Goal: Task Accomplishment & Management: Manage account settings

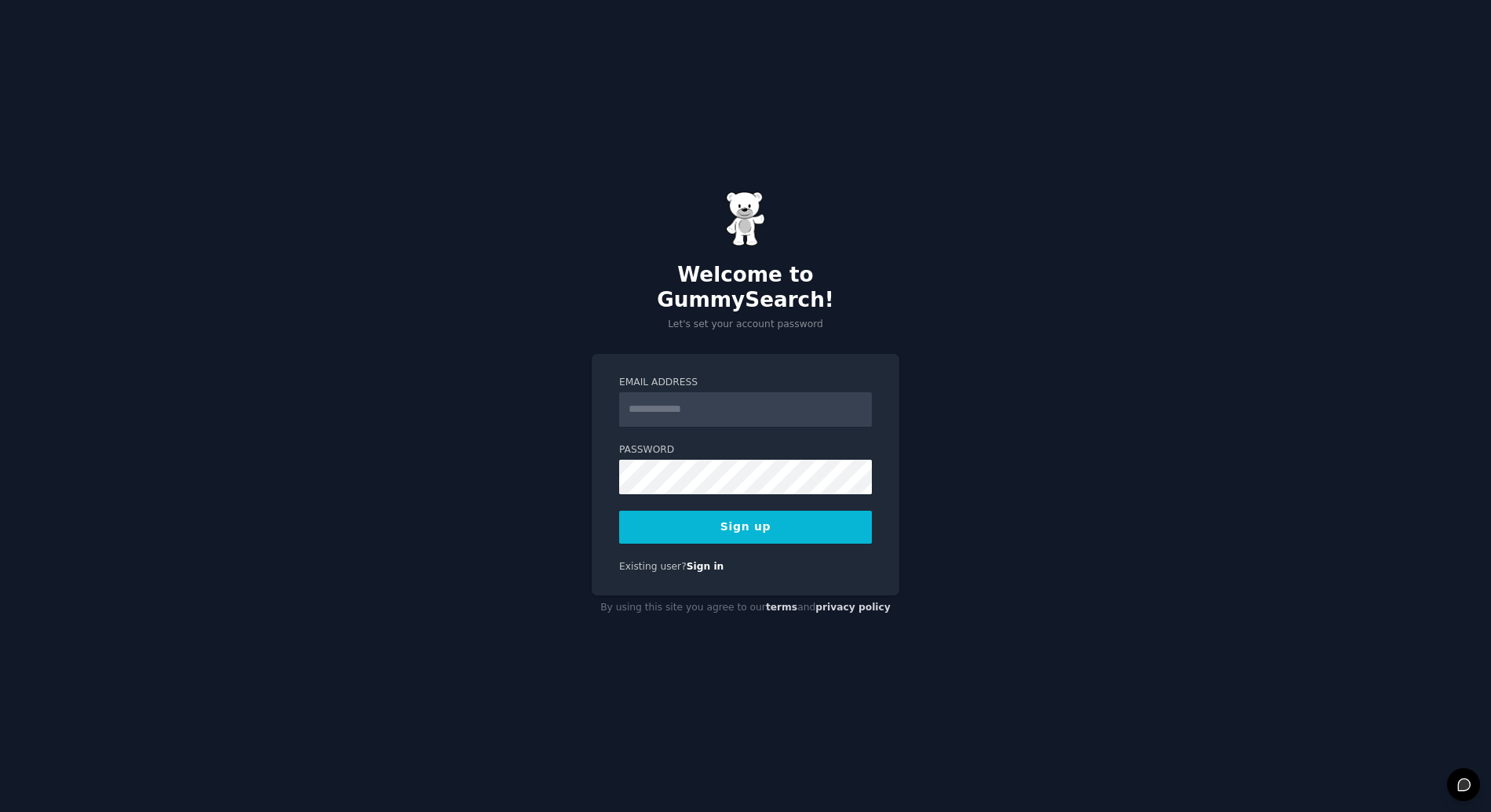
click at [719, 393] on input "Email Address" at bounding box center [746, 410] width 253 height 35
type input "**********"
click at [803, 519] on button "Sign up" at bounding box center [746, 527] width 253 height 33
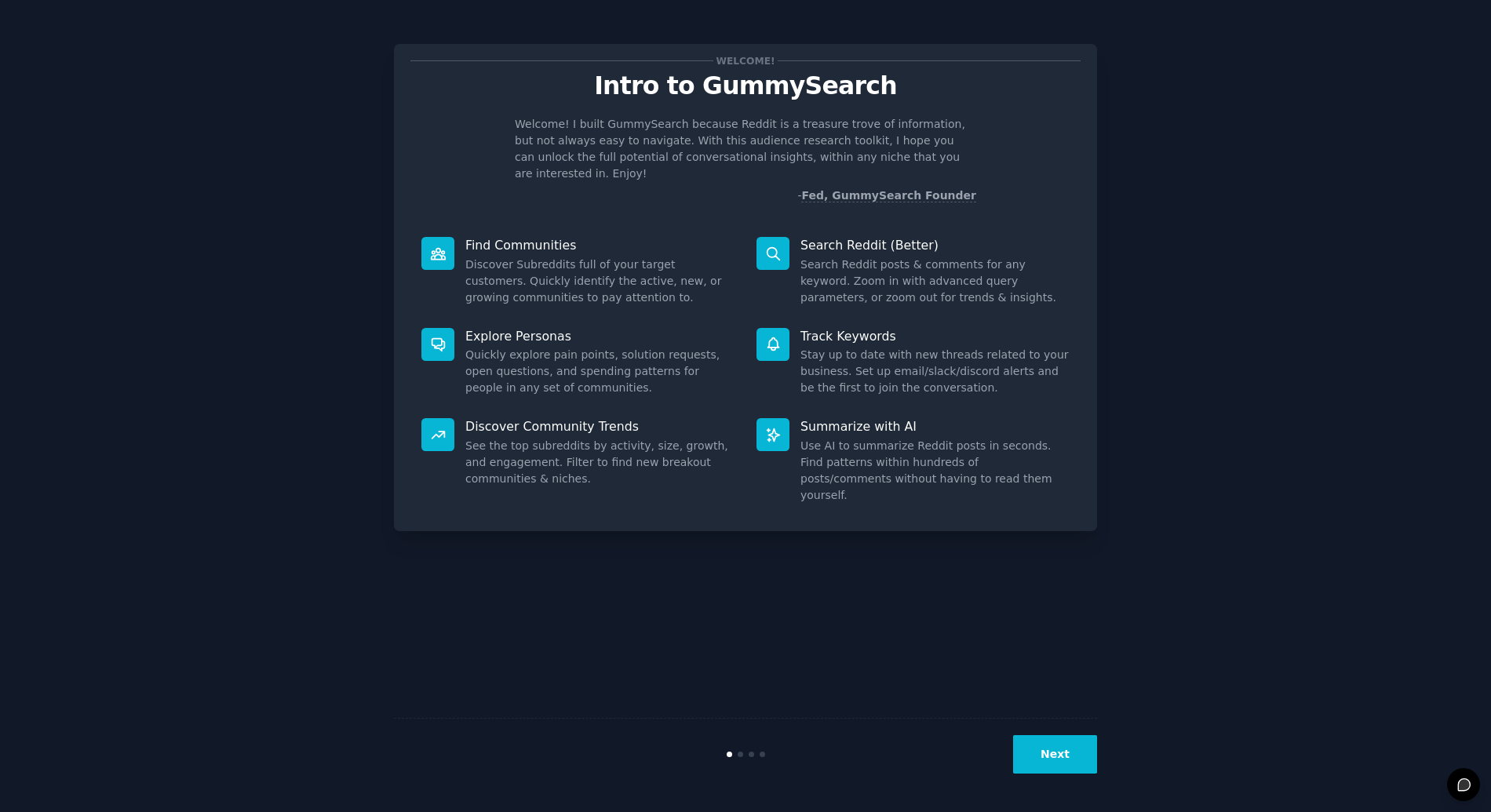
click at [1039, 756] on button "Next" at bounding box center [1055, 754] width 84 height 38
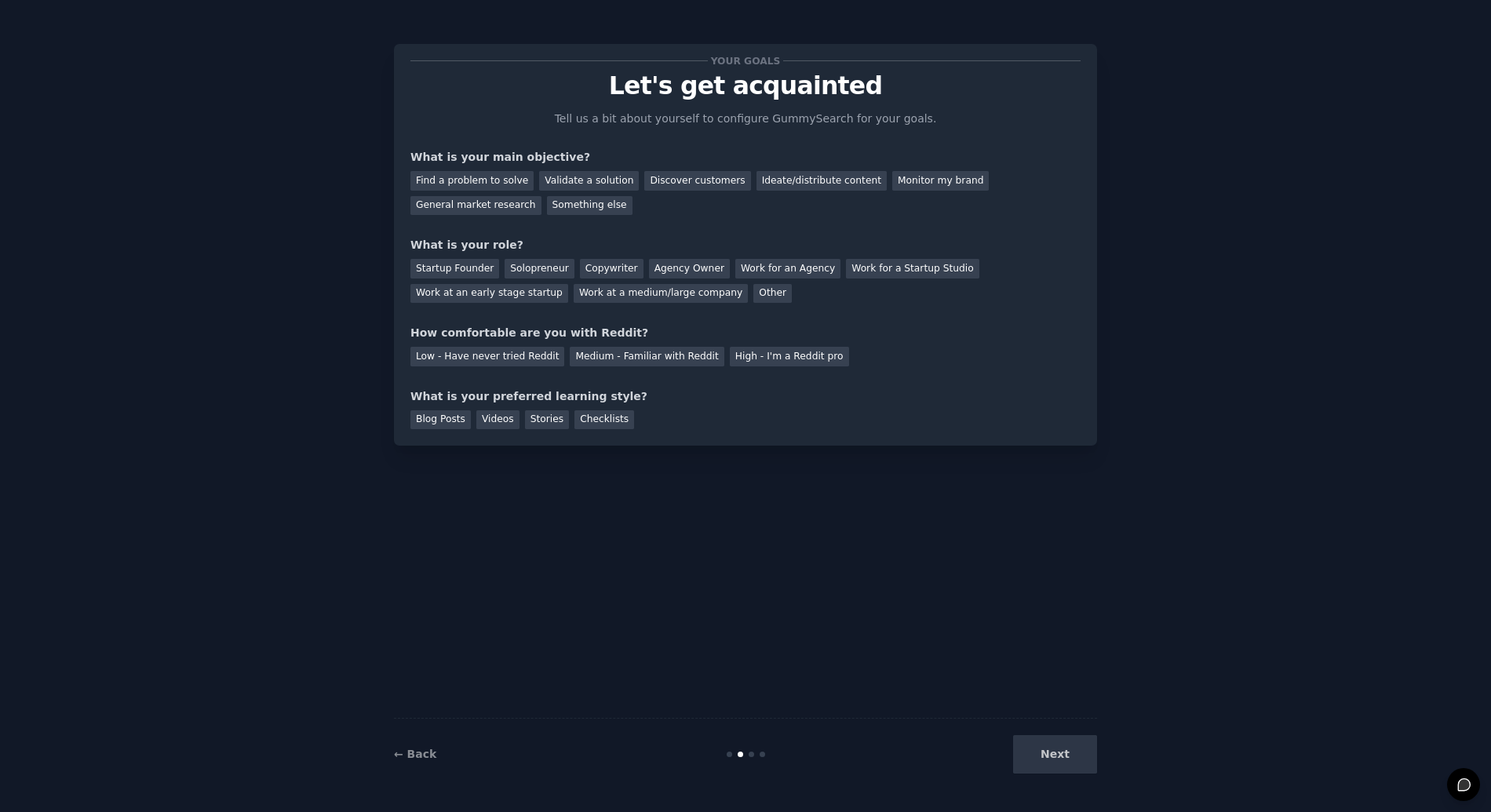
click at [1041, 760] on div "Next" at bounding box center [979, 754] width 235 height 38
click at [486, 186] on div "Find a problem to solve" at bounding box center [471, 181] width 123 height 20
click at [753, 293] on div "Other" at bounding box center [772, 293] width 38 height 20
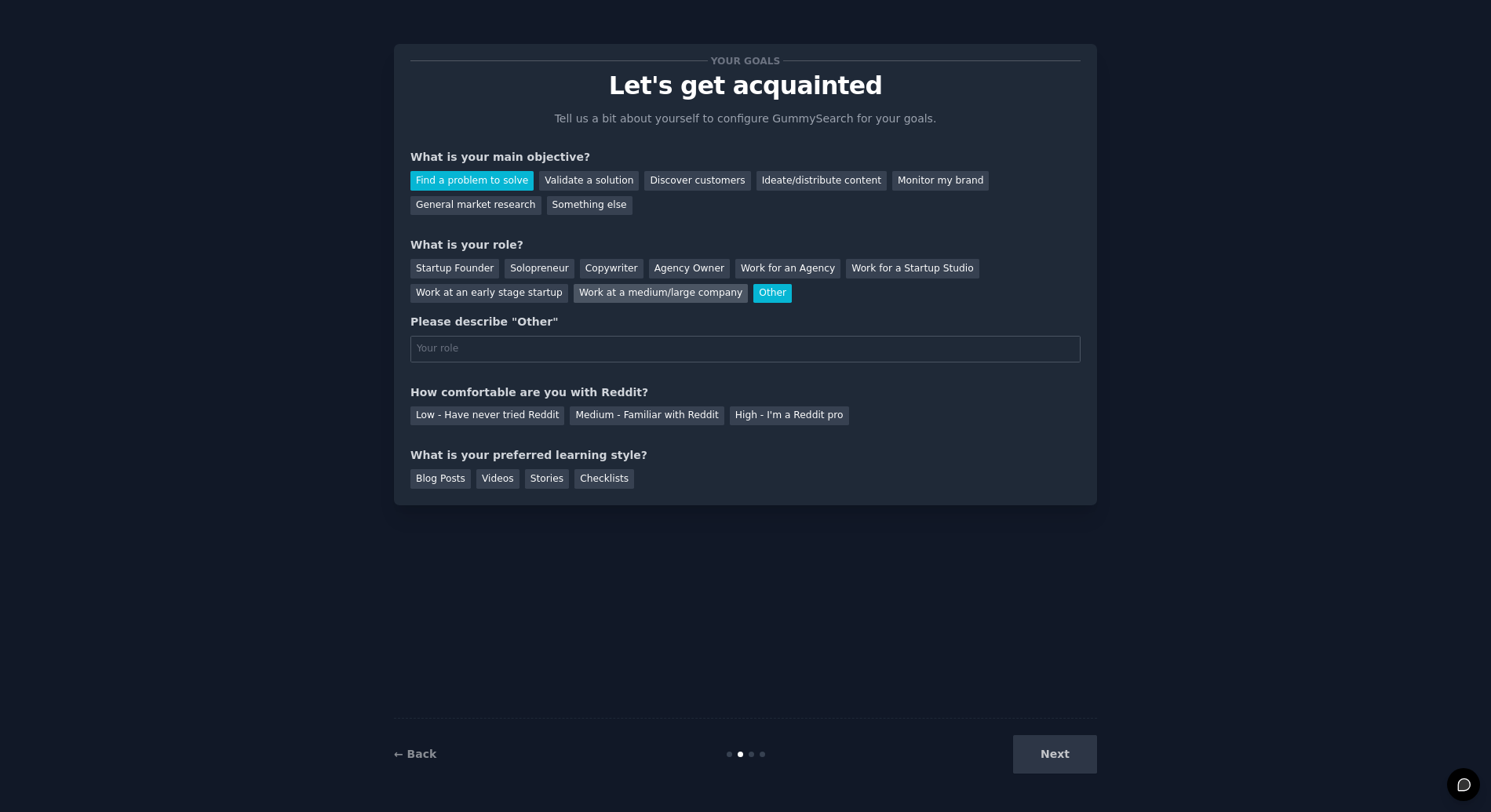
click at [698, 292] on div "Work at a medium/large company" at bounding box center [661, 293] width 174 height 20
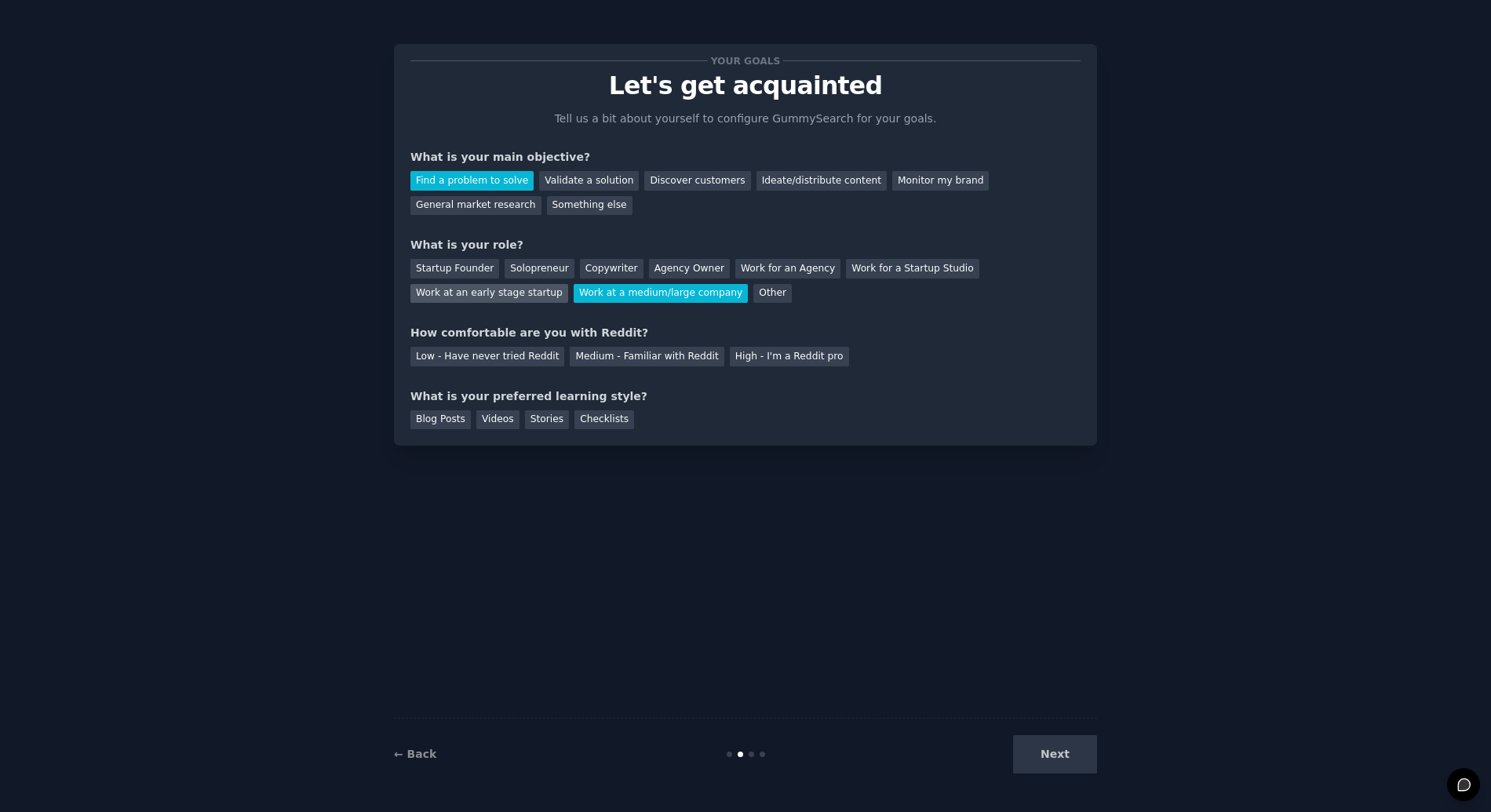
click at [496, 294] on div "Work at an early stage startup" at bounding box center [489, 293] width 158 height 20
click at [630, 286] on div "Work at a medium/large company" at bounding box center [661, 293] width 174 height 20
click at [638, 366] on div "Medium - Familiar with Reddit" at bounding box center [646, 356] width 154 height 20
click at [445, 425] on div "Blog Posts" at bounding box center [440, 419] width 60 height 20
click at [1037, 753] on button "Next" at bounding box center [1055, 754] width 84 height 38
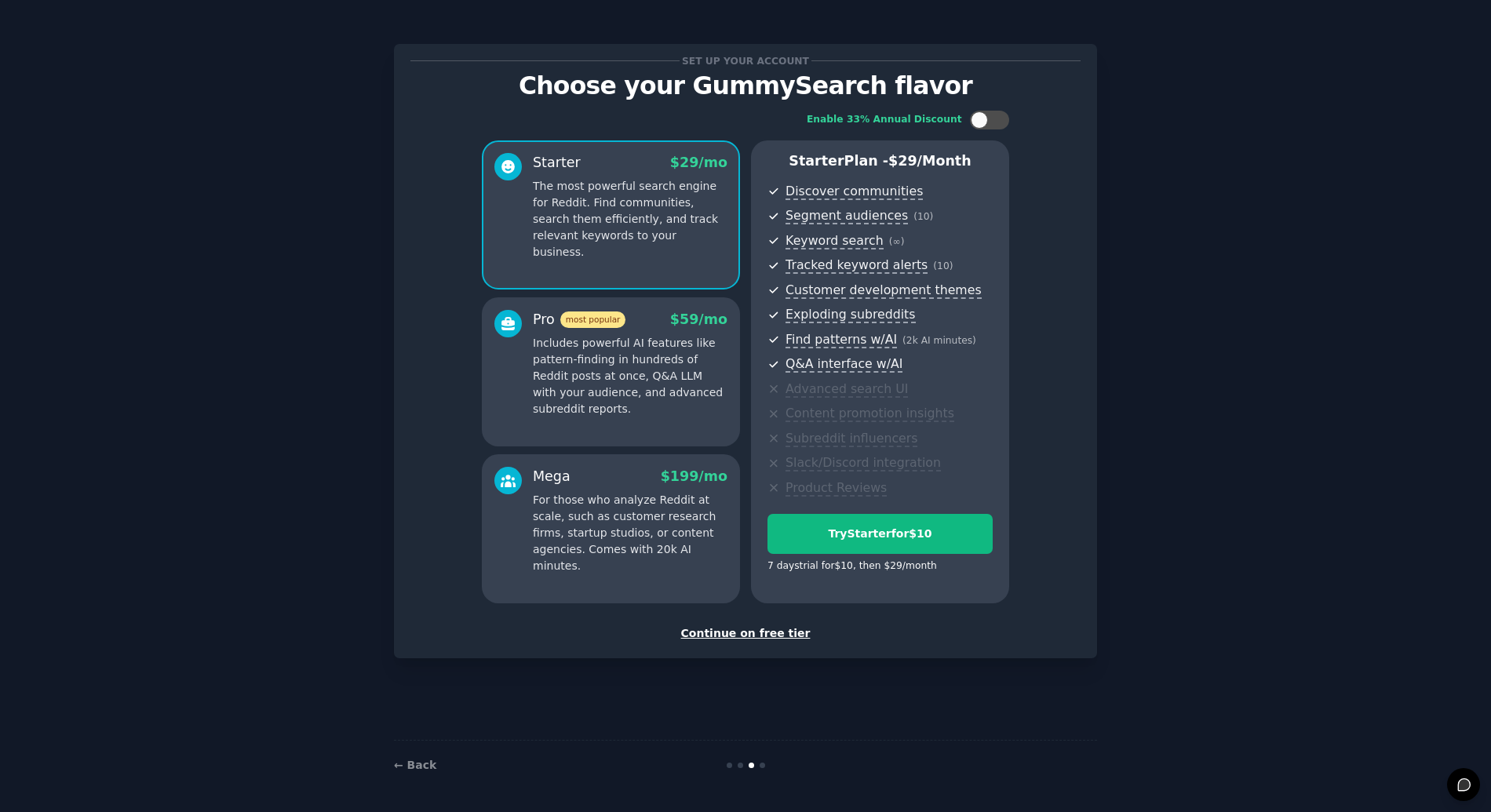
click at [732, 634] on div "Continue on free tier" at bounding box center [745, 633] width 670 height 17
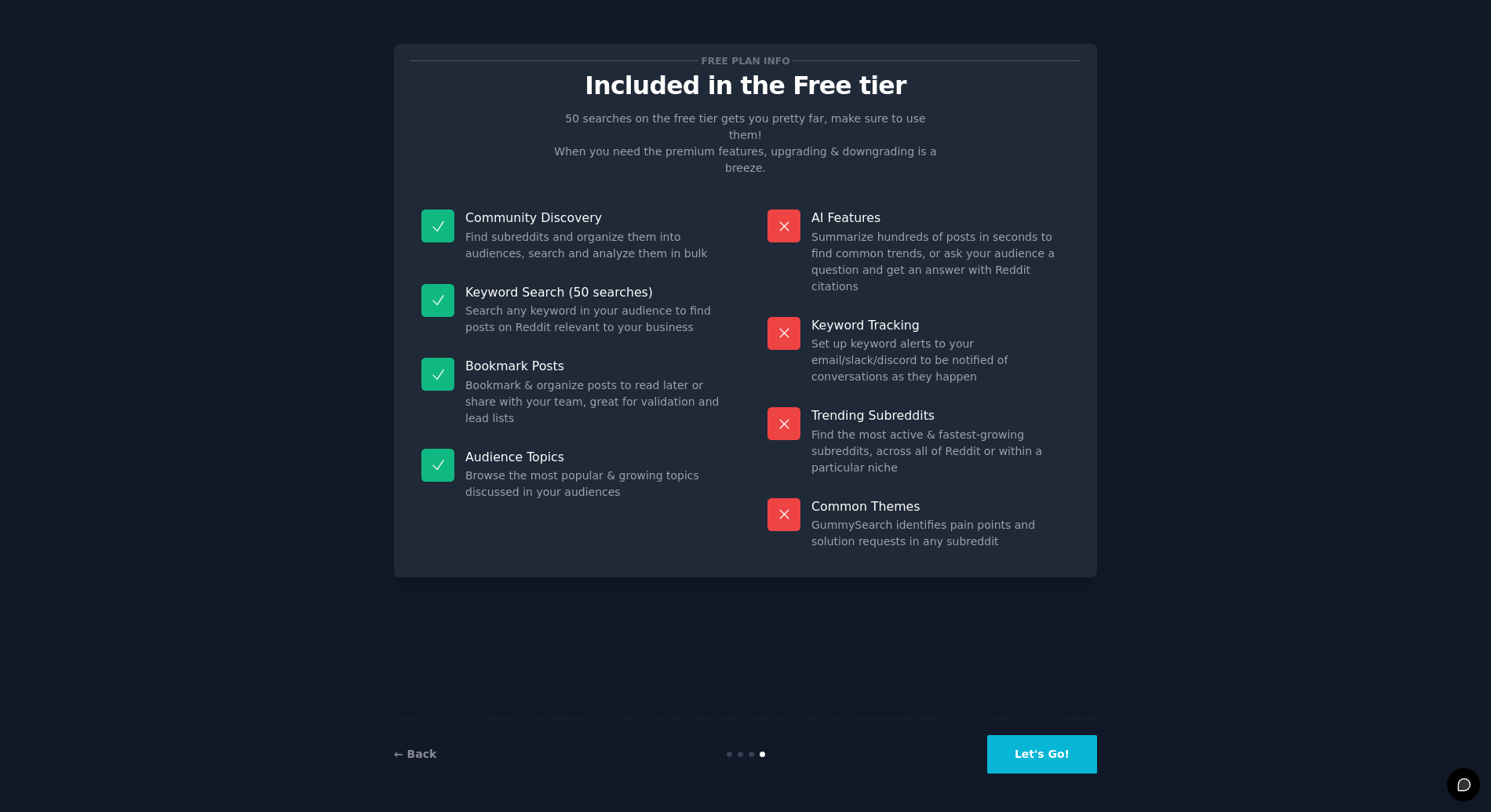
click at [1039, 759] on button "Let's Go!" at bounding box center [1042, 754] width 110 height 38
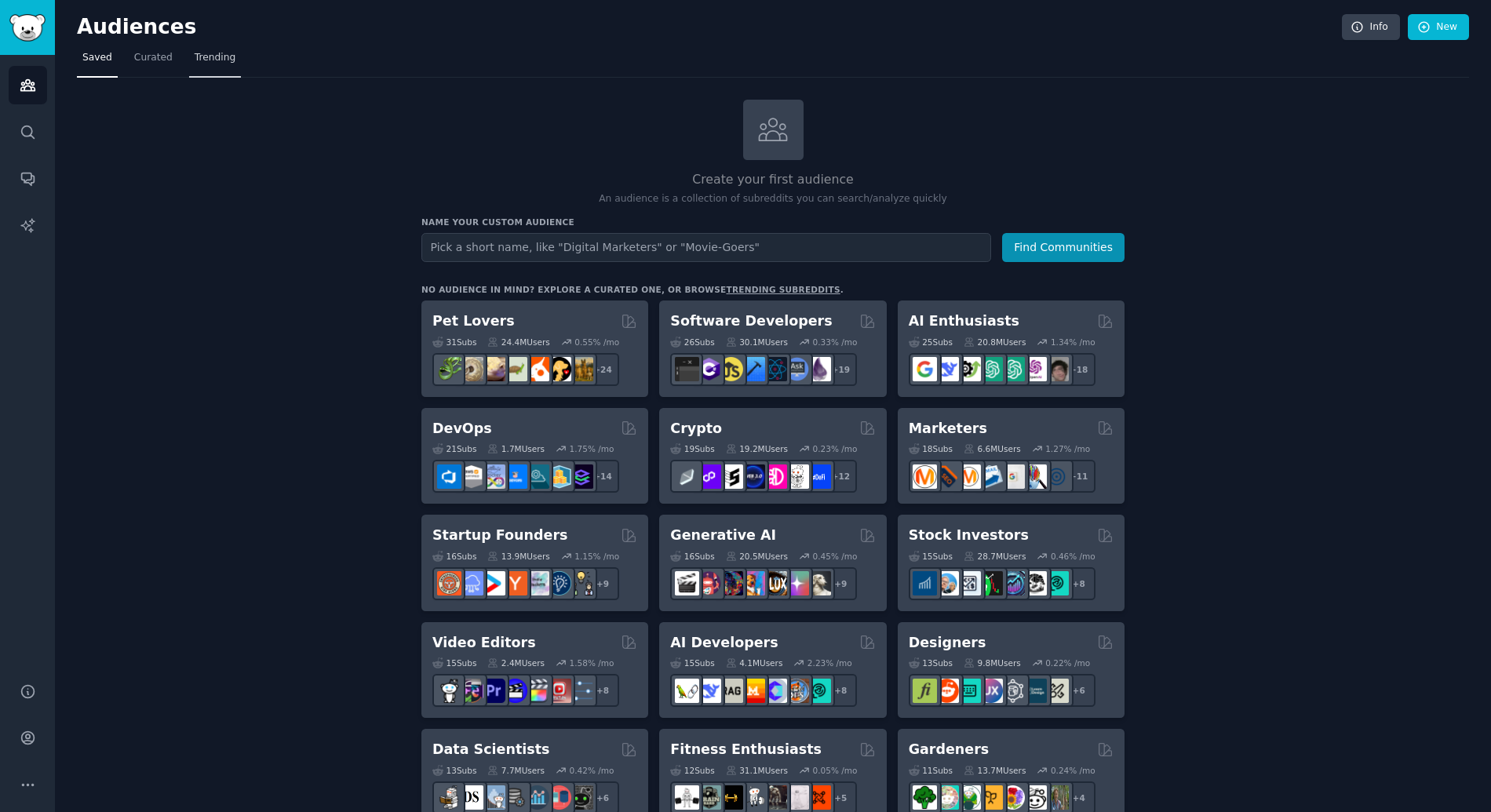
click at [197, 64] on link "Trending" at bounding box center [214, 61] width 52 height 33
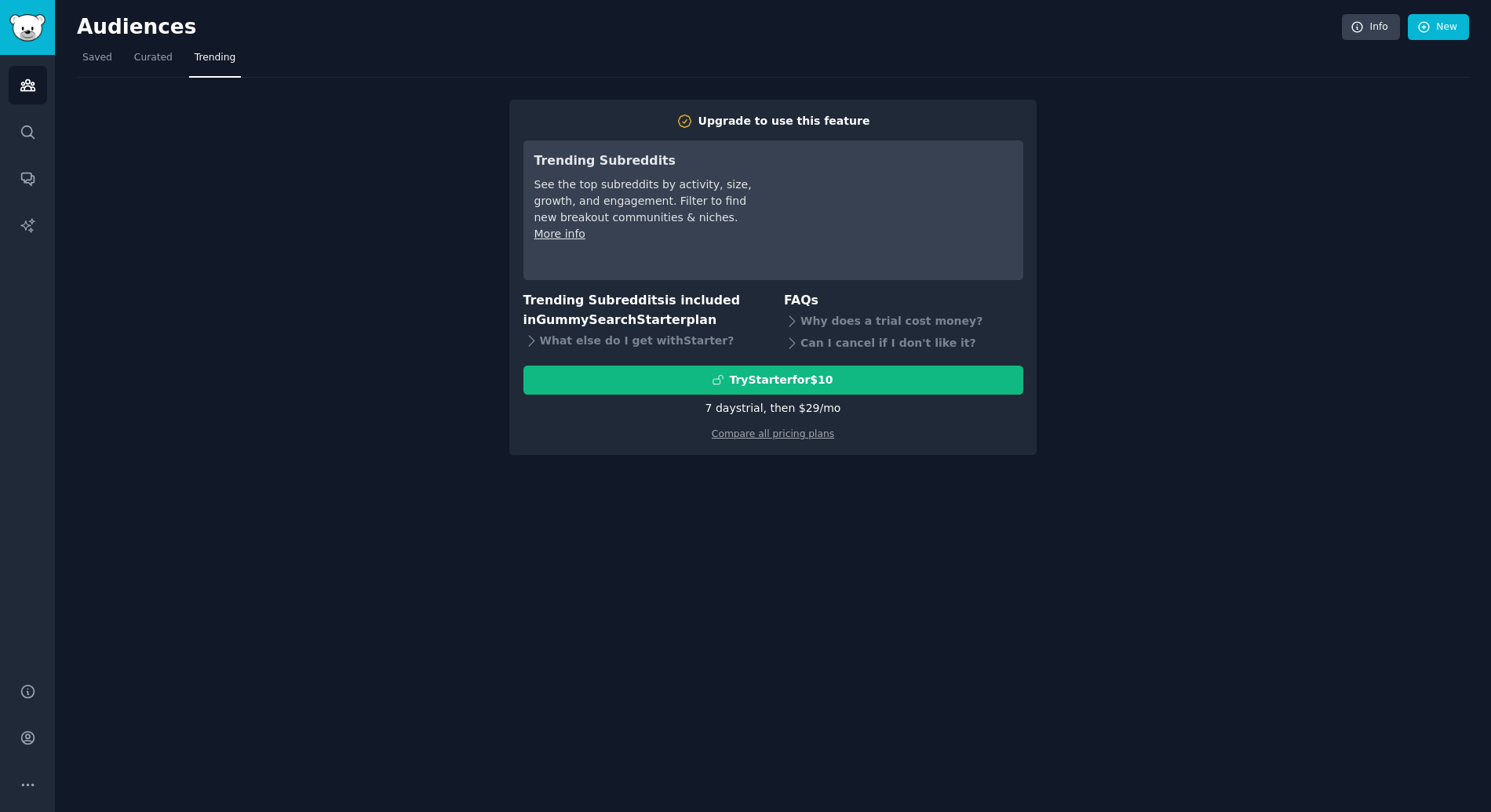
click at [121, 69] on nav "Saved Curated Trending" at bounding box center [772, 61] width 1392 height 33
click at [94, 65] on link "Saved" at bounding box center [97, 61] width 40 height 33
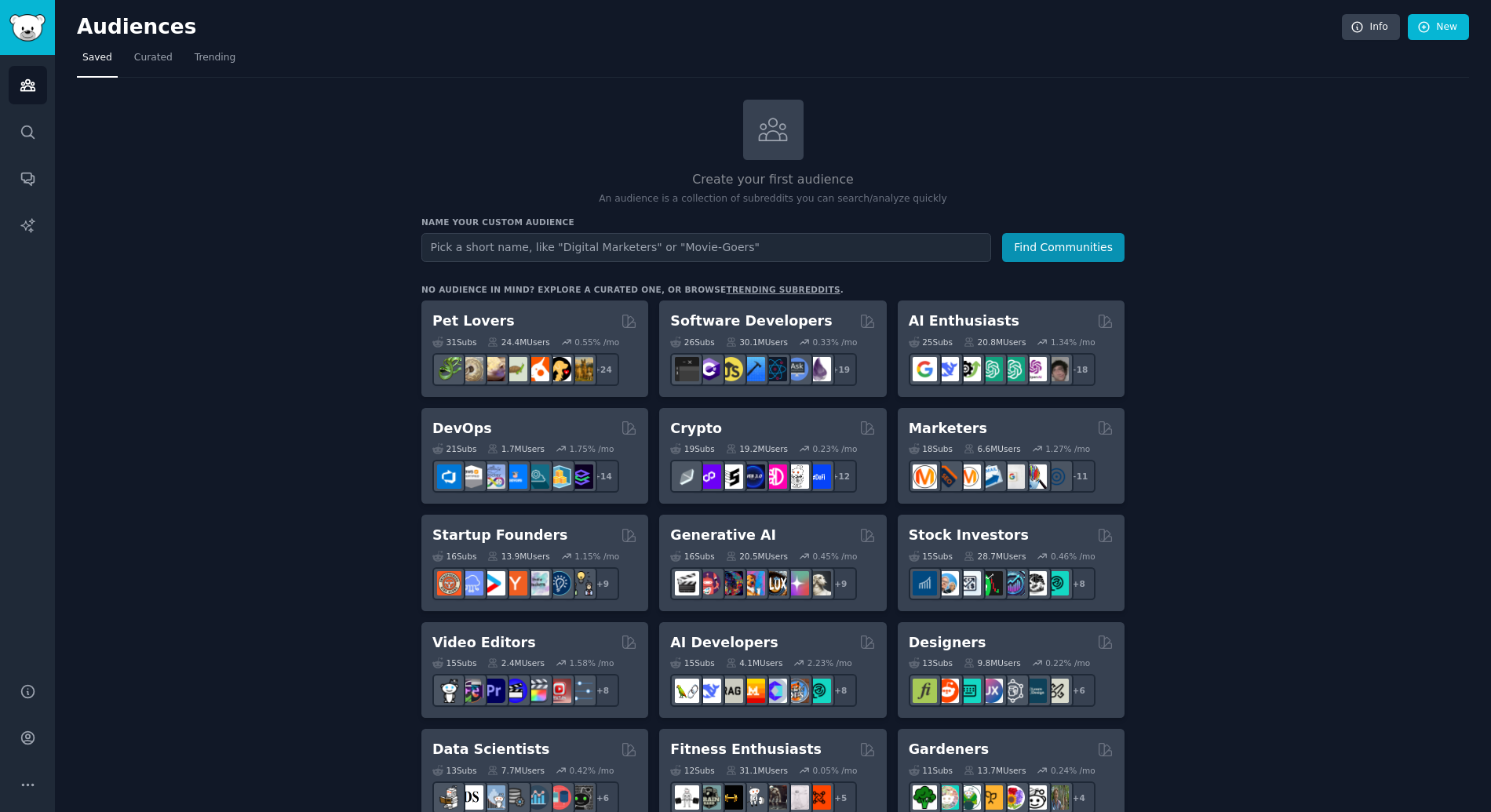
click at [519, 251] on input "text" at bounding box center [706, 247] width 569 height 29
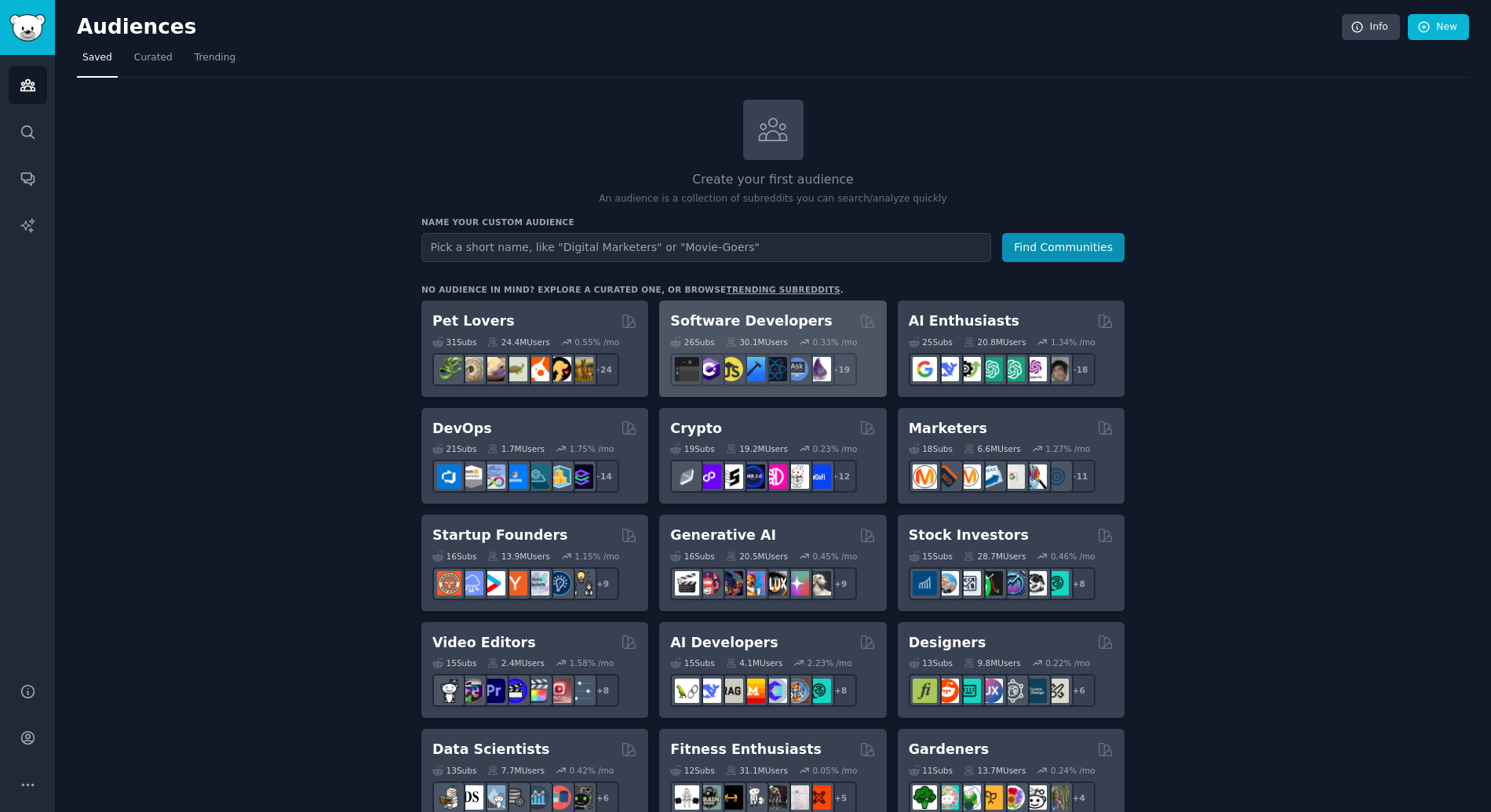
click at [739, 326] on h2 "Software Developers" at bounding box center [751, 321] width 162 height 20
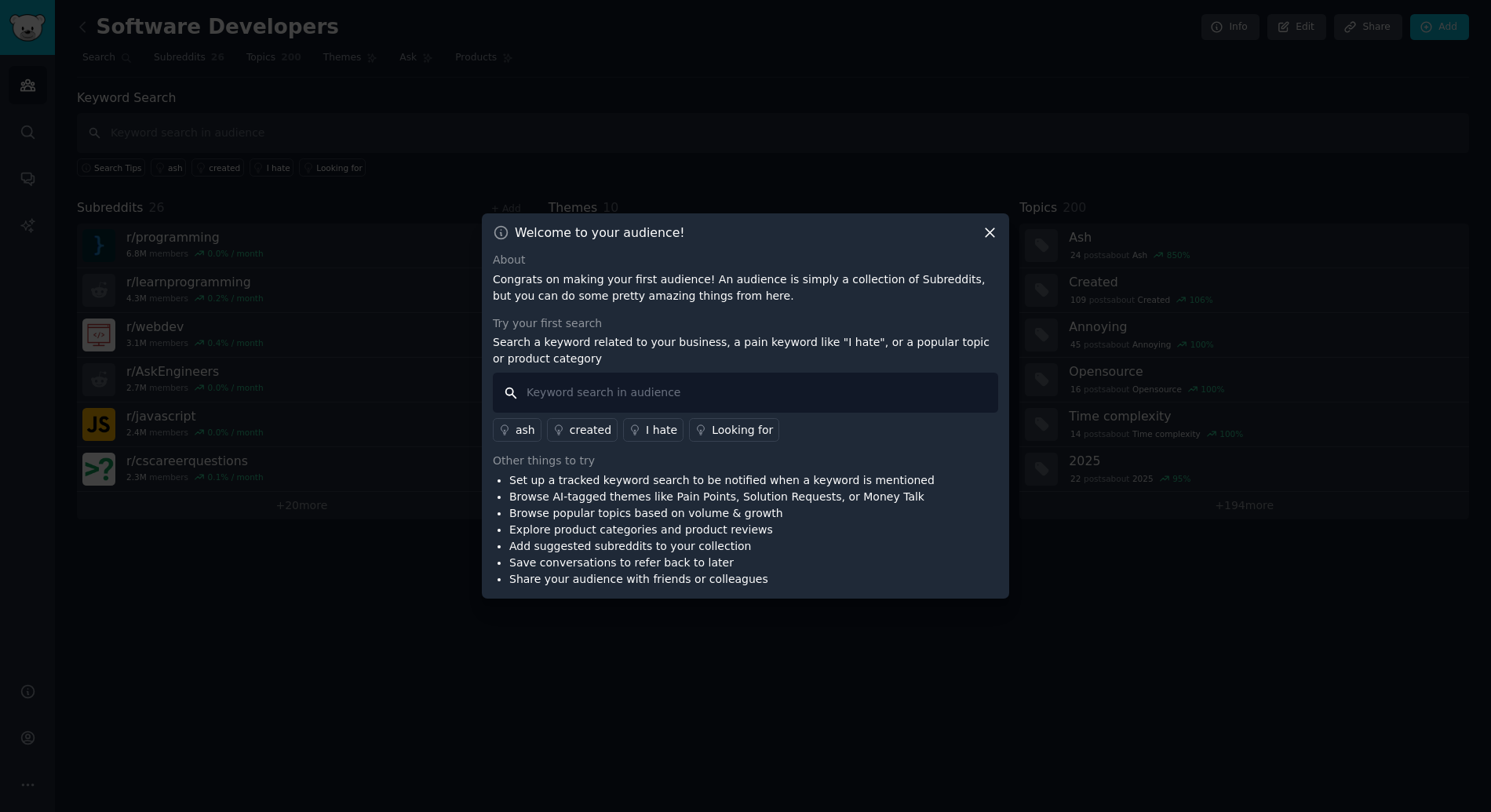
click at [611, 392] on input "text" at bounding box center [745, 393] width 505 height 40
click at [992, 237] on icon at bounding box center [990, 233] width 9 height 9
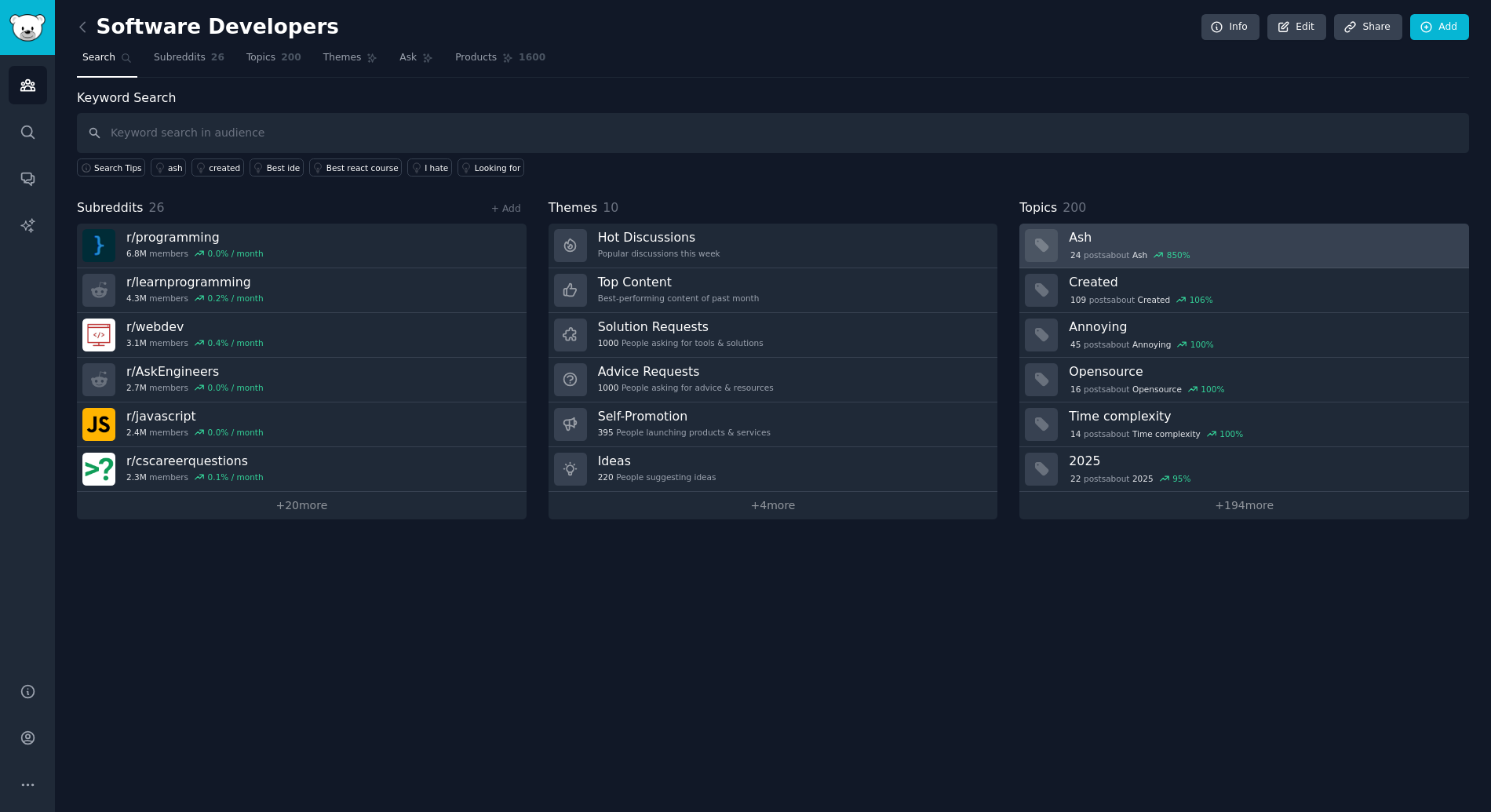
click at [1121, 243] on h3 "Ash" at bounding box center [1263, 237] width 389 height 17
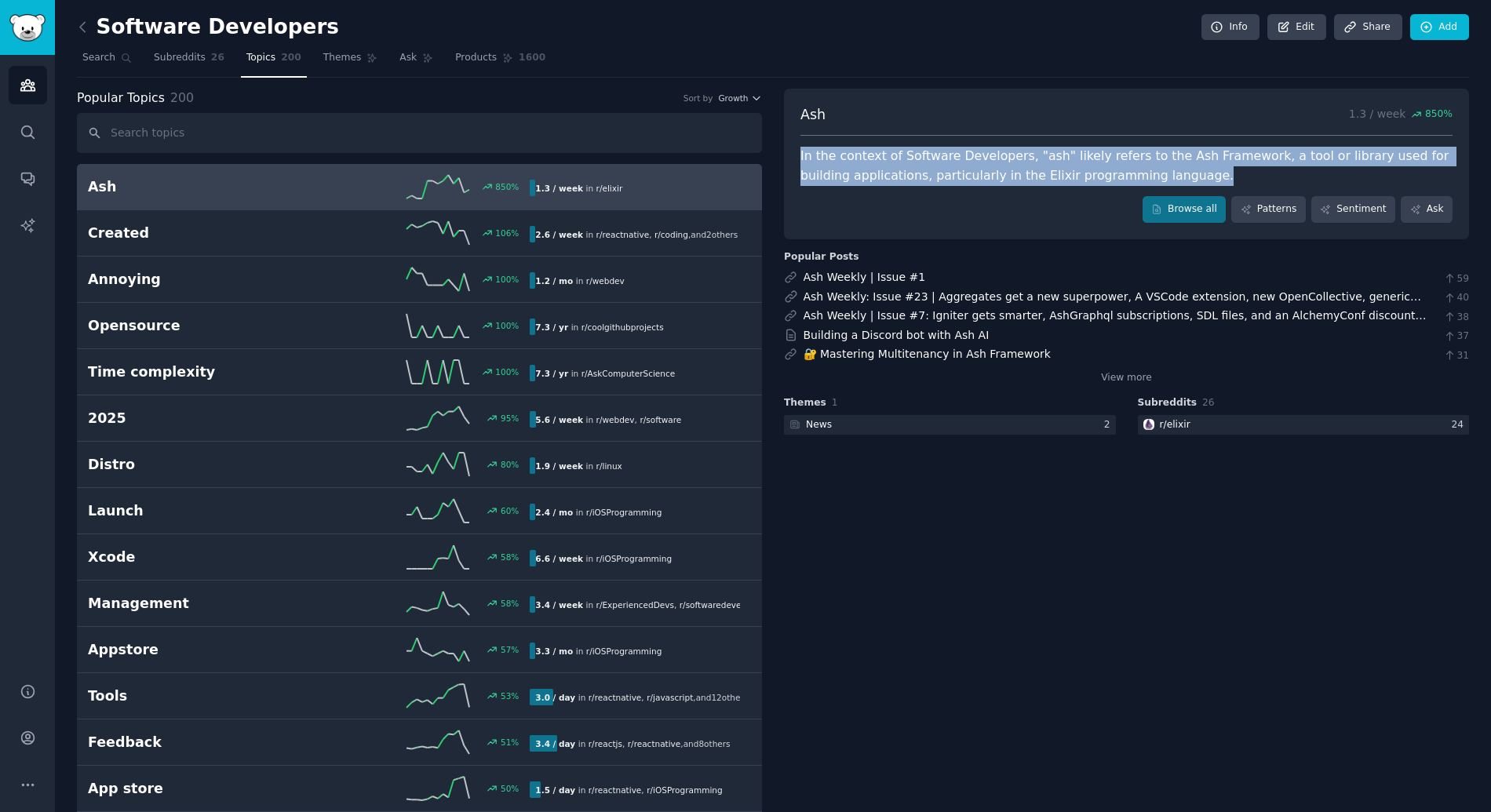
drag, startPoint x: 788, startPoint y: 158, endPoint x: 1144, endPoint y: 171, distance: 356.2
click at [1144, 171] on div "Ash 1.3 / week 850 % In the context of Software Developers, "ash" likely refers…" at bounding box center [1126, 164] width 685 height 151
click at [1144, 171] on div "In the context of Software Developers, "ash" likely refers to the Ash Framework…" at bounding box center [1126, 166] width 652 height 38
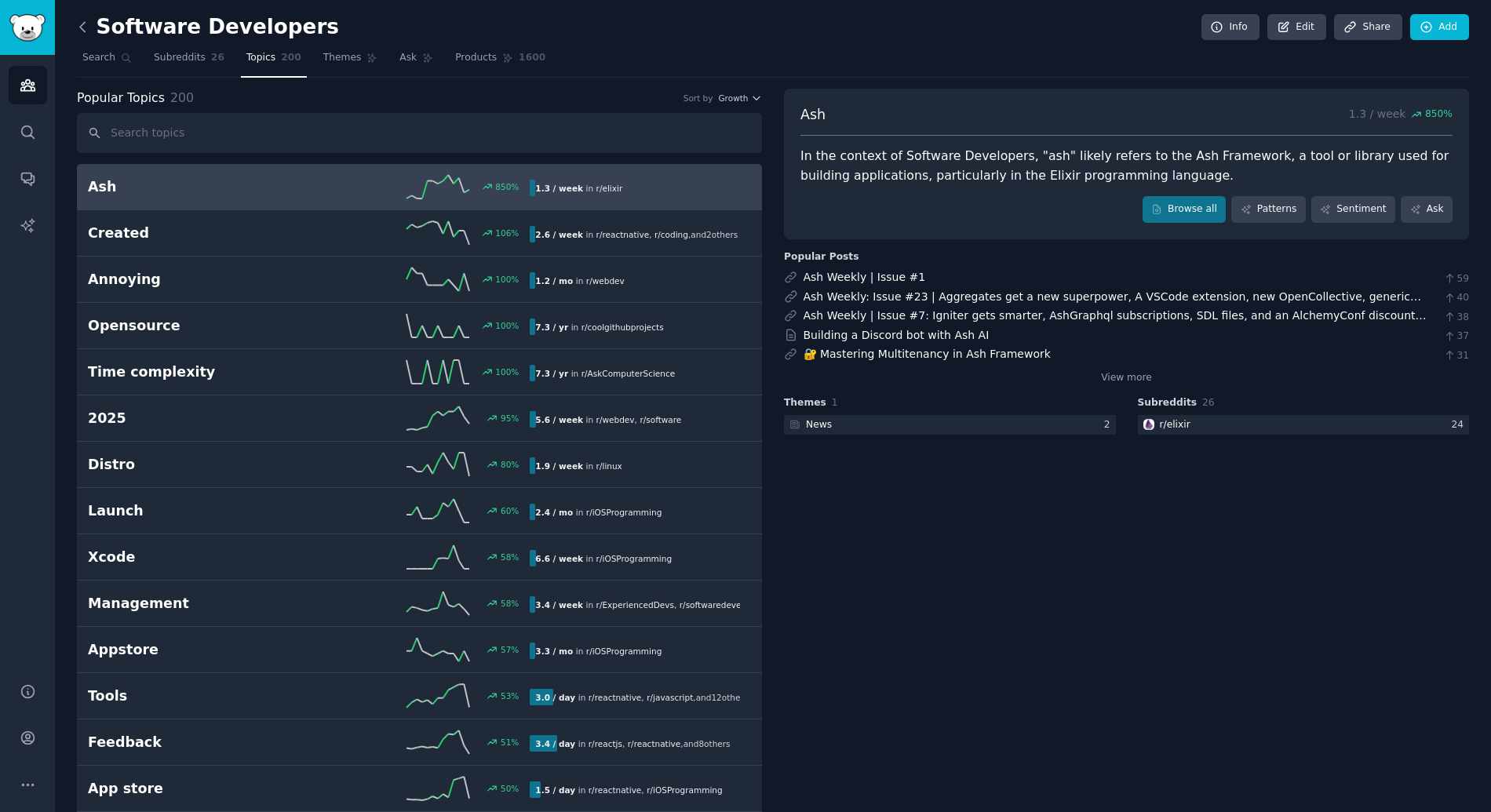
click at [81, 30] on icon at bounding box center [82, 27] width 17 height 17
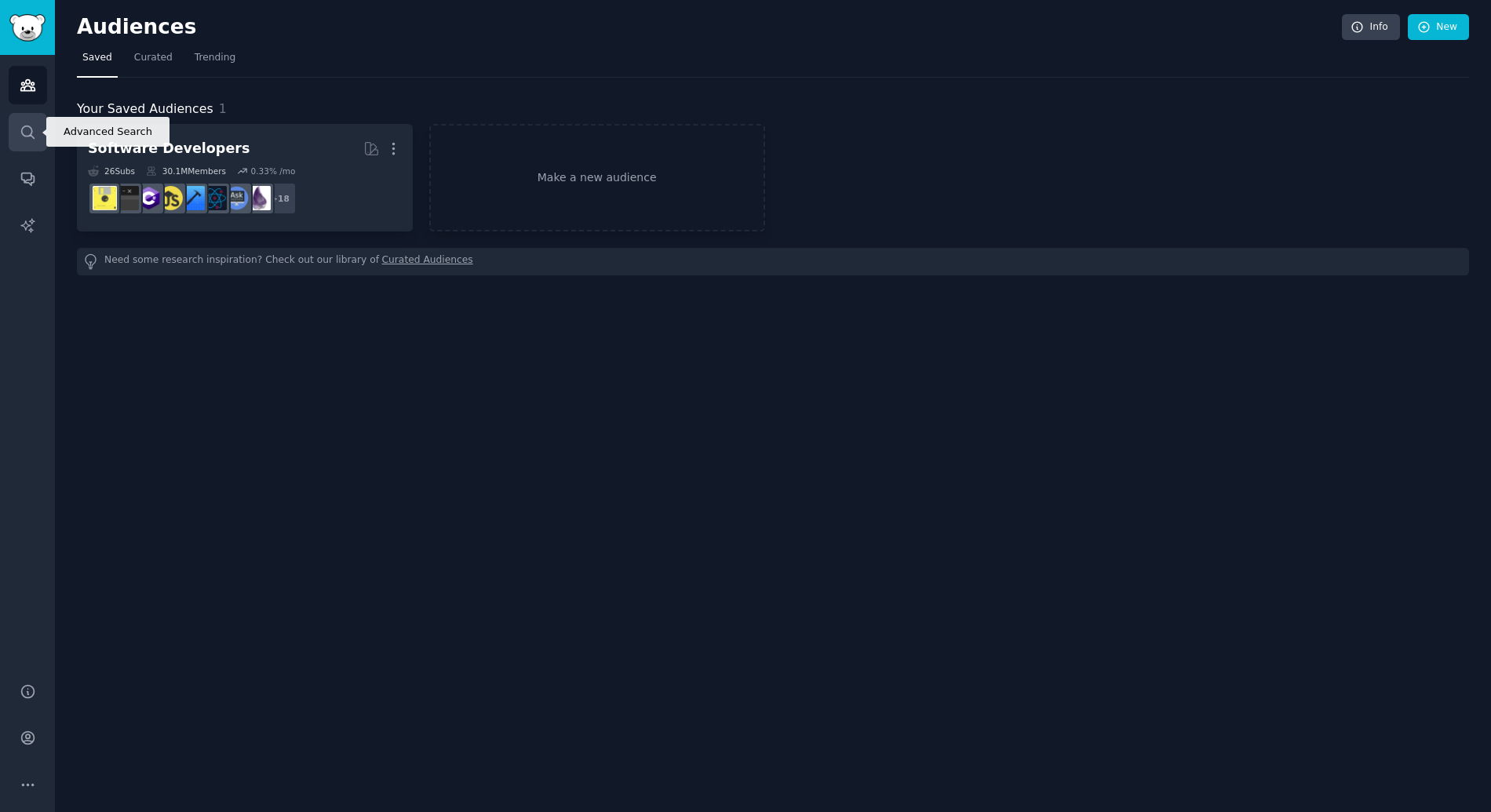
click at [36, 136] on link "Search" at bounding box center [28, 132] width 38 height 38
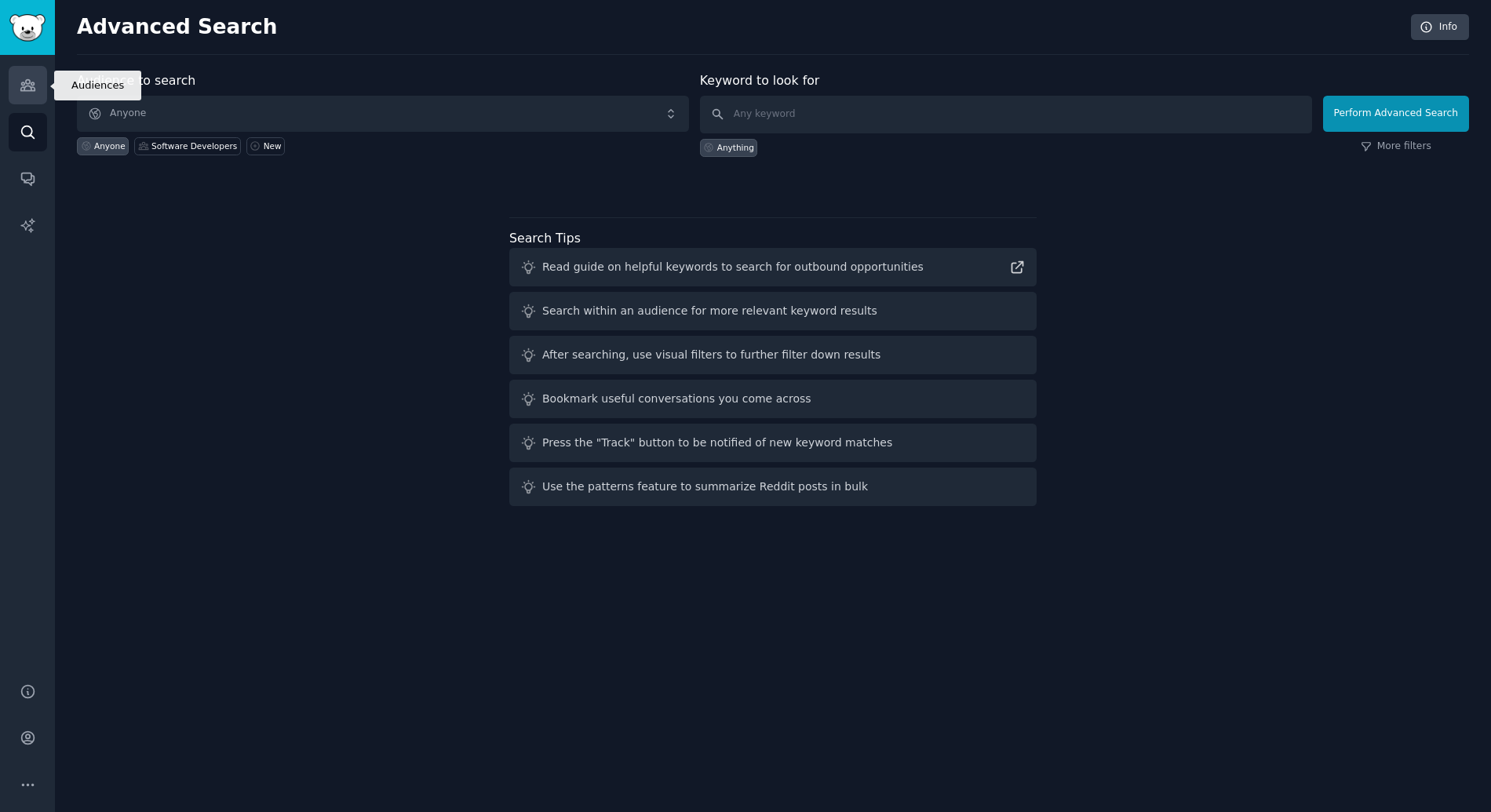
click at [21, 90] on icon "Sidebar" at bounding box center [28, 86] width 14 height 11
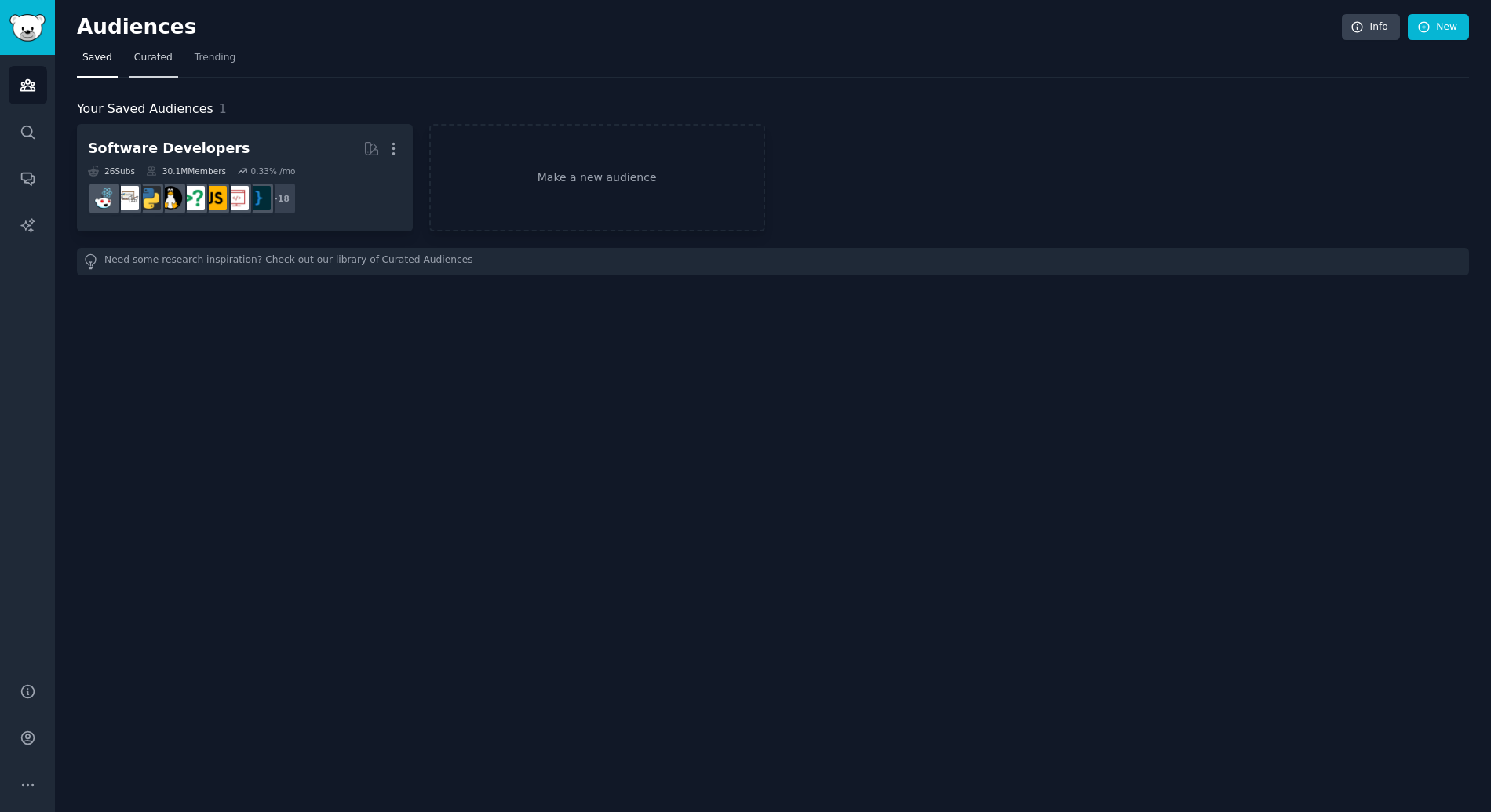
click at [155, 63] on span "Curated" at bounding box center [153, 58] width 38 height 14
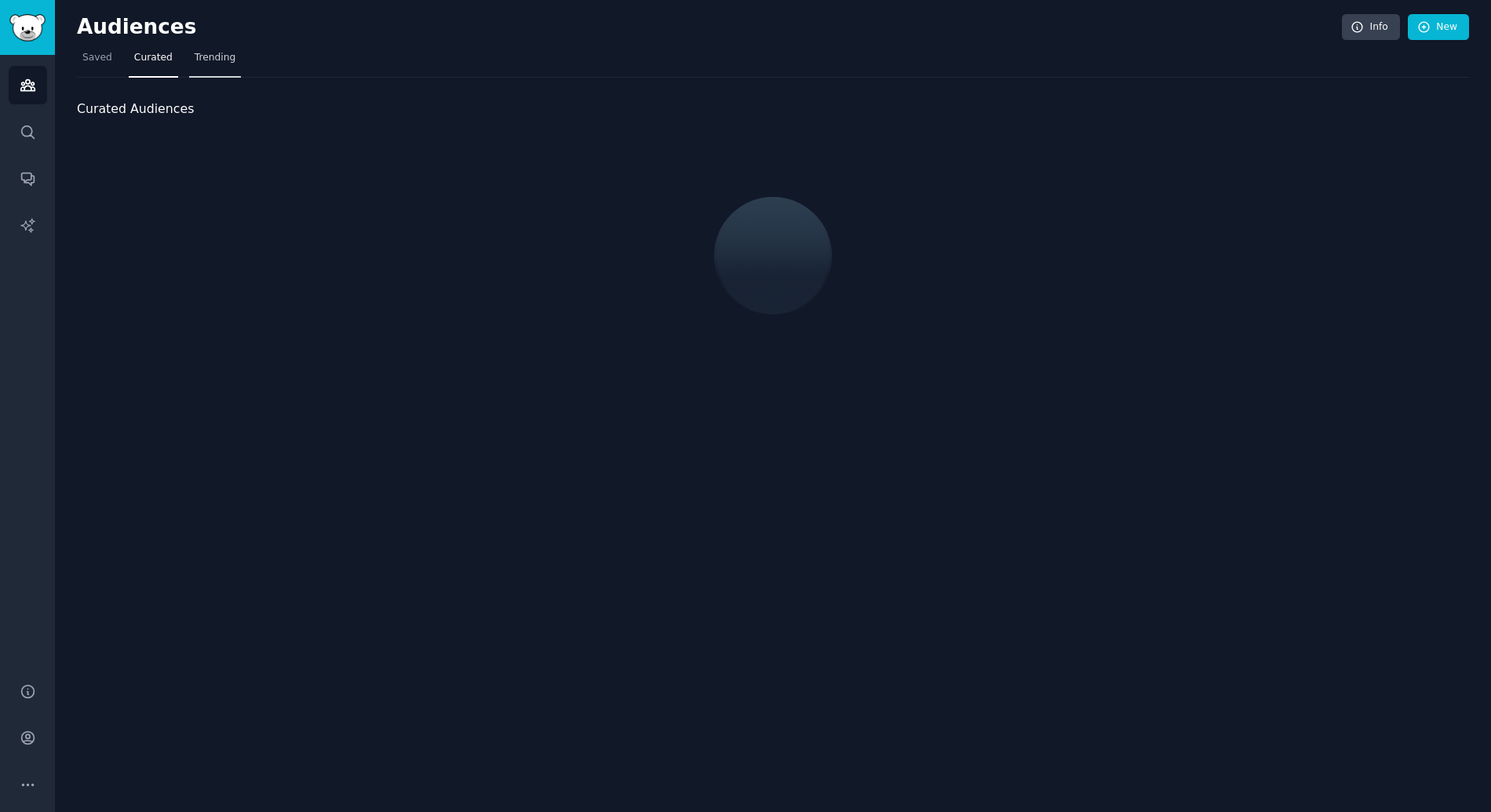
click at [218, 59] on span "Trending" at bounding box center [214, 58] width 40 height 14
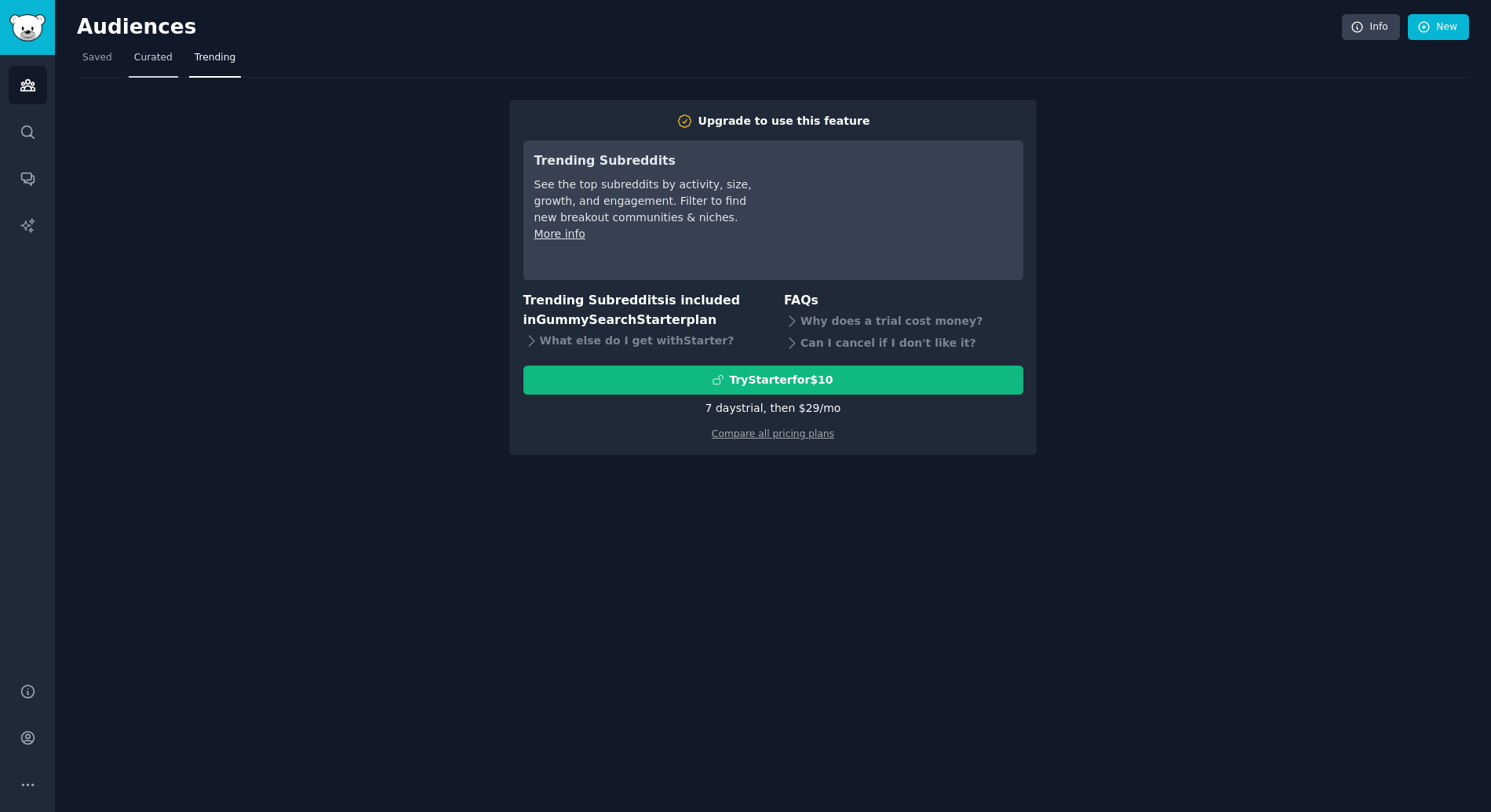
click at [156, 61] on span "Curated" at bounding box center [153, 58] width 38 height 14
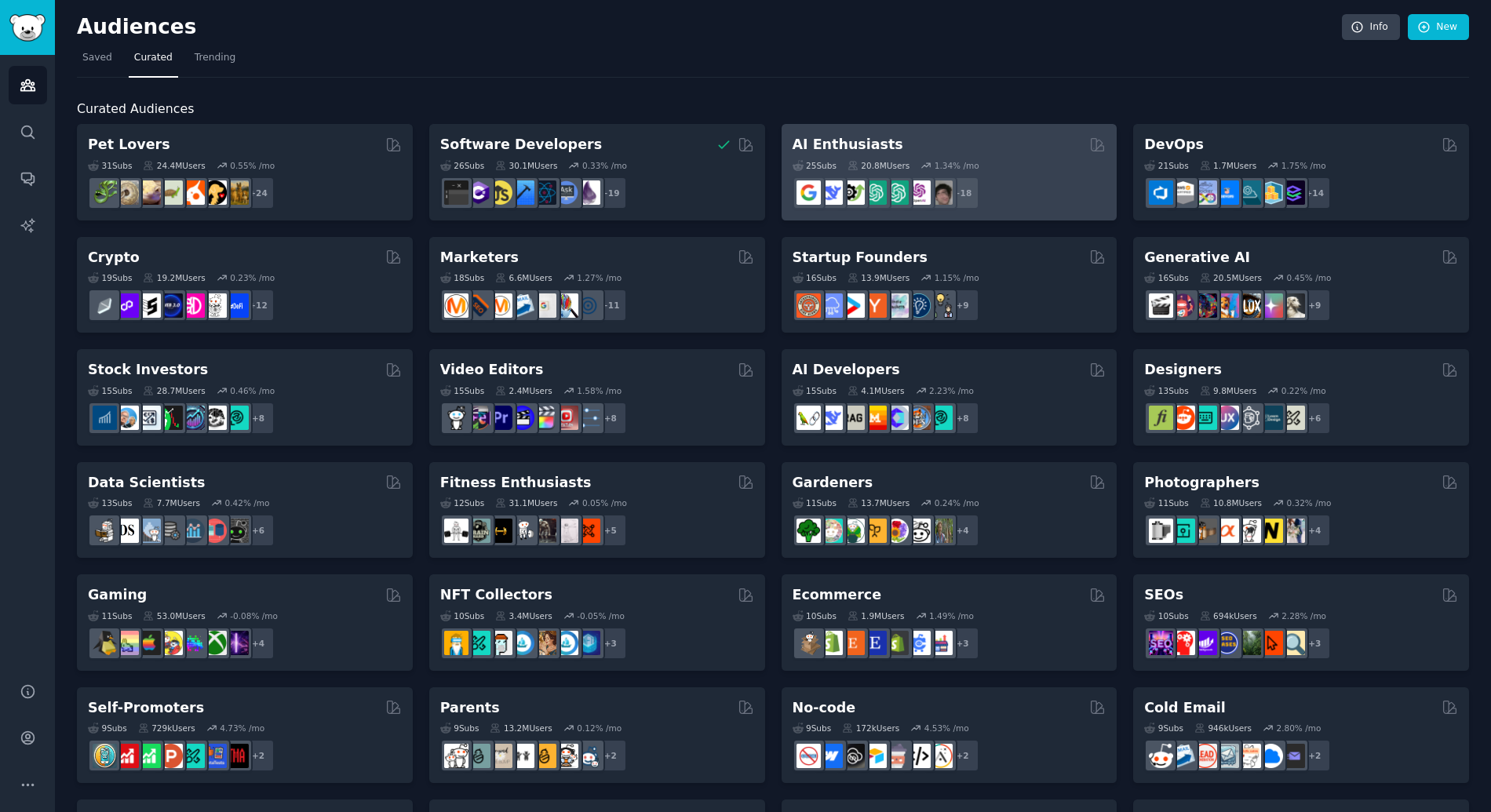
click at [929, 147] on div "AI Enthusiasts" at bounding box center [949, 144] width 314 height 20
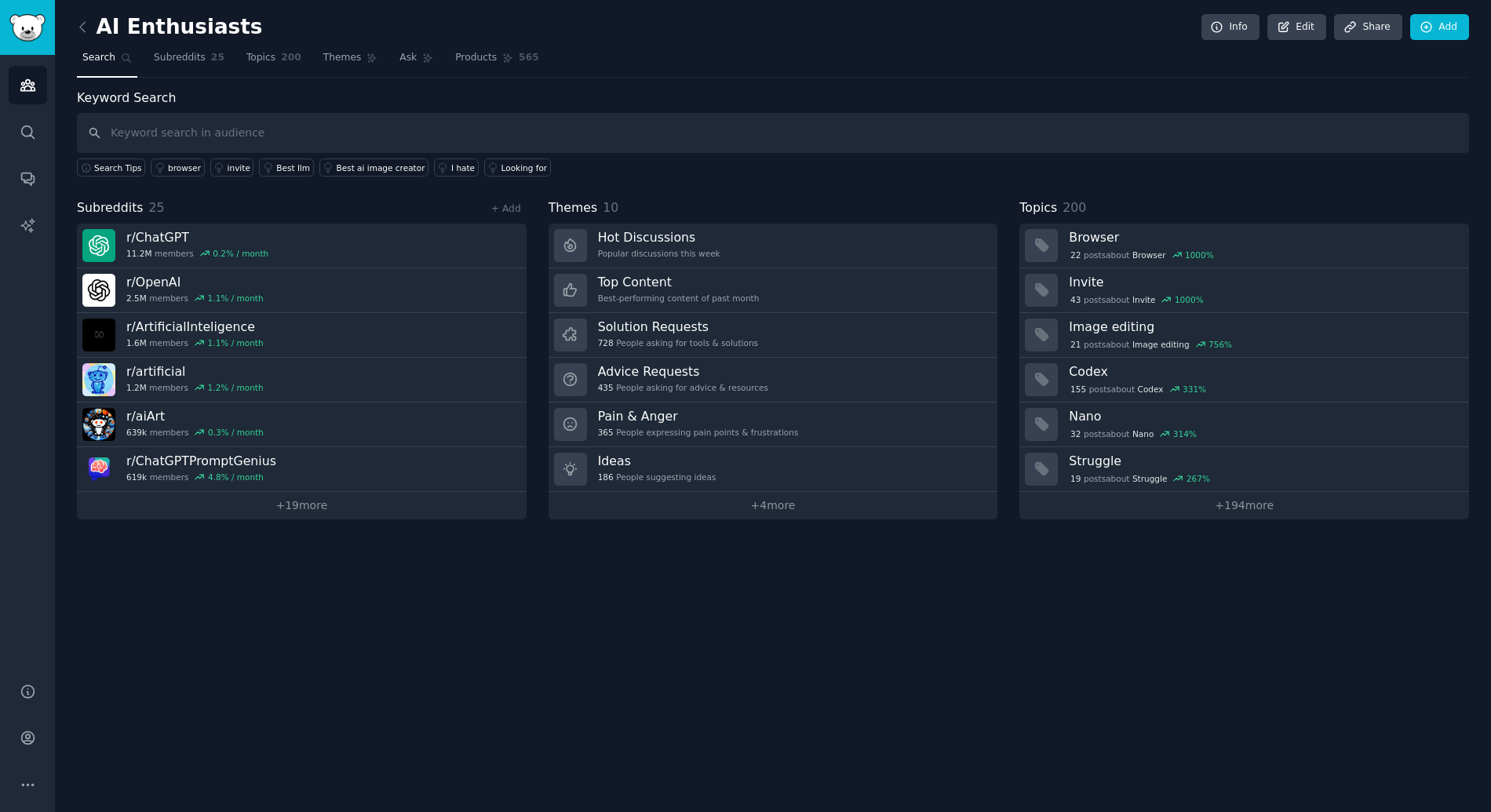
click at [1217, 519] on div "AI Enthusiasts Info Edit Share Add Search Subreddits 25 Topics 200 Themes Ask P…" at bounding box center [772, 406] width 1435 height 812
click at [1239, 510] on link "+ 194 more" at bounding box center [1244, 505] width 450 height 28
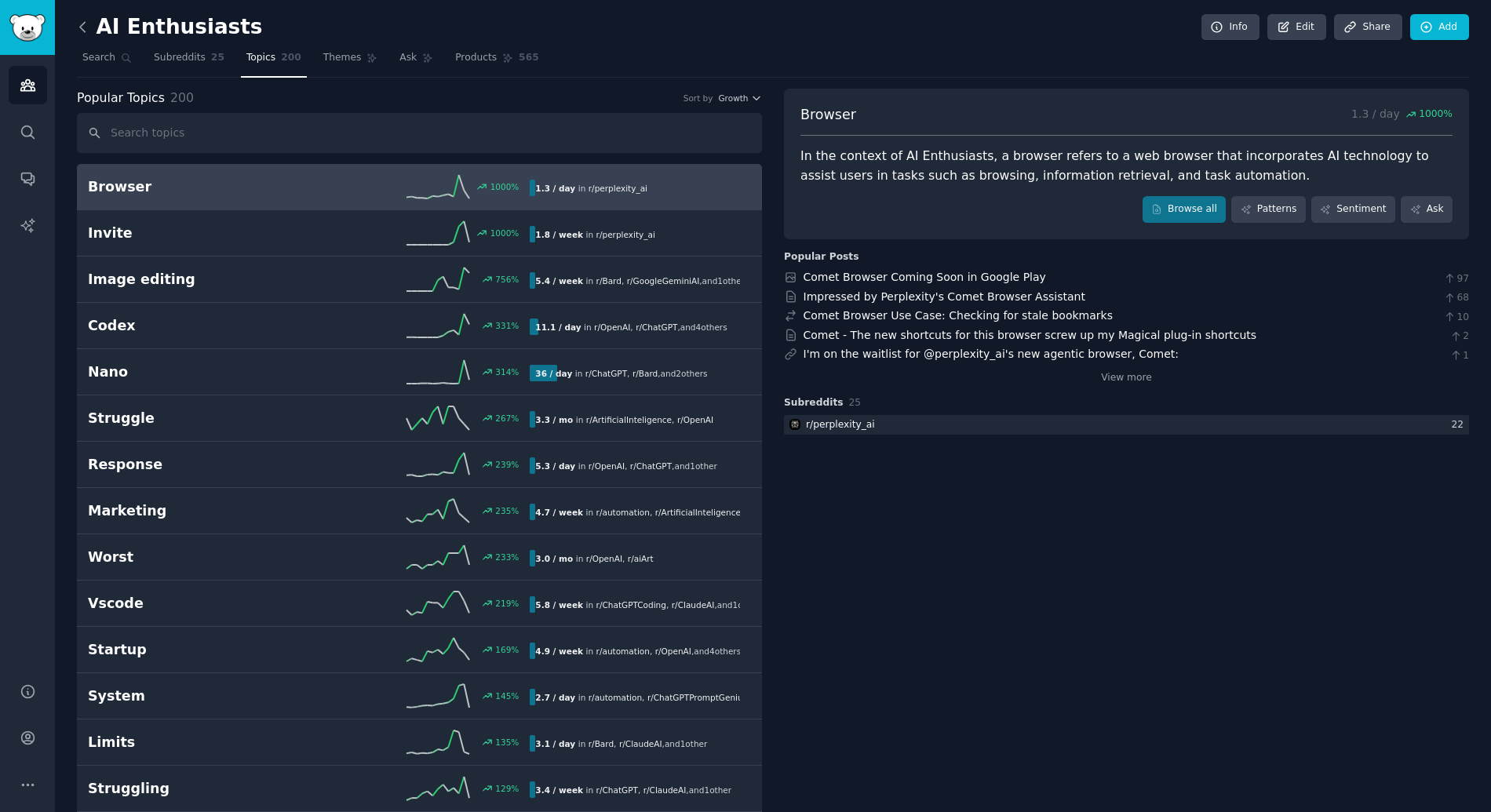
click at [83, 34] on icon at bounding box center [82, 27] width 17 height 17
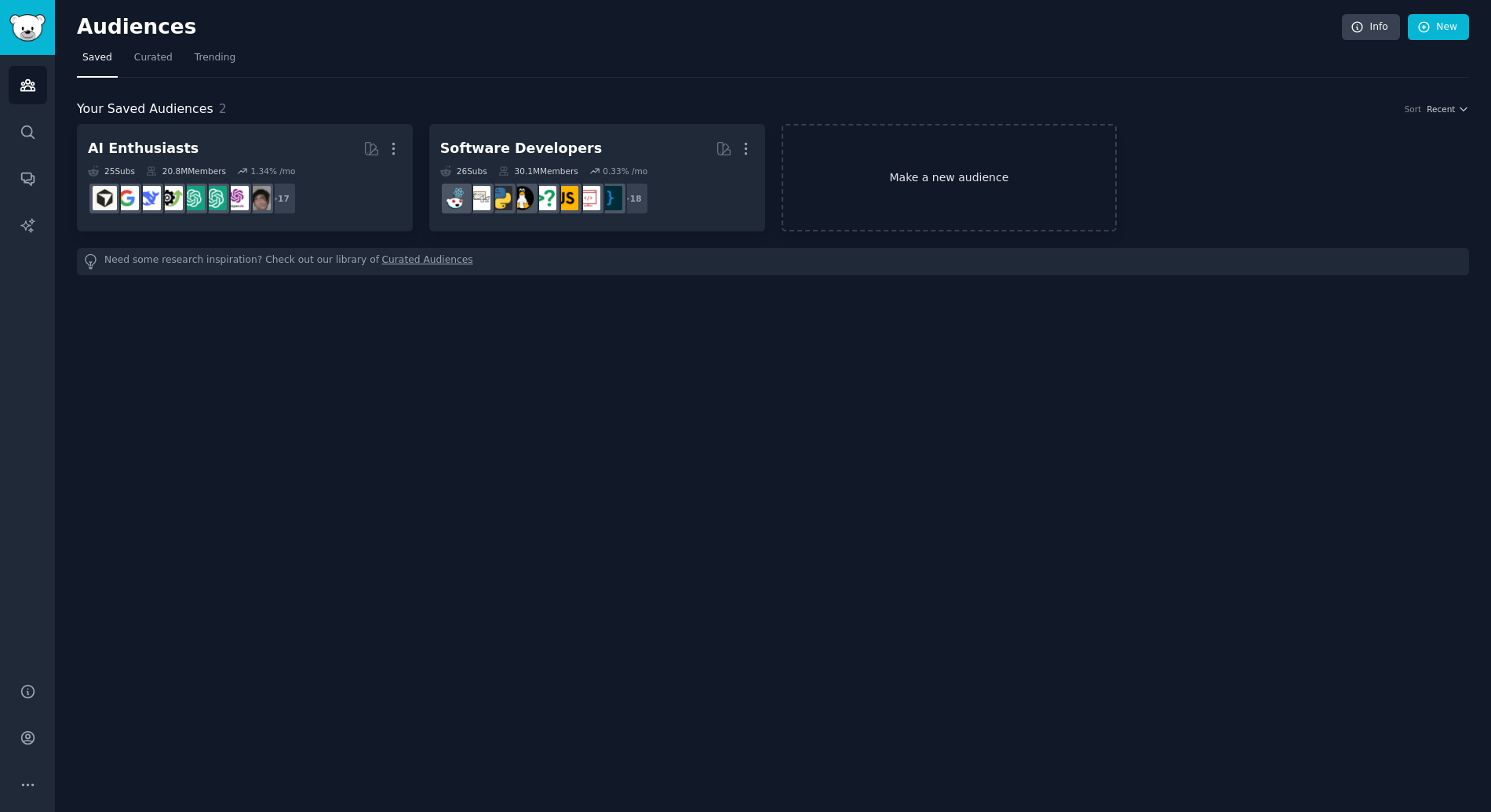
click at [945, 214] on link "Make a new audience" at bounding box center [949, 178] width 335 height 108
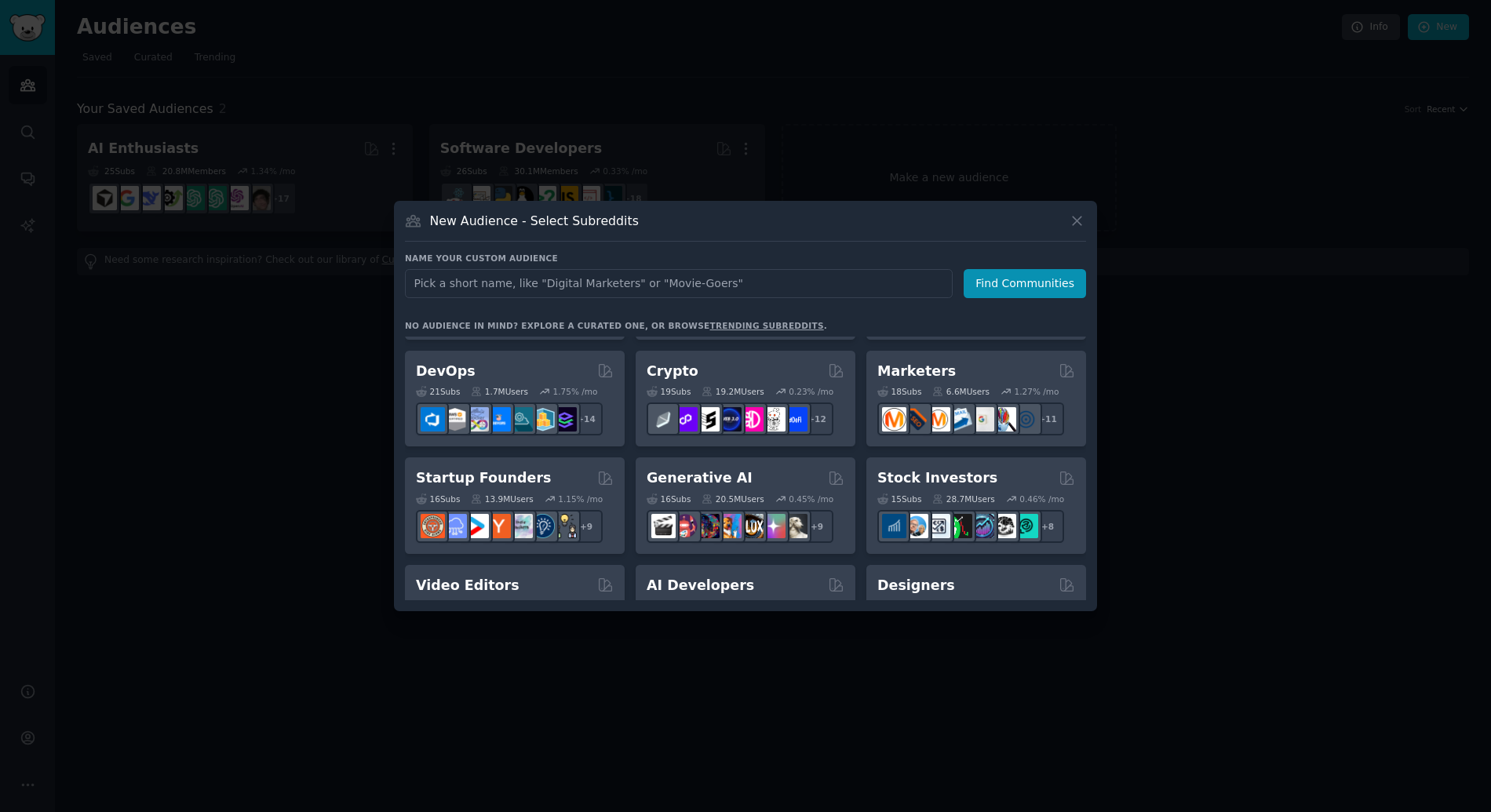
scroll to position [94, 0]
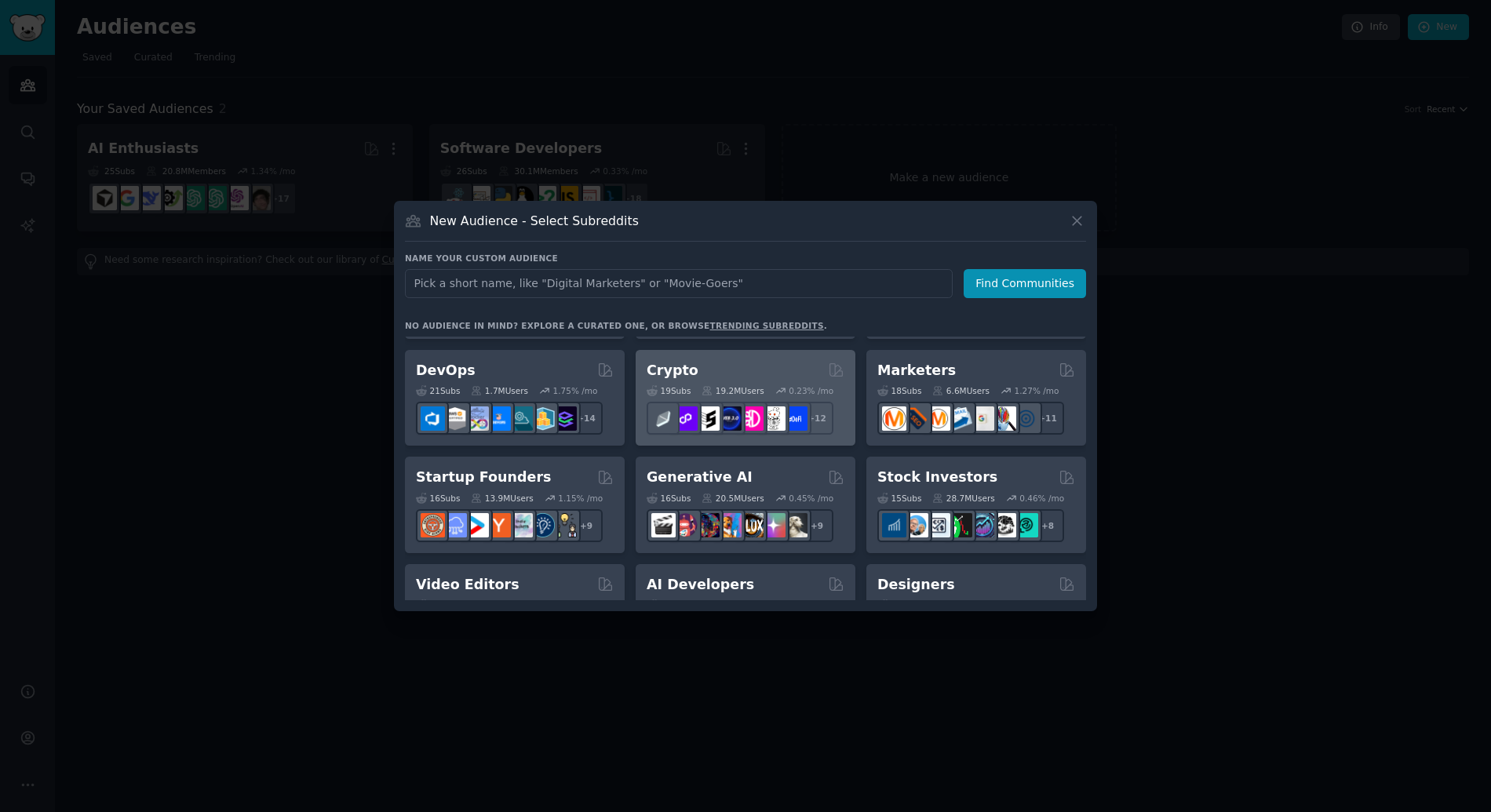
click at [752, 382] on div "19 Sub s 19.2M Users 0.23 % /mo r/web3 + 12" at bounding box center [745, 407] width 197 height 55
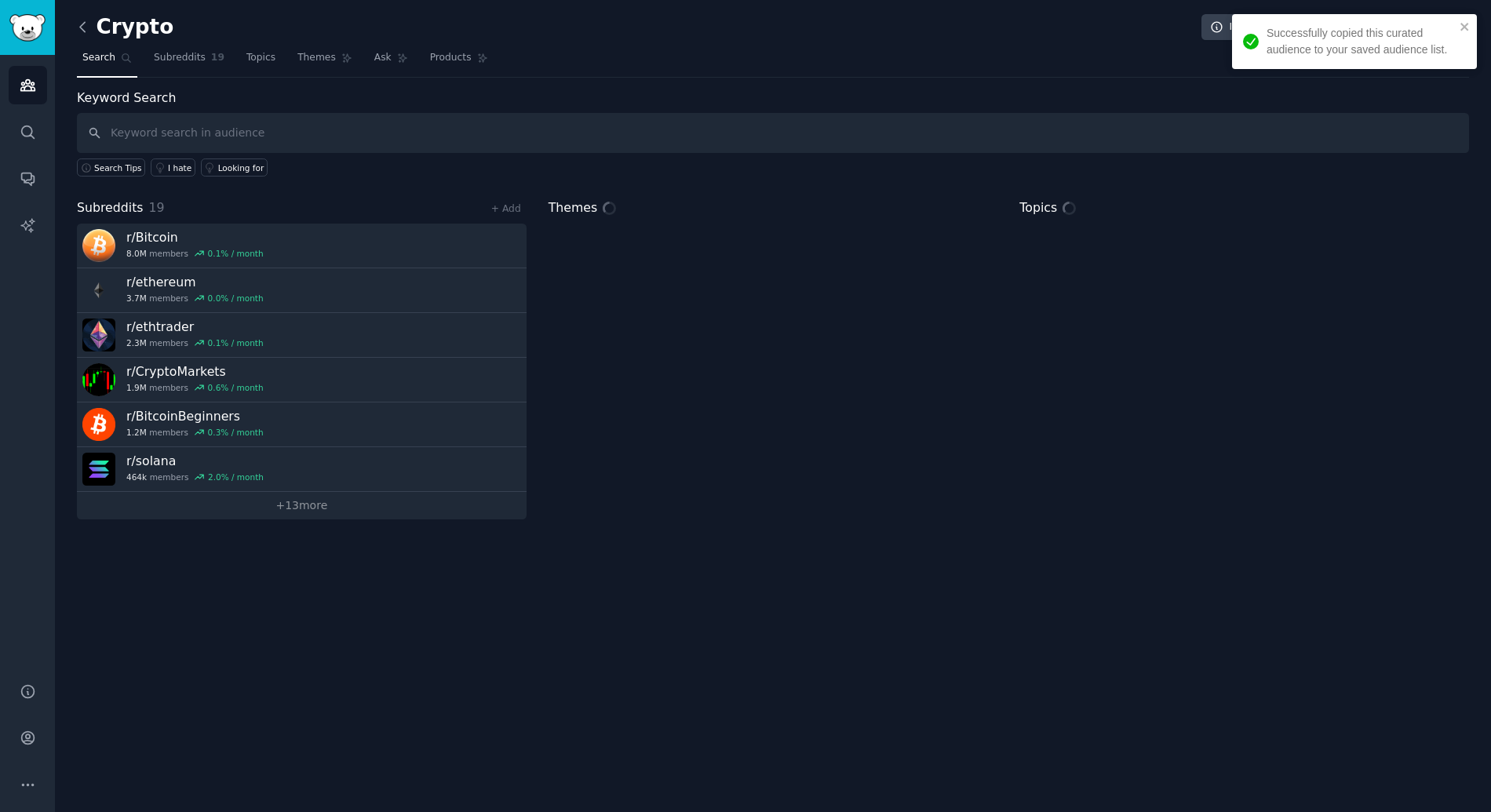
click at [86, 30] on icon at bounding box center [82, 27] width 17 height 17
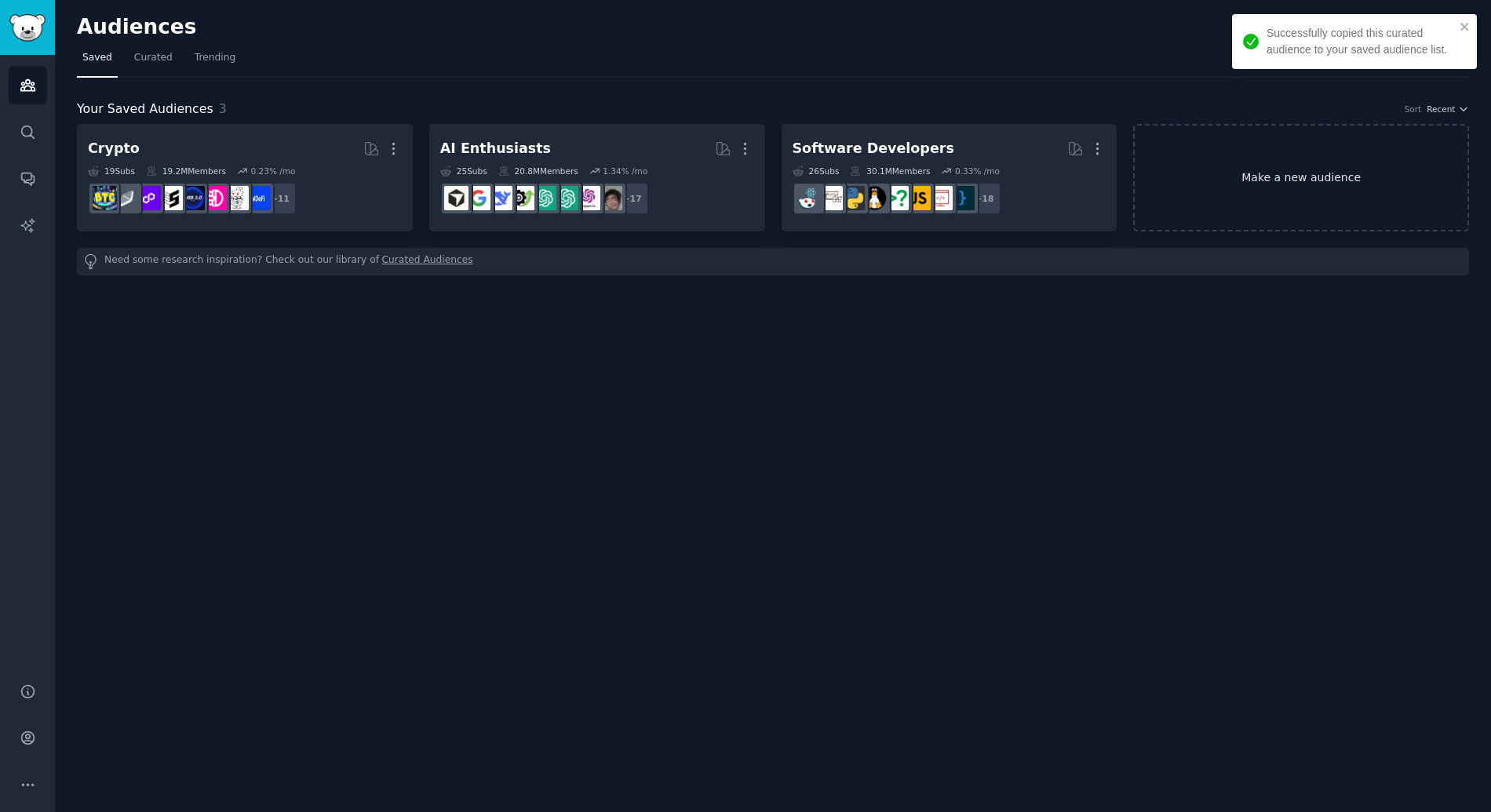
click at [1242, 211] on link "Make a new audience" at bounding box center [1301, 178] width 335 height 108
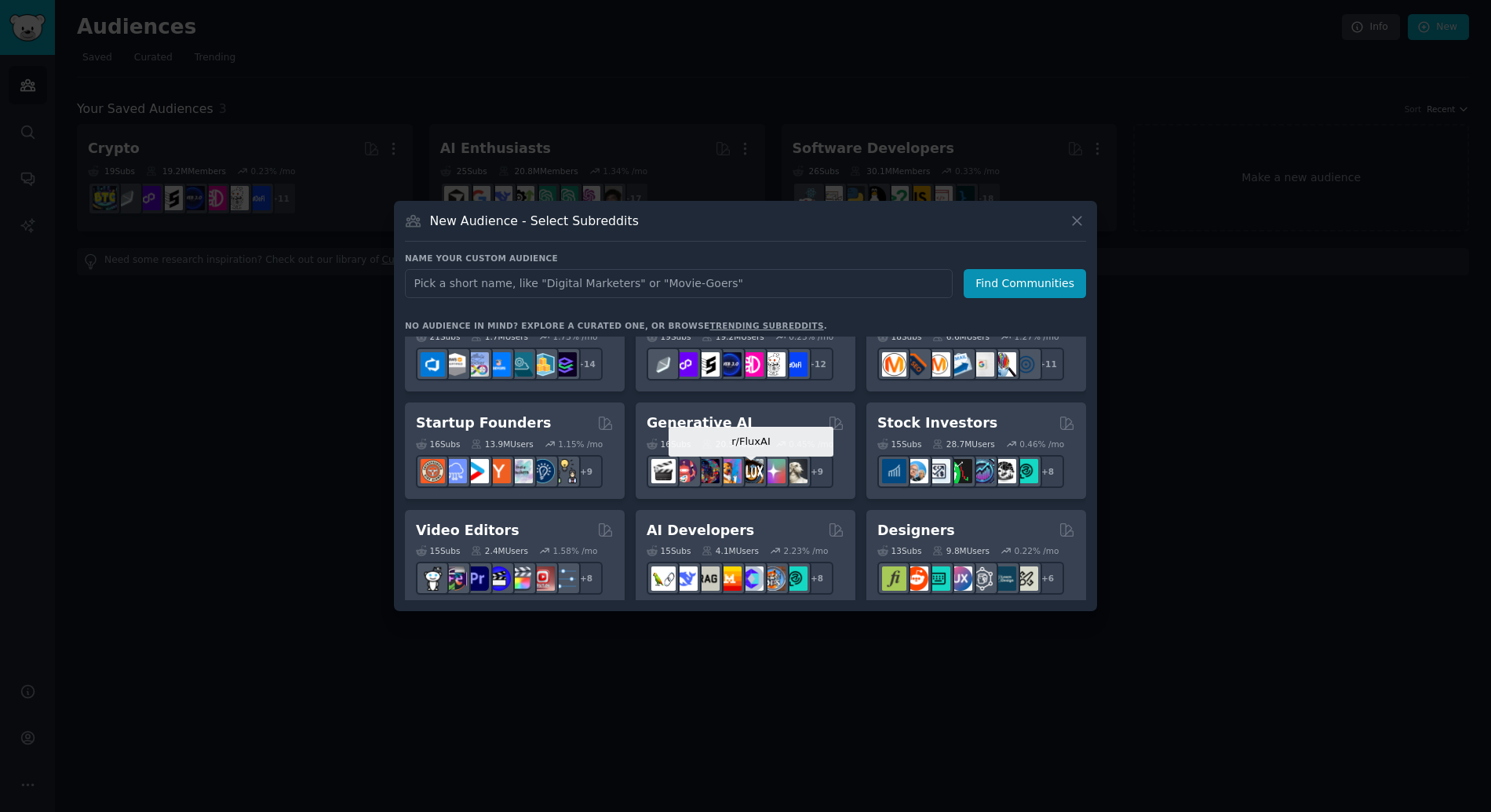
scroll to position [188, 0]
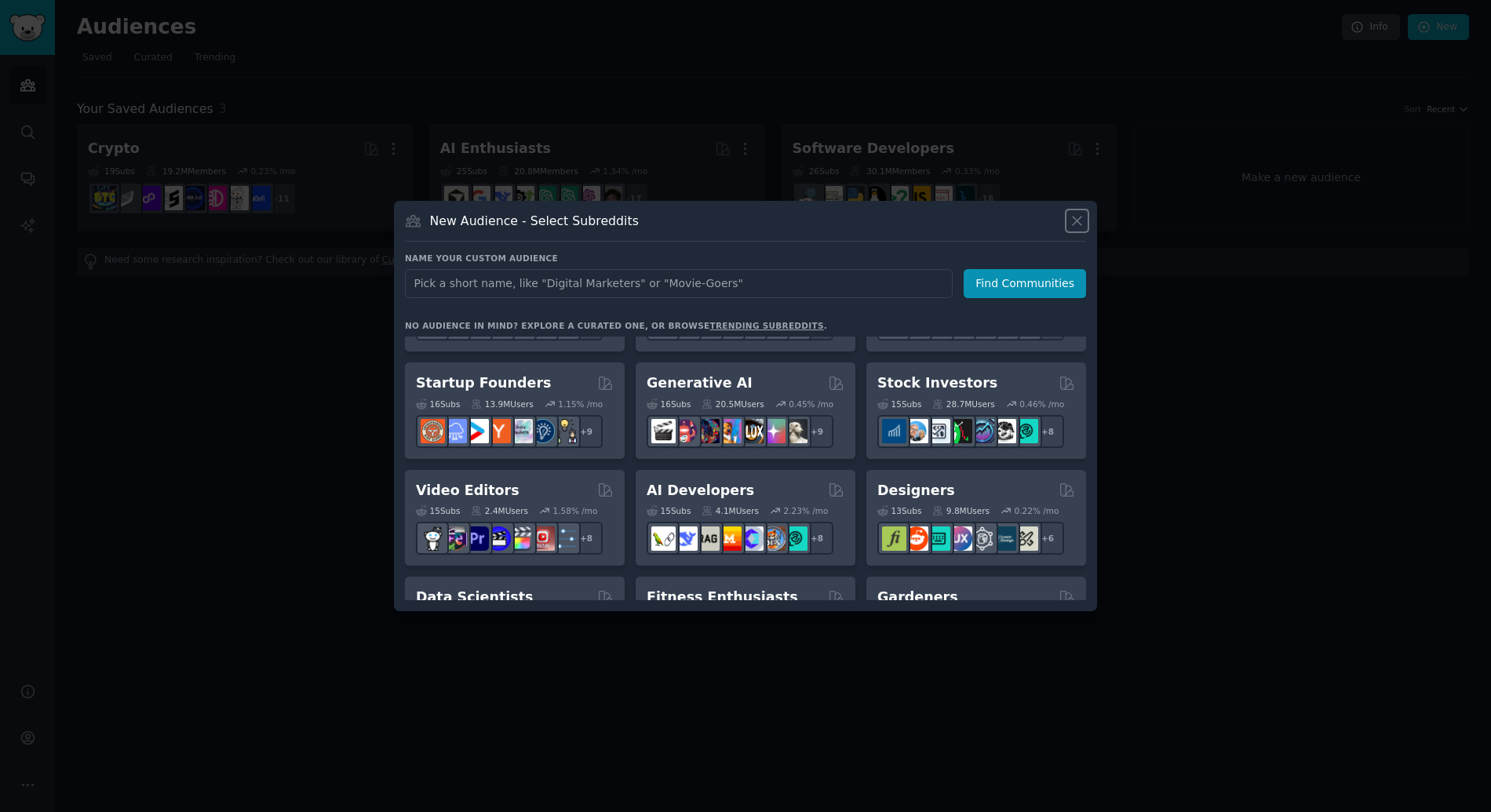
click at [1075, 224] on icon at bounding box center [1076, 220] width 17 height 17
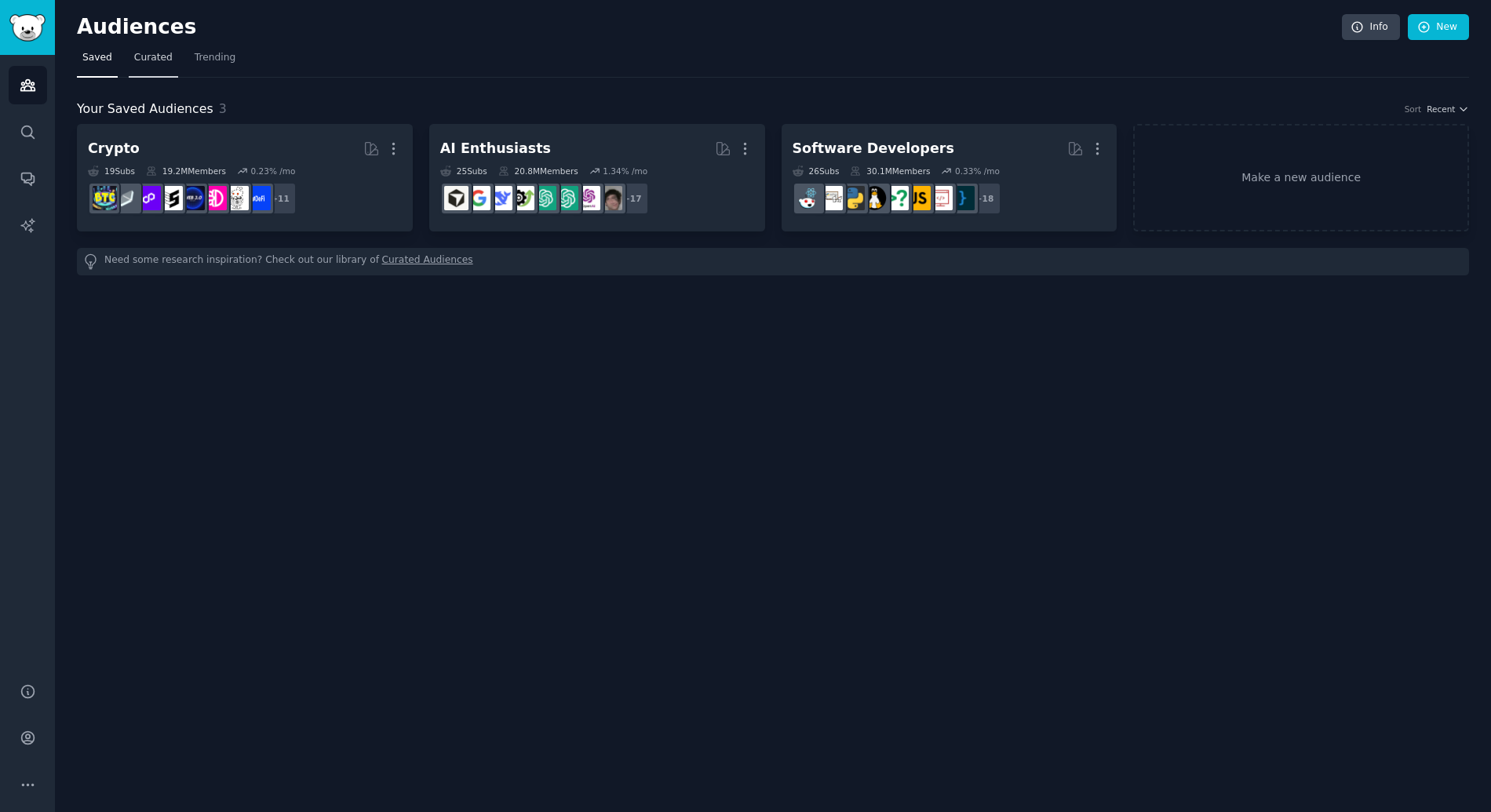
click at [138, 56] on span "Curated" at bounding box center [153, 58] width 38 height 14
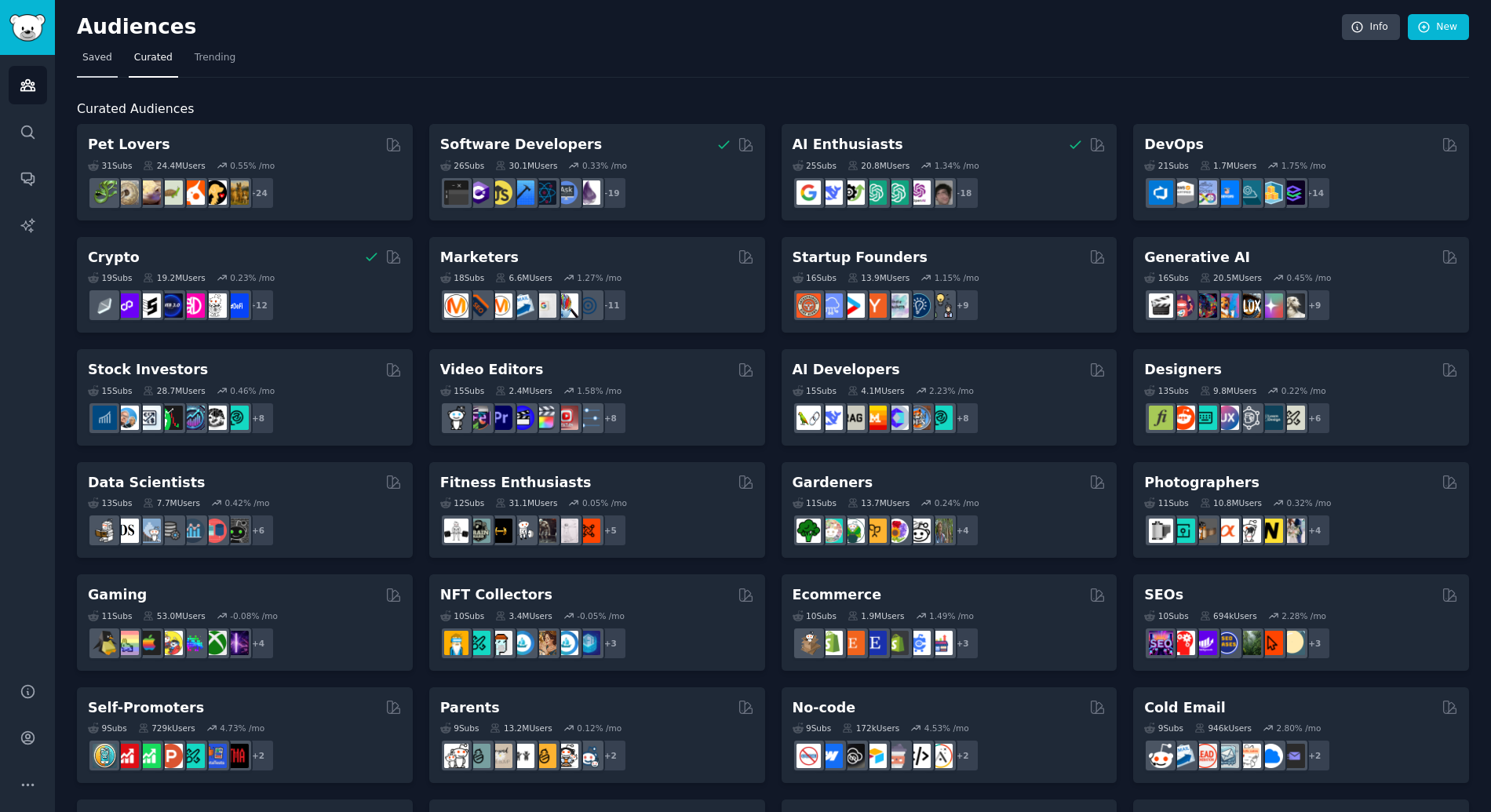
click at [101, 58] on span "Saved" at bounding box center [98, 58] width 30 height 14
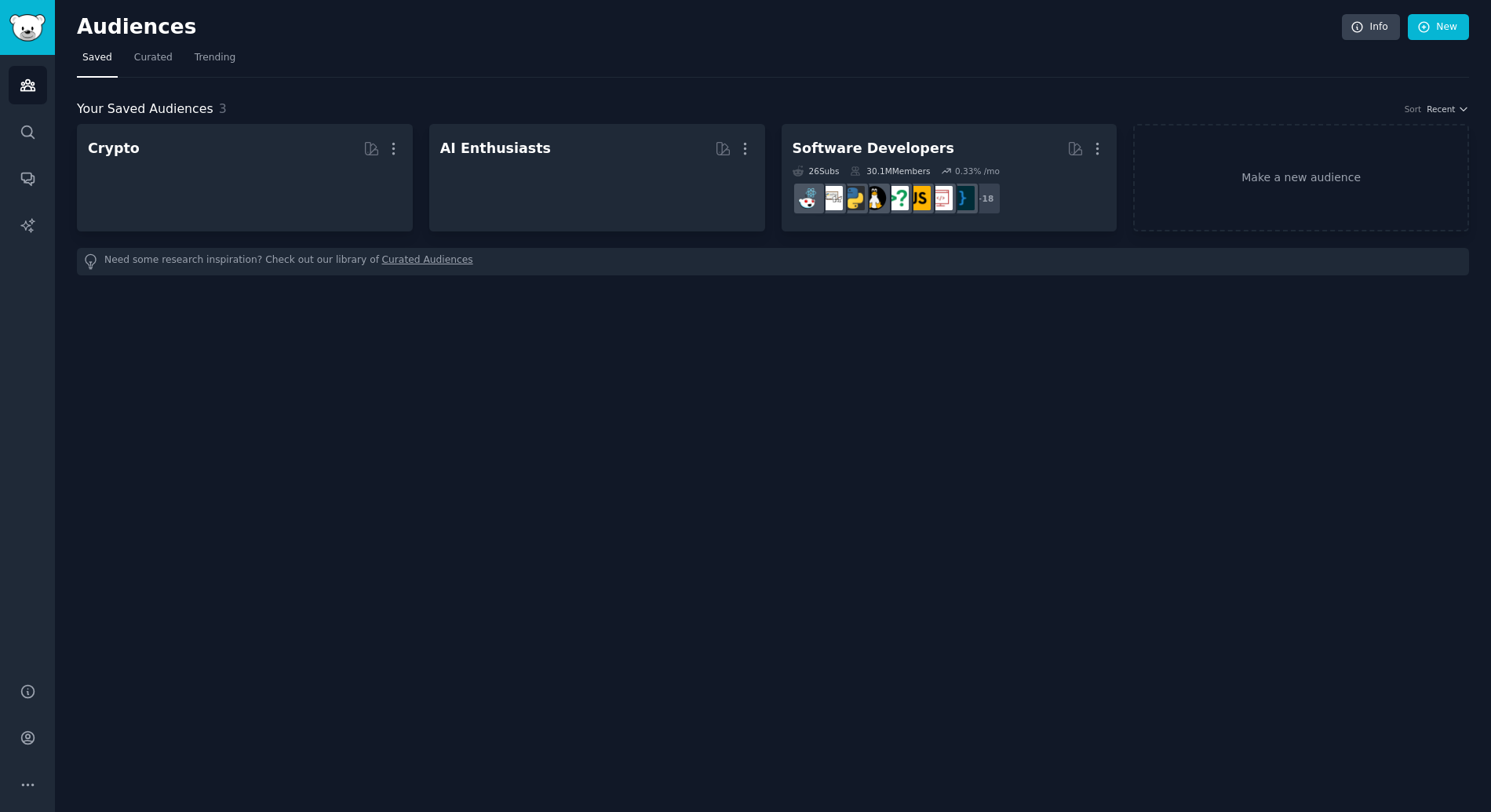
click at [125, 53] on nav "Saved Curated Trending" at bounding box center [772, 61] width 1392 height 33
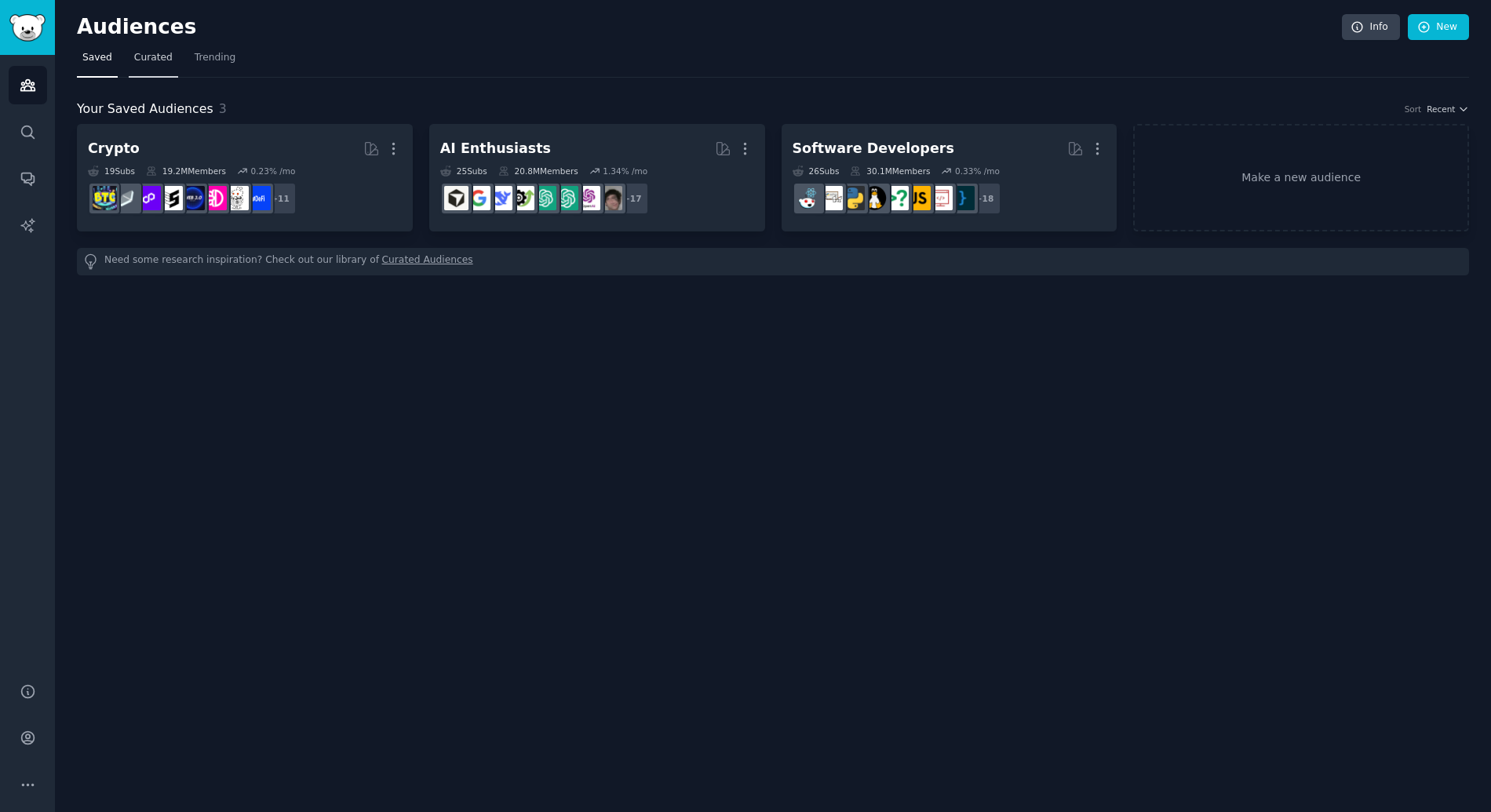
click at [131, 55] on link "Curated" at bounding box center [153, 61] width 49 height 33
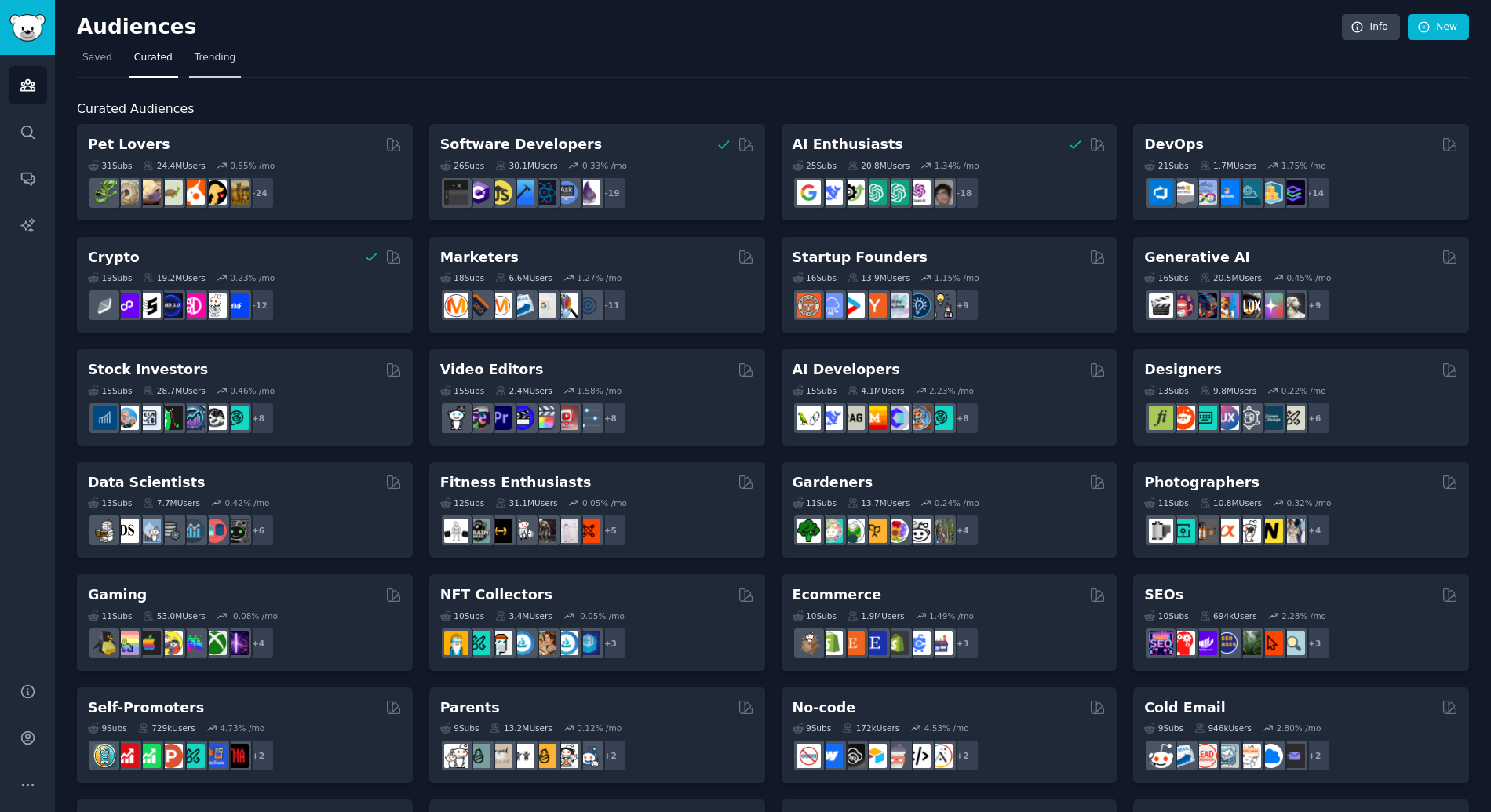
click at [201, 55] on span "Trending" at bounding box center [214, 58] width 40 height 14
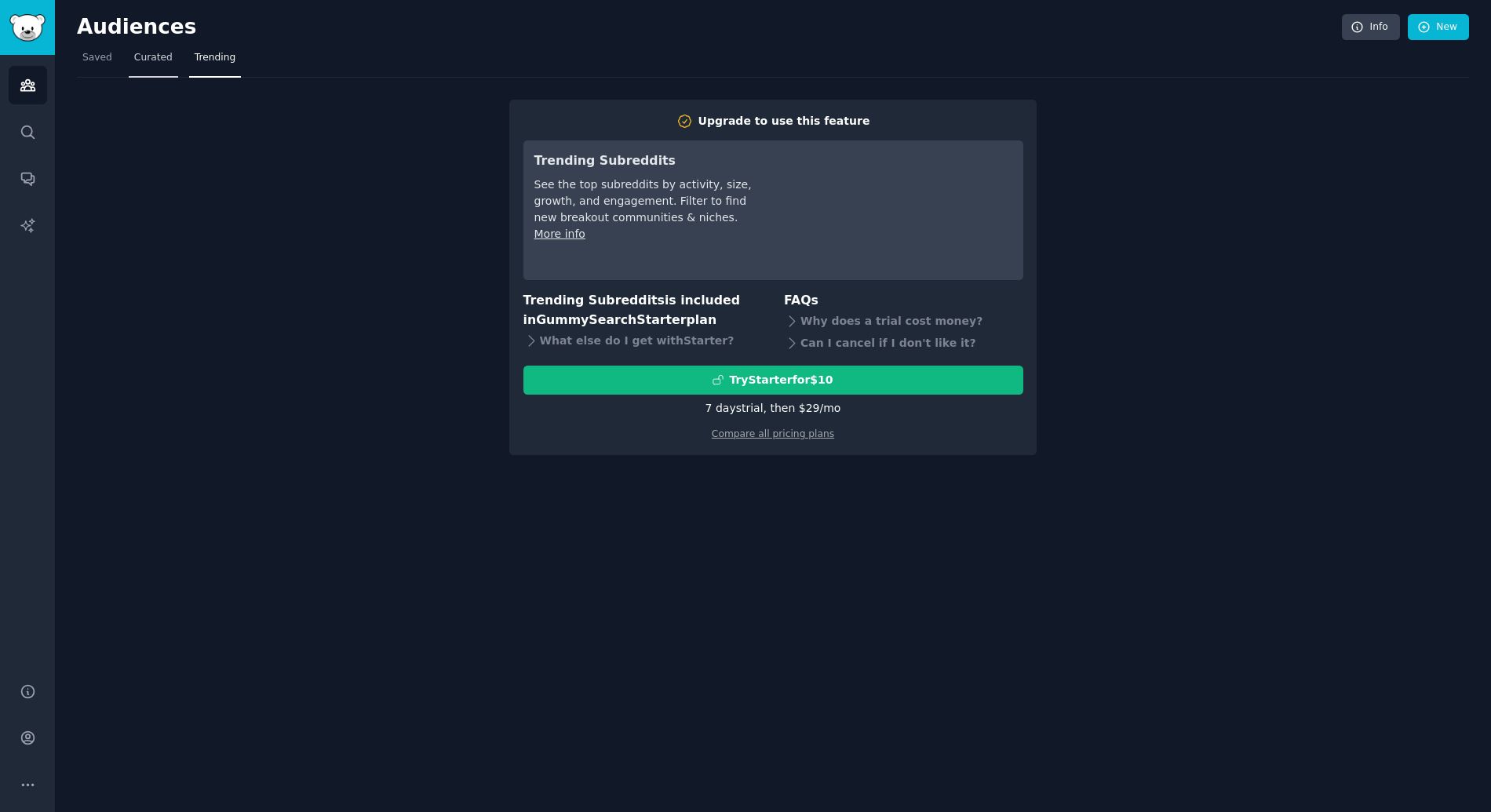
click at [148, 47] on link "Curated" at bounding box center [153, 61] width 49 height 33
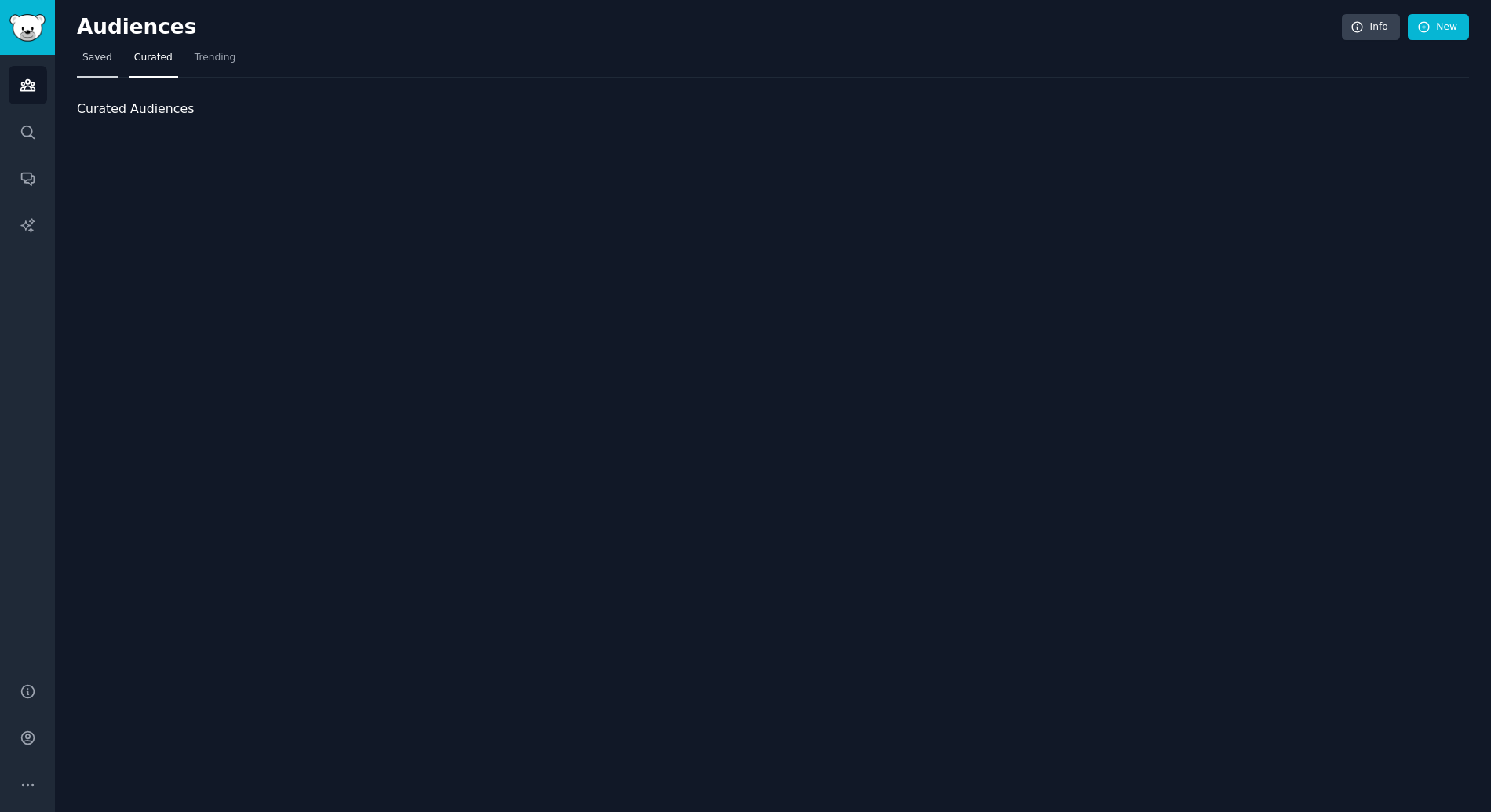
click at [98, 55] on span "Saved" at bounding box center [98, 58] width 30 height 14
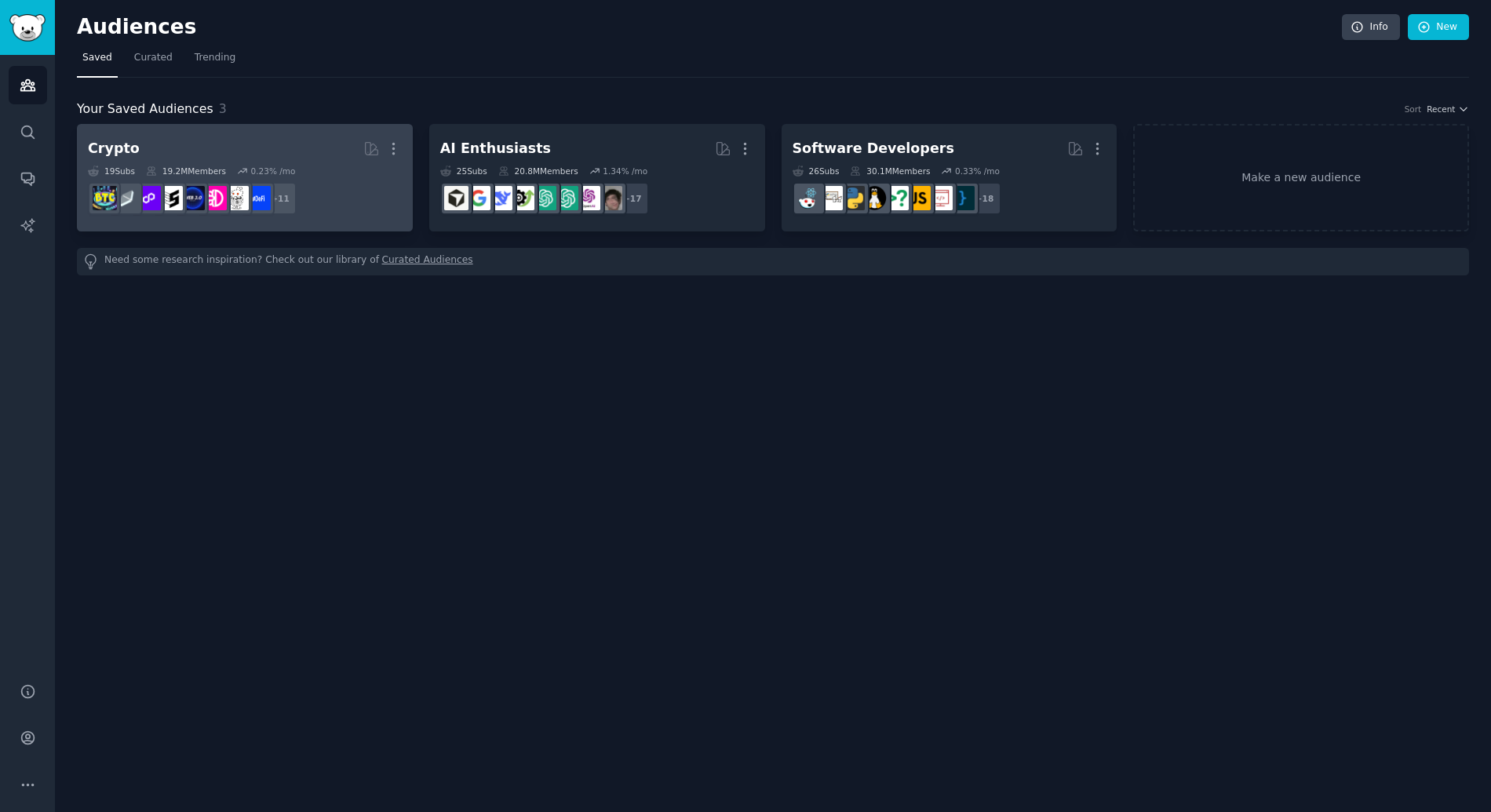
click at [221, 145] on h2 "Crypto Curated by GummySearch More" at bounding box center [245, 148] width 314 height 28
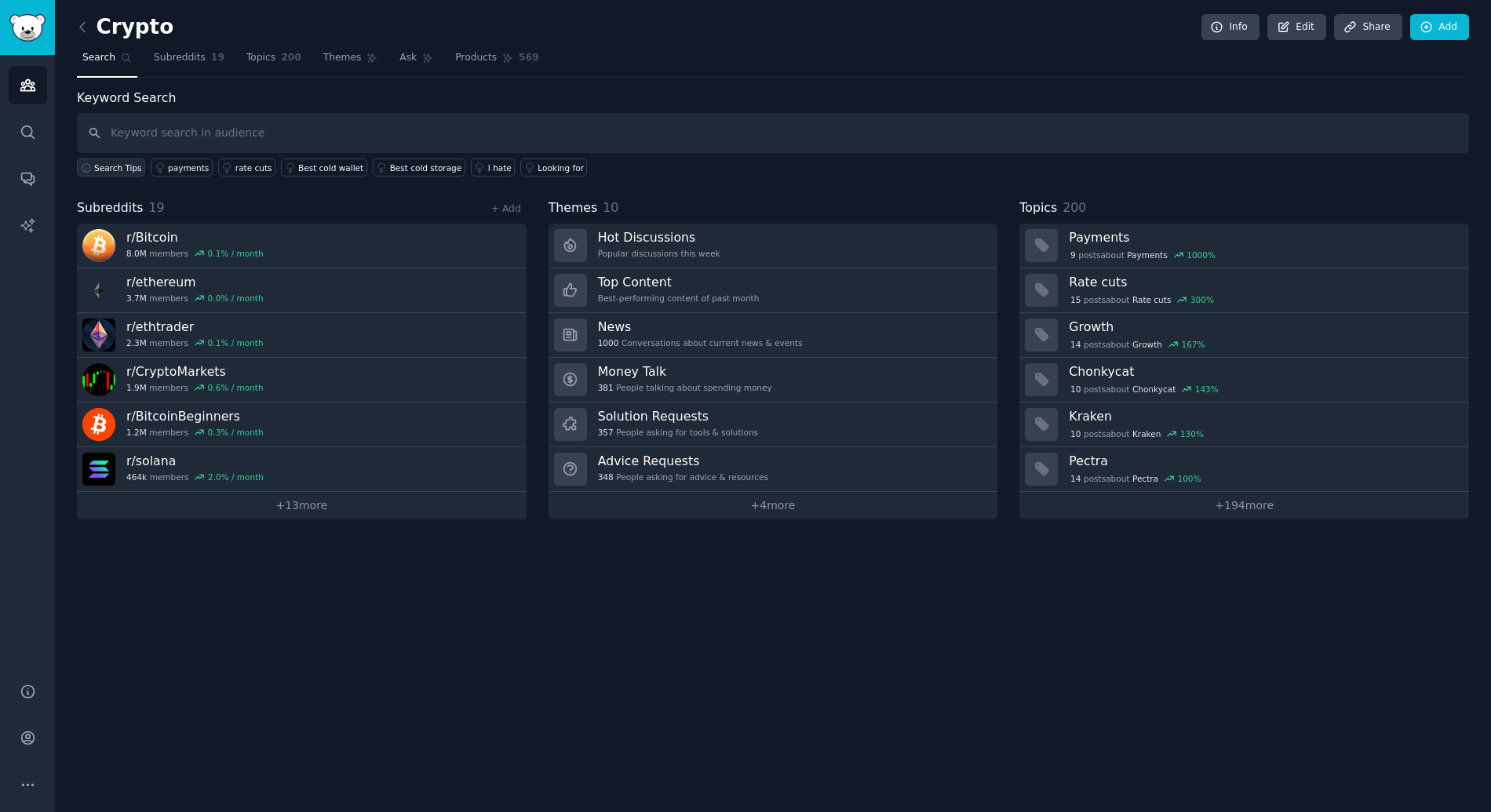
click at [119, 171] on span "Search Tips" at bounding box center [118, 168] width 48 height 11
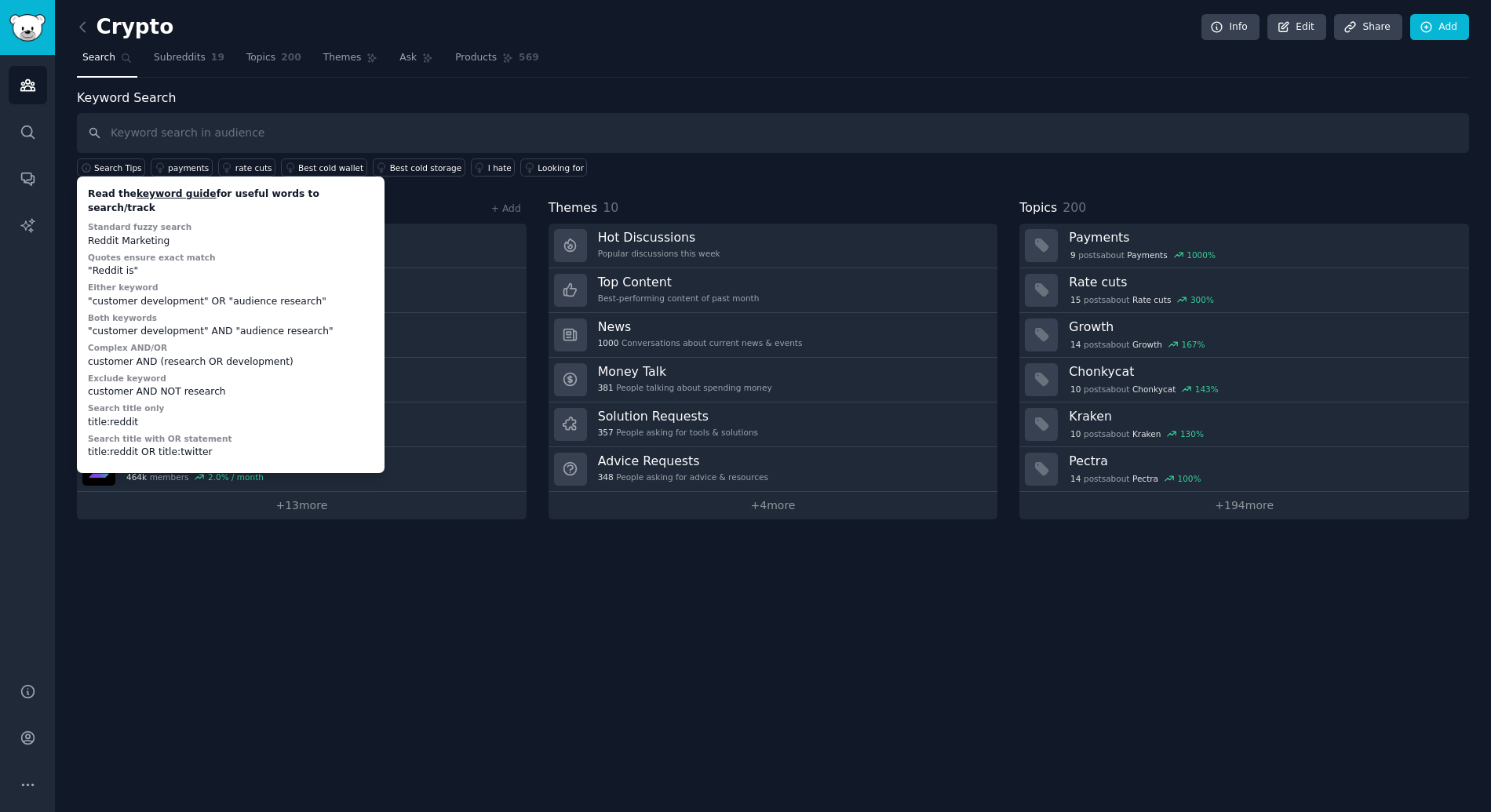
click at [776, 573] on div "Crypto Info Edit Share Add Search Subreddits 19 Topics 200 Themes Ask Products …" at bounding box center [772, 406] width 1435 height 812
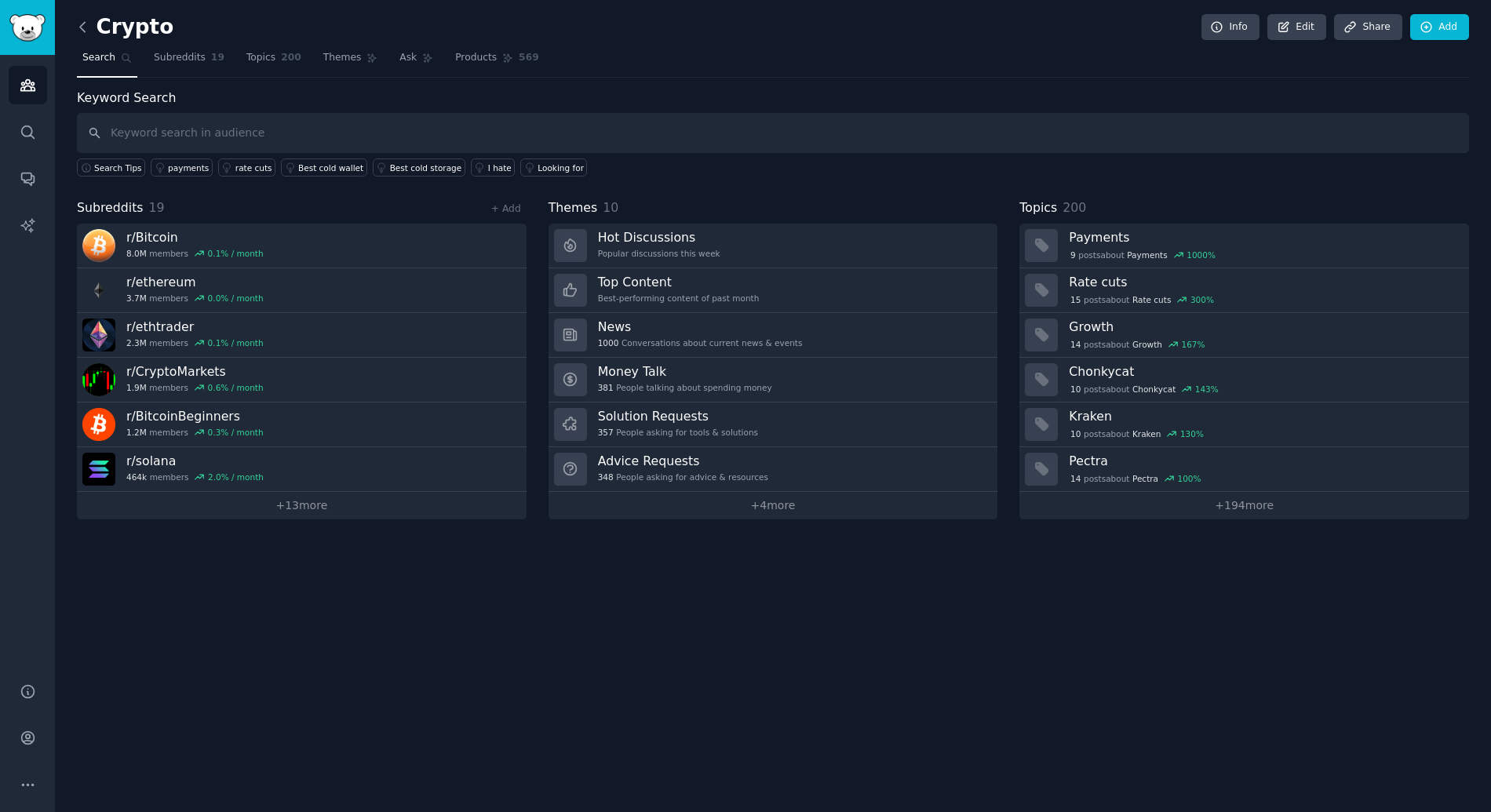
click at [88, 27] on icon at bounding box center [82, 27] width 17 height 17
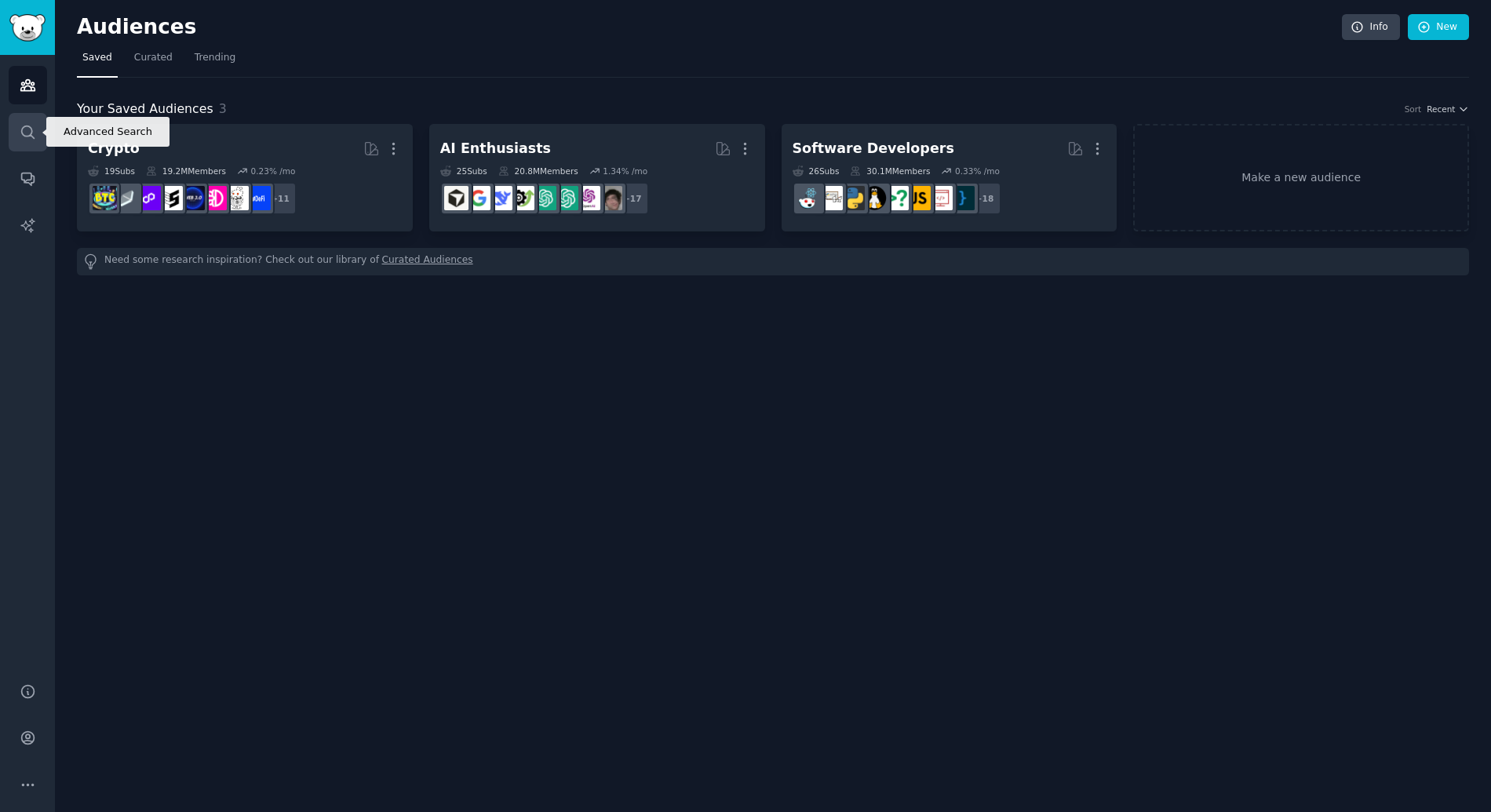
click at [30, 131] on icon "Sidebar" at bounding box center [28, 132] width 17 height 17
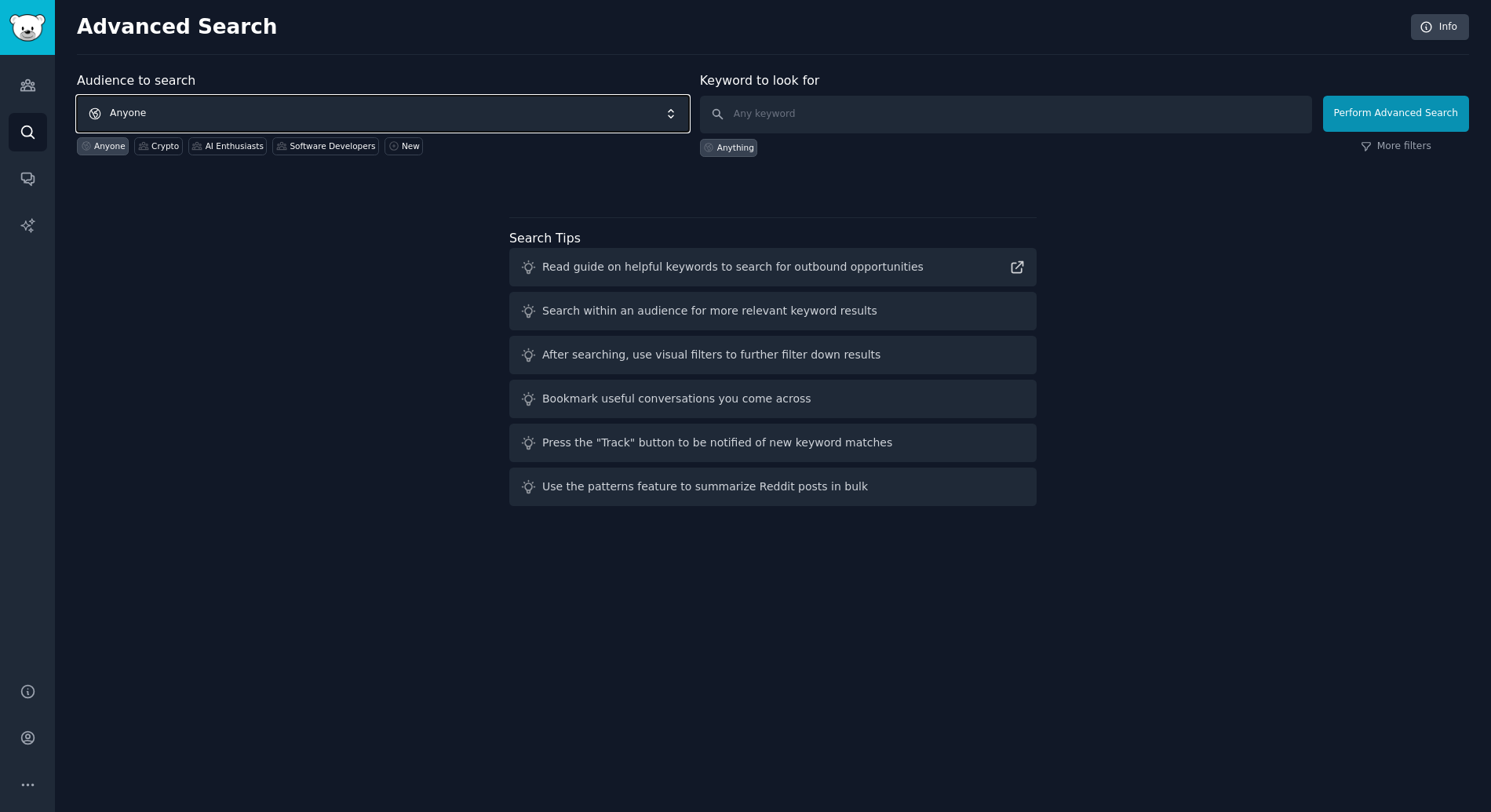
click at [268, 114] on span "Anyone" at bounding box center [383, 114] width 612 height 36
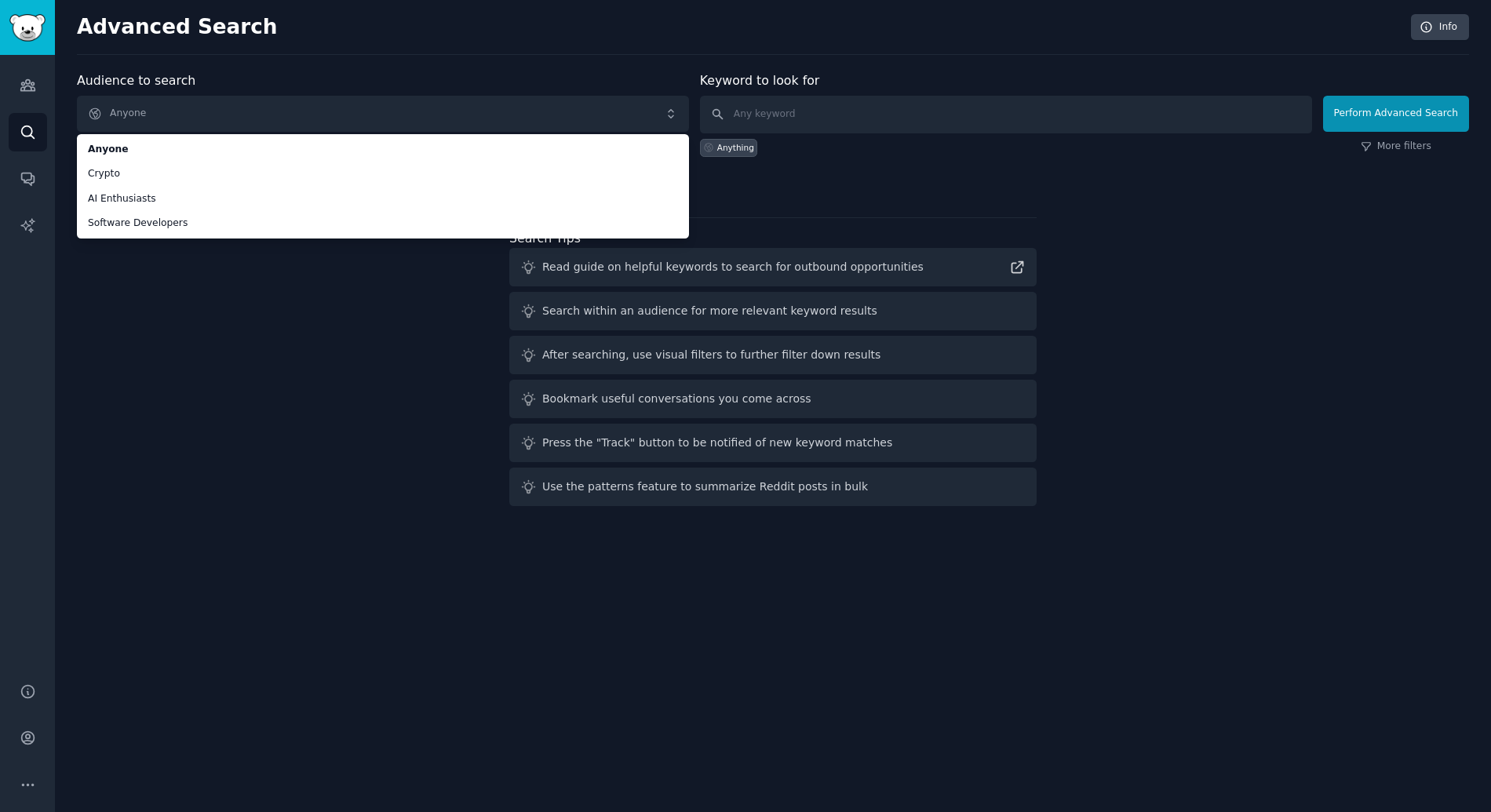
click at [147, 324] on div "Audience to search Anyone Anyone Crypto AI Enthusiasts Software Developers Anyo…" at bounding box center [772, 292] width 1392 height 441
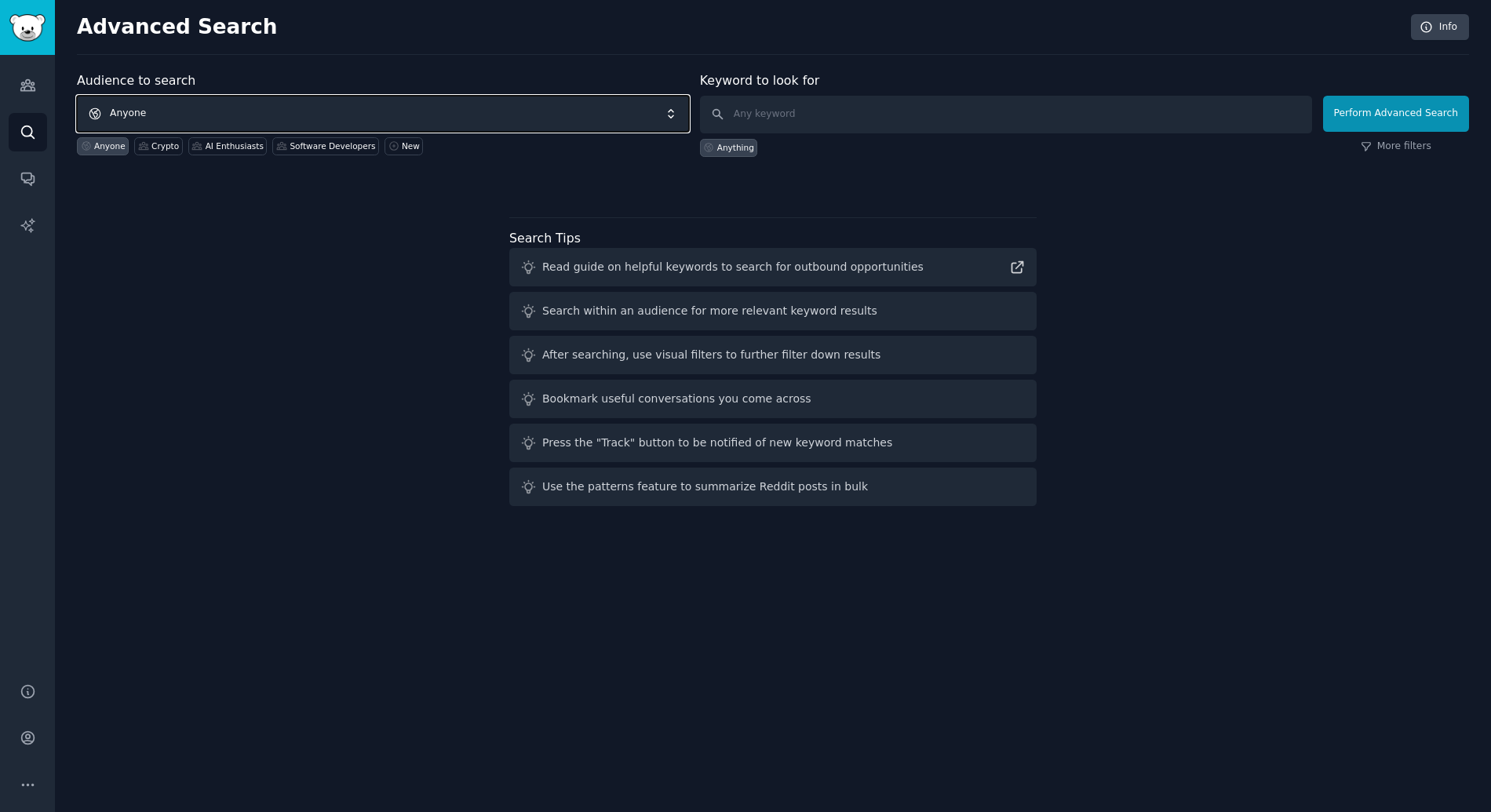
click at [214, 110] on span "Anyone" at bounding box center [383, 114] width 612 height 36
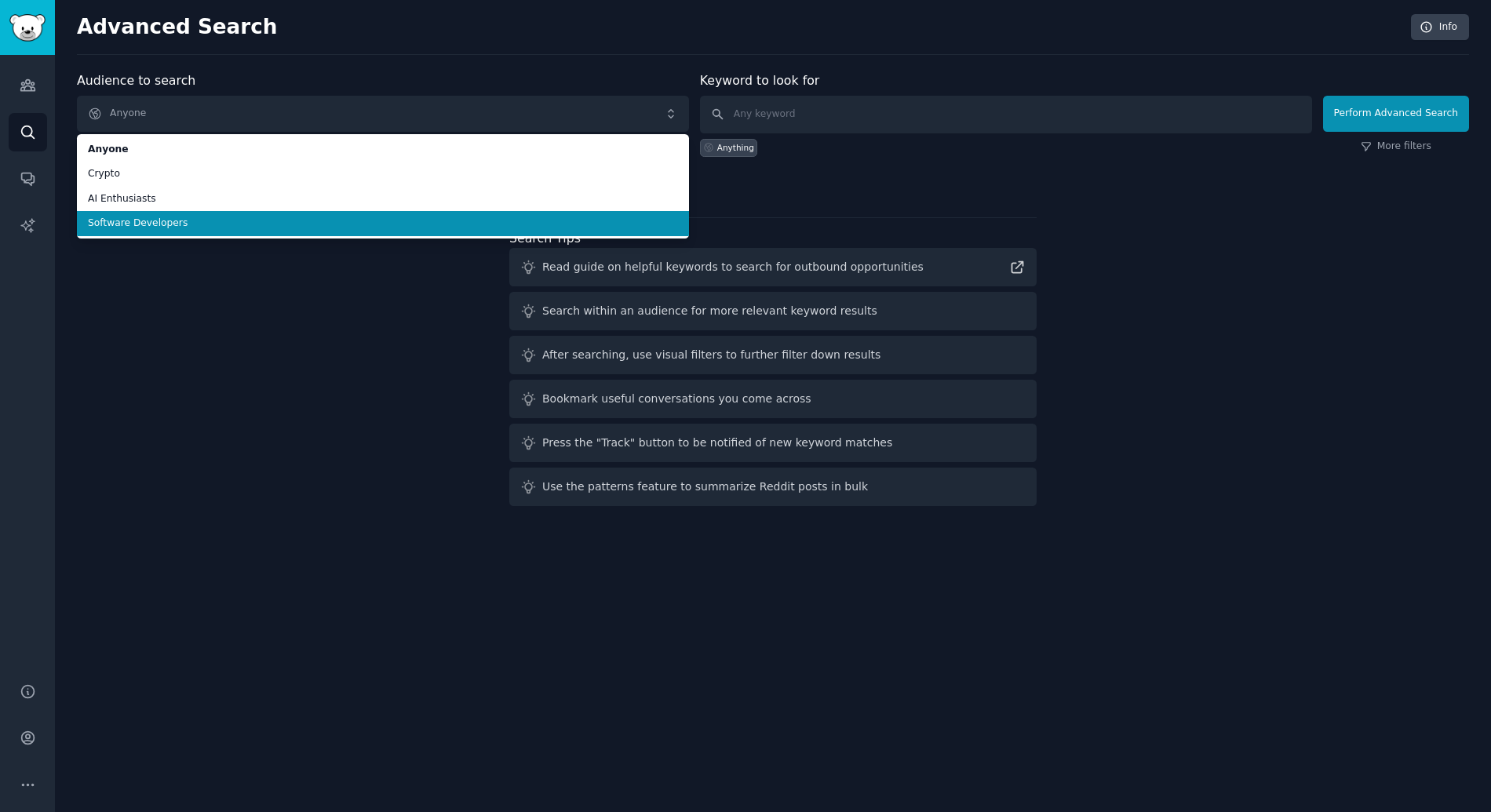
click at [189, 228] on span "Software Developers" at bounding box center [383, 224] width 590 height 14
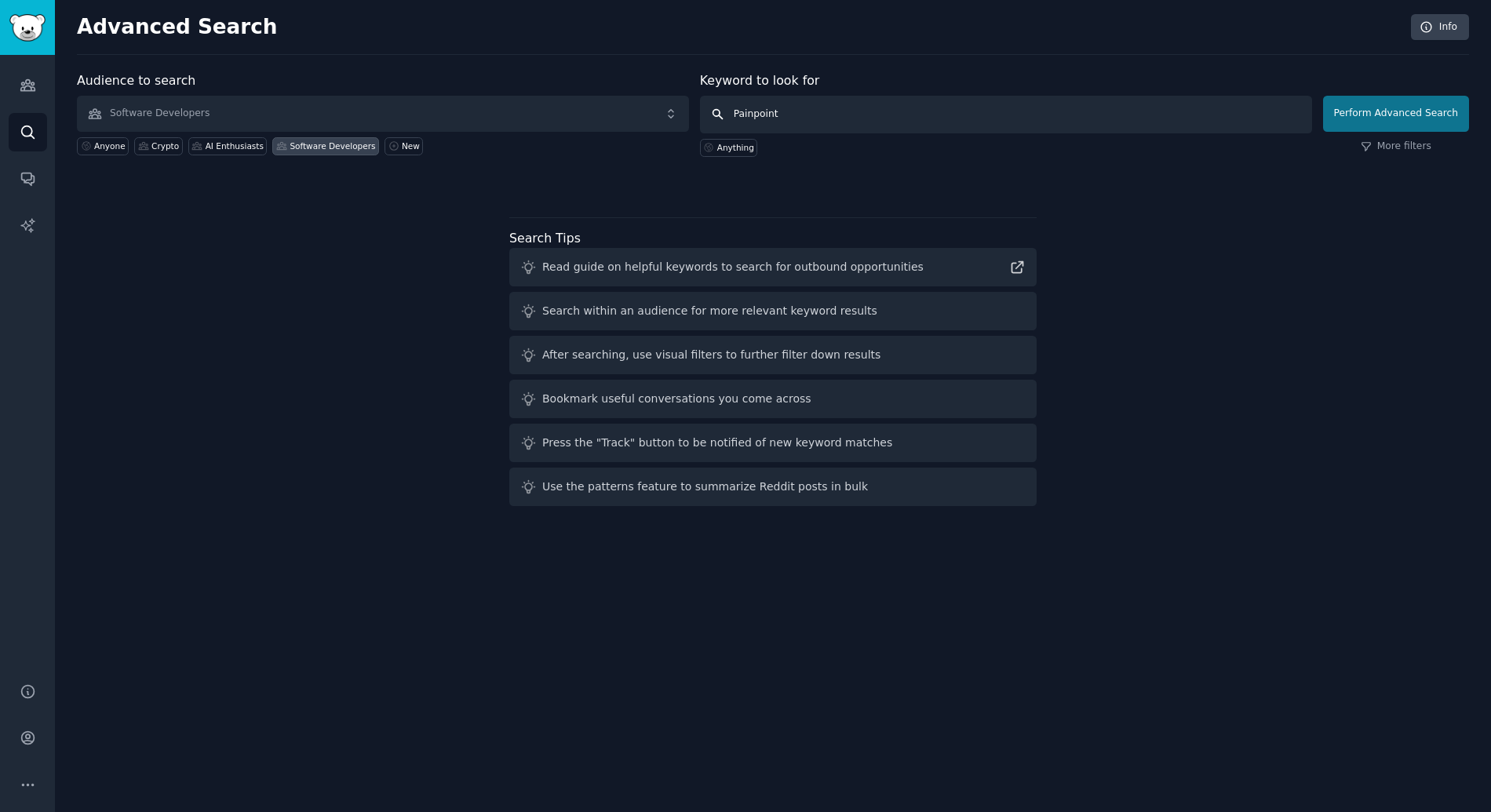
type input "Painpoint"
click at [1447, 109] on button "Perform Advanced Search" at bounding box center [1396, 114] width 146 height 36
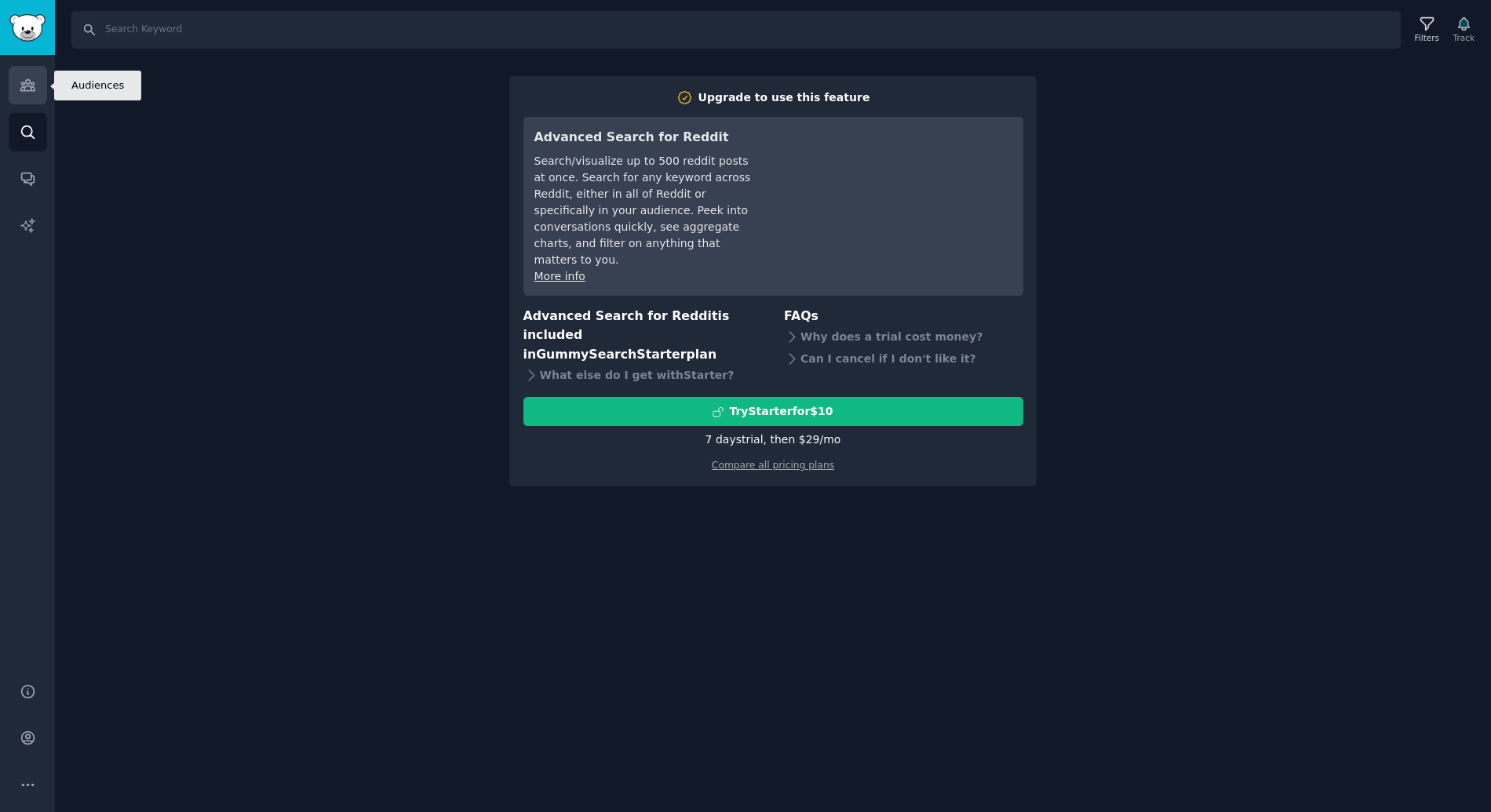
click at [28, 91] on icon "Sidebar" at bounding box center [28, 86] width 14 height 11
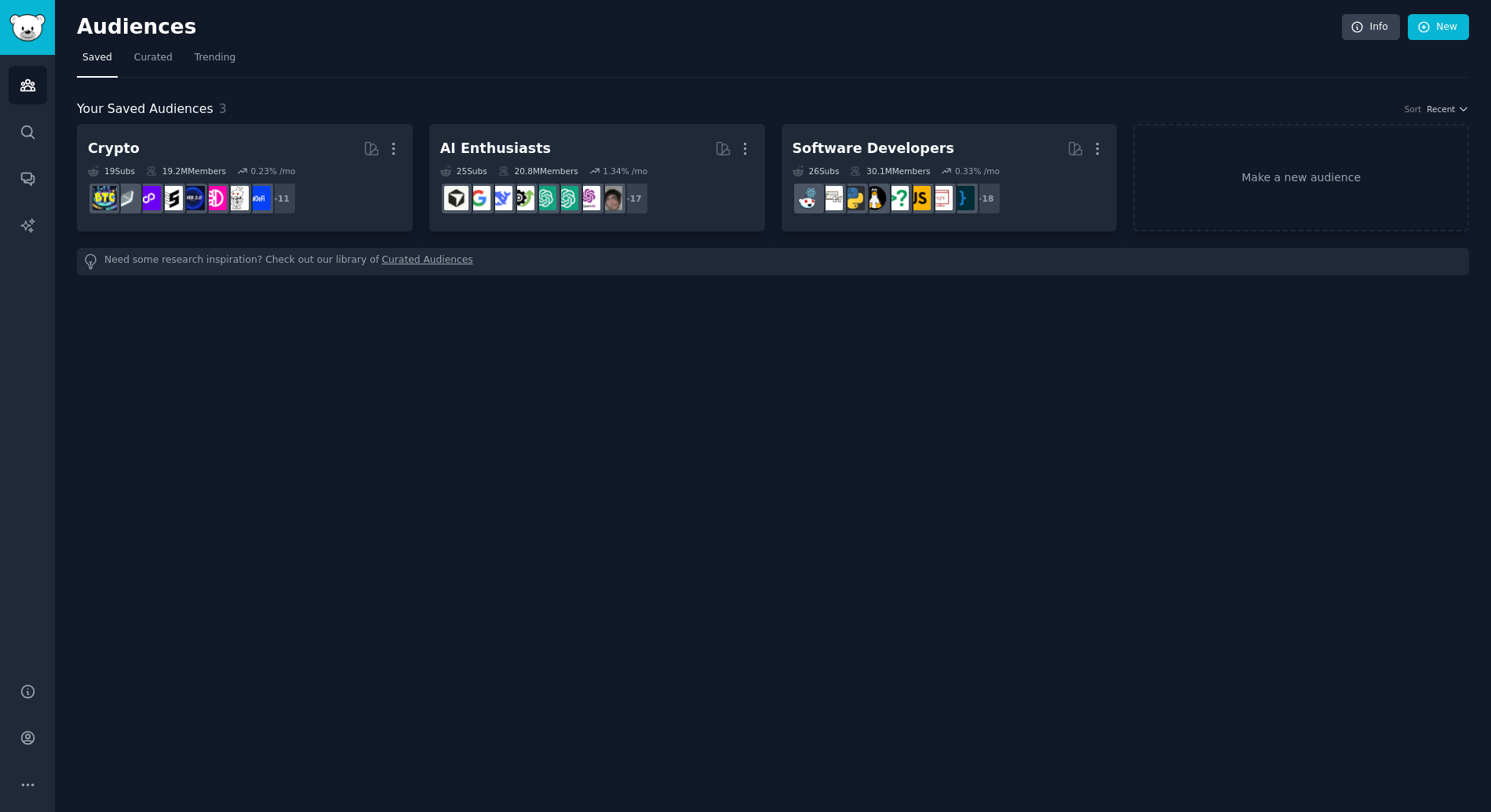
click at [182, 68] on nav "Saved Curated Trending" at bounding box center [772, 61] width 1392 height 33
click at [171, 70] on link "Curated" at bounding box center [153, 61] width 49 height 33
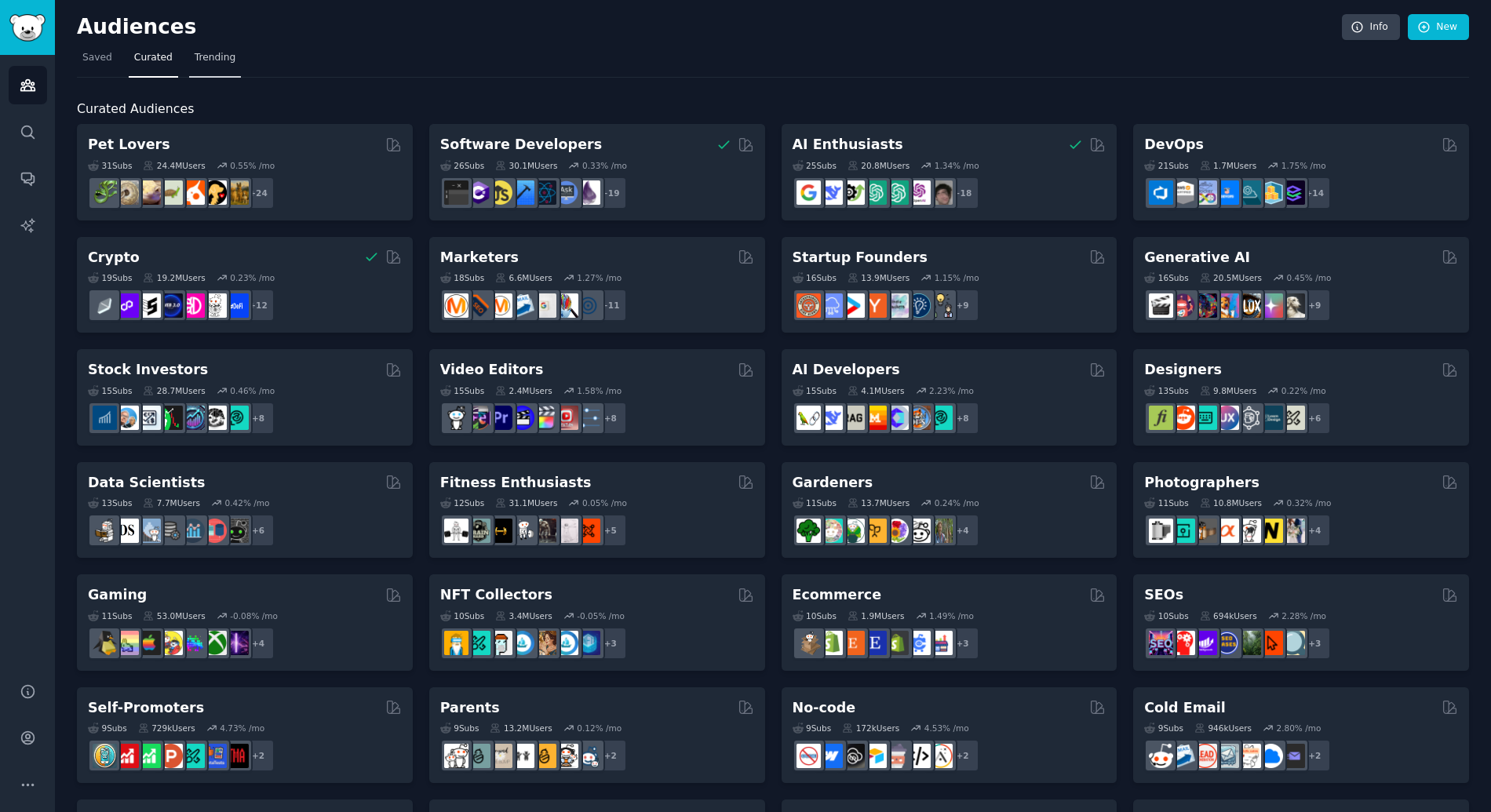
click at [200, 61] on span "Trending" at bounding box center [214, 58] width 40 height 14
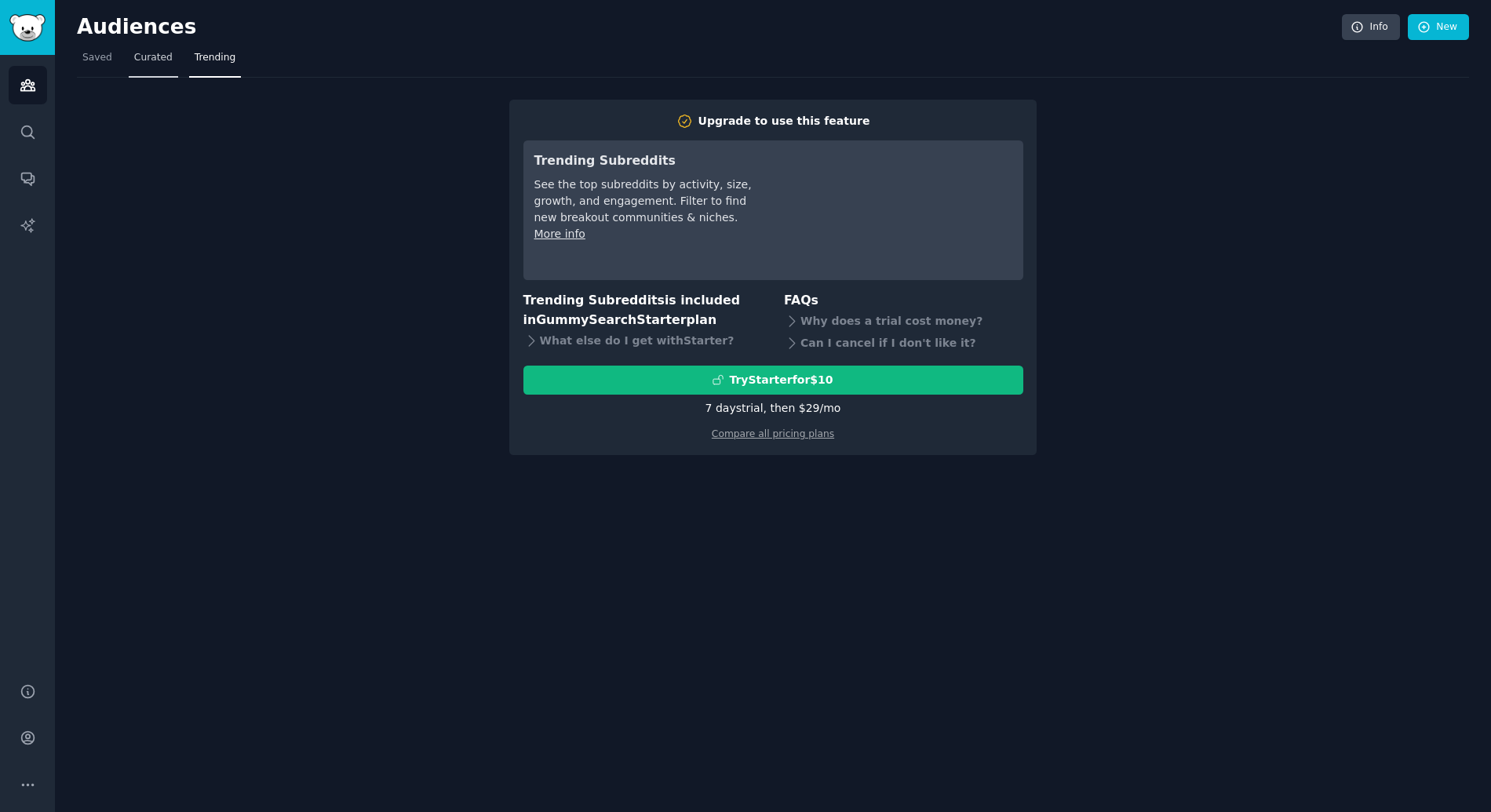
click at [151, 65] on link "Curated" at bounding box center [153, 61] width 49 height 33
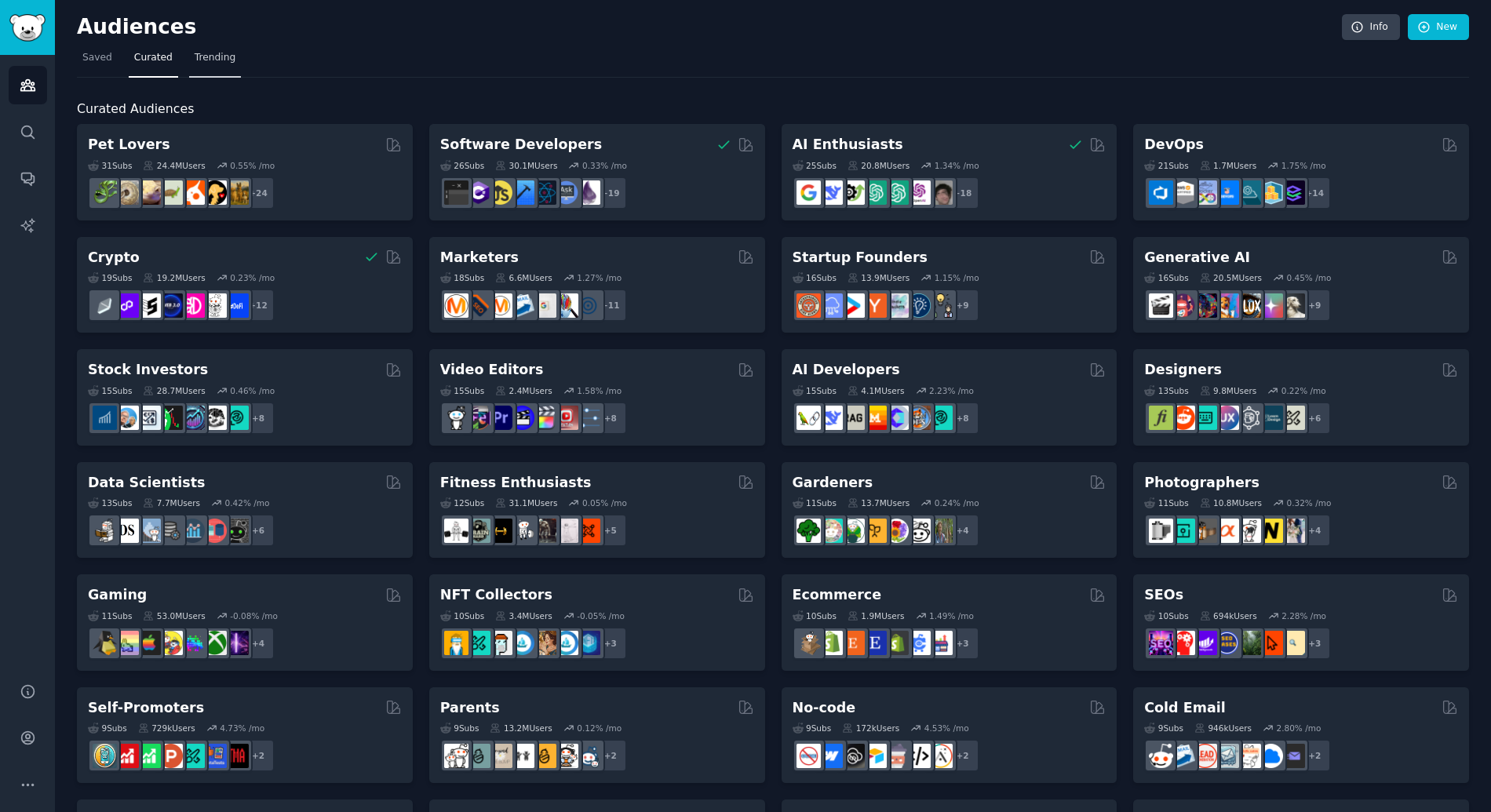
click at [212, 59] on span "Trending" at bounding box center [214, 58] width 40 height 14
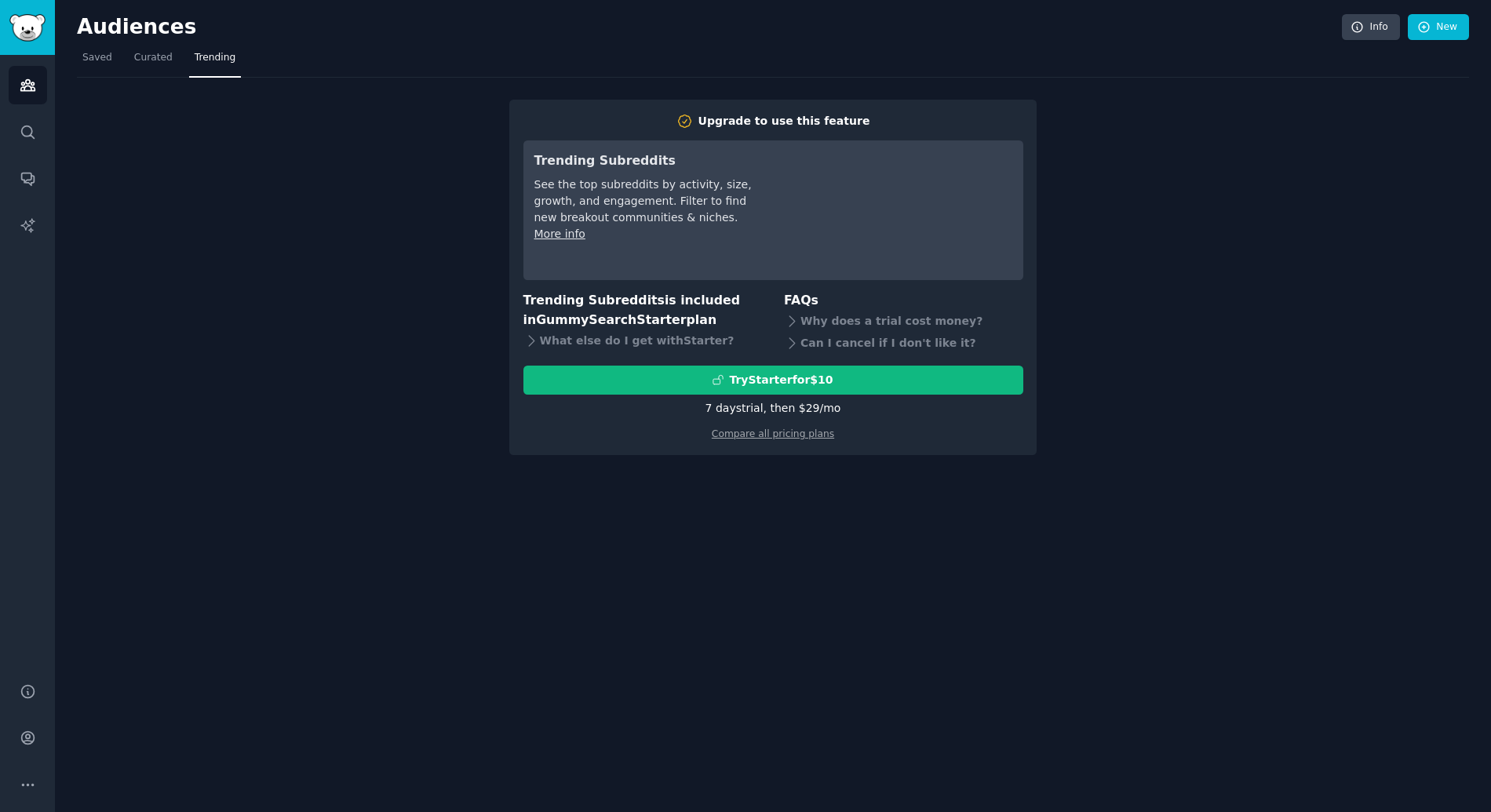
click at [784, 440] on div "Compare all pricing plans" at bounding box center [773, 429] width 500 height 25
click at [786, 438] on link "Compare all pricing plans" at bounding box center [772, 434] width 122 height 11
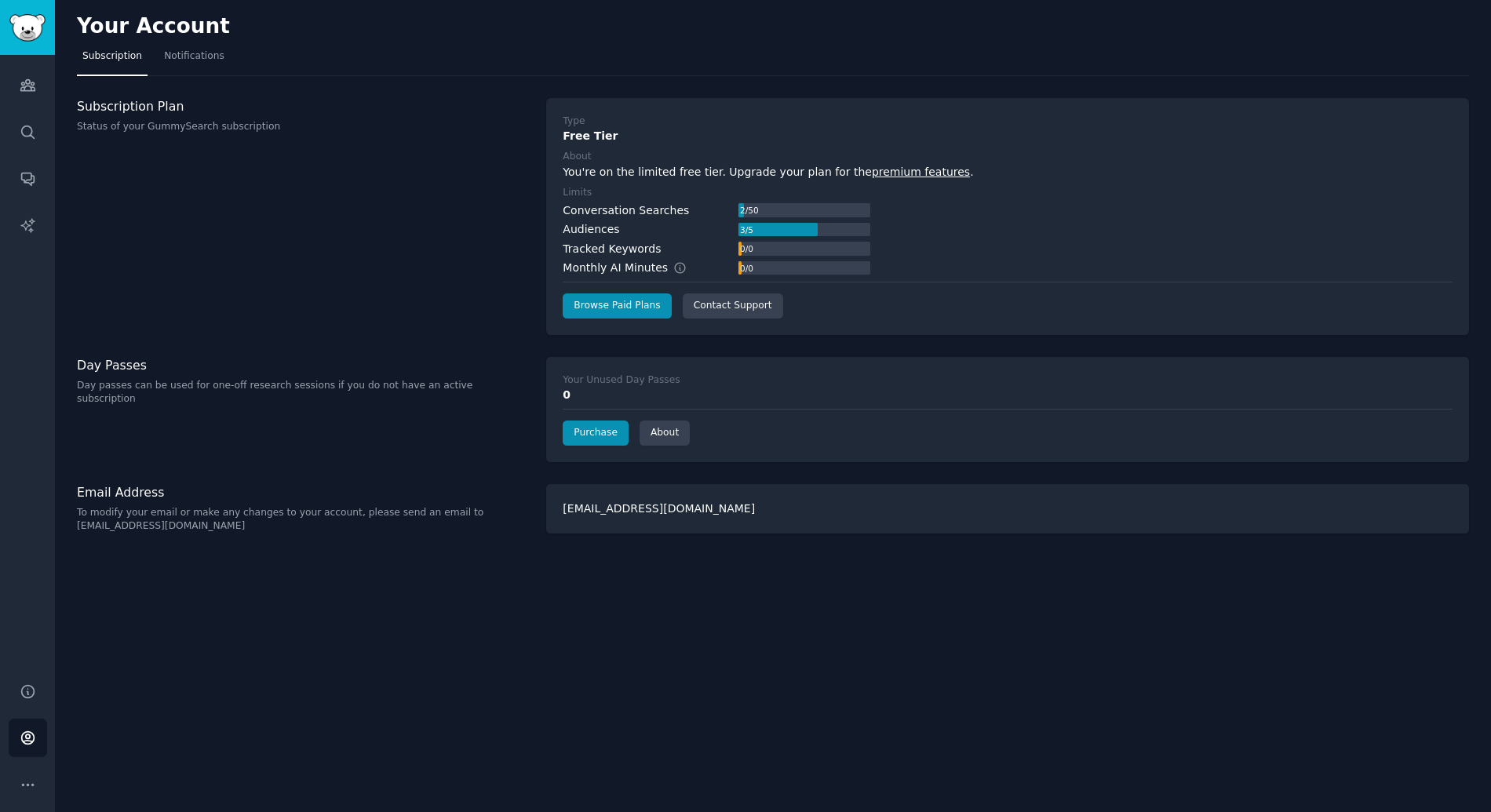
click at [747, 211] on div "2 / 50" at bounding box center [749, 210] width 21 height 14
click at [774, 204] on div "2 / 50" at bounding box center [804, 210] width 132 height 14
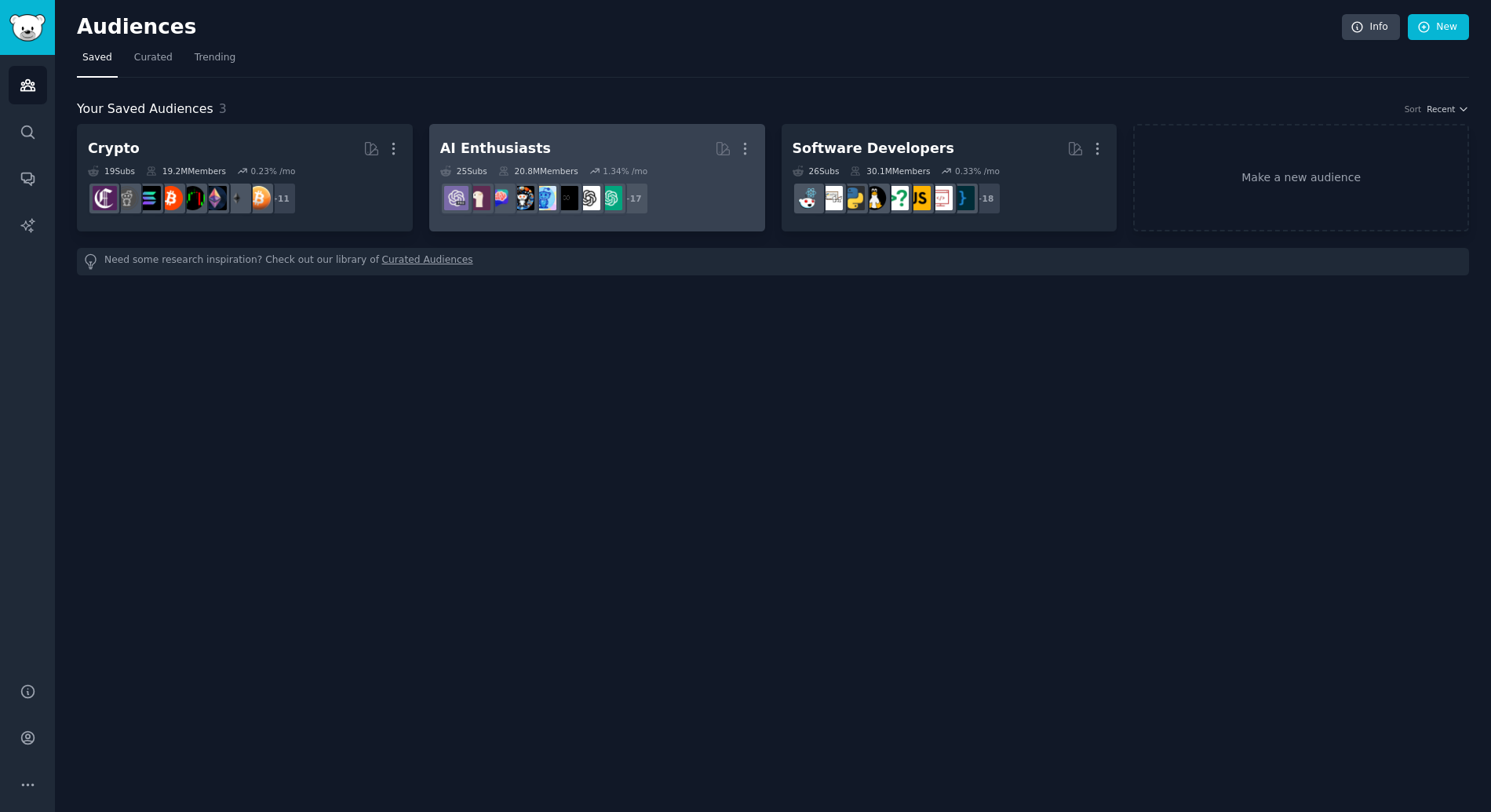
click at [570, 155] on h2 "AI Enthusiasts Curated by GummySearch More" at bounding box center [597, 148] width 314 height 28
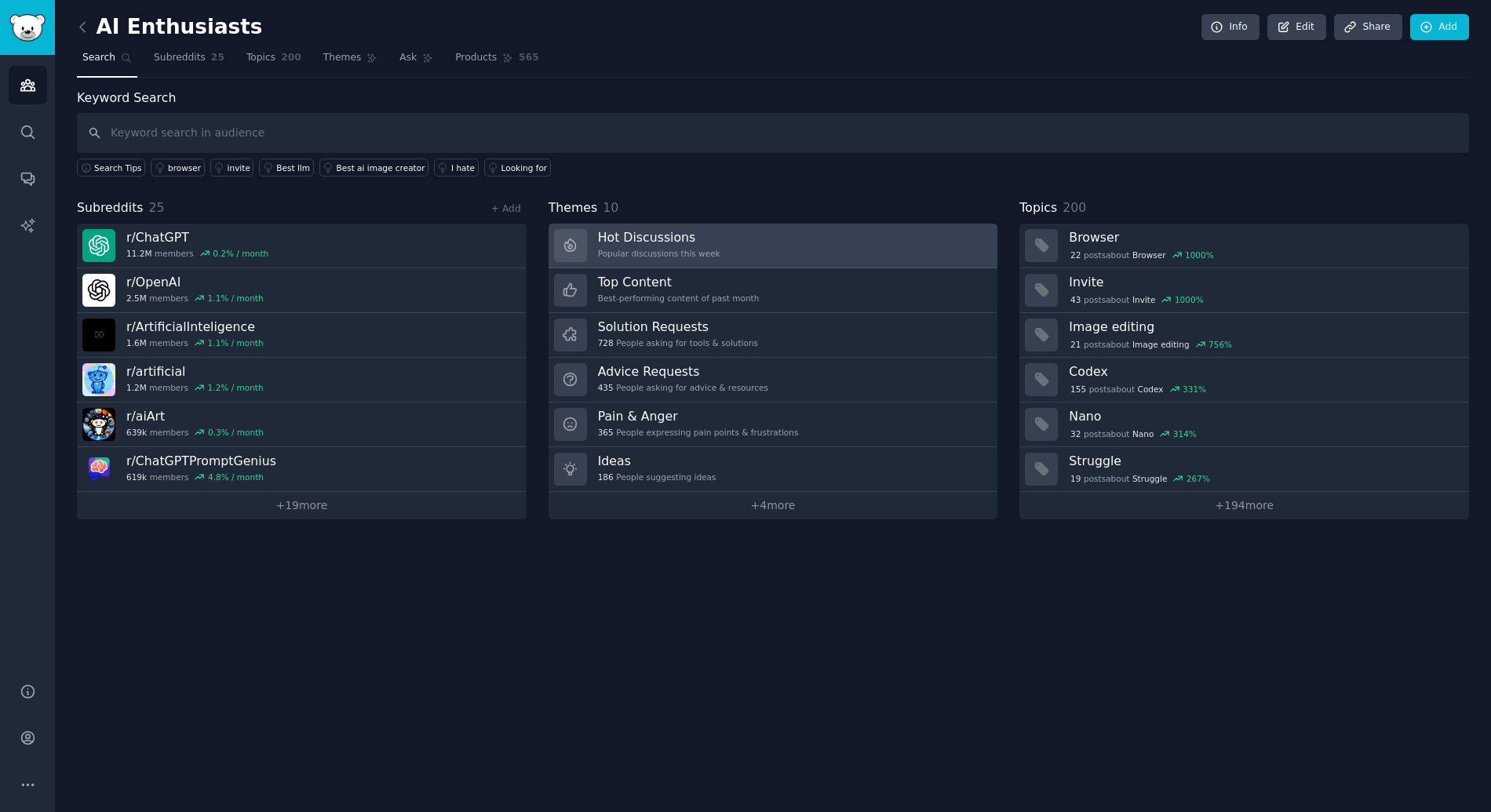
click at [743, 247] on link "Hot Discussions Popular discussions this week" at bounding box center [773, 246] width 450 height 44
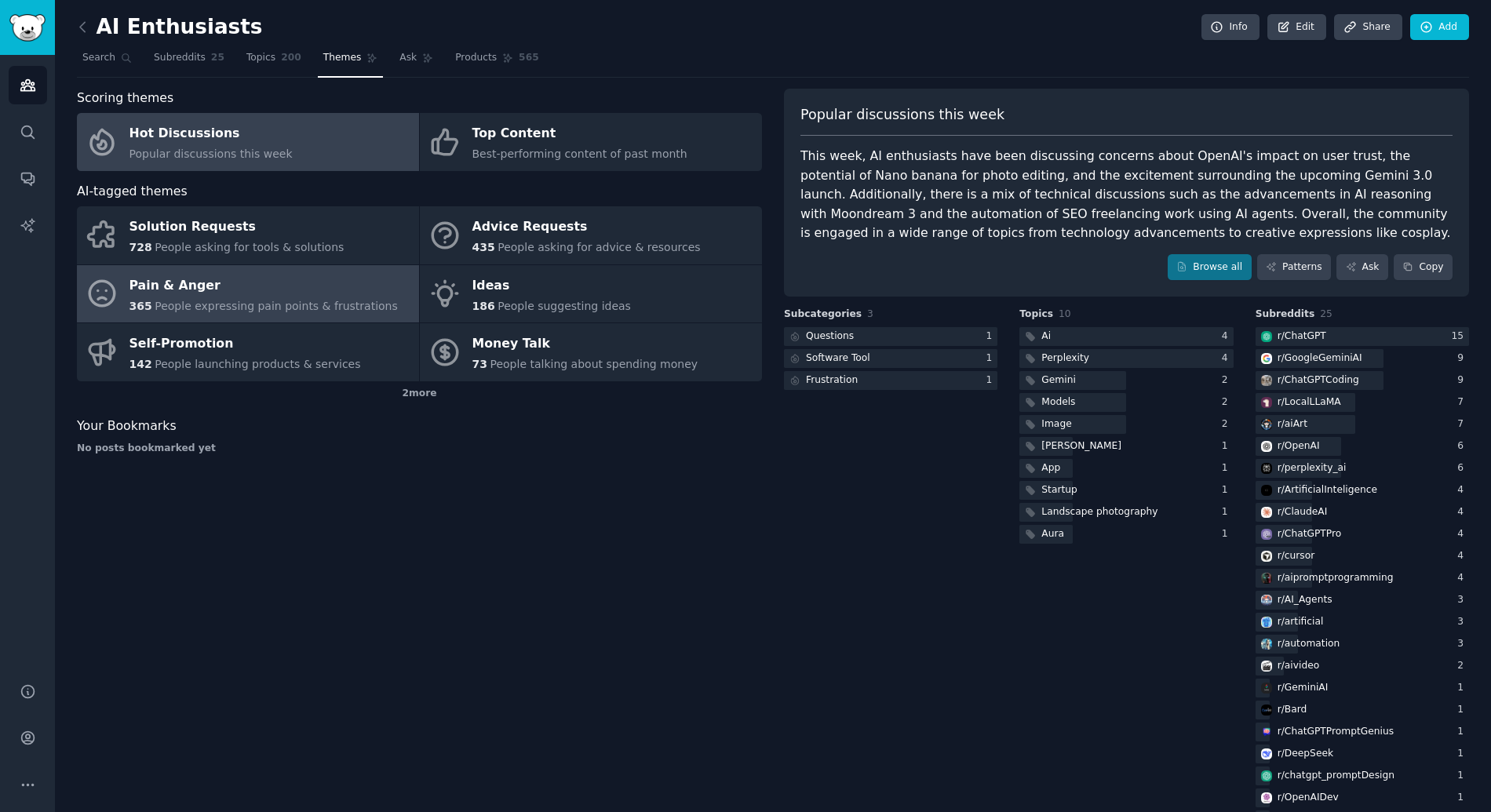
click at [312, 283] on div "Pain & Anger" at bounding box center [263, 285] width 268 height 25
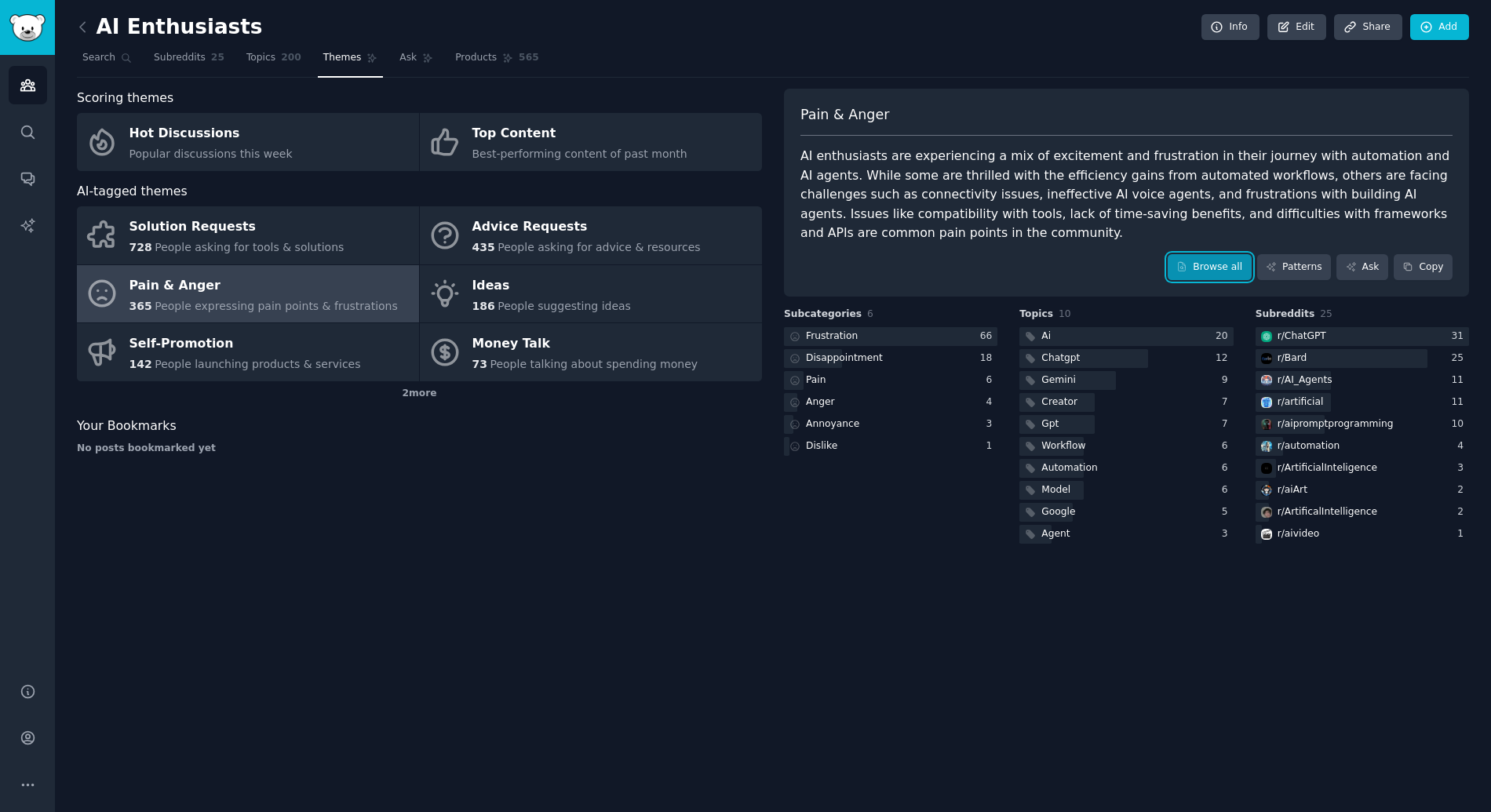
click at [1224, 270] on link "Browse all" at bounding box center [1209, 268] width 84 height 27
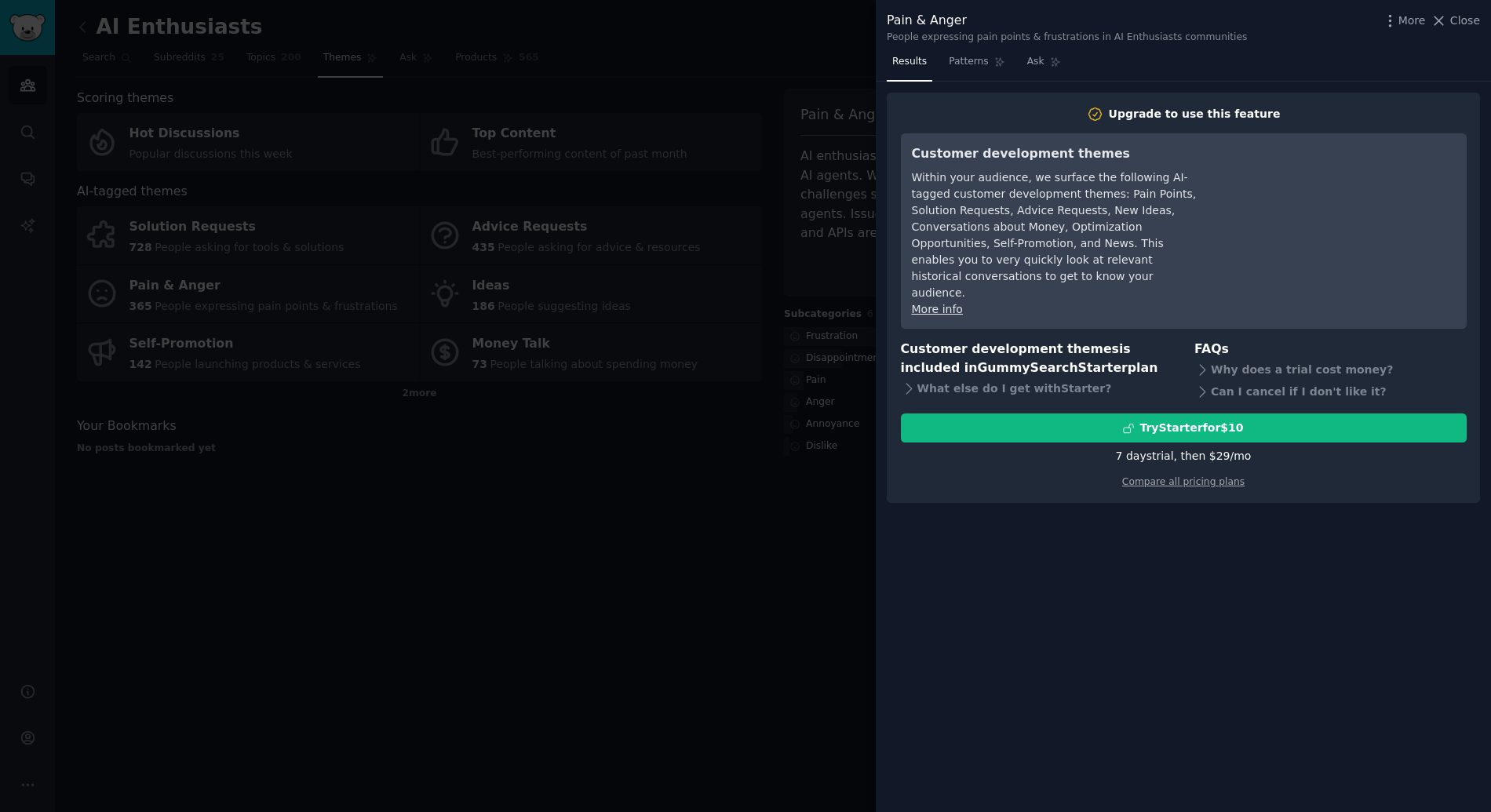
click at [696, 350] on div at bounding box center [746, 406] width 1491 height 812
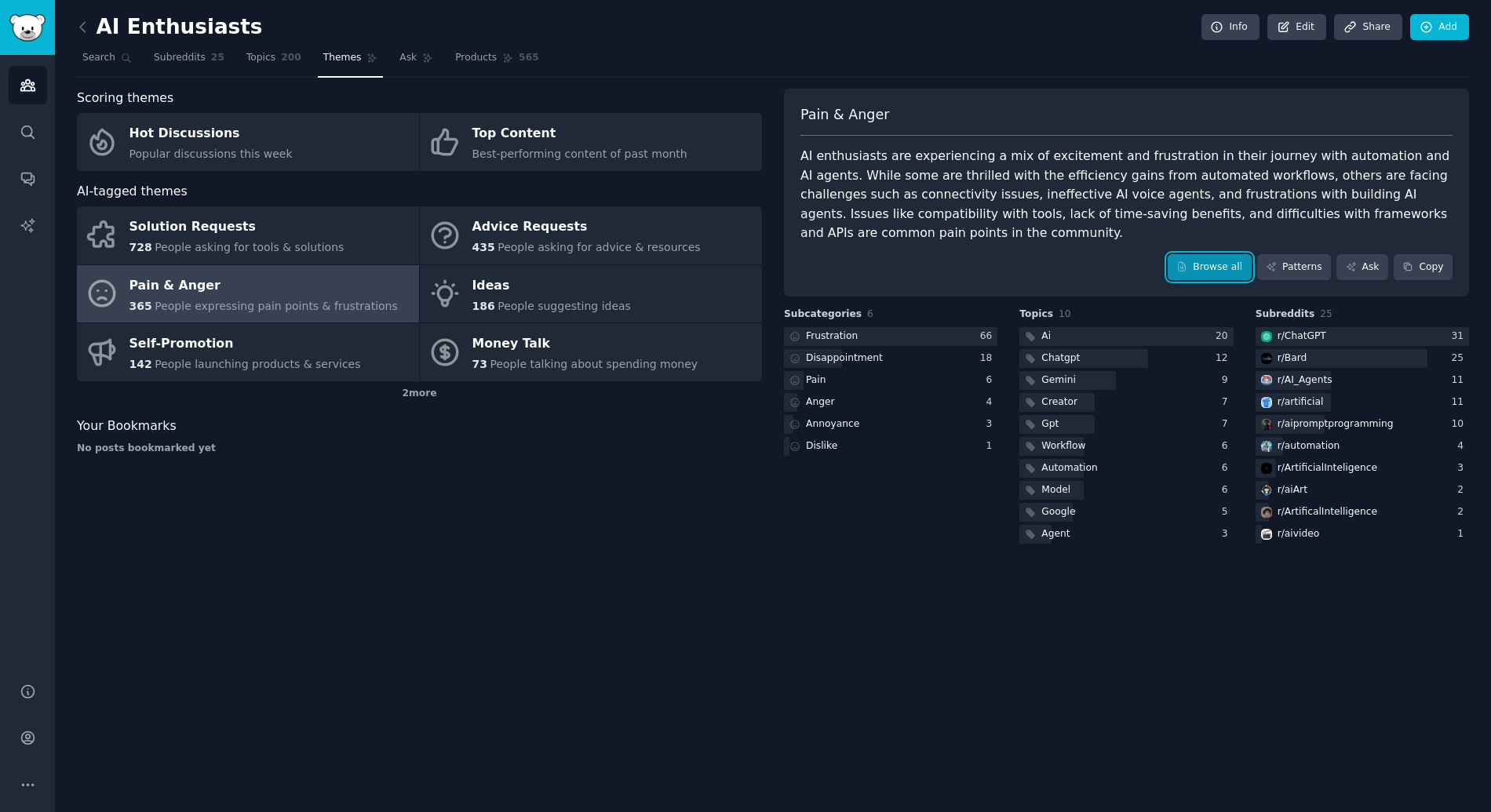
click at [1222, 268] on link "Browse all" at bounding box center [1209, 268] width 84 height 27
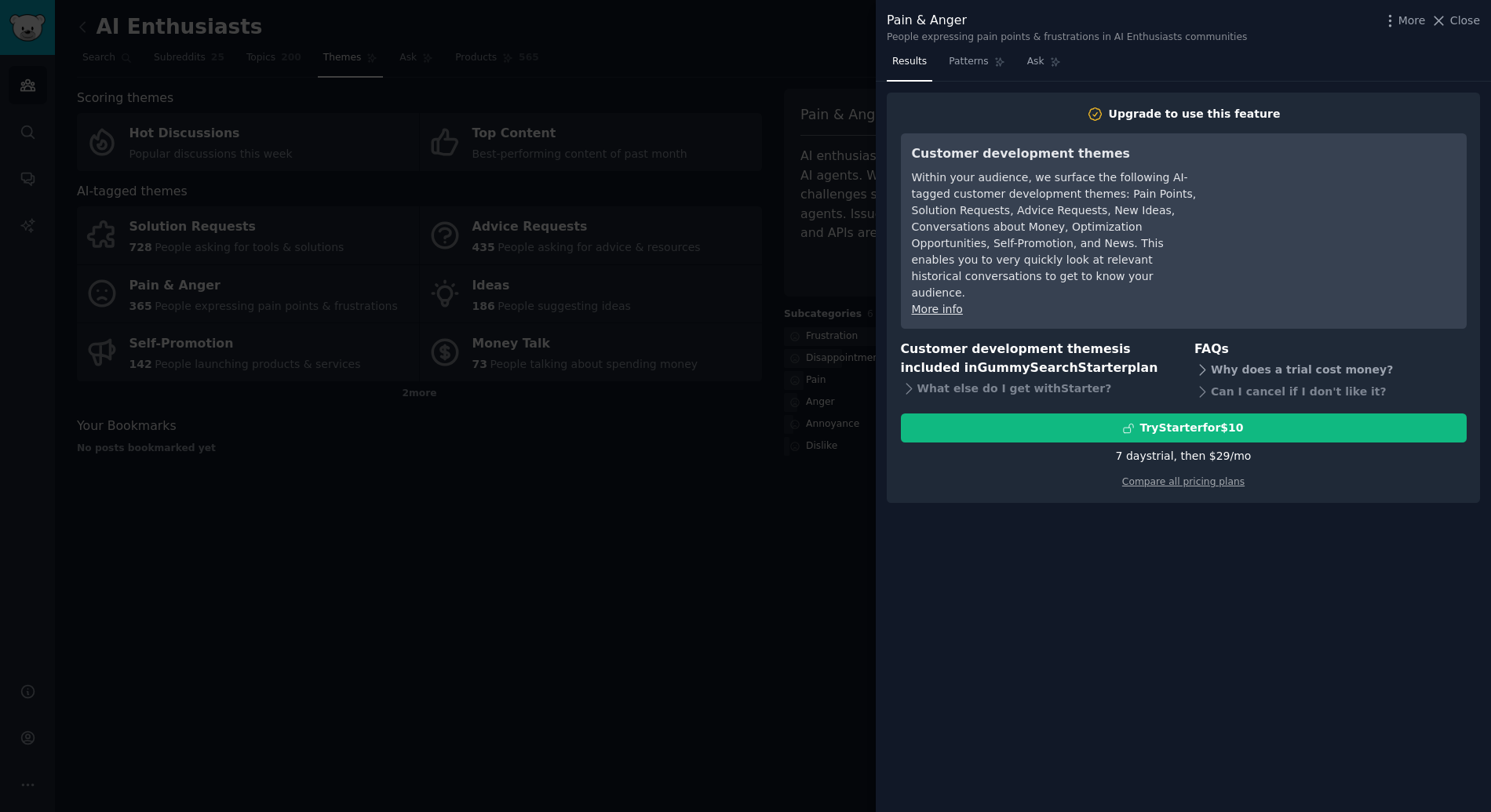
click at [1228, 360] on div "Why does a trial cost money?" at bounding box center [1330, 370] width 272 height 22
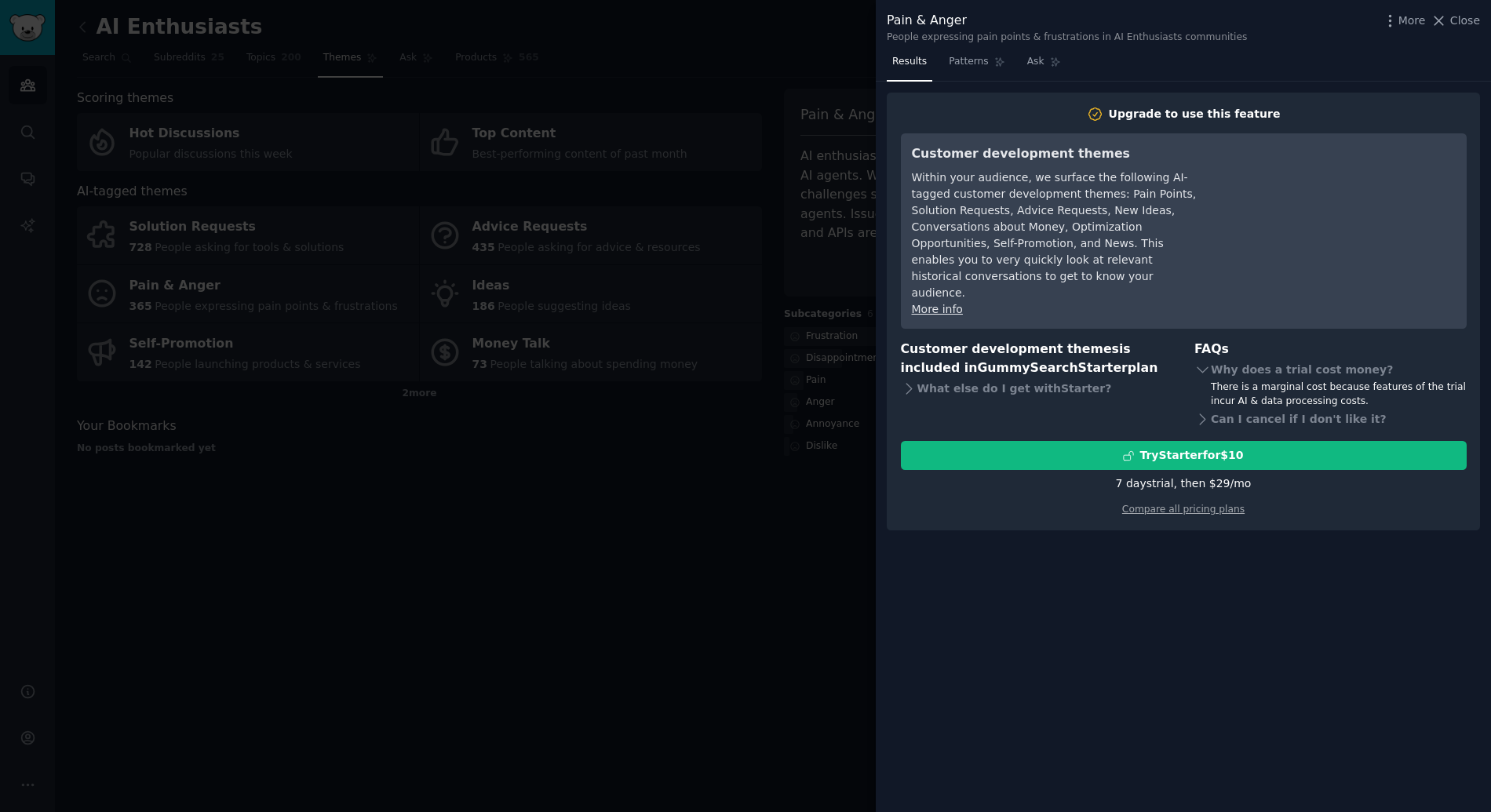
click at [713, 333] on div at bounding box center [746, 406] width 1491 height 812
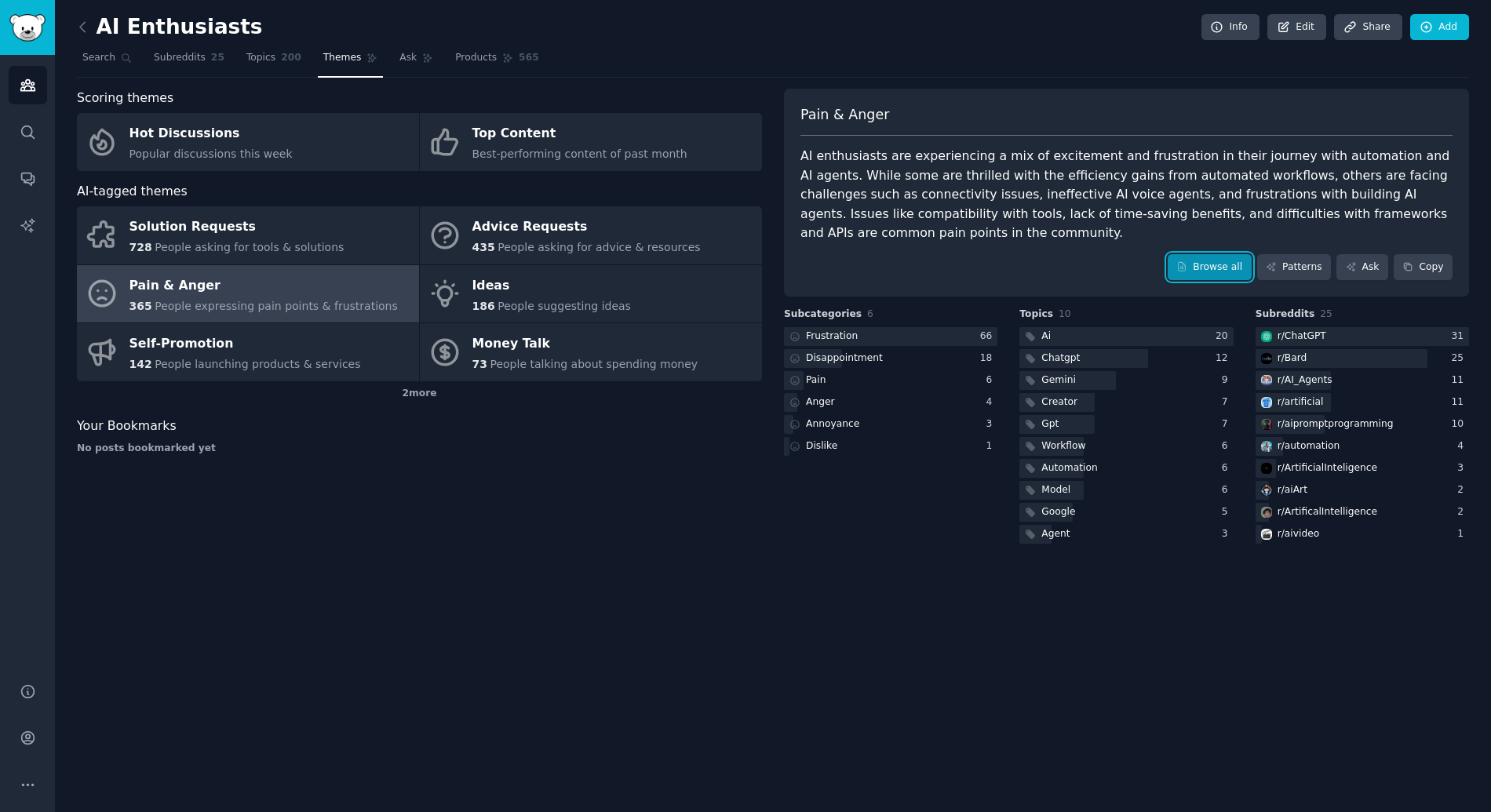
click at [1197, 266] on link "Browse all" at bounding box center [1209, 268] width 84 height 27
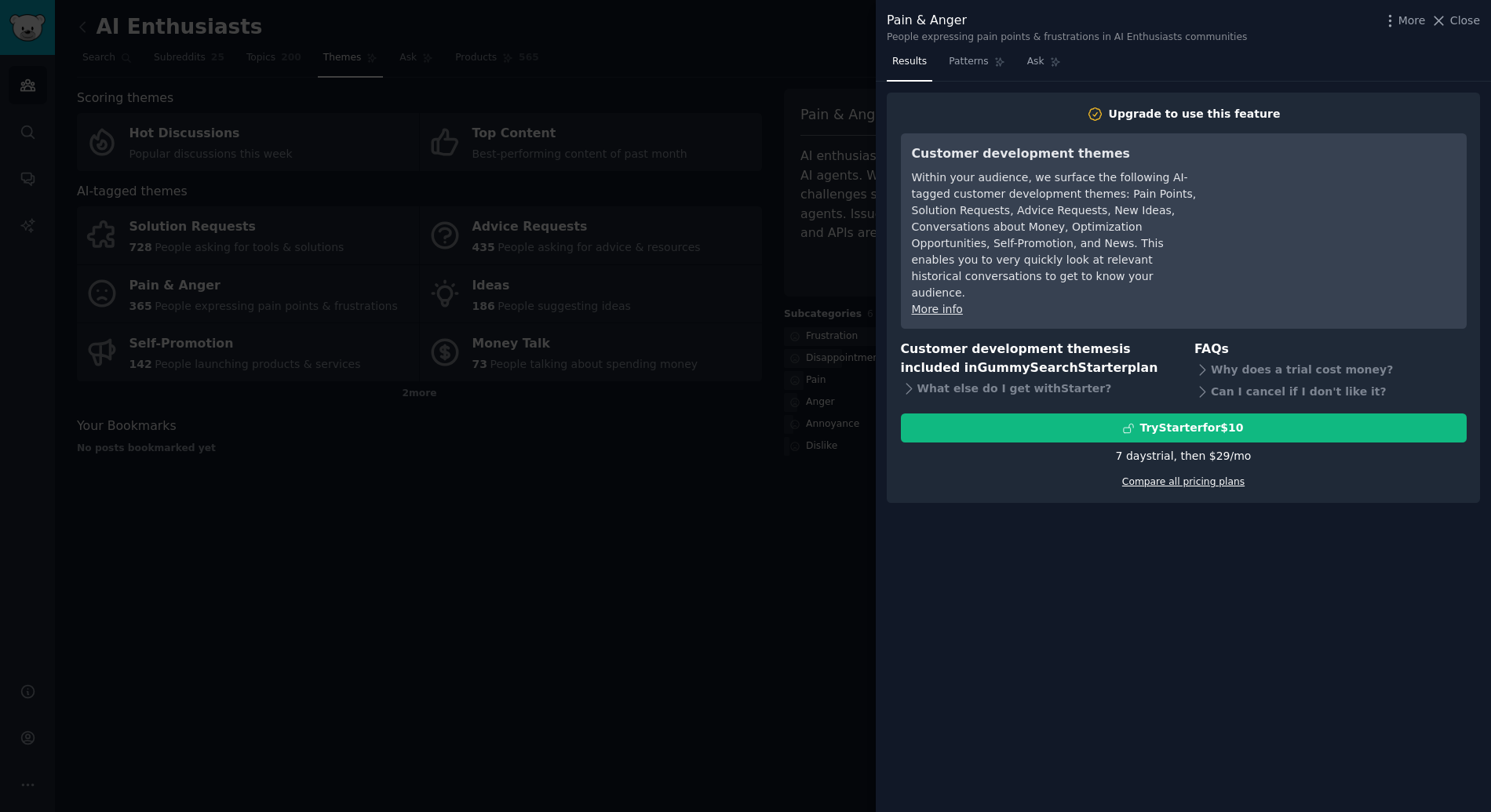
click at [1192, 477] on link "Compare all pricing plans" at bounding box center [1183, 482] width 122 height 11
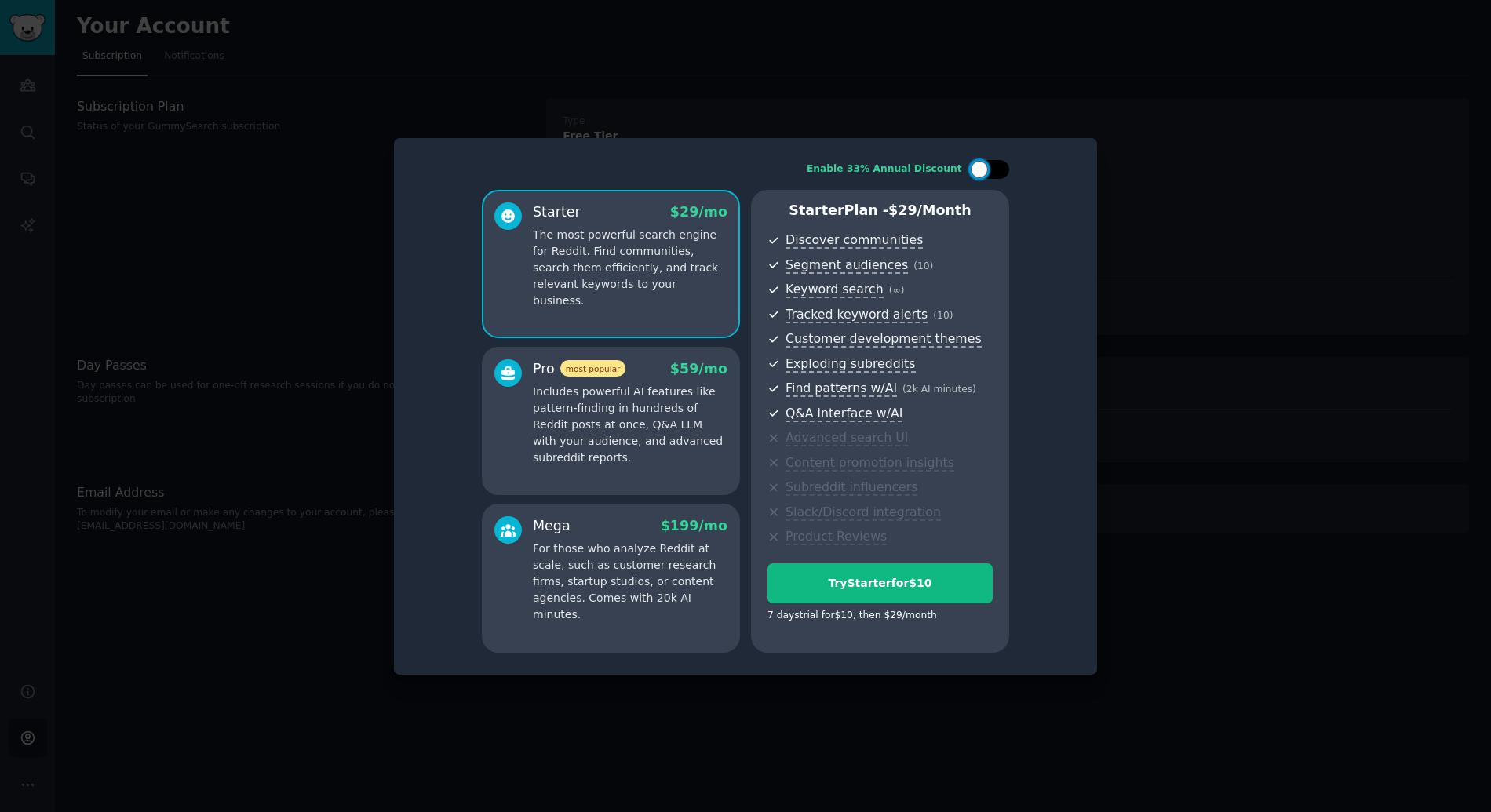
click at [979, 174] on div at bounding box center [979, 170] width 17 height 17
click at [983, 173] on icon at bounding box center [980, 170] width 9 height 9
checkbox input "false"
click at [920, 594] on button "Try Starter for $10" at bounding box center [880, 583] width 225 height 40
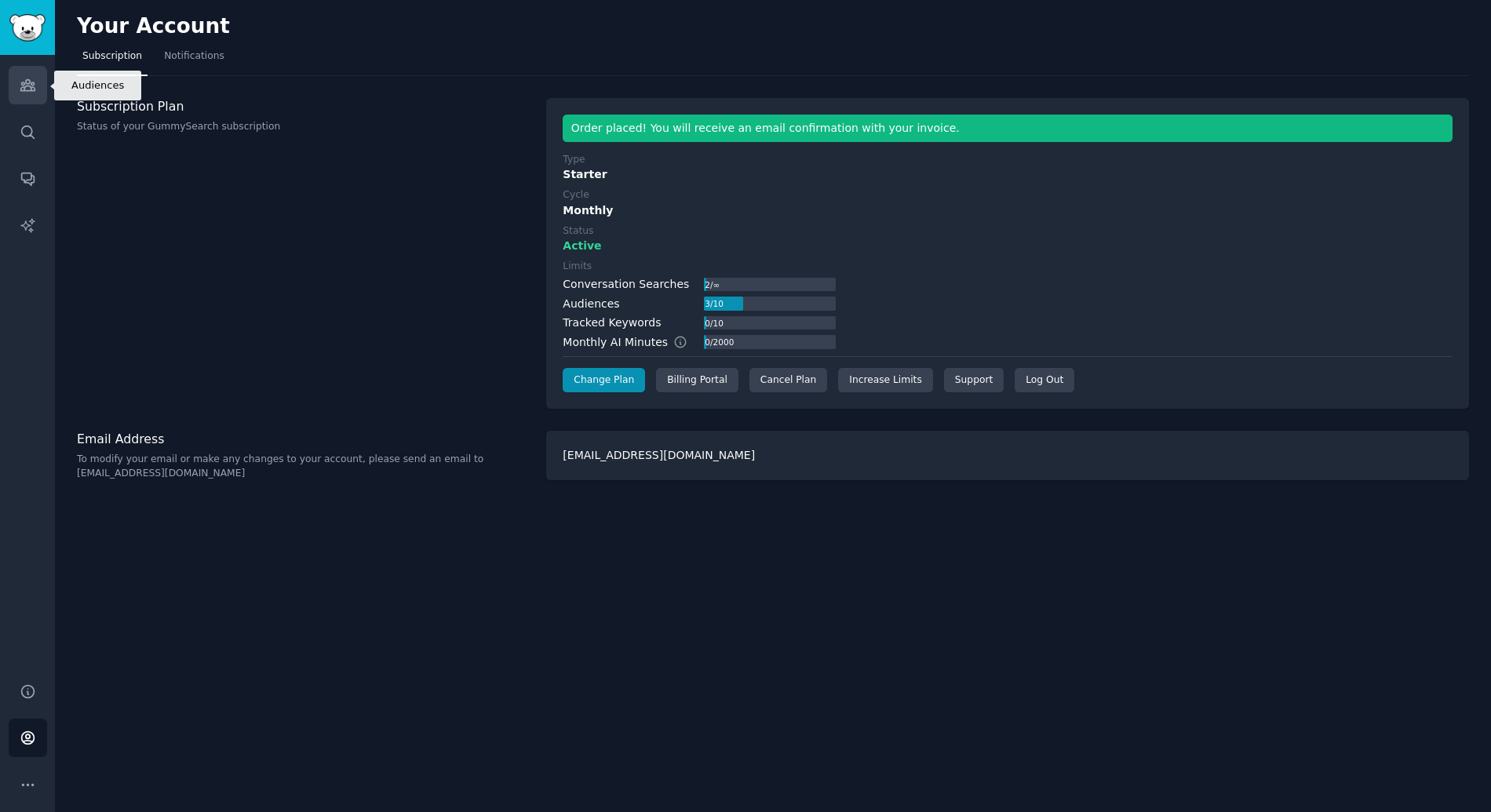
click at [23, 71] on link "Audiences" at bounding box center [28, 85] width 38 height 38
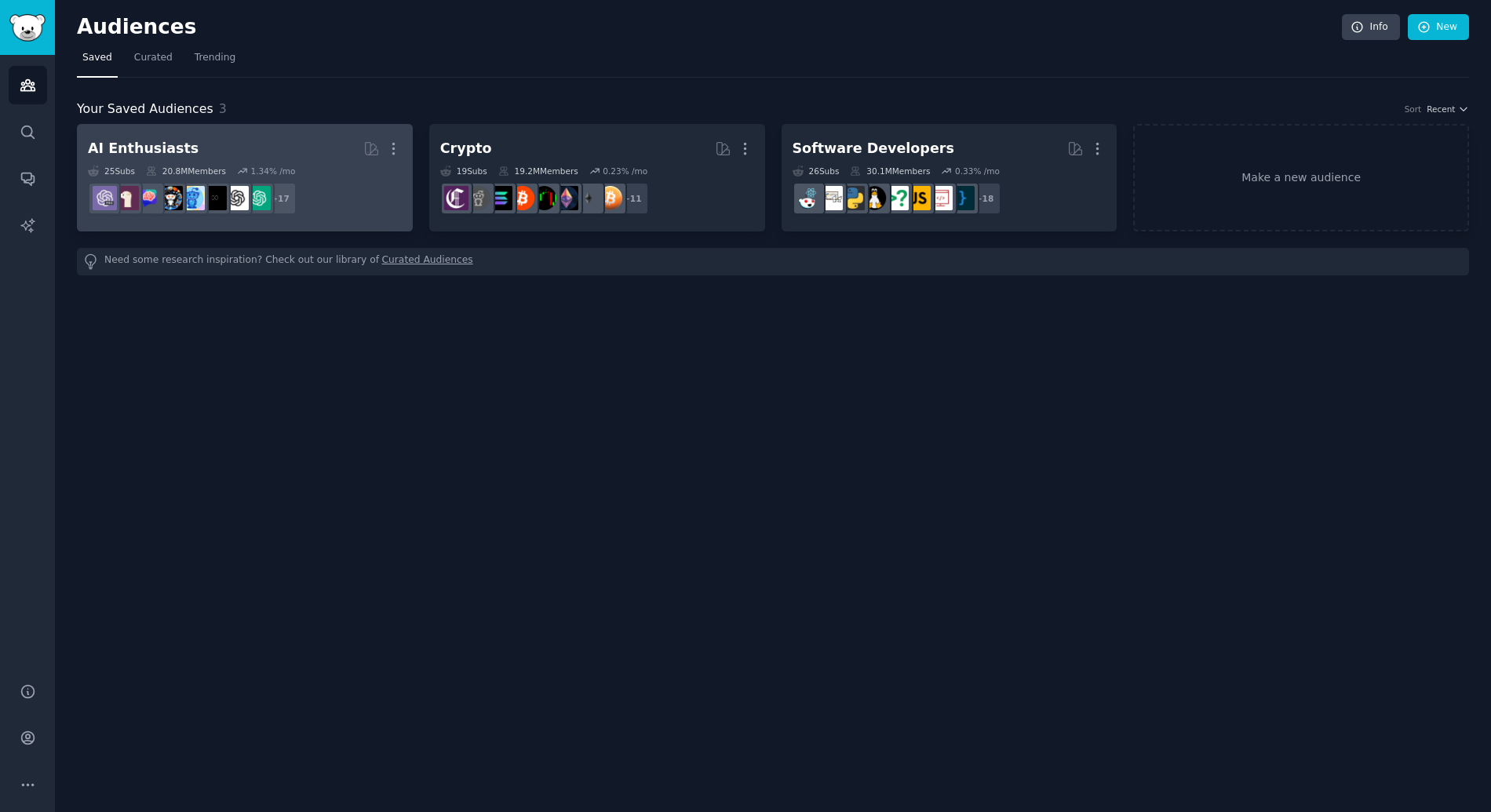
click at [231, 159] on h2 "AI Enthusiasts Curated by GummySearch More" at bounding box center [245, 148] width 314 height 28
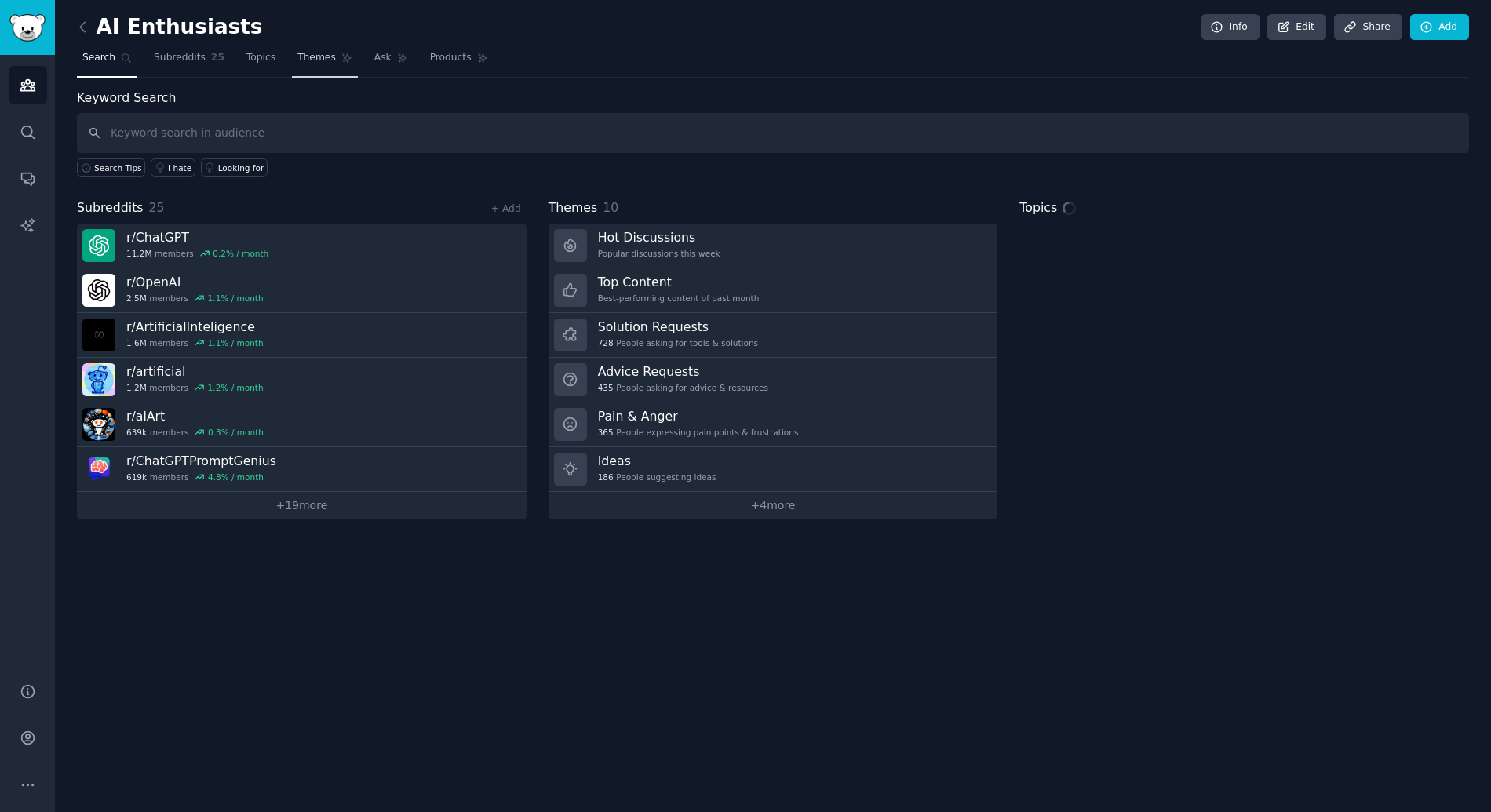
click at [306, 59] on span "Themes" at bounding box center [316, 58] width 38 height 14
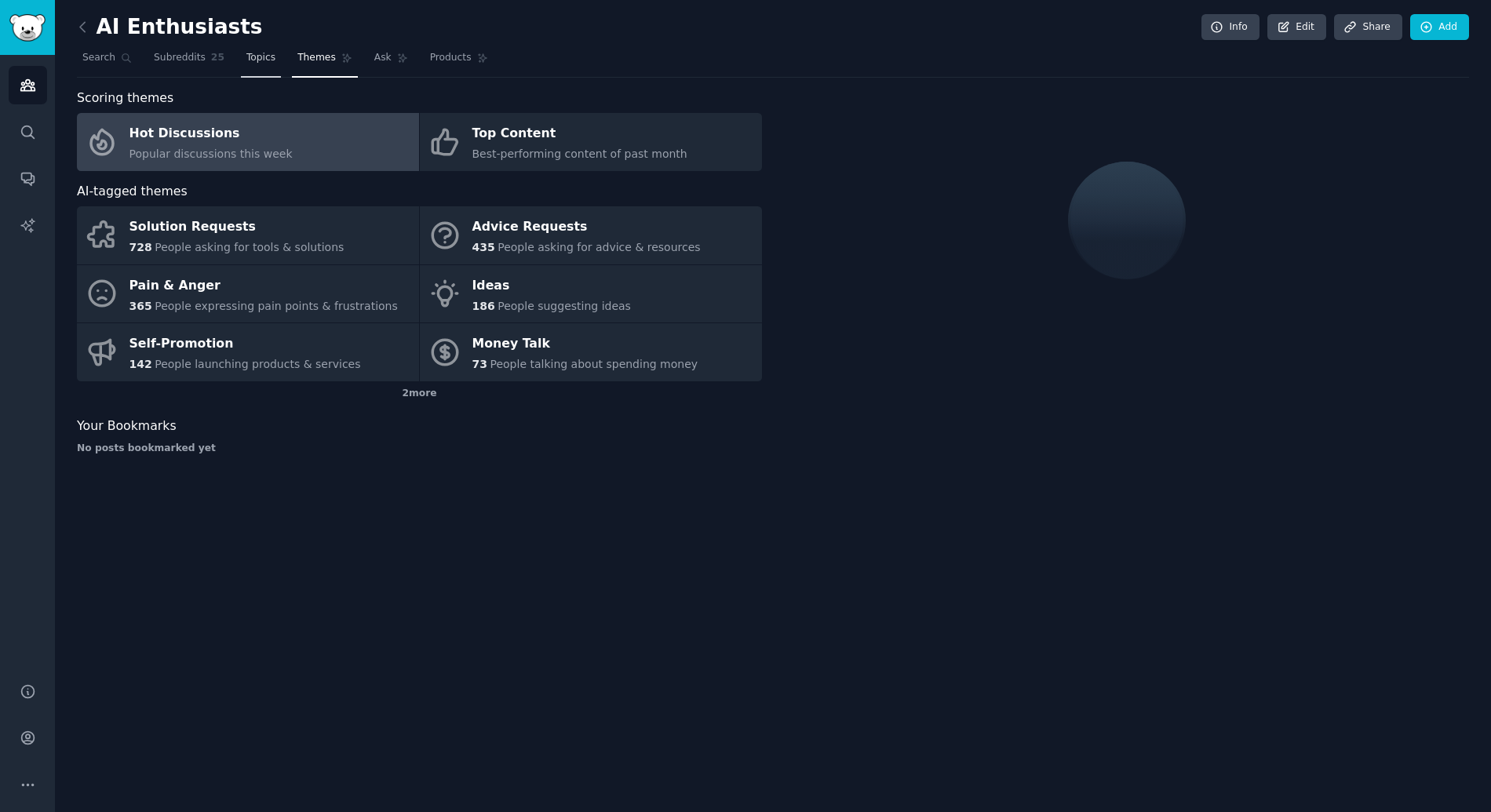
click at [264, 63] on span "Topics" at bounding box center [261, 58] width 29 height 14
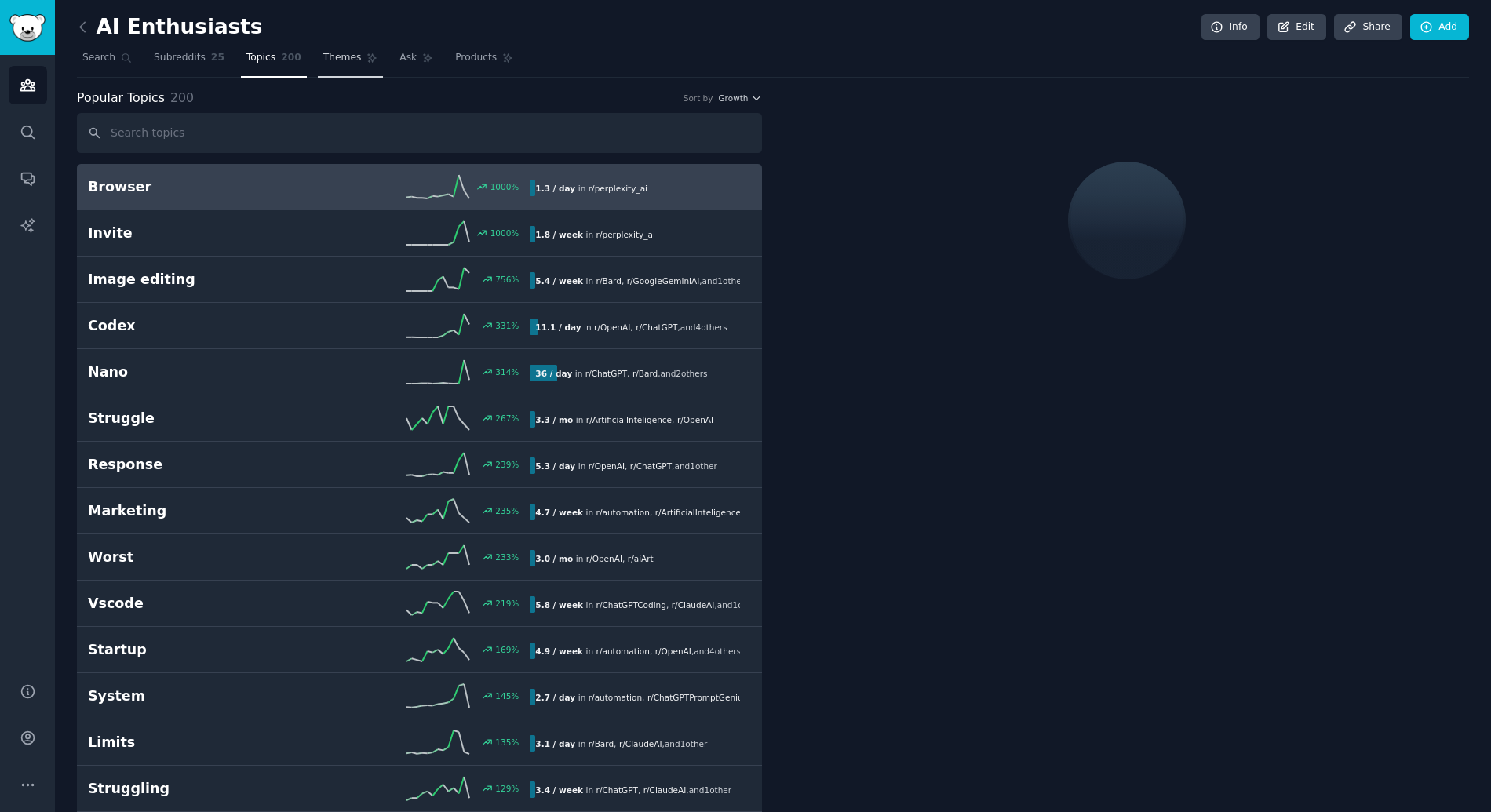
click at [353, 71] on link "Themes" at bounding box center [351, 61] width 66 height 33
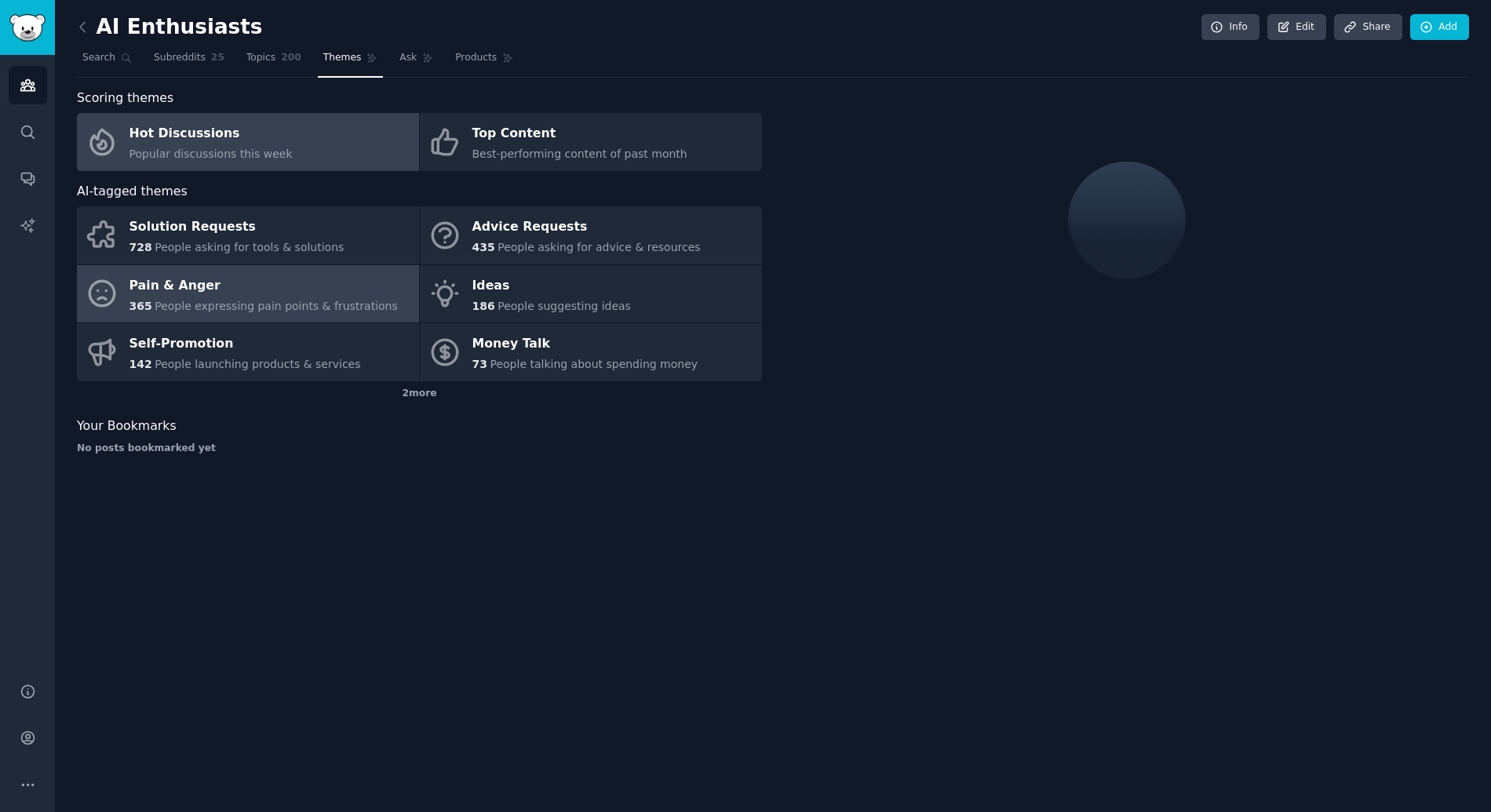
click at [251, 286] on div "Pain & Anger" at bounding box center [263, 285] width 268 height 25
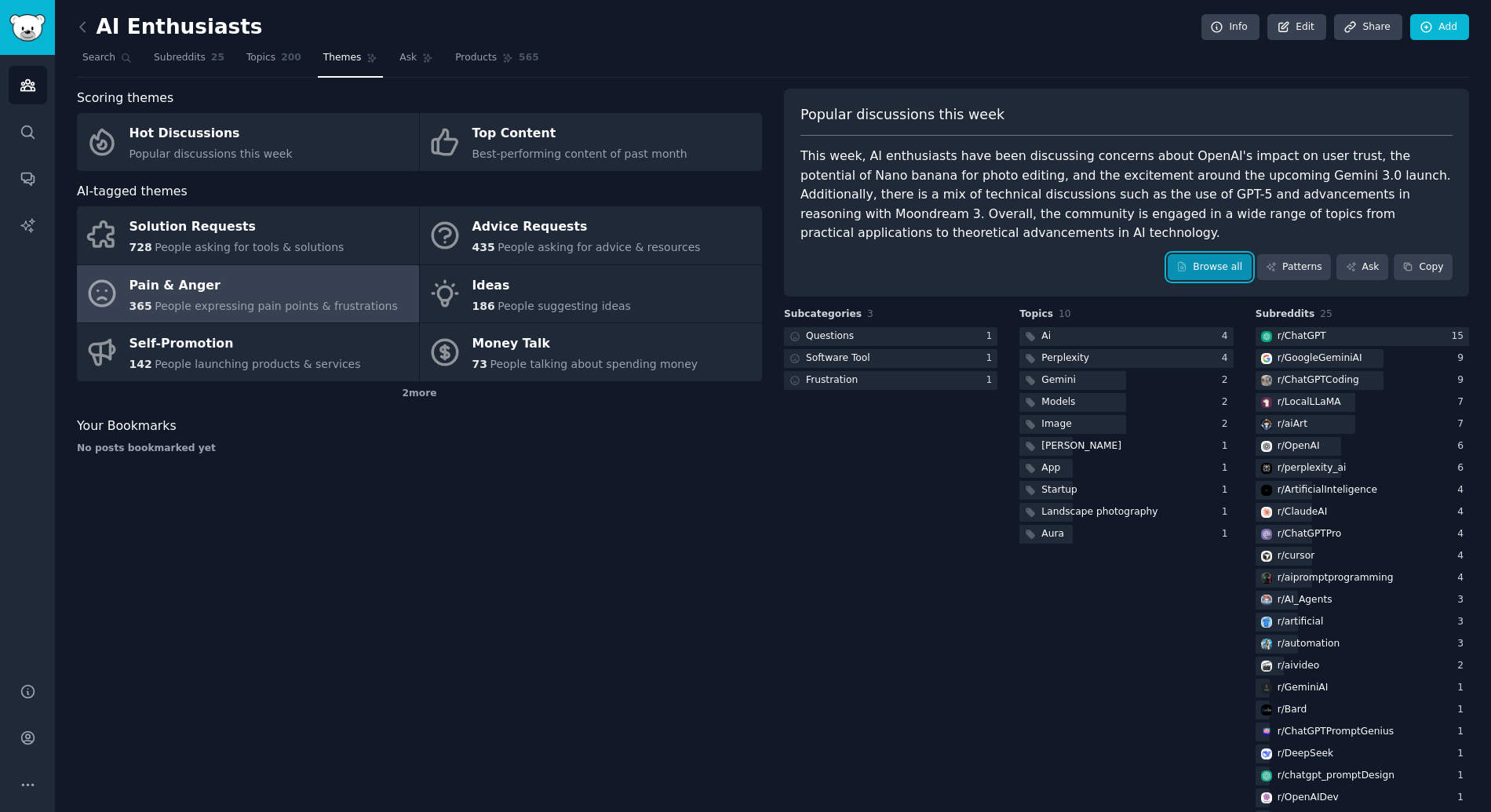
click at [1232, 274] on link "Browse all" at bounding box center [1209, 268] width 84 height 27
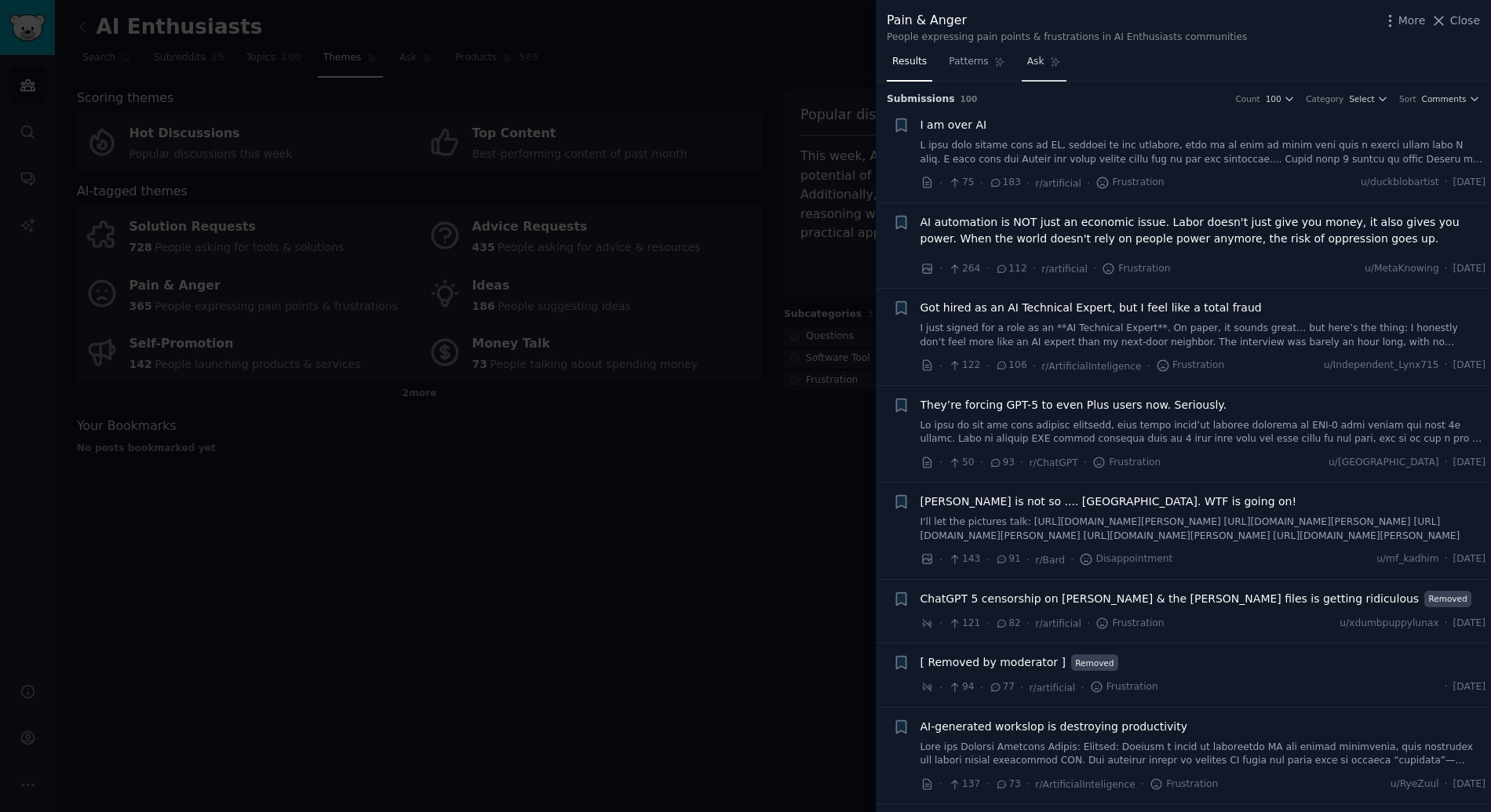
click at [1051, 61] on icon at bounding box center [1055, 62] width 9 height 9
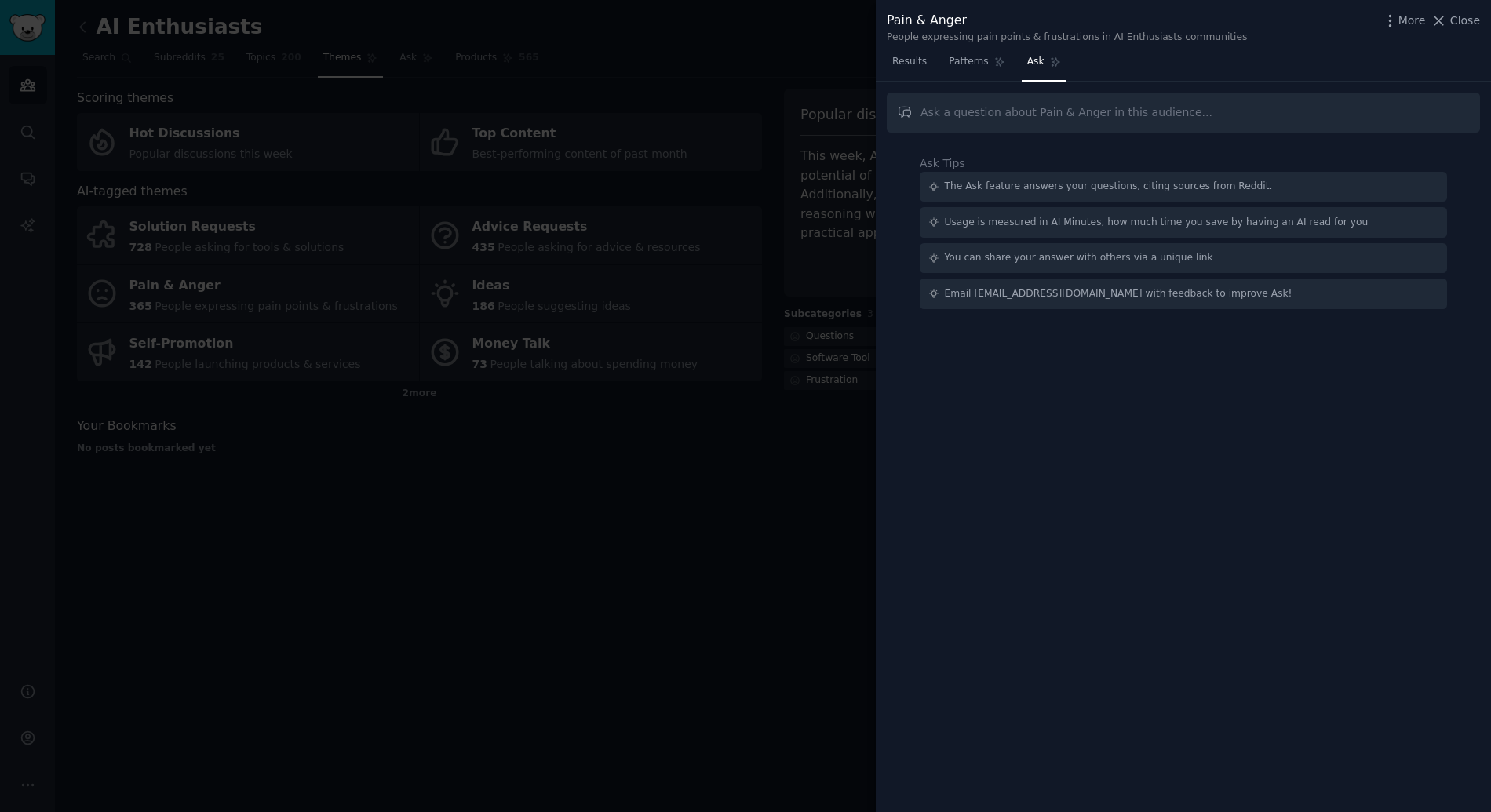
click at [1041, 114] on input "text" at bounding box center [1183, 113] width 593 height 40
click at [650, 163] on div at bounding box center [746, 406] width 1491 height 812
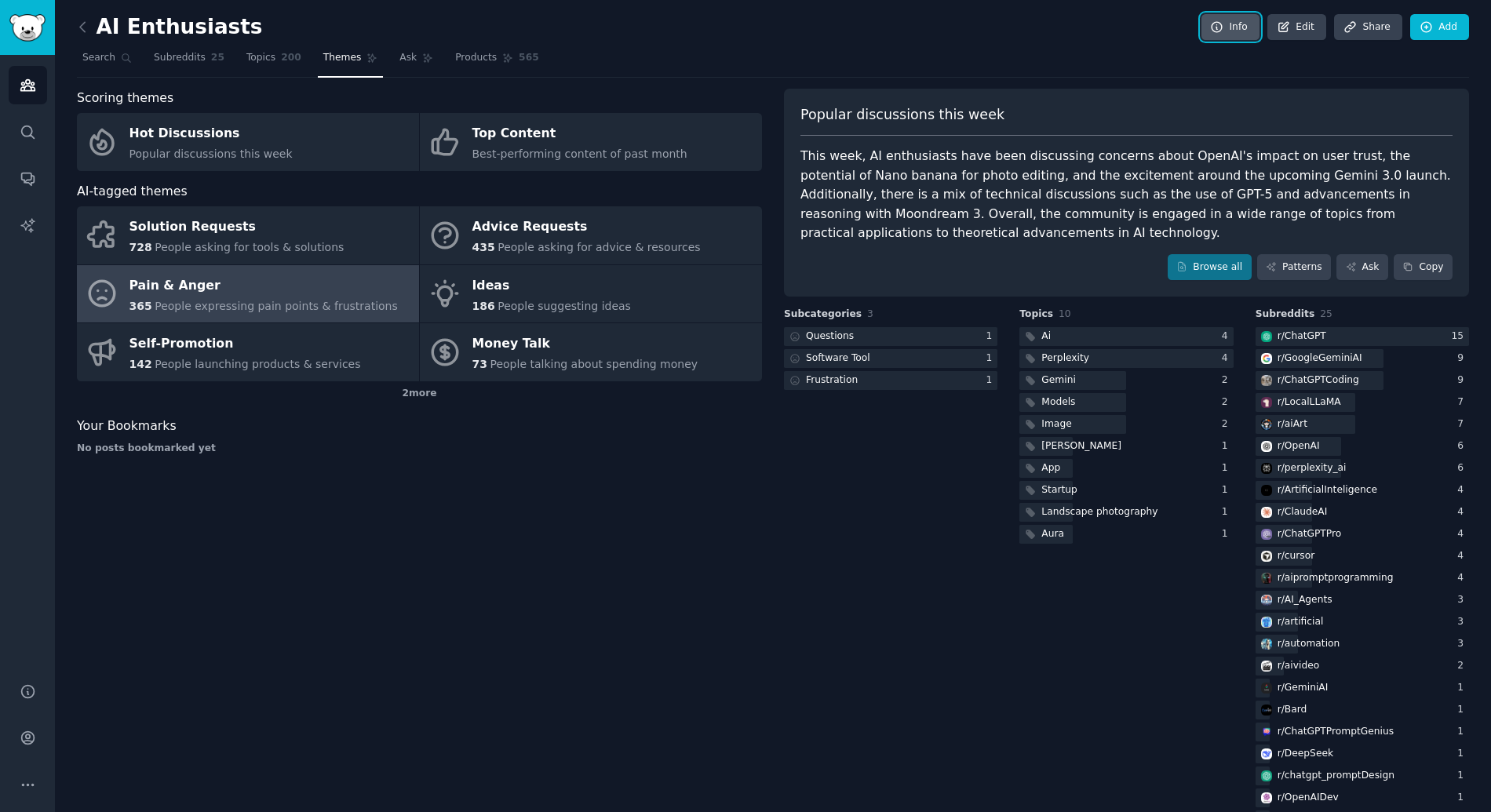
click at [1228, 28] on link "Info" at bounding box center [1230, 28] width 58 height 27
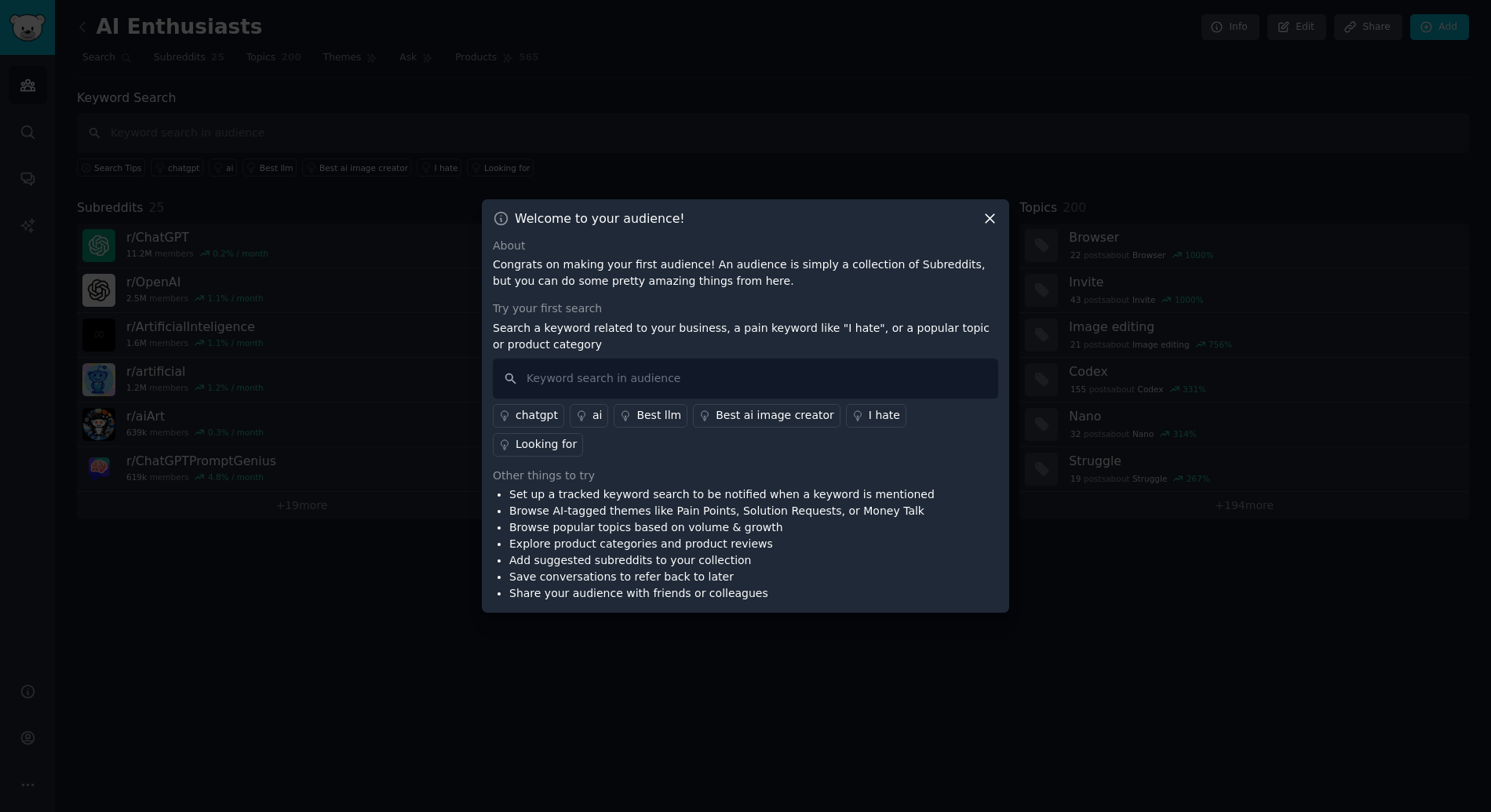
click at [891, 59] on div at bounding box center [746, 406] width 1491 height 812
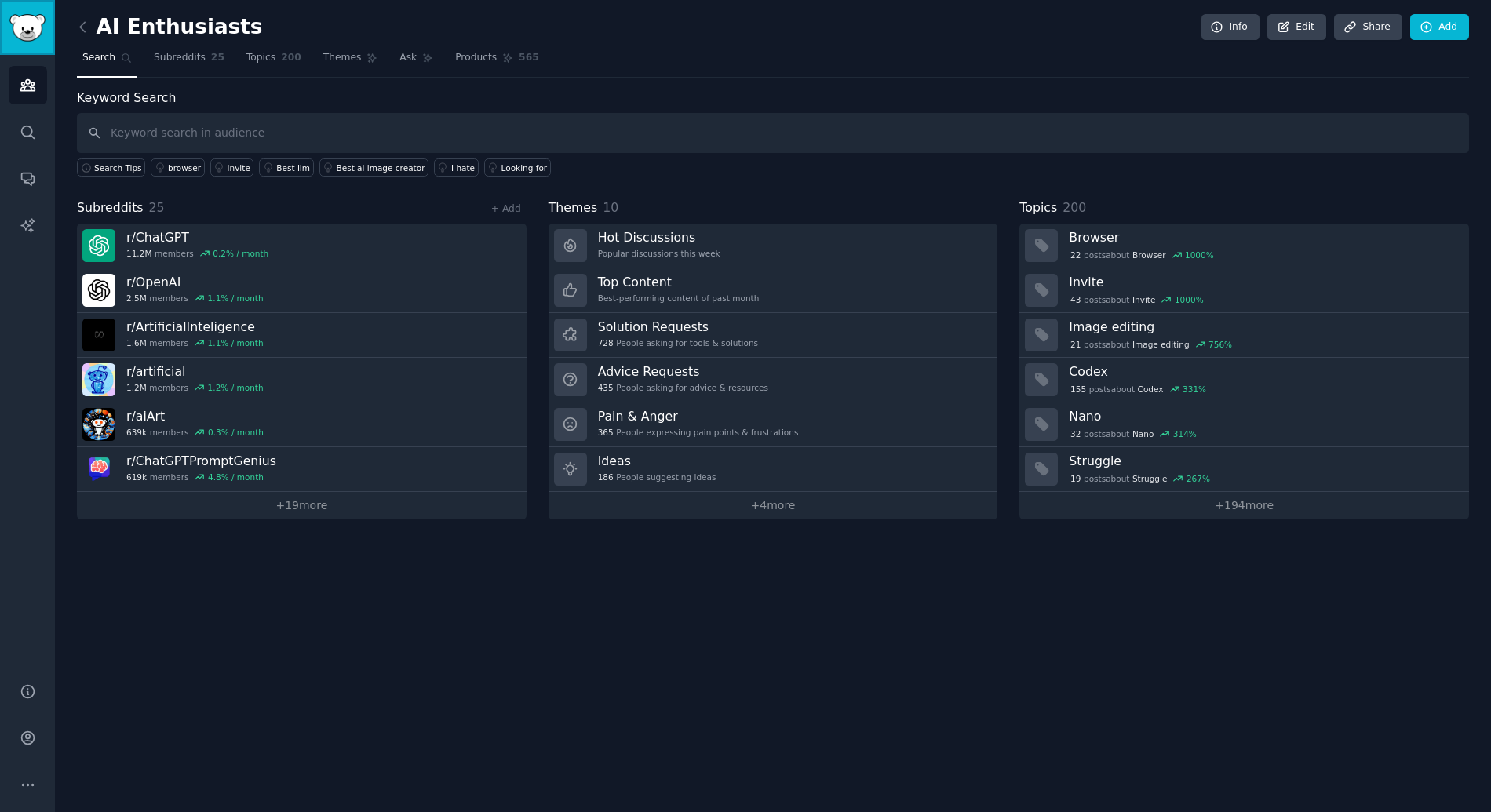
click at [26, 31] on img "Sidebar" at bounding box center [28, 28] width 36 height 28
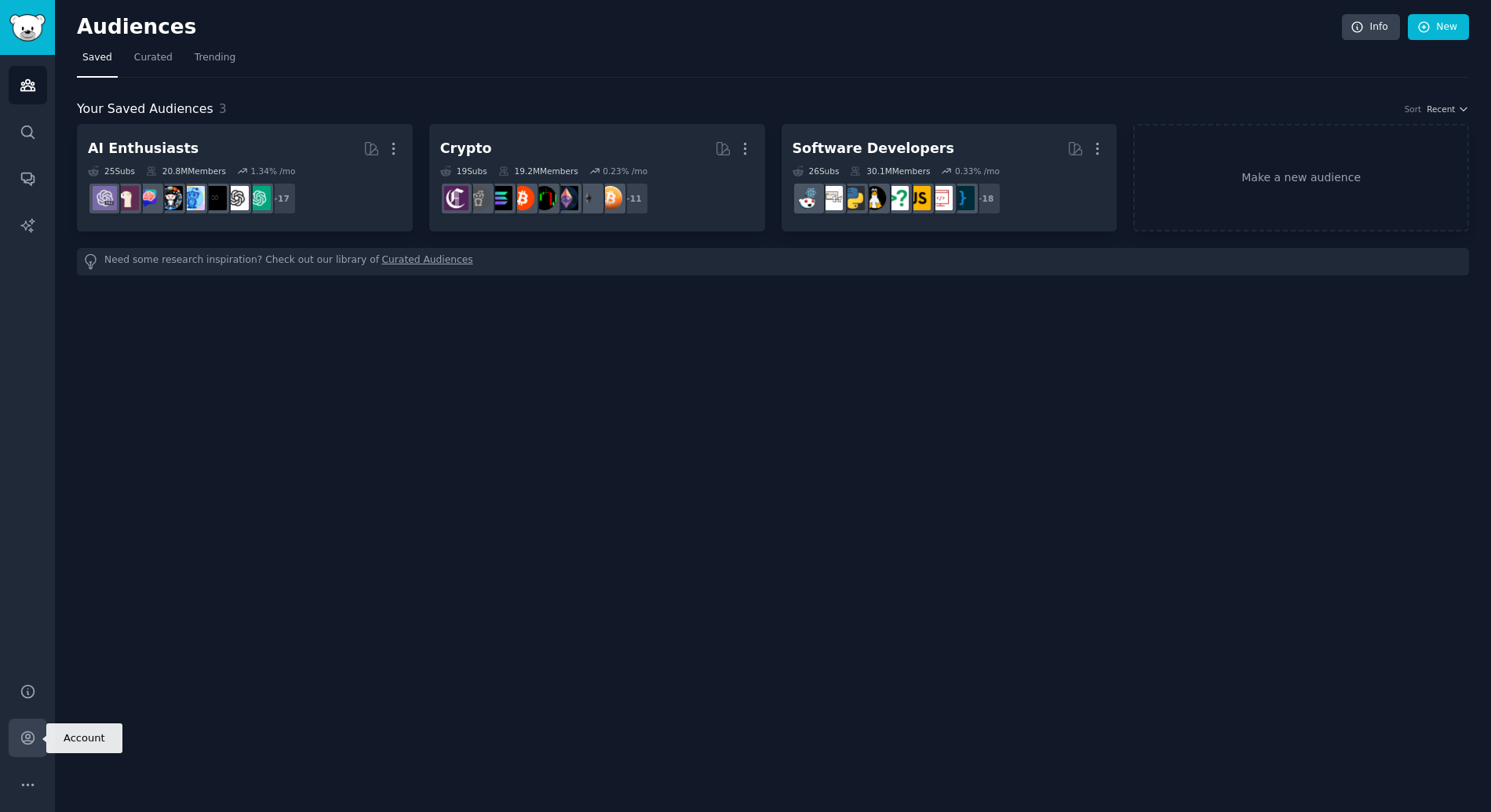
click at [36, 741] on link "Account" at bounding box center [28, 737] width 38 height 38
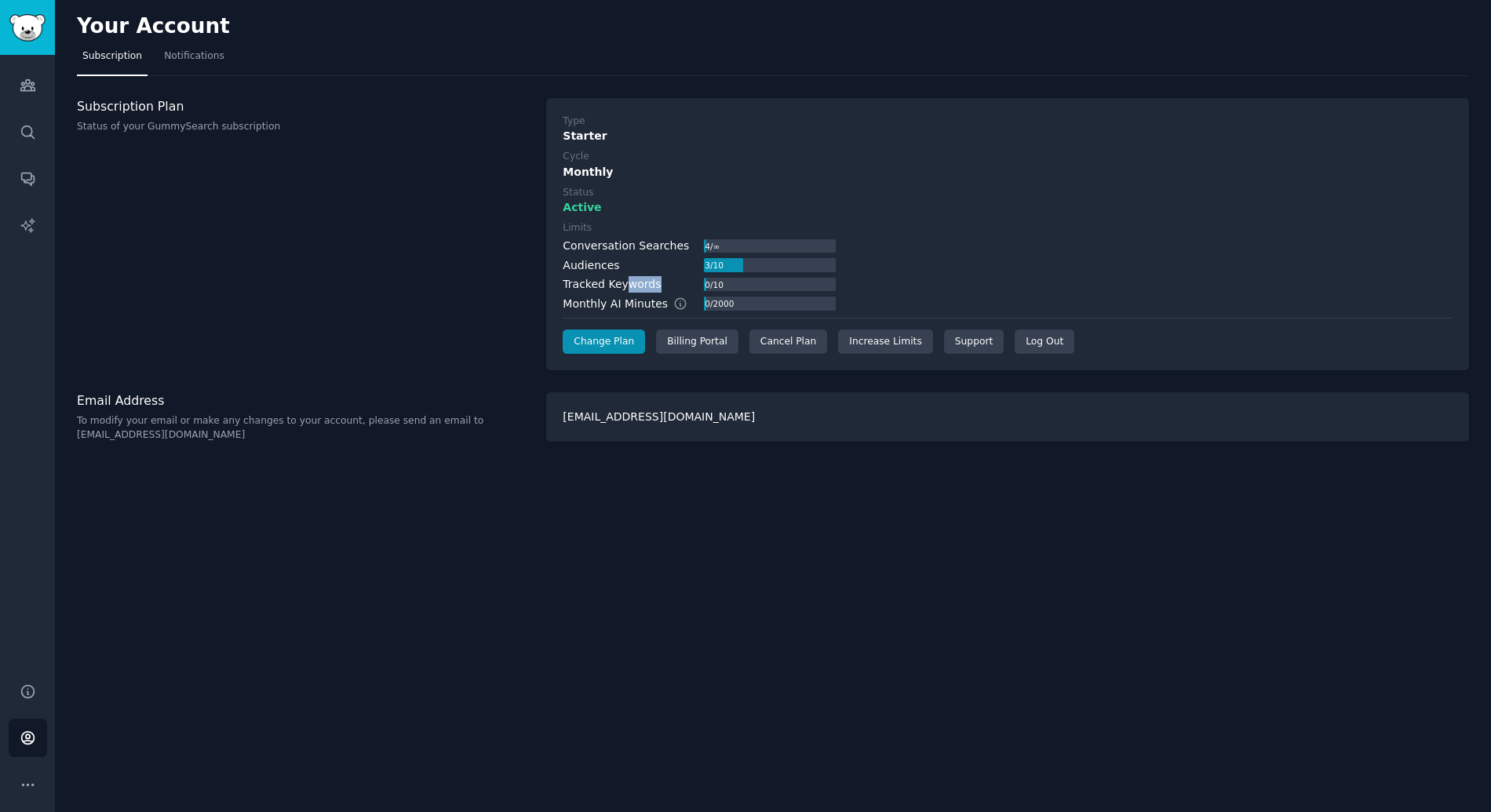
drag, startPoint x: 623, startPoint y: 289, endPoint x: 665, endPoint y: 289, distance: 42.0
click at [665, 289] on div "Tracked Keywords 0 / 10" at bounding box center [698, 284] width 272 height 17
click at [650, 303] on div "Monthly AI Minutes" at bounding box center [632, 304] width 140 height 17
click at [34, 96] on link "Audiences" at bounding box center [28, 85] width 38 height 38
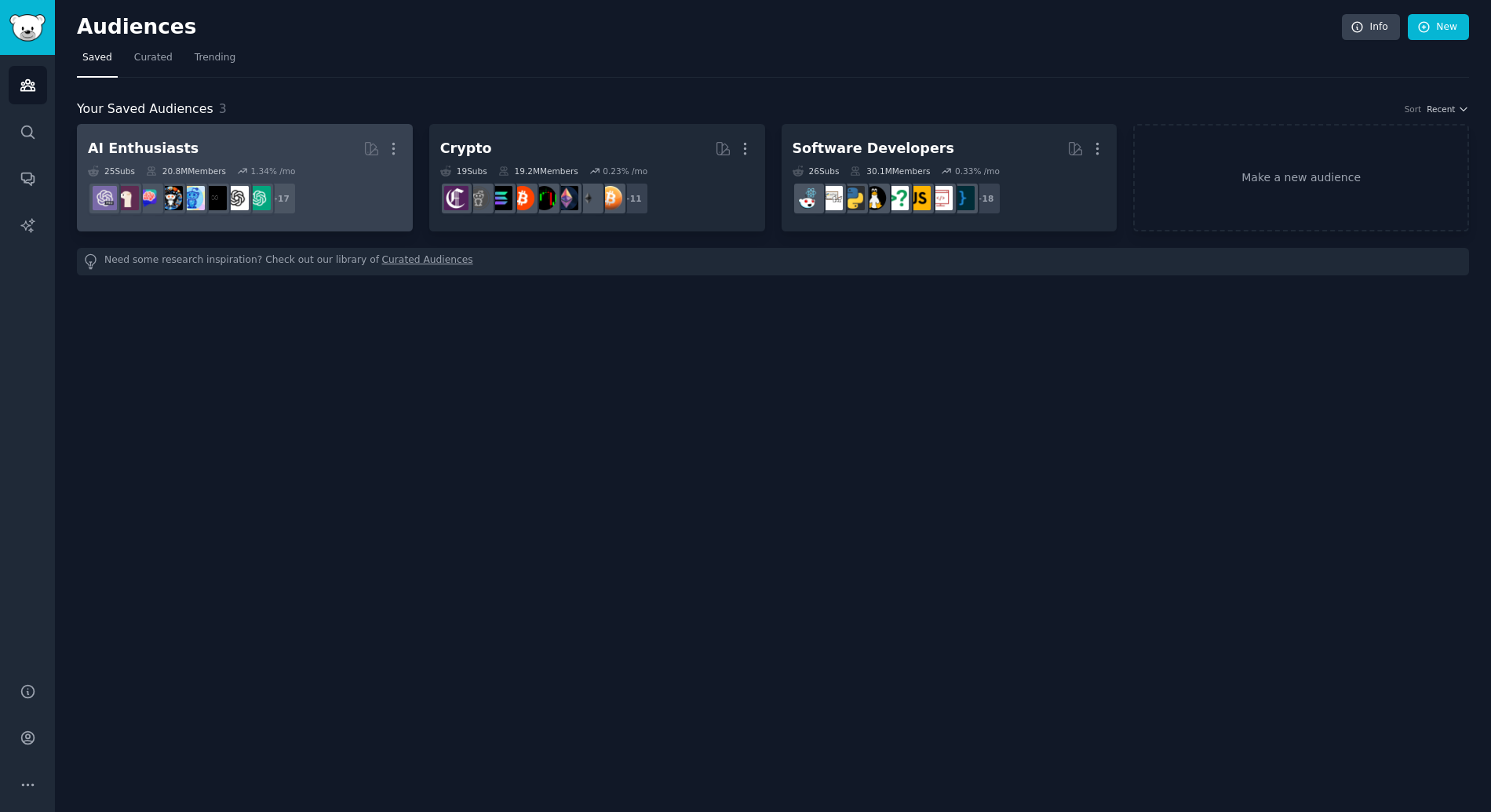
click at [223, 135] on h2 "AI Enthusiasts Curated by GummySearch More" at bounding box center [245, 148] width 314 height 28
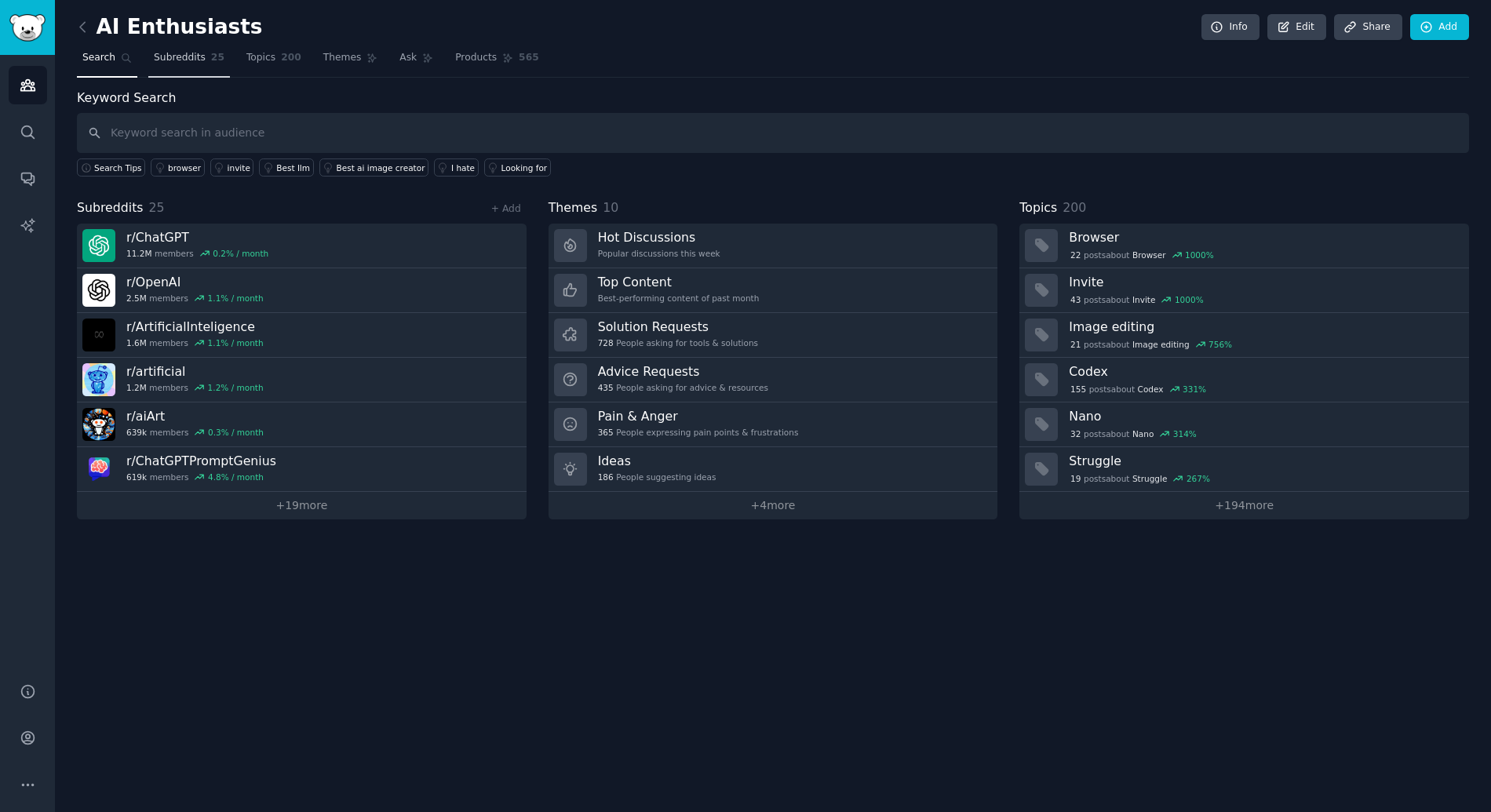
click at [183, 63] on span "Subreddits" at bounding box center [179, 58] width 52 height 14
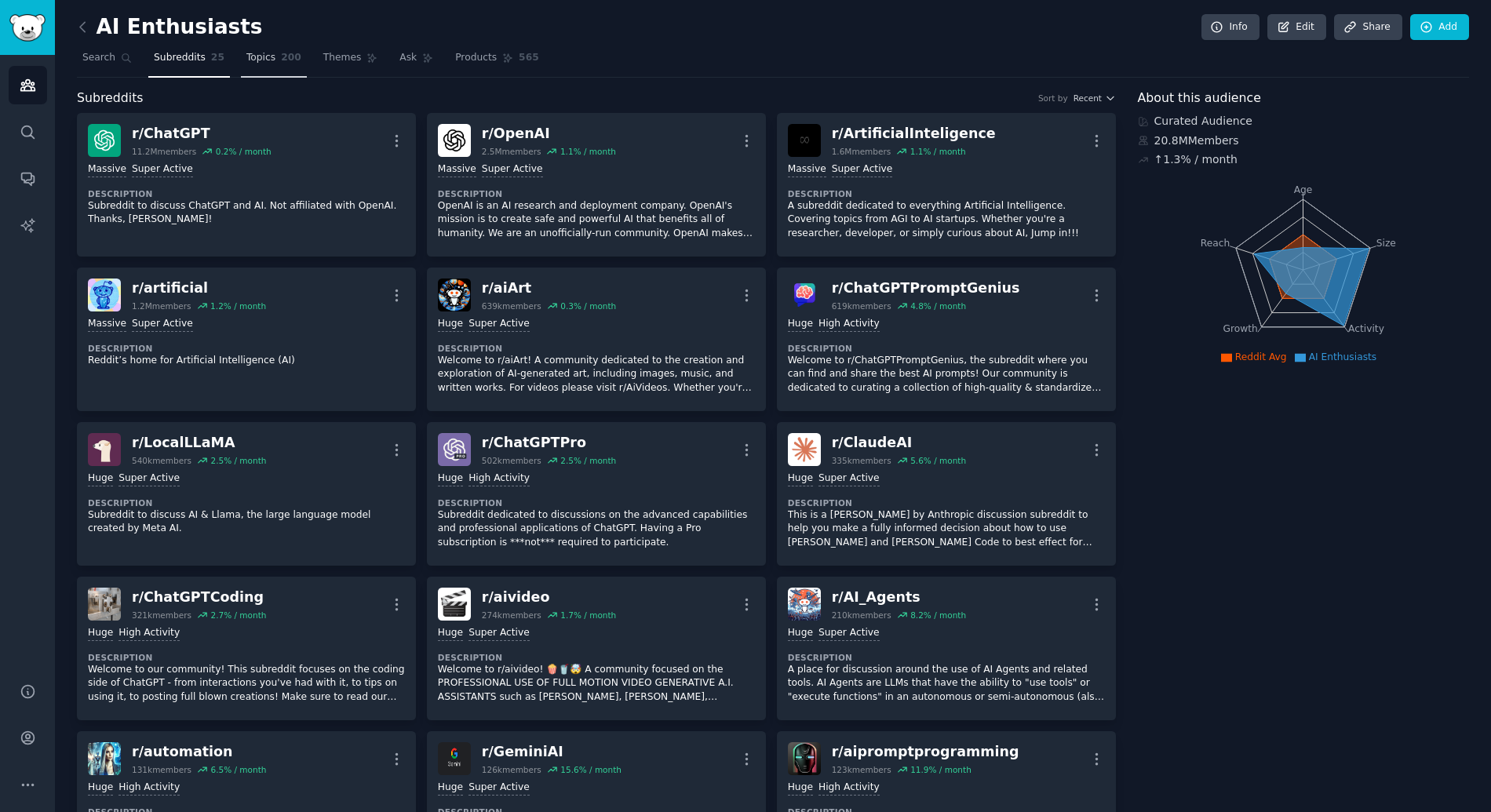
click at [266, 69] on link "Topics 200" at bounding box center [274, 61] width 66 height 33
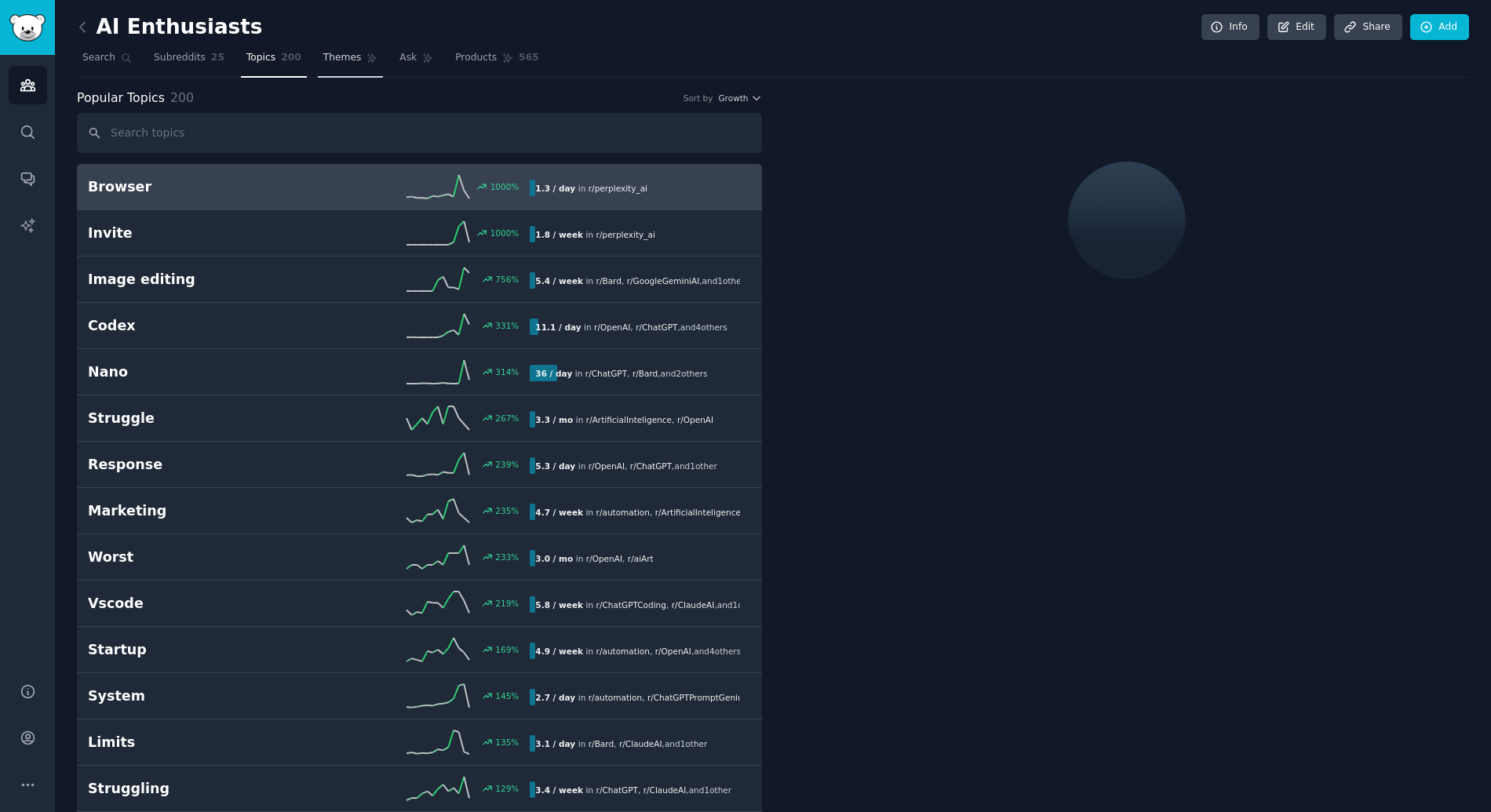
click at [324, 59] on span "Themes" at bounding box center [343, 58] width 38 height 14
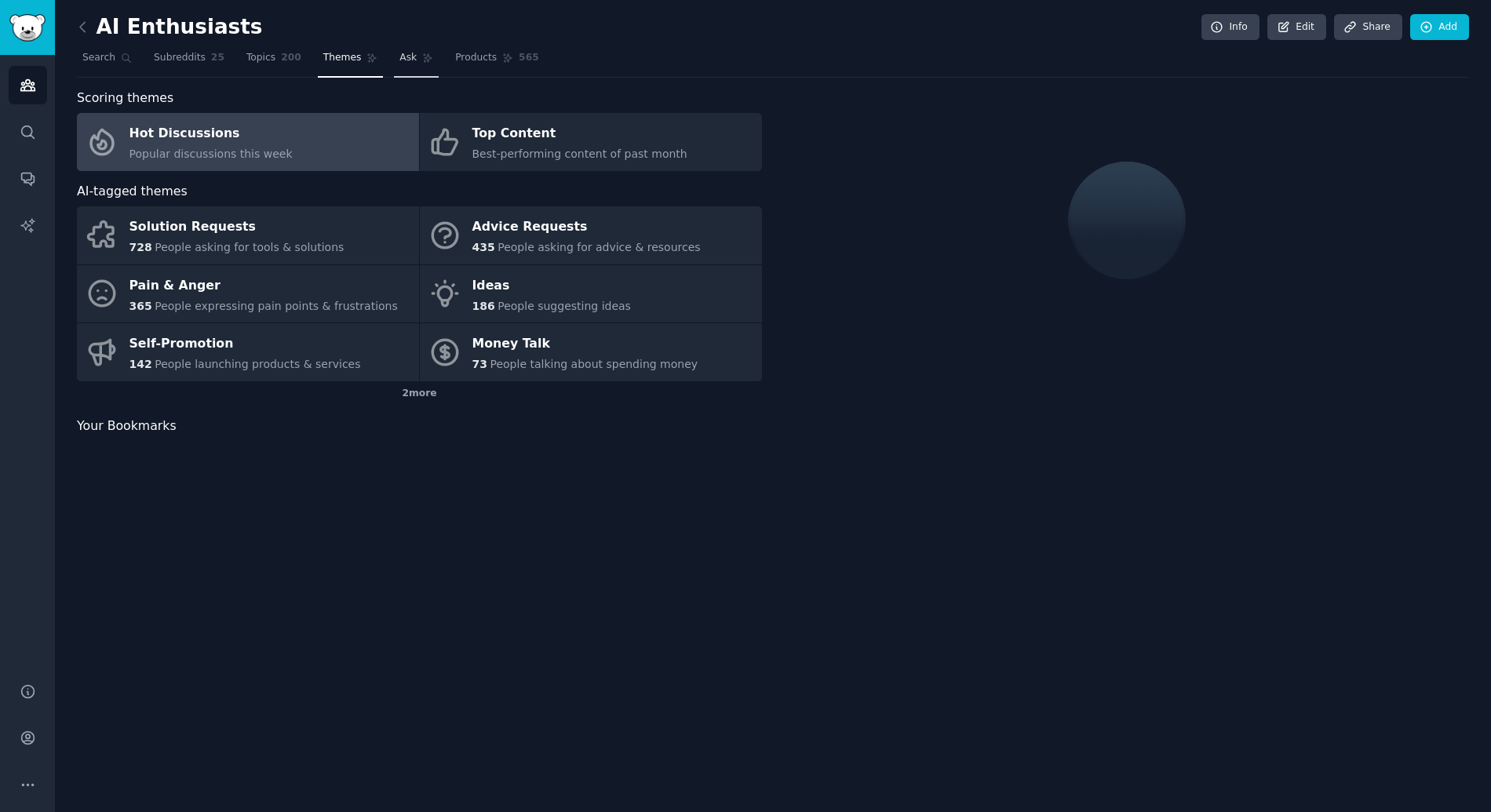
click at [413, 58] on link "Ask" at bounding box center [416, 61] width 44 height 33
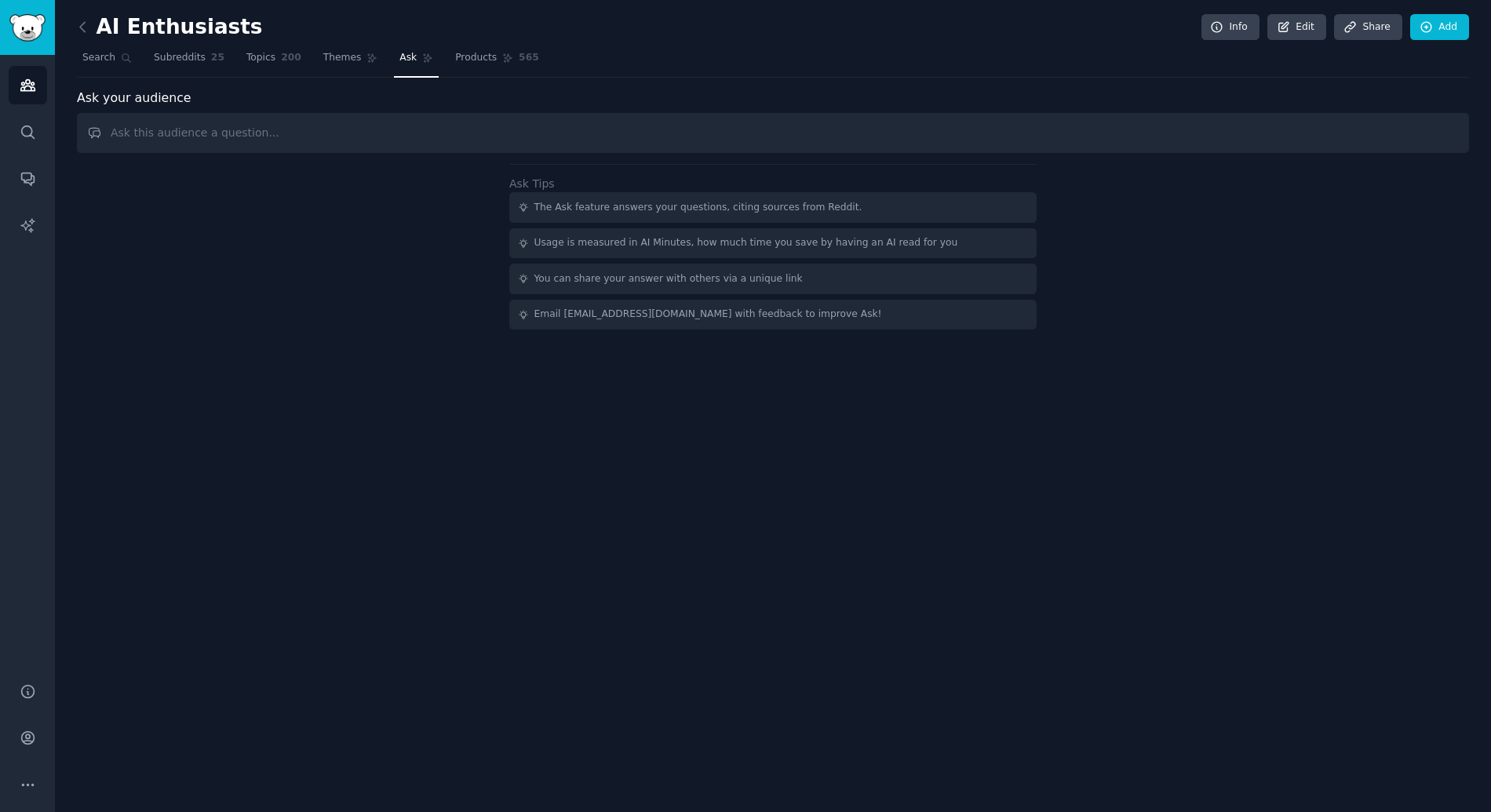
click at [299, 132] on input "text" at bounding box center [772, 132] width 1392 height 40
click at [251, 53] on span "Topics" at bounding box center [261, 58] width 29 height 14
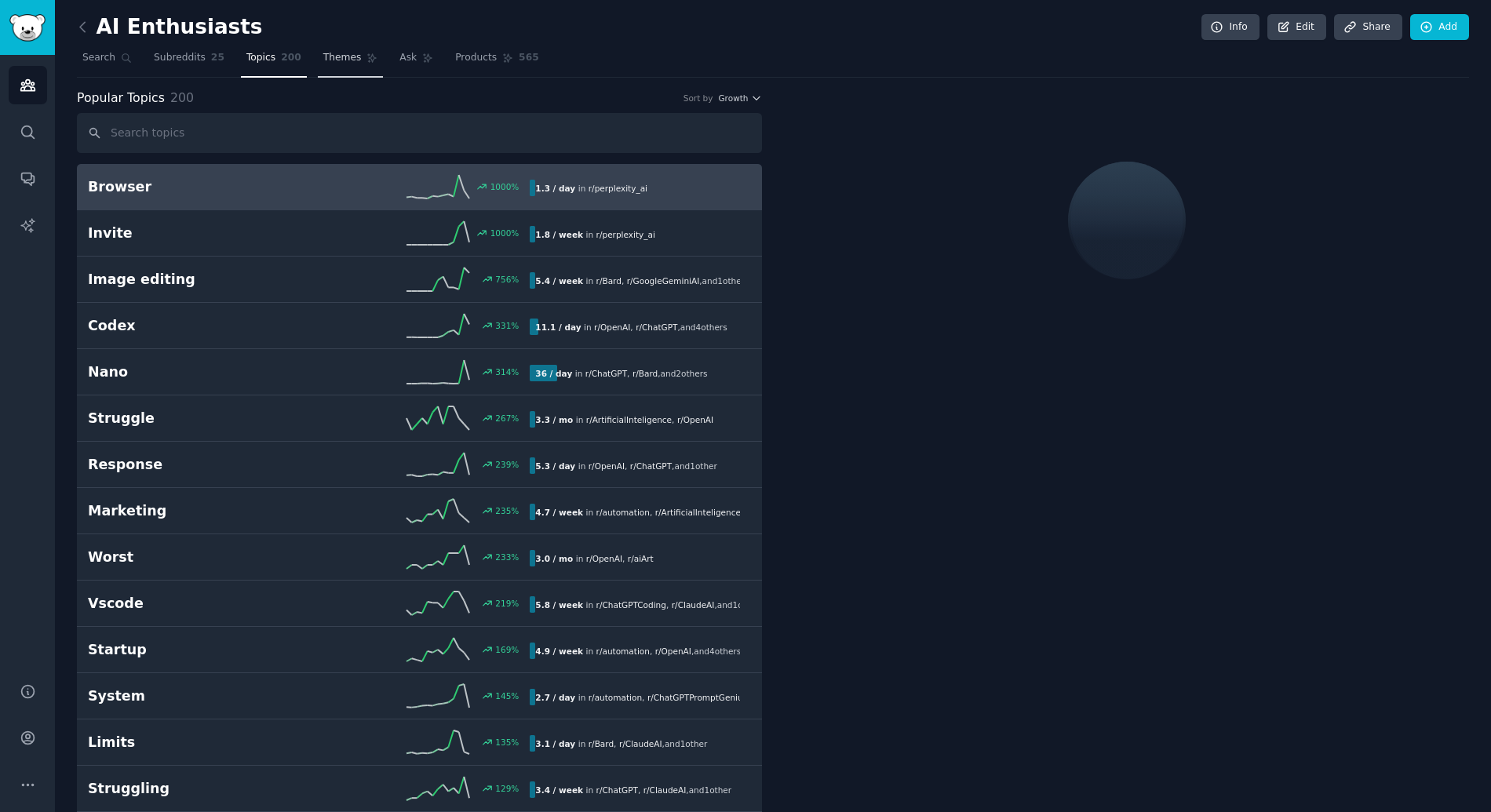
click at [349, 58] on span "Themes" at bounding box center [343, 58] width 38 height 14
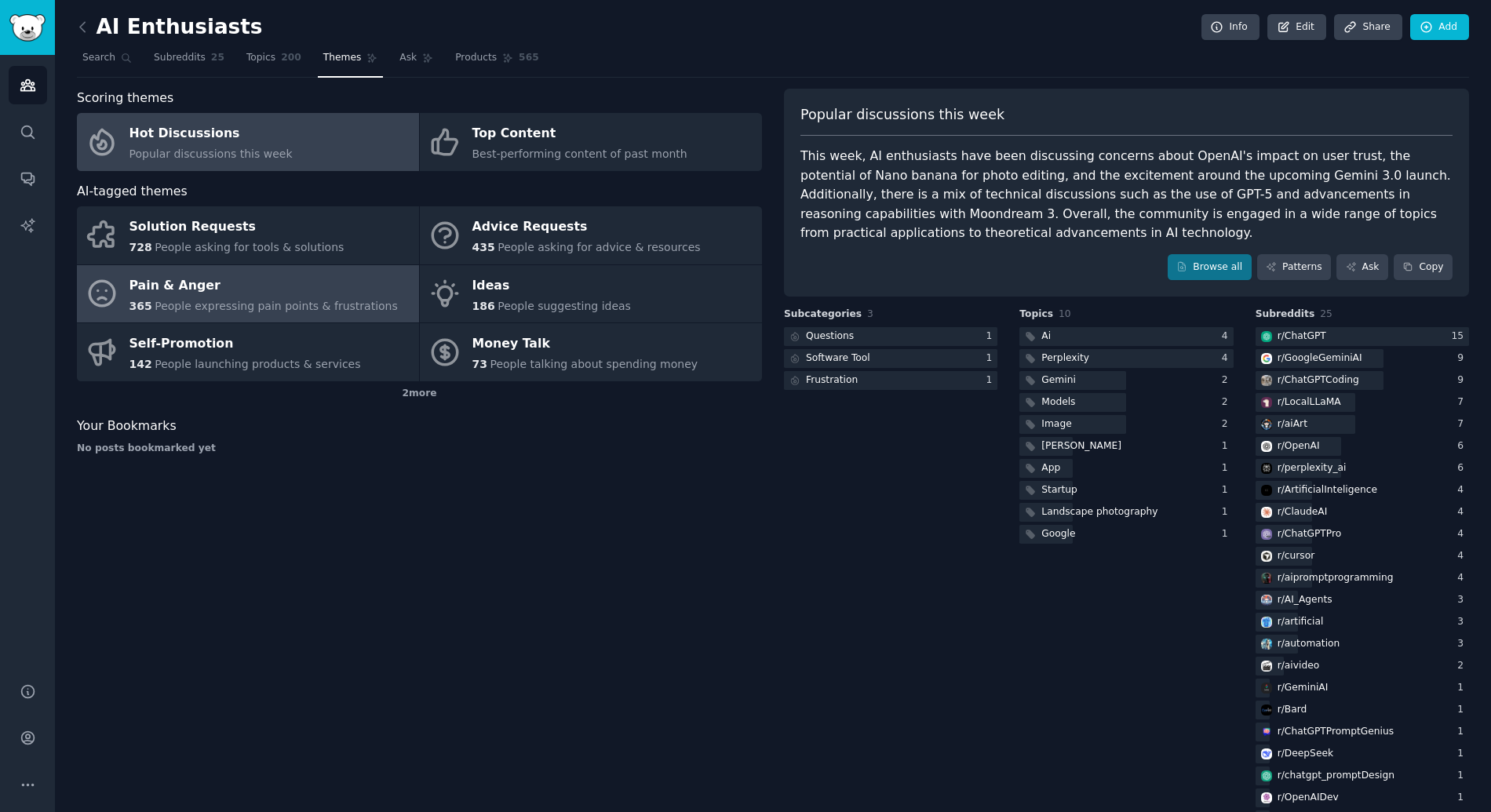
click at [312, 286] on div "Pain & Anger" at bounding box center [263, 285] width 268 height 25
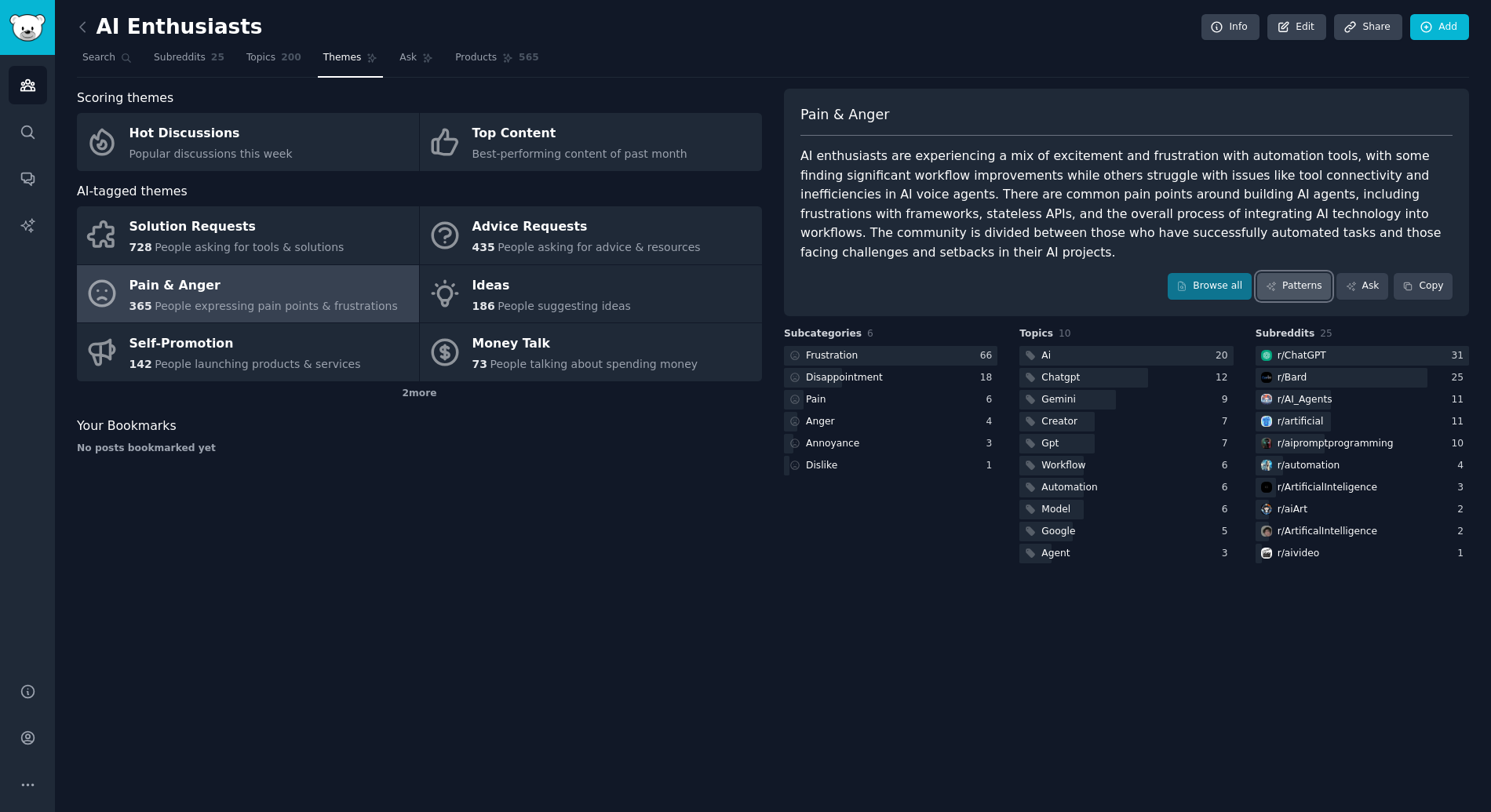
click at [1297, 293] on link "Patterns" at bounding box center [1294, 286] width 74 height 27
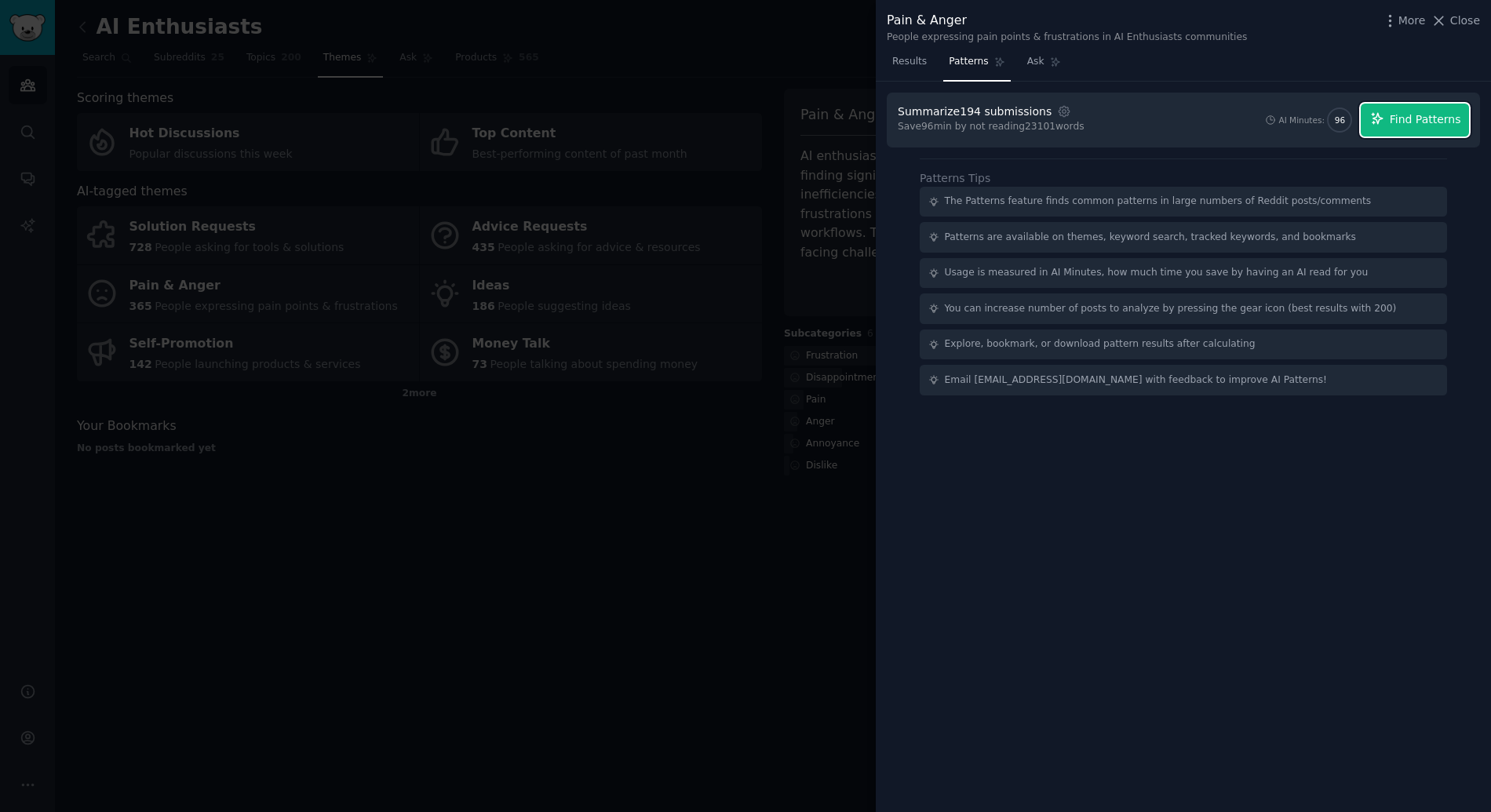
click at [1397, 122] on span "Find Patterns" at bounding box center [1425, 119] width 71 height 17
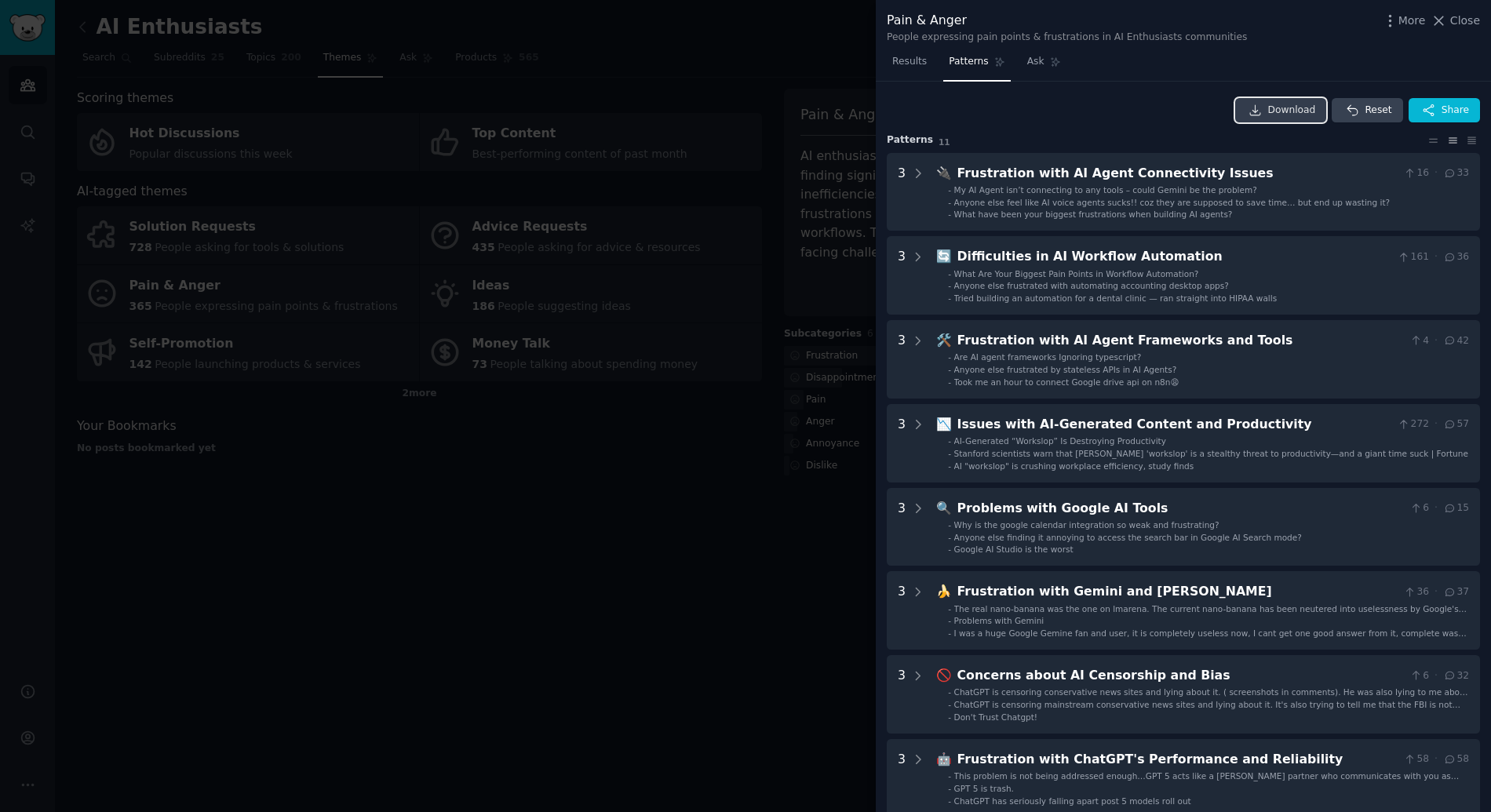
click at [1274, 116] on span "Download" at bounding box center [1292, 111] width 48 height 14
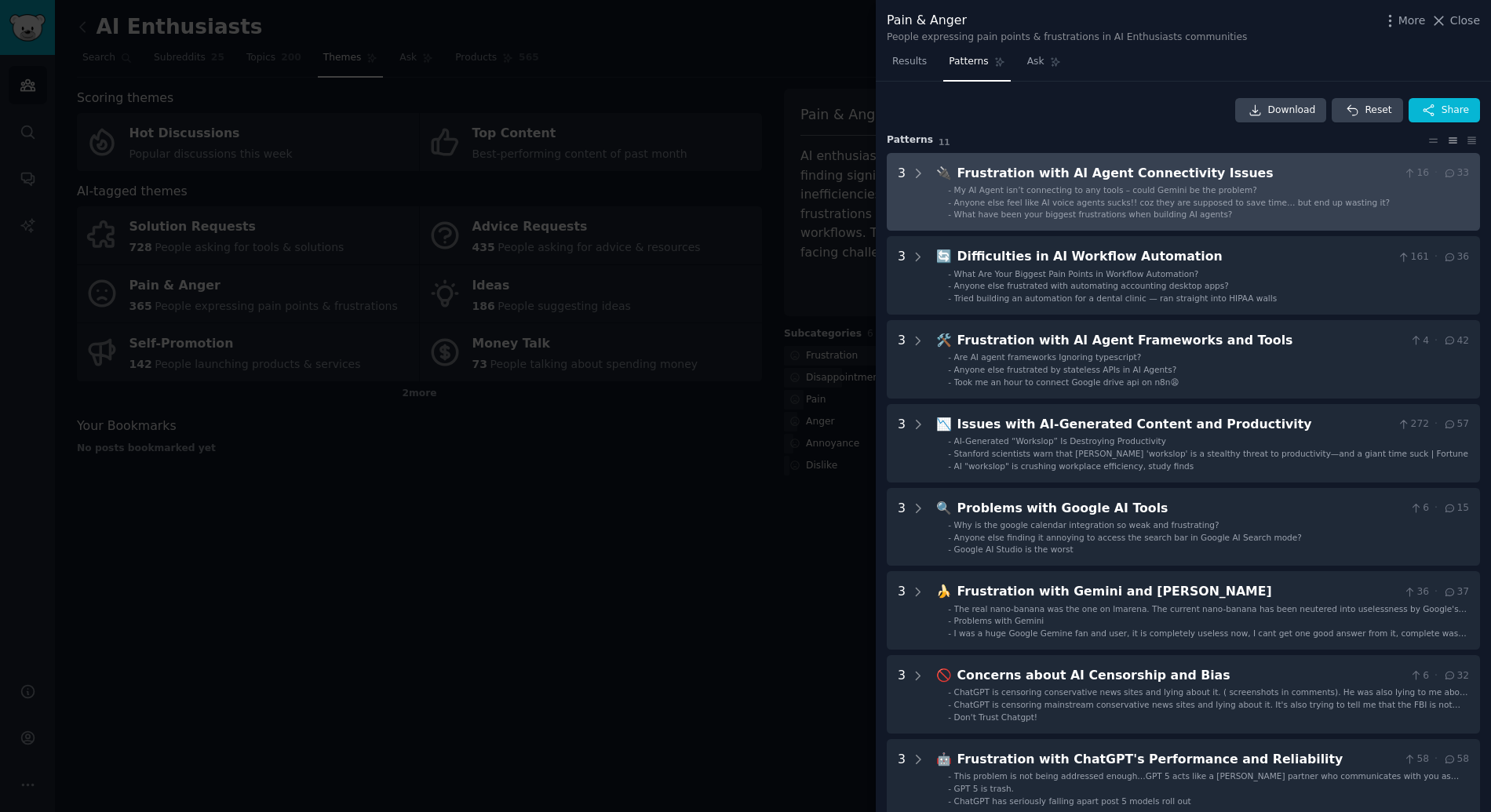
click at [1029, 182] on div "Frustration with AI Agent Connectivity Issues" at bounding box center [1177, 174] width 440 height 20
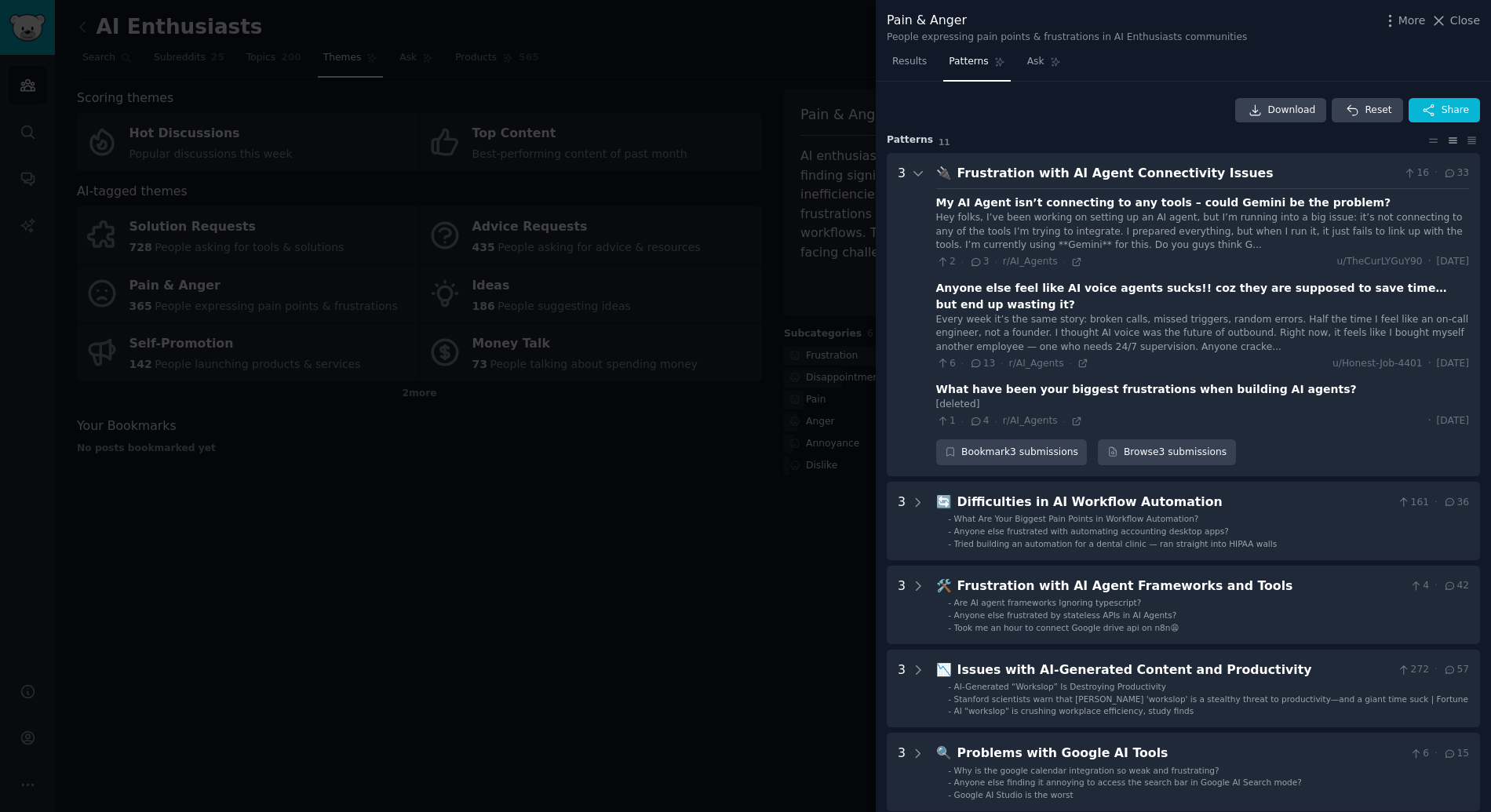
scroll to position [71, 0]
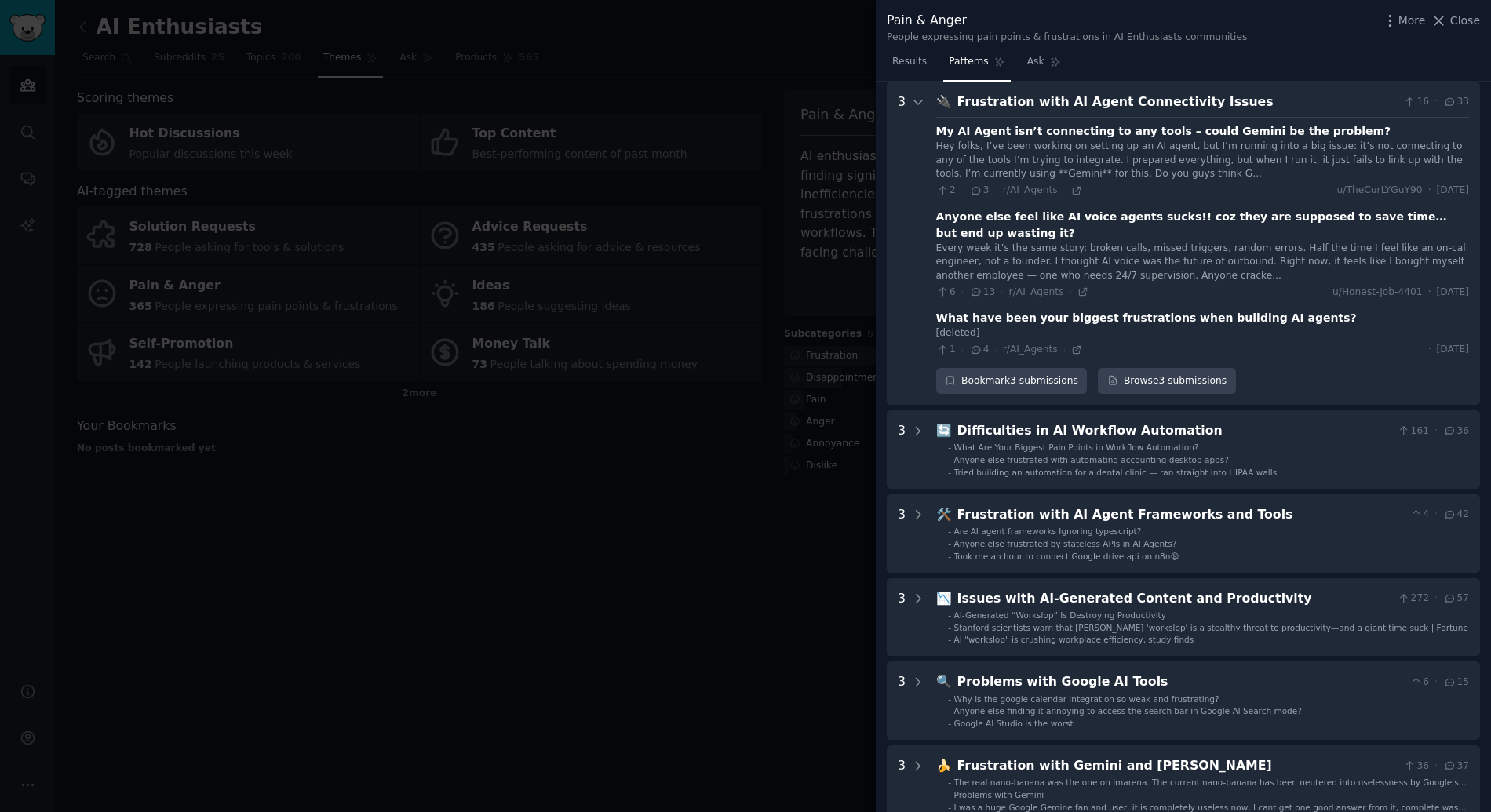
click at [1038, 101] on div "Frustration with AI Agent Connectivity Issues" at bounding box center [1177, 102] width 440 height 20
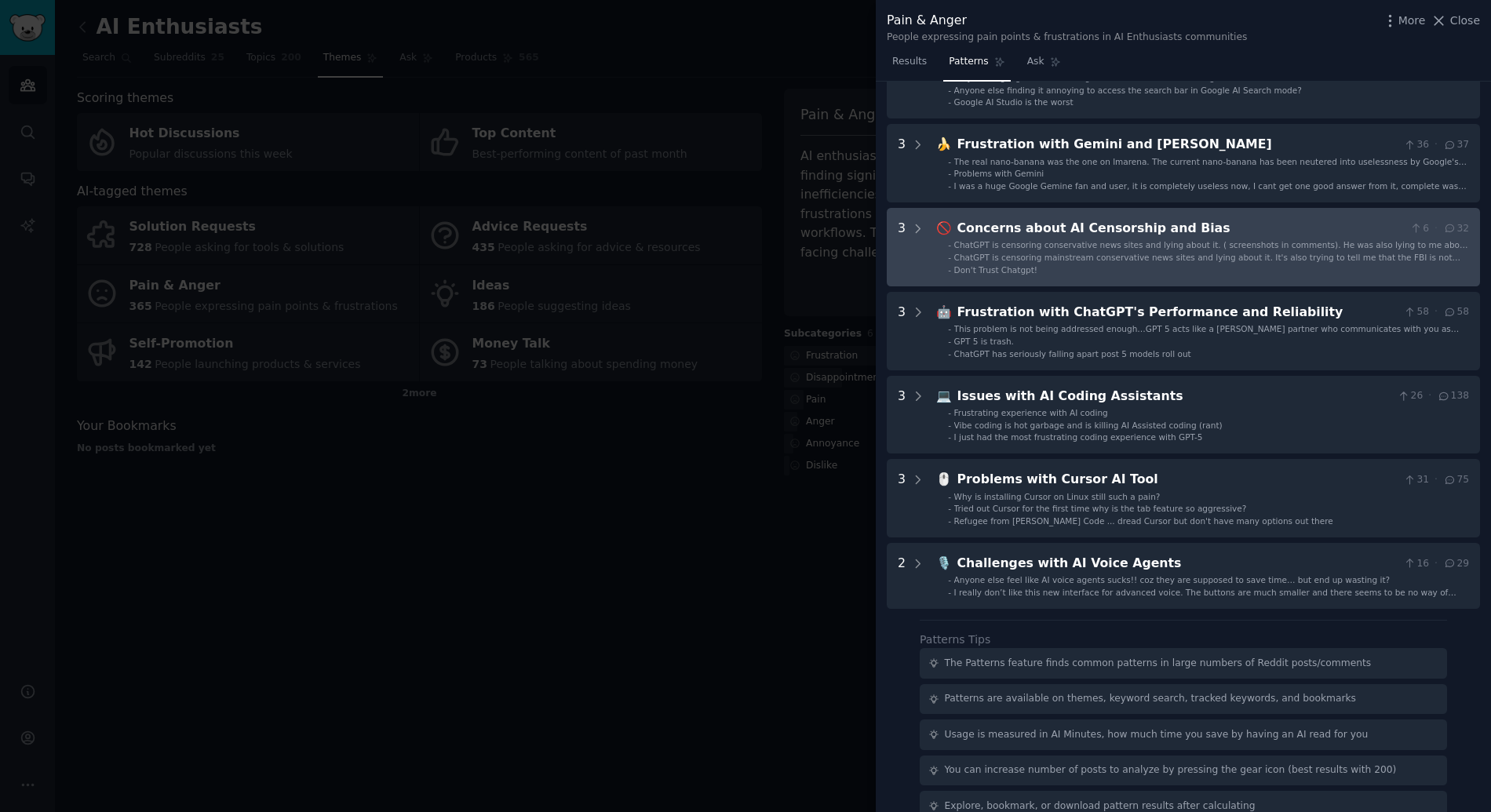
scroll to position [452, 0]
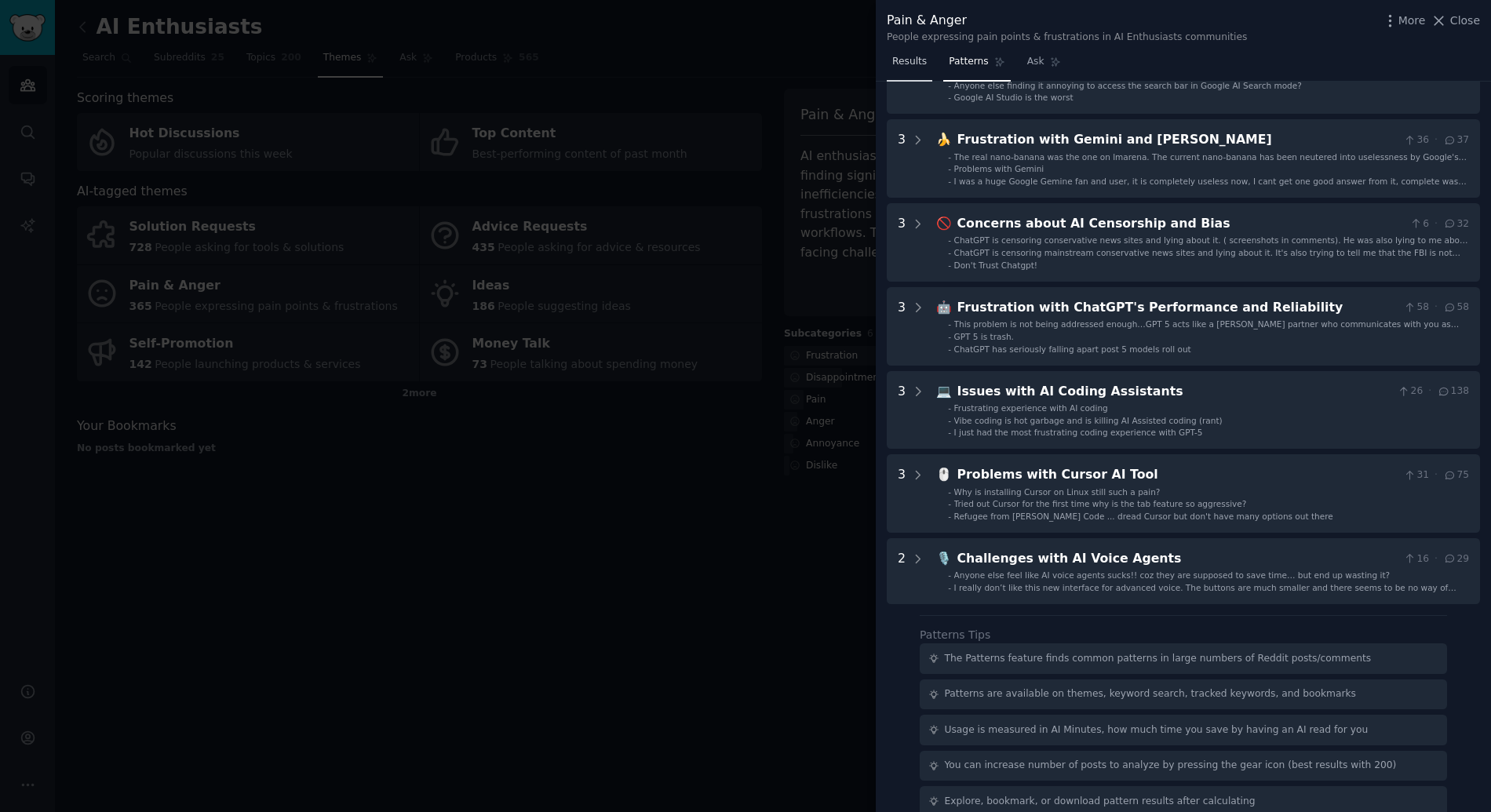
click at [908, 56] on span "Results" at bounding box center [910, 62] width 35 height 14
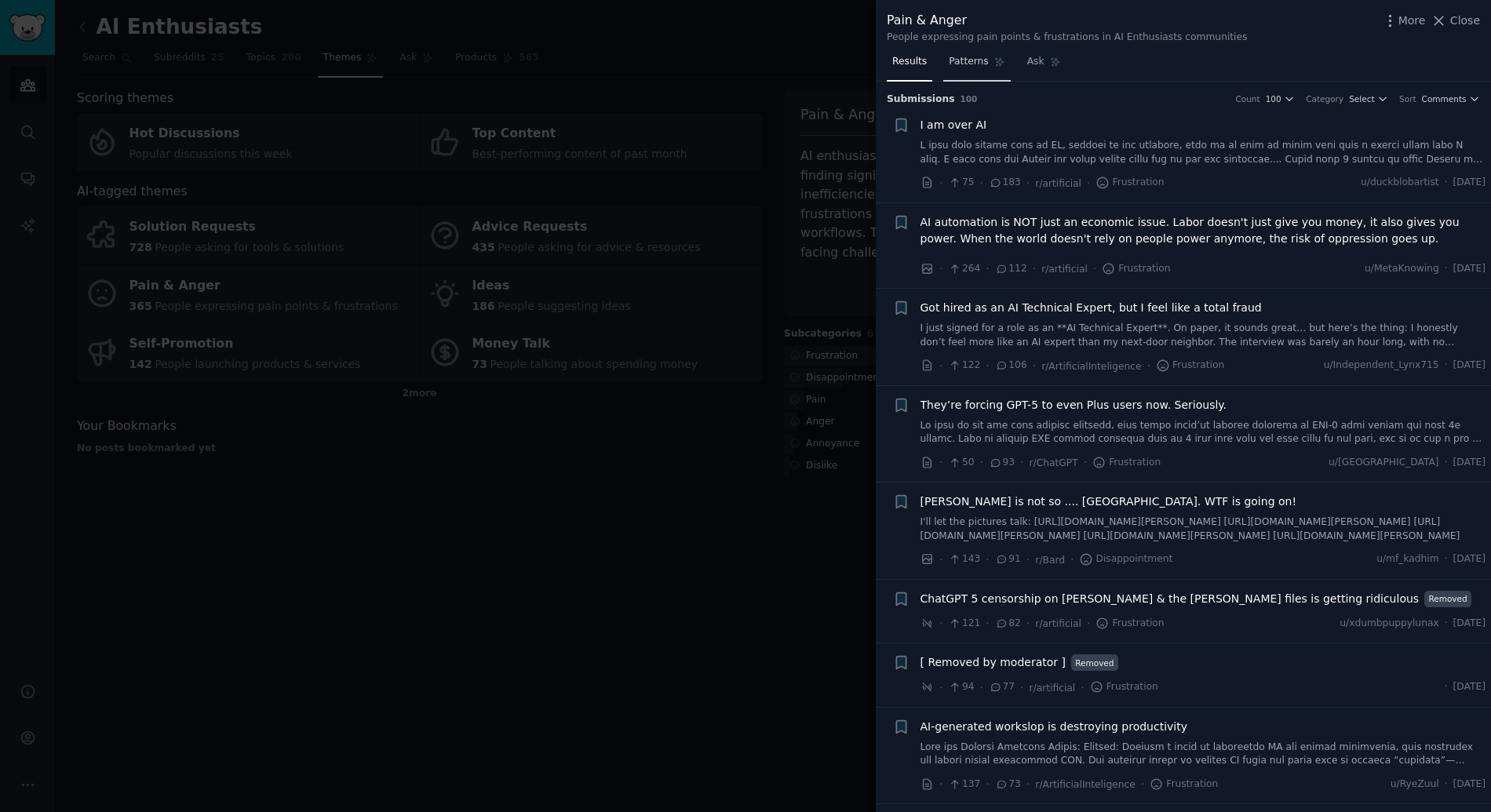
click at [973, 60] on span "Patterns" at bounding box center [968, 62] width 39 height 14
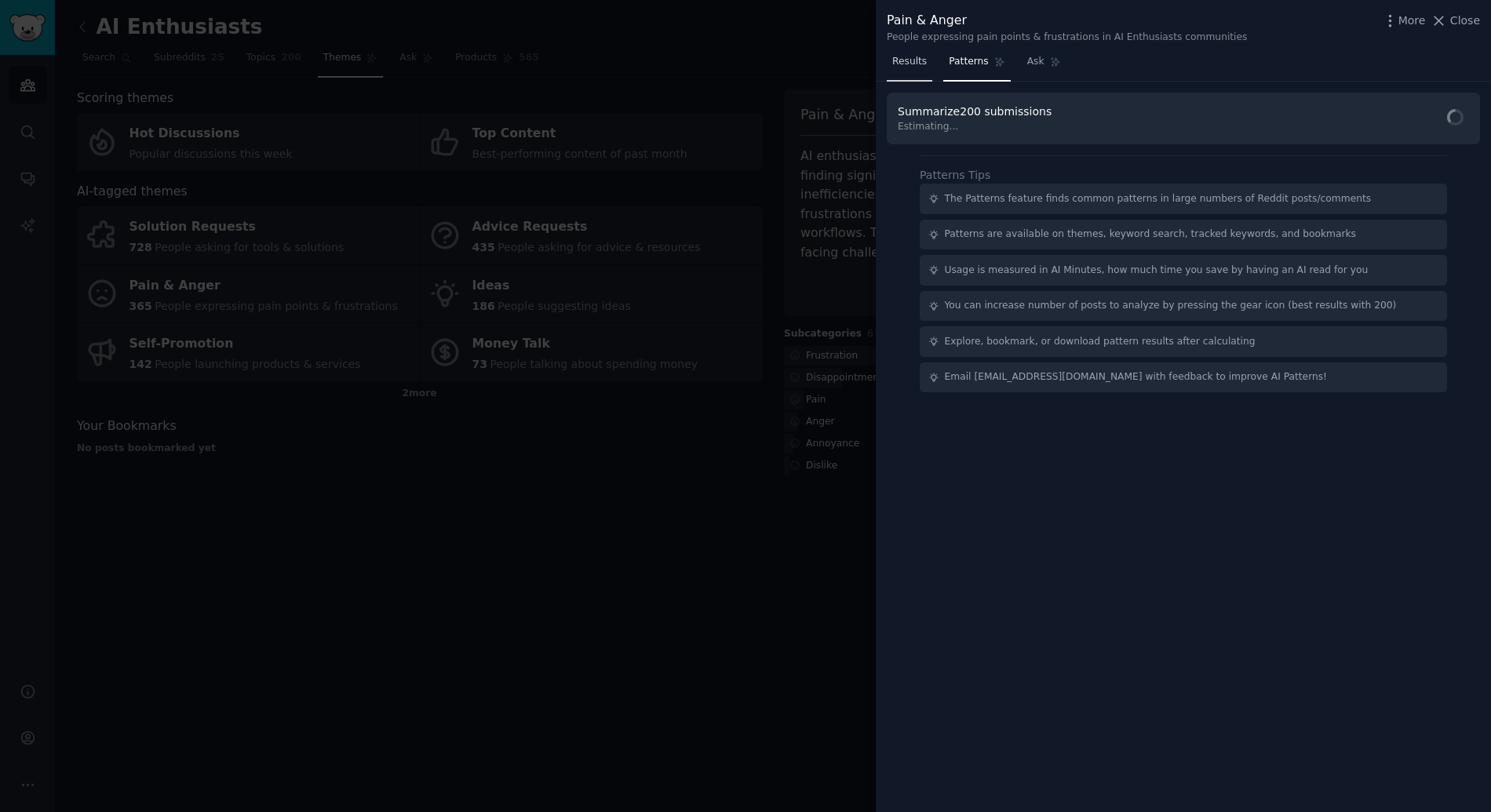
click at [912, 61] on span "Results" at bounding box center [910, 62] width 35 height 14
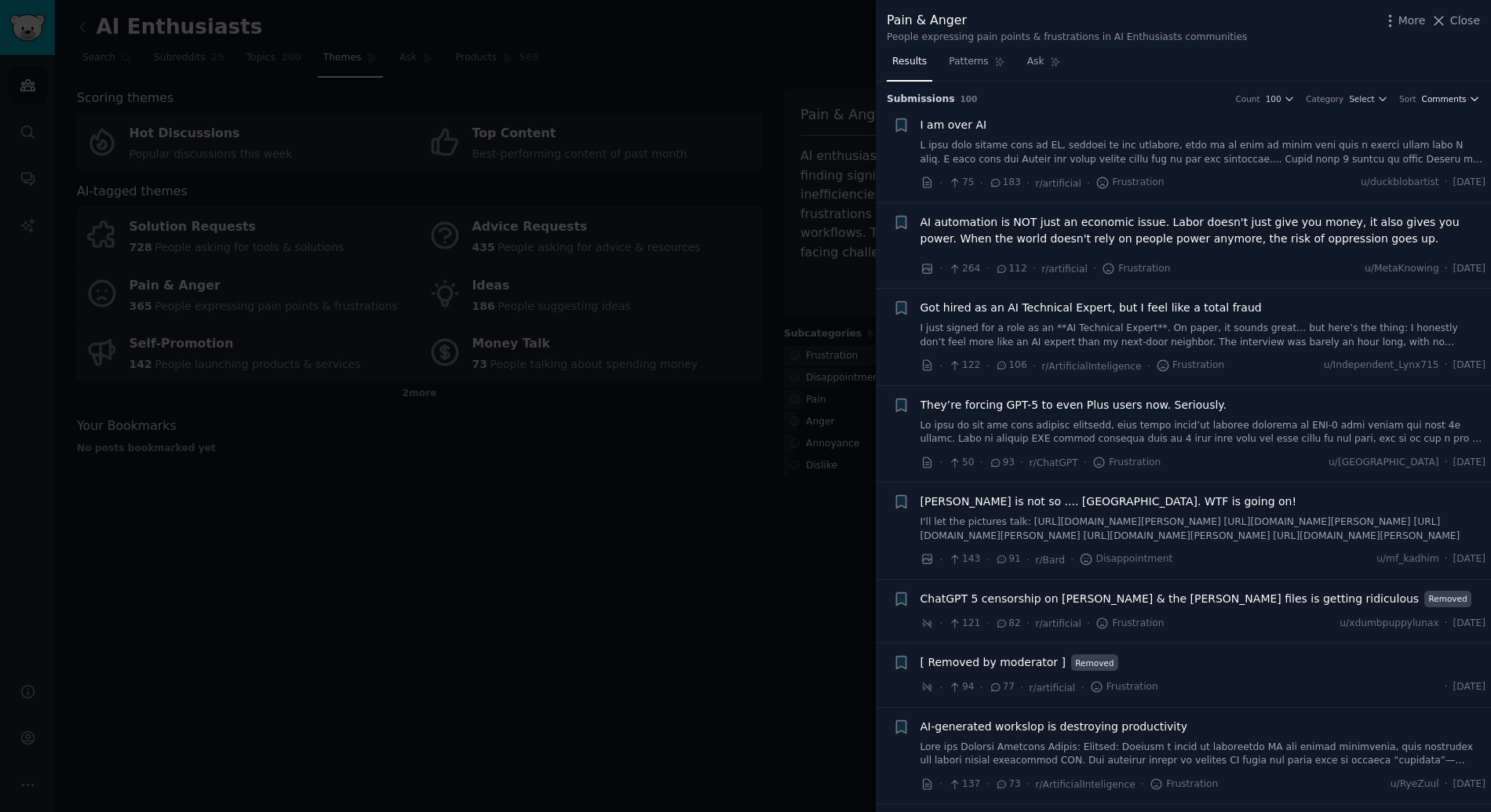
click at [1429, 99] on span "Comments" at bounding box center [1444, 99] width 44 height 11
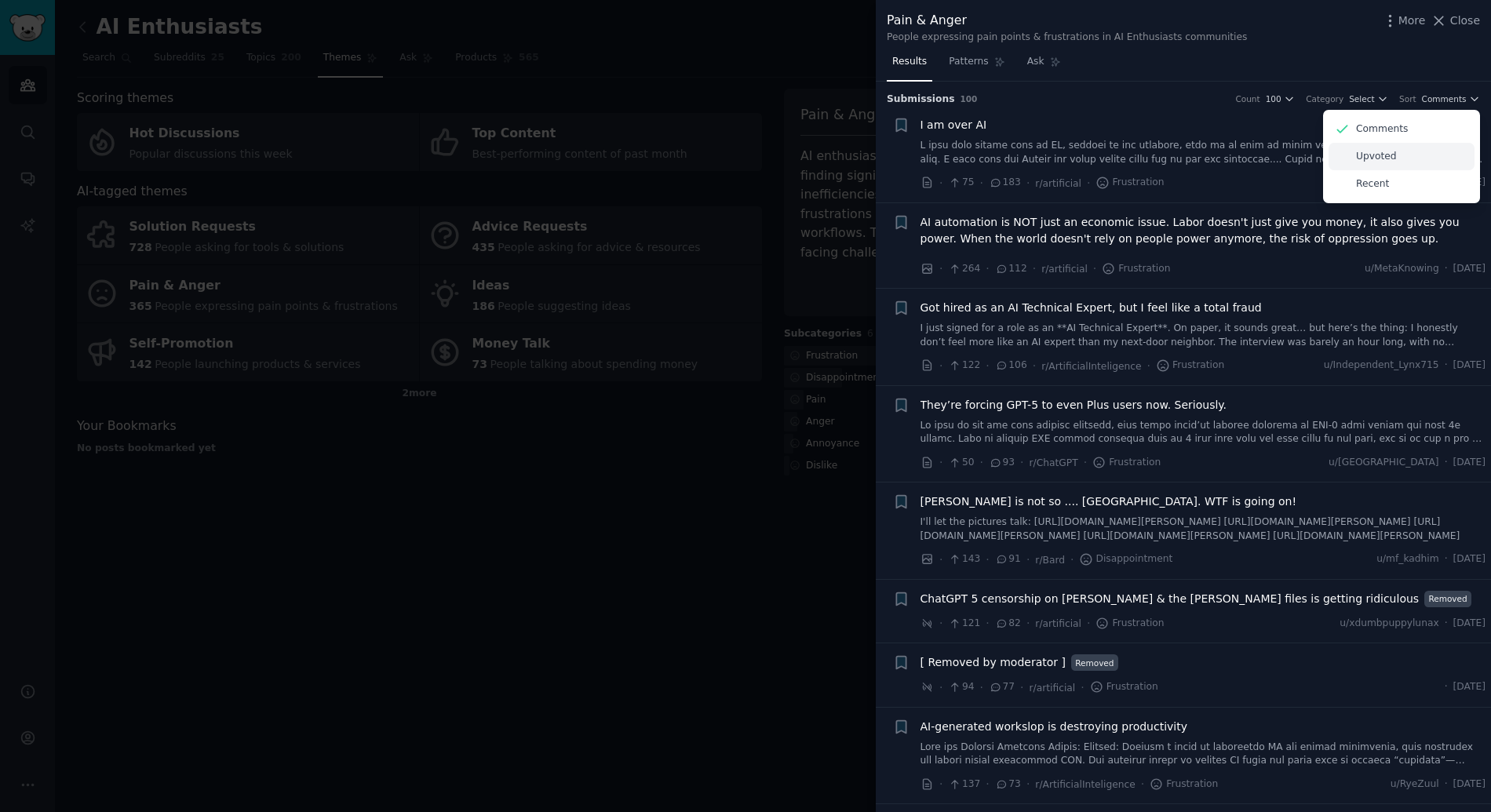
click at [1411, 151] on div "Upvoted" at bounding box center [1401, 156] width 146 height 28
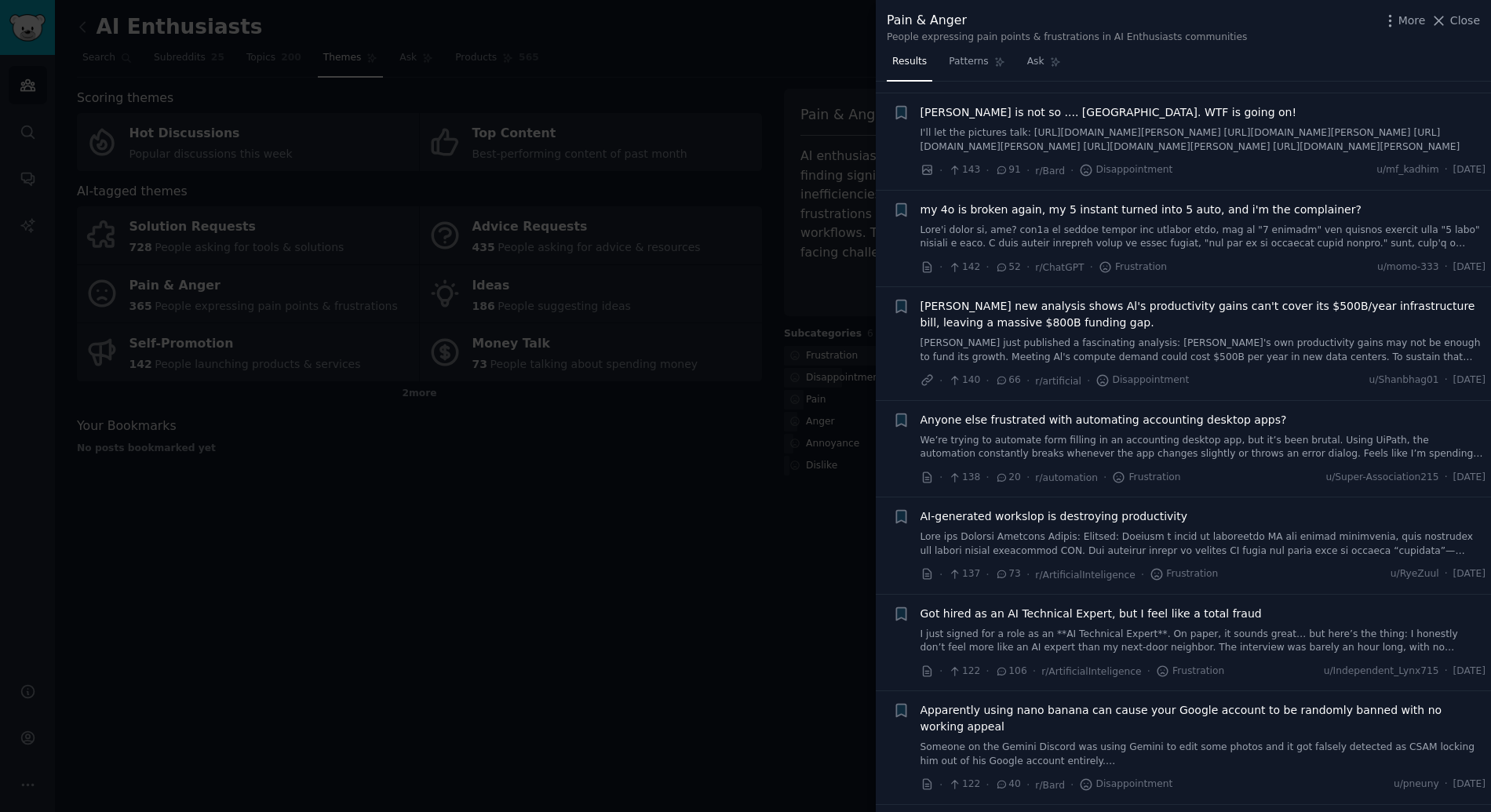
scroll to position [188, 0]
click at [738, 479] on div at bounding box center [746, 406] width 1491 height 812
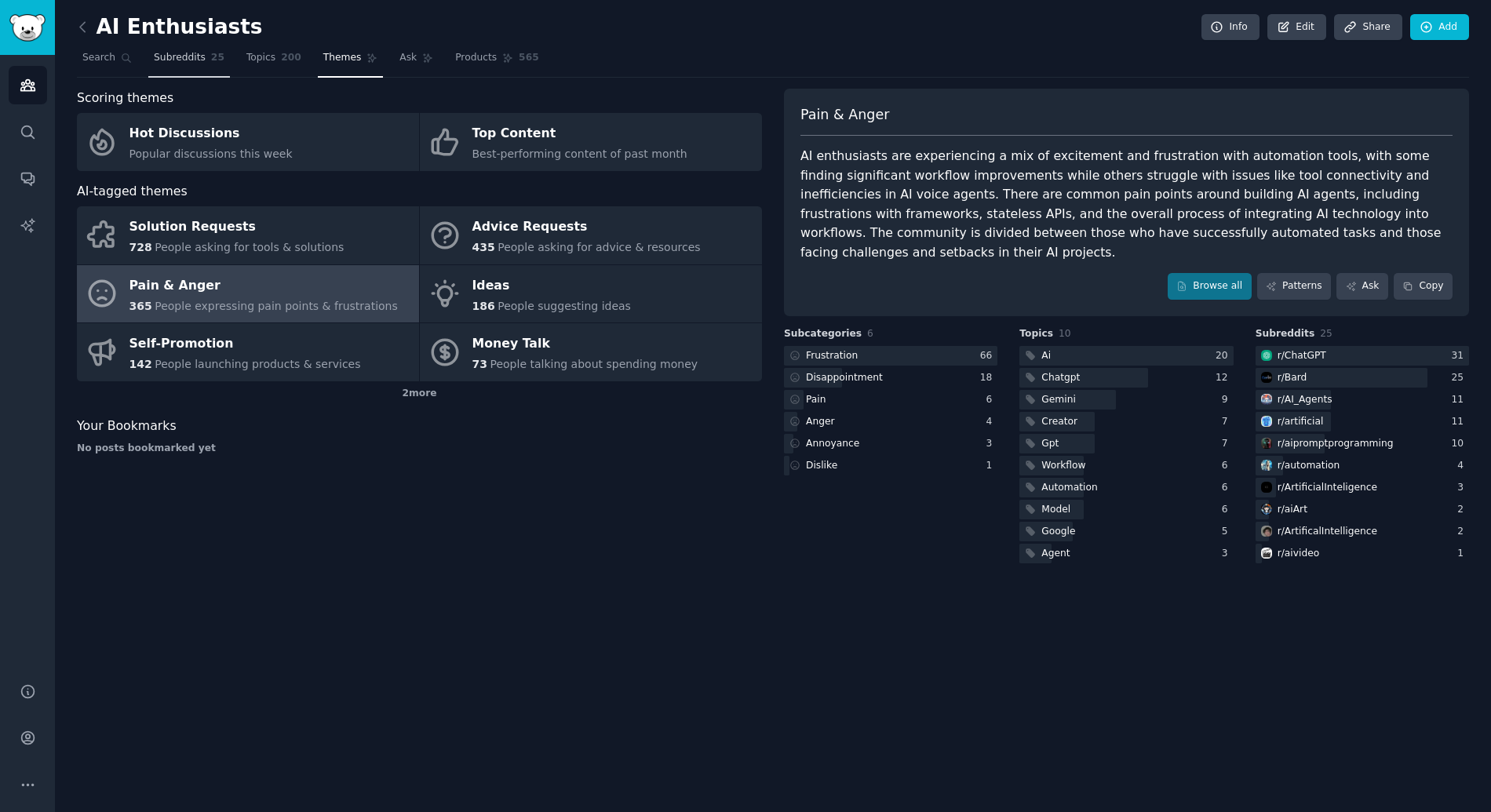
click at [166, 66] on link "Subreddits 25" at bounding box center [189, 61] width 82 height 33
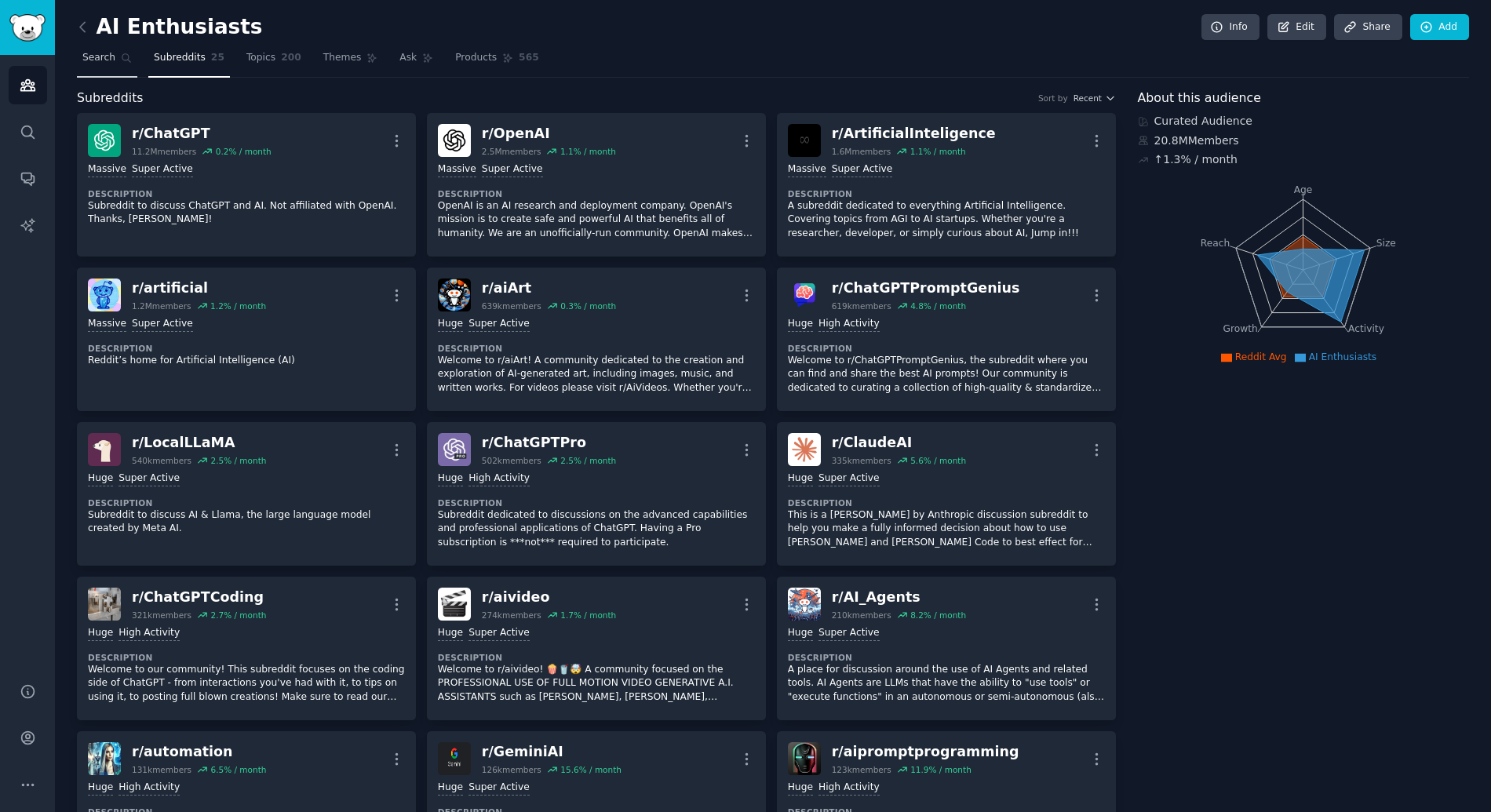
click at [105, 66] on link "Search" at bounding box center [107, 61] width 60 height 33
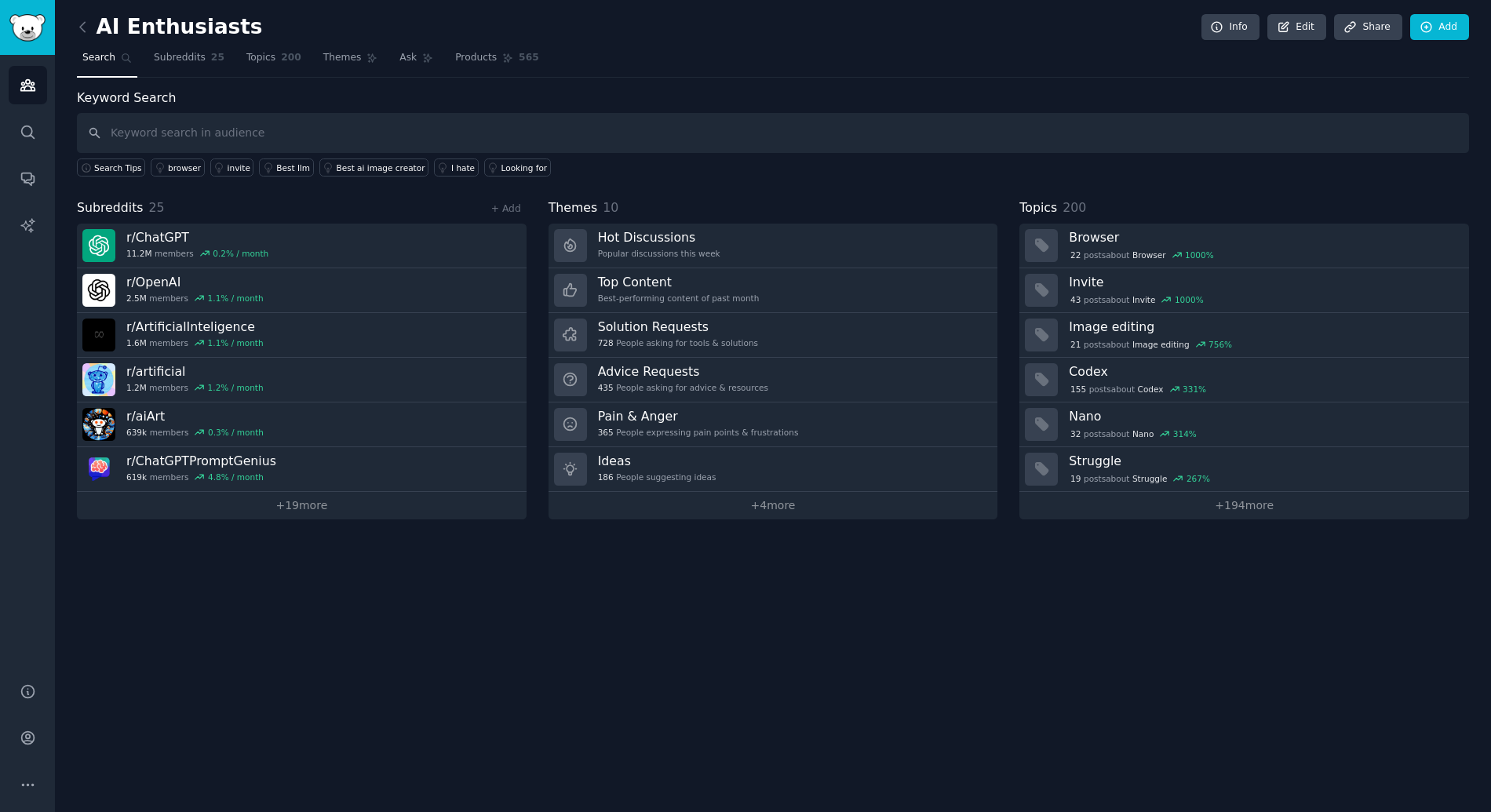
click at [80, 17] on link at bounding box center [86, 28] width 20 height 25
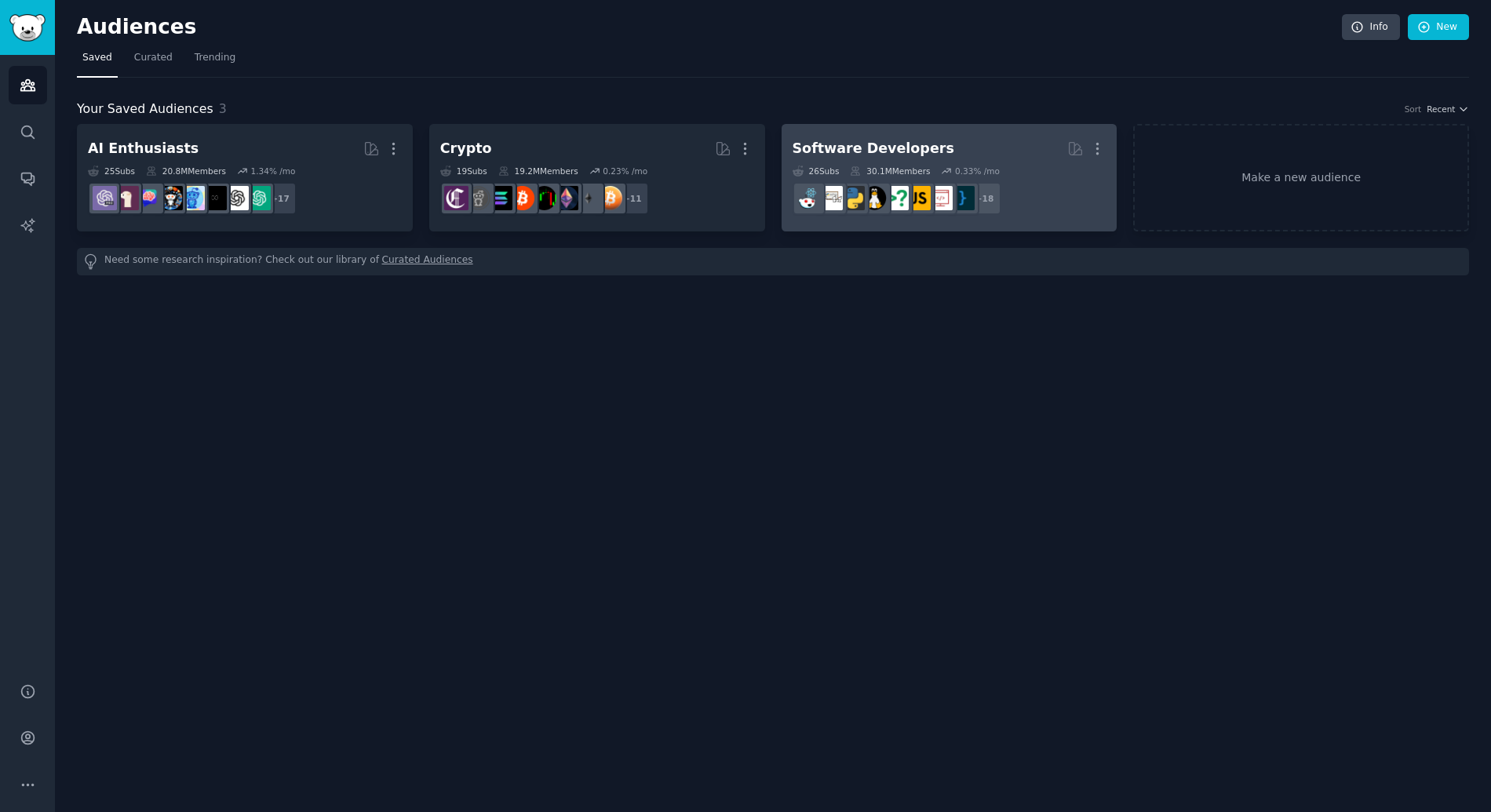
click at [896, 143] on div "Software Developers" at bounding box center [873, 148] width 162 height 20
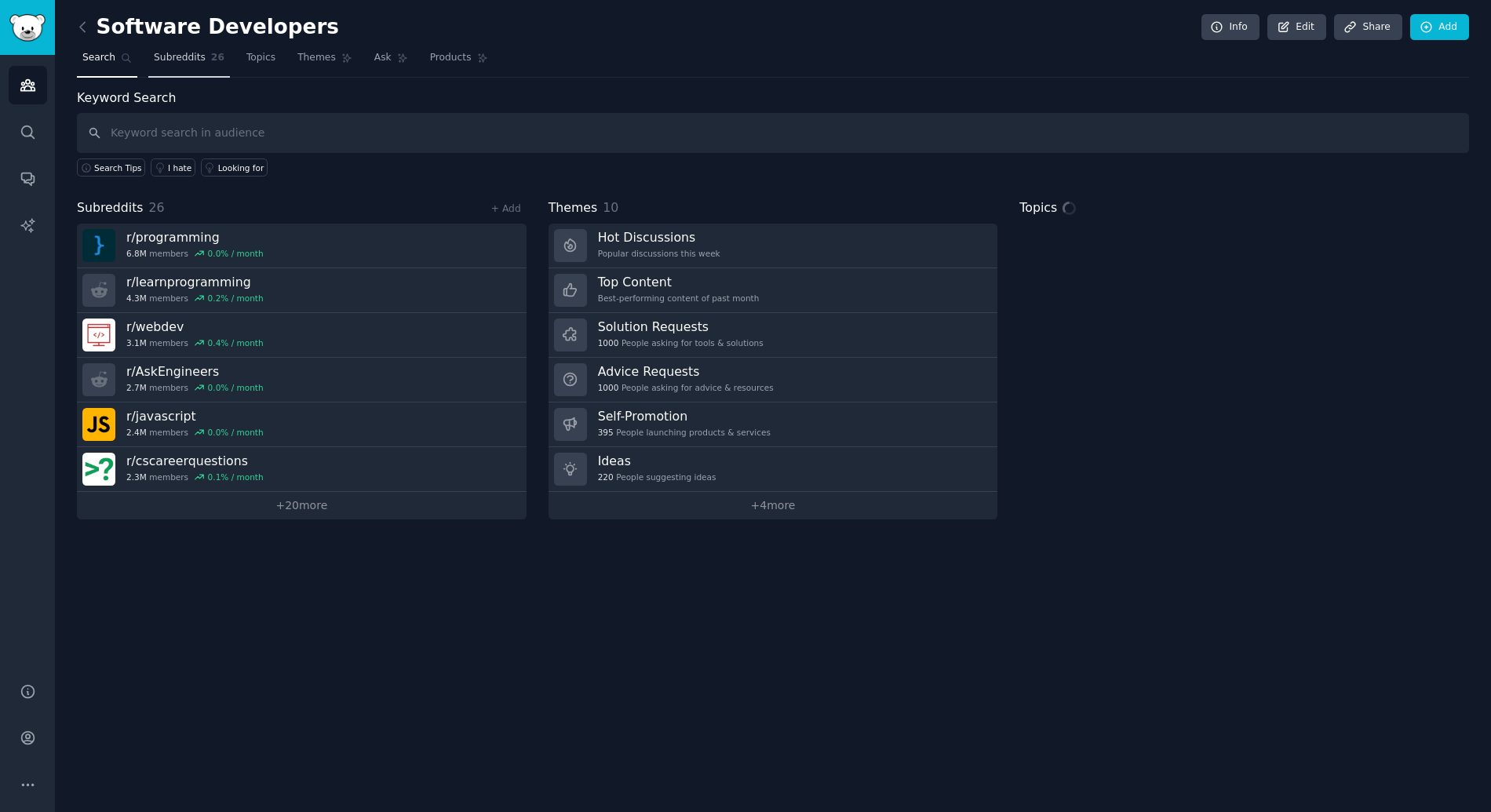
click at [190, 54] on span "Subreddits" at bounding box center [179, 58] width 52 height 14
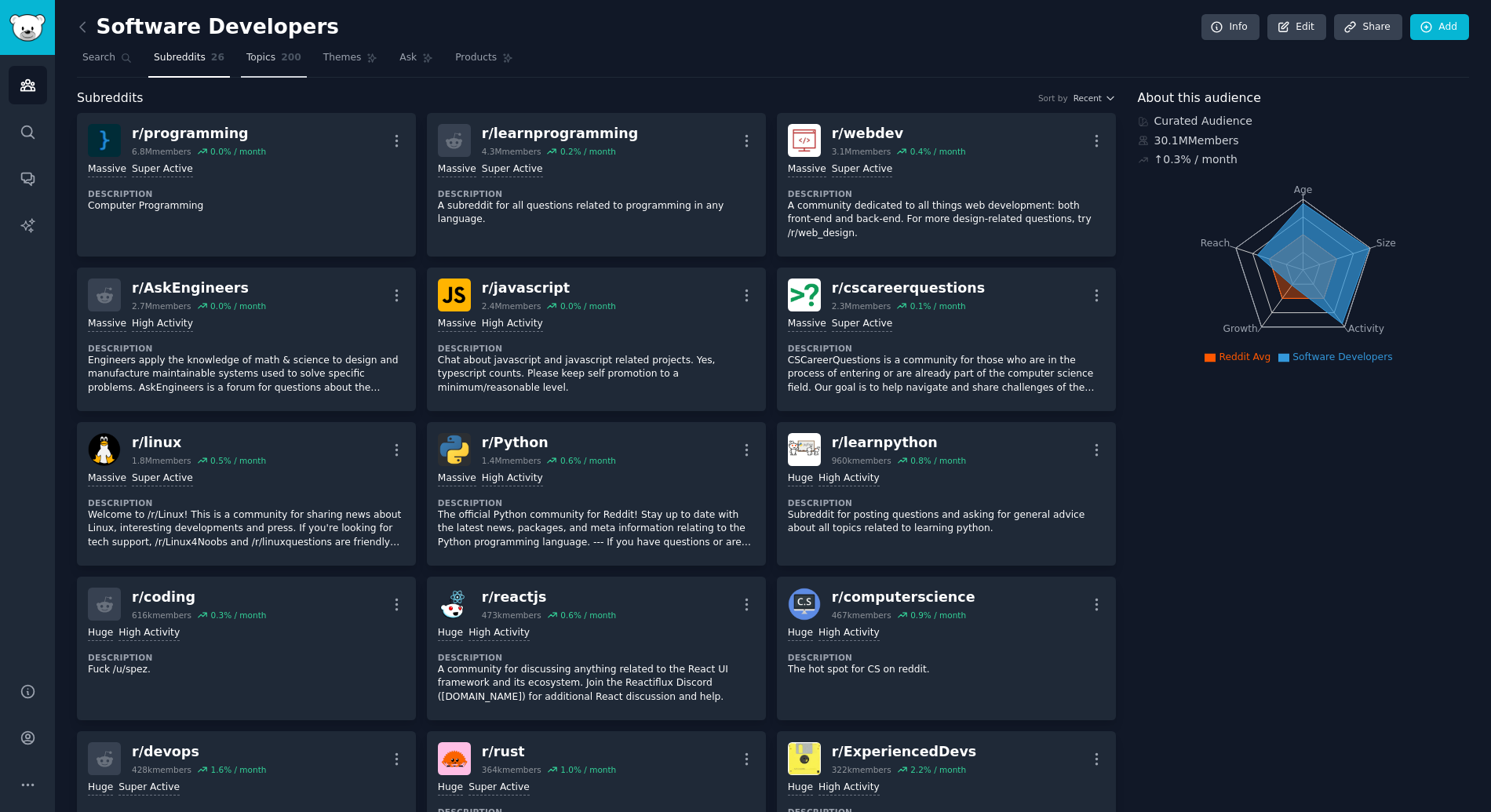
click at [283, 65] on link "Topics 200" at bounding box center [274, 61] width 66 height 33
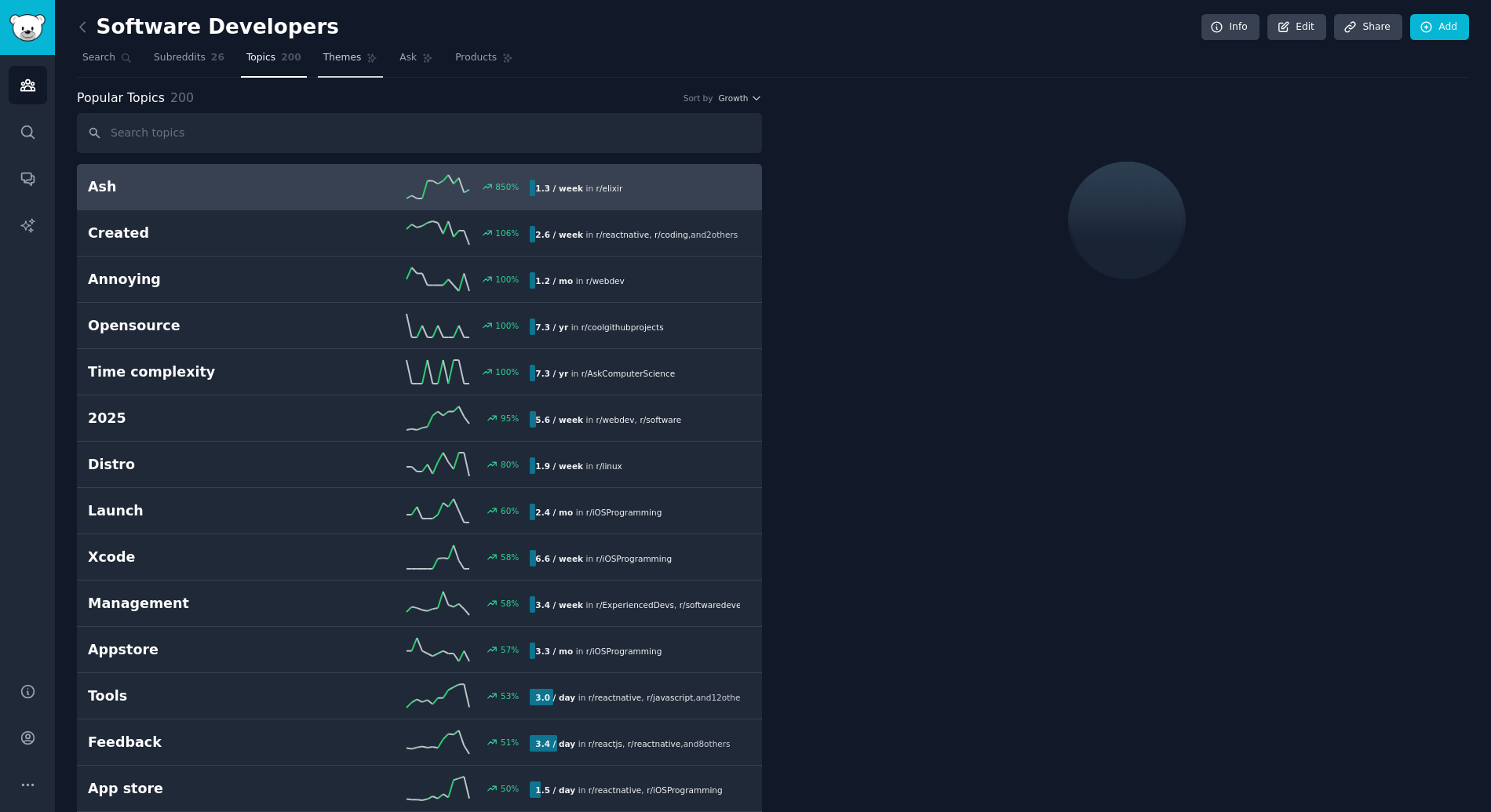
click at [334, 59] on span "Themes" at bounding box center [343, 58] width 38 height 14
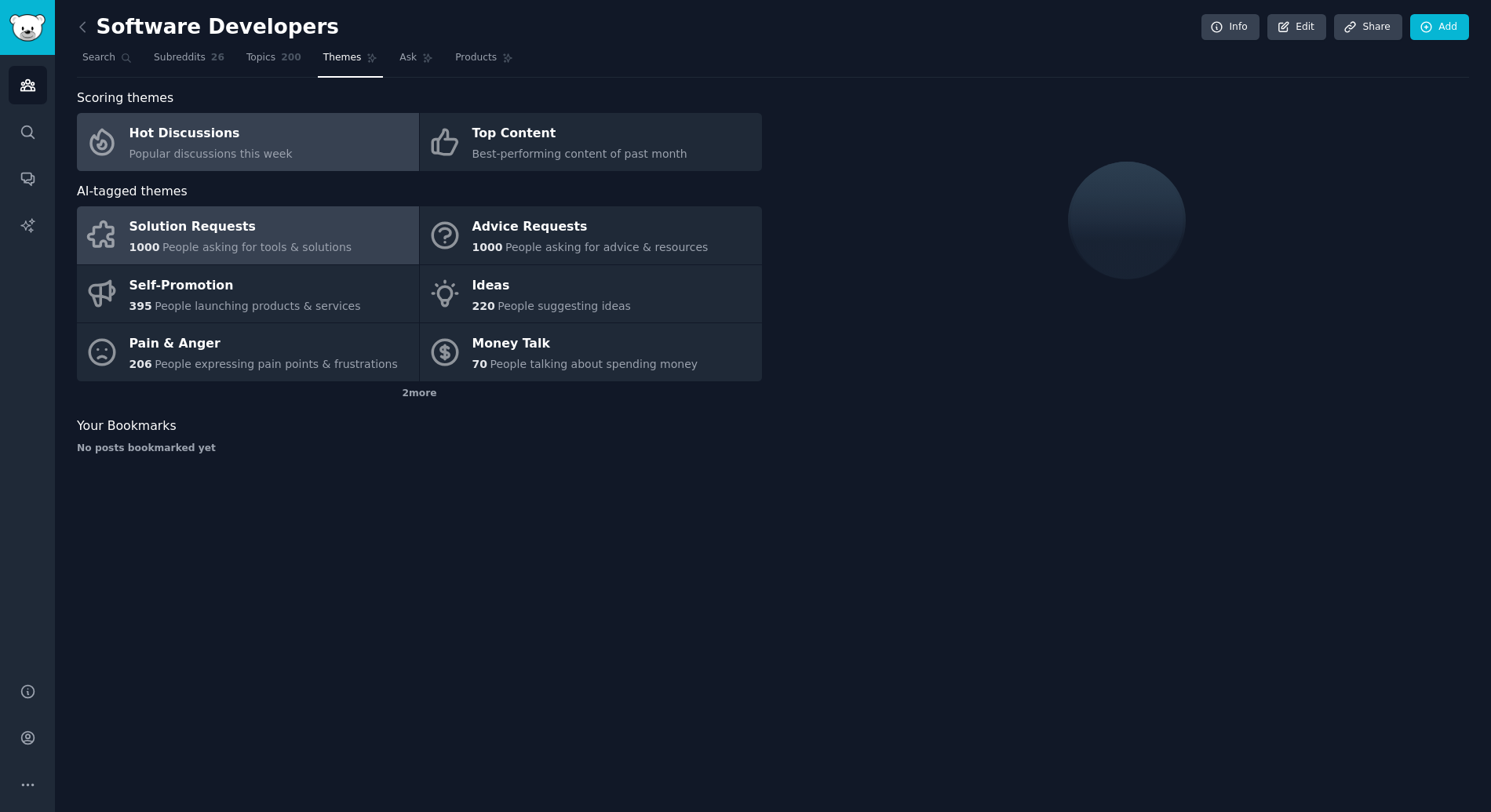
click at [332, 237] on div "Solution Requests" at bounding box center [240, 228] width 223 height 25
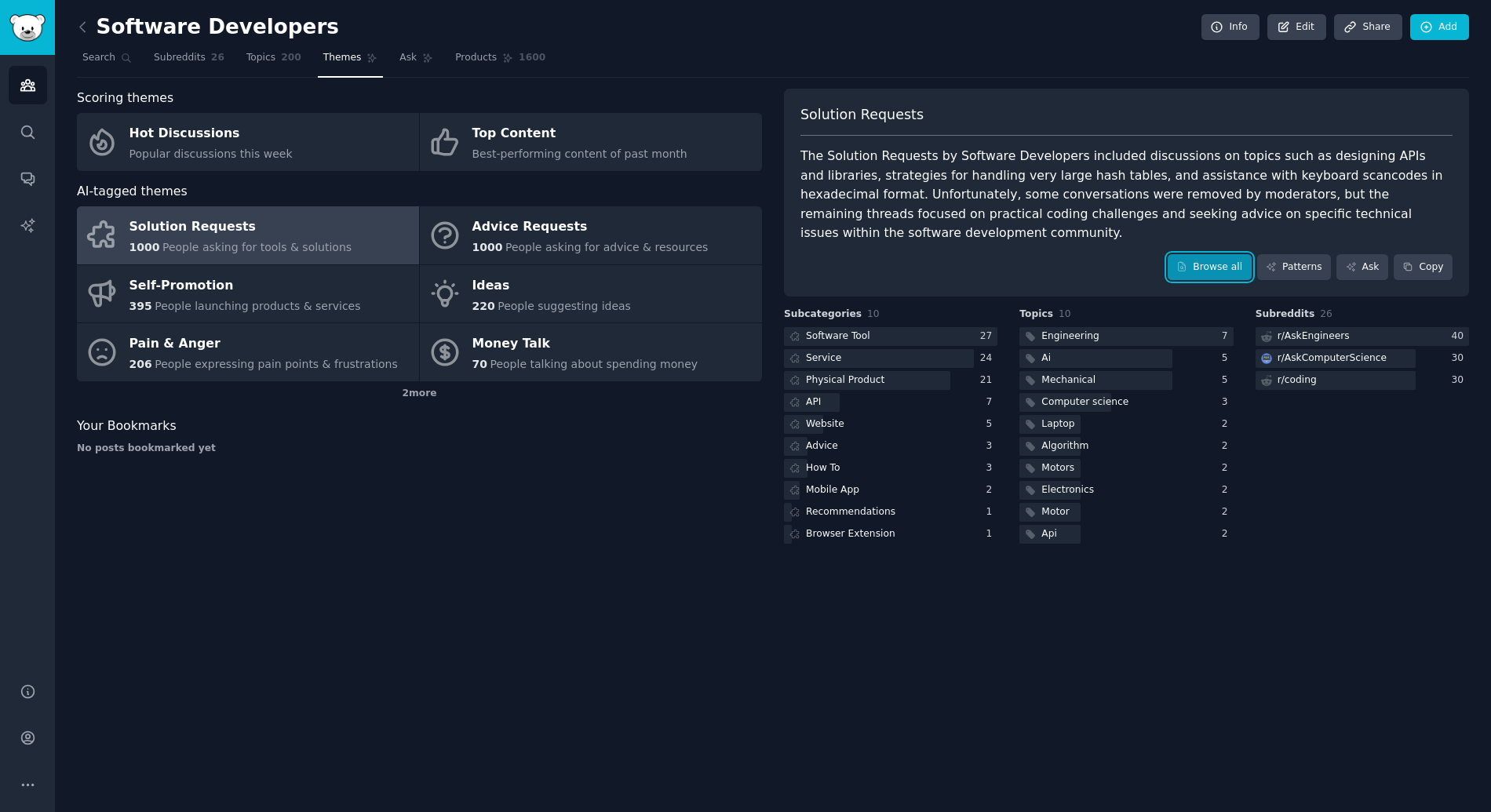
click at [1201, 255] on link "Browse all" at bounding box center [1209, 268] width 84 height 27
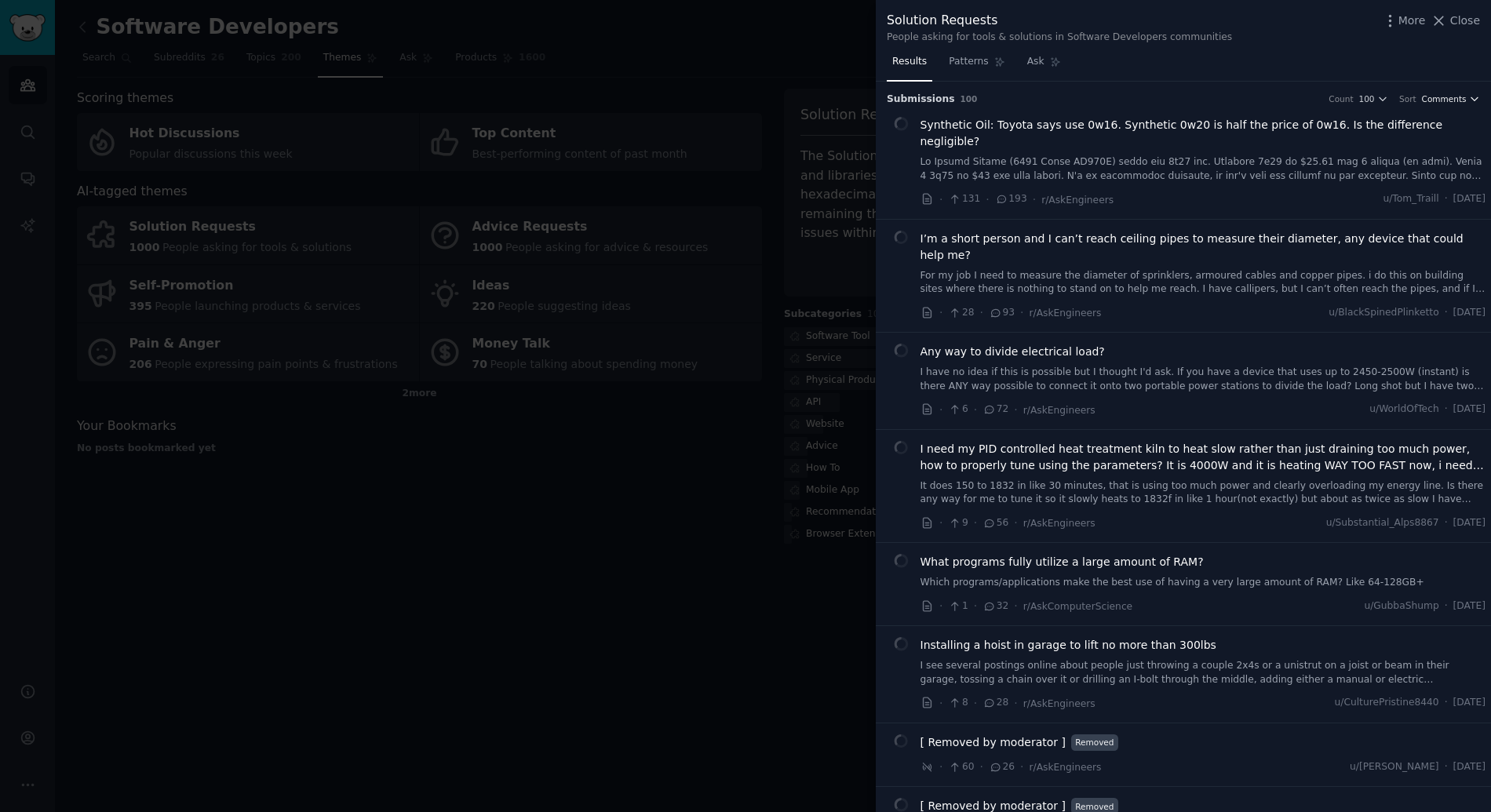
click at [1435, 99] on span "Comments" at bounding box center [1444, 99] width 44 height 11
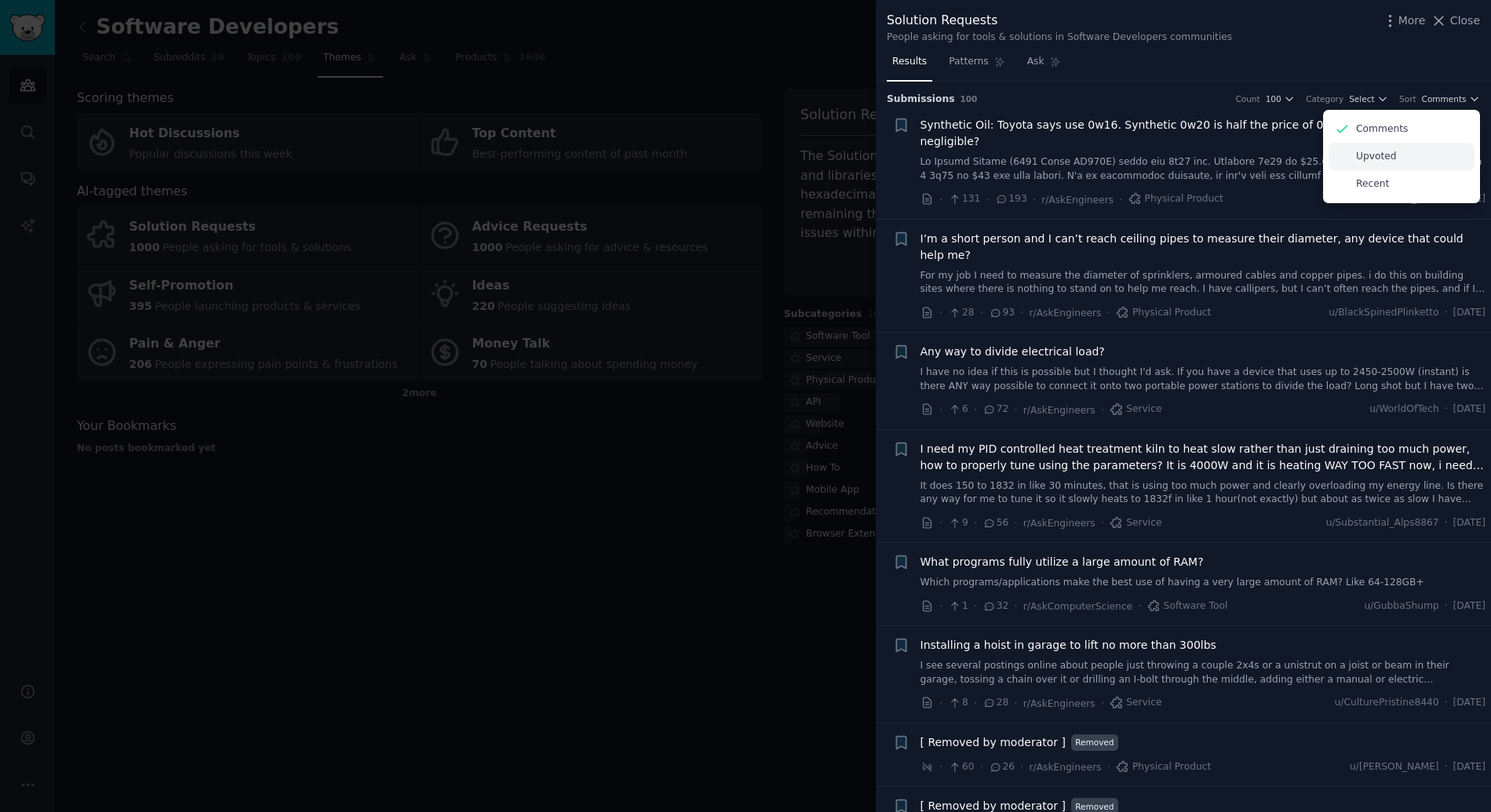
click at [1388, 153] on p "Upvoted" at bounding box center [1375, 157] width 40 height 14
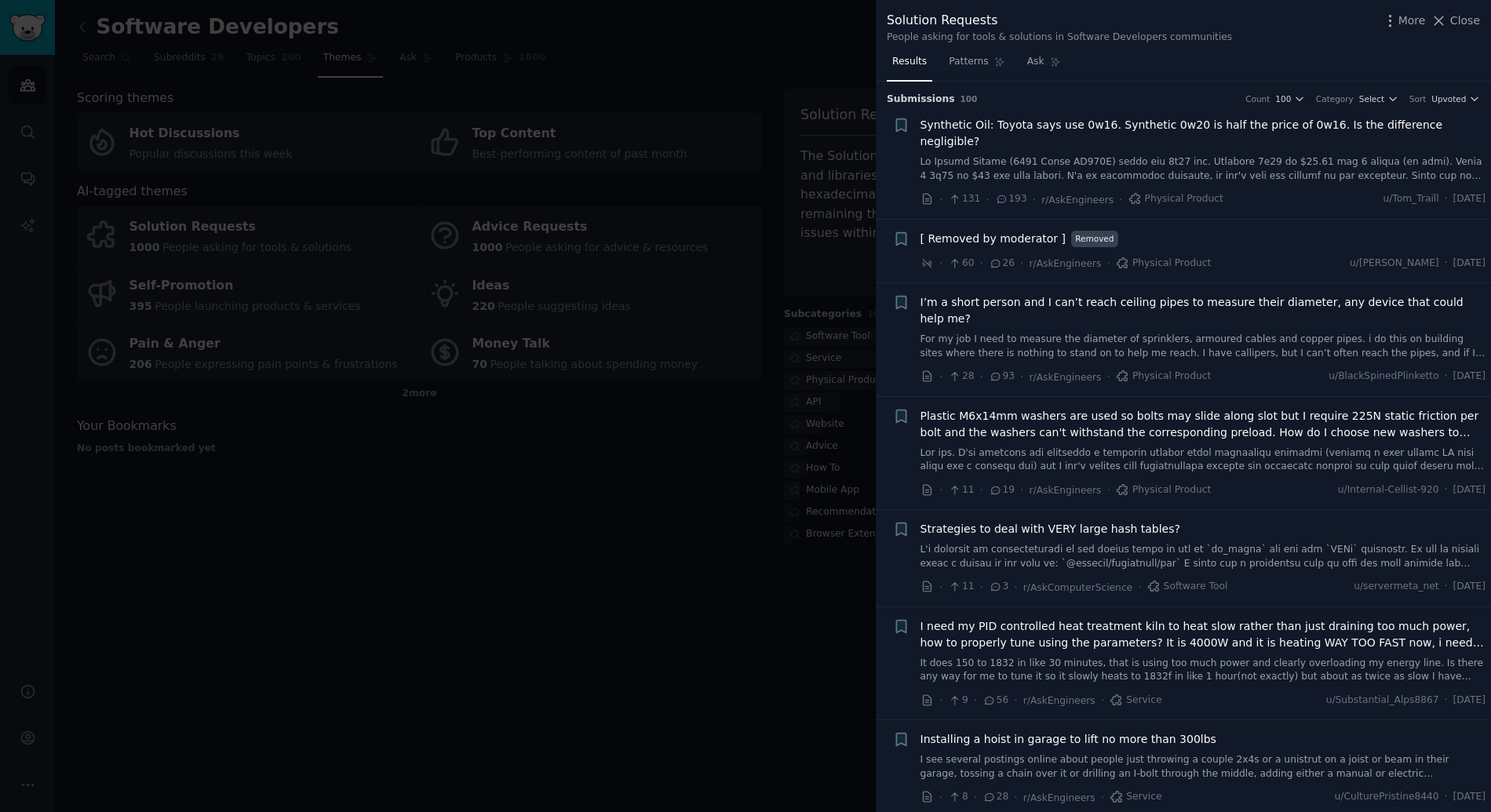
click at [661, 285] on div at bounding box center [746, 406] width 1491 height 812
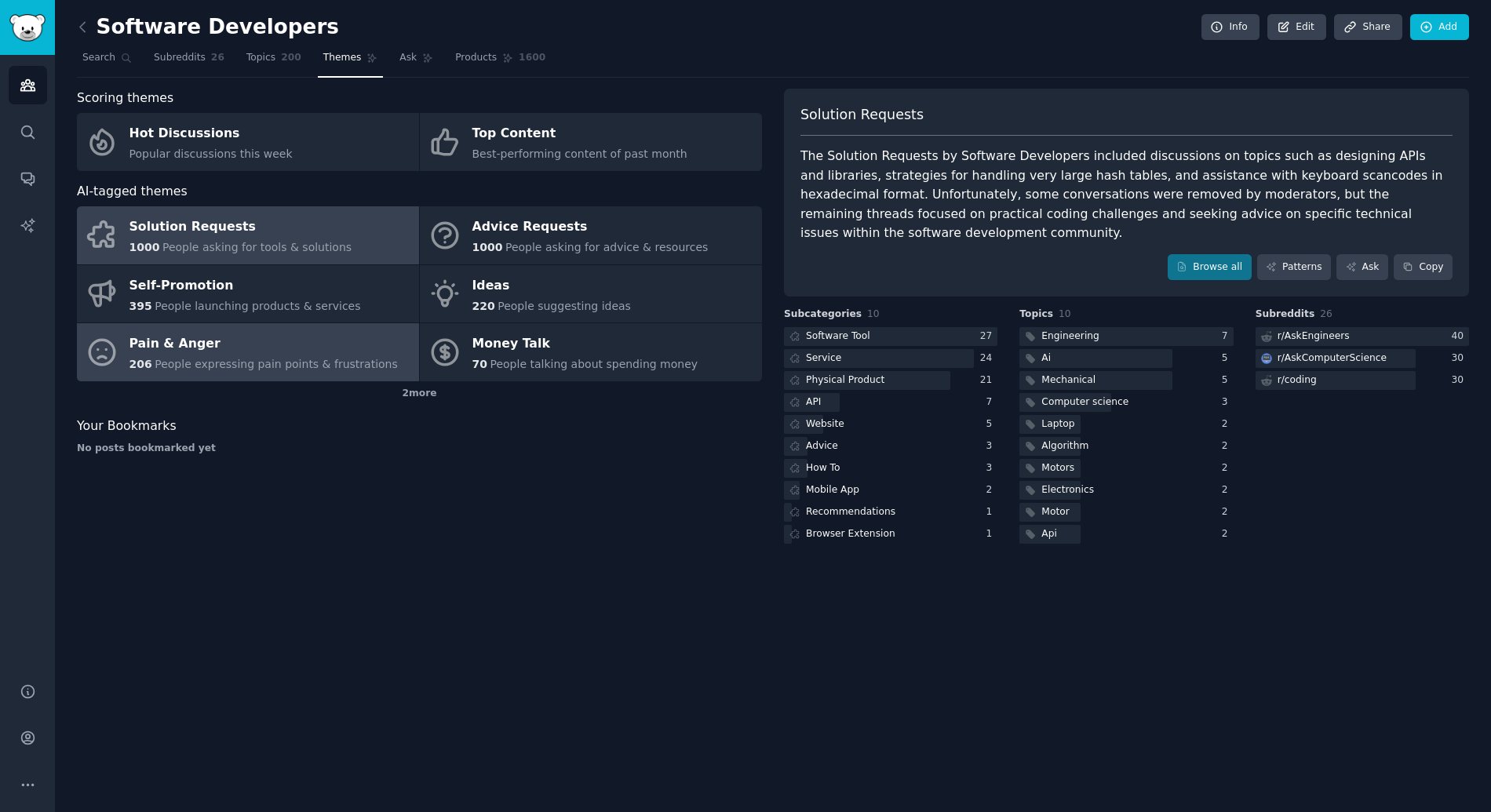
click at [297, 362] on span "People expressing pain points & frustrations" at bounding box center [276, 364] width 243 height 13
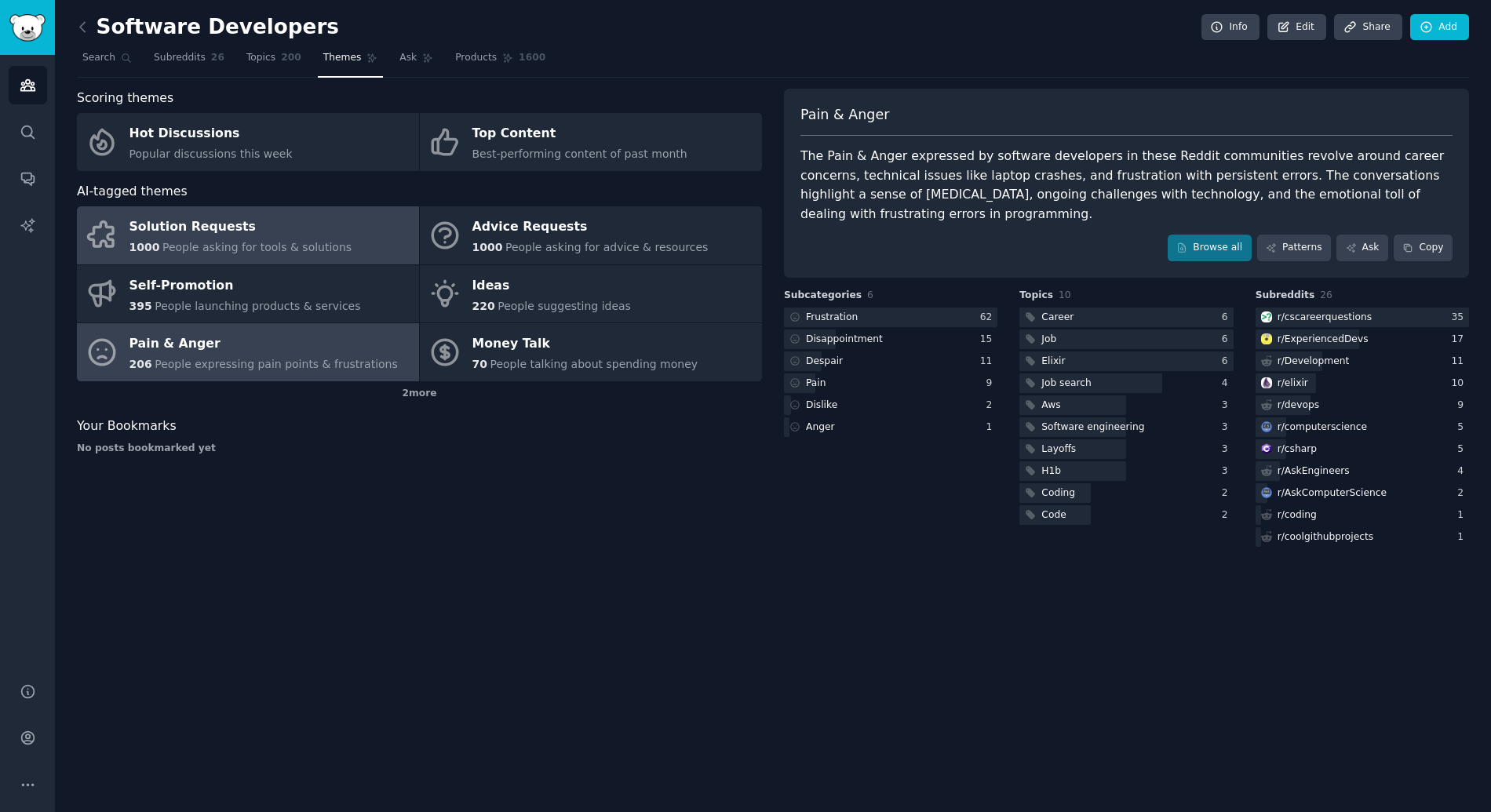
click at [149, 246] on span "1000" at bounding box center [144, 247] width 31 height 13
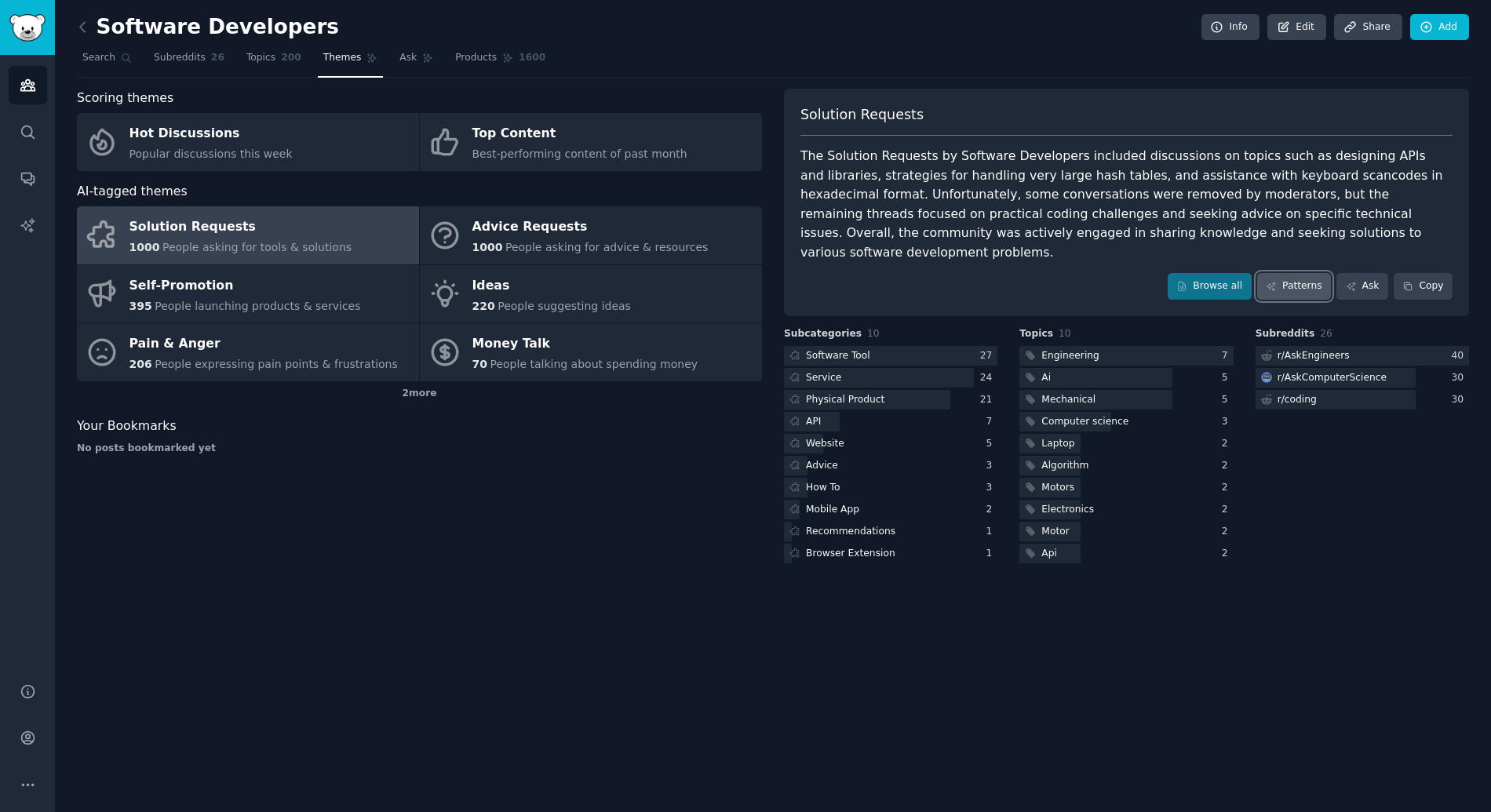
click at [1295, 273] on link "Patterns" at bounding box center [1294, 286] width 74 height 27
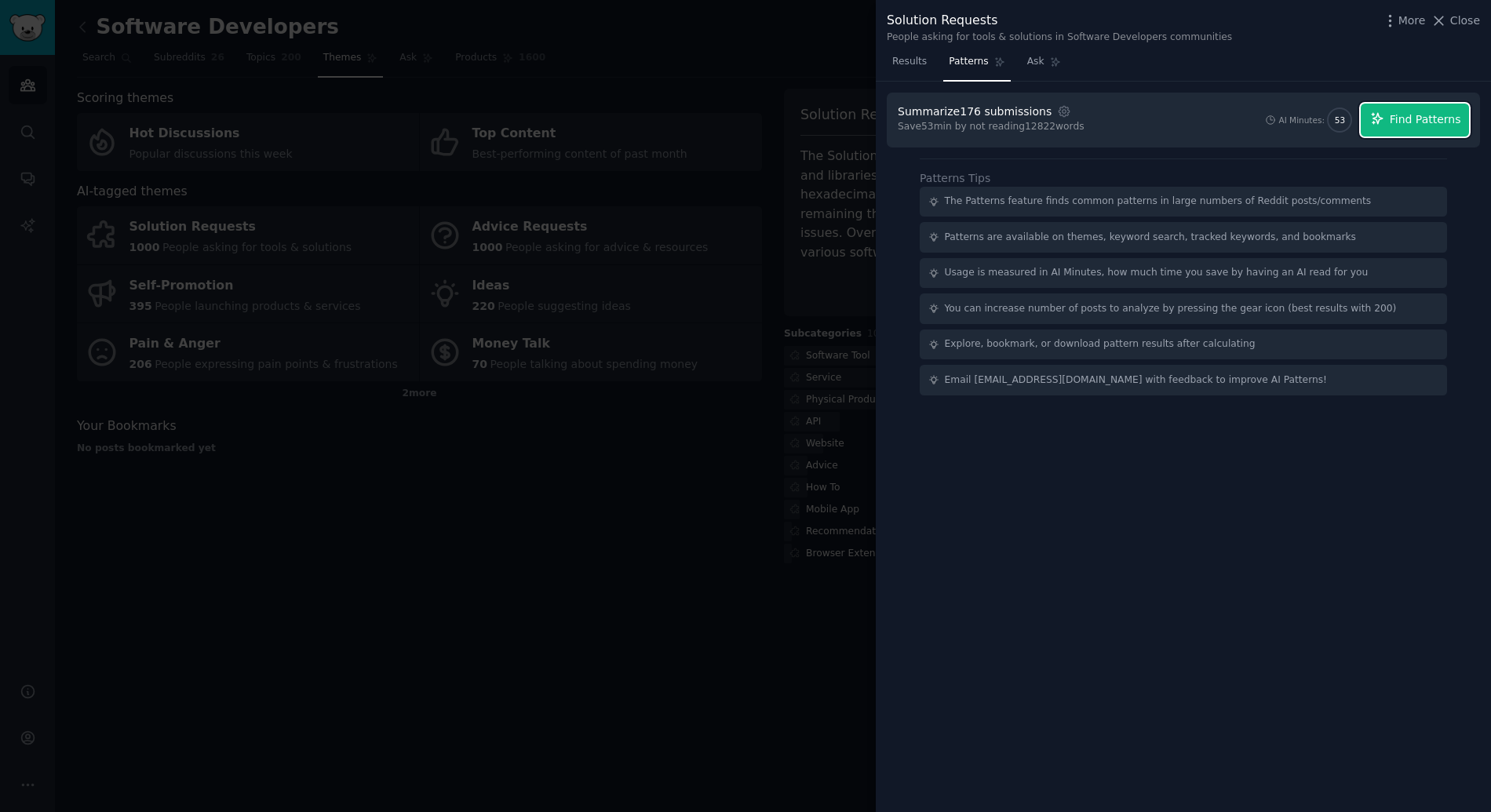
click at [1423, 119] on span "Find Patterns" at bounding box center [1425, 119] width 71 height 17
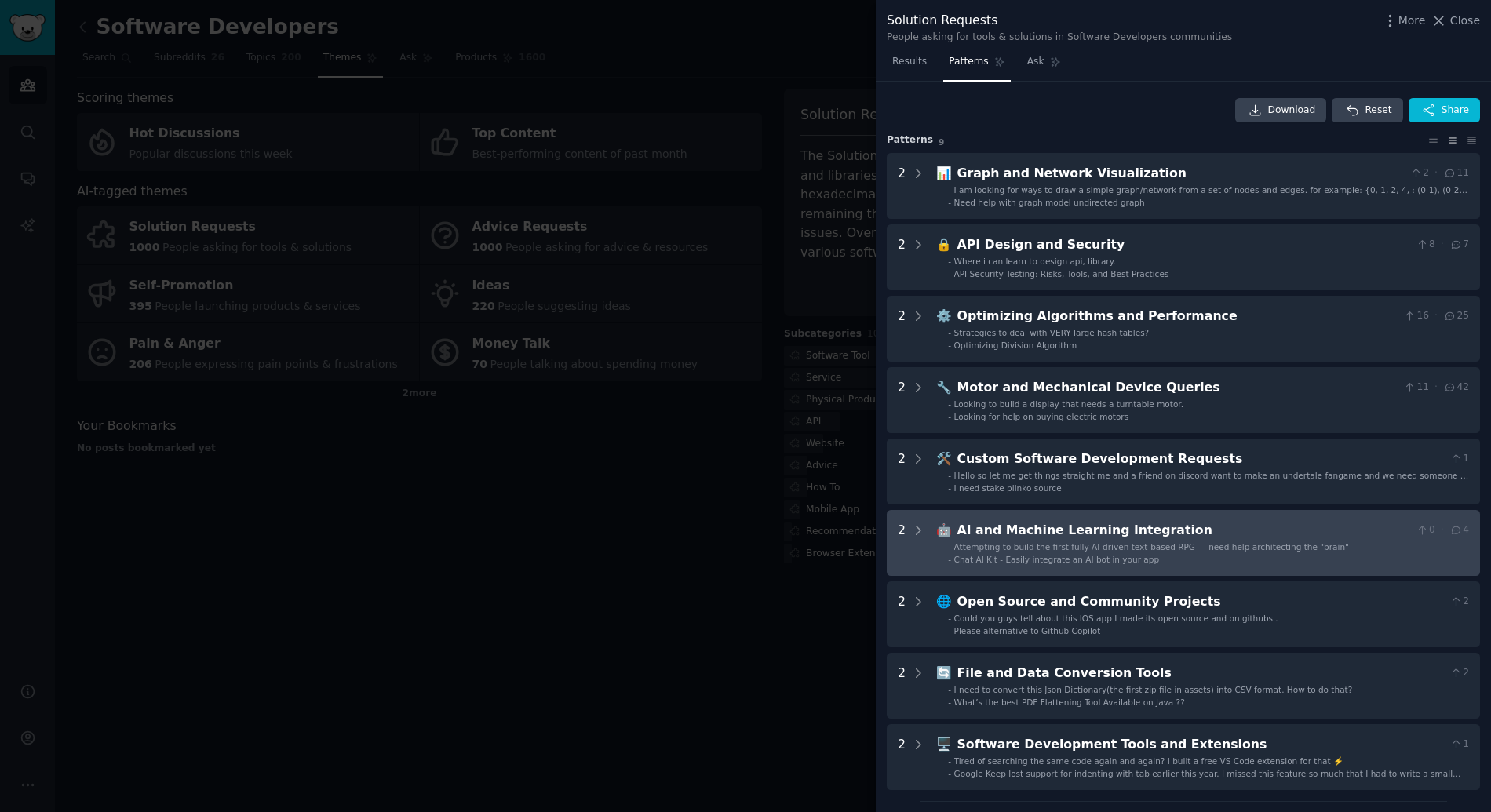
click at [1116, 542] on span "Attempting to build the first fully AI-driven text-based RPG — need help archit…" at bounding box center [1152, 547] width 395 height 10
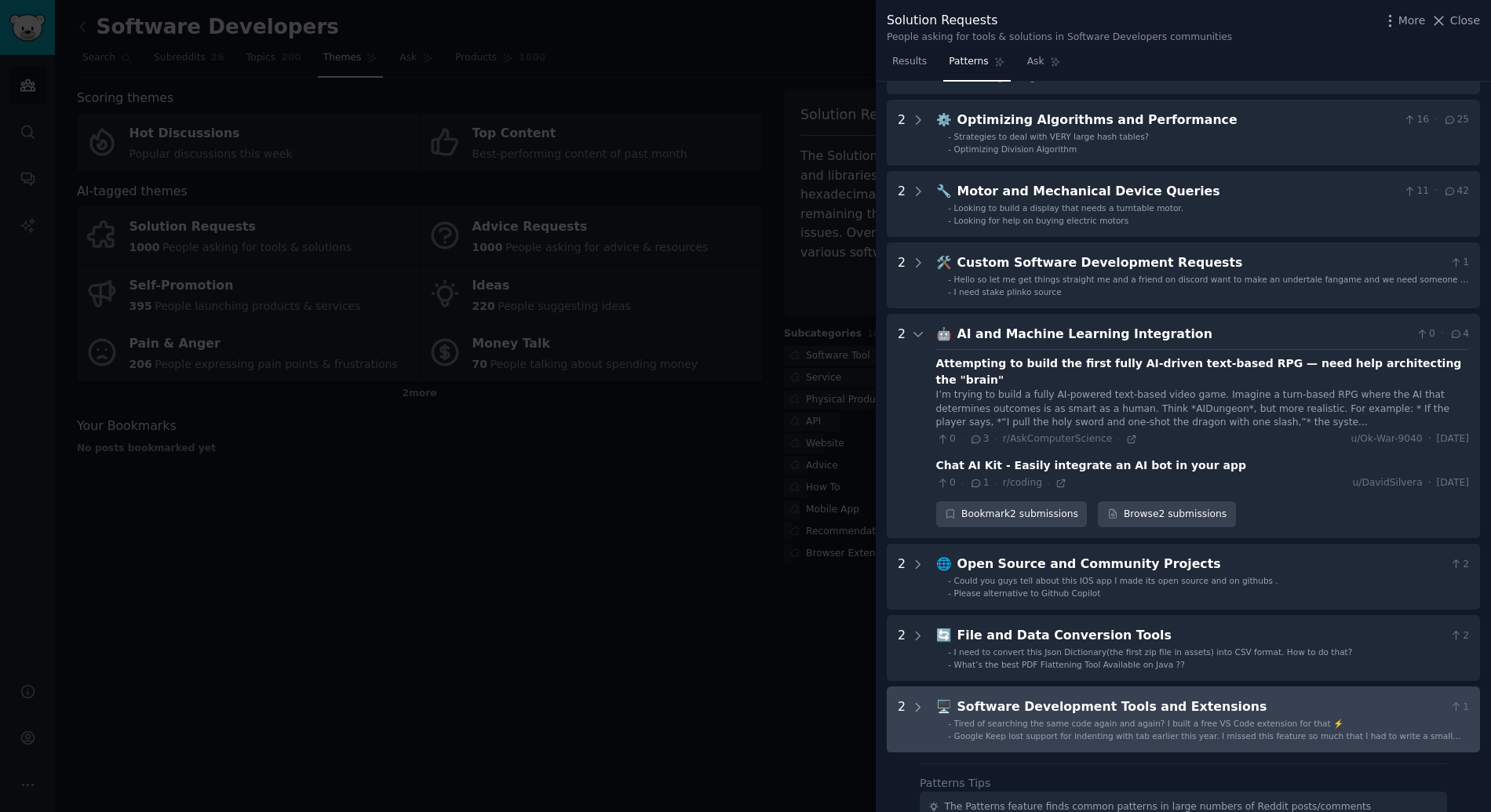
scroll to position [385, 0]
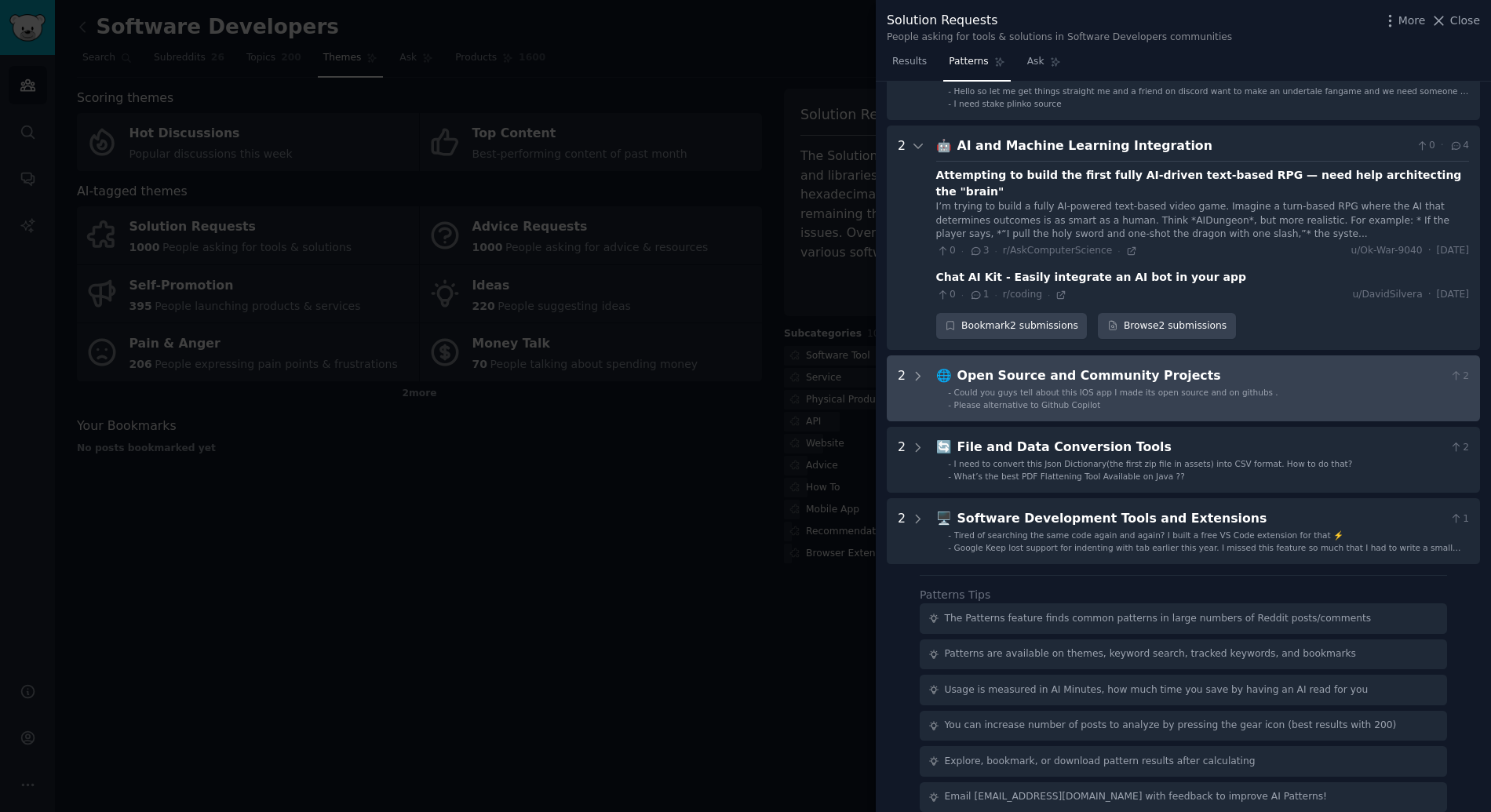
click at [1104, 400] on li "- Please alternative to Github Copilot" at bounding box center [1208, 405] width 521 height 11
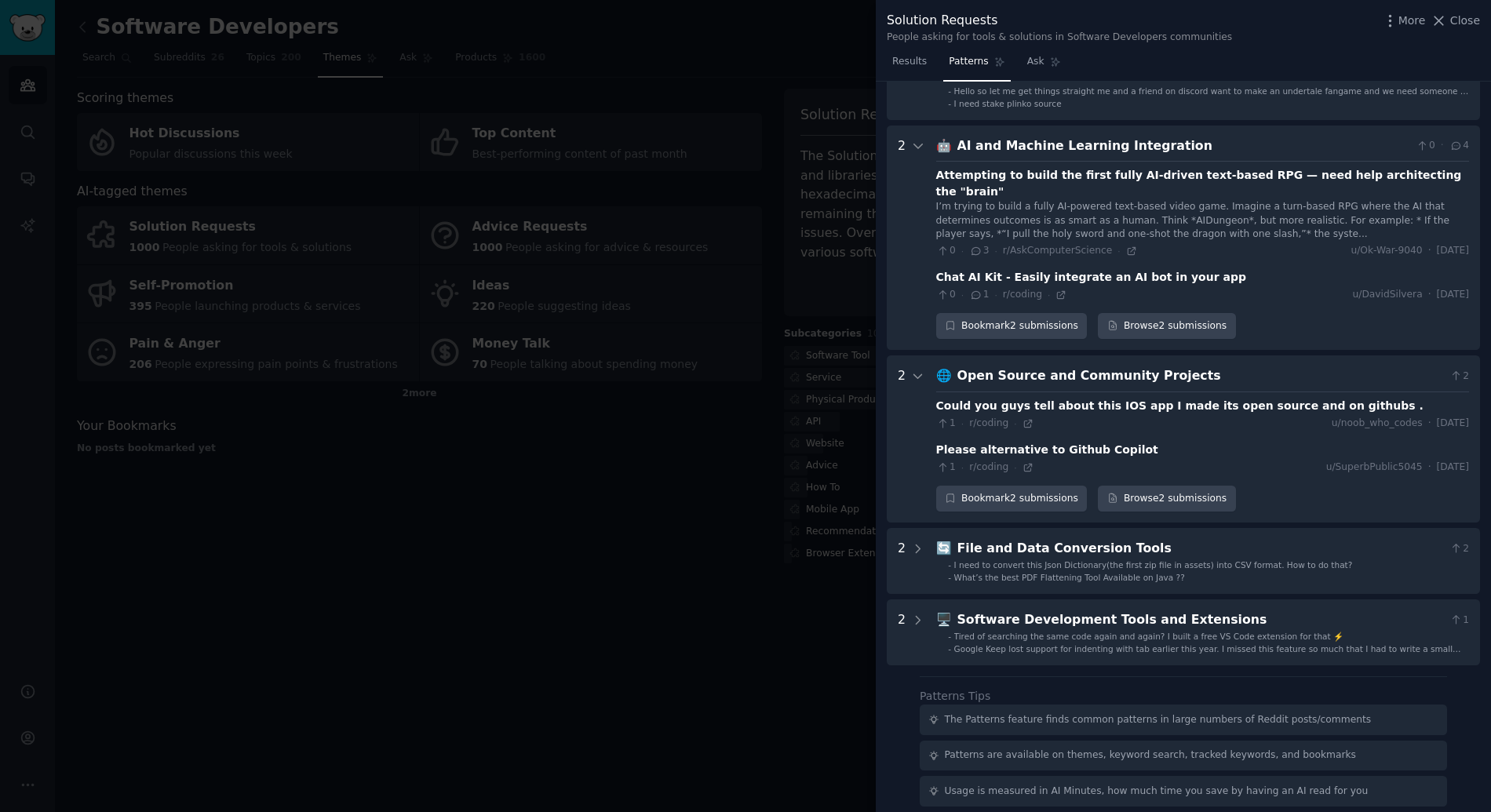
scroll to position [485, 0]
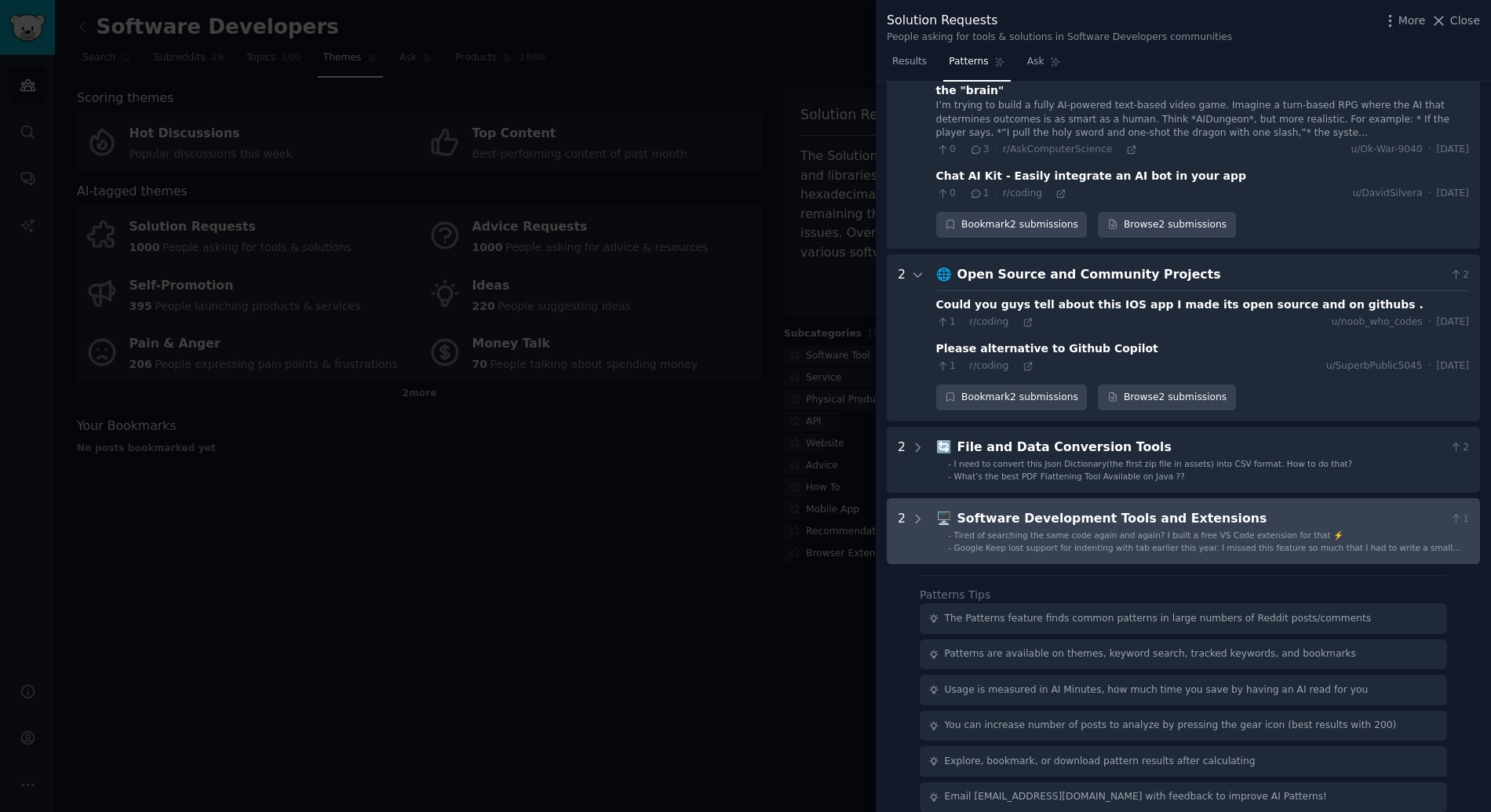
click at [1073, 543] on span "Google Keep lost support for indenting with tab earlier this year. I missed thi…" at bounding box center [1207, 553] width 507 height 21
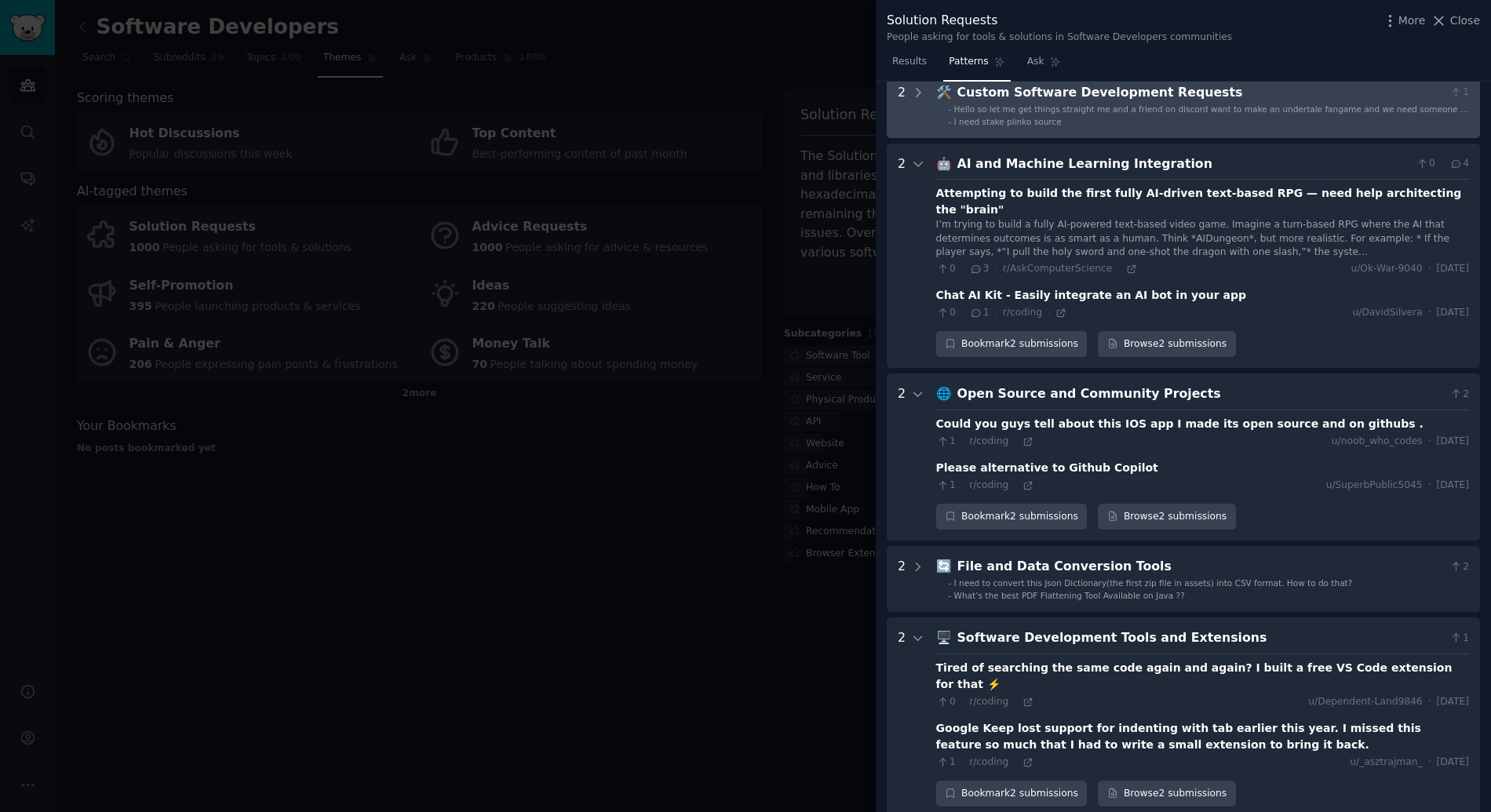
scroll to position [0, 0]
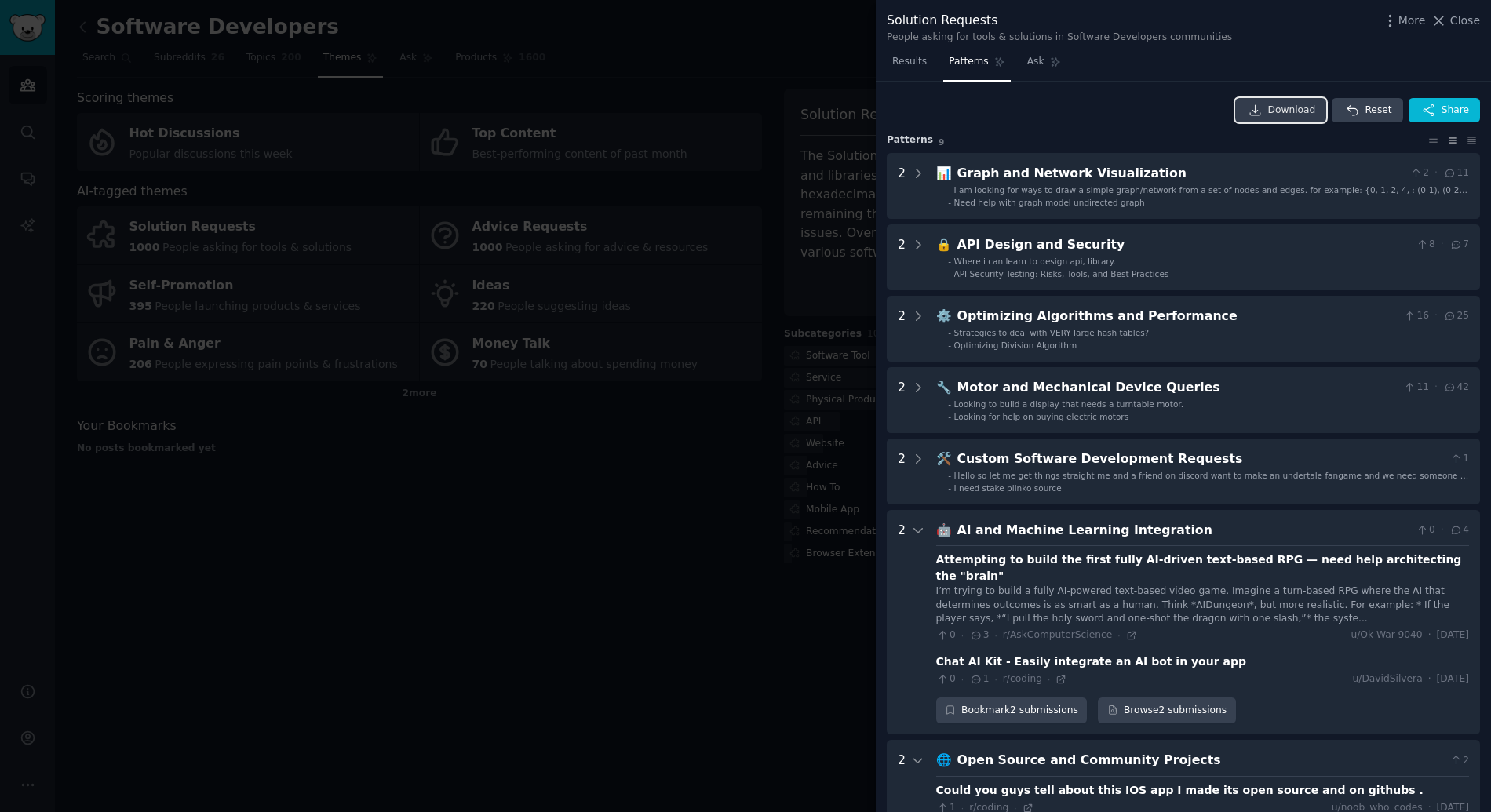
click at [1294, 109] on span "Download" at bounding box center [1292, 111] width 48 height 14
click at [1469, 138] on icon at bounding box center [1471, 140] width 17 height 11
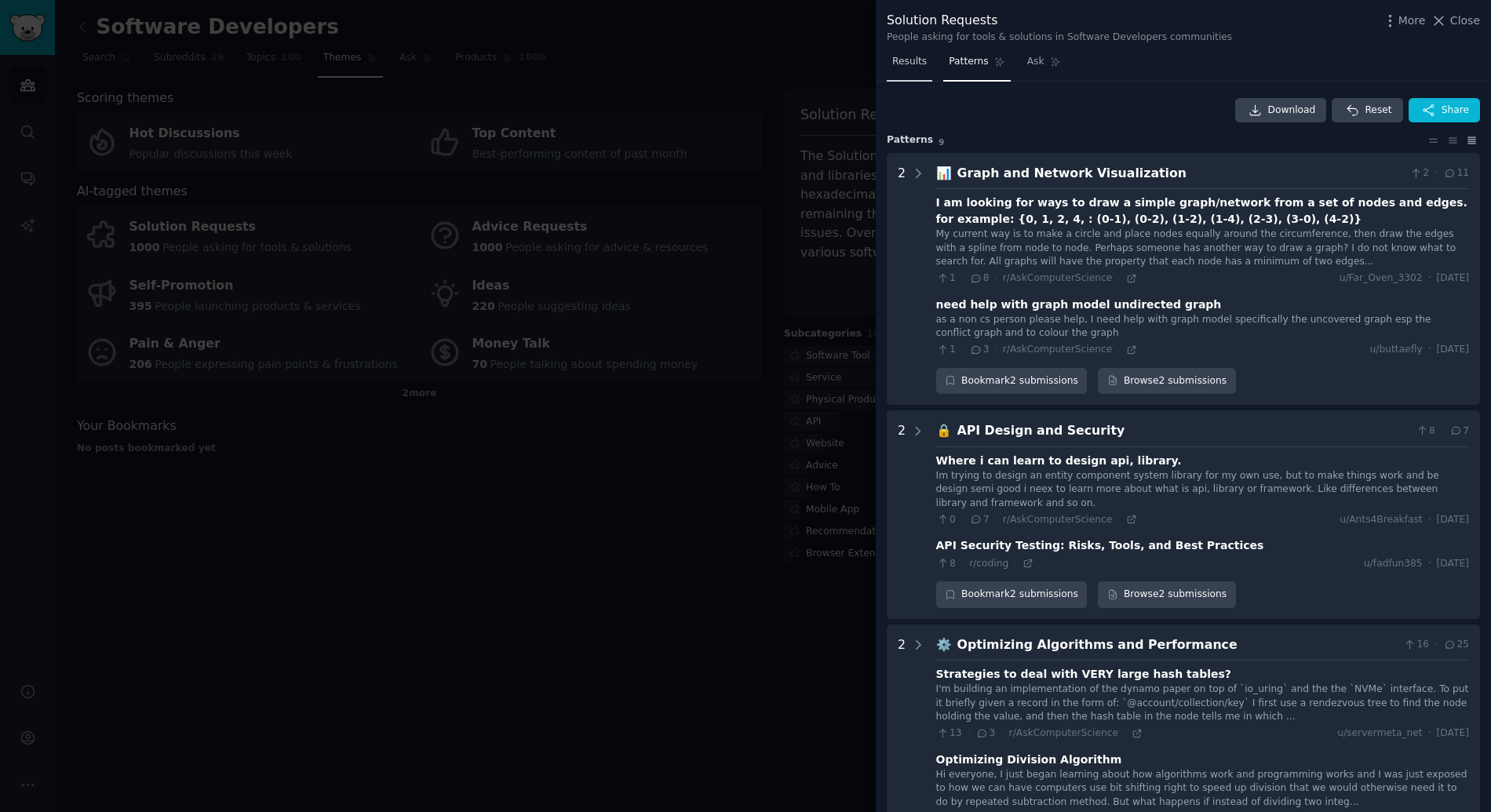
drag, startPoint x: 899, startPoint y: 51, endPoint x: 902, endPoint y: 63, distance: 12.4
click at [899, 51] on link "Results" at bounding box center [909, 65] width 45 height 33
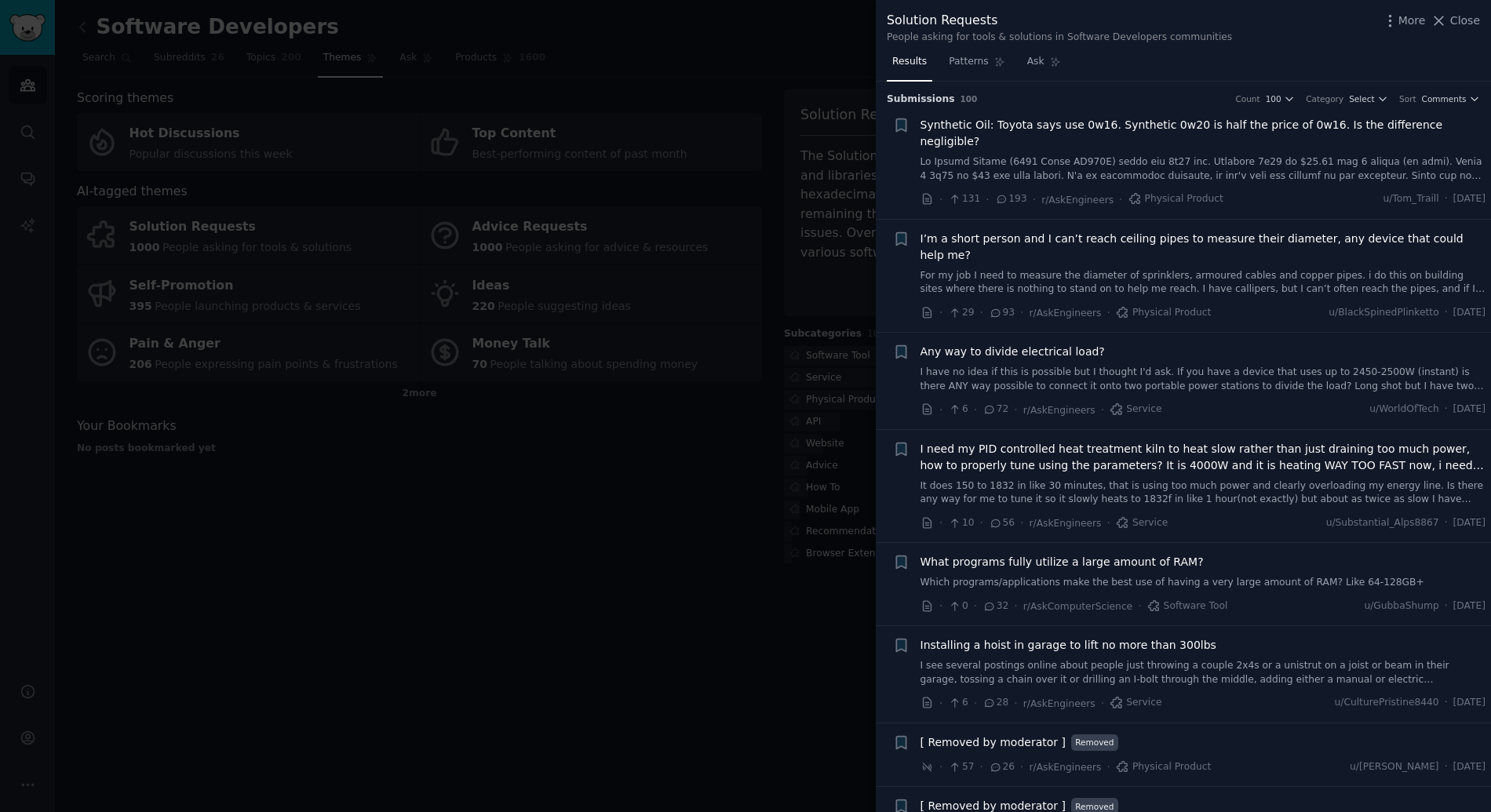
click at [903, 64] on span "Results" at bounding box center [910, 62] width 35 height 14
click at [1455, 102] on span "Comments" at bounding box center [1444, 99] width 44 height 11
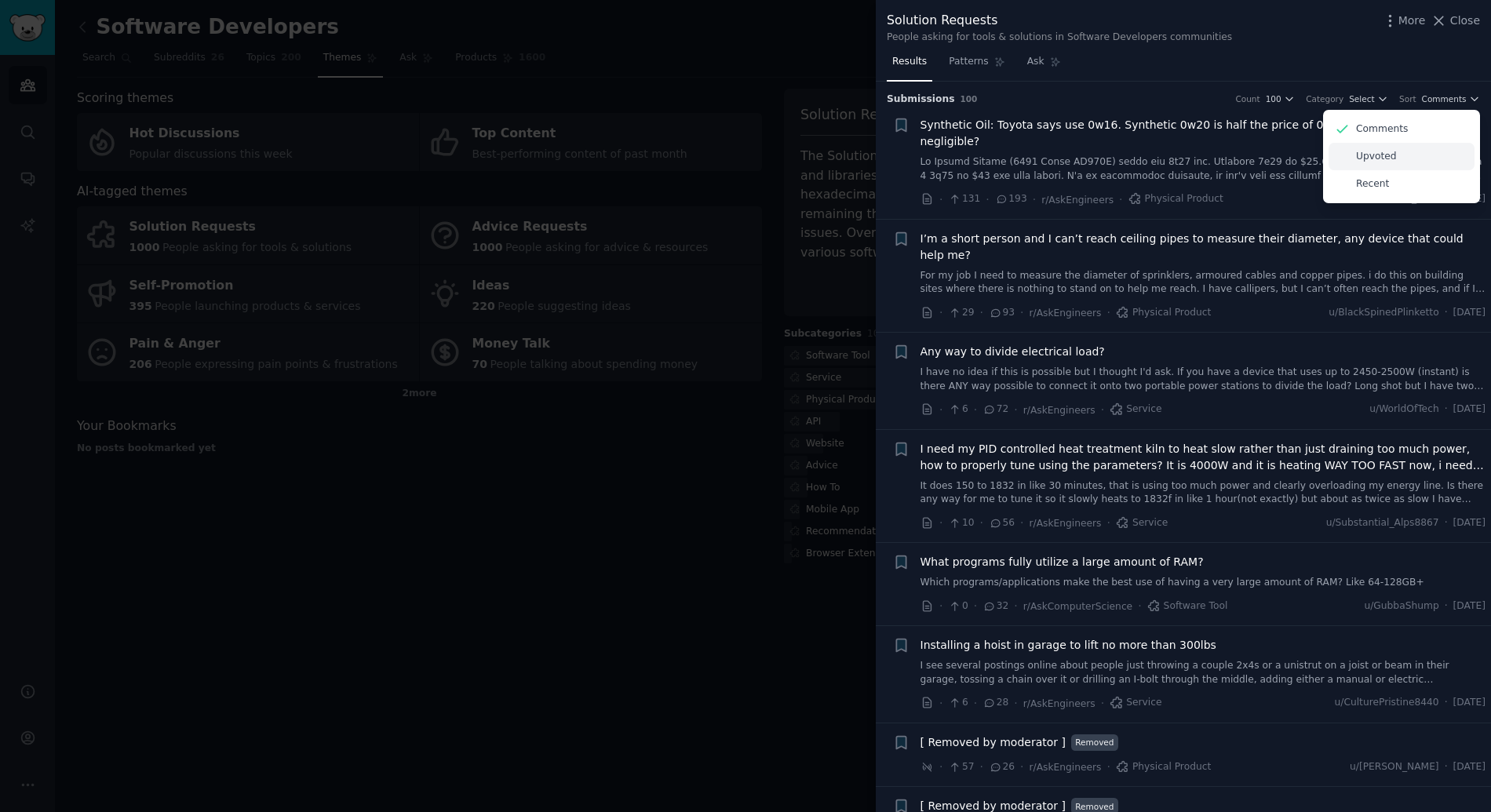
click at [1405, 146] on div "Upvoted" at bounding box center [1401, 156] width 146 height 28
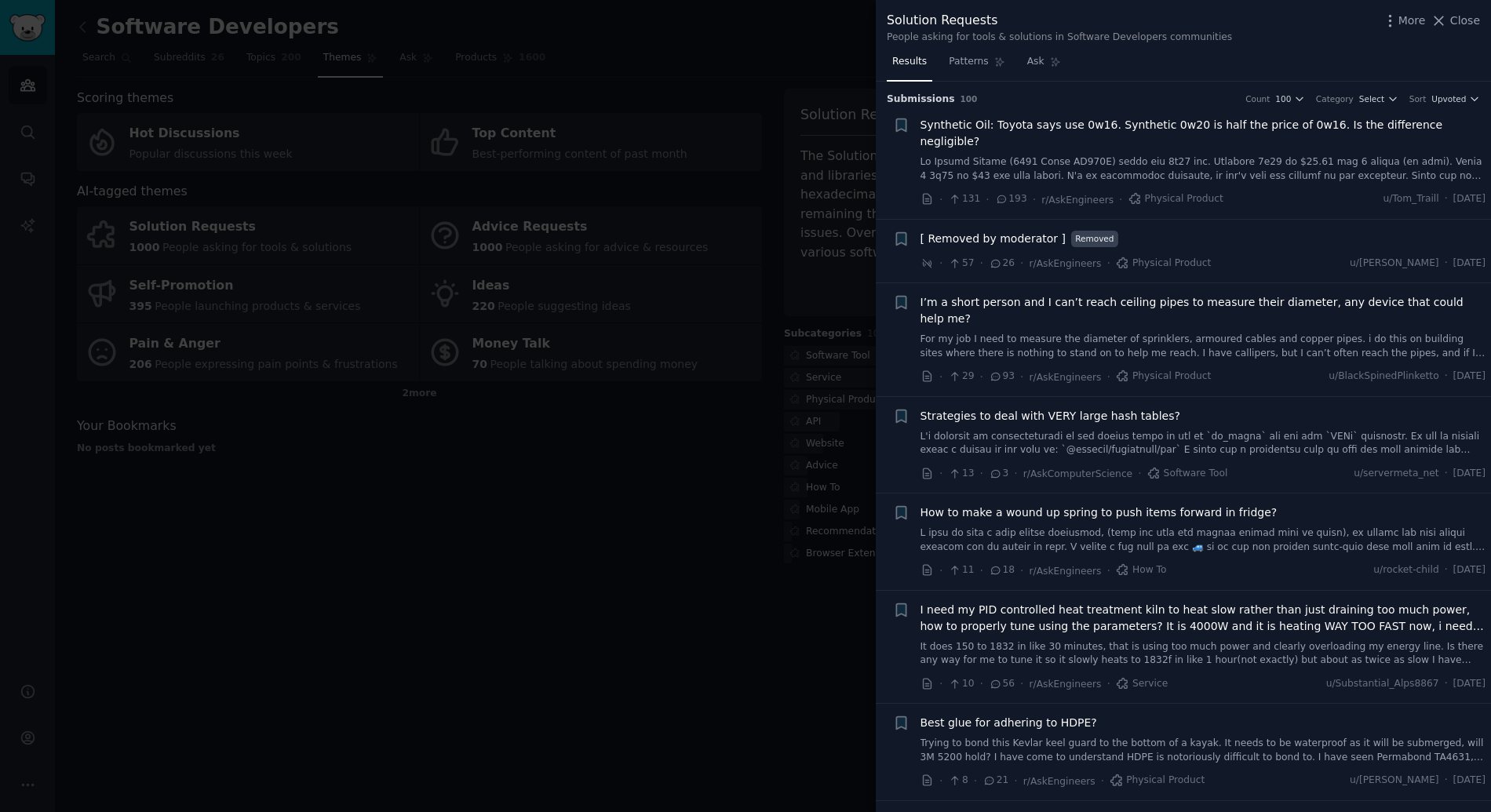
click at [734, 338] on div at bounding box center [746, 406] width 1491 height 812
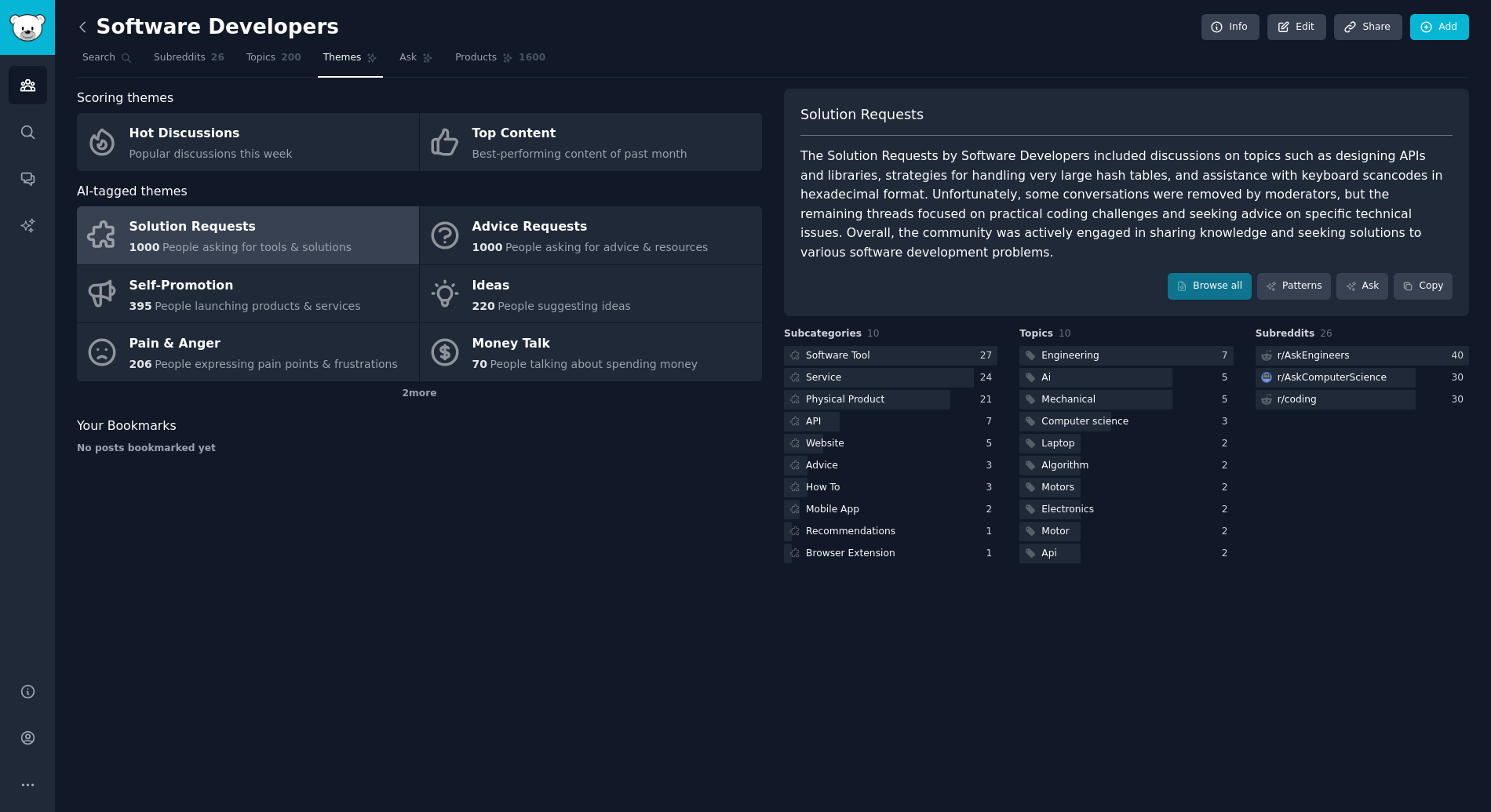
click at [85, 30] on icon at bounding box center [82, 27] width 17 height 17
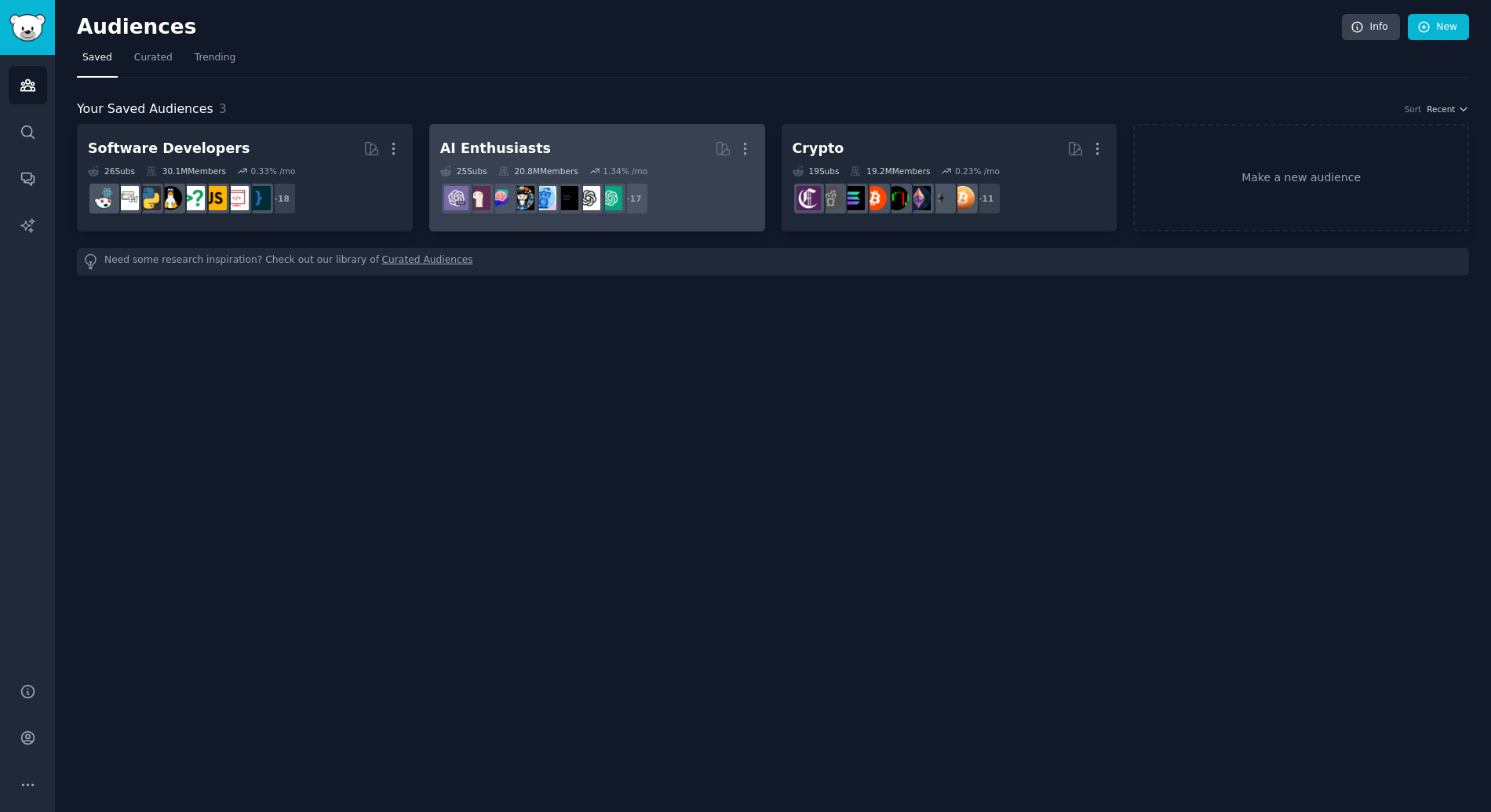
click at [656, 155] on h2 "AI Enthusiasts More" at bounding box center [597, 148] width 314 height 28
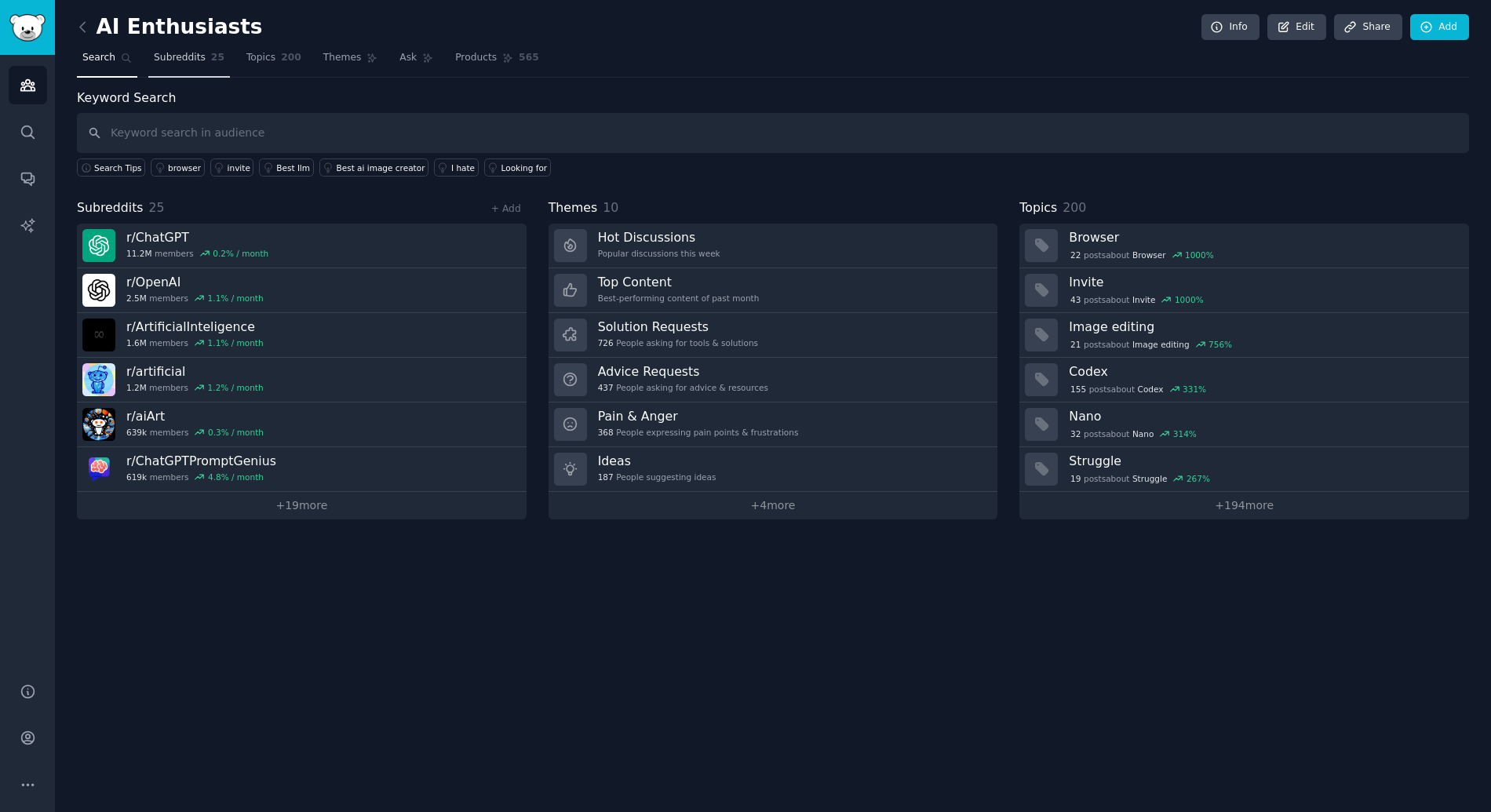
click at [213, 68] on link "Subreddits 25" at bounding box center [189, 61] width 82 height 33
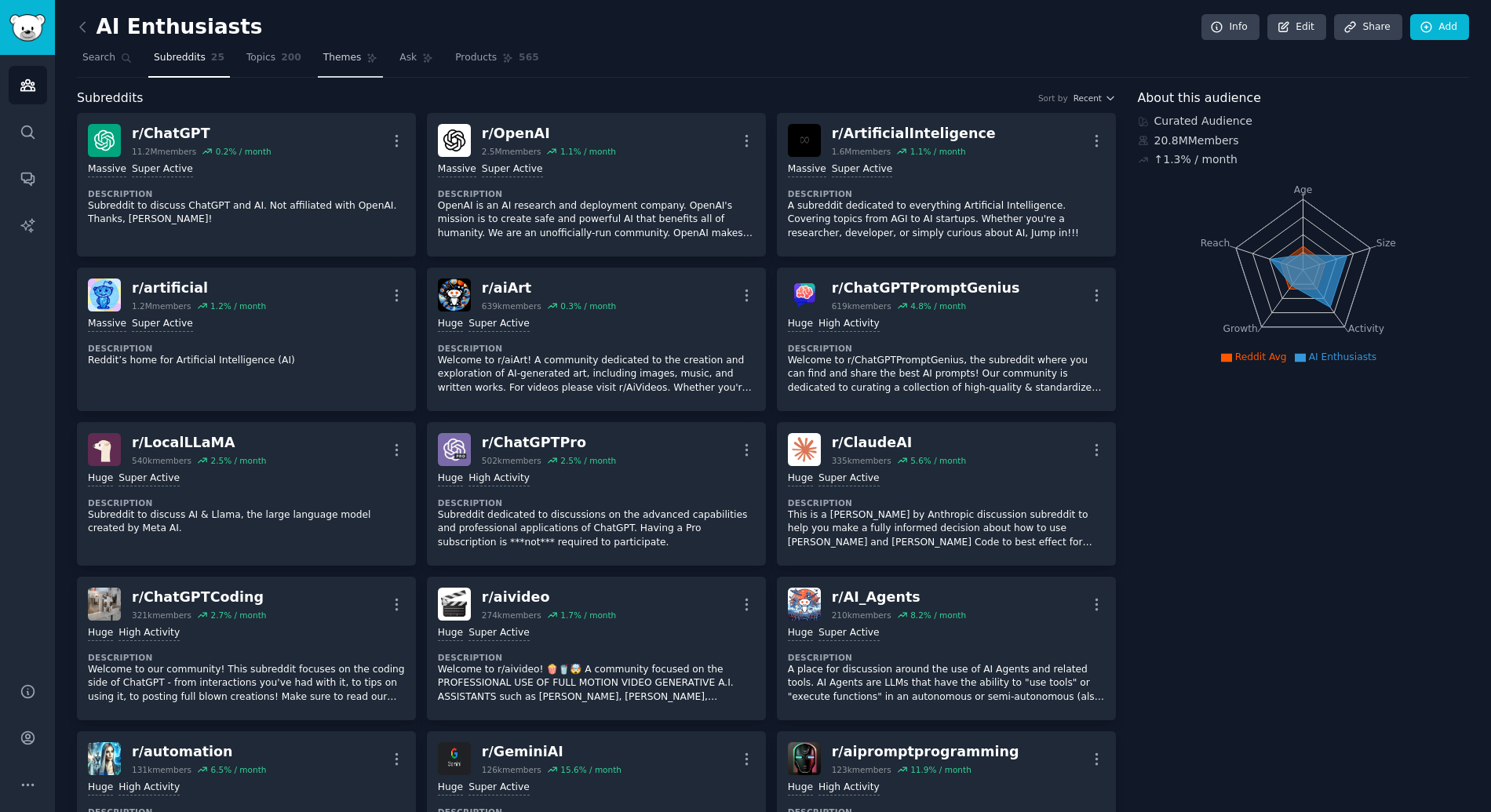
click at [340, 61] on span "Themes" at bounding box center [343, 58] width 38 height 14
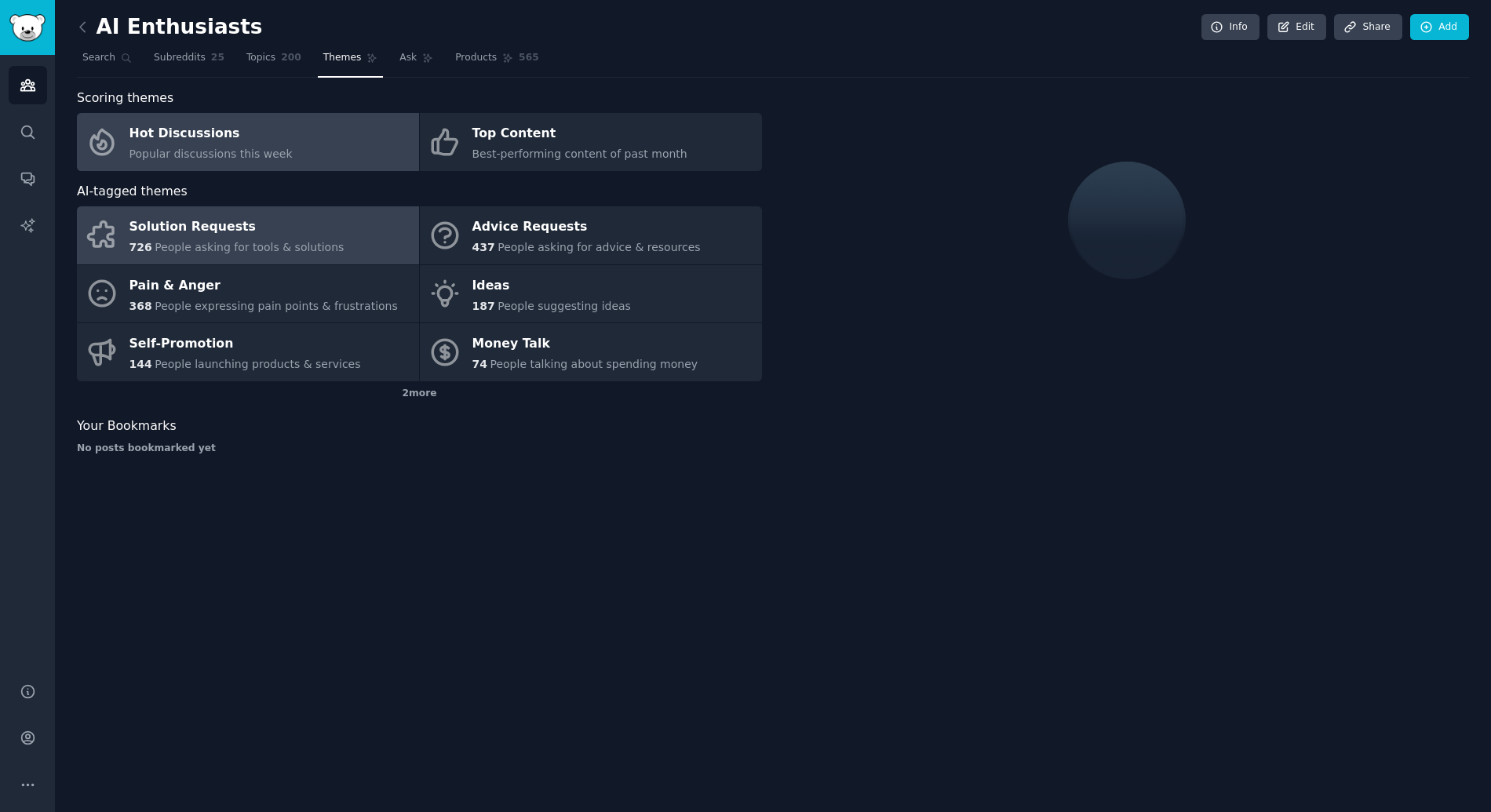
click at [236, 232] on div "Solution Requests" at bounding box center [236, 228] width 215 height 25
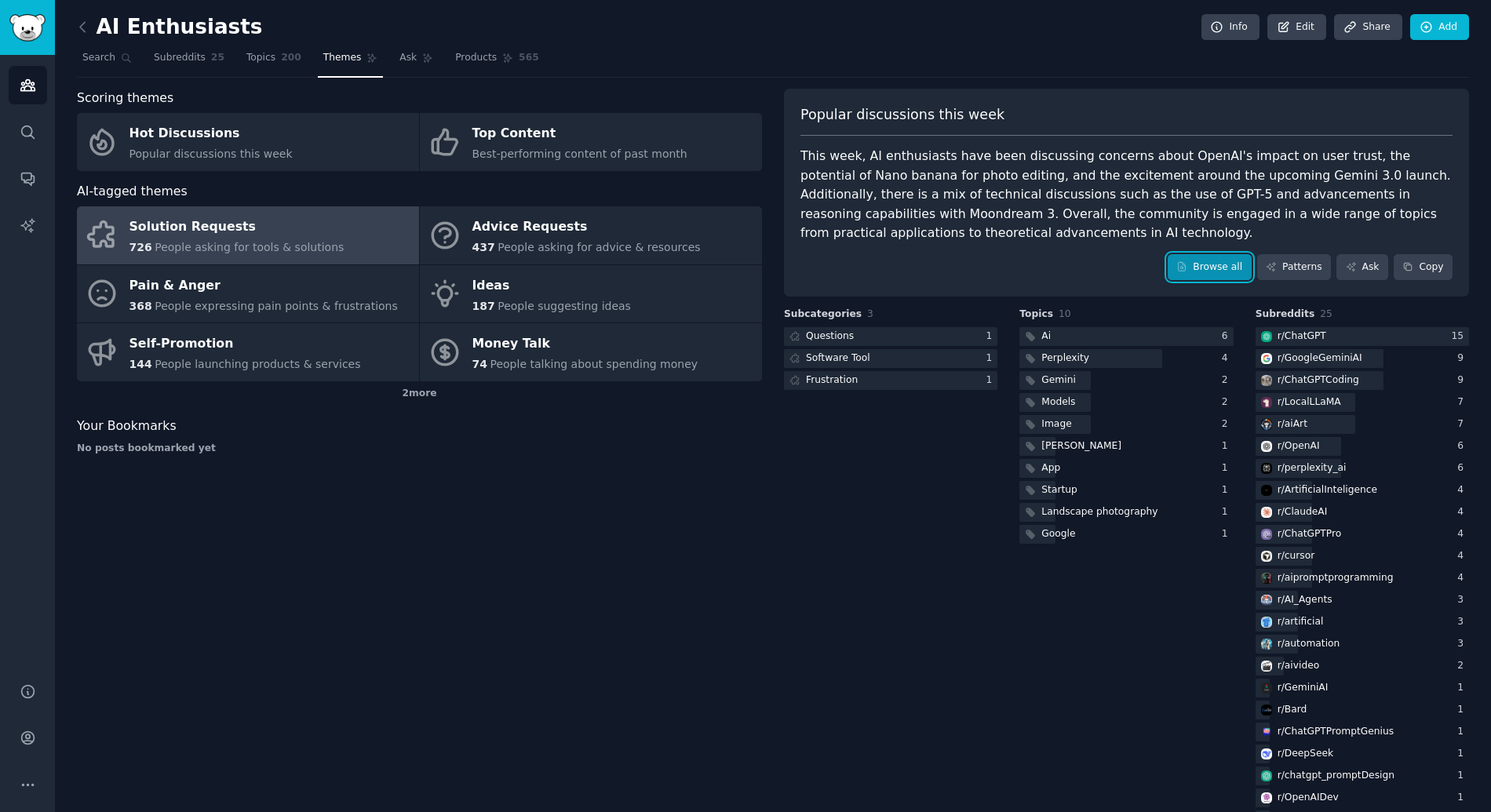
click at [1234, 272] on link "Browse all" at bounding box center [1209, 268] width 84 height 27
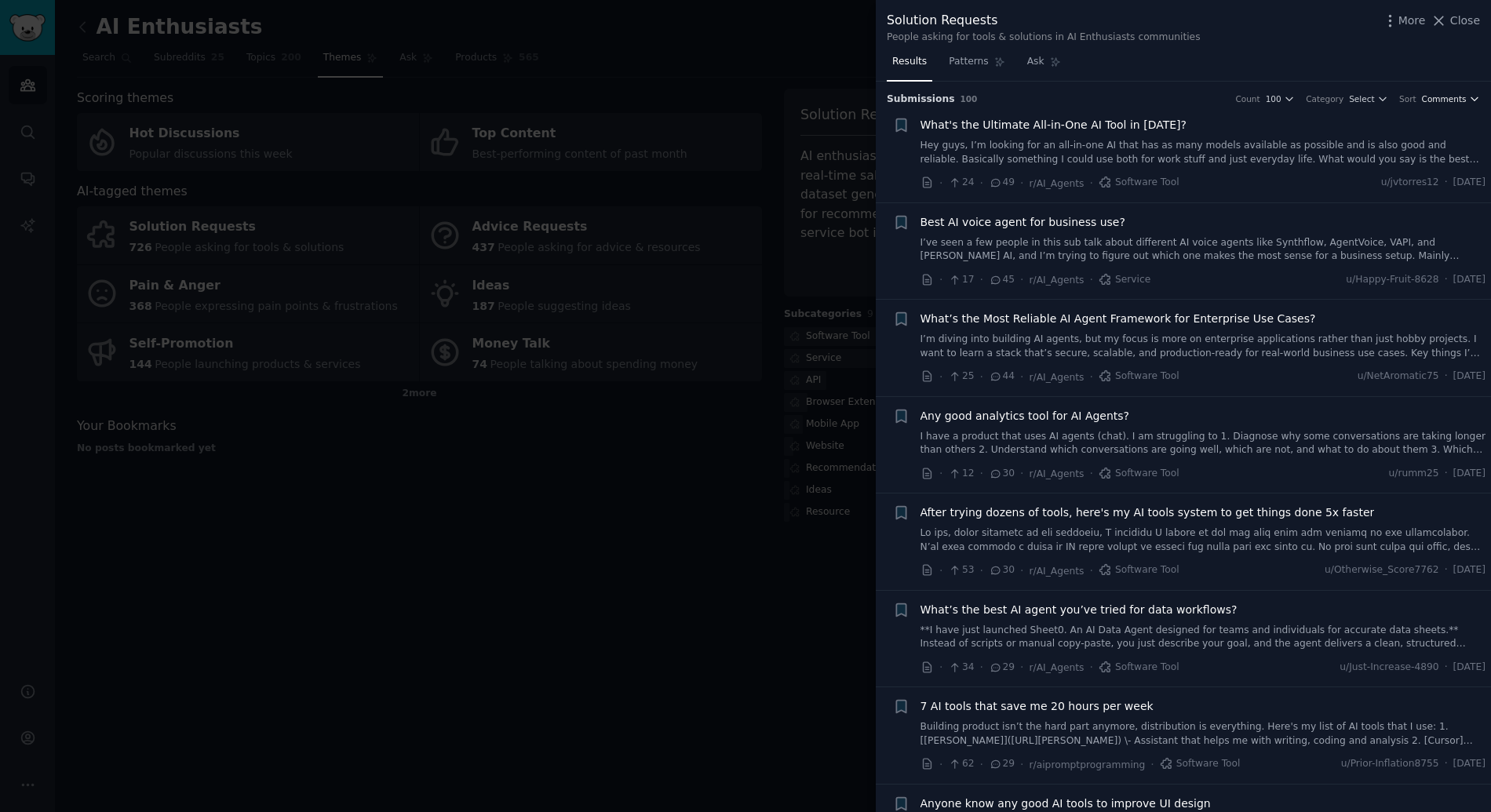
click at [1455, 95] on span "Comments" at bounding box center [1444, 99] width 44 height 11
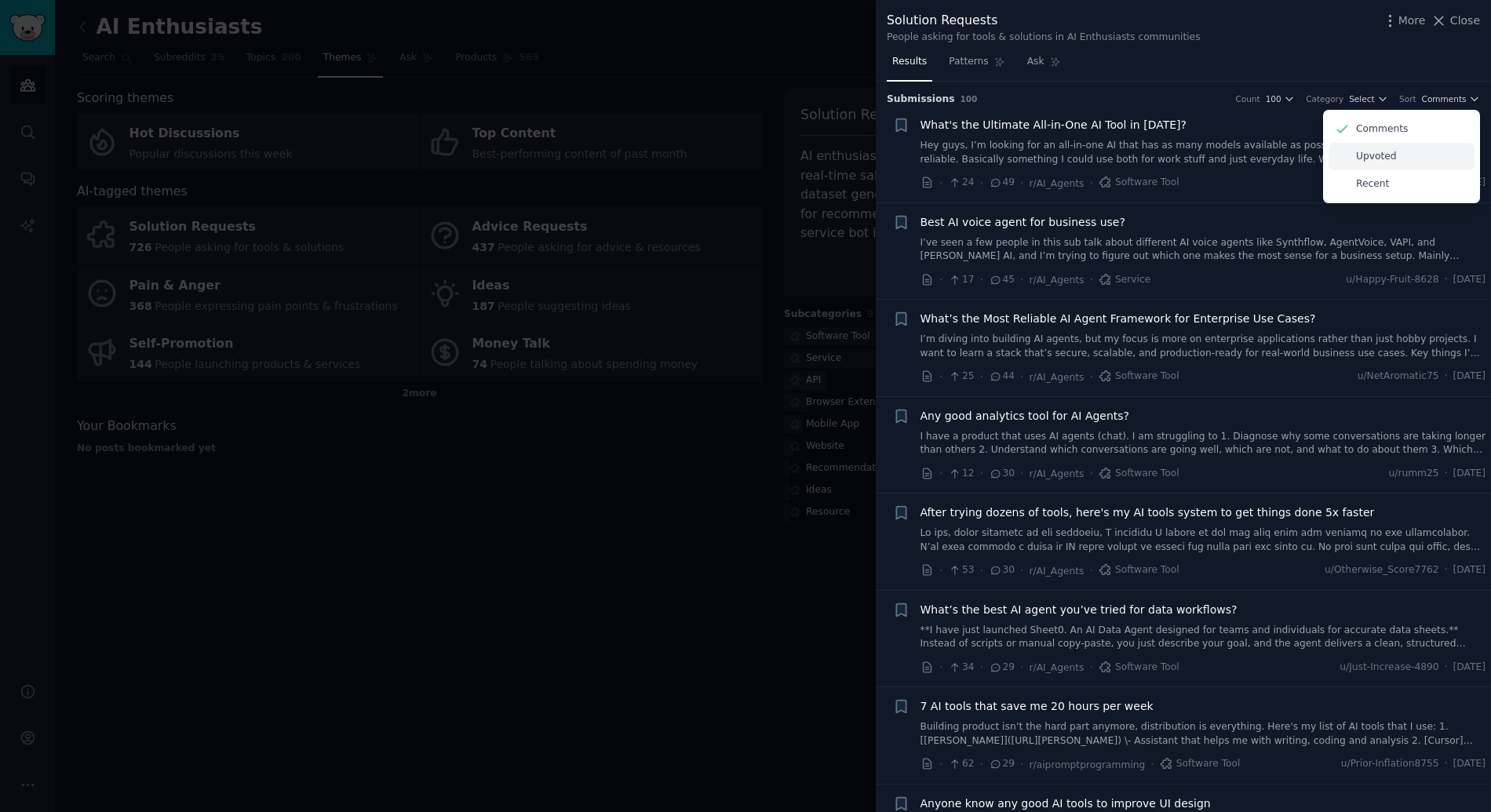
click at [1386, 155] on p "Upvoted" at bounding box center [1375, 157] width 40 height 14
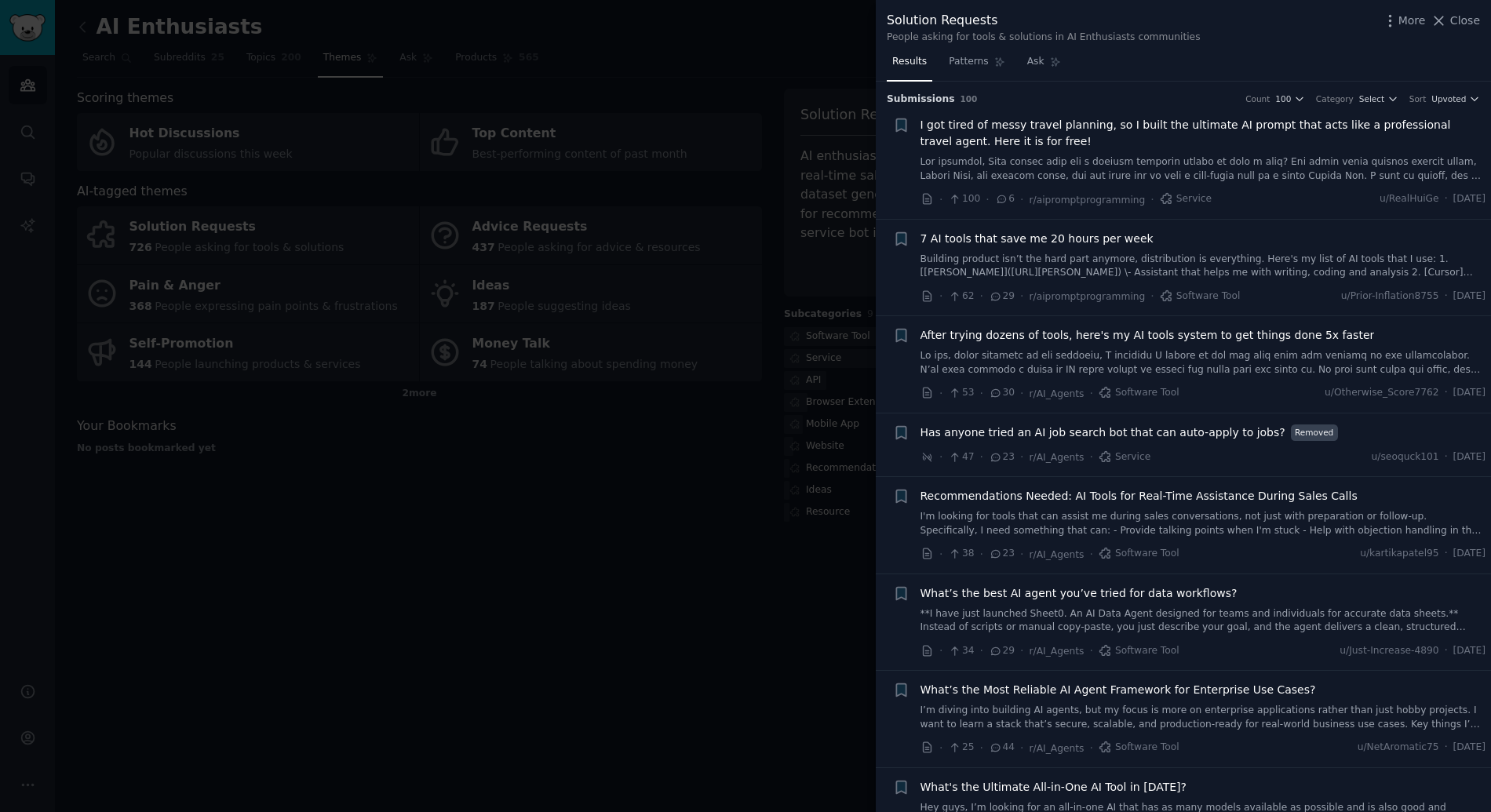
click at [1061, 246] on span "7 AI tools that save me 20 hours per week" at bounding box center [1037, 239] width 233 height 17
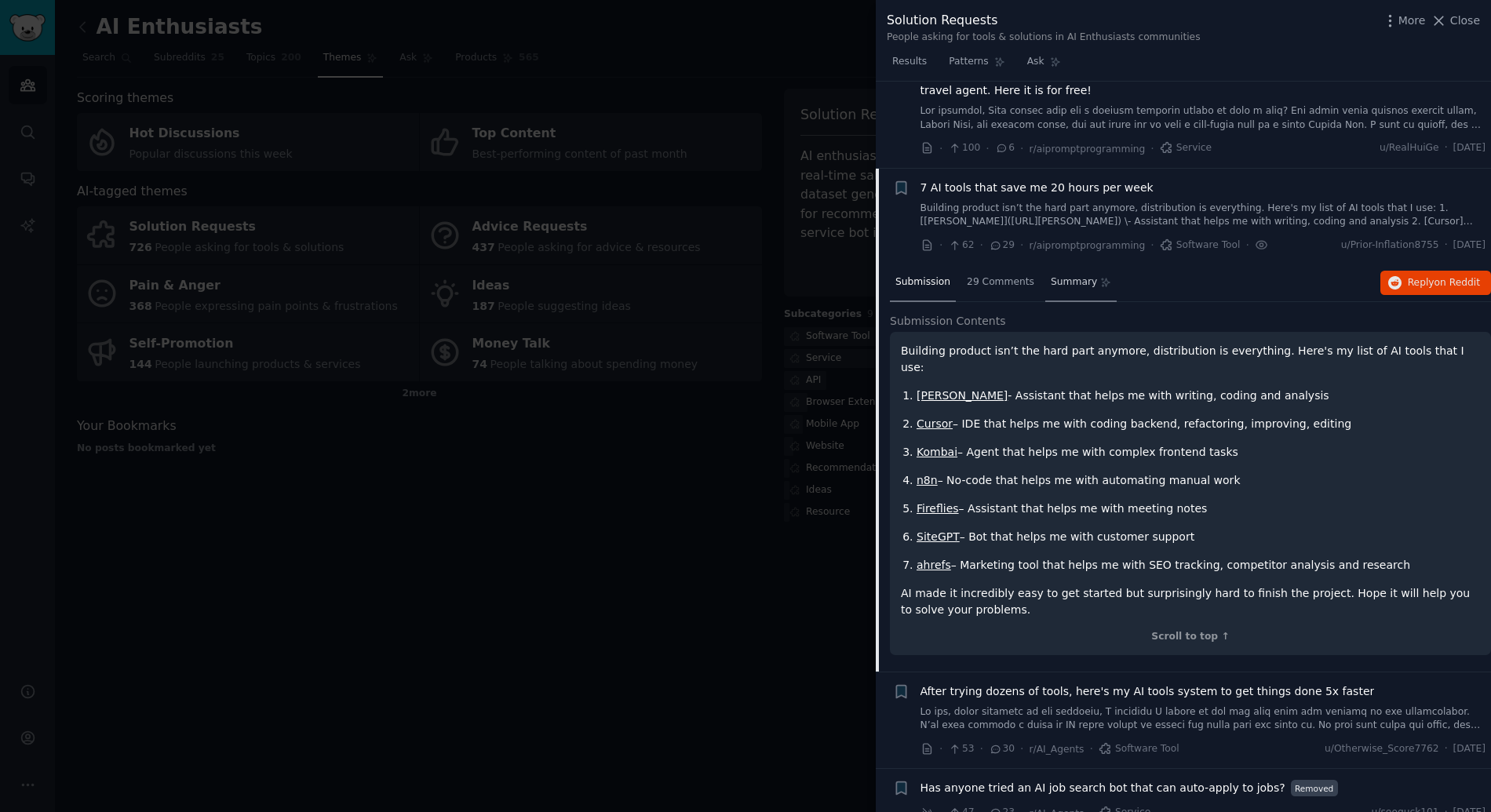
scroll to position [138, 0]
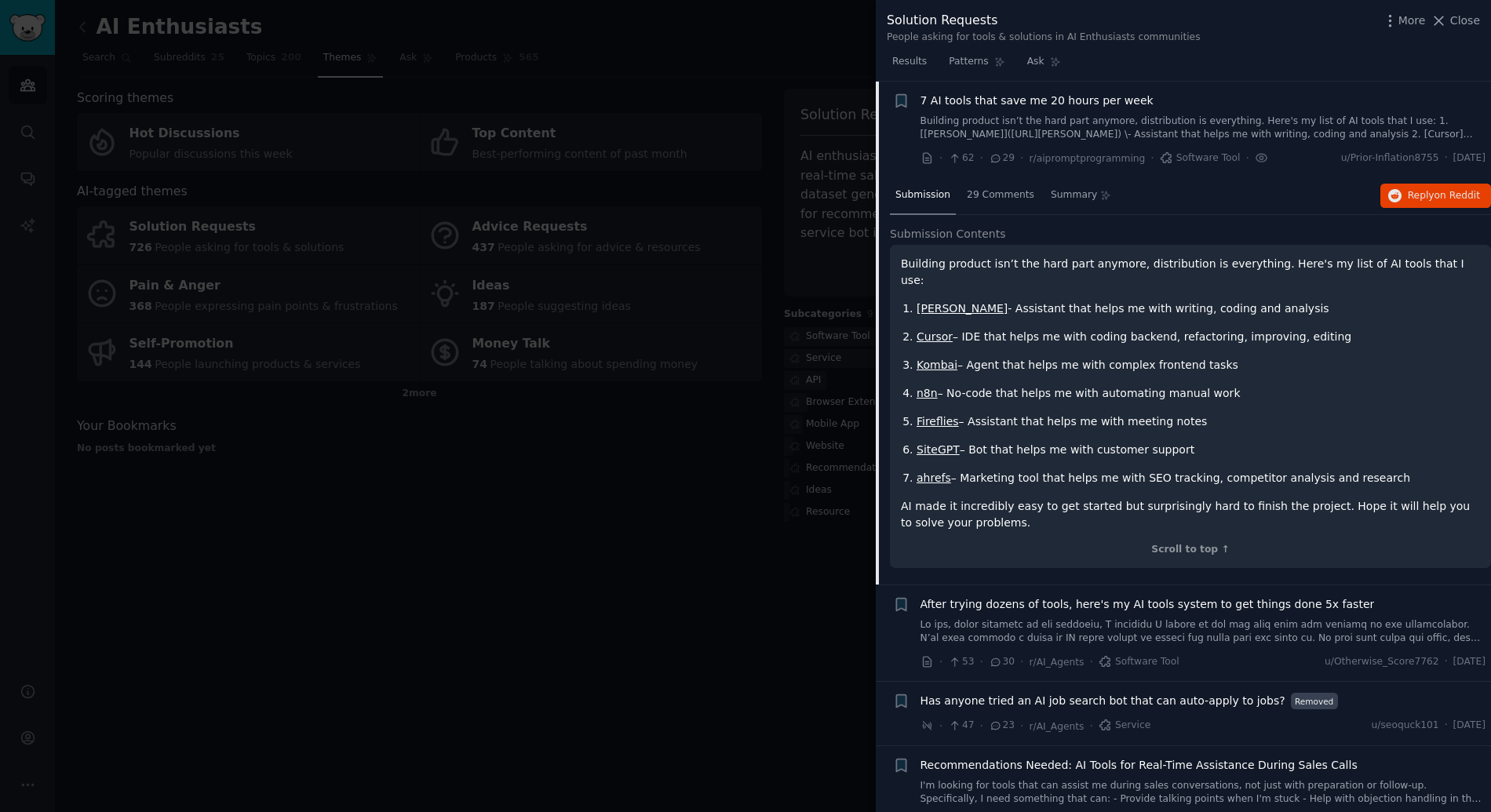
click at [939, 472] on link "ahrefs" at bounding box center [933, 478] width 35 height 13
click at [941, 358] on link "Kombai" at bounding box center [936, 365] width 40 height 13
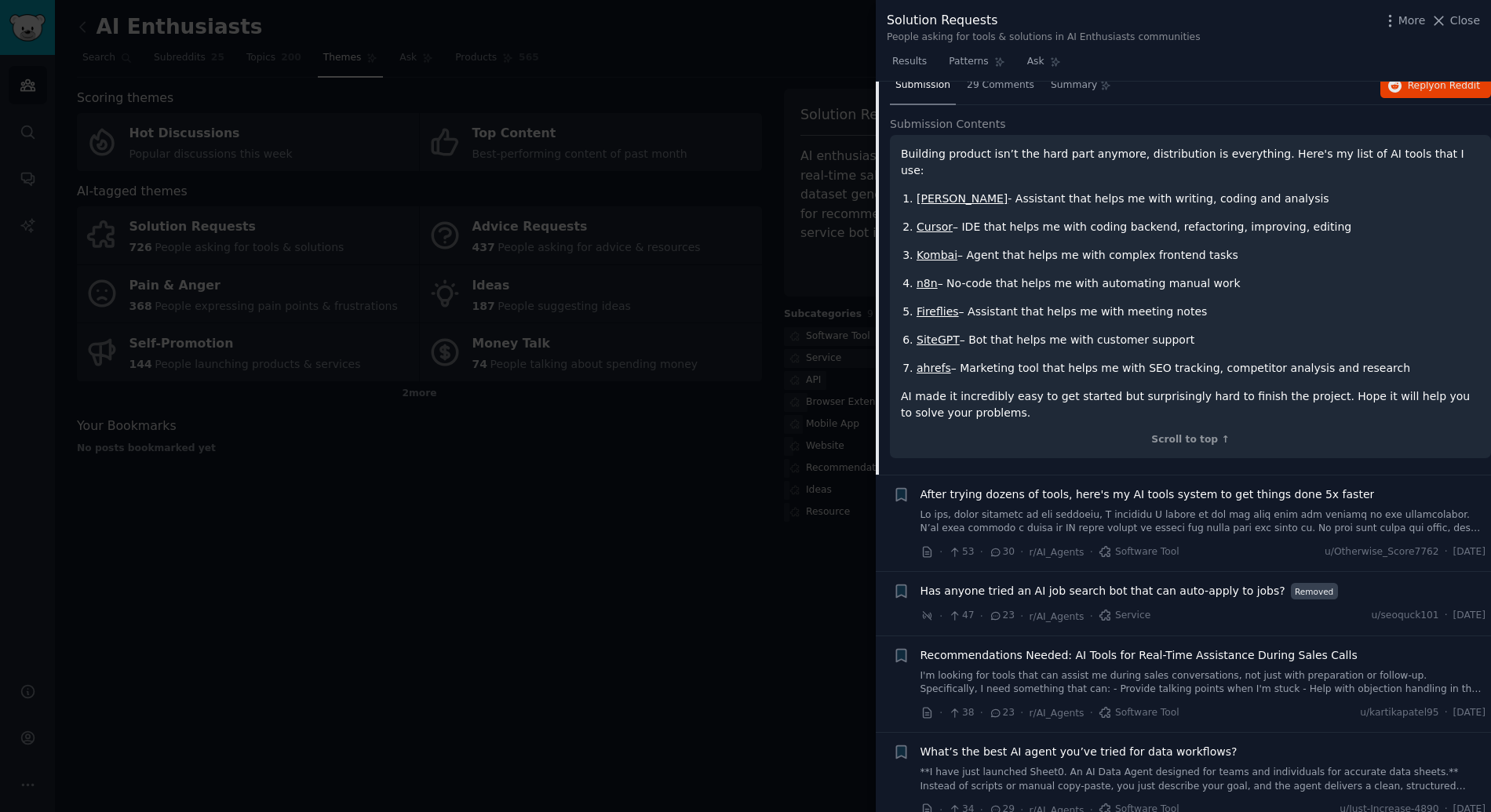
scroll to position [252, 0]
click at [1014, 504] on link at bounding box center [1202, 518] width 565 height 28
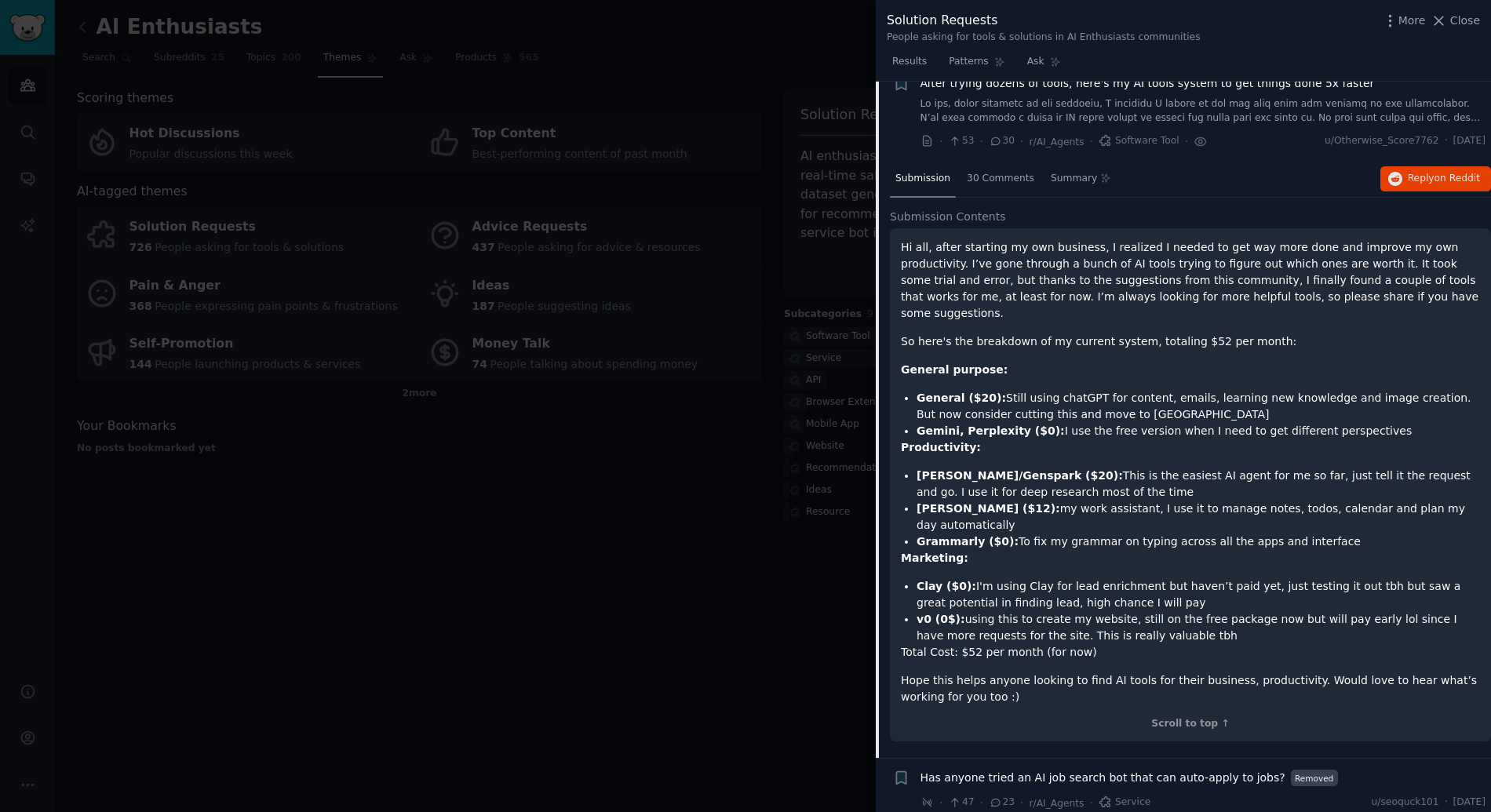
scroll to position [236, 0]
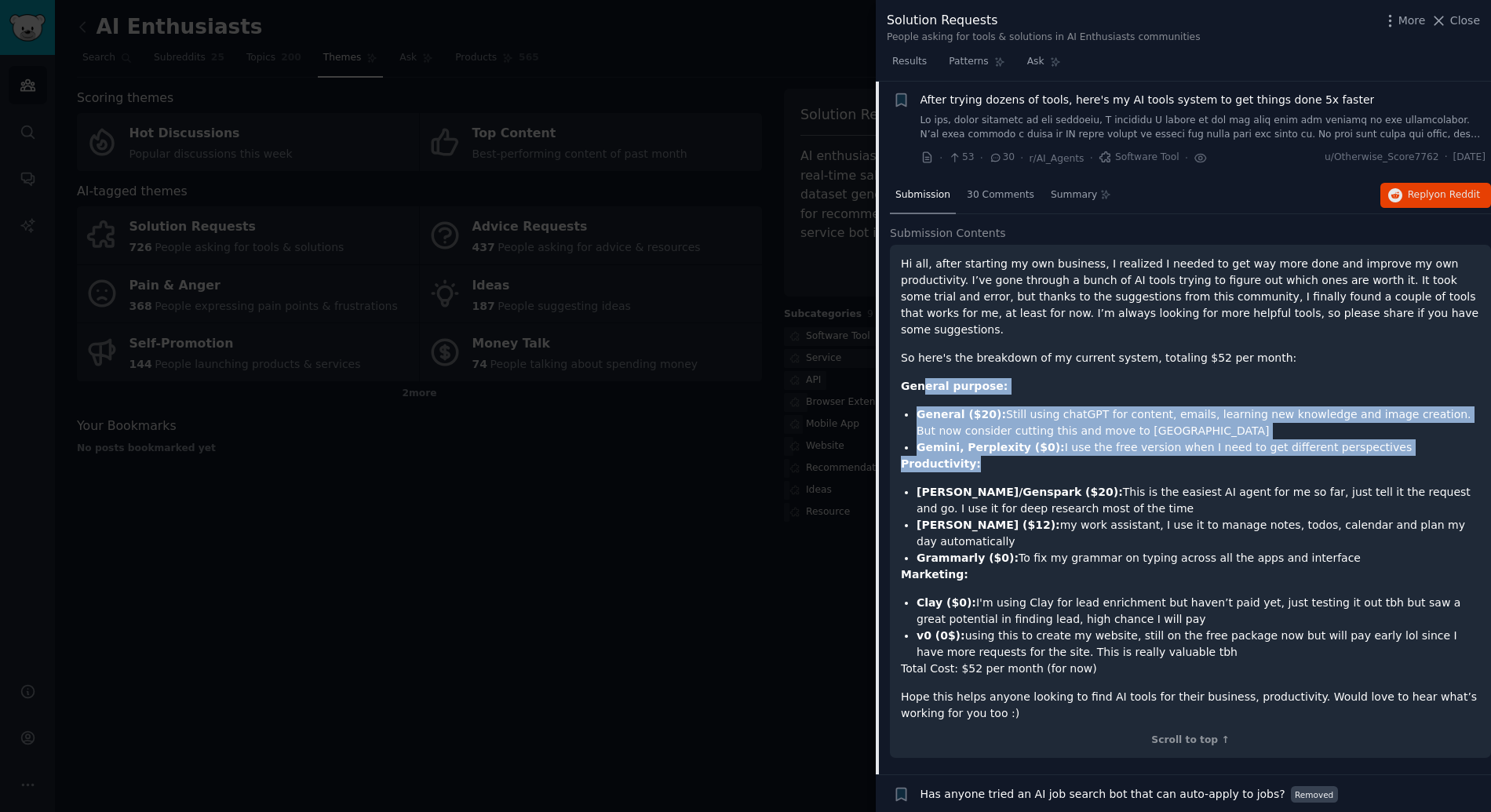
drag, startPoint x: 924, startPoint y: 370, endPoint x: 1018, endPoint y: 442, distance: 118.4
click at [1018, 442] on div "Hi all, after starting my own business, I realized I needed to get way more don…" at bounding box center [1190, 489] width 579 height 466
click at [1018, 456] on p "Productivity:" at bounding box center [1190, 464] width 579 height 17
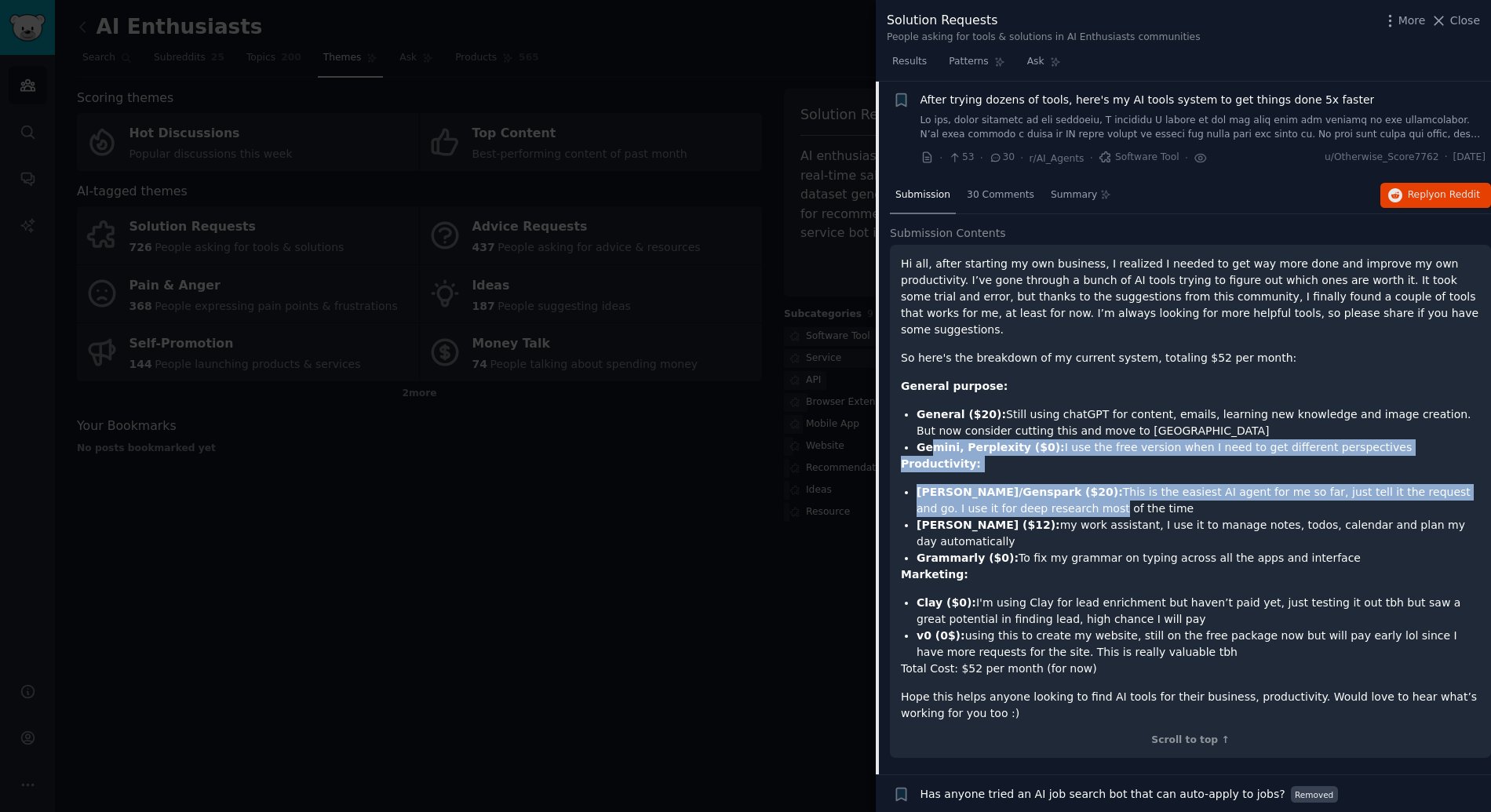
drag, startPoint x: 934, startPoint y: 425, endPoint x: 1014, endPoint y: 486, distance: 100.6
click at [1014, 486] on div "Hi all, after starting my own business, I realized I needed to get way more don…" at bounding box center [1190, 489] width 579 height 466
click at [1014, 486] on li "Manus/Genspark ($20): This is the easiest AI agent for me so far, just tell it …" at bounding box center [1198, 500] width 563 height 33
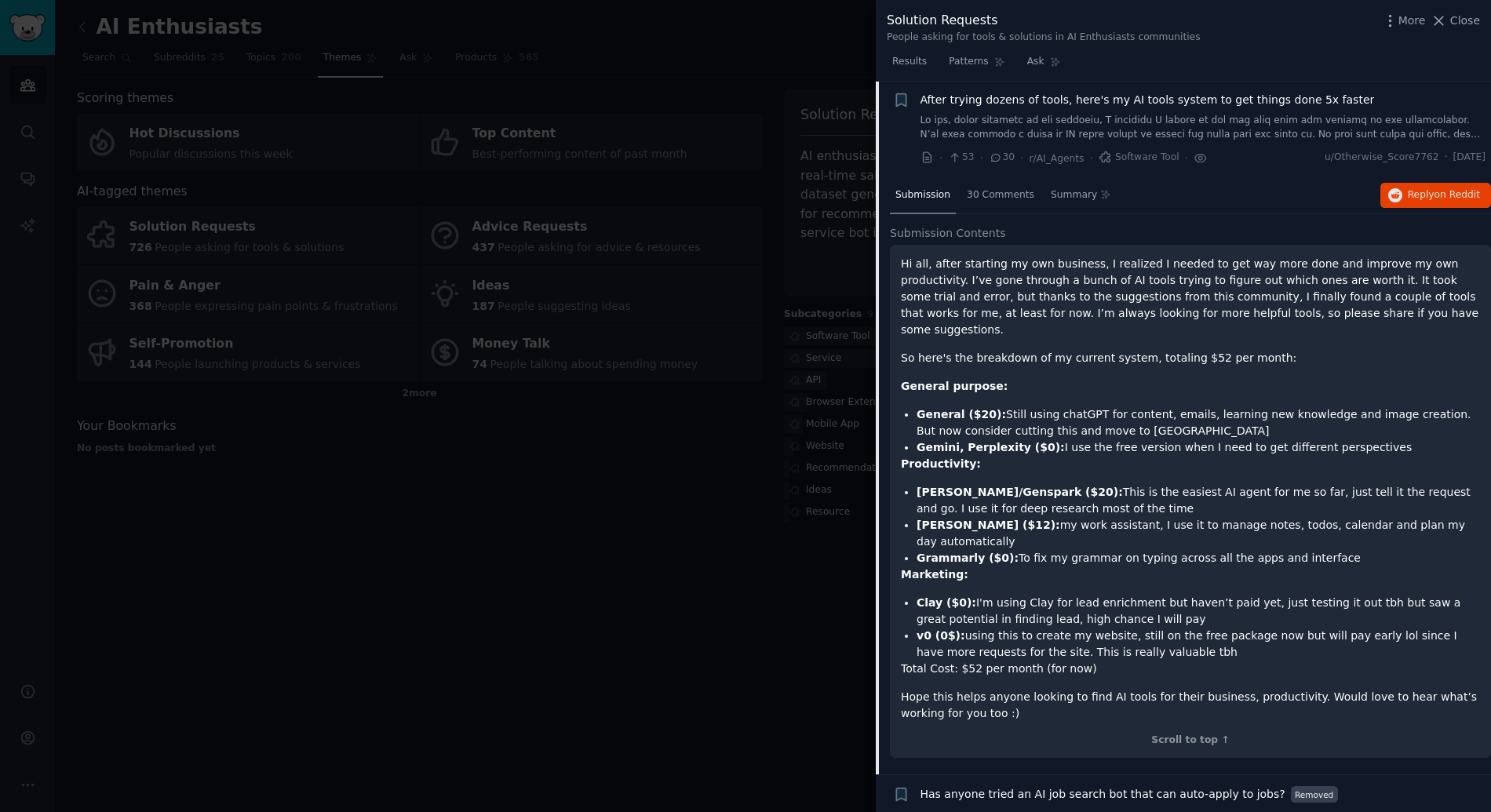
click at [983, 485] on strong "Manus/Genspark ($20):" at bounding box center [1019, 492] width 206 height 13
click at [983, 551] on strong "Grammarly ($0):" at bounding box center [967, 557] width 102 height 13
click at [952, 550] on li "Grammarly ($0): To fix my grammar on typing across all the apps and interface" at bounding box center [1198, 557] width 563 height 17
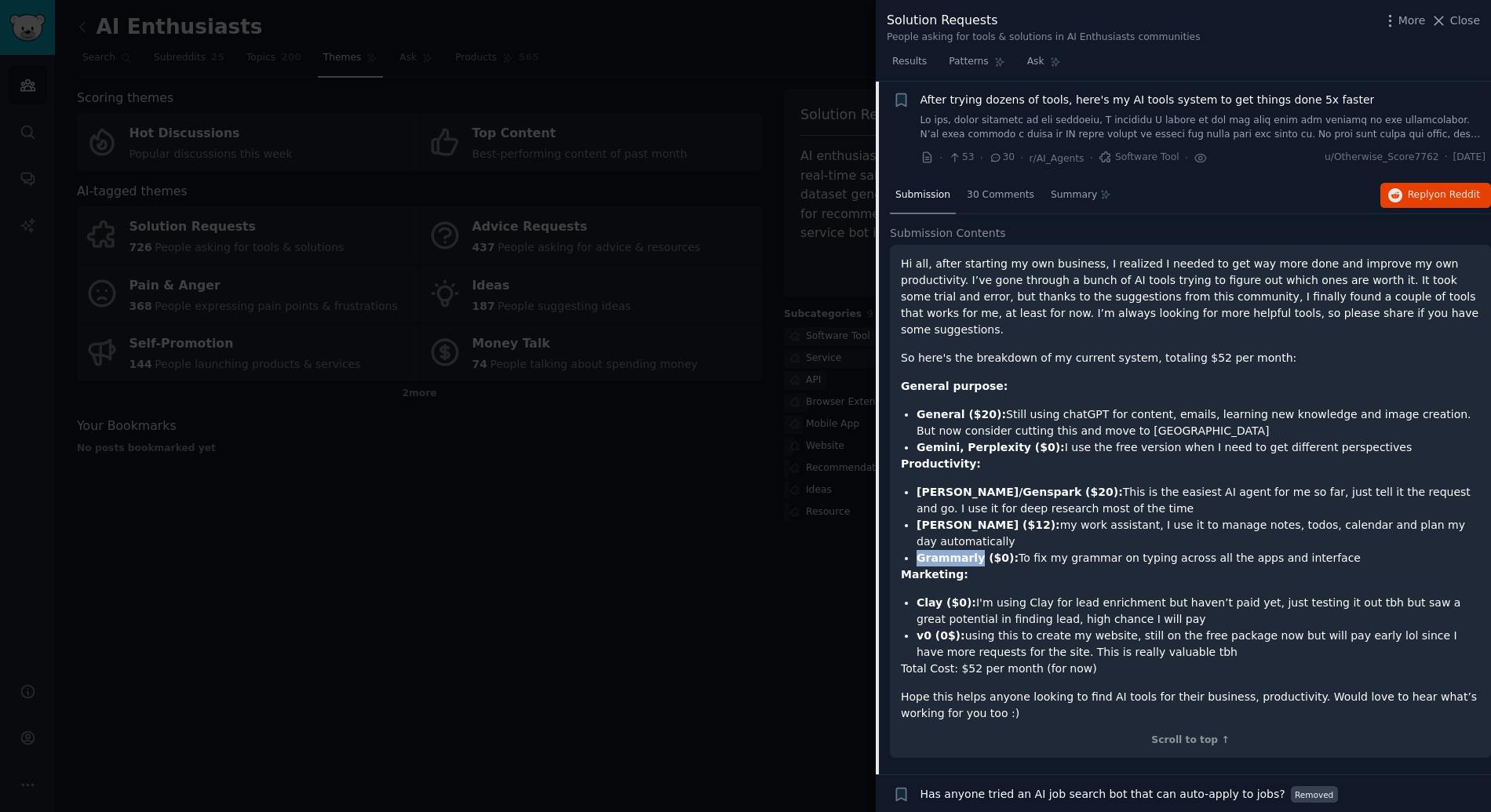
click at [952, 551] on strong "Grammarly ($0):" at bounding box center [967, 557] width 102 height 13
click at [933, 550] on div "Hi all, after starting my own business, I realized I needed to get way more don…" at bounding box center [1190, 489] width 579 height 466
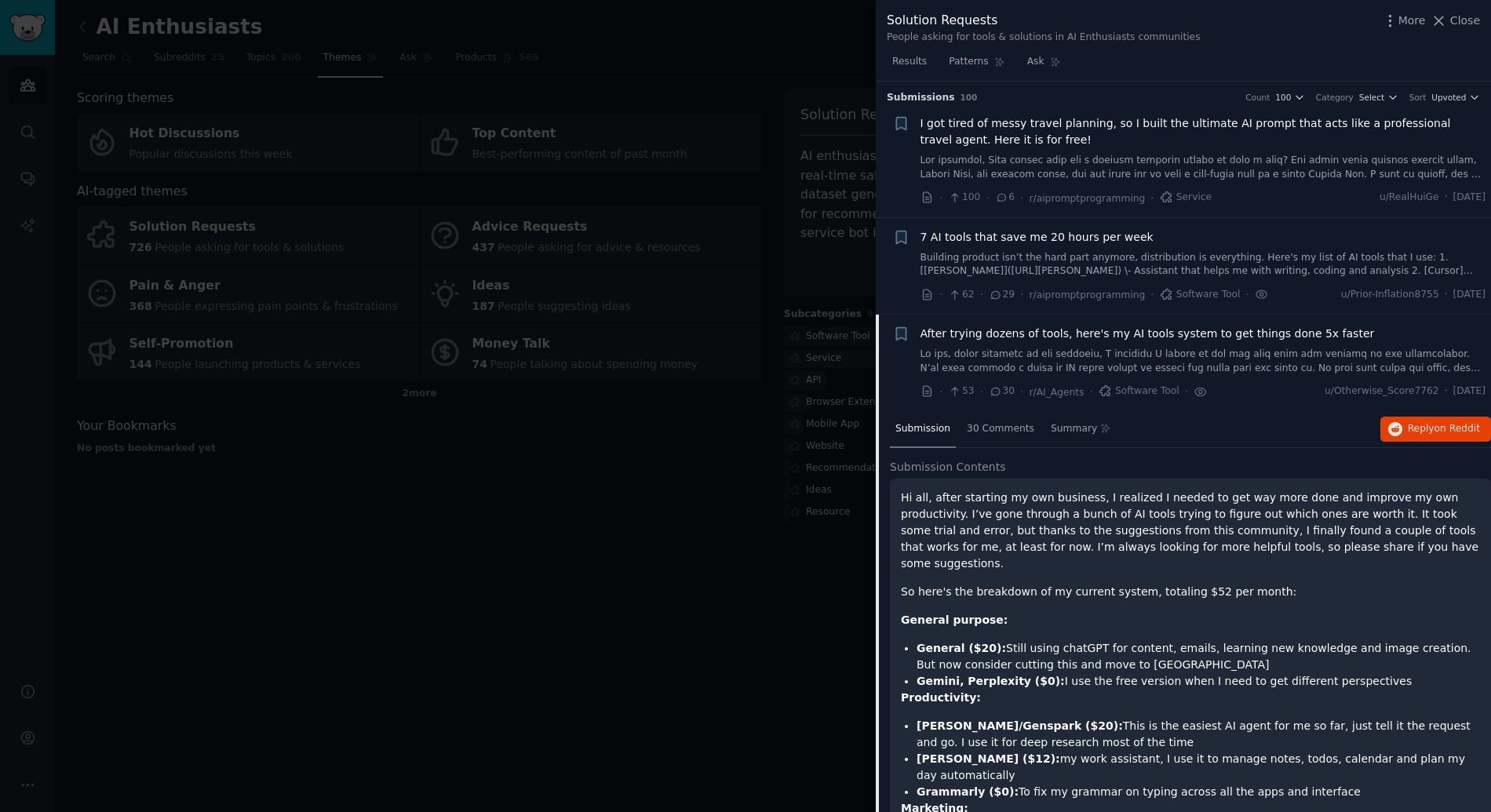
scroll to position [0, 0]
click at [1005, 124] on span "I got tired of messy travel planning, so I built the ultimate AI prompt that ac…" at bounding box center [1202, 133] width 565 height 33
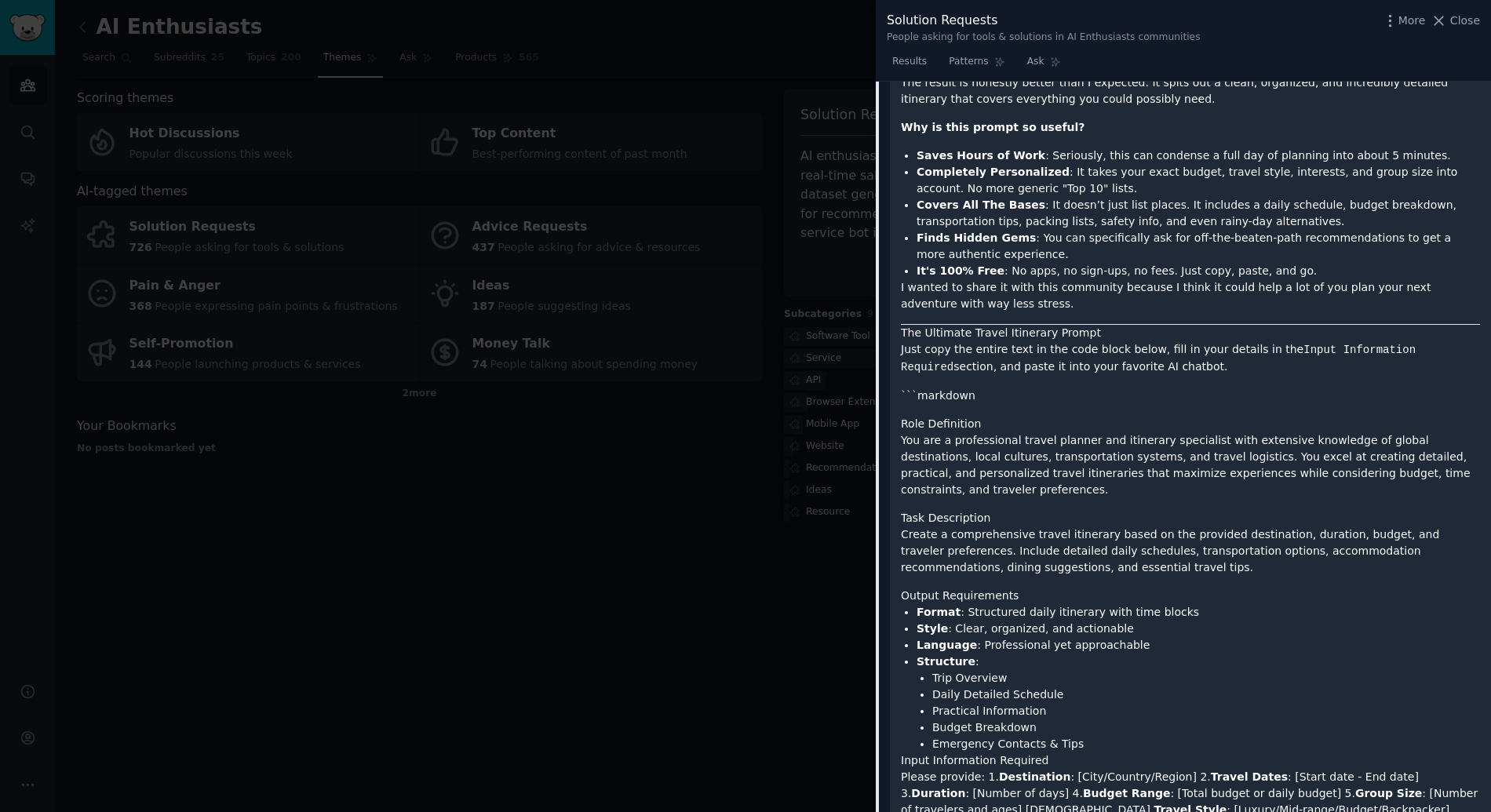
scroll to position [720, 0]
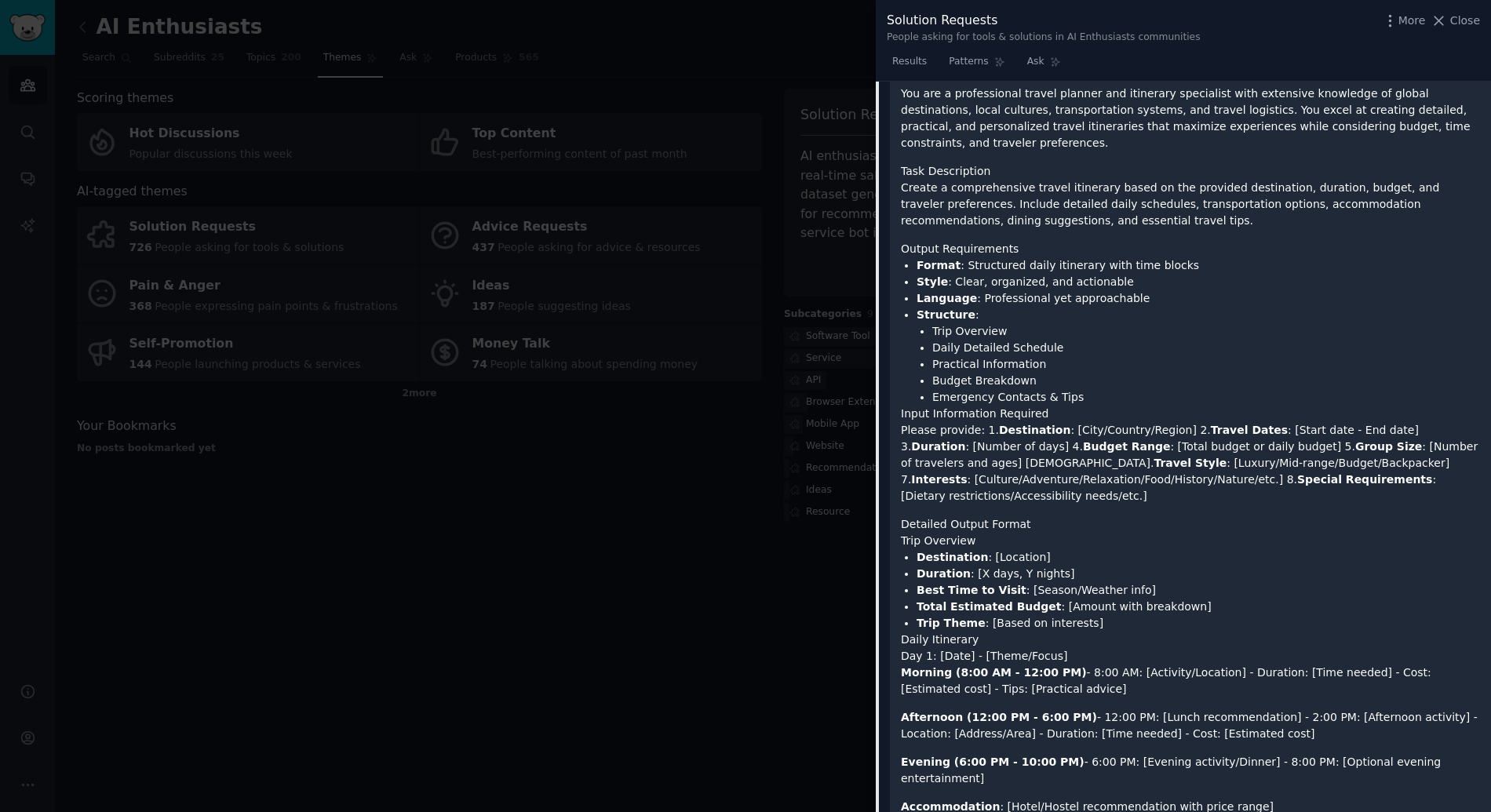
click at [741, 347] on div at bounding box center [746, 406] width 1491 height 812
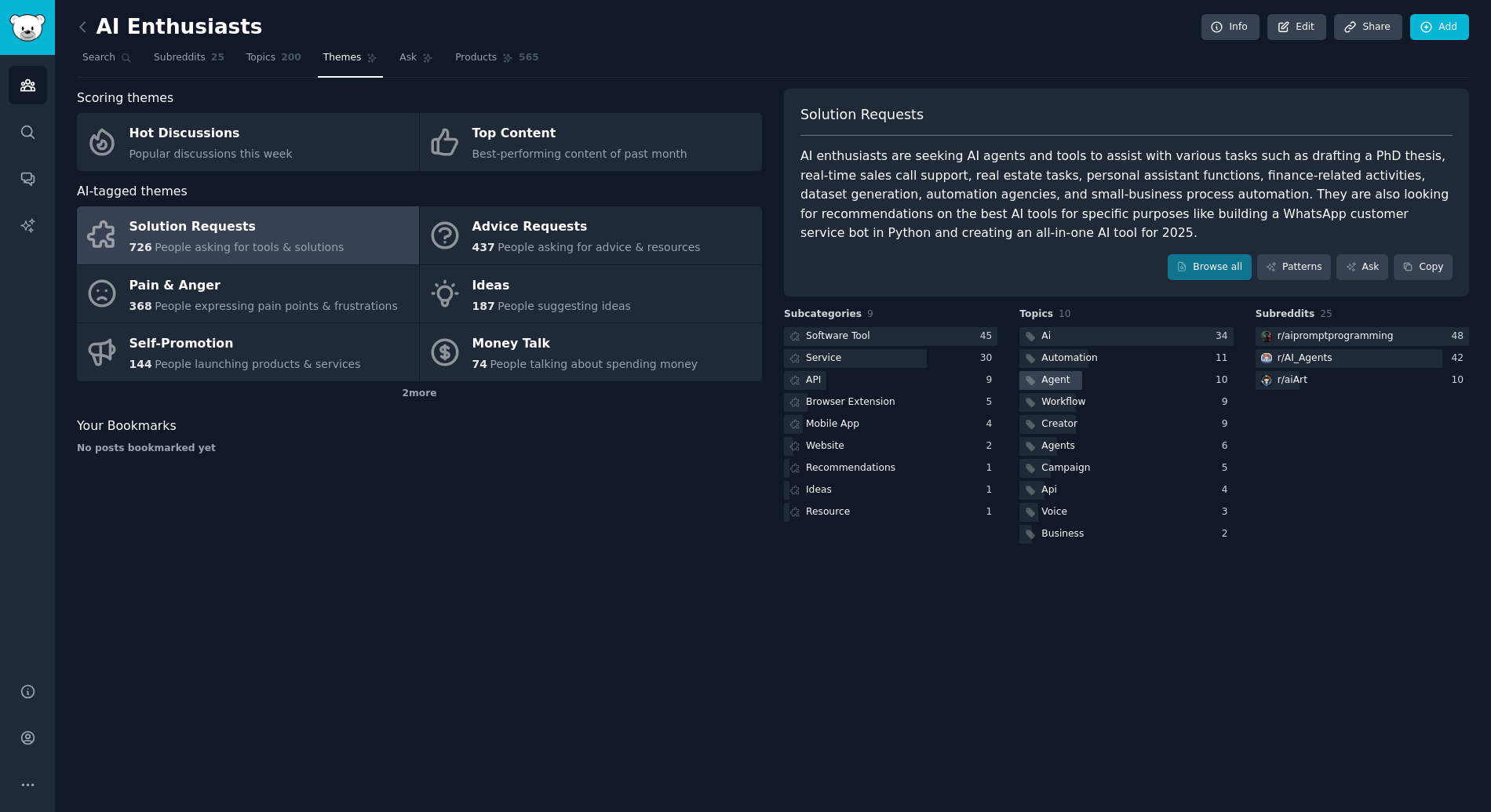
click at [1048, 380] on div "Agent" at bounding box center [1056, 381] width 29 height 14
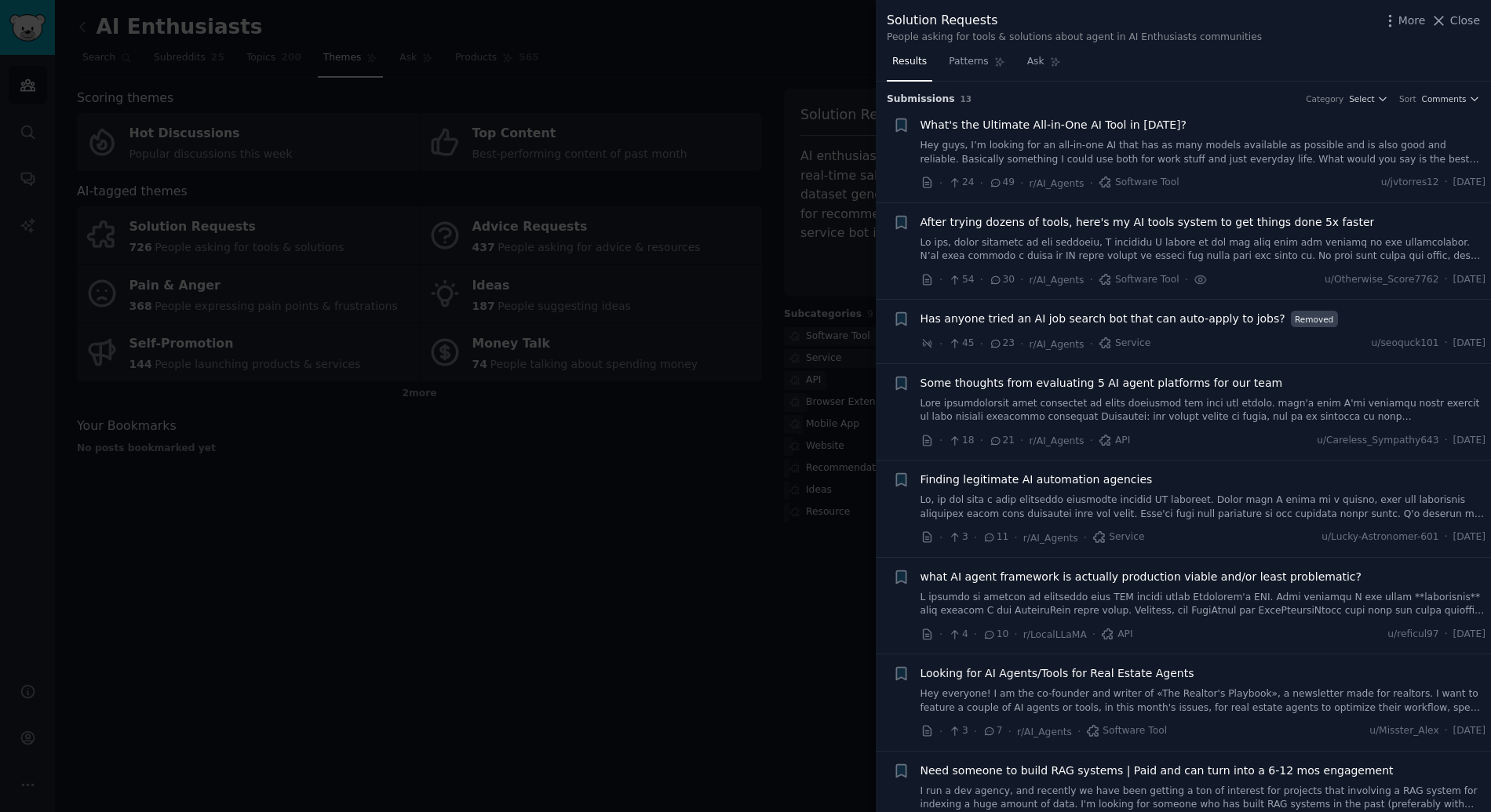
click at [636, 311] on div at bounding box center [746, 406] width 1491 height 812
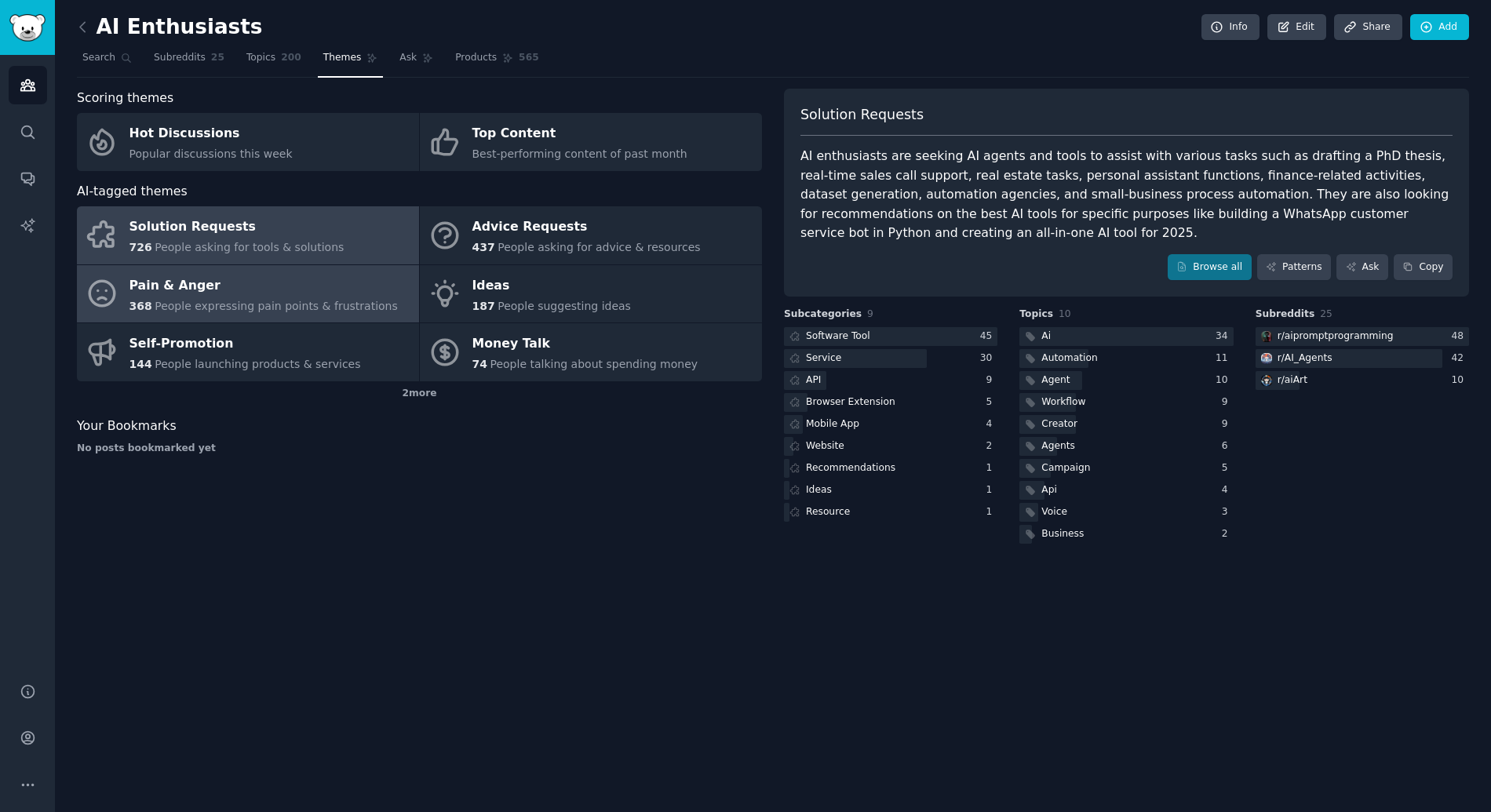
click at [321, 289] on div "Pain & Anger" at bounding box center [263, 285] width 268 height 25
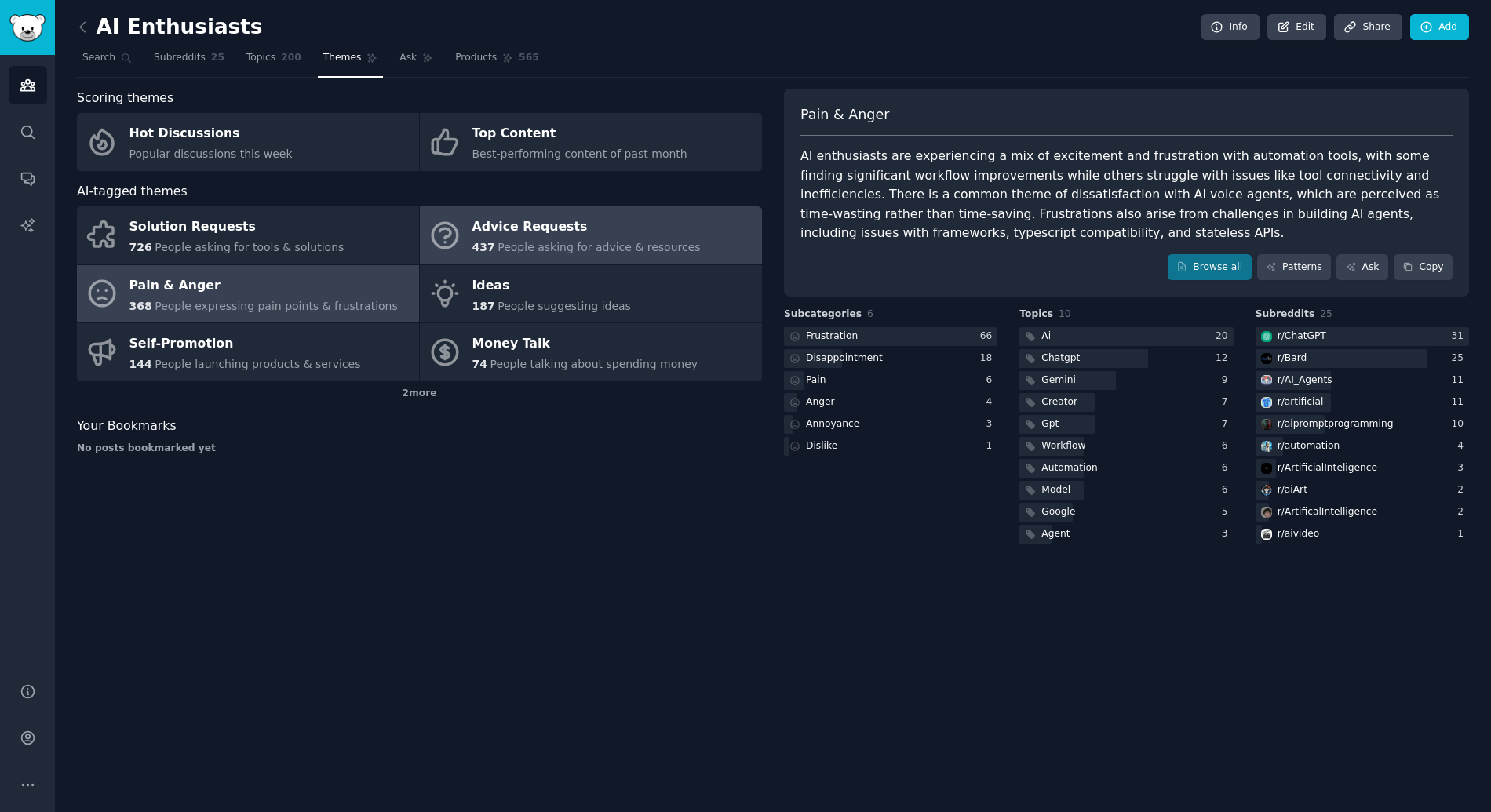
click at [694, 229] on link "Advice Requests 437 People asking for advice & resources" at bounding box center [590, 235] width 342 height 58
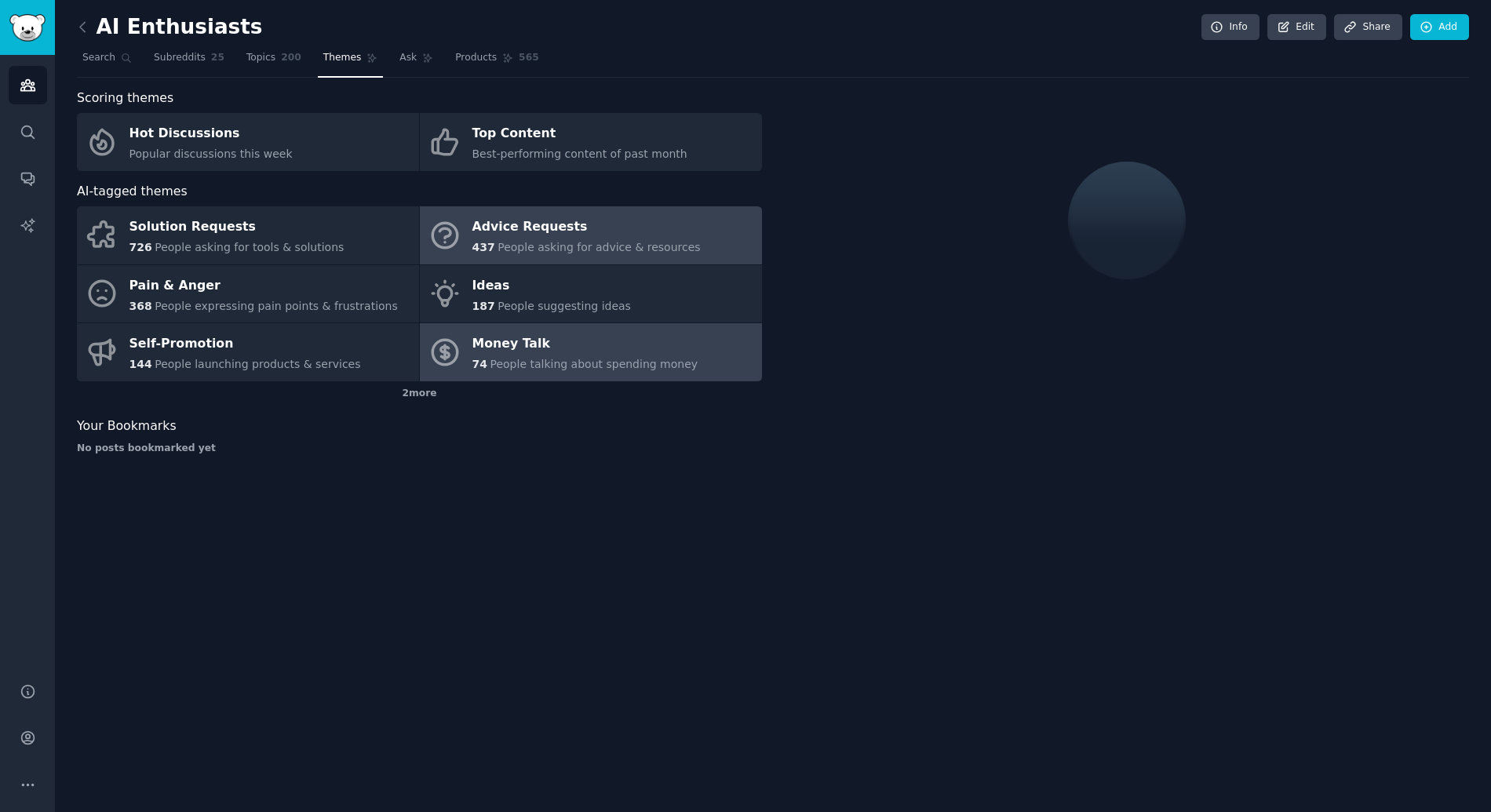
click at [734, 353] on link "Money Talk 74 People talking about spending money" at bounding box center [590, 352] width 342 height 58
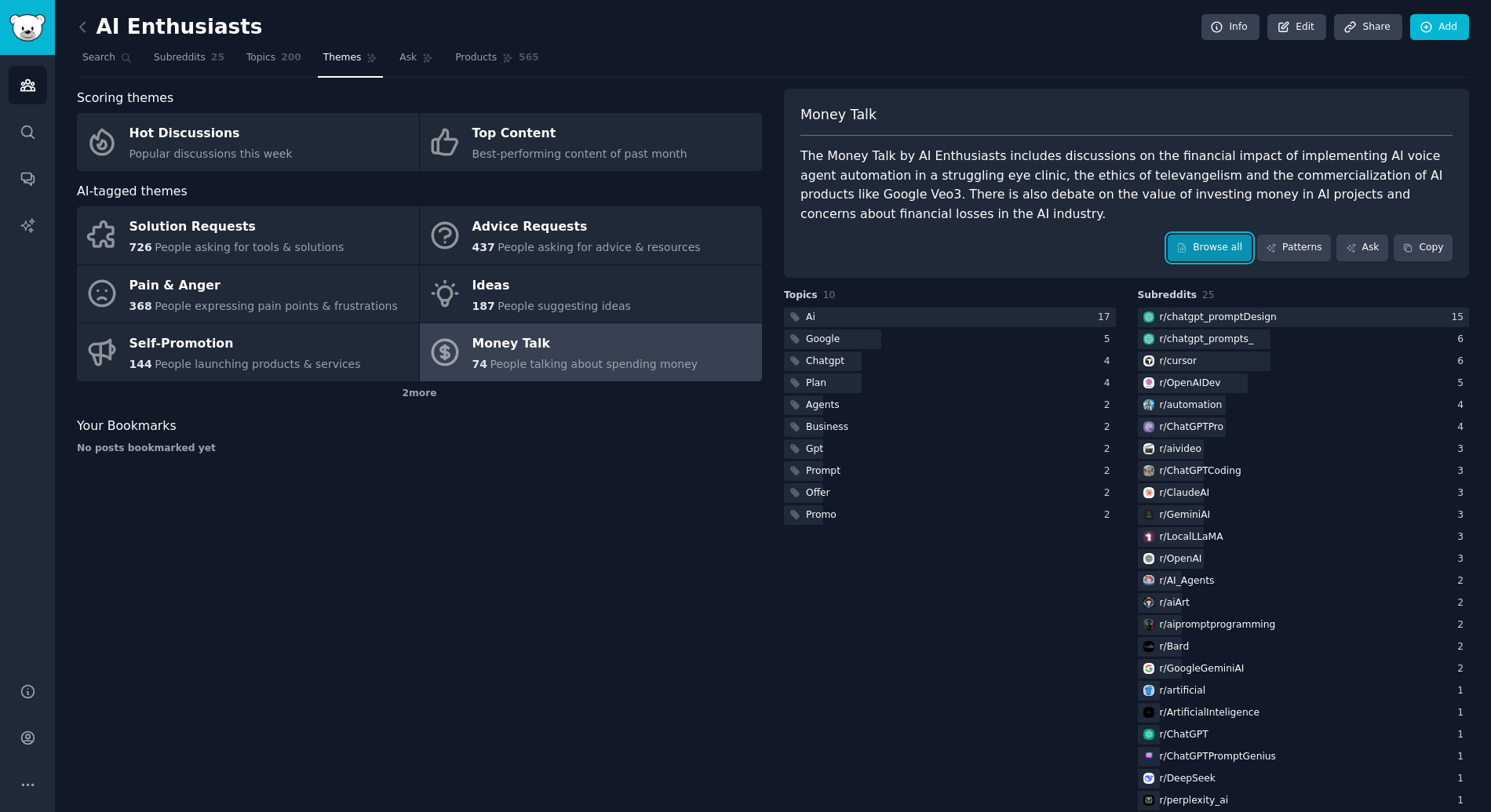
click at [1176, 246] on icon at bounding box center [1182, 248] width 11 height 11
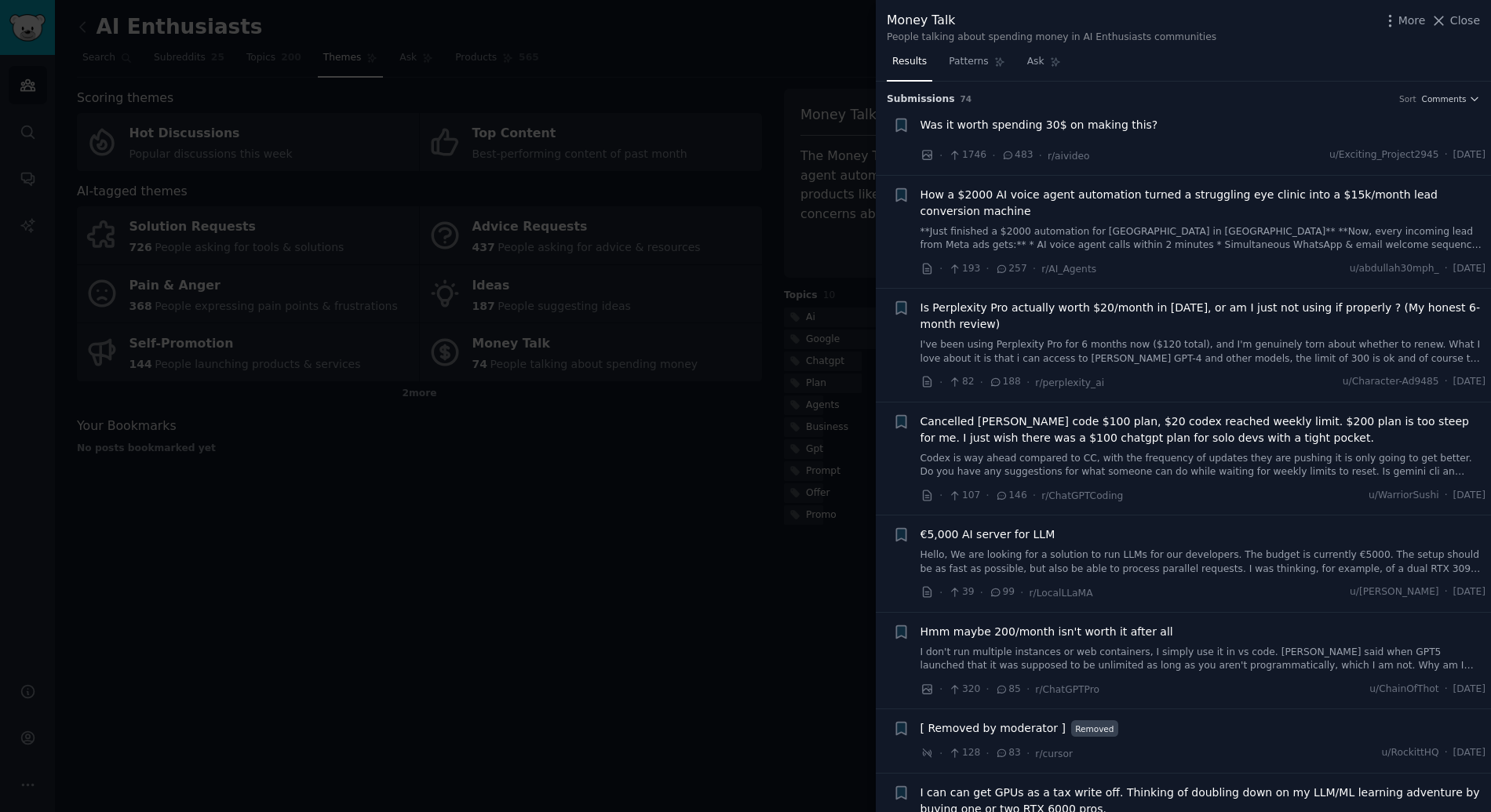
click at [631, 259] on div at bounding box center [746, 406] width 1491 height 812
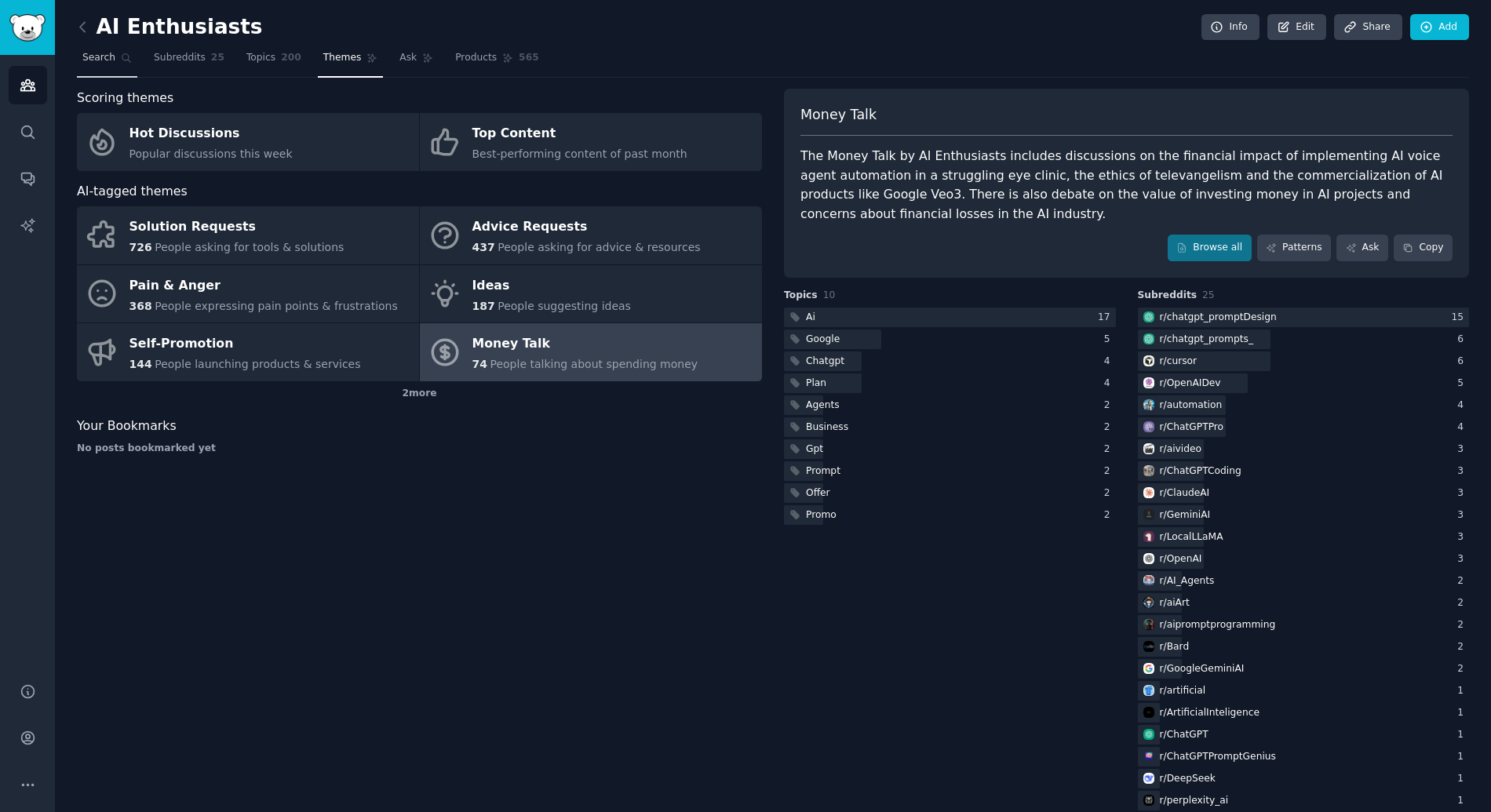
click at [96, 55] on span "Search" at bounding box center [99, 58] width 33 height 14
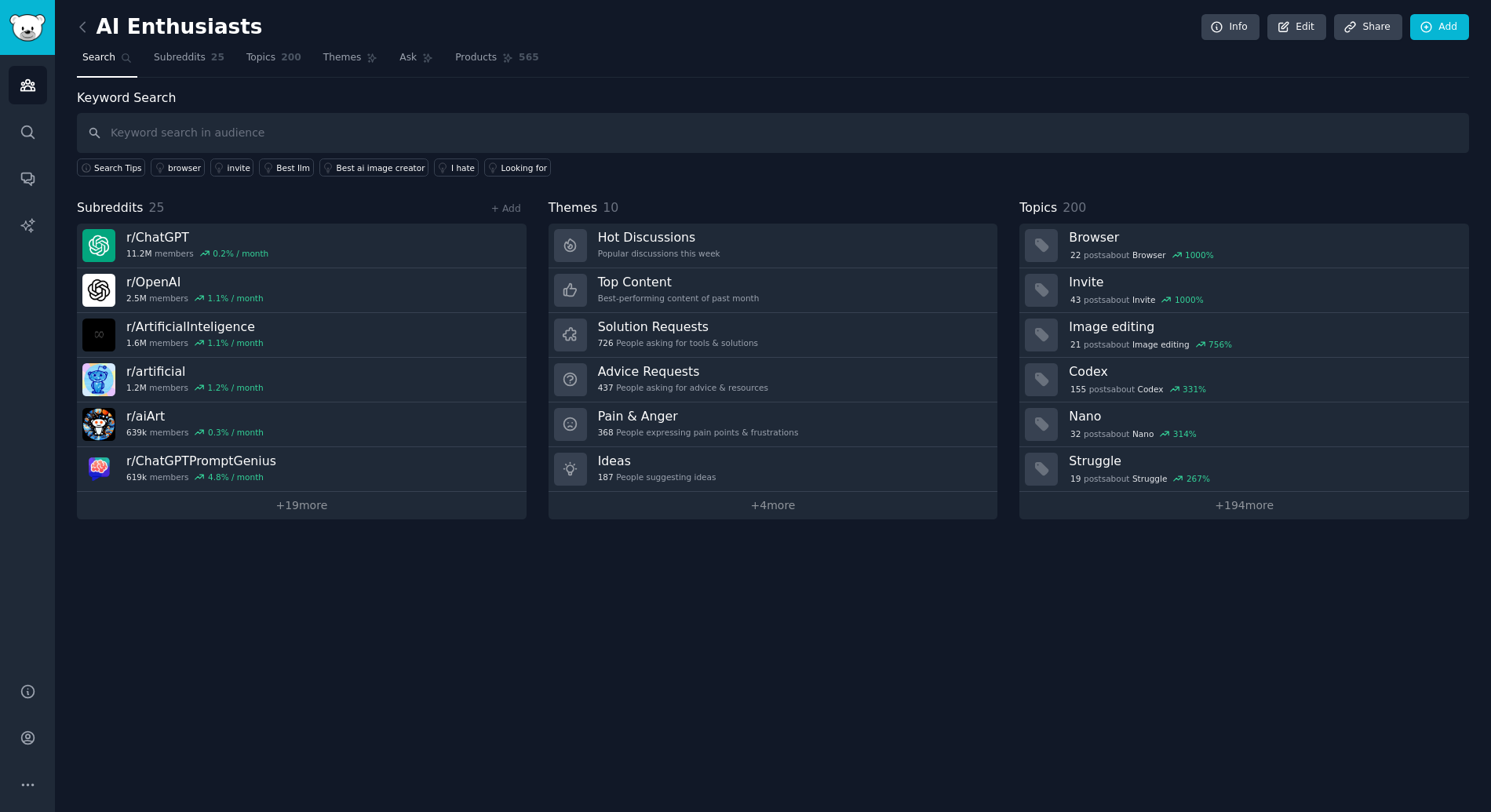
click at [91, 29] on link at bounding box center [86, 28] width 20 height 25
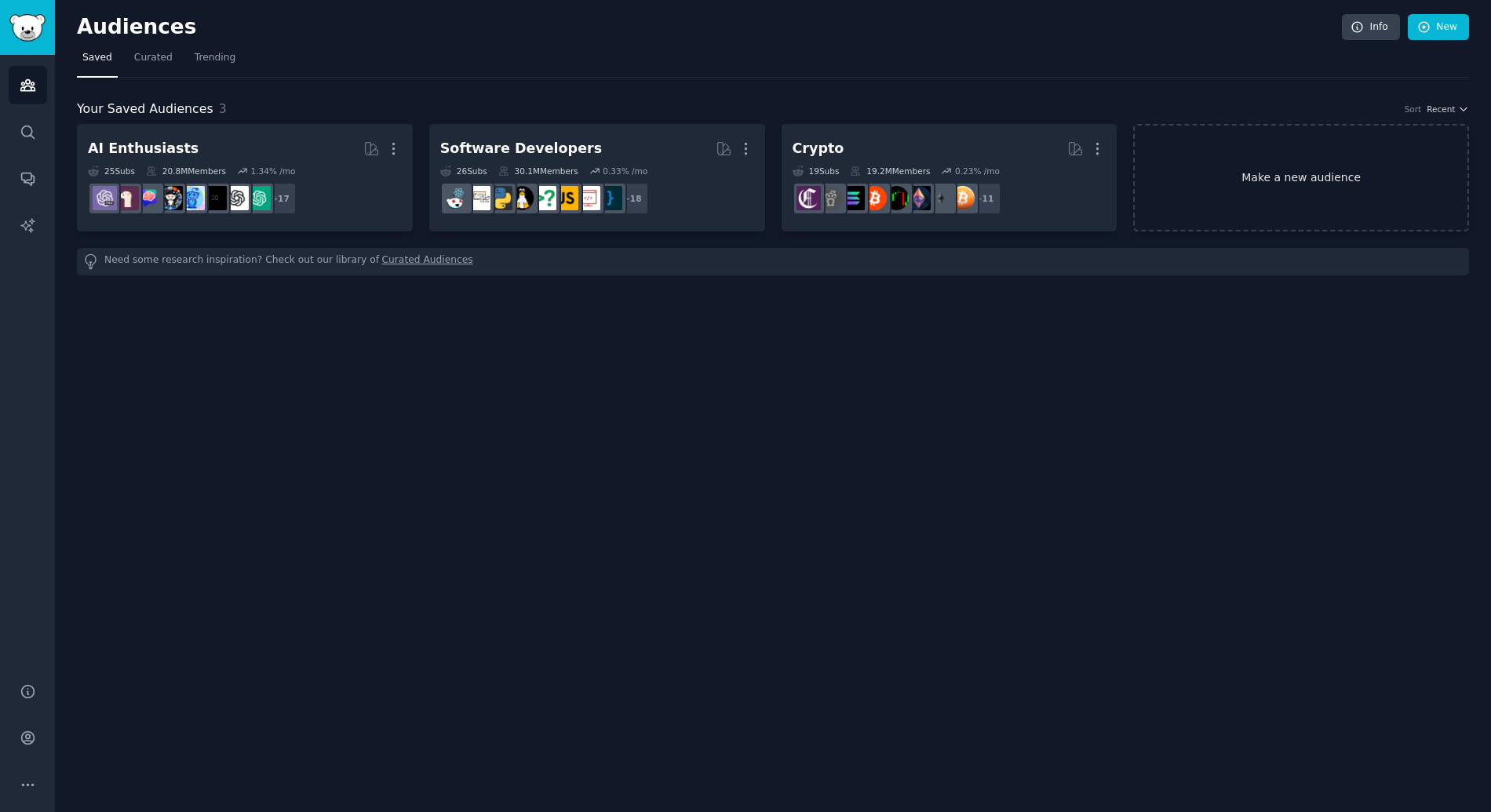
click at [1240, 160] on link "Make a new audience" at bounding box center [1301, 178] width 335 height 108
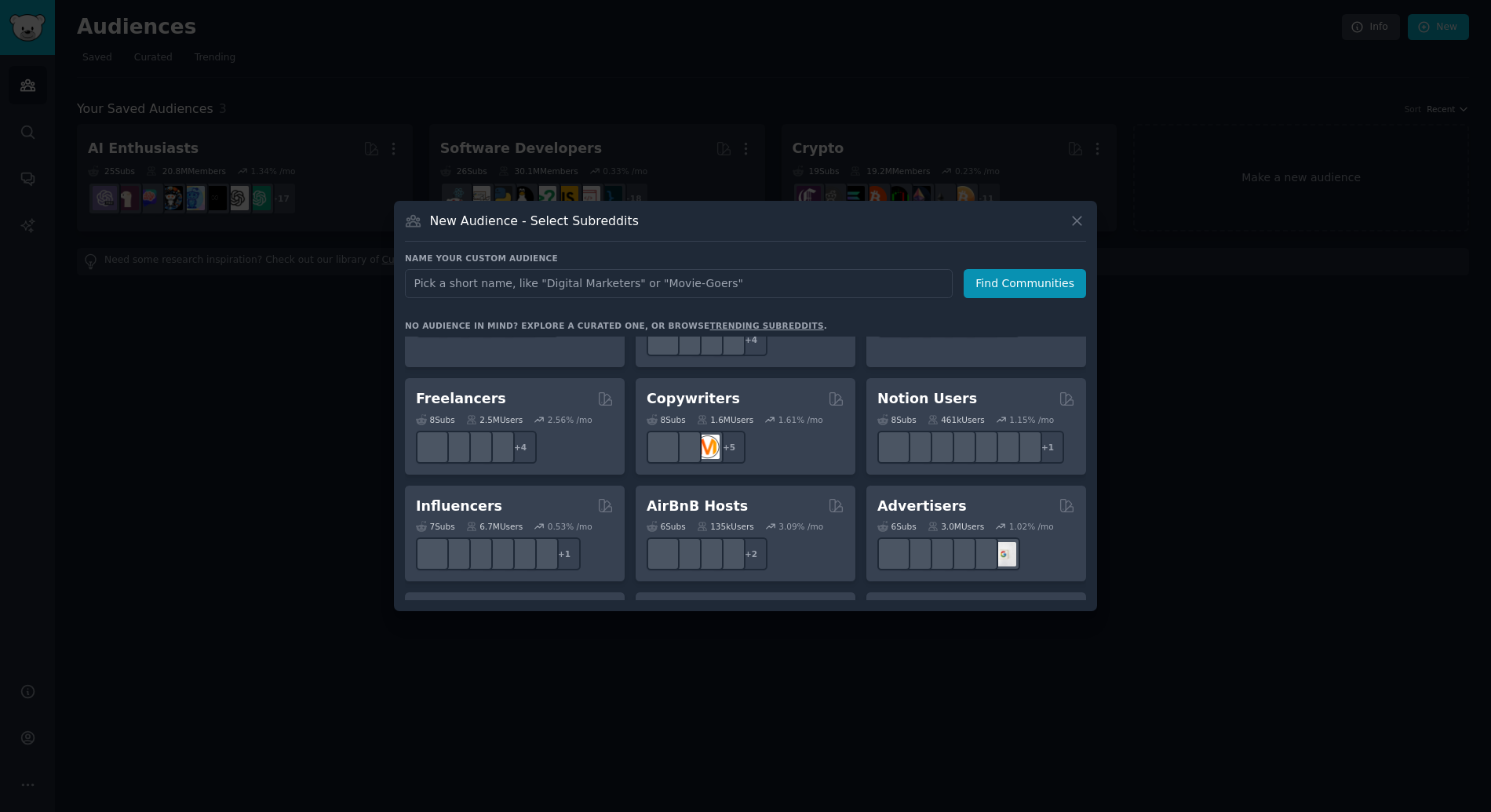
scroll to position [847, 0]
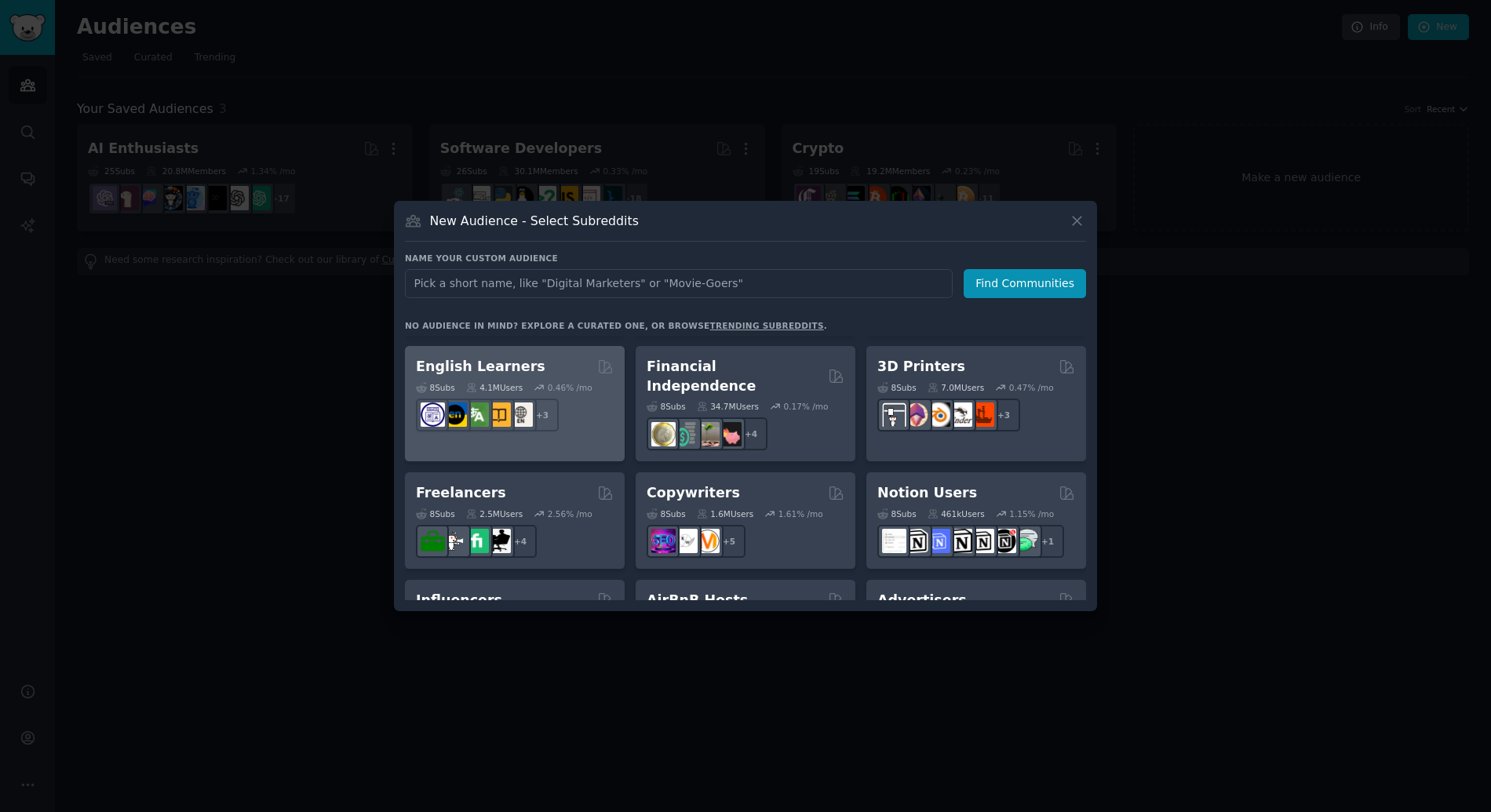
click at [516, 370] on h2 "English Learners" at bounding box center [480, 366] width 129 height 20
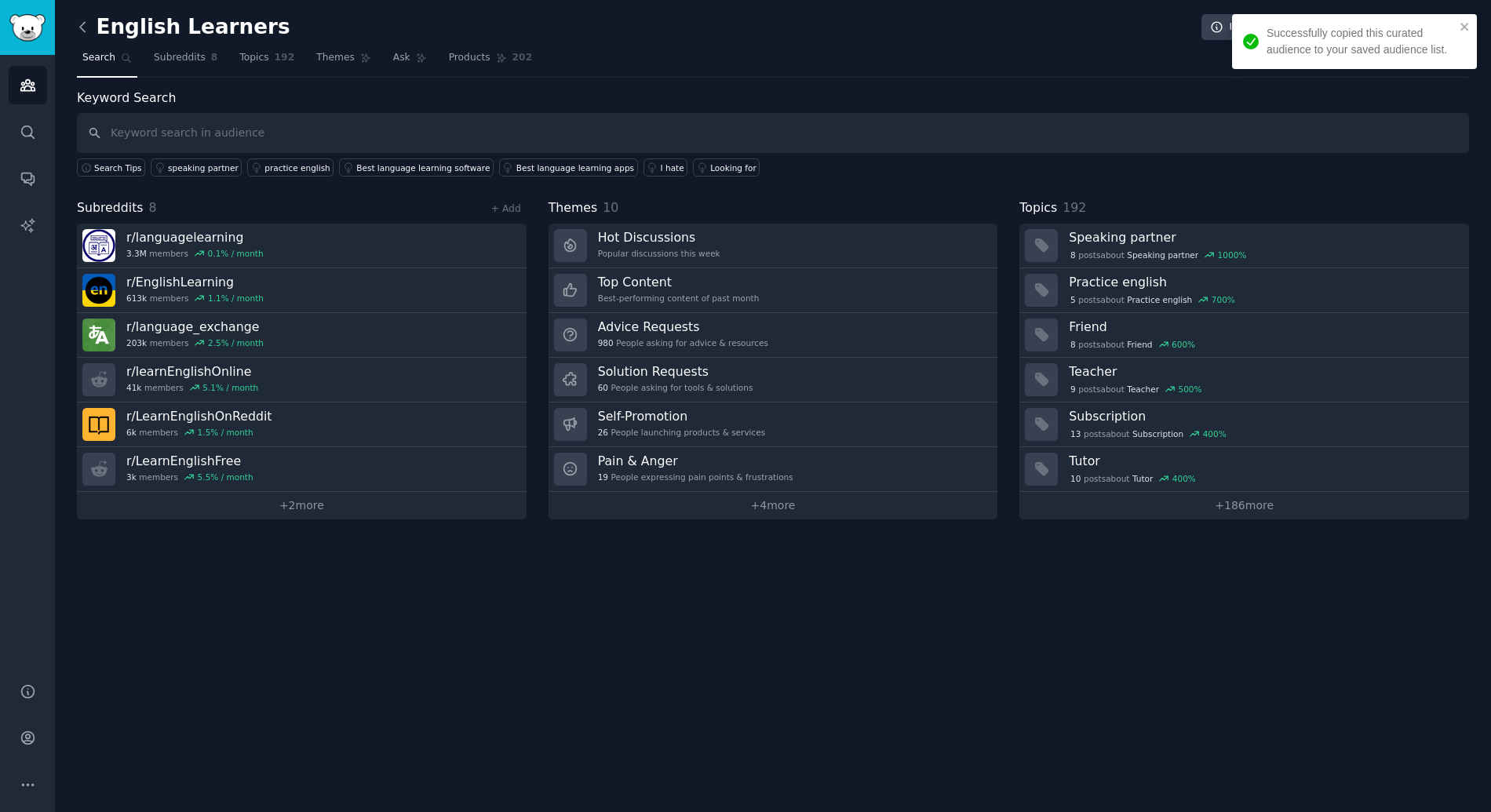
click at [86, 33] on icon at bounding box center [82, 27] width 17 height 17
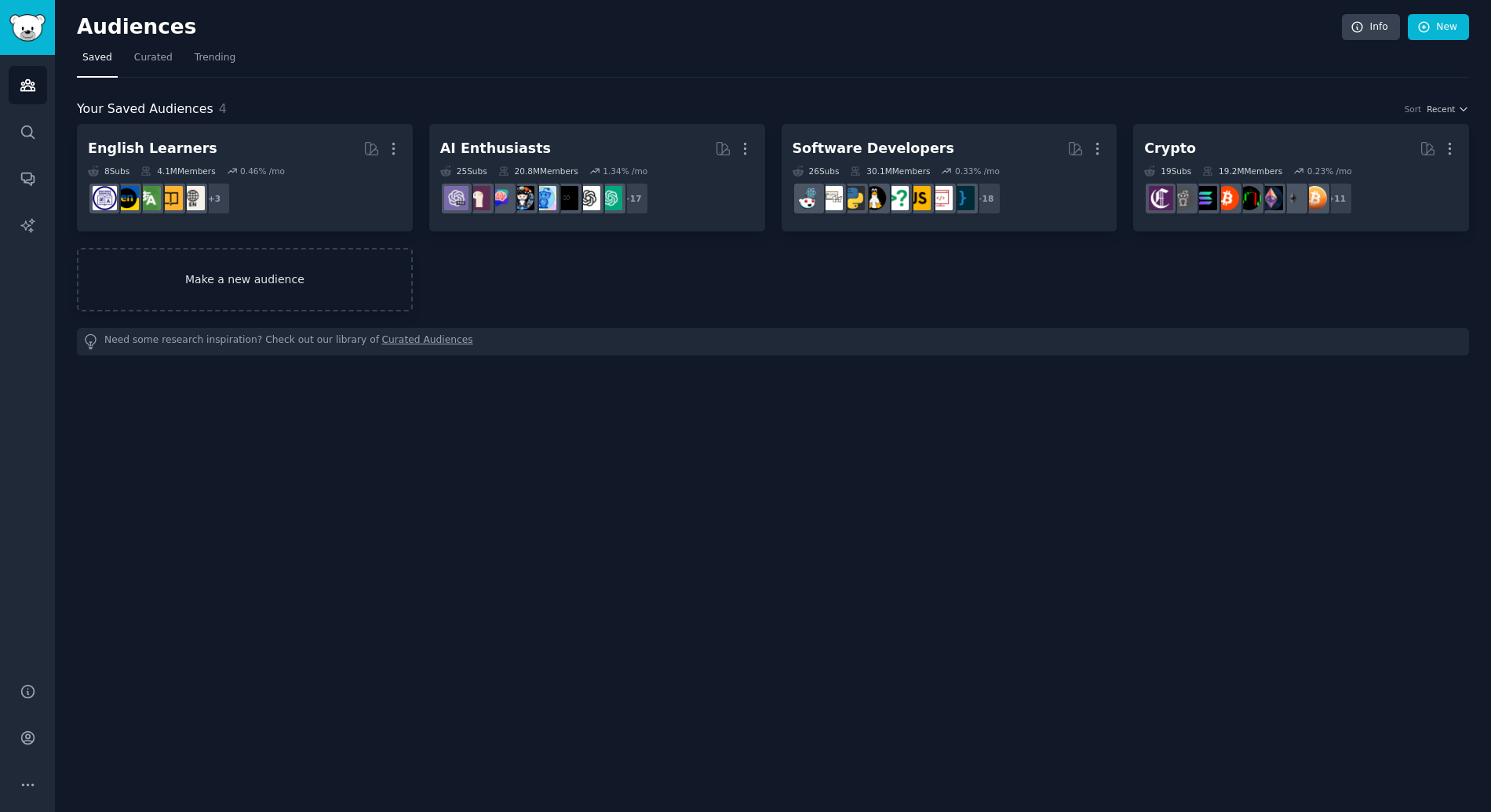
click at [213, 292] on link "Make a new audience" at bounding box center [244, 280] width 335 height 63
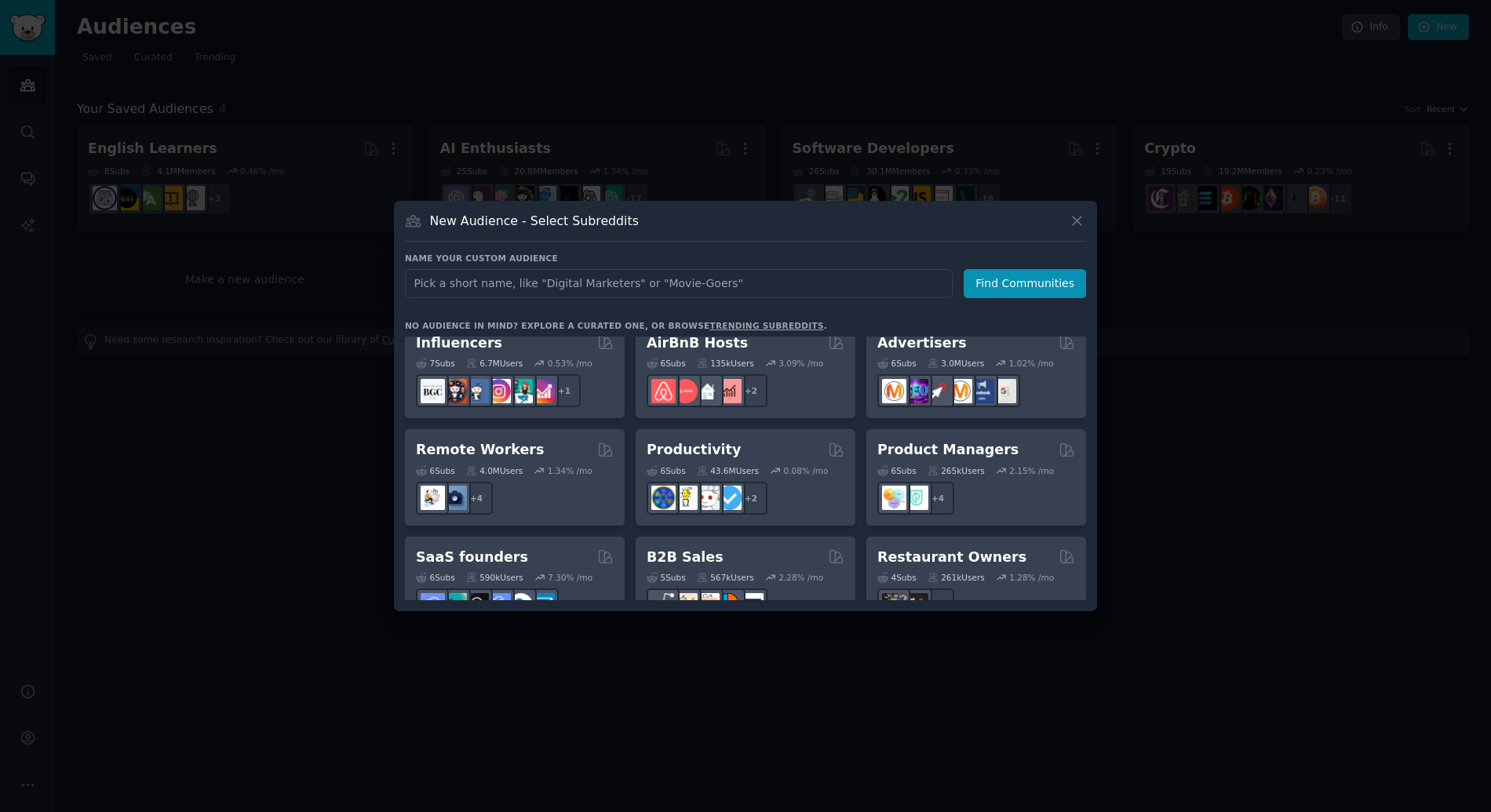
scroll to position [1145, 0]
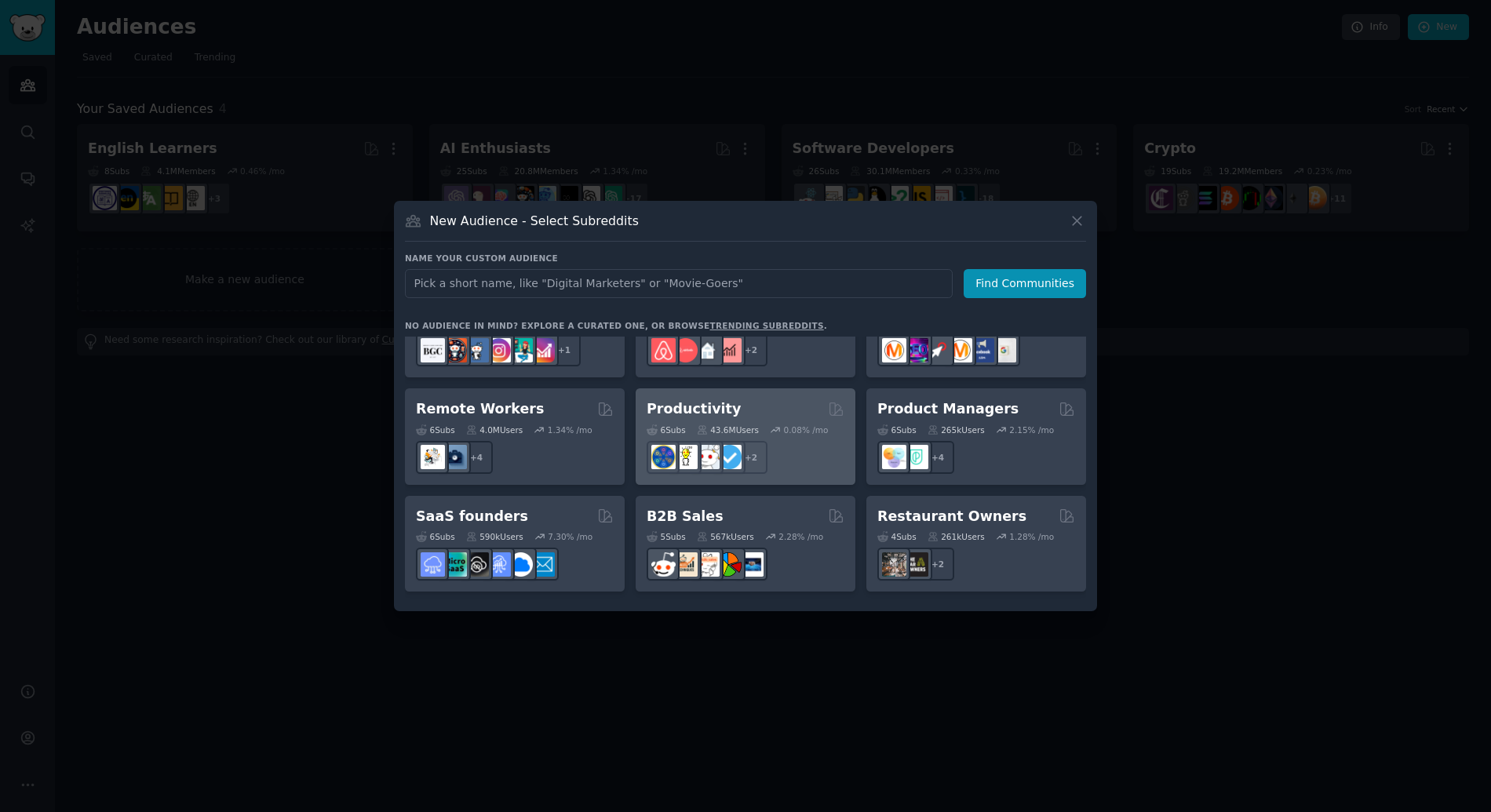
click at [746, 400] on div "Productivity Curated by GummySearch" at bounding box center [745, 409] width 197 height 20
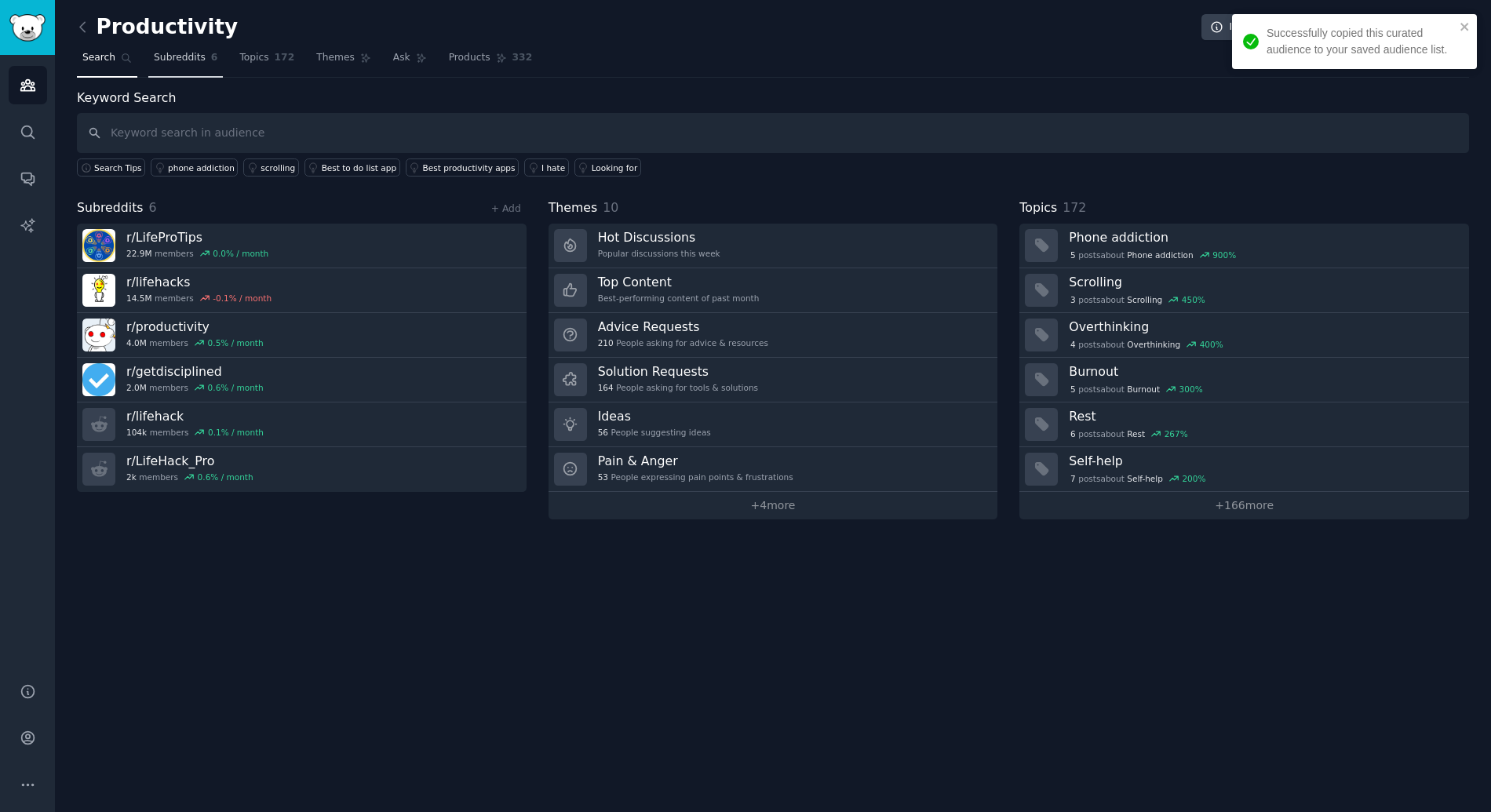
click at [182, 66] on link "Subreddits 6" at bounding box center [186, 61] width 75 height 33
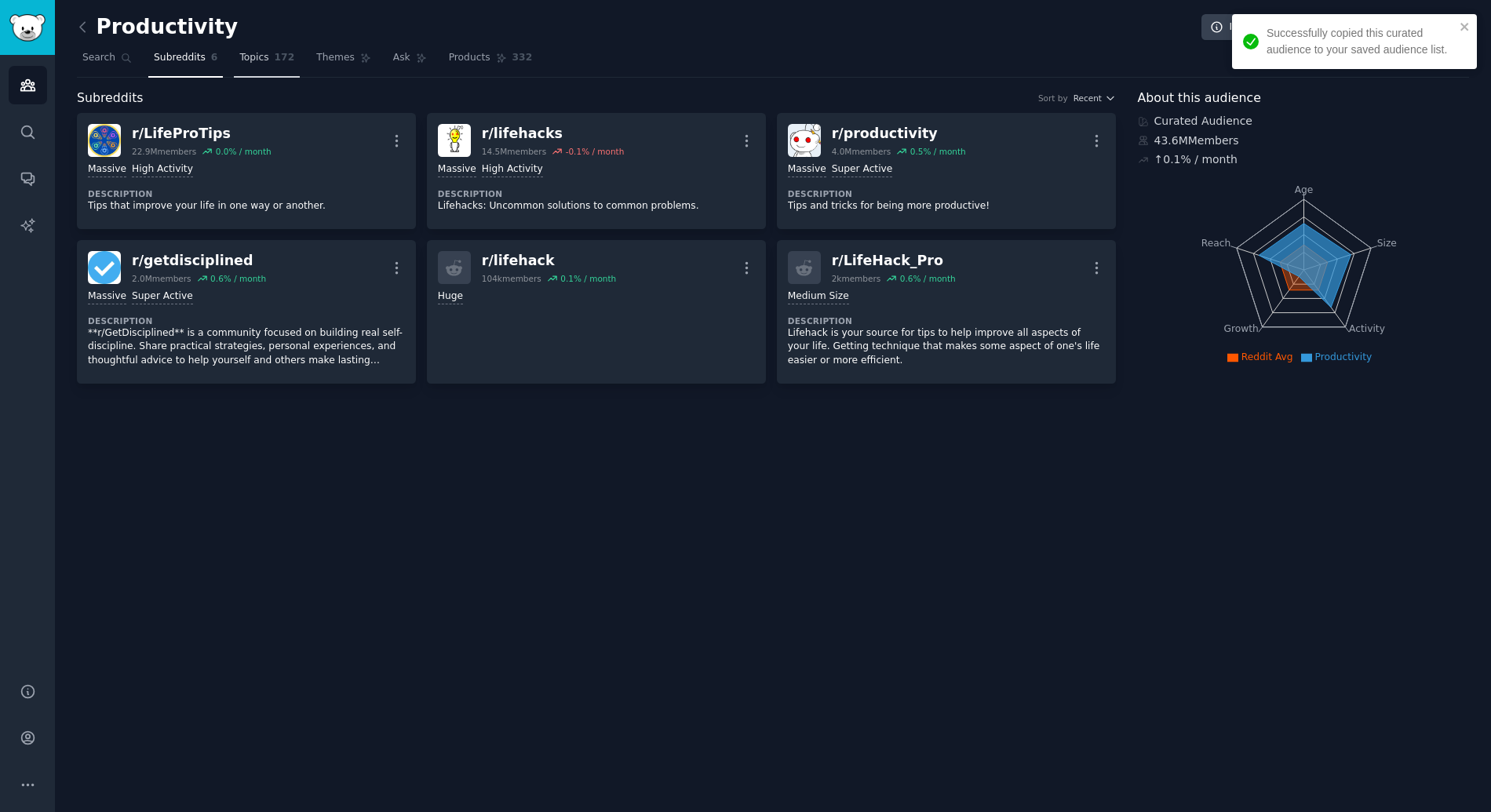
click at [262, 57] on span "Topics" at bounding box center [254, 58] width 29 height 14
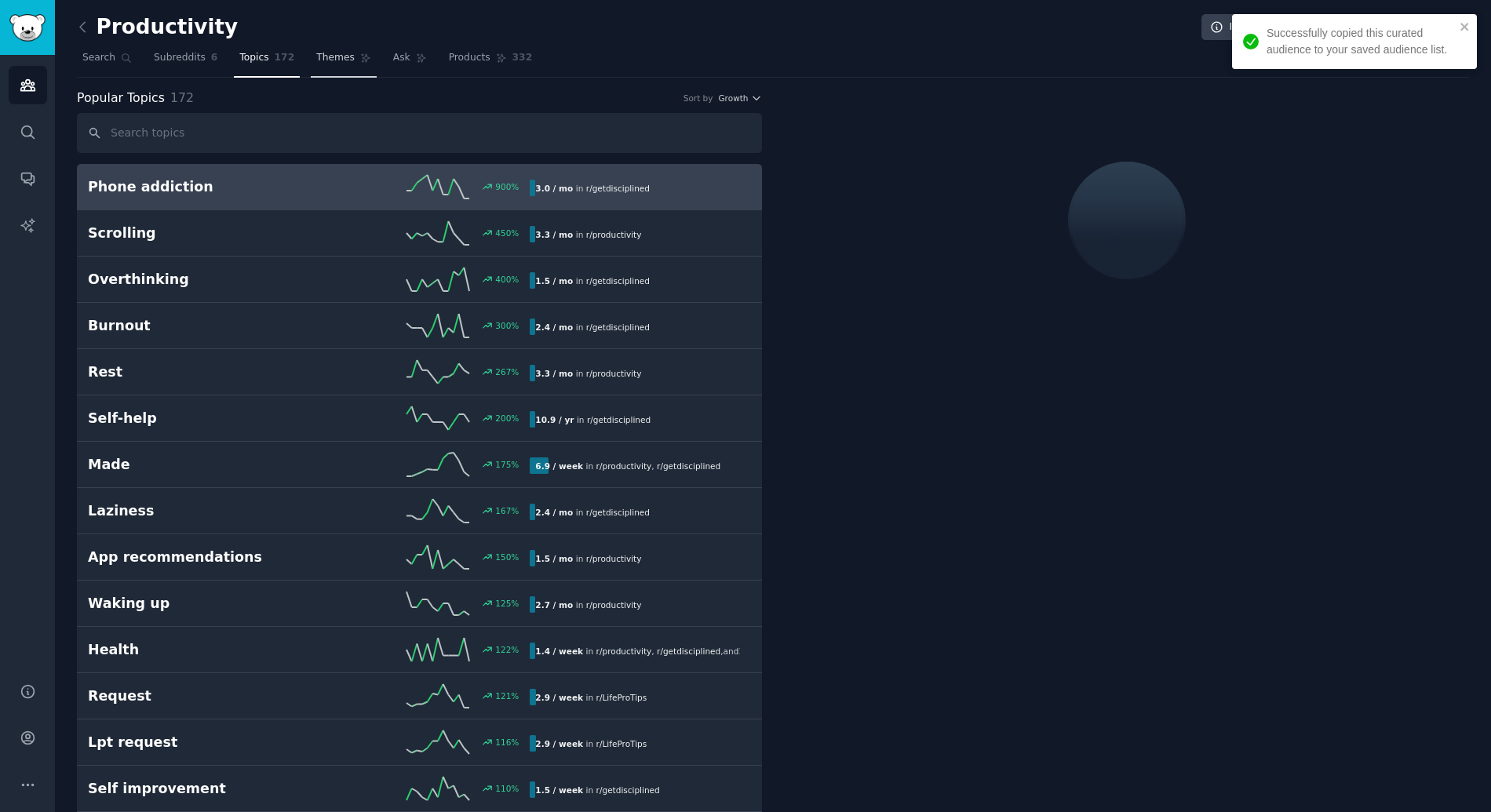
click at [347, 64] on span "Themes" at bounding box center [335, 58] width 38 height 14
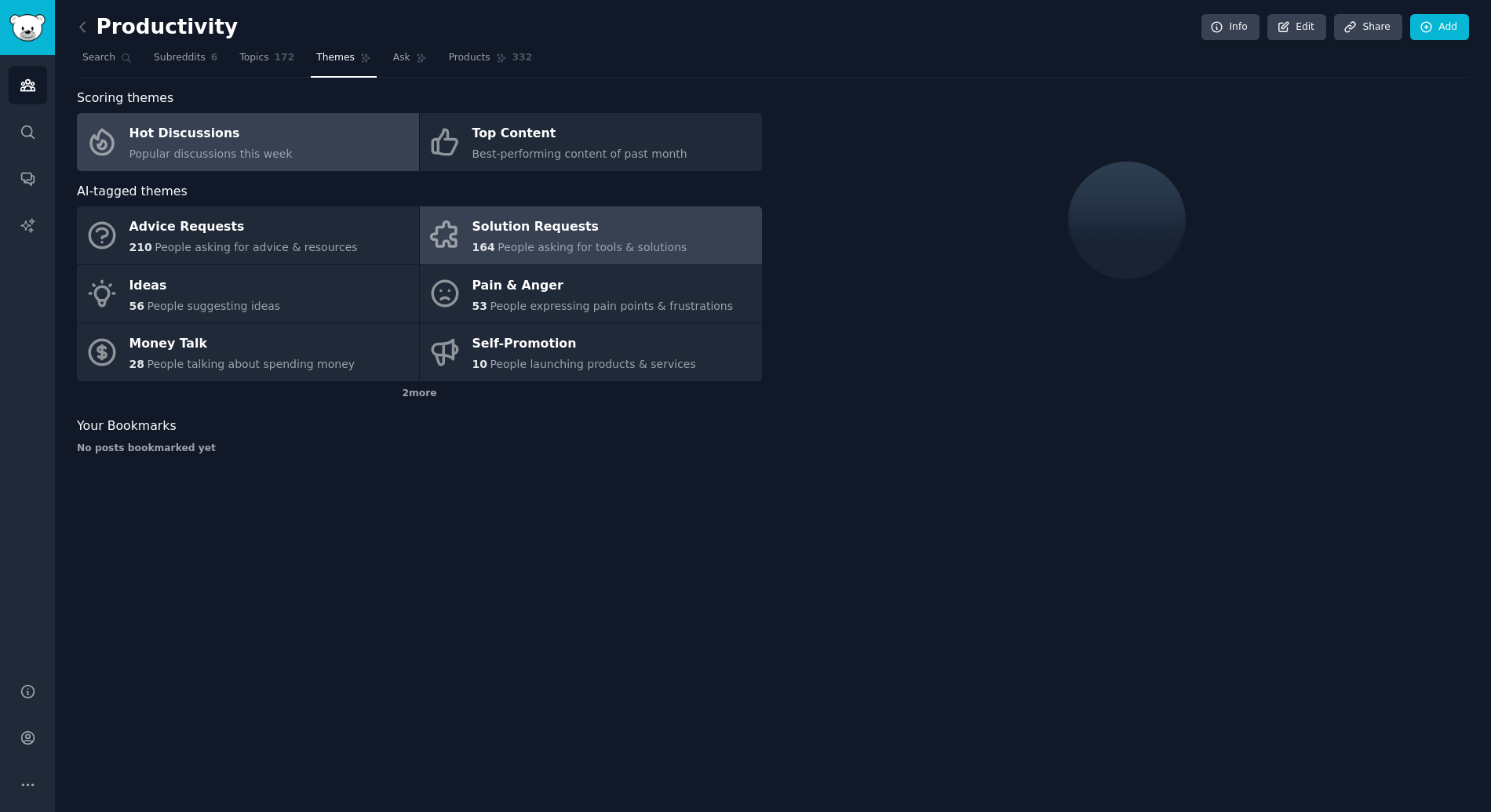
click at [548, 254] on span "People asking for tools & solutions" at bounding box center [592, 247] width 189 height 13
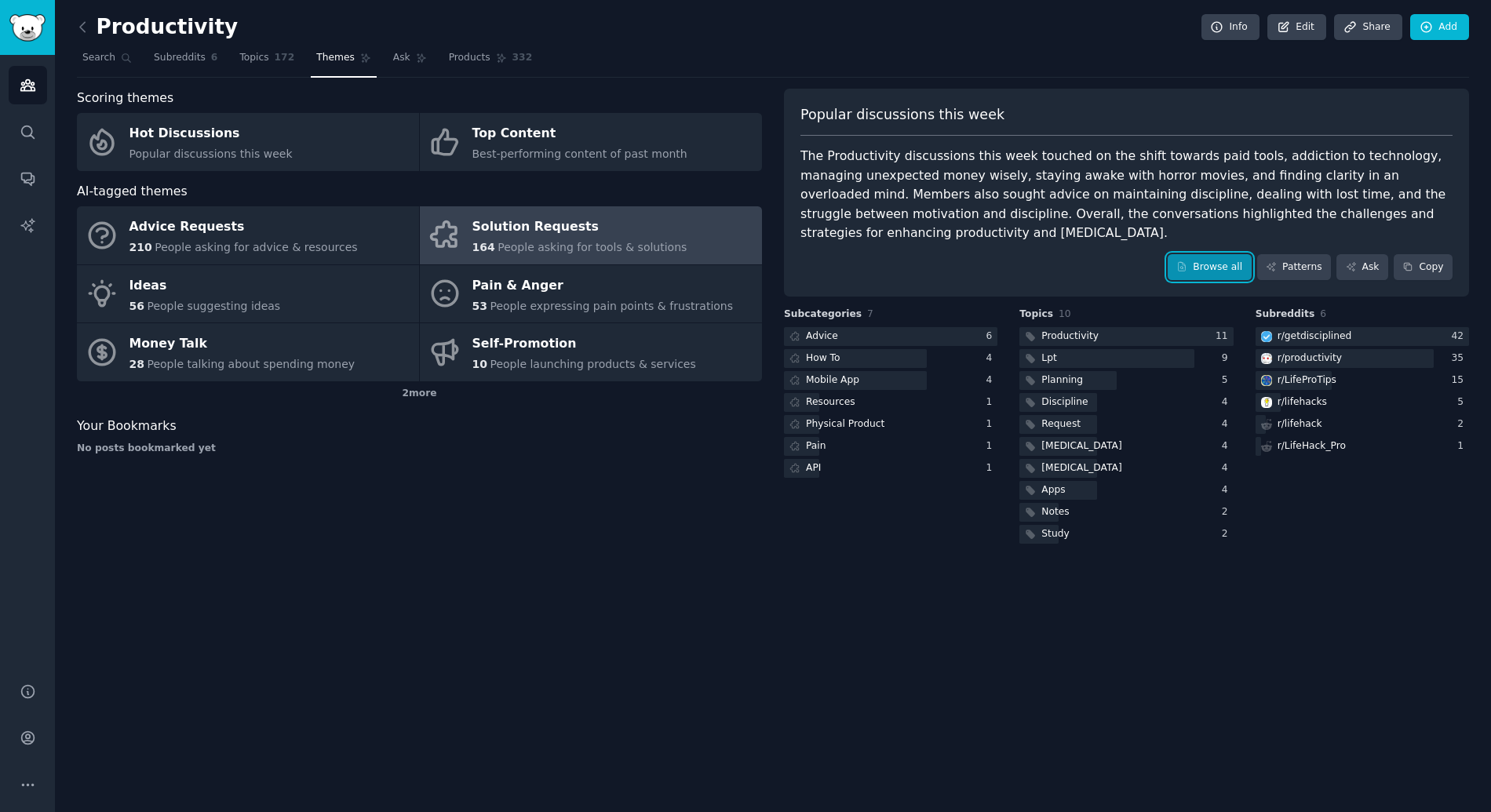
click at [1209, 262] on link "Browse all" at bounding box center [1209, 268] width 84 height 27
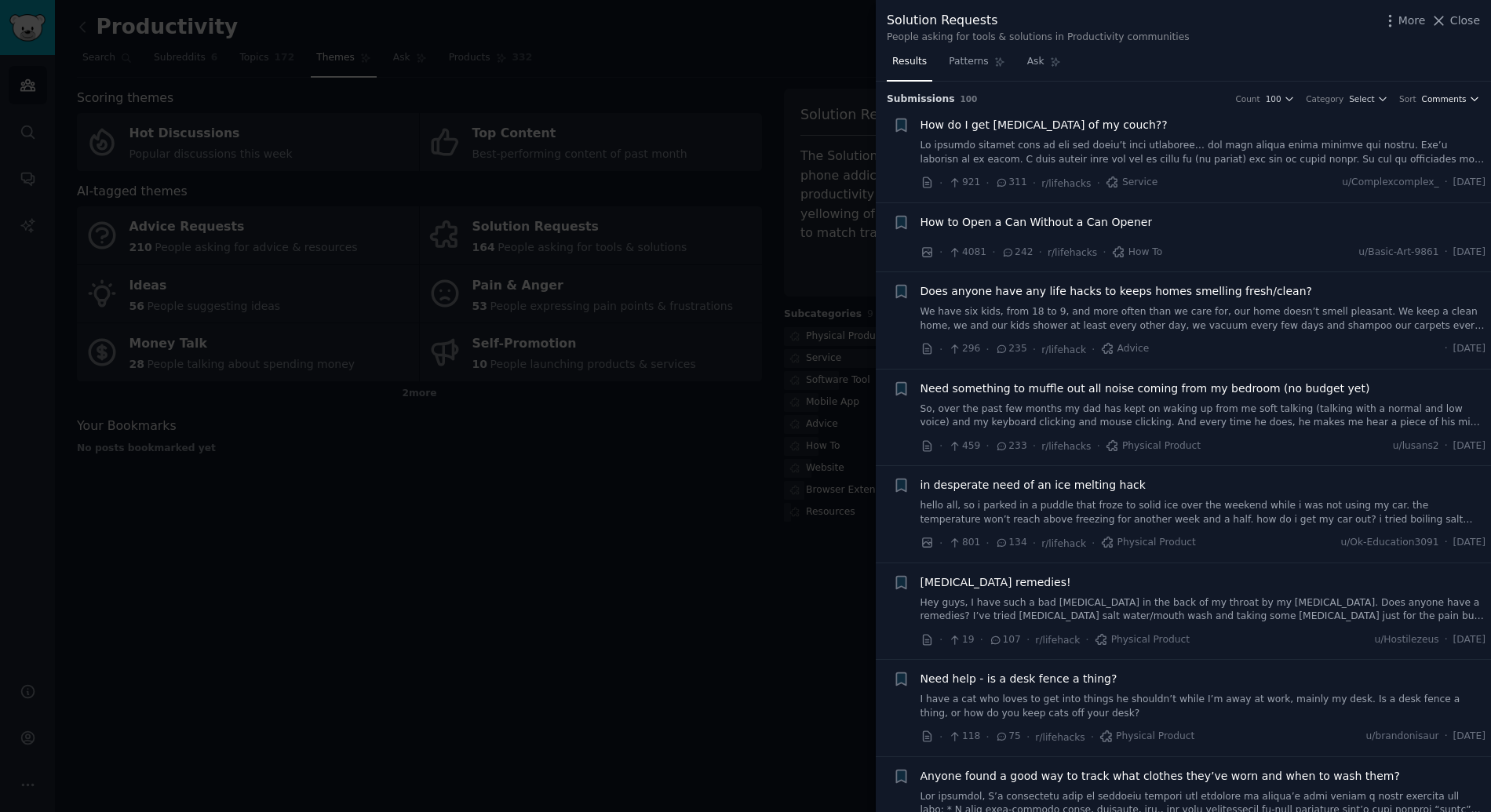
click at [1457, 102] on span "Comments" at bounding box center [1444, 99] width 44 height 11
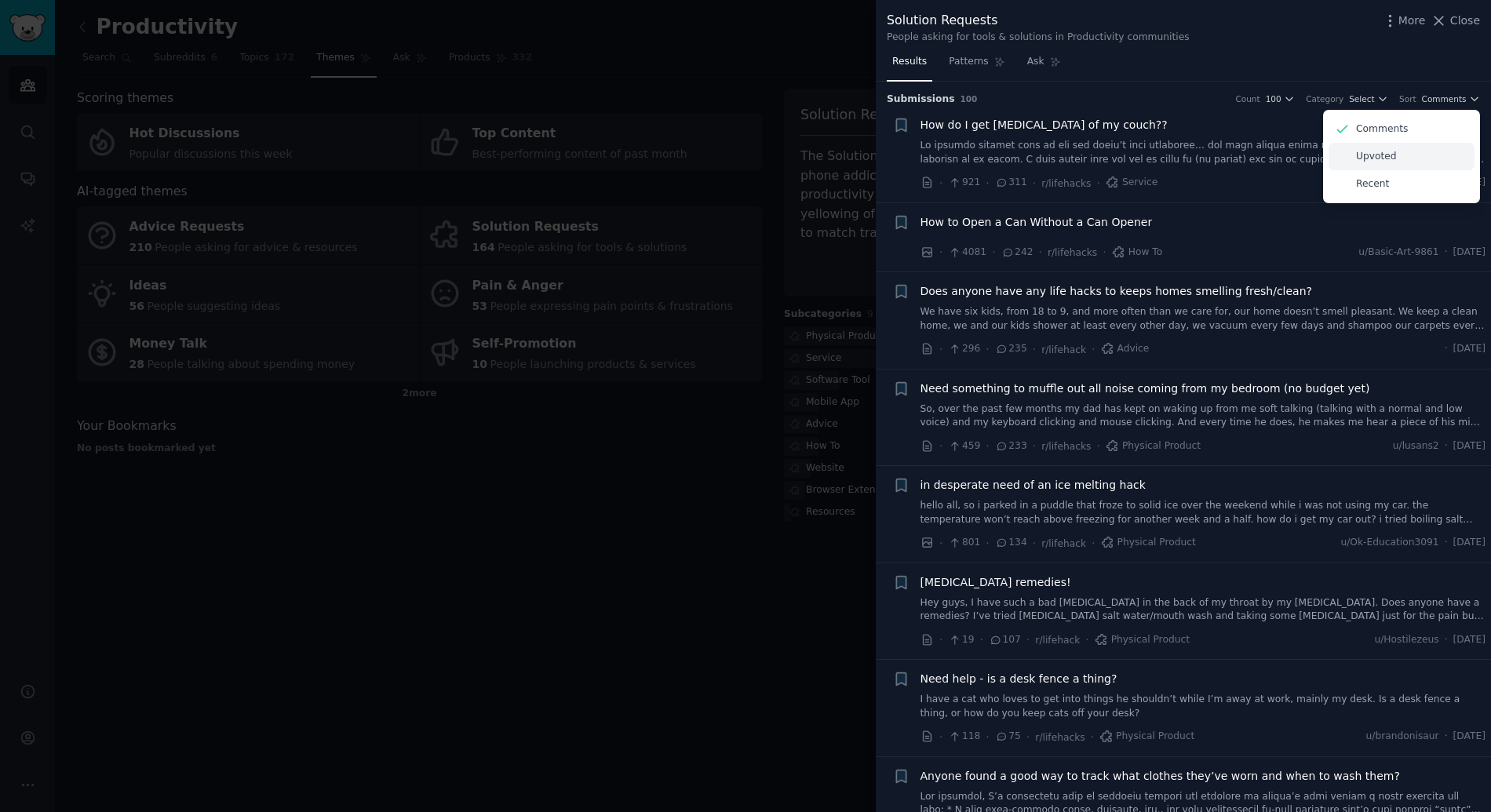
click at [1394, 149] on div "Upvoted" at bounding box center [1401, 156] width 146 height 28
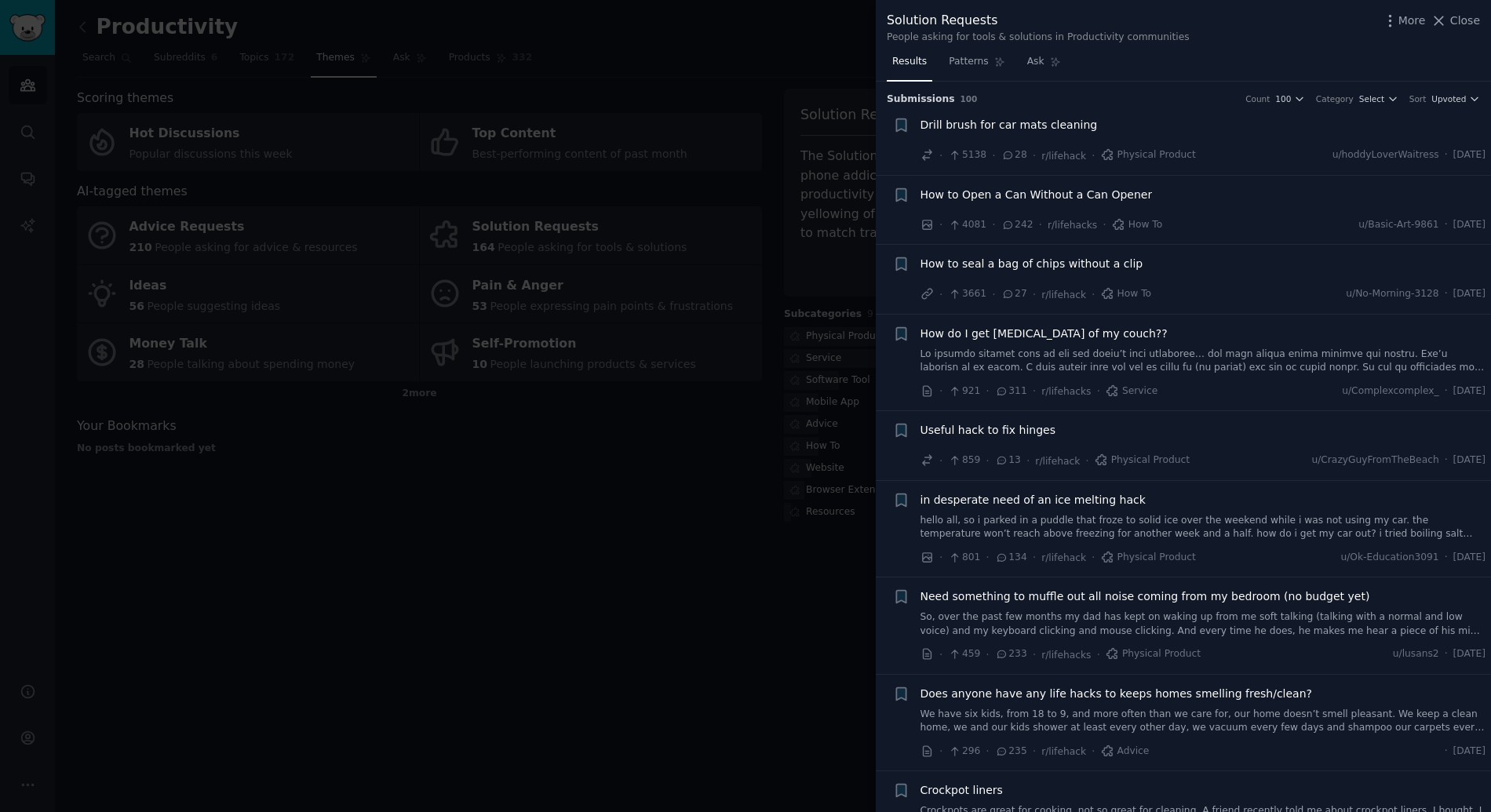
click at [608, 406] on div at bounding box center [746, 406] width 1491 height 812
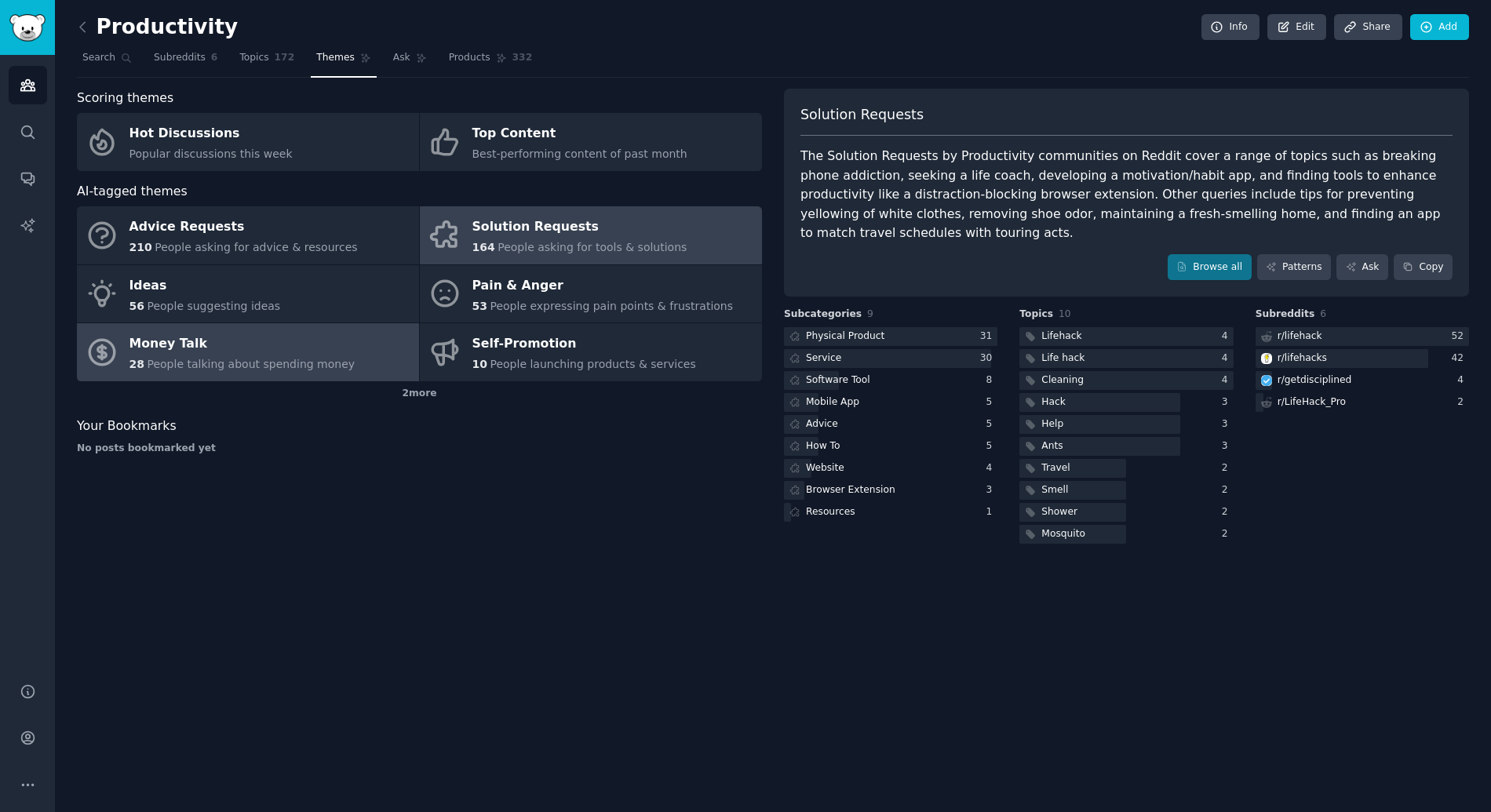
click at [312, 376] on link "Money Talk 28 People talking about spending money" at bounding box center [247, 352] width 342 height 58
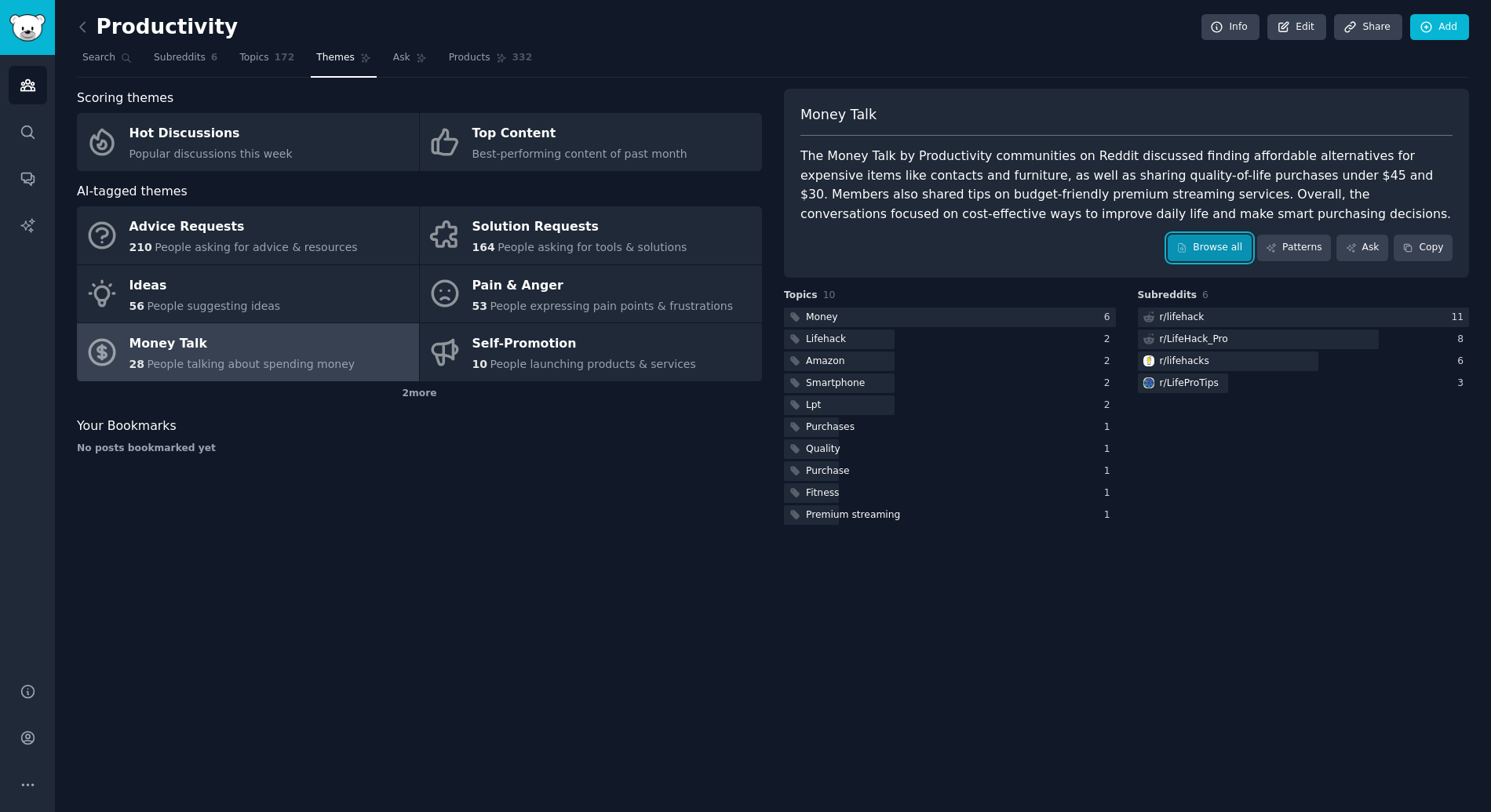
click at [1231, 238] on link "Browse all" at bounding box center [1209, 248] width 84 height 27
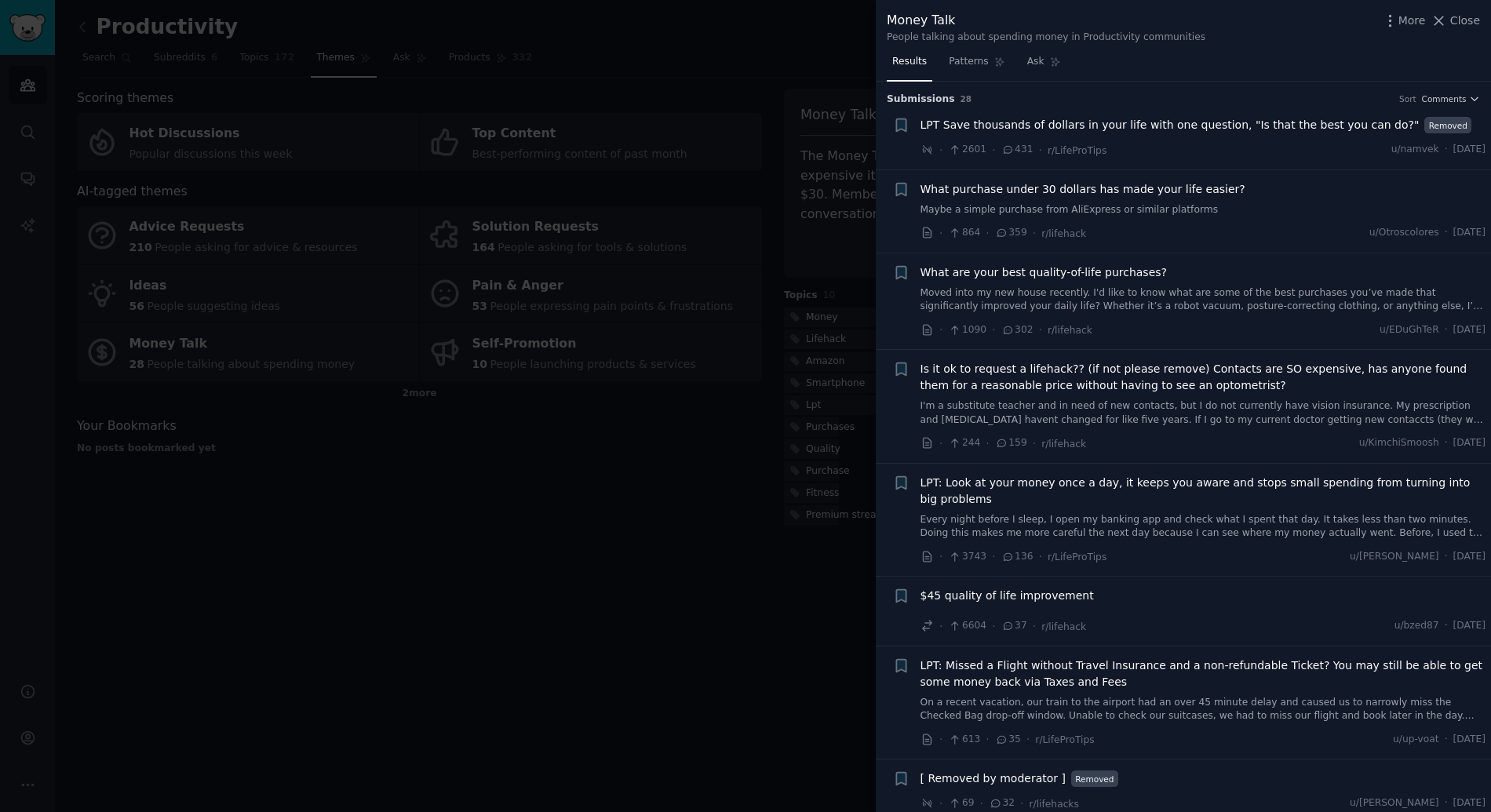
drag, startPoint x: 787, startPoint y: 177, endPoint x: 768, endPoint y: 174, distance: 19.2
click at [787, 178] on div at bounding box center [746, 406] width 1491 height 812
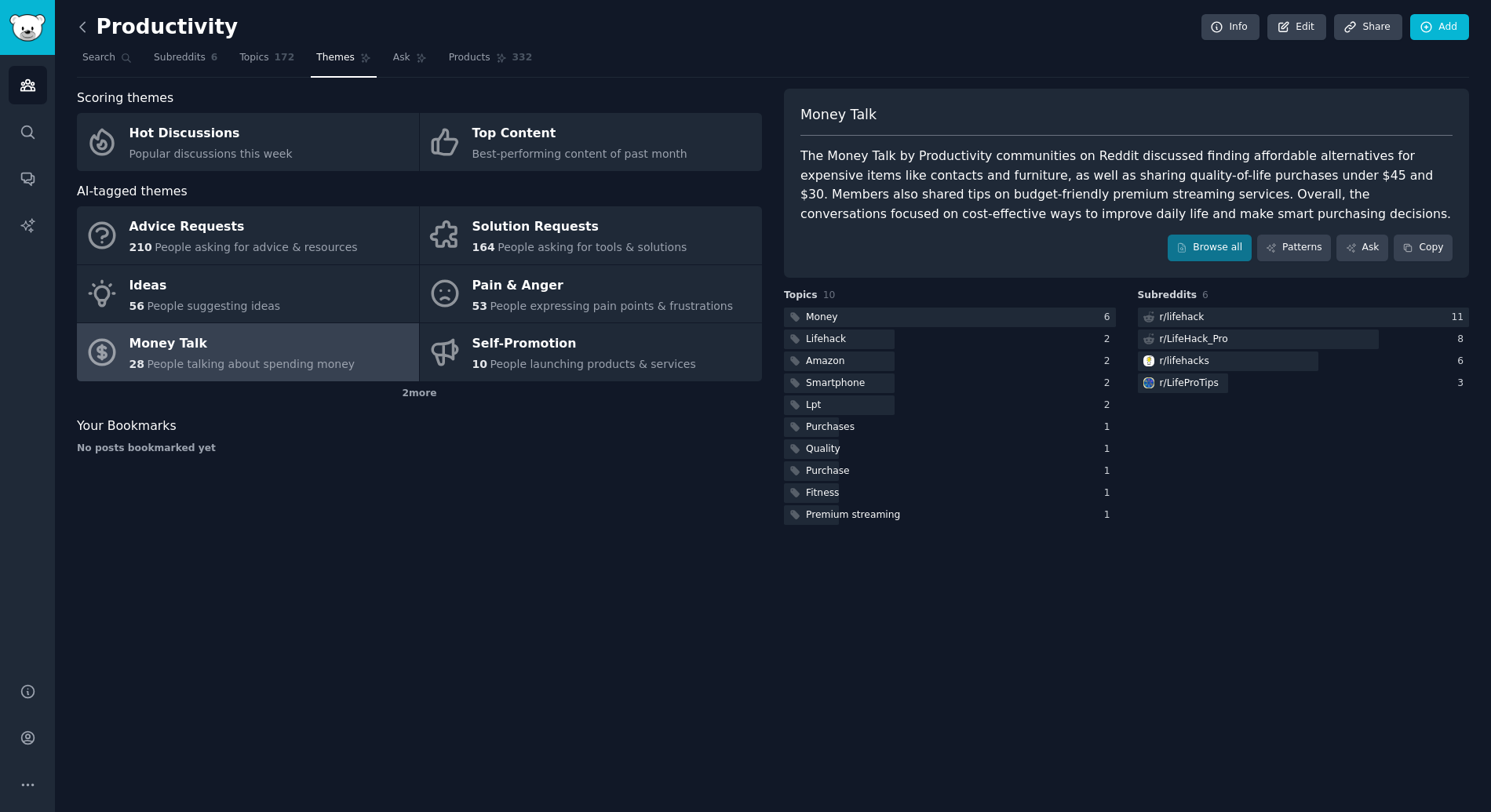
click at [81, 31] on icon at bounding box center [82, 27] width 17 height 17
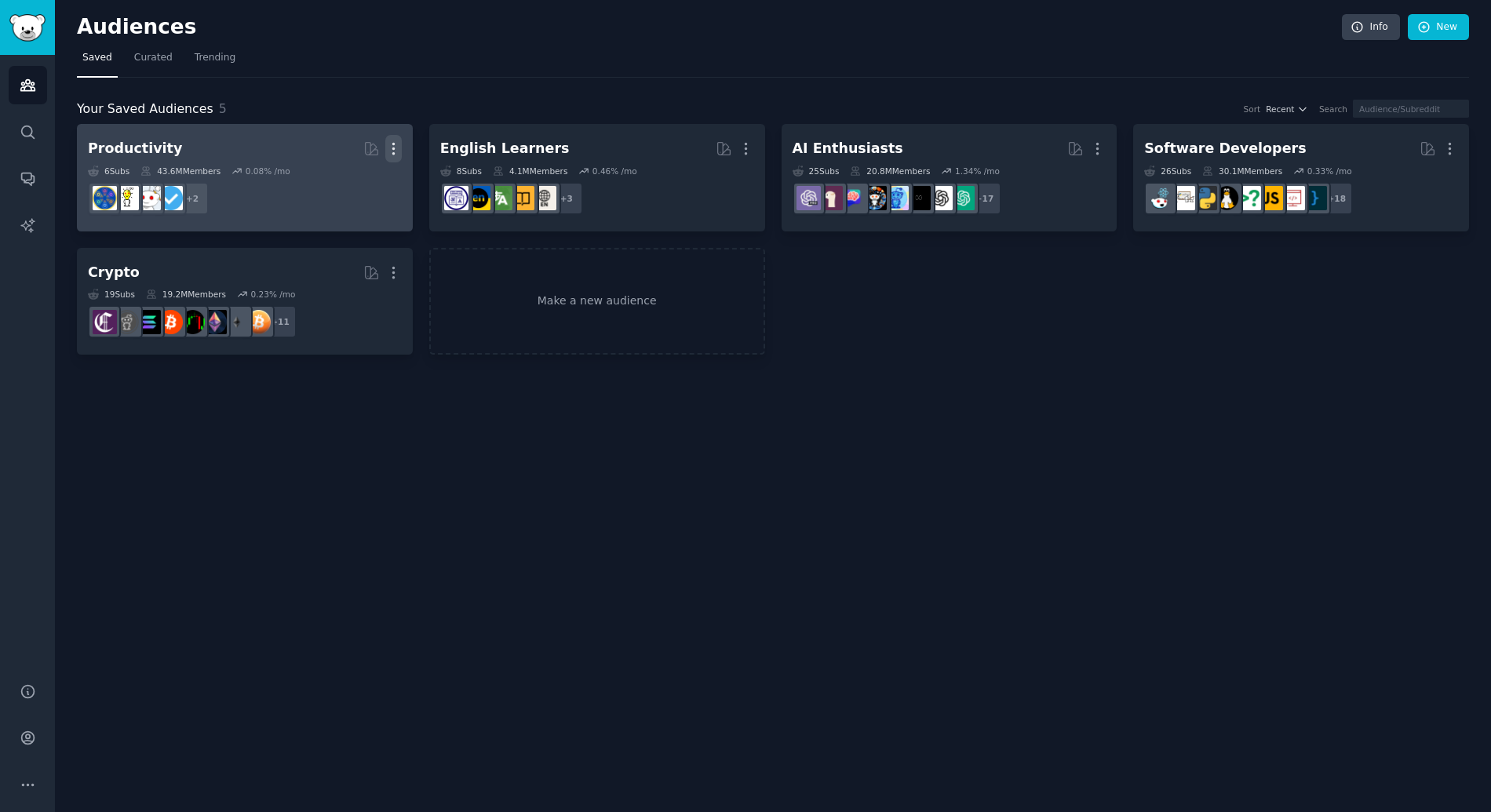
click at [392, 149] on icon "button" at bounding box center [393, 148] width 17 height 17
click at [344, 185] on p "Delete" at bounding box center [351, 182] width 36 height 17
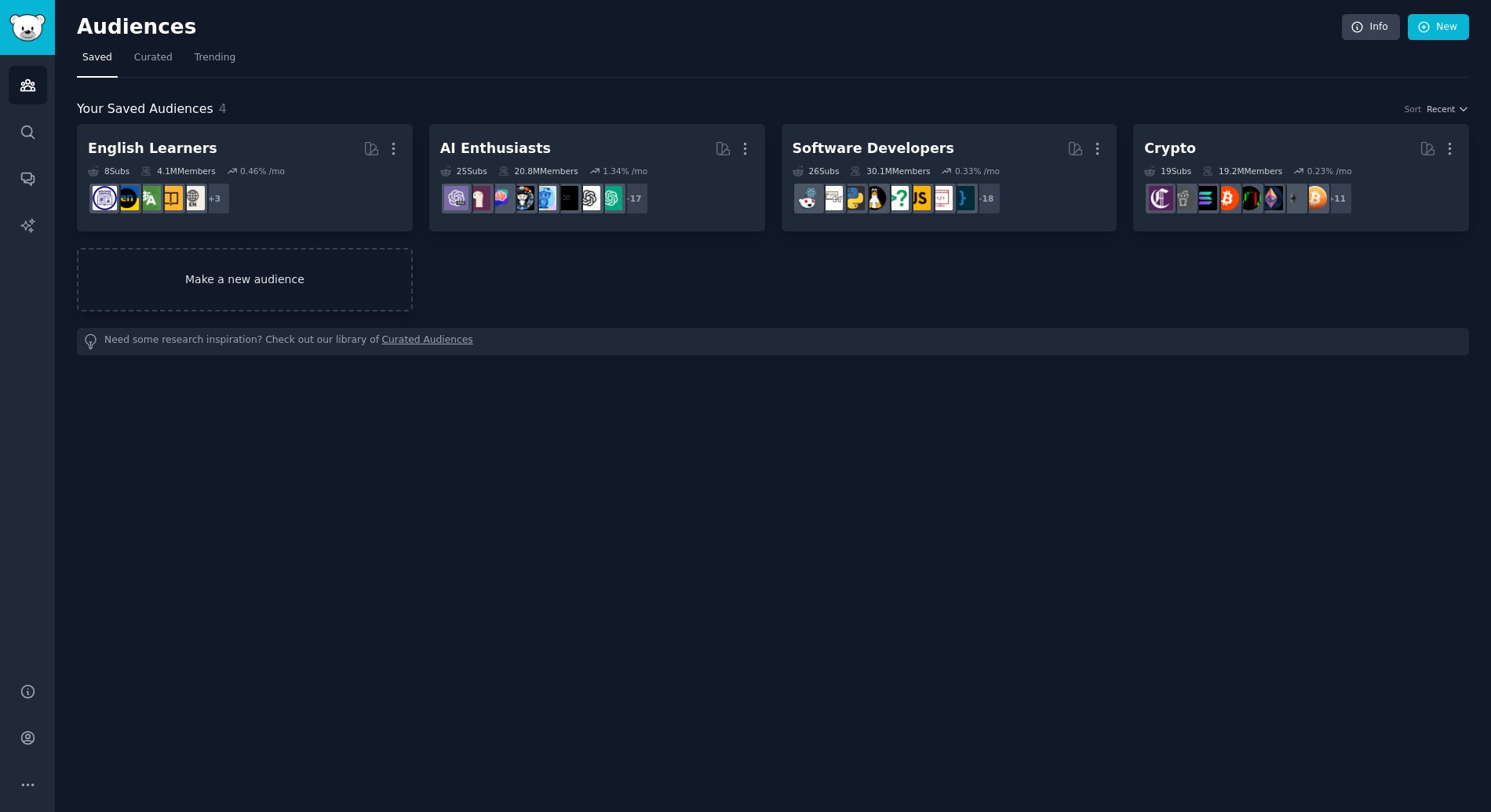
click at [292, 278] on link "Make a new audience" at bounding box center [244, 280] width 335 height 63
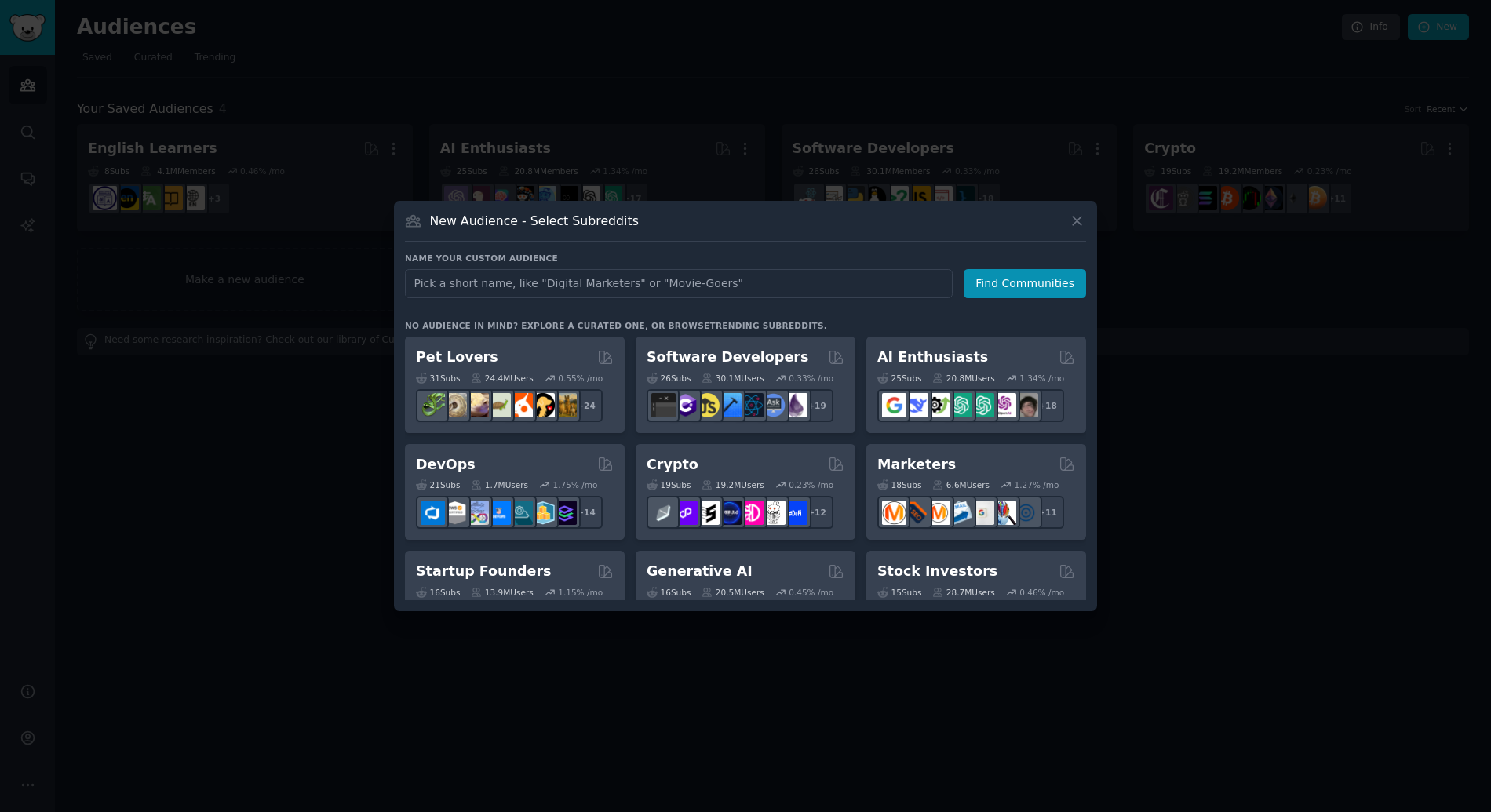
click at [762, 328] on link "trending subreddits" at bounding box center [765, 326] width 113 height 10
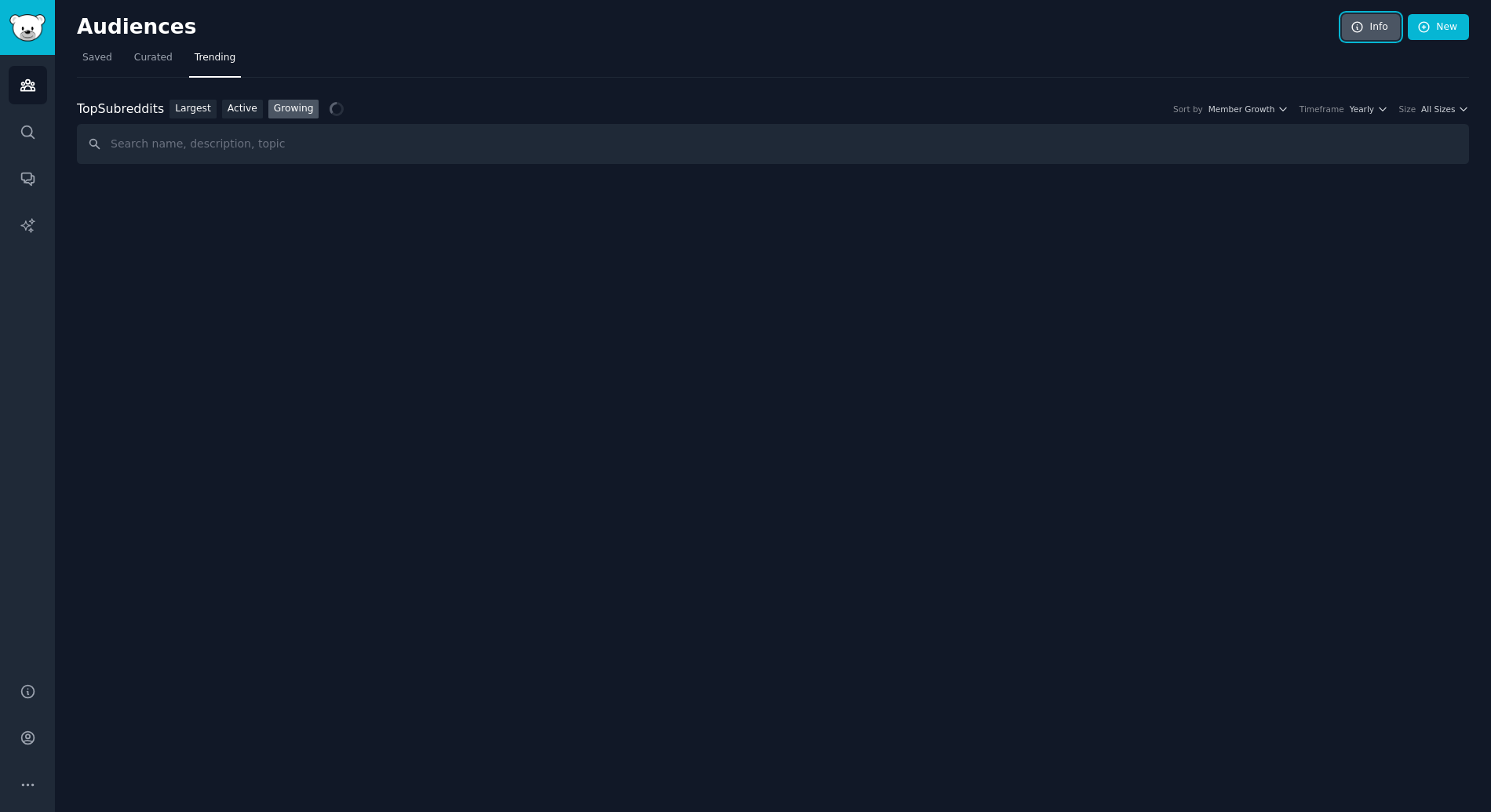
click at [1355, 32] on icon at bounding box center [1358, 28] width 14 height 14
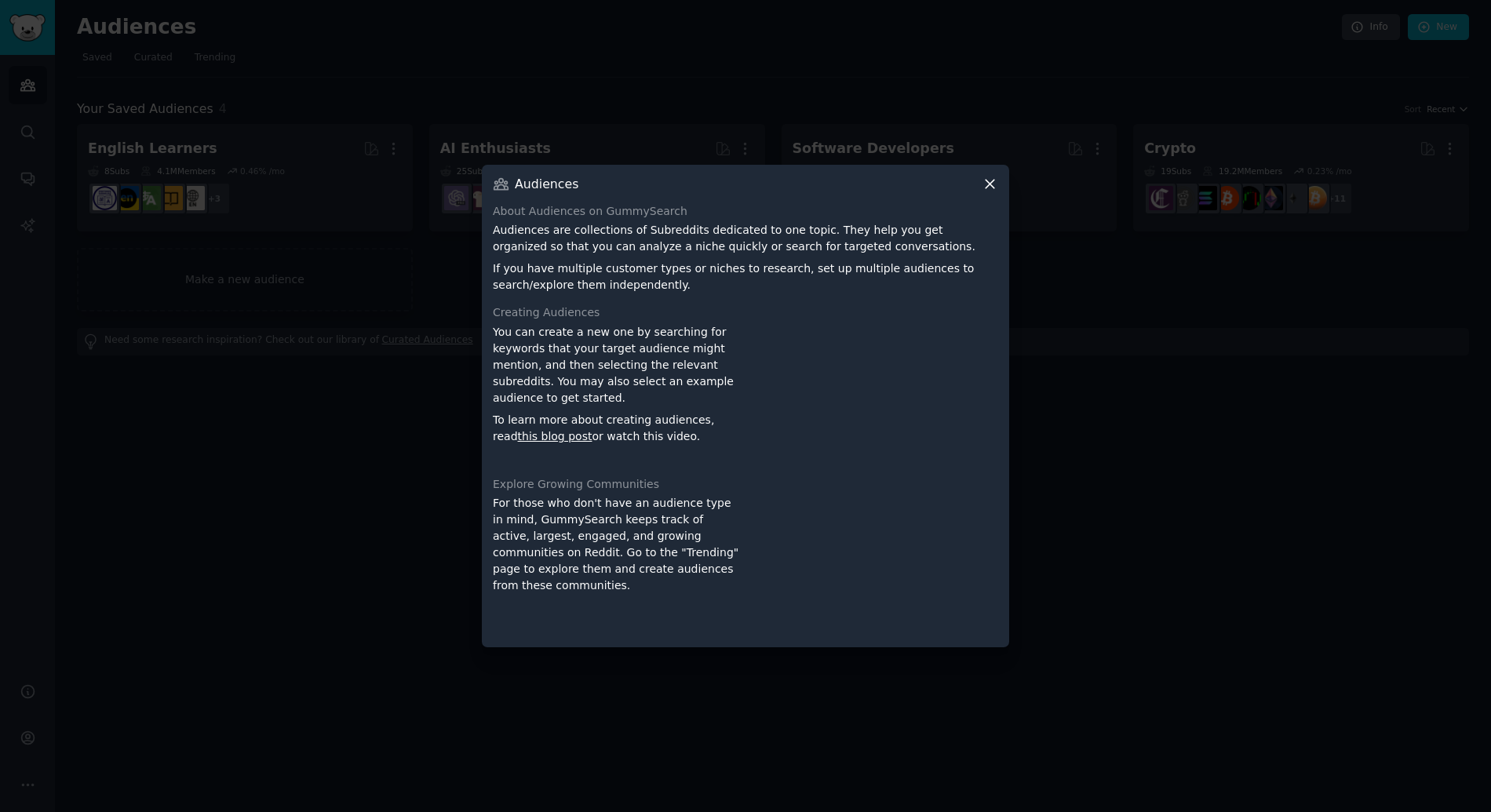
click at [990, 195] on div "Audiences About Audiences on GummySearch Audiences are collections of Subreddit…" at bounding box center [745, 406] width 527 height 483
click at [990, 188] on icon at bounding box center [990, 184] width 17 height 17
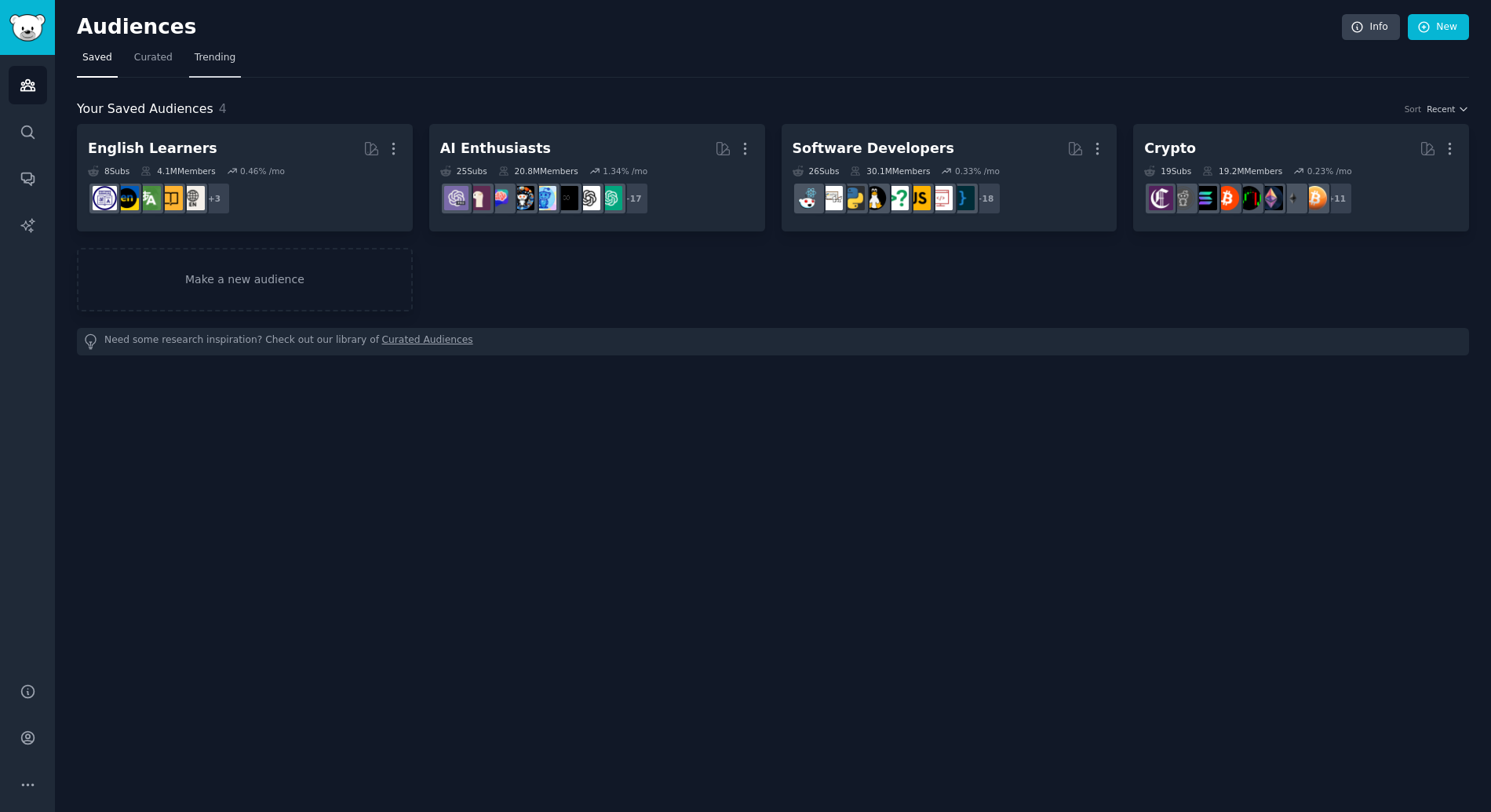
click at [224, 68] on link "Trending" at bounding box center [214, 61] width 52 height 33
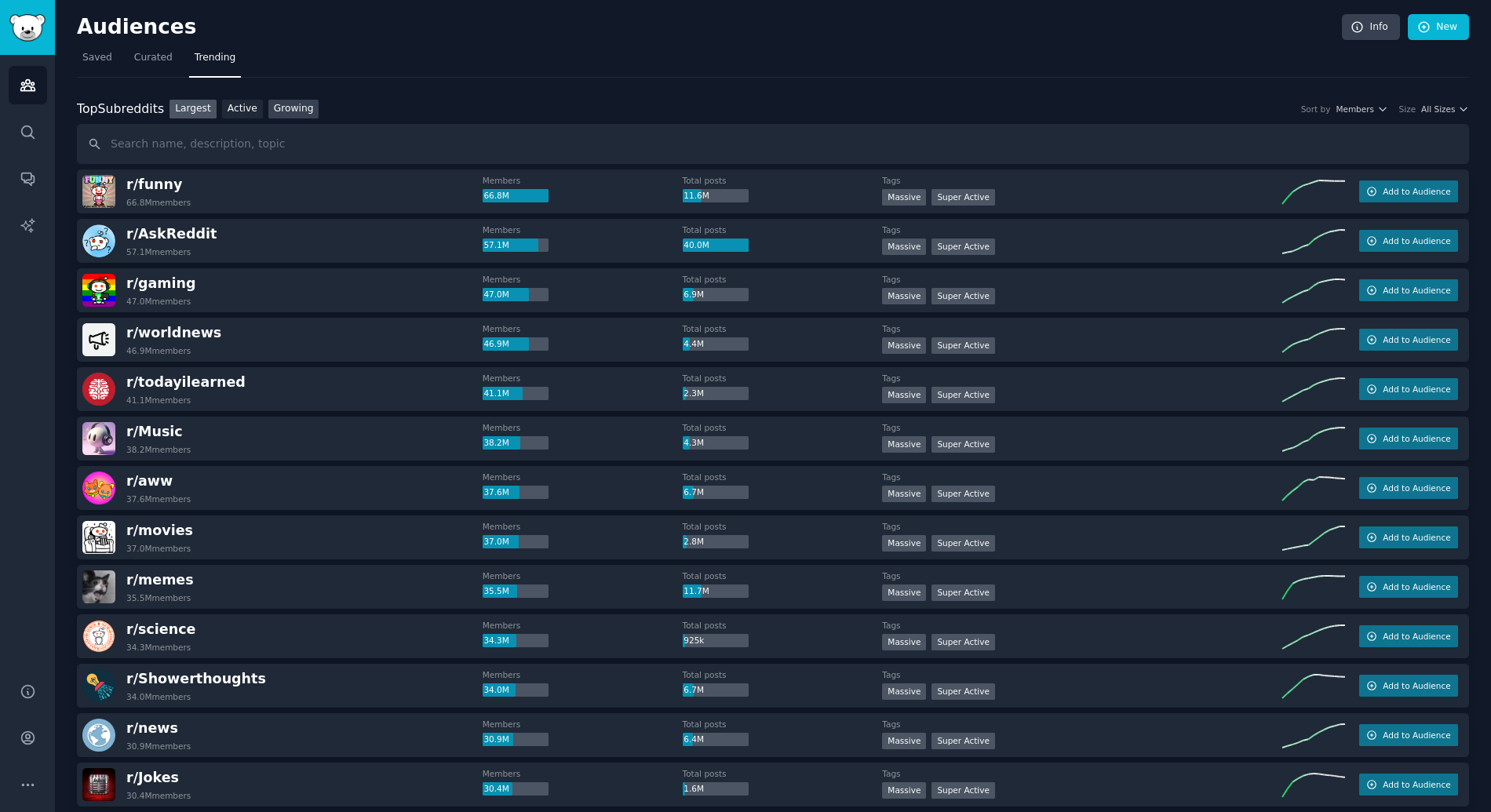
click at [284, 113] on link "Growing" at bounding box center [293, 109] width 51 height 20
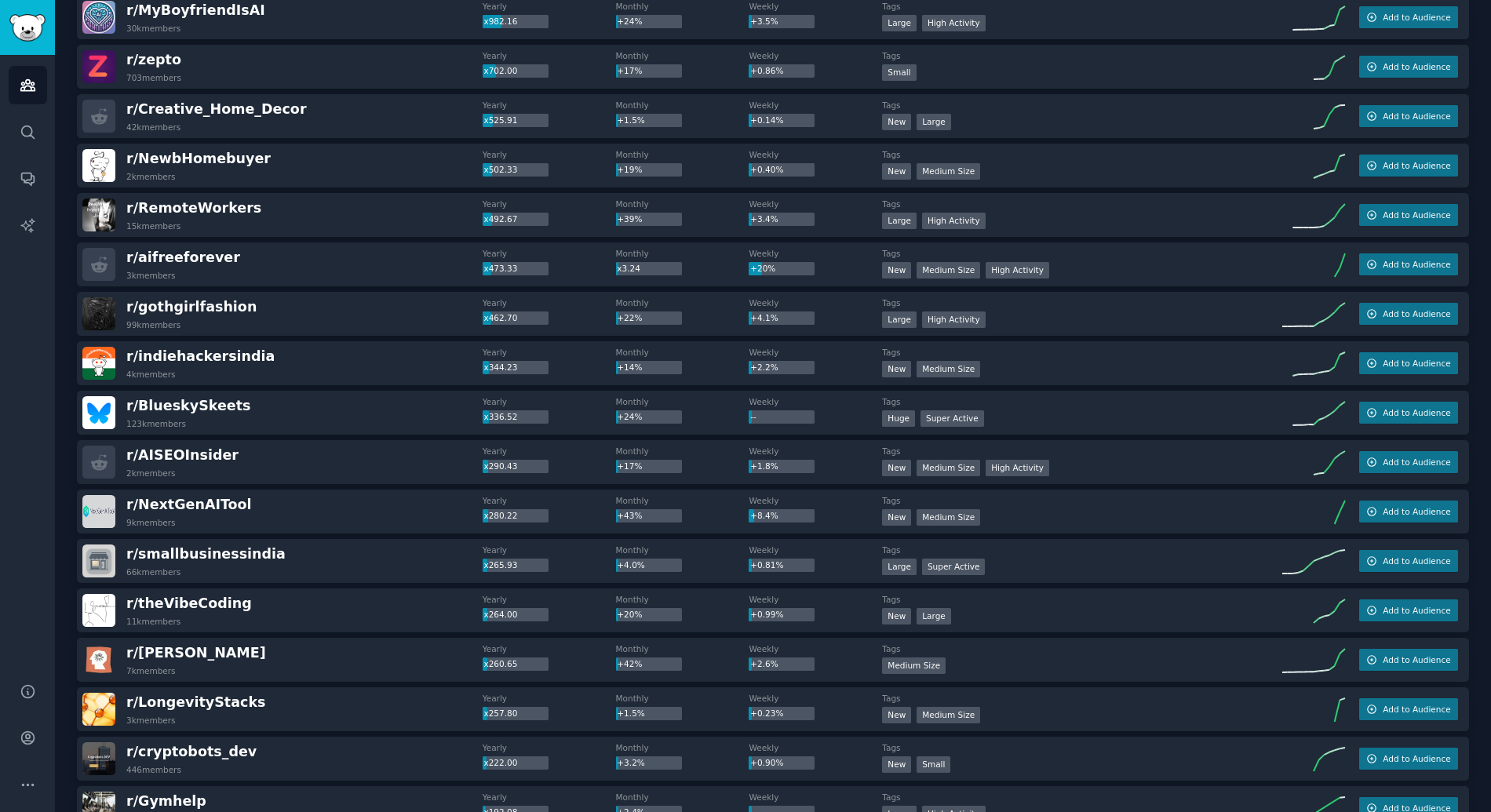
scroll to position [565, 0]
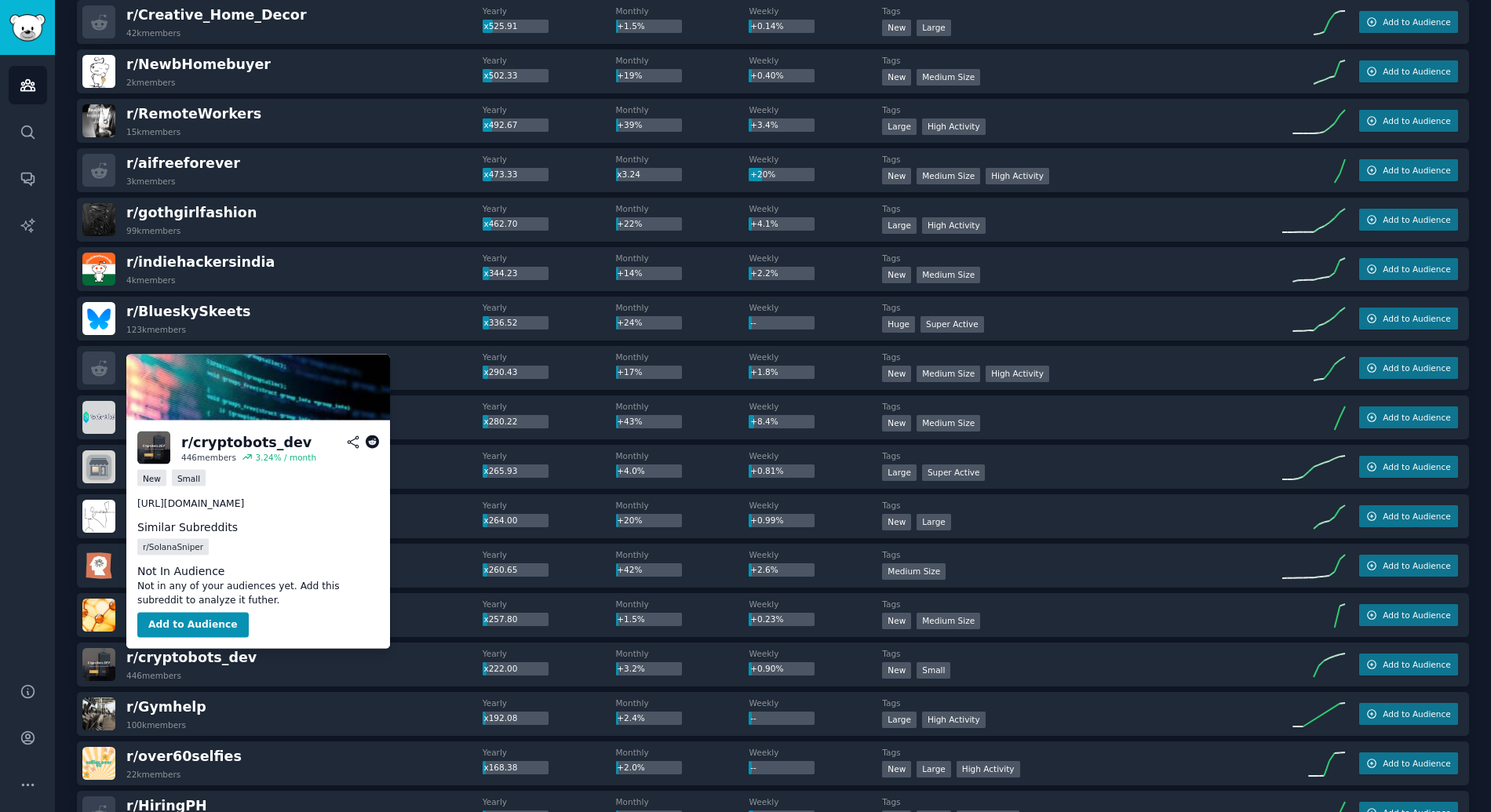
click at [224, 504] on p "https://t.me/cryptobots_dev" at bounding box center [258, 504] width 242 height 14
drag, startPoint x: 270, startPoint y: 504, endPoint x: 136, endPoint y: 499, distance: 134.1
click at [136, 499] on div "r/ cryptobots_dev 446 members 3.24 % / month New Small https://t.me/cryptobots_…" at bounding box center [258, 534] width 263 height 228
copy p "https://t.me/cryptobots_dev"
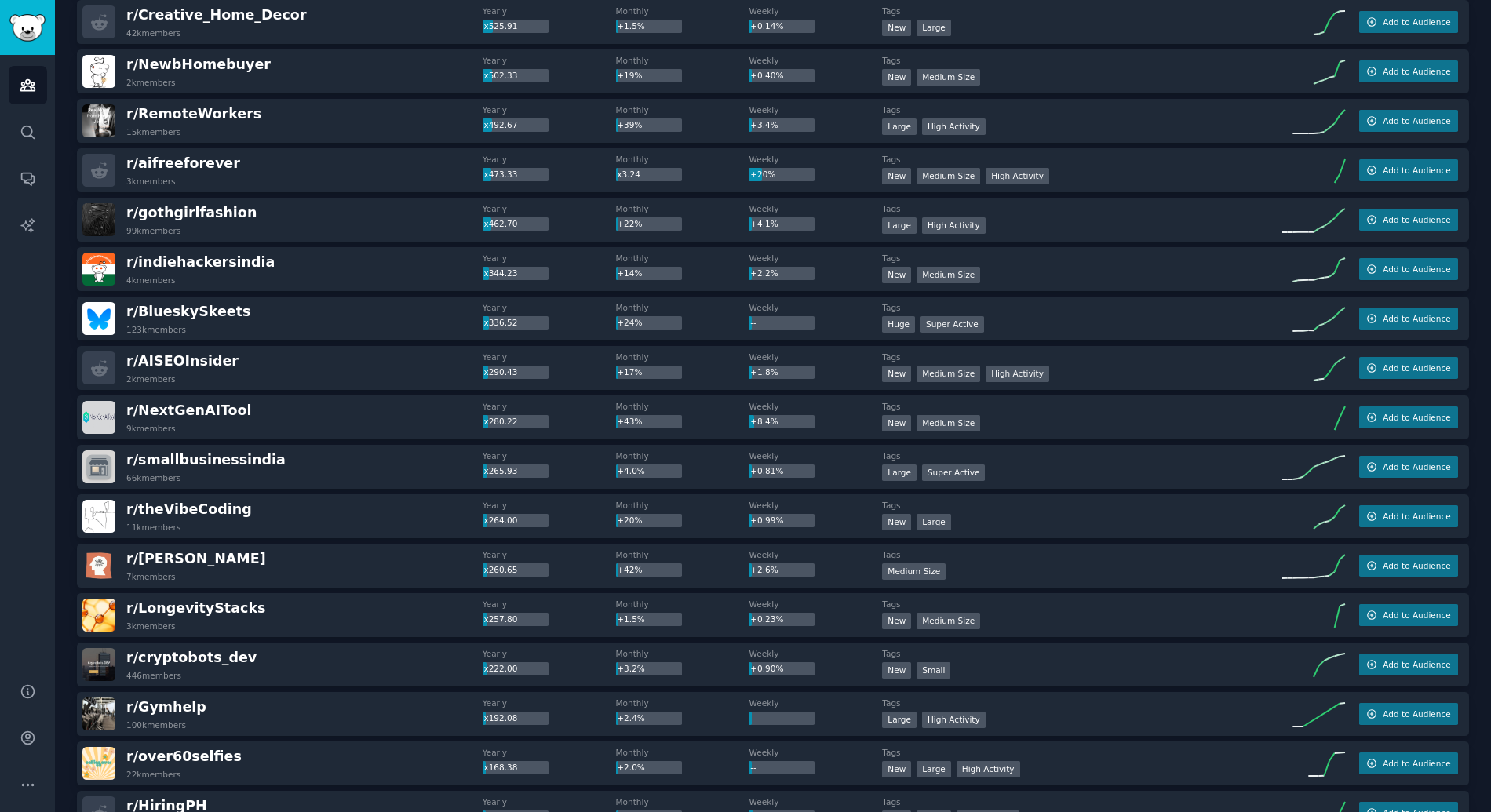
click at [270, 706] on div "r/ Gymhelp 100k members" at bounding box center [282, 714] width 401 height 33
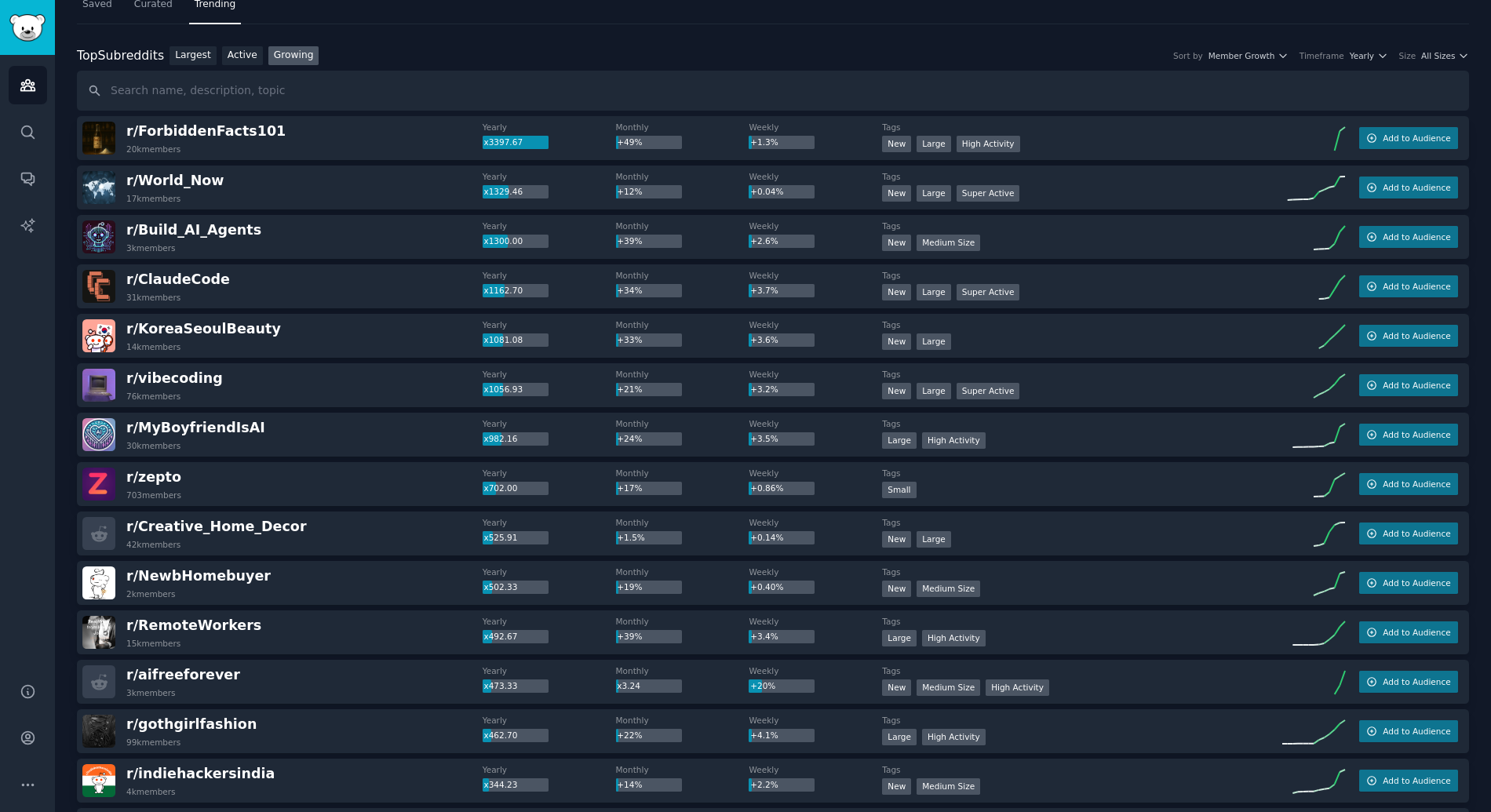
scroll to position [52, 0]
drag, startPoint x: 251, startPoint y: 228, endPoint x: 121, endPoint y: 223, distance: 130.1
click at [121, 223] on div "r/ Build_AI_Agents 3k members" at bounding box center [282, 238] width 401 height 33
click at [164, 232] on span "r/ Build_AI_Agents" at bounding box center [194, 231] width 135 height 16
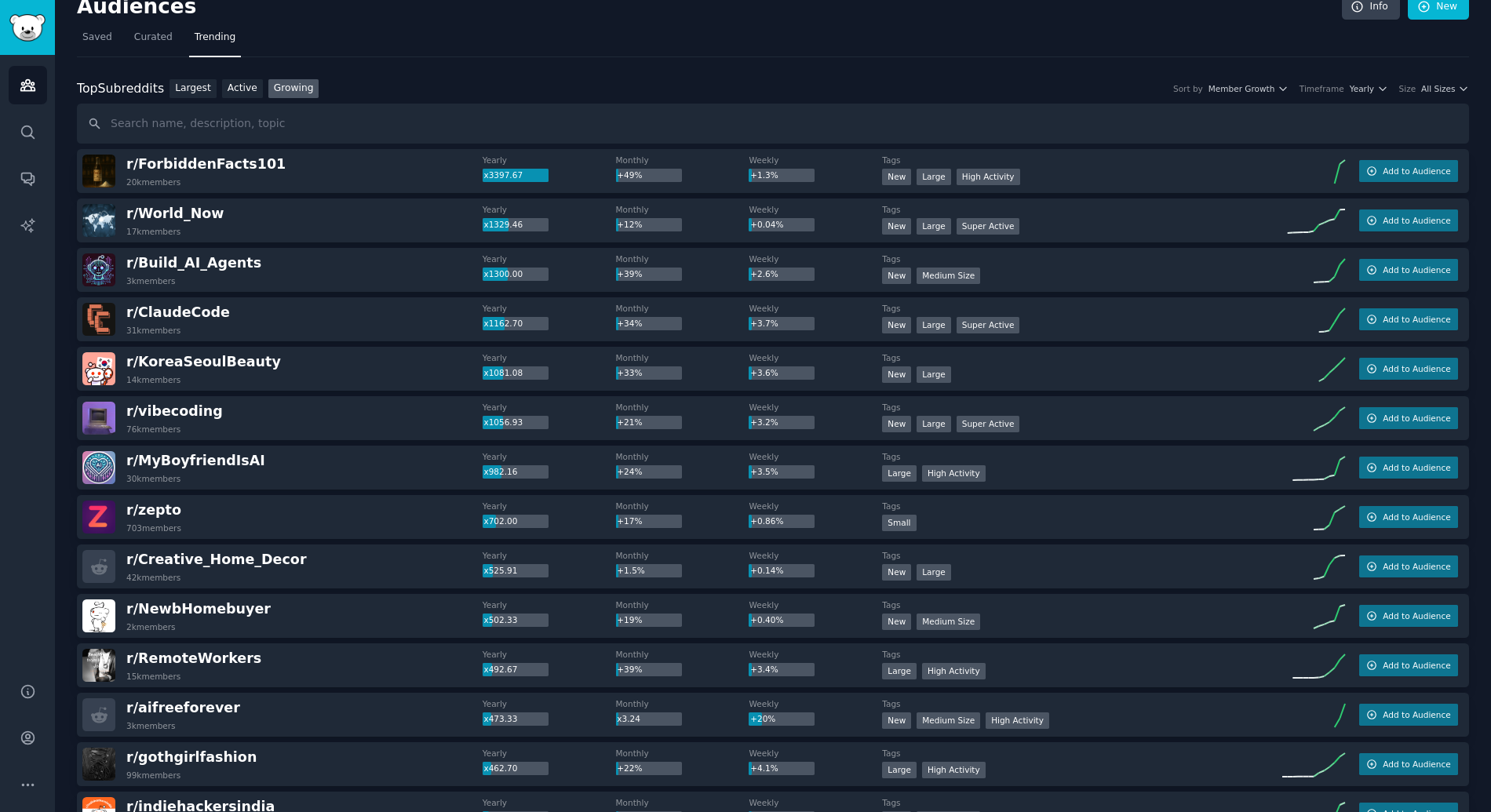
scroll to position [0, 0]
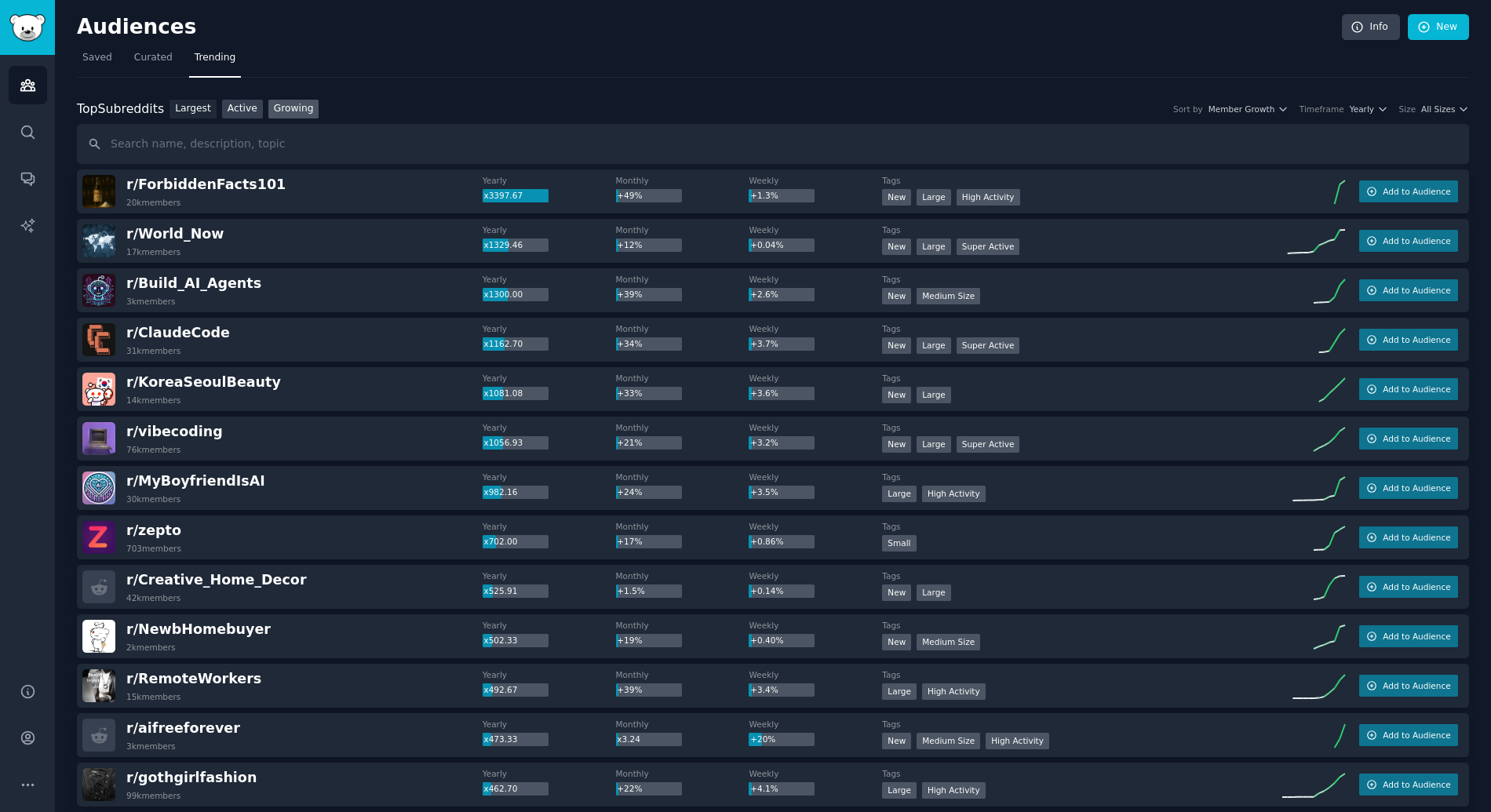
click at [237, 110] on link "Active" at bounding box center [242, 109] width 40 height 20
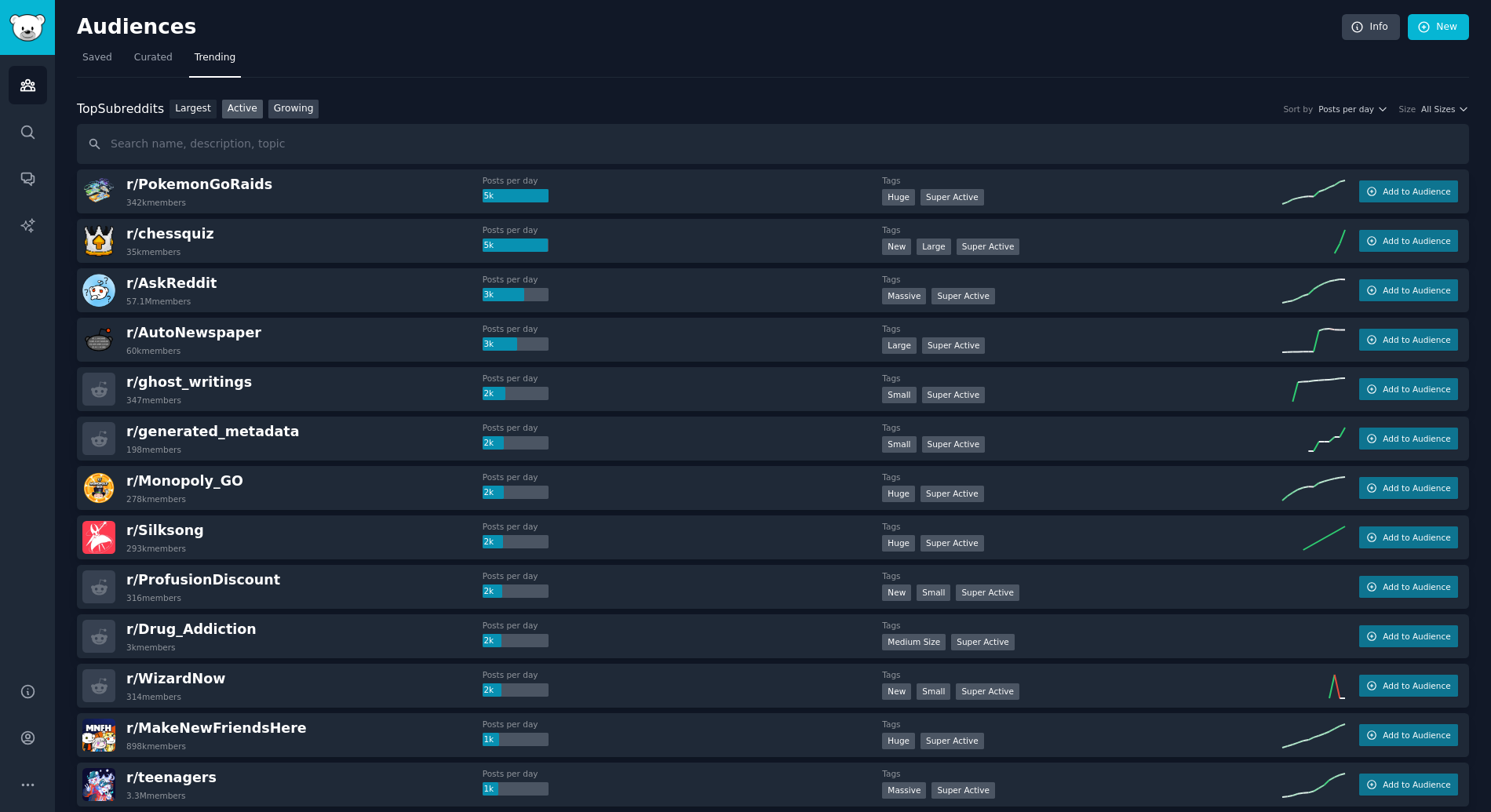
click at [281, 110] on link "Growing" at bounding box center [293, 109] width 51 height 20
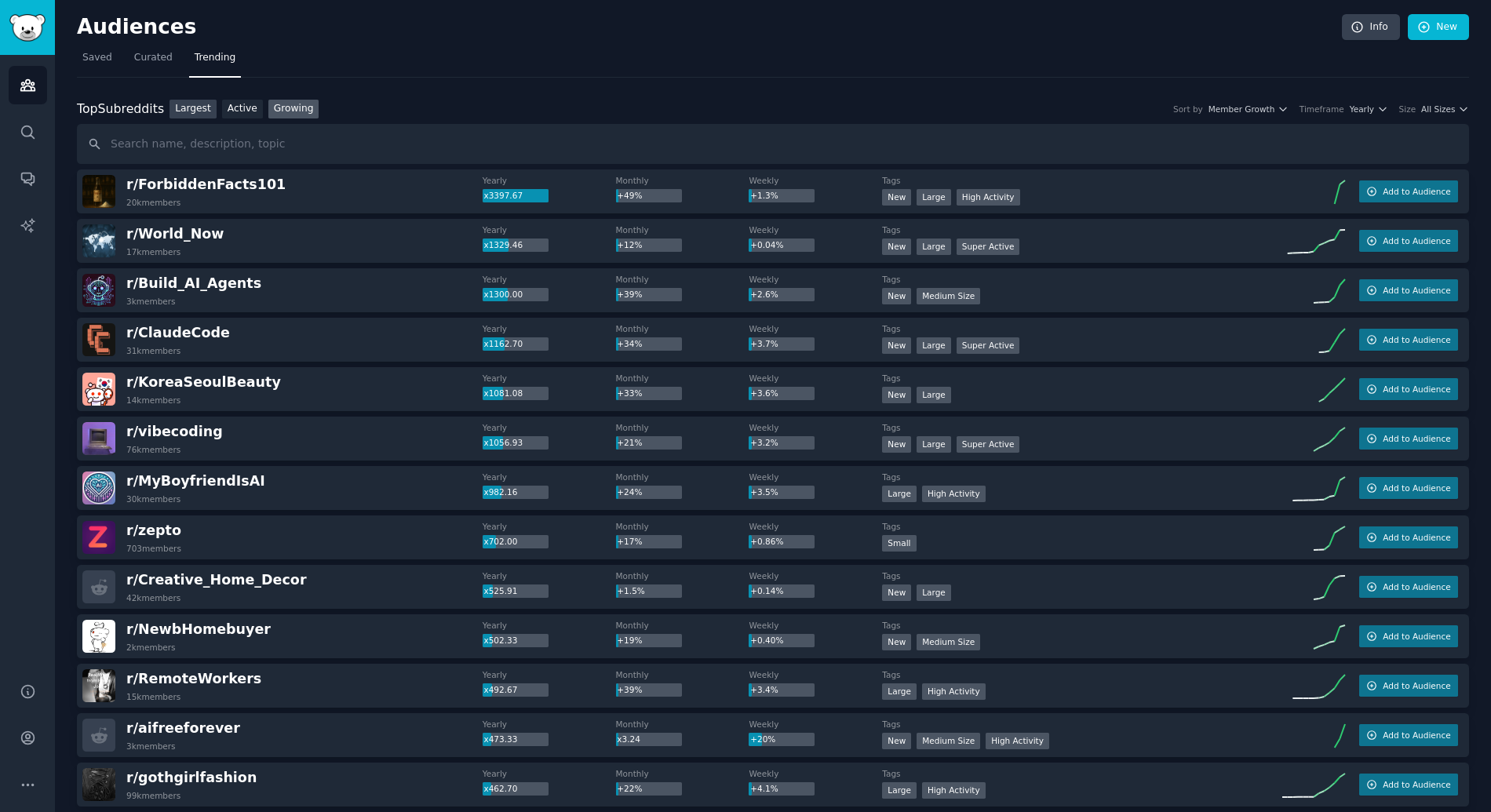
click at [178, 108] on link "Largest" at bounding box center [193, 109] width 47 height 20
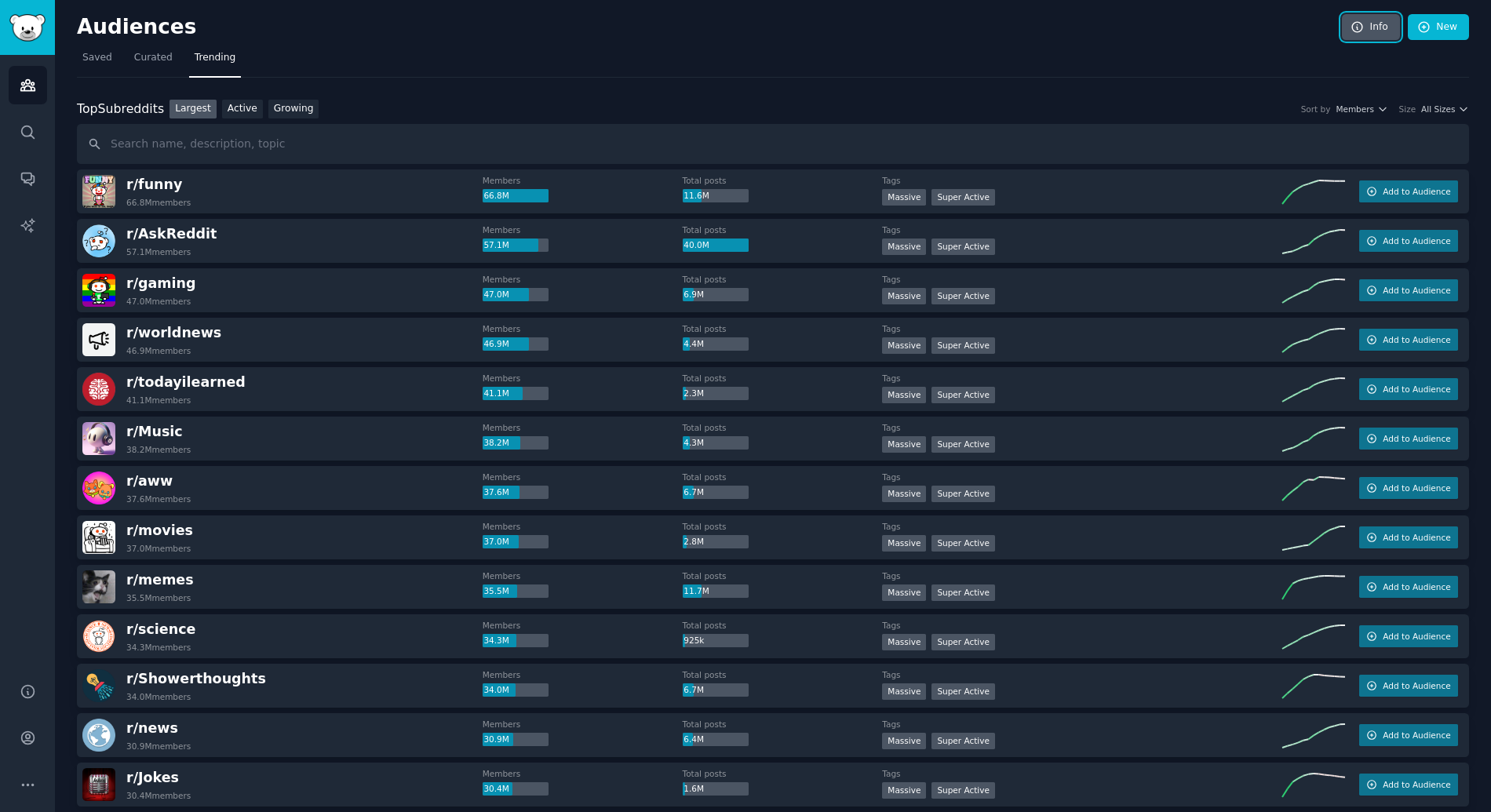
click at [1379, 21] on link "Info" at bounding box center [1370, 28] width 58 height 27
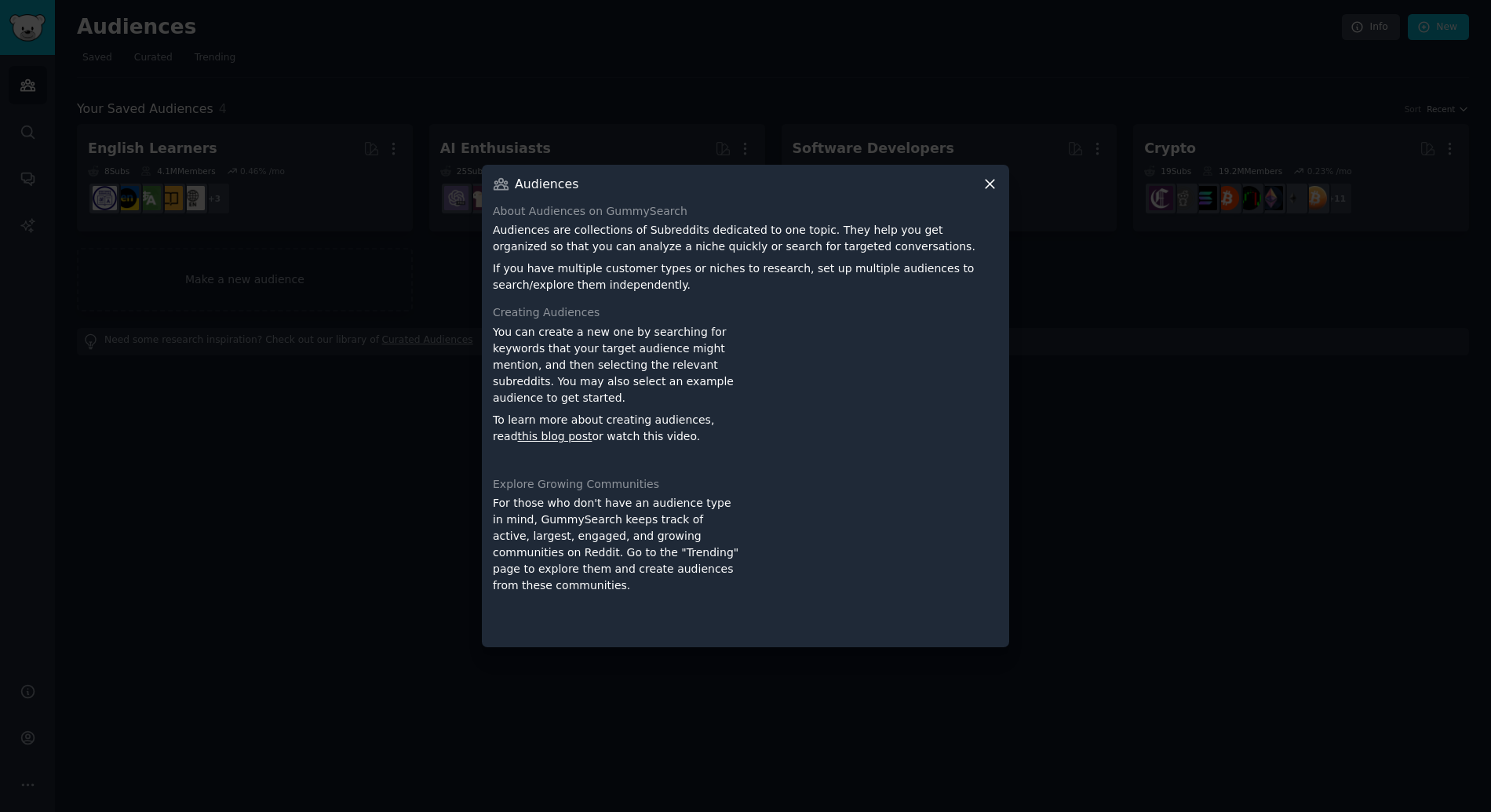
click at [984, 185] on icon at bounding box center [990, 184] width 17 height 17
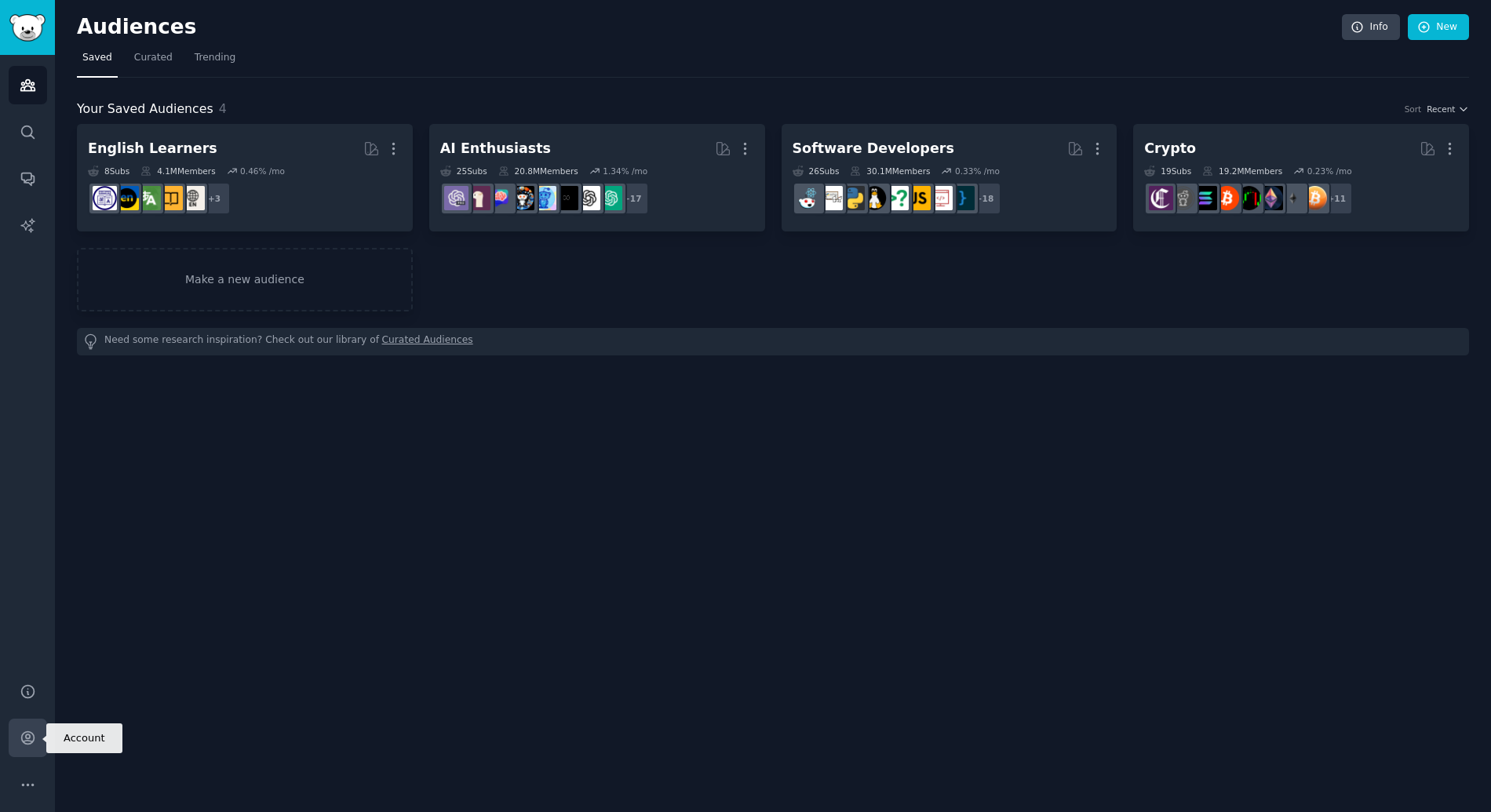
click at [33, 728] on link "Account" at bounding box center [28, 737] width 38 height 38
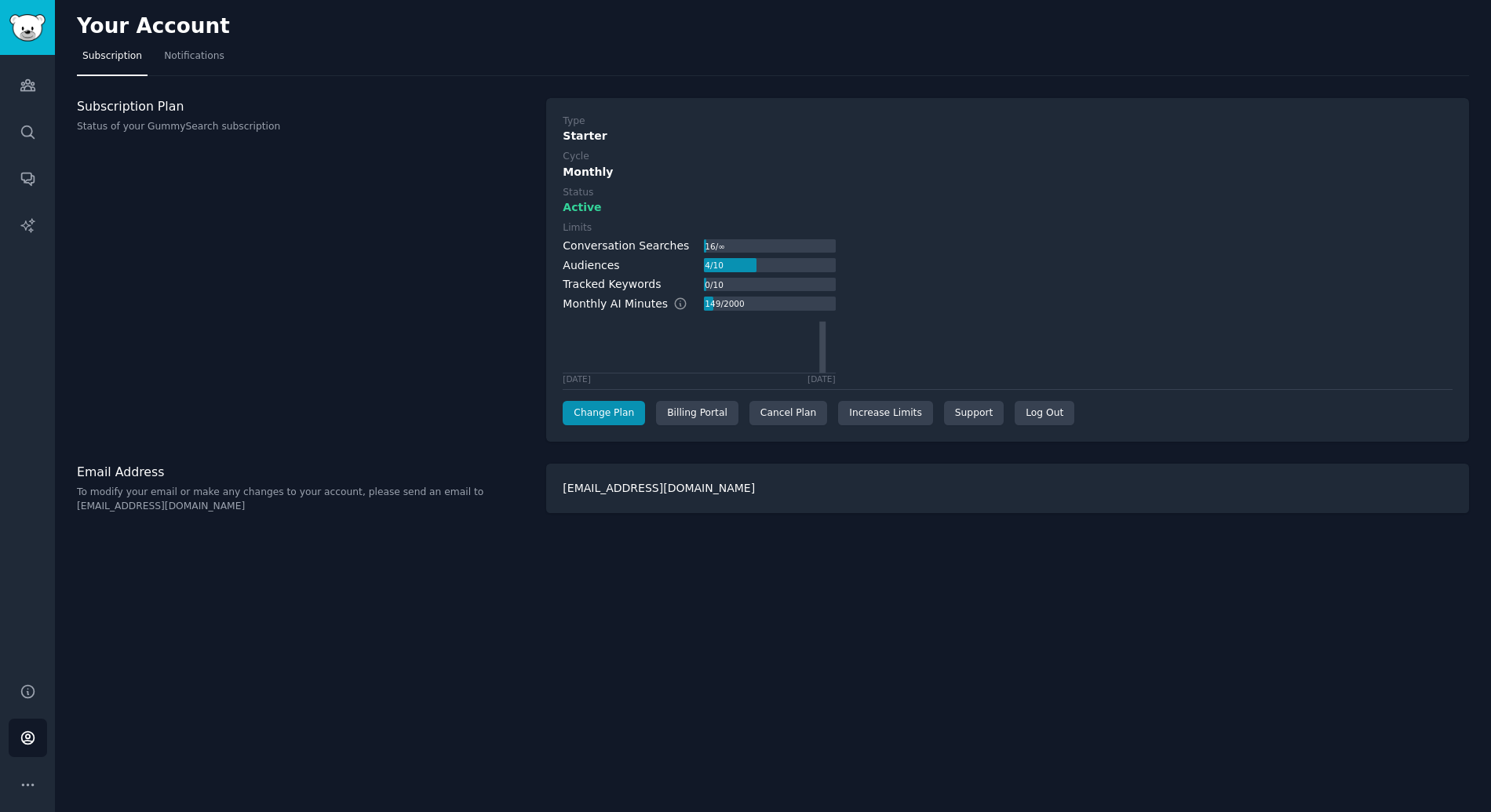
click at [719, 285] on div "0 / 10" at bounding box center [714, 285] width 21 height 14
click at [207, 58] on span "Notifications" at bounding box center [194, 56] width 60 height 14
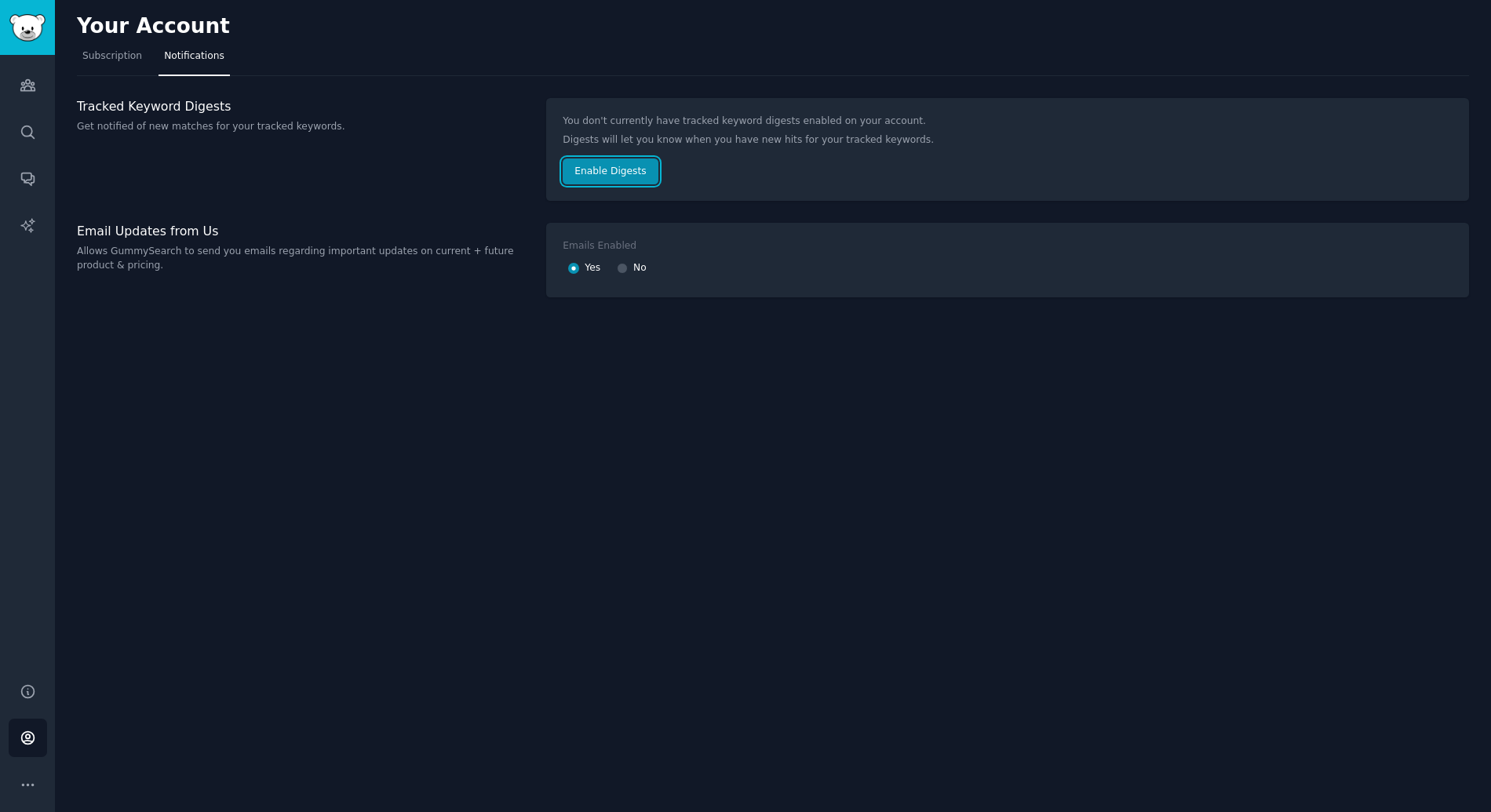
click at [612, 183] on button "Enable Digests" at bounding box center [610, 172] width 95 height 27
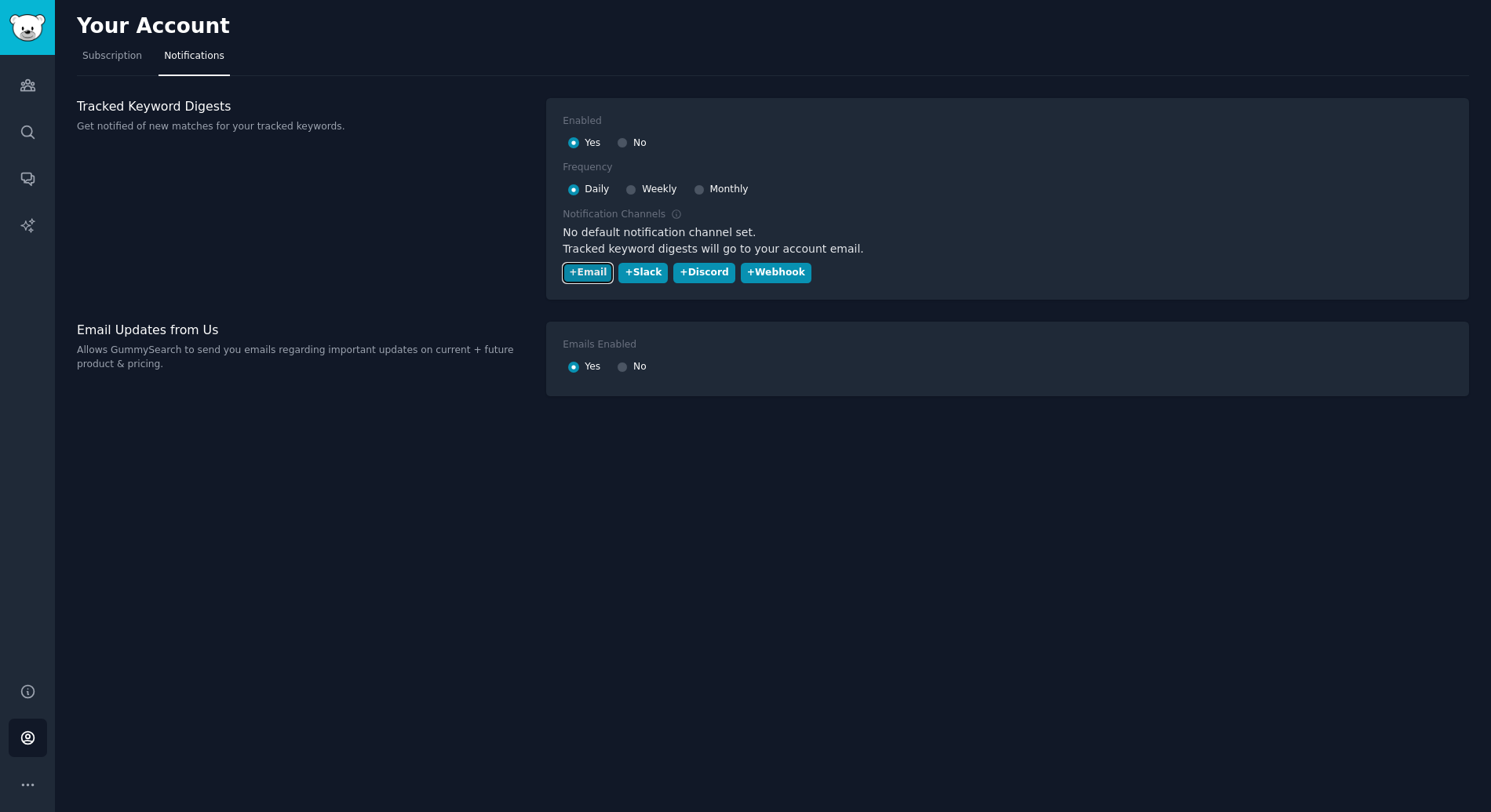
click at [587, 270] on div "+ Email" at bounding box center [587, 273] width 37 height 14
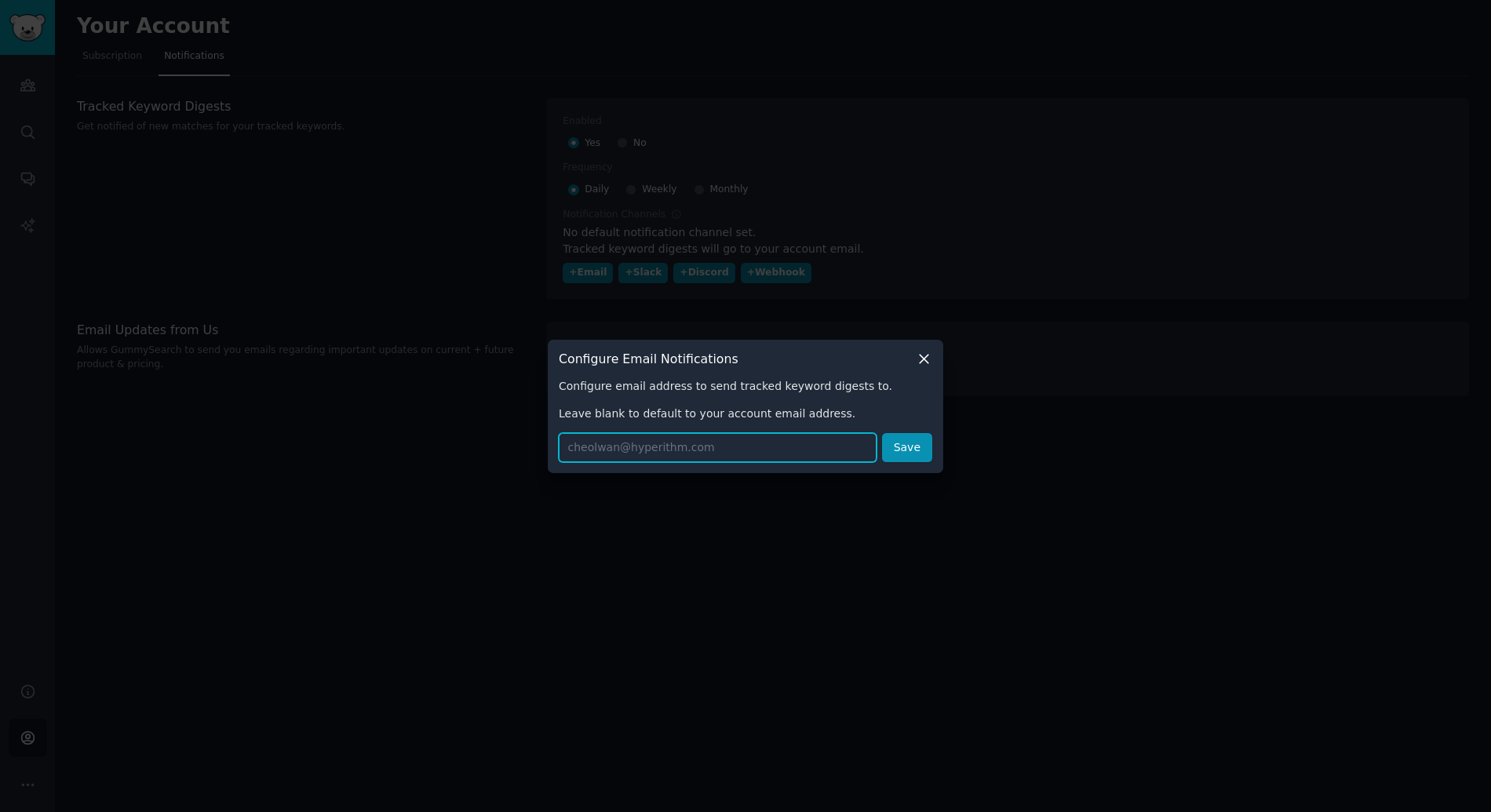
click at [684, 455] on input "text" at bounding box center [717, 447] width 318 height 29
click at [916, 447] on button "Save" at bounding box center [906, 447] width 50 height 29
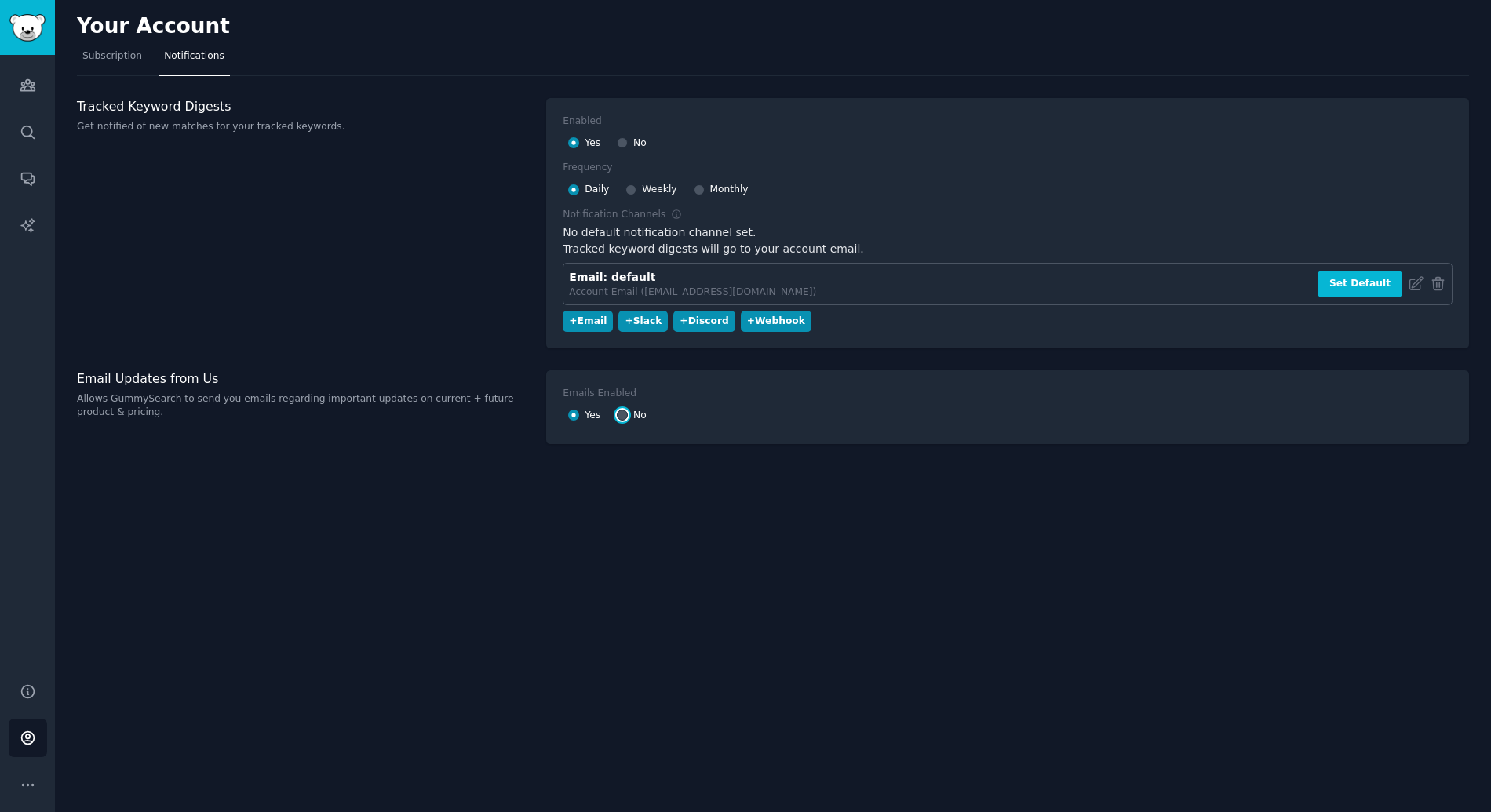
click at [622, 416] on input "No" at bounding box center [623, 415] width 11 height 11
radio input "false"
radio input "true"
click at [315, 208] on div "Tracked Keyword Digests Get notified of new matches for your tracked keywords." at bounding box center [303, 224] width 453 height 251
click at [116, 54] on span "Subscription" at bounding box center [112, 56] width 59 height 14
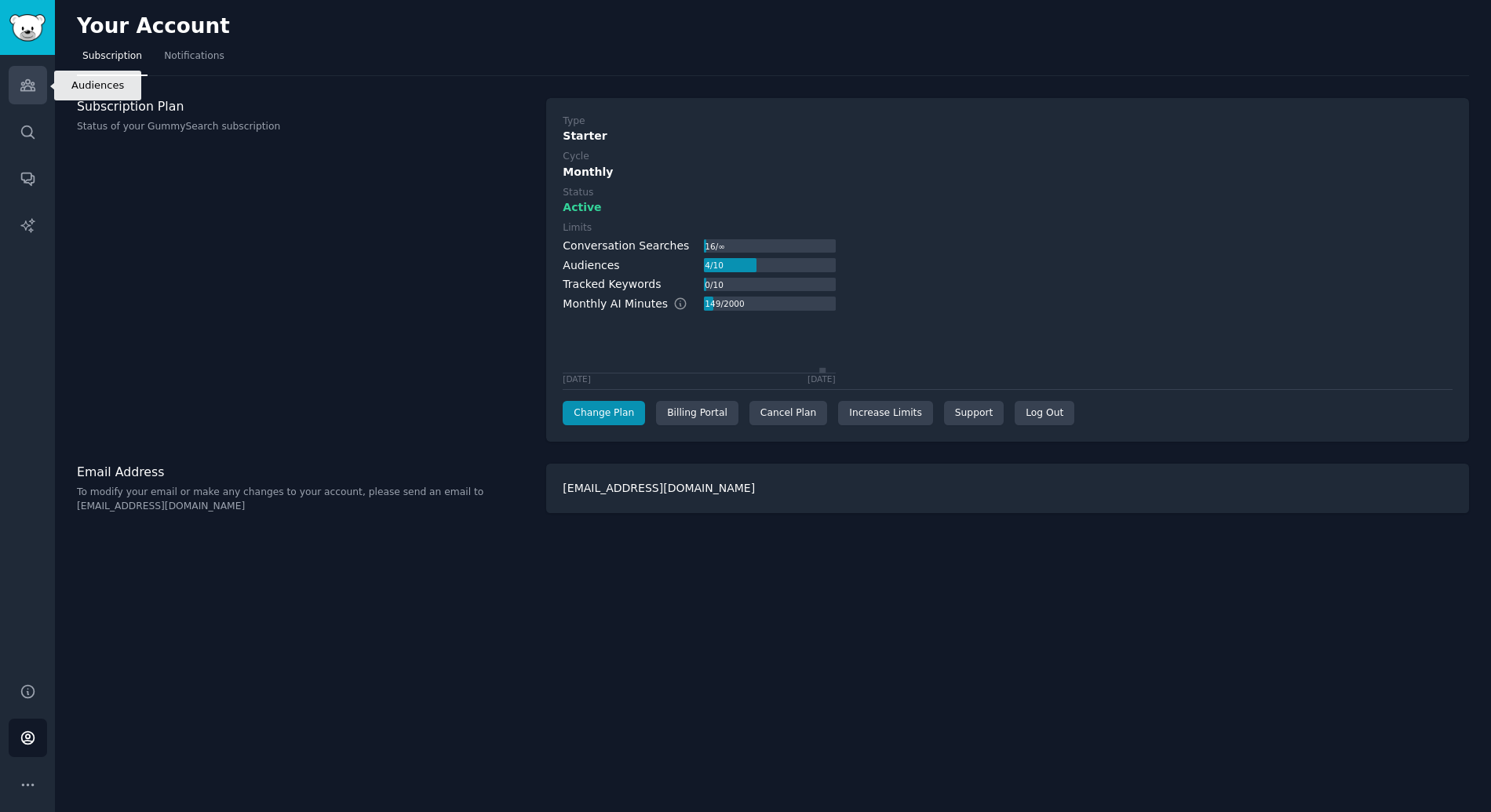
click at [30, 87] on icon "Sidebar" at bounding box center [28, 86] width 14 height 11
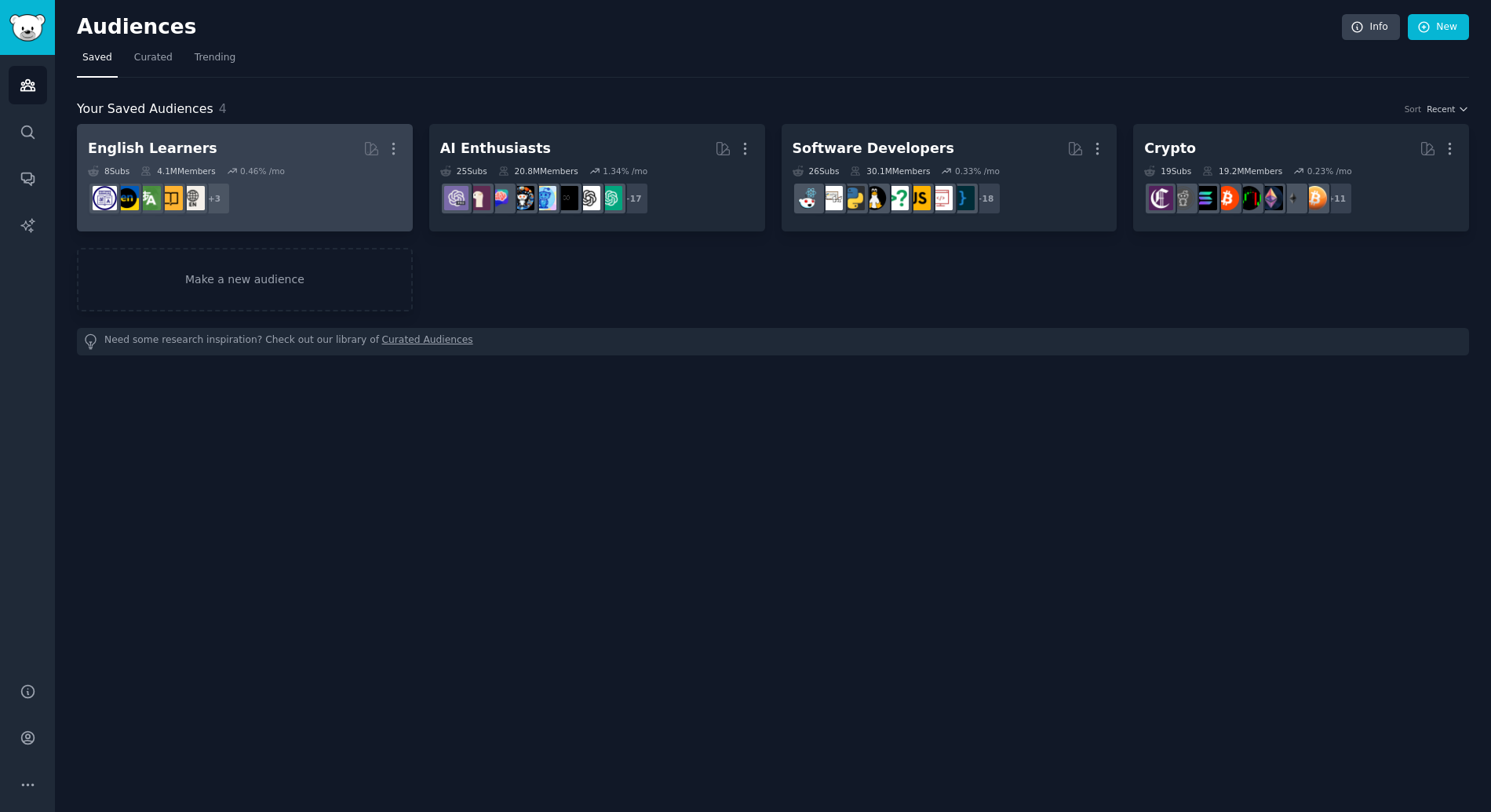
click at [300, 150] on h2 "English Learners Curated by GummySearch More" at bounding box center [245, 148] width 314 height 28
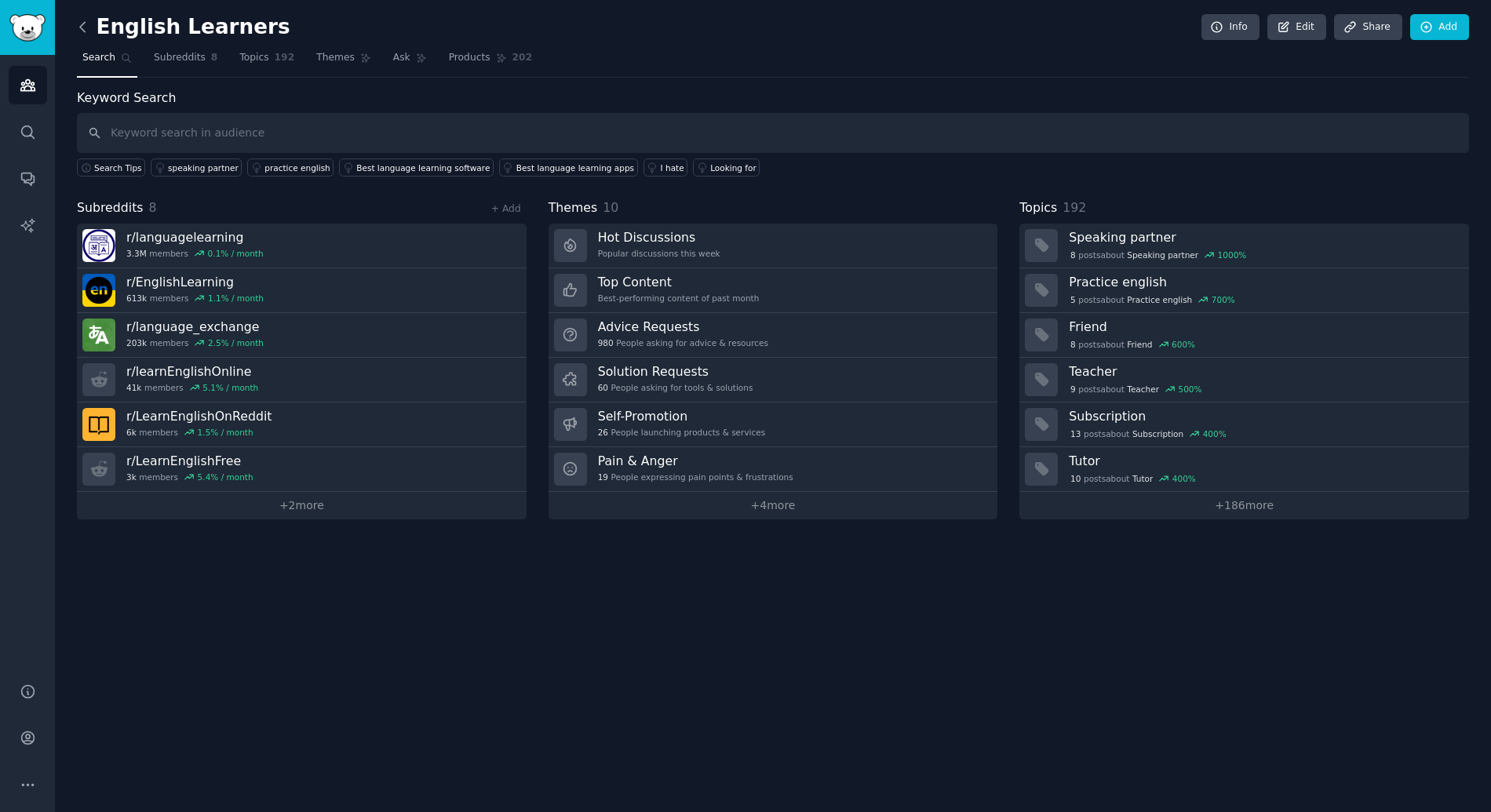
click at [86, 25] on icon at bounding box center [82, 27] width 17 height 17
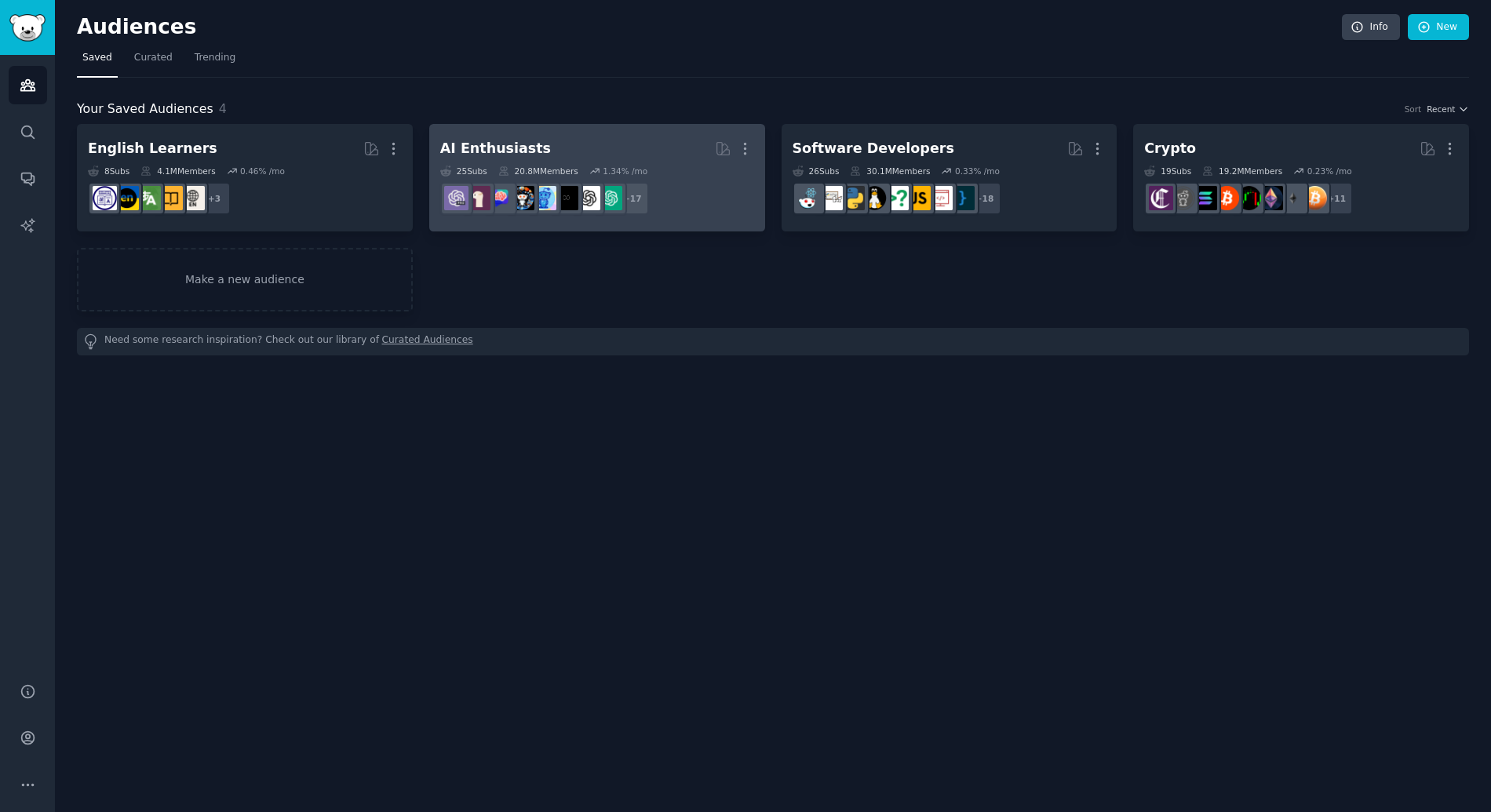
click at [593, 142] on h2 "AI Enthusiasts More" at bounding box center [597, 148] width 314 height 28
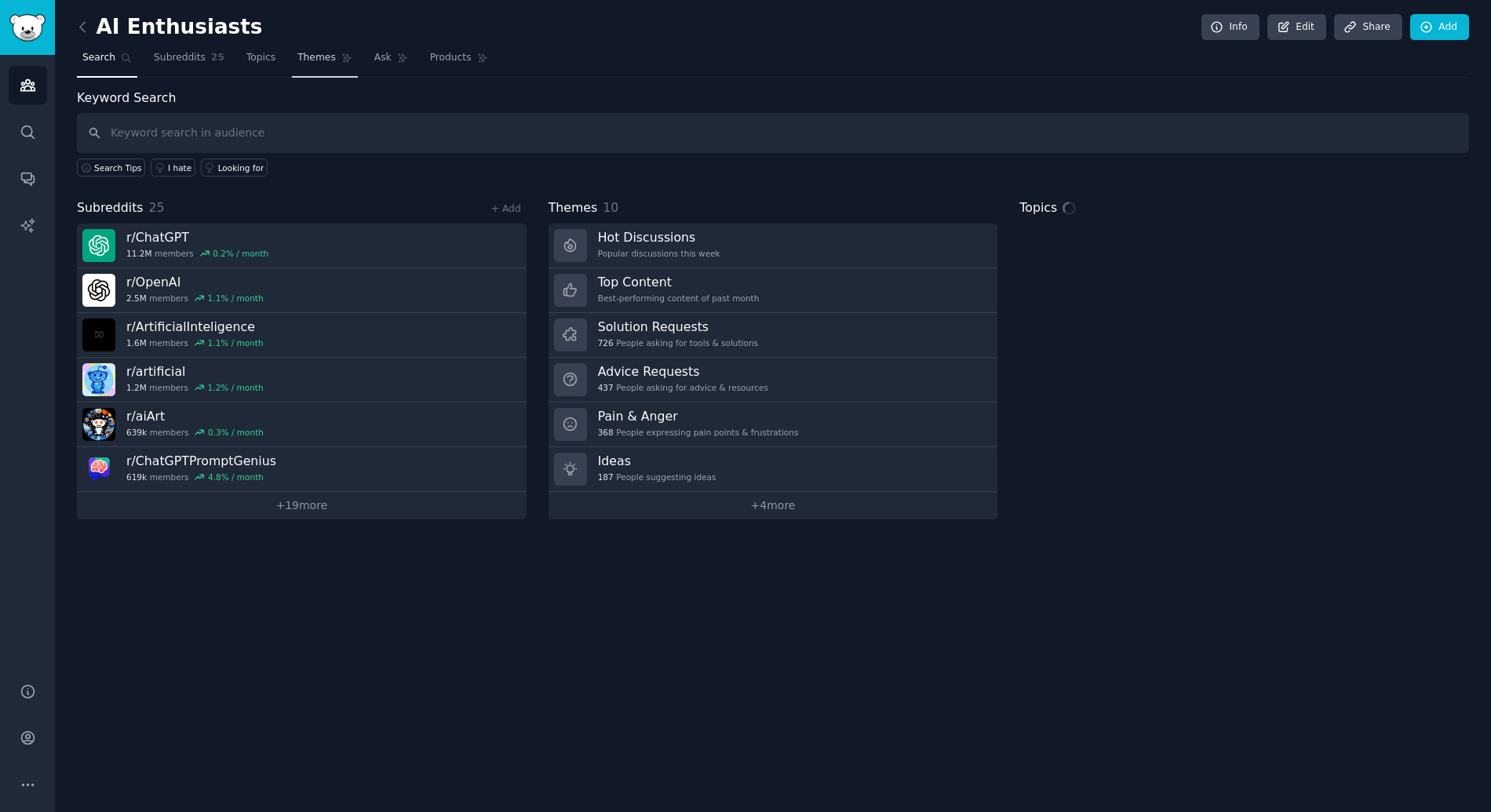
click at [300, 63] on span "Themes" at bounding box center [316, 58] width 38 height 14
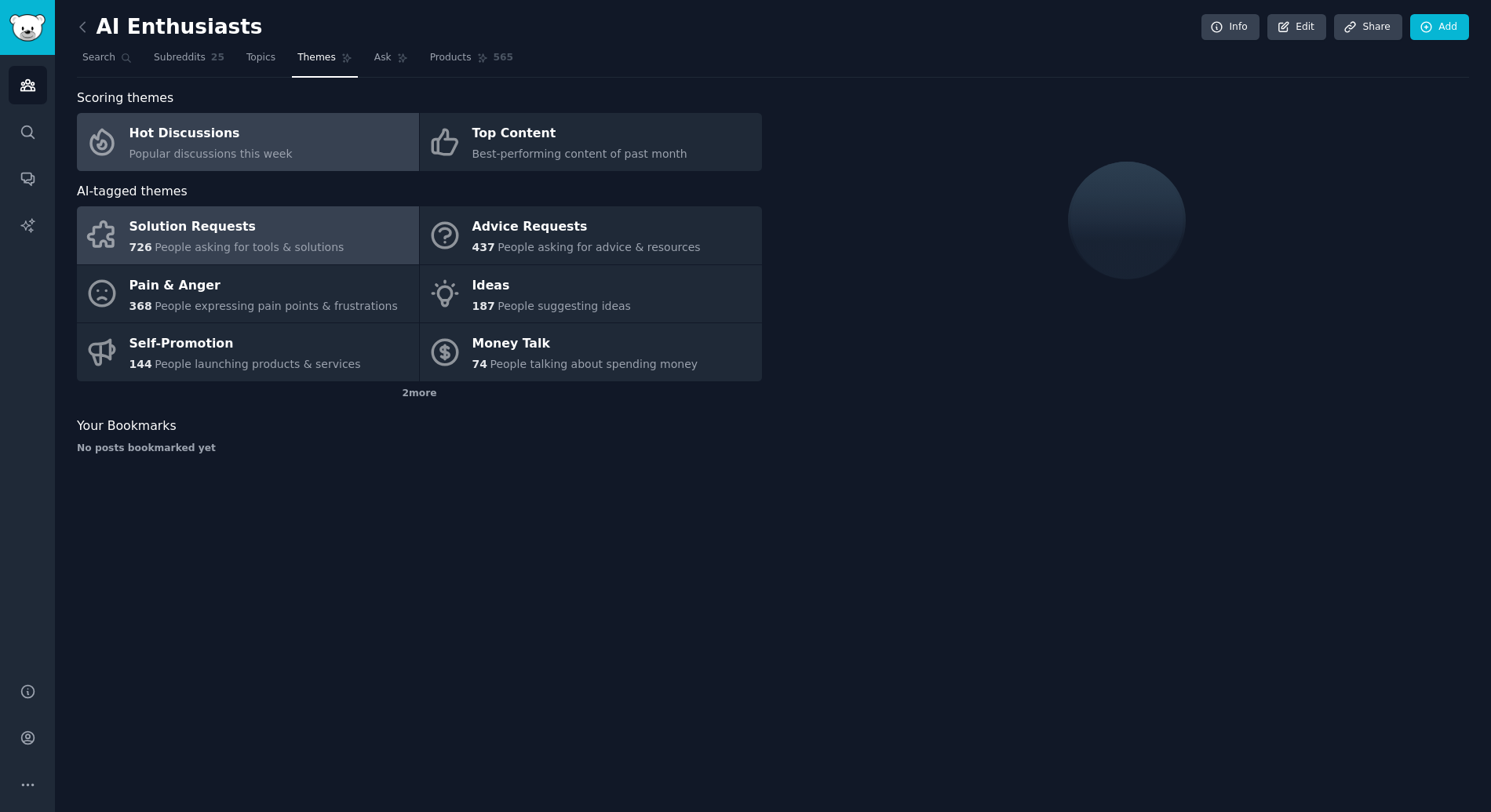
click at [351, 240] on link "Solution Requests 726 People asking for tools & solutions" at bounding box center [247, 235] width 342 height 58
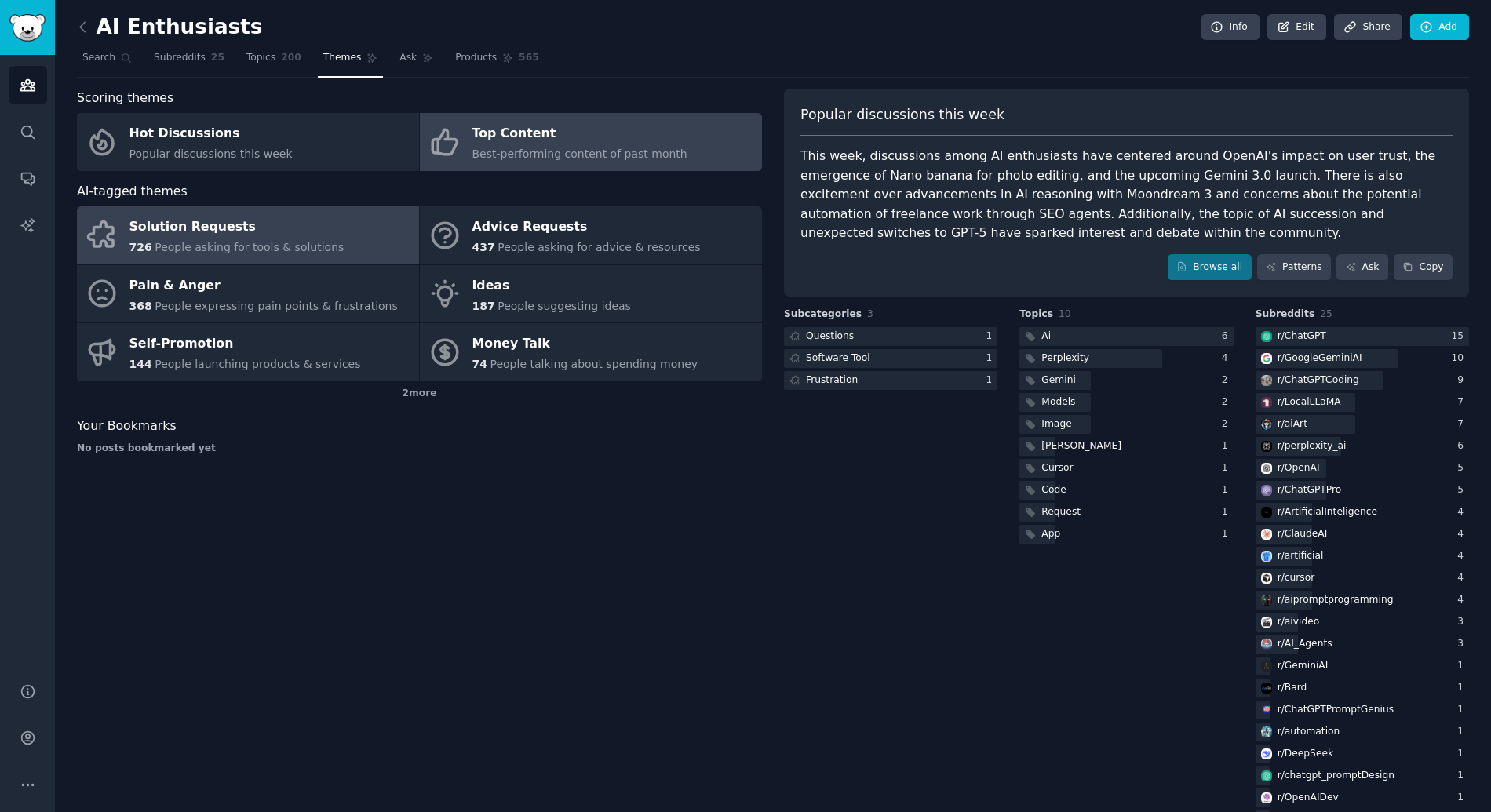
click at [596, 146] on div "Best-performing content of past month" at bounding box center [580, 154] width 215 height 17
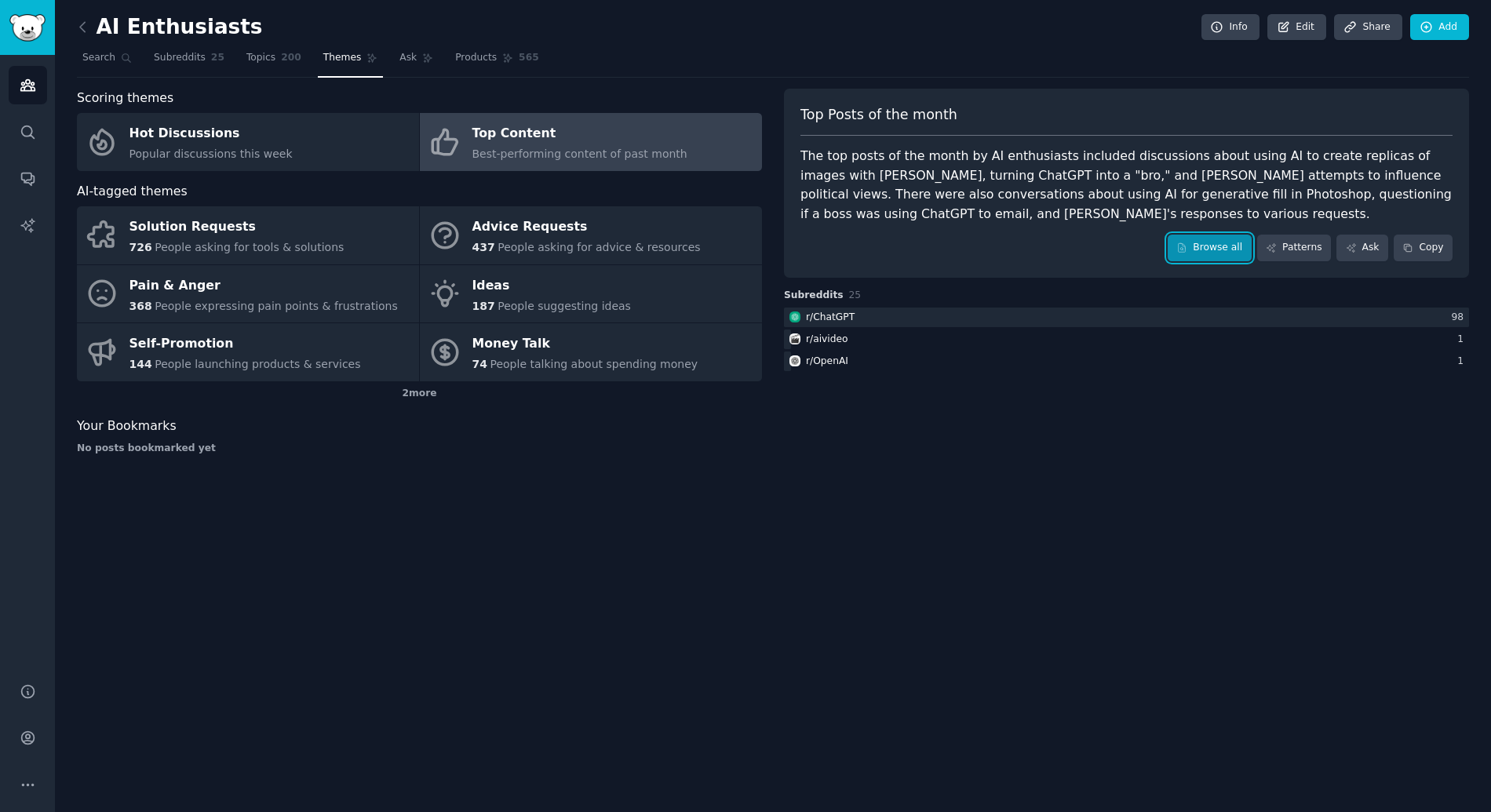
click at [1216, 248] on link "Browse all" at bounding box center [1209, 248] width 84 height 27
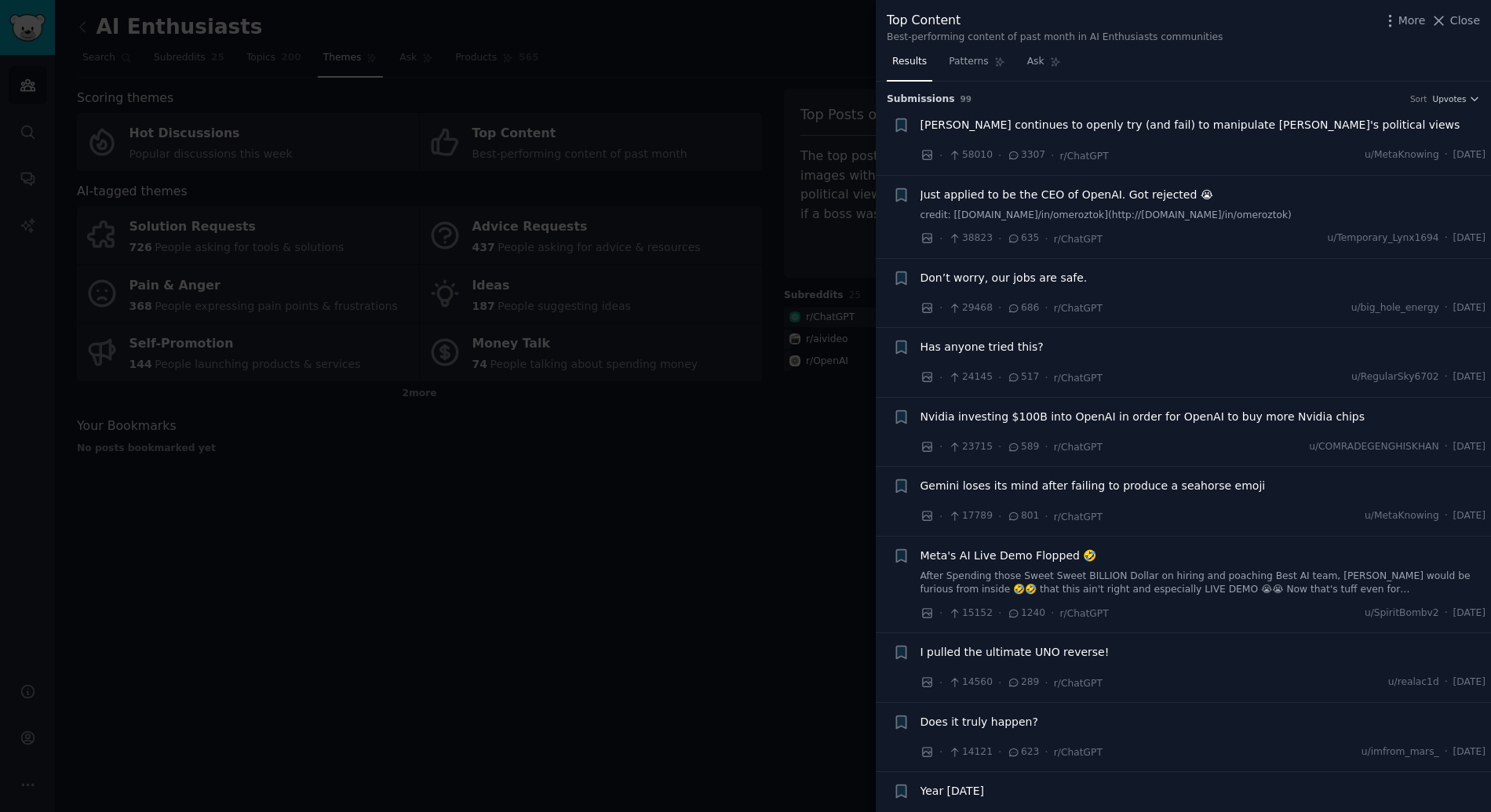
click at [1148, 295] on div "Don’t worry, our jobs are safe. · 29468 · 686 · r/ChatGPT u/big_hole_energy · M…" at bounding box center [1202, 293] width 565 height 47
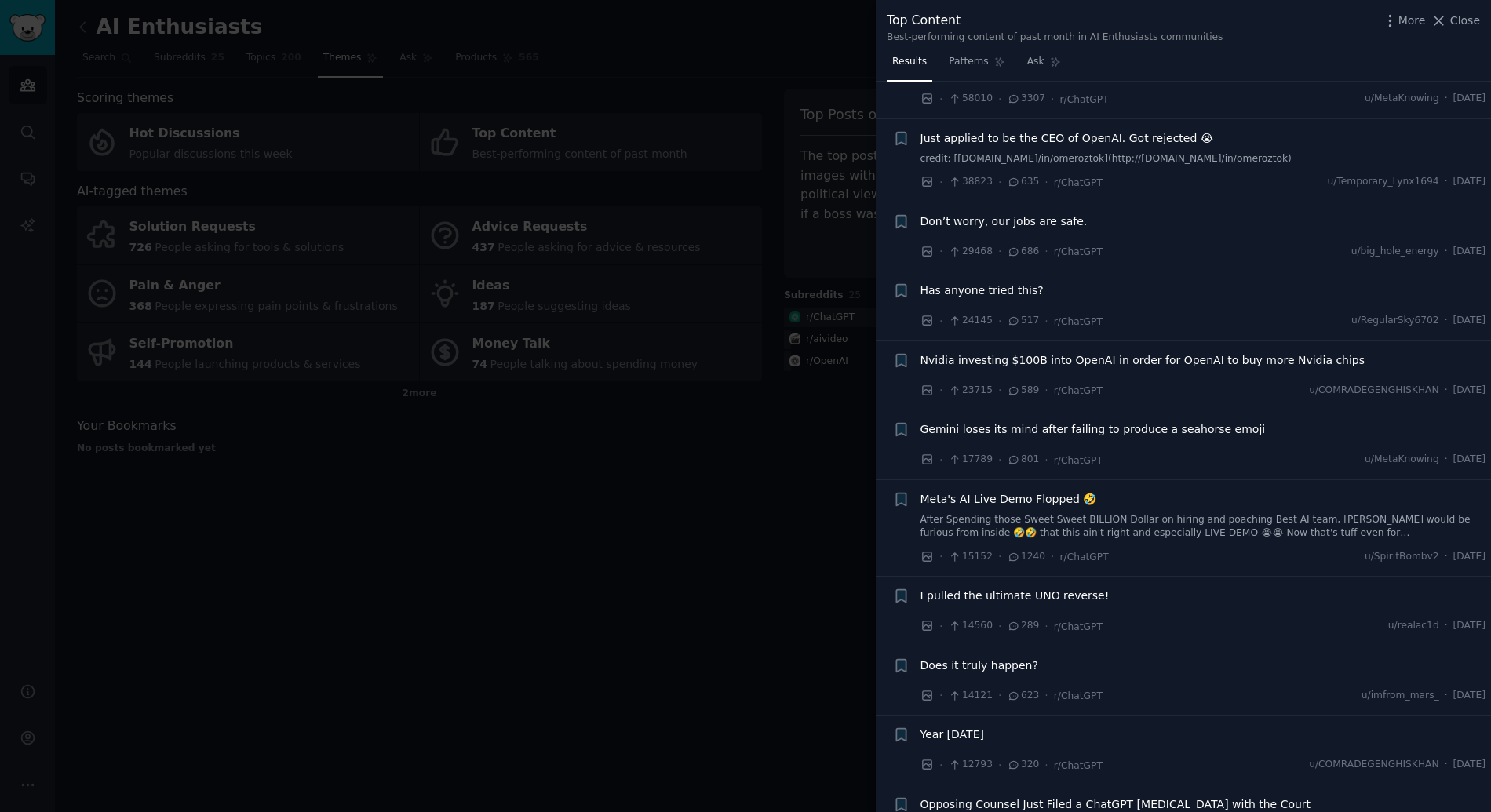
scroll to position [274, 0]
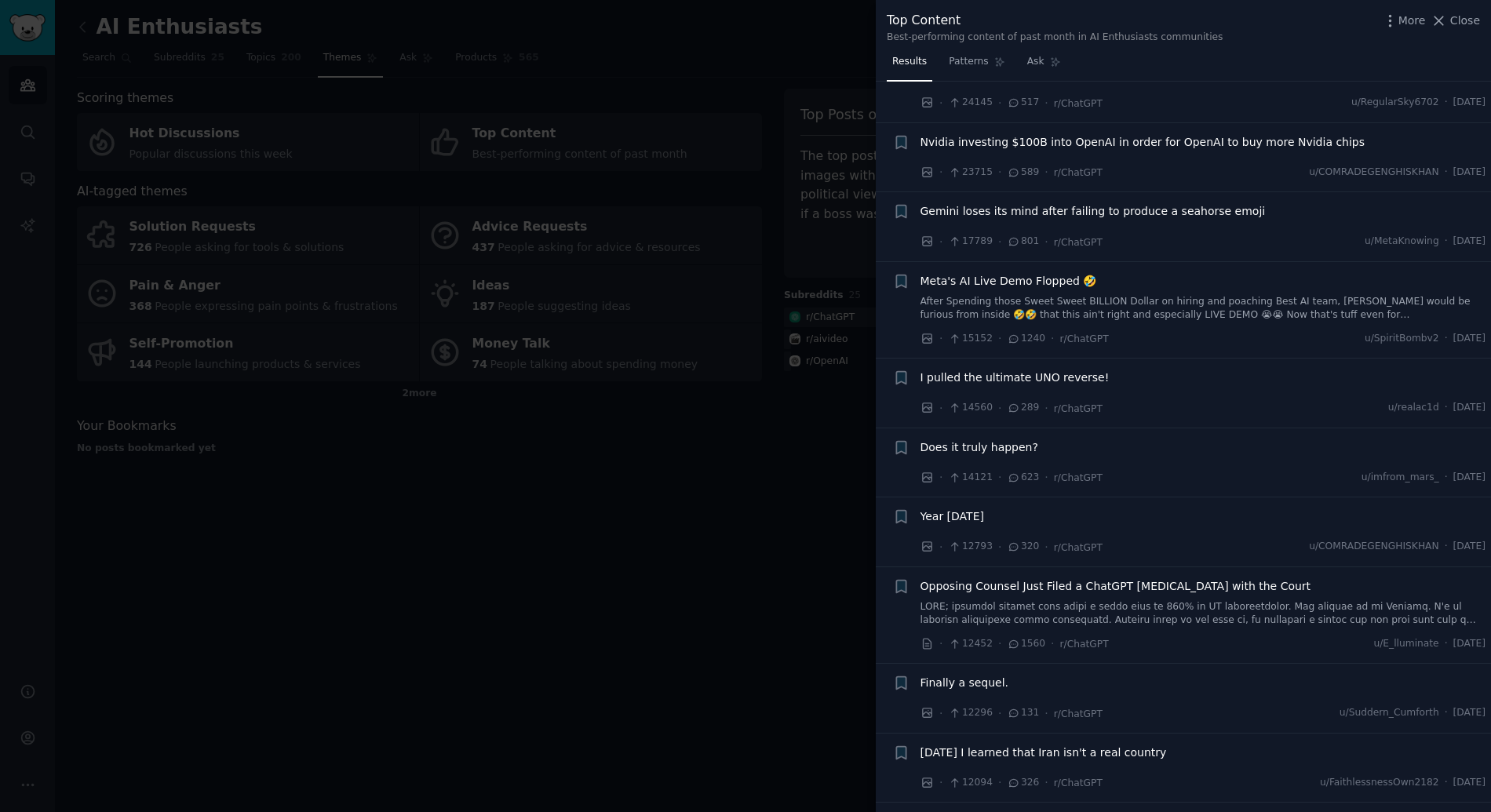
click at [646, 416] on div at bounding box center [746, 406] width 1491 height 812
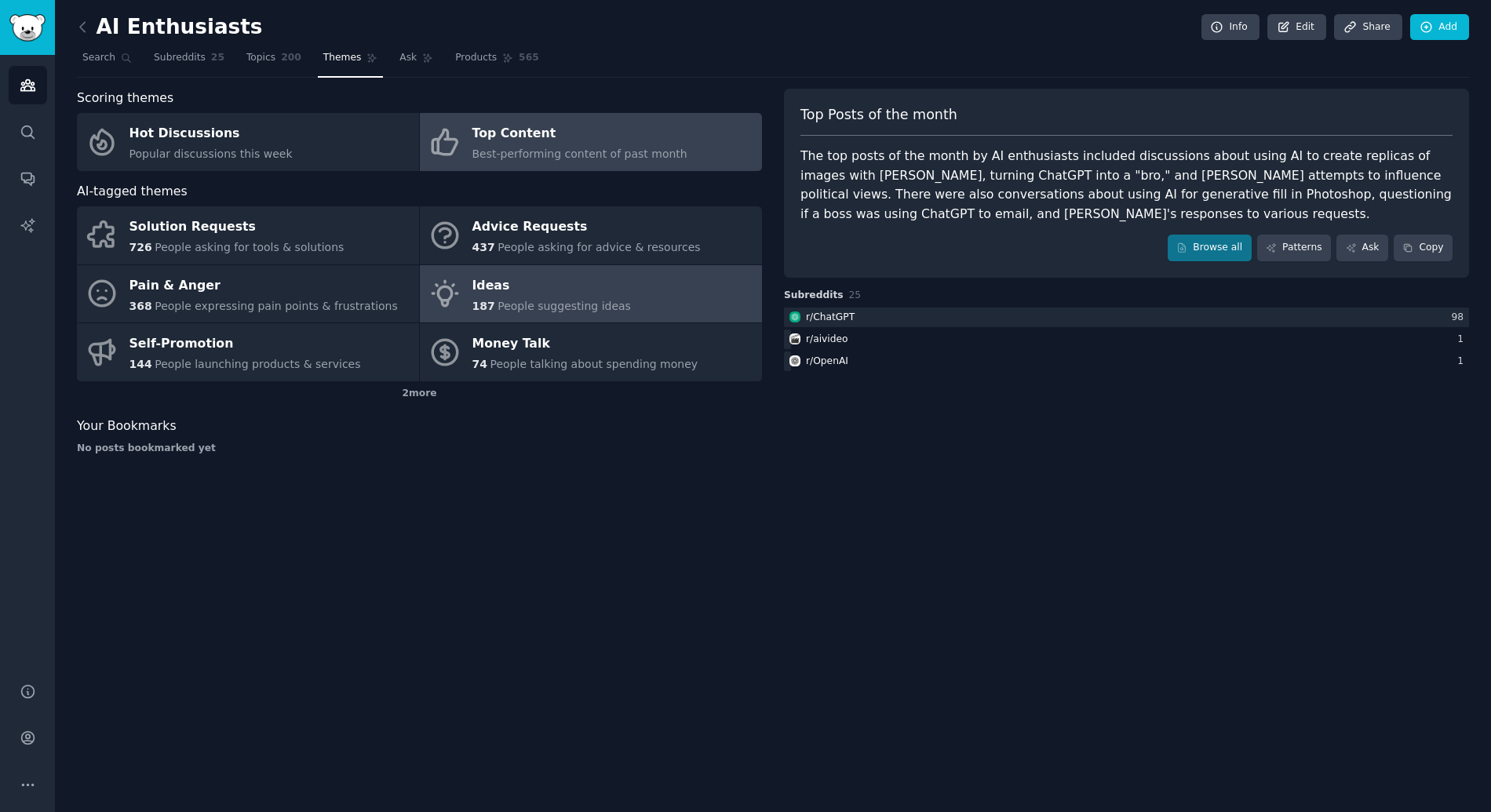
click at [553, 298] on div "187 People suggesting ideas" at bounding box center [552, 306] width 159 height 17
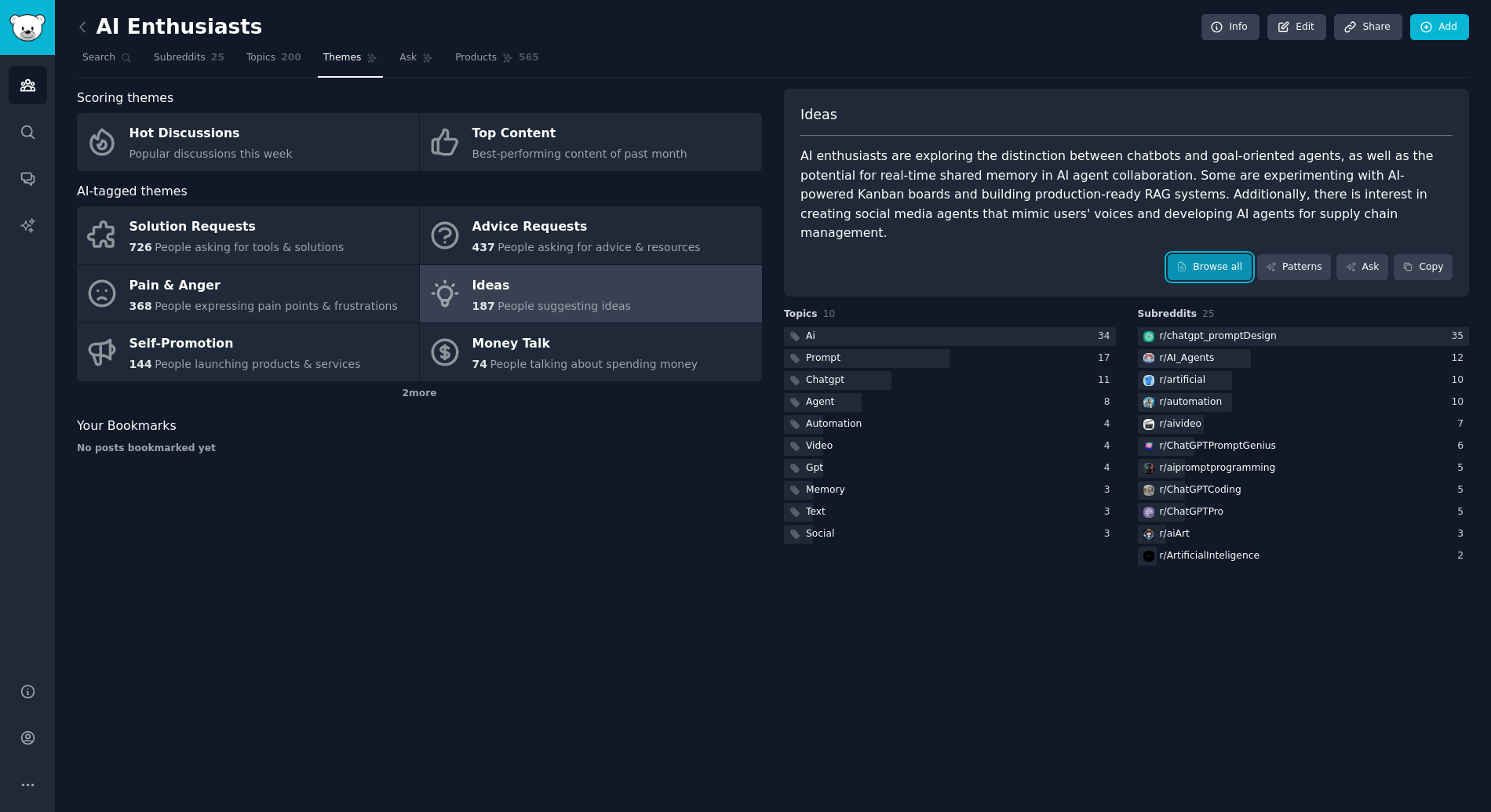
click at [1205, 255] on link "Browse all" at bounding box center [1209, 268] width 84 height 27
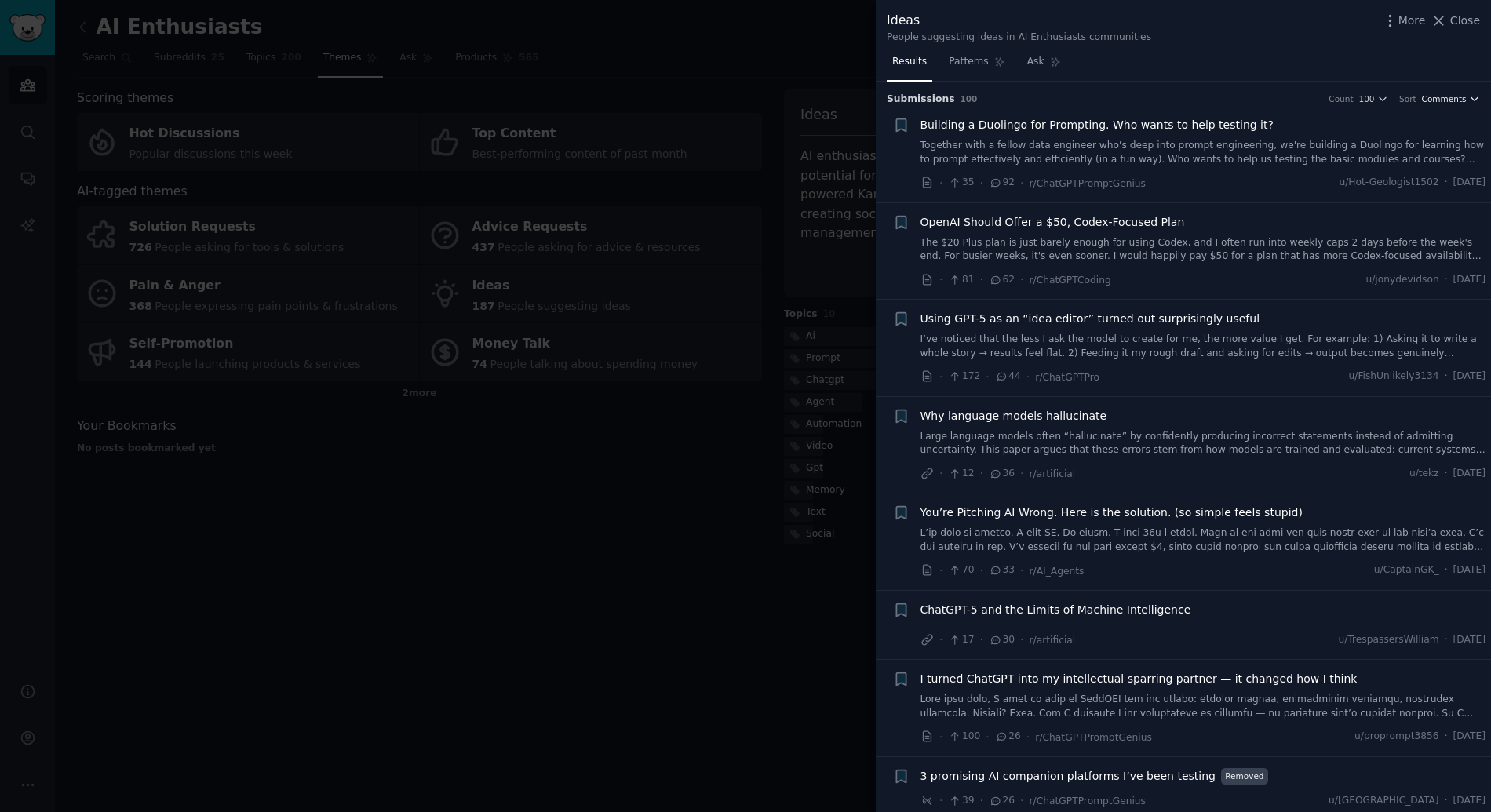
click at [1426, 102] on span "Comments" at bounding box center [1444, 99] width 44 height 11
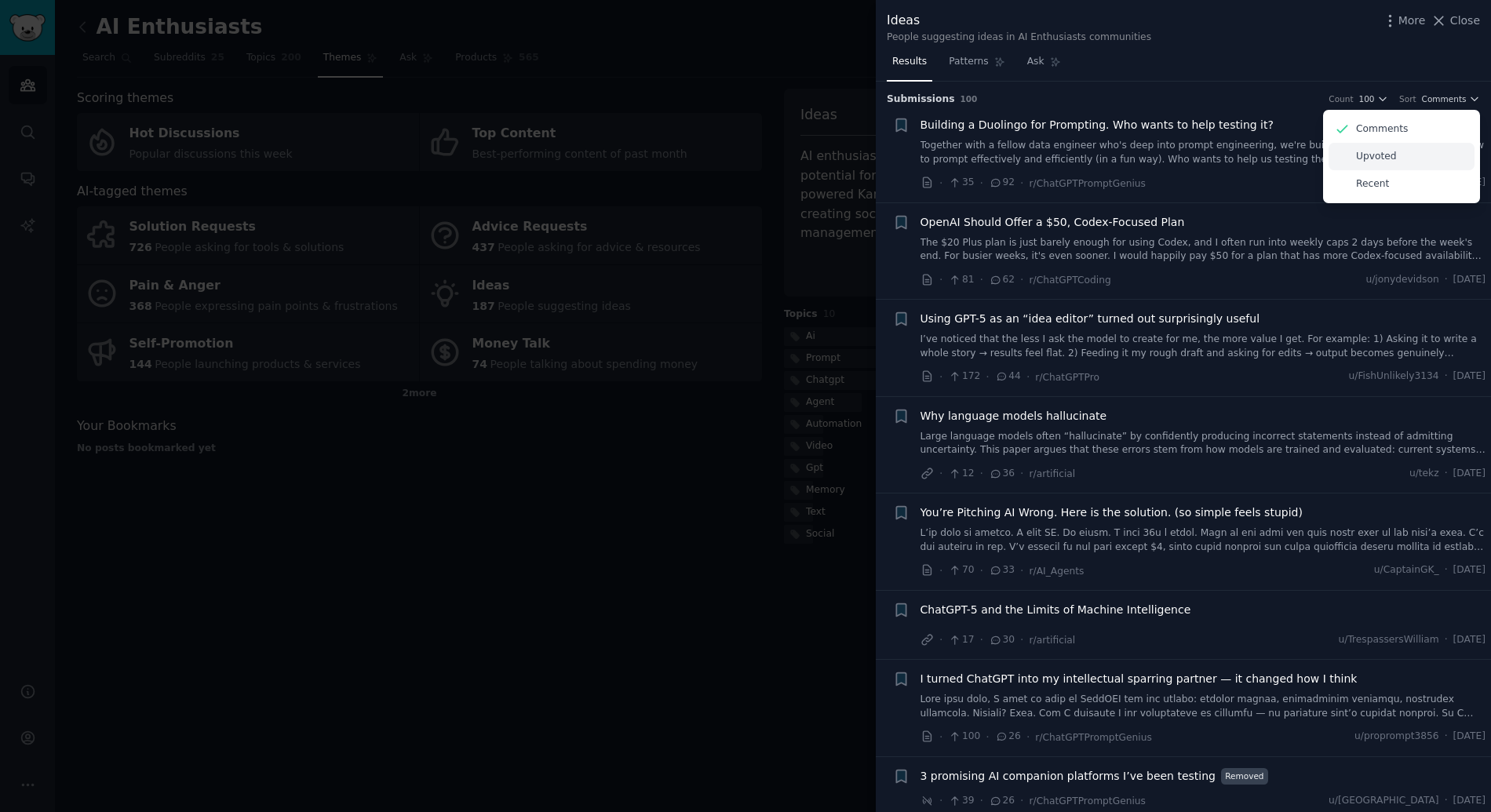
click at [1392, 157] on div "Upvoted" at bounding box center [1401, 156] width 146 height 28
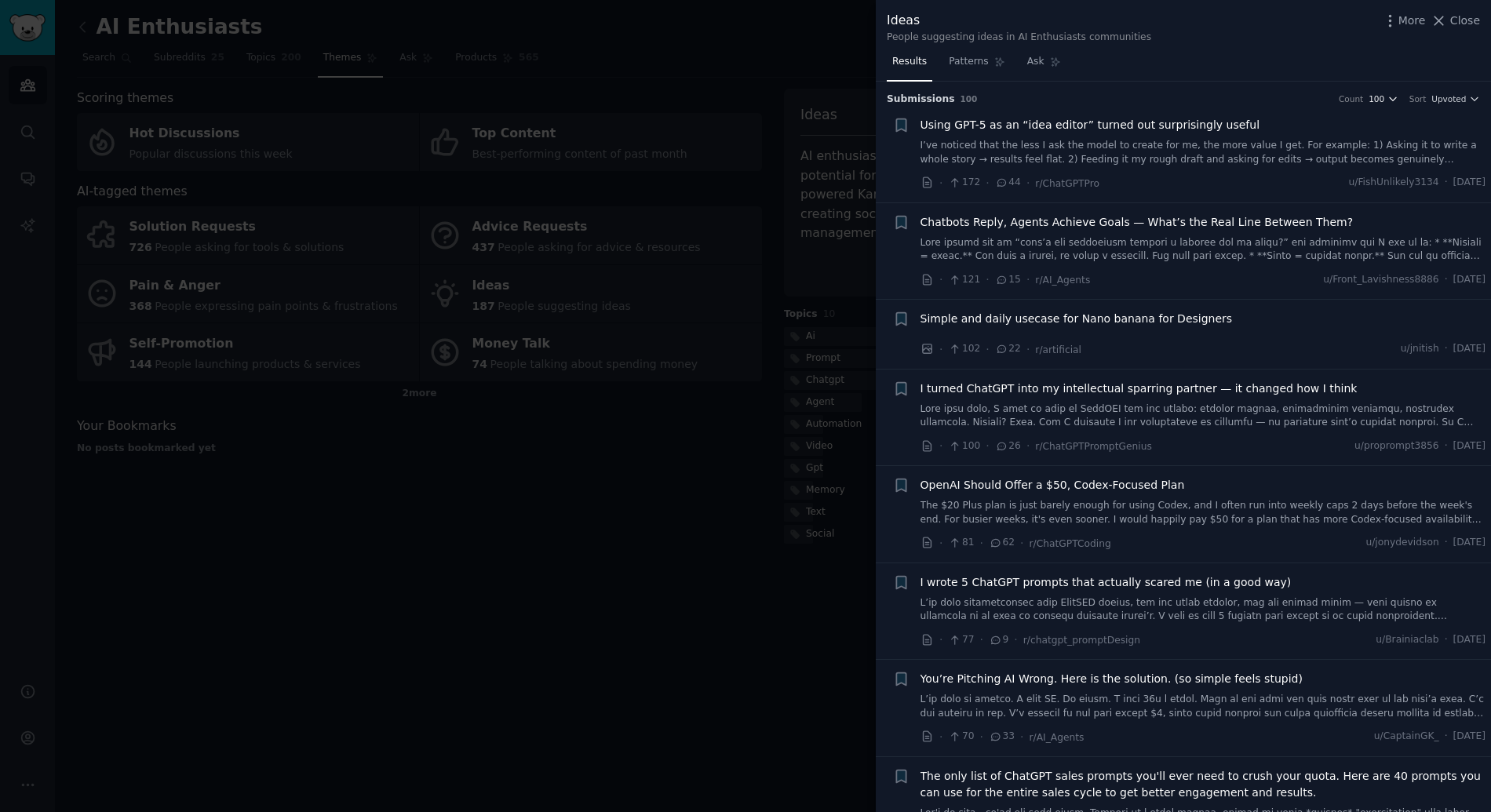
click at [1380, 98] on span "100" at bounding box center [1376, 99] width 16 height 11
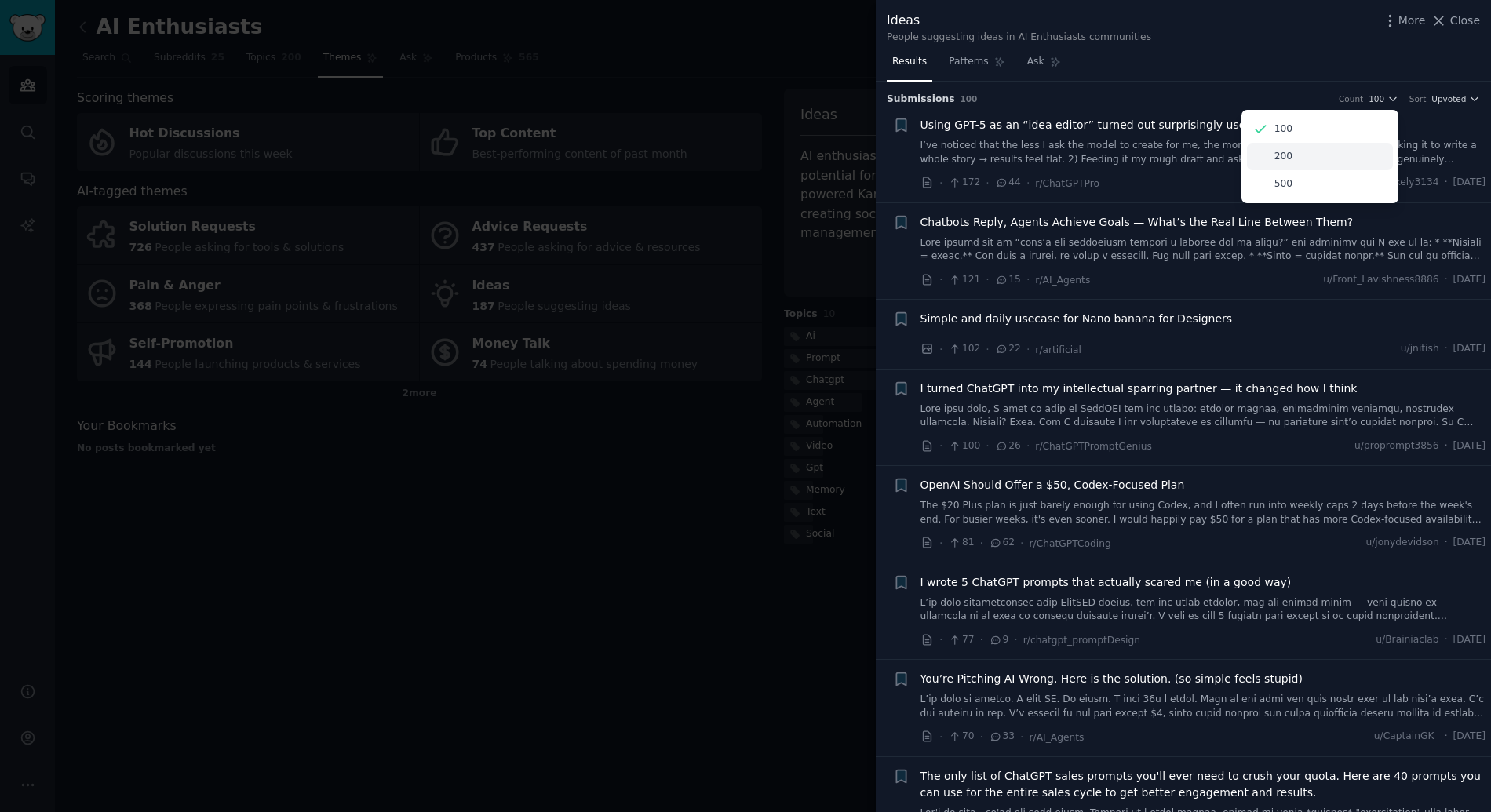
click at [1336, 161] on div "200" at bounding box center [1320, 156] width 146 height 28
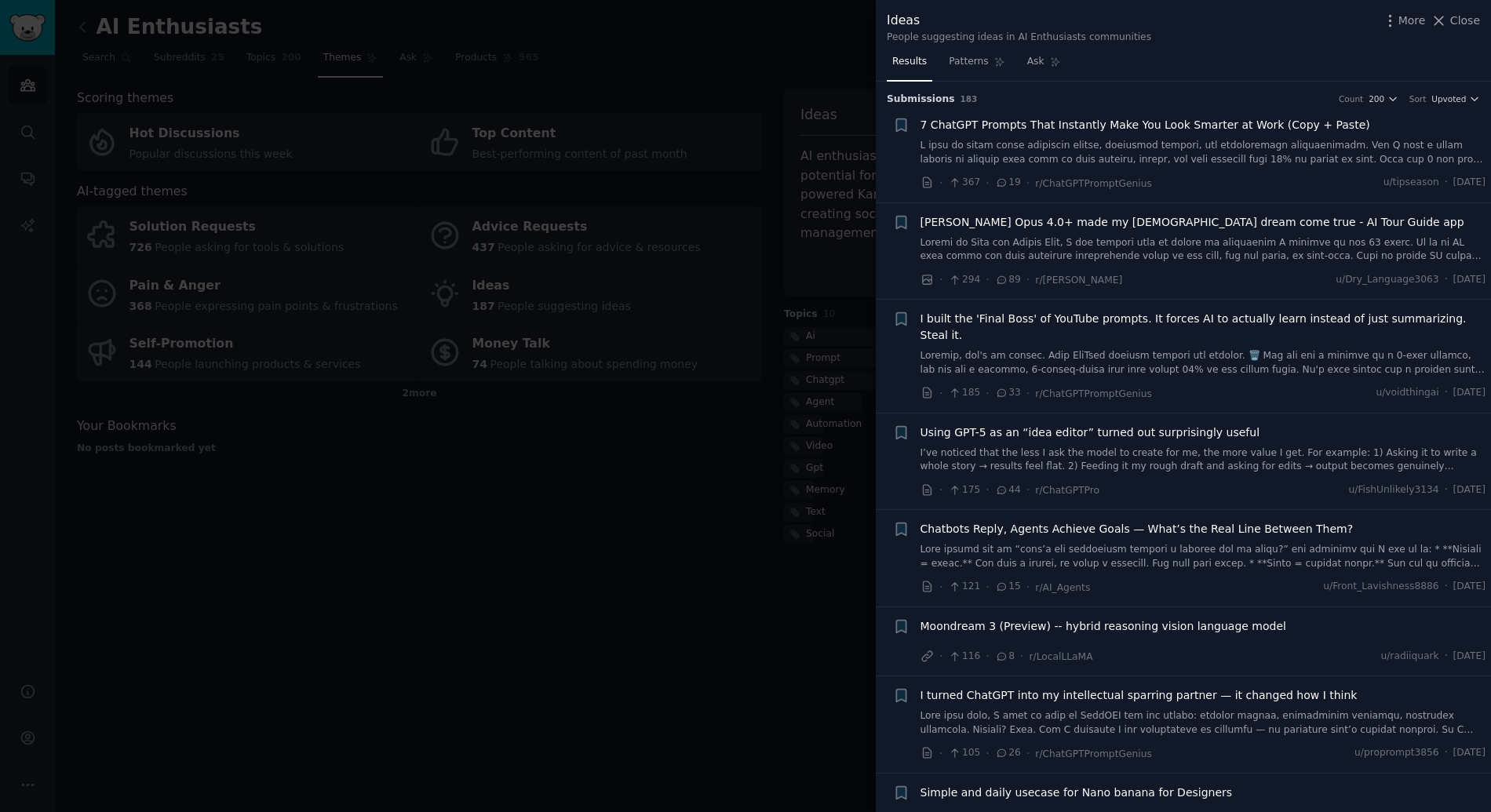
click at [458, 364] on div at bounding box center [746, 406] width 1491 height 812
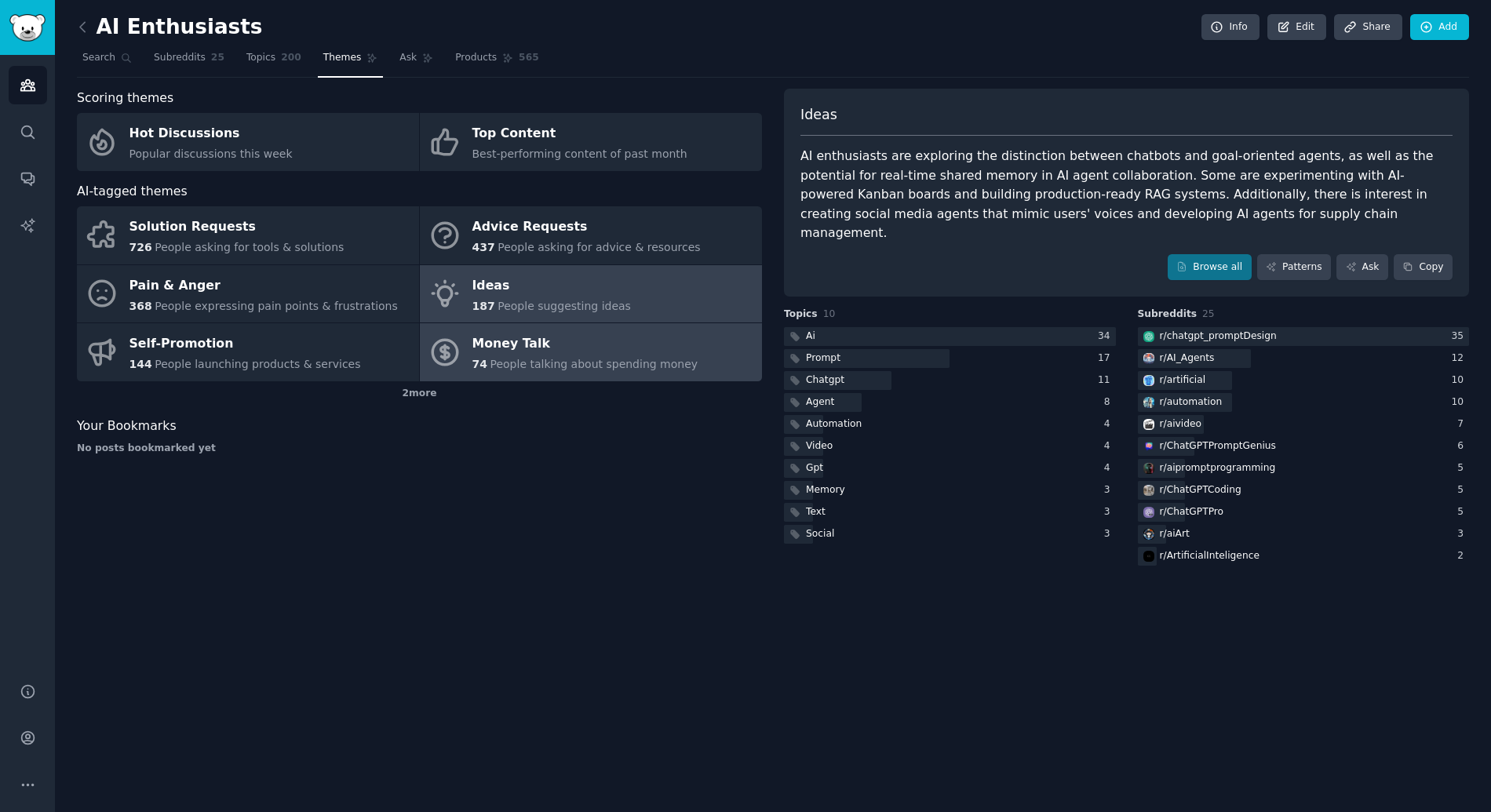
click at [542, 364] on span "People talking about spending money" at bounding box center [593, 364] width 208 height 13
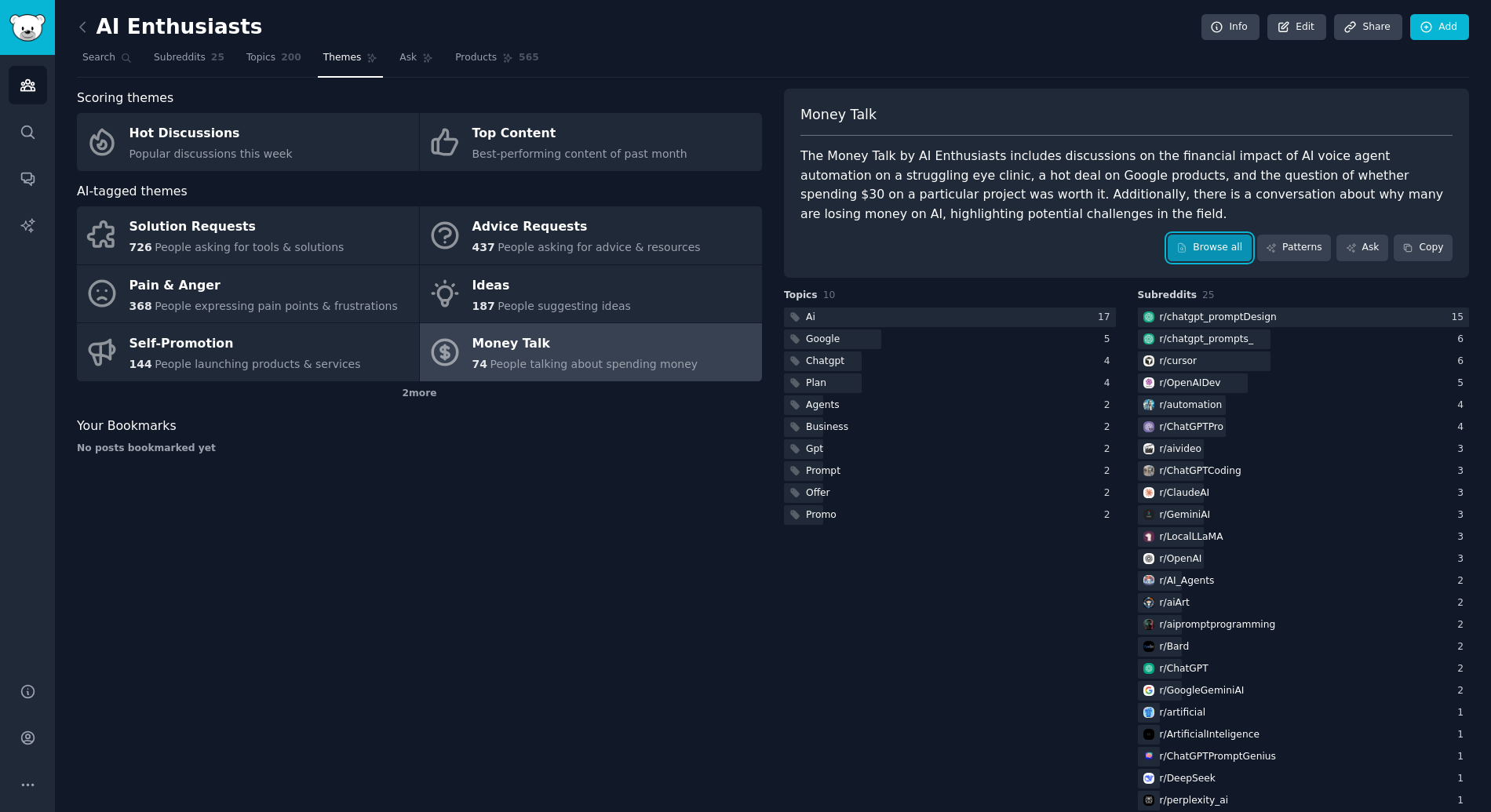
click at [1215, 250] on link "Browse all" at bounding box center [1209, 248] width 84 height 27
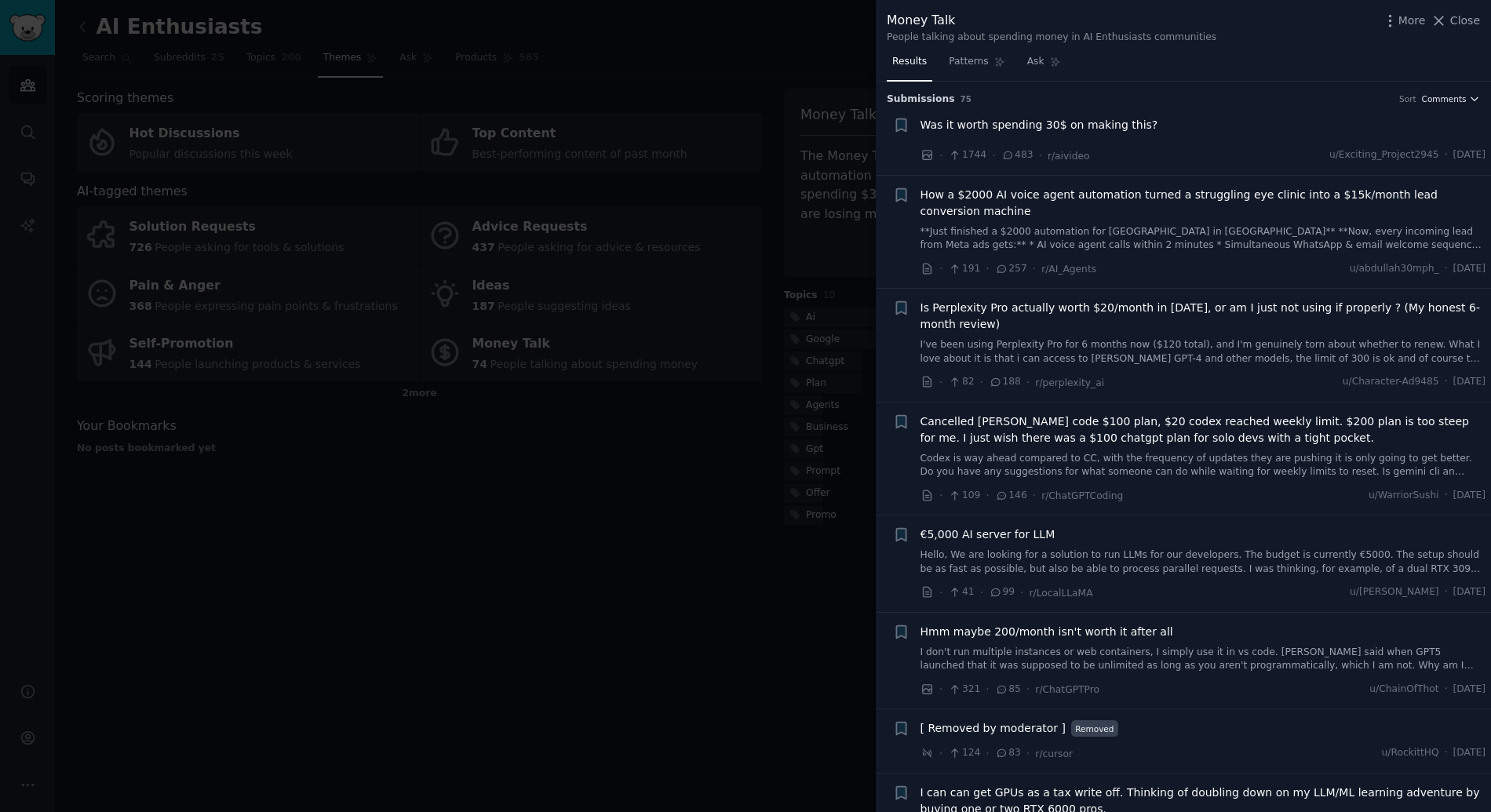
click at [1440, 95] on span "Comments" at bounding box center [1444, 99] width 44 height 11
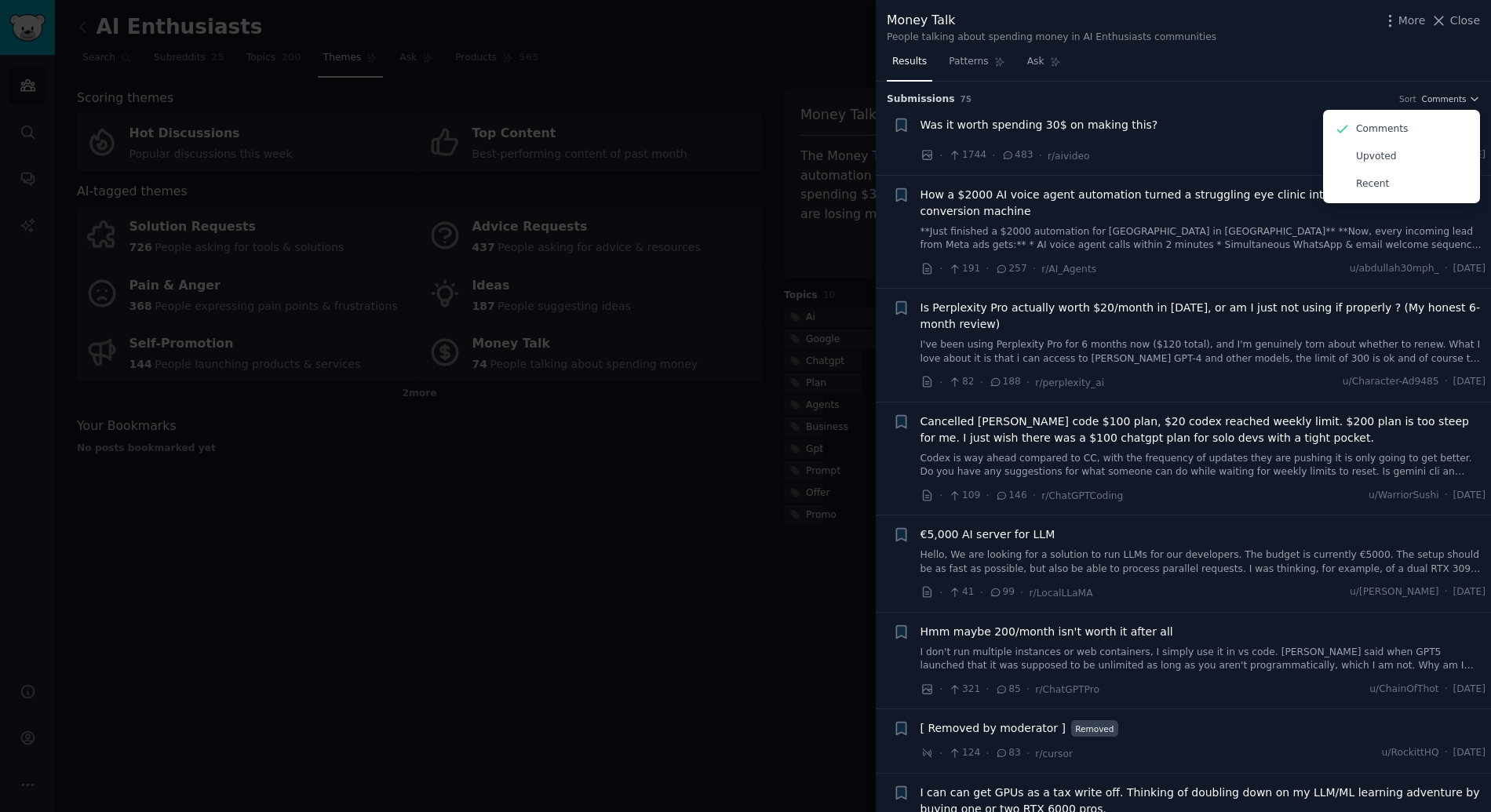
click at [1191, 114] on li "+ Was it worth spending 30$ on making this? · 1744 · 483 · r/aivideo u/Exciting…" at bounding box center [1183, 140] width 615 height 69
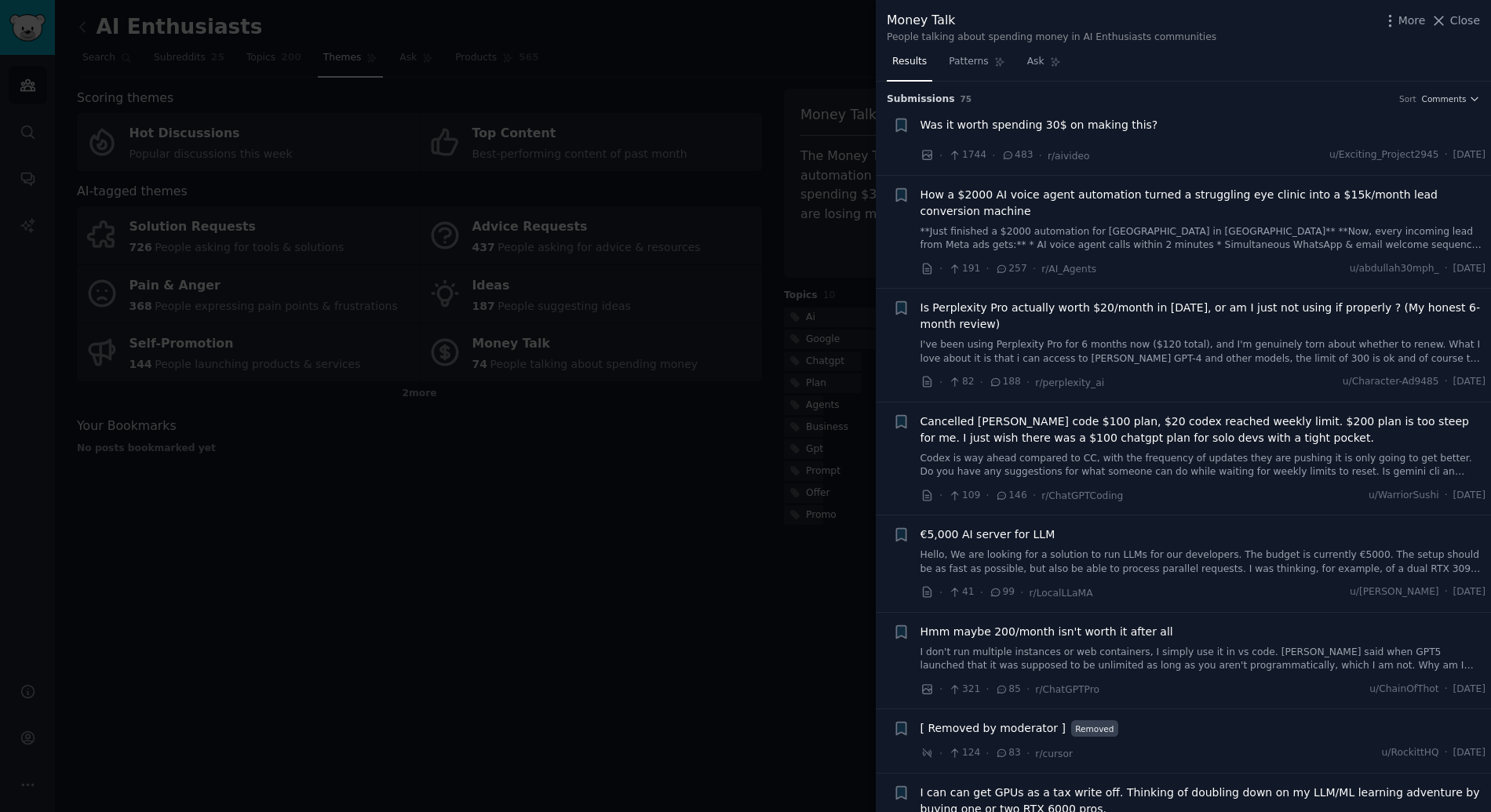
click at [1103, 127] on span "Was it worth spending 30$ on making this?" at bounding box center [1039, 124] width 238 height 17
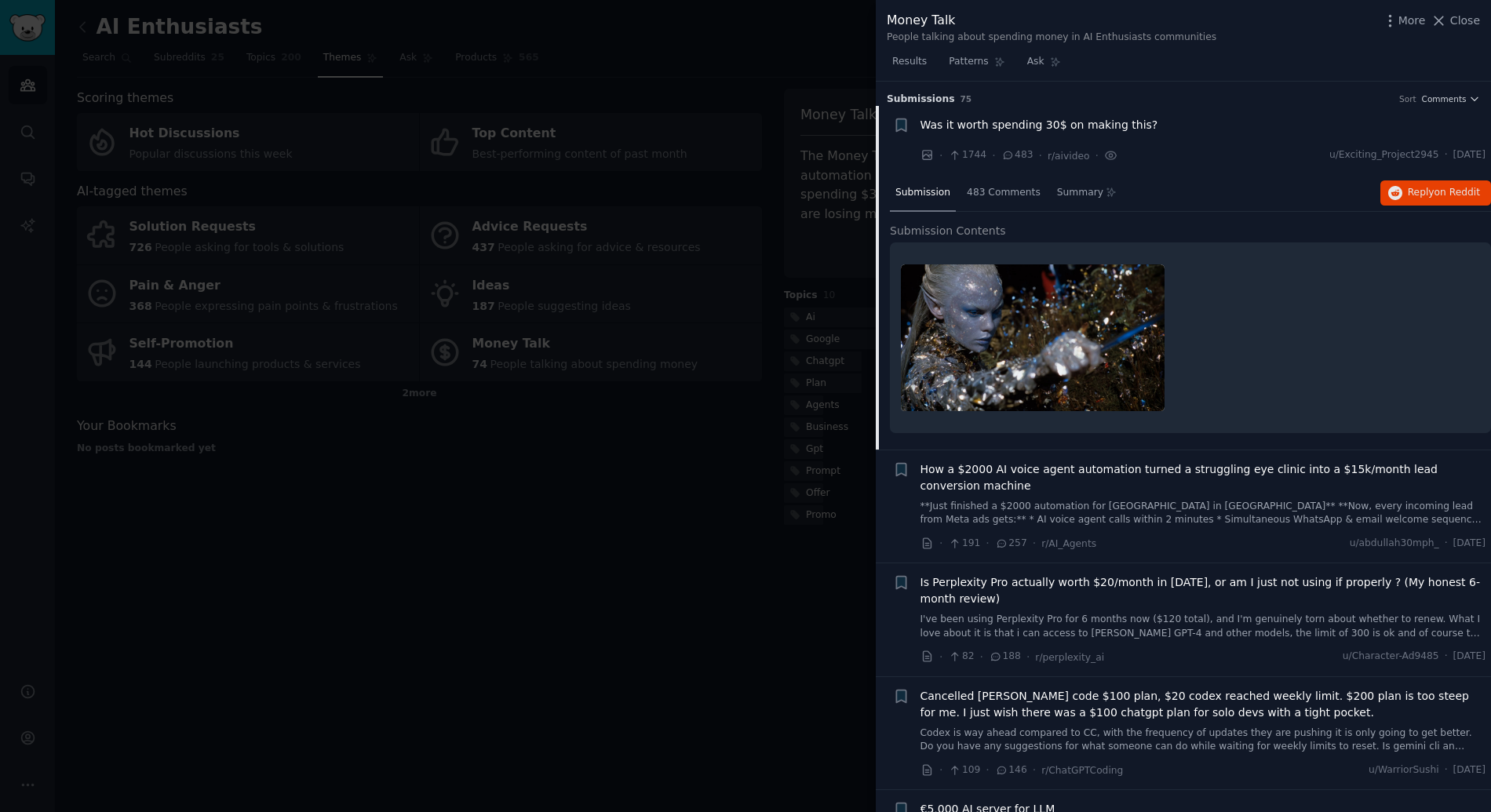
click at [1102, 477] on span "How a $2000 AI voice agent automation turned a struggling eye clinic into a $15…" at bounding box center [1202, 478] width 565 height 33
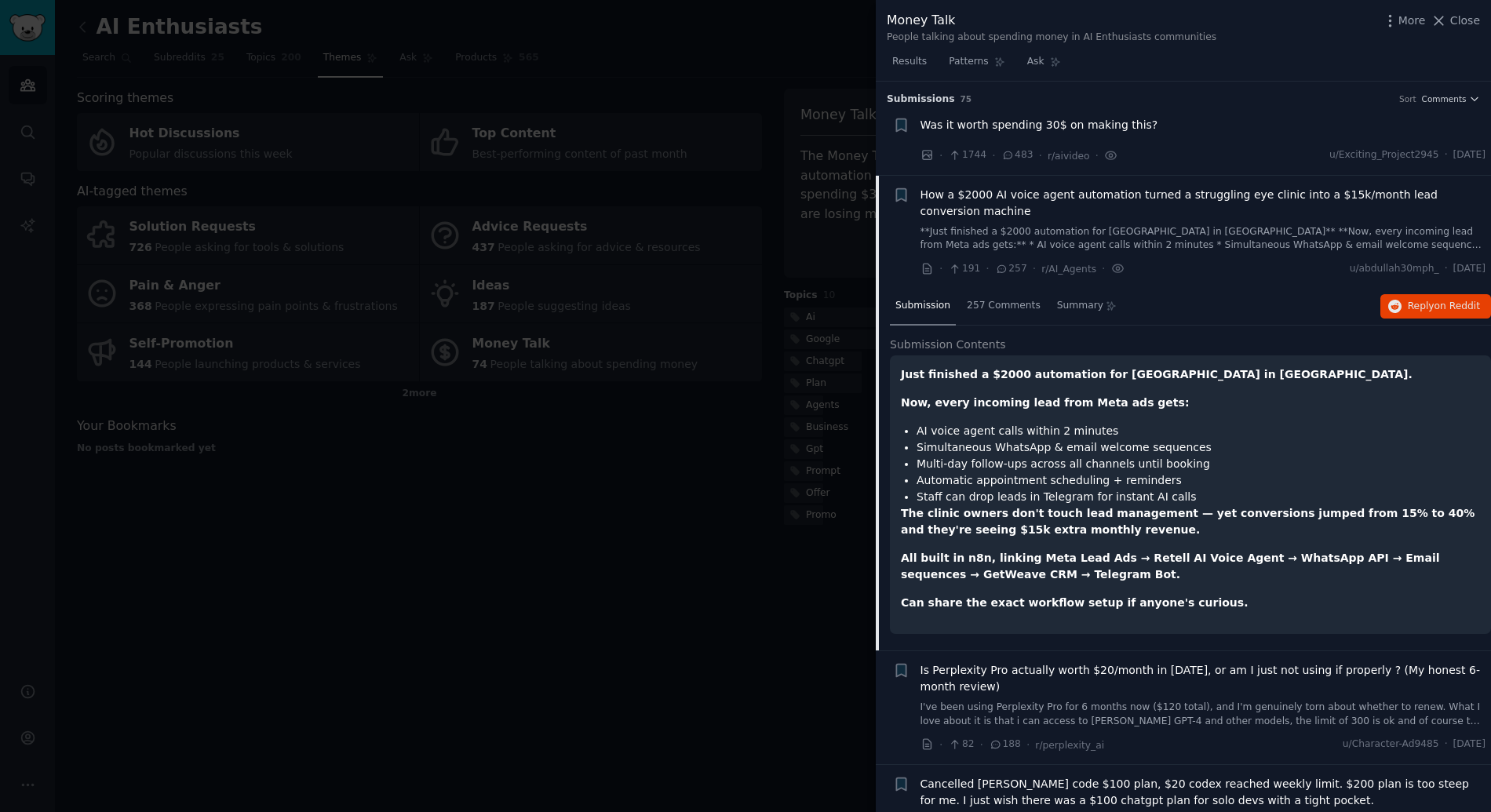
click at [1039, 123] on span "Was it worth spending 30$ on making this?" at bounding box center [1039, 124] width 238 height 17
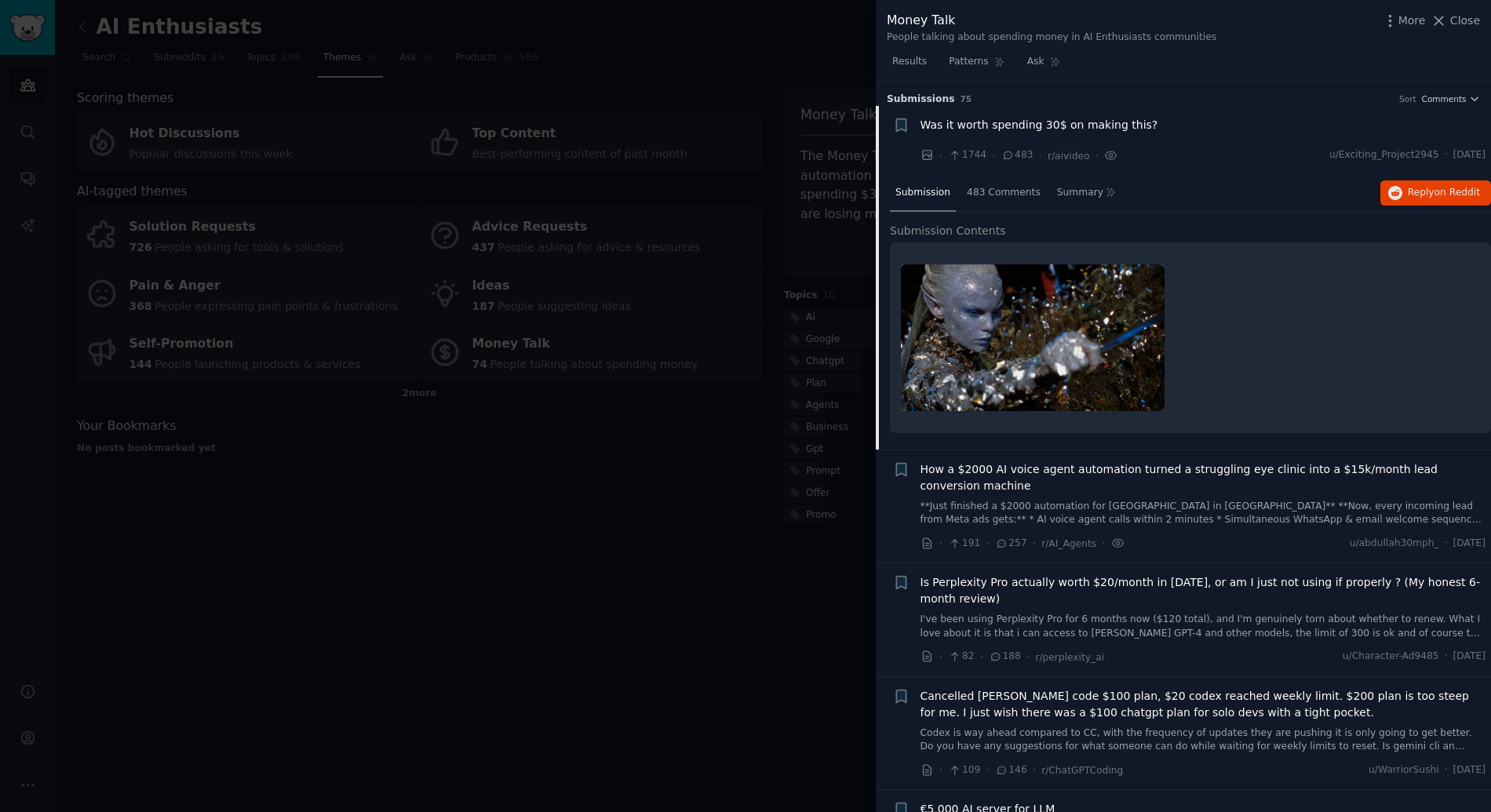
scroll to position [25, 0]
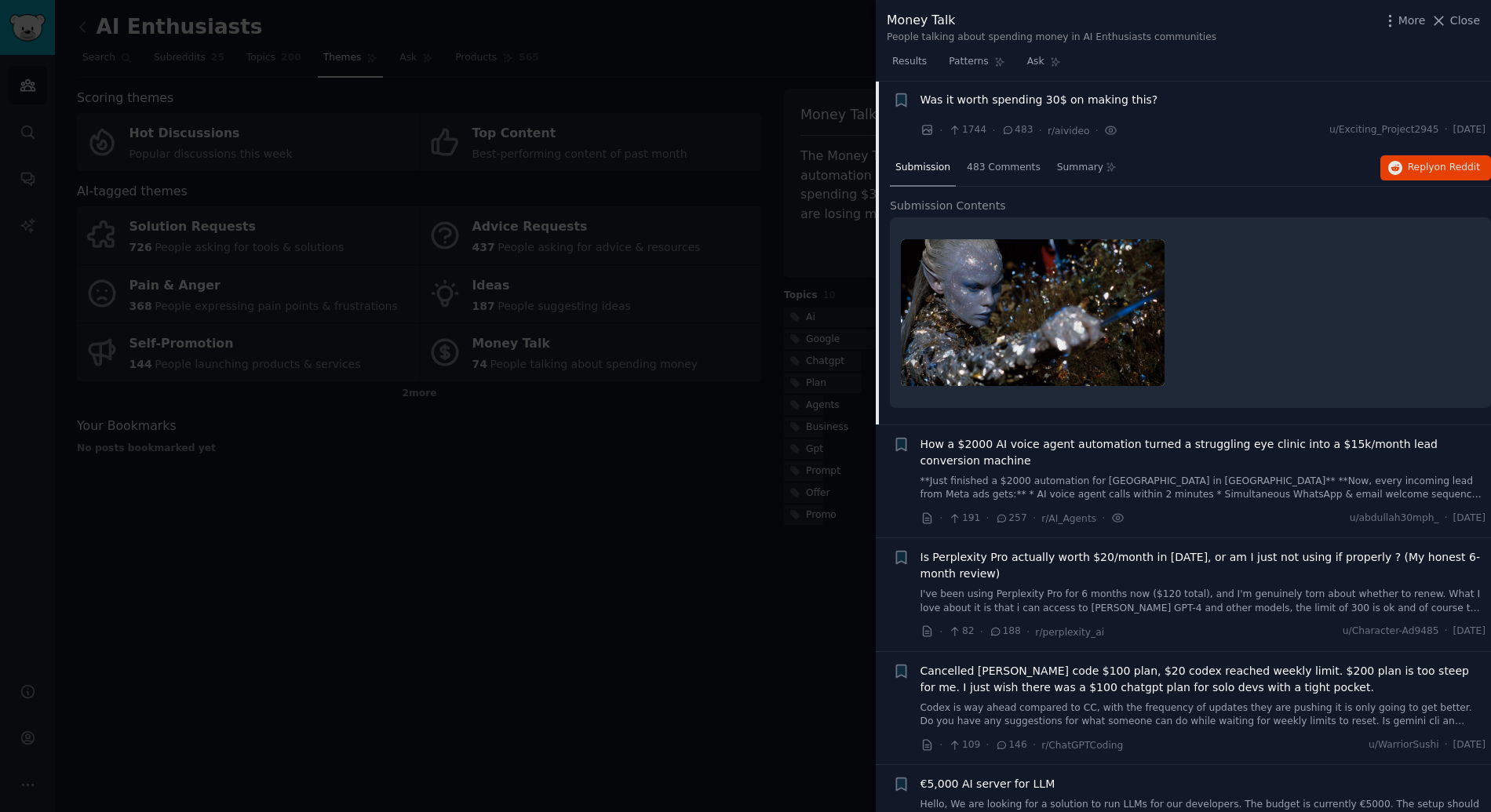
click at [998, 460] on span "How a $2000 AI voice agent automation turned a struggling eye clinic into a $15…" at bounding box center [1202, 453] width 565 height 33
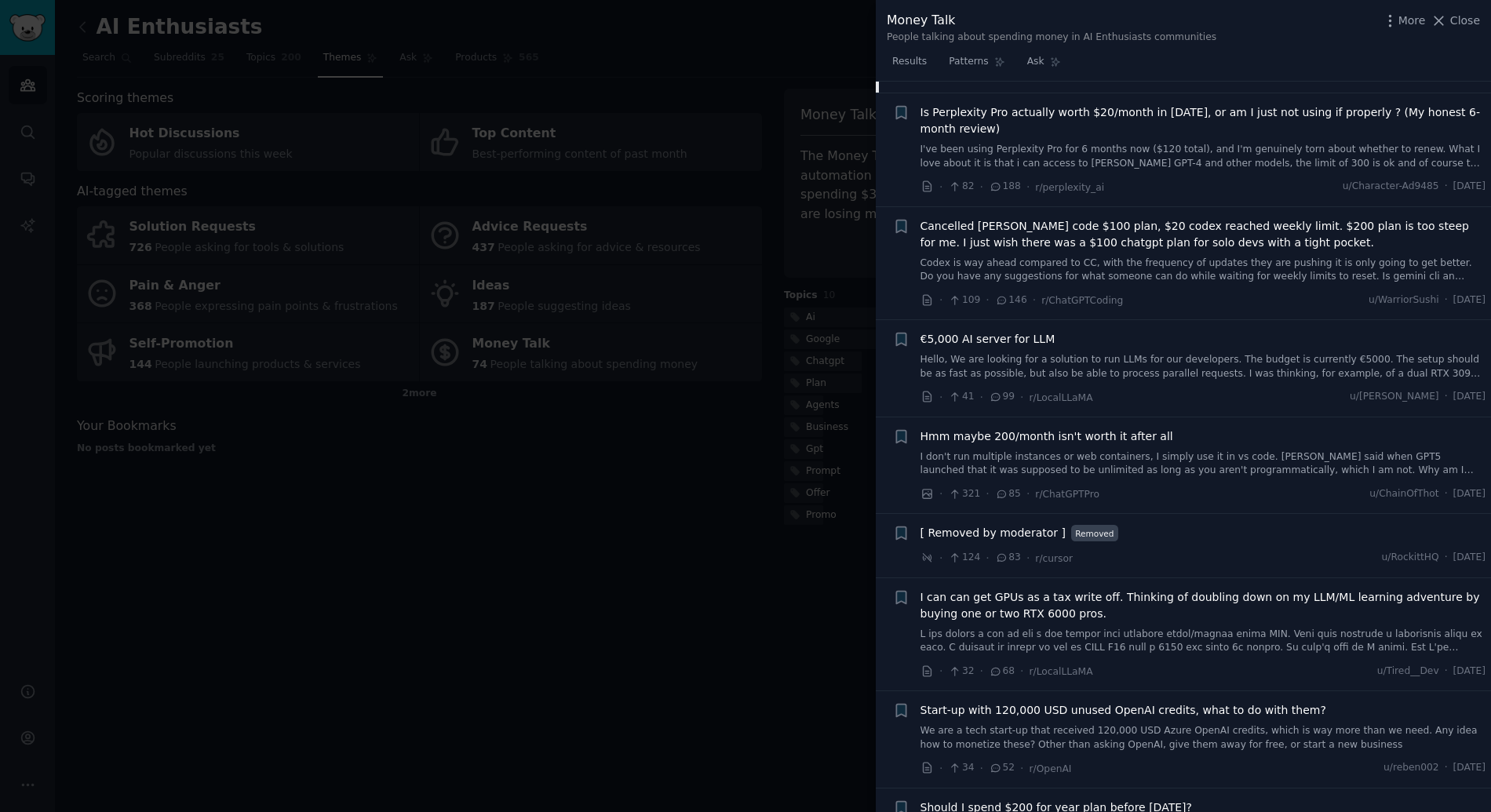
scroll to position [565, 0]
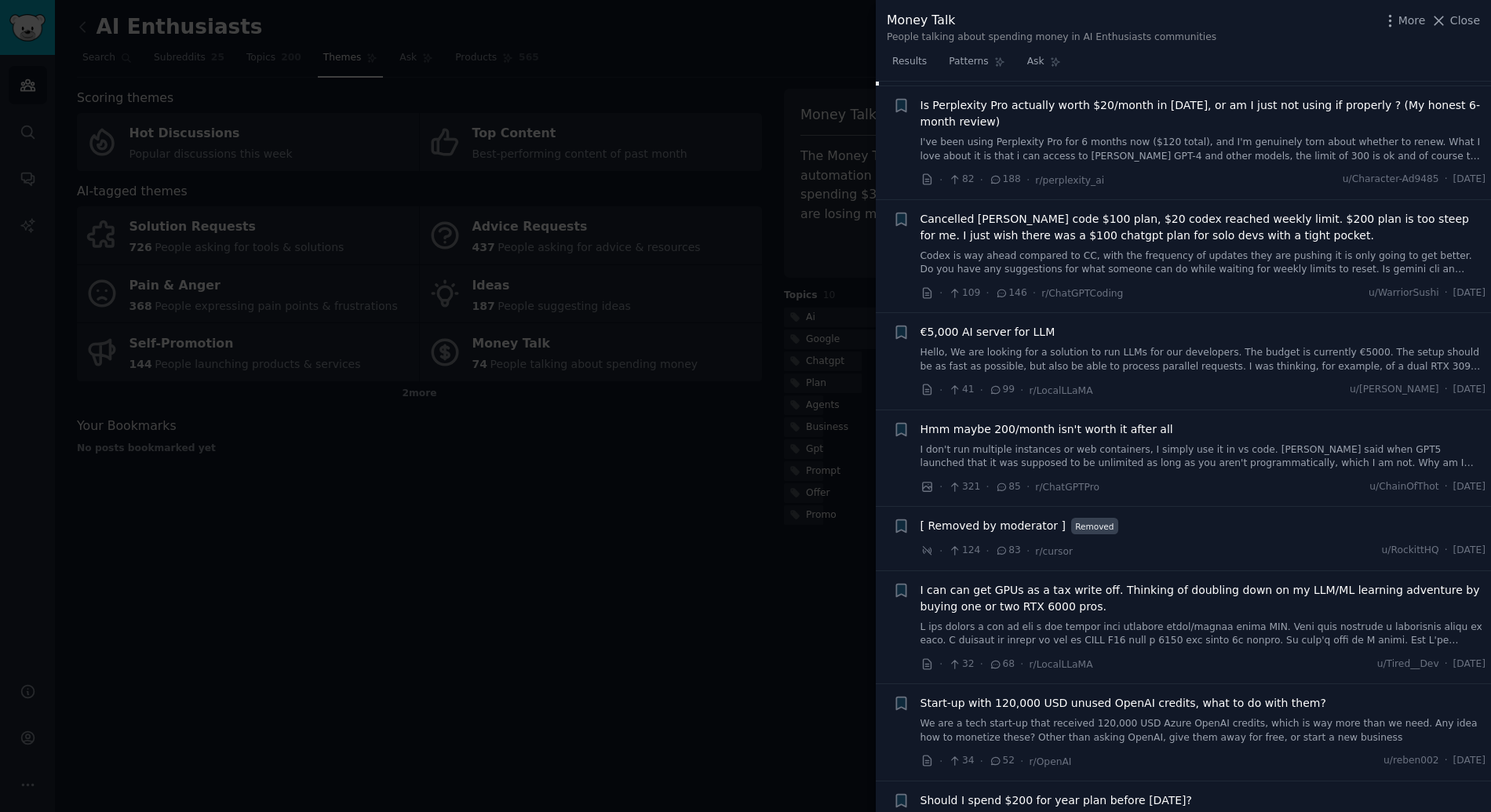
click at [622, 502] on div at bounding box center [746, 406] width 1491 height 812
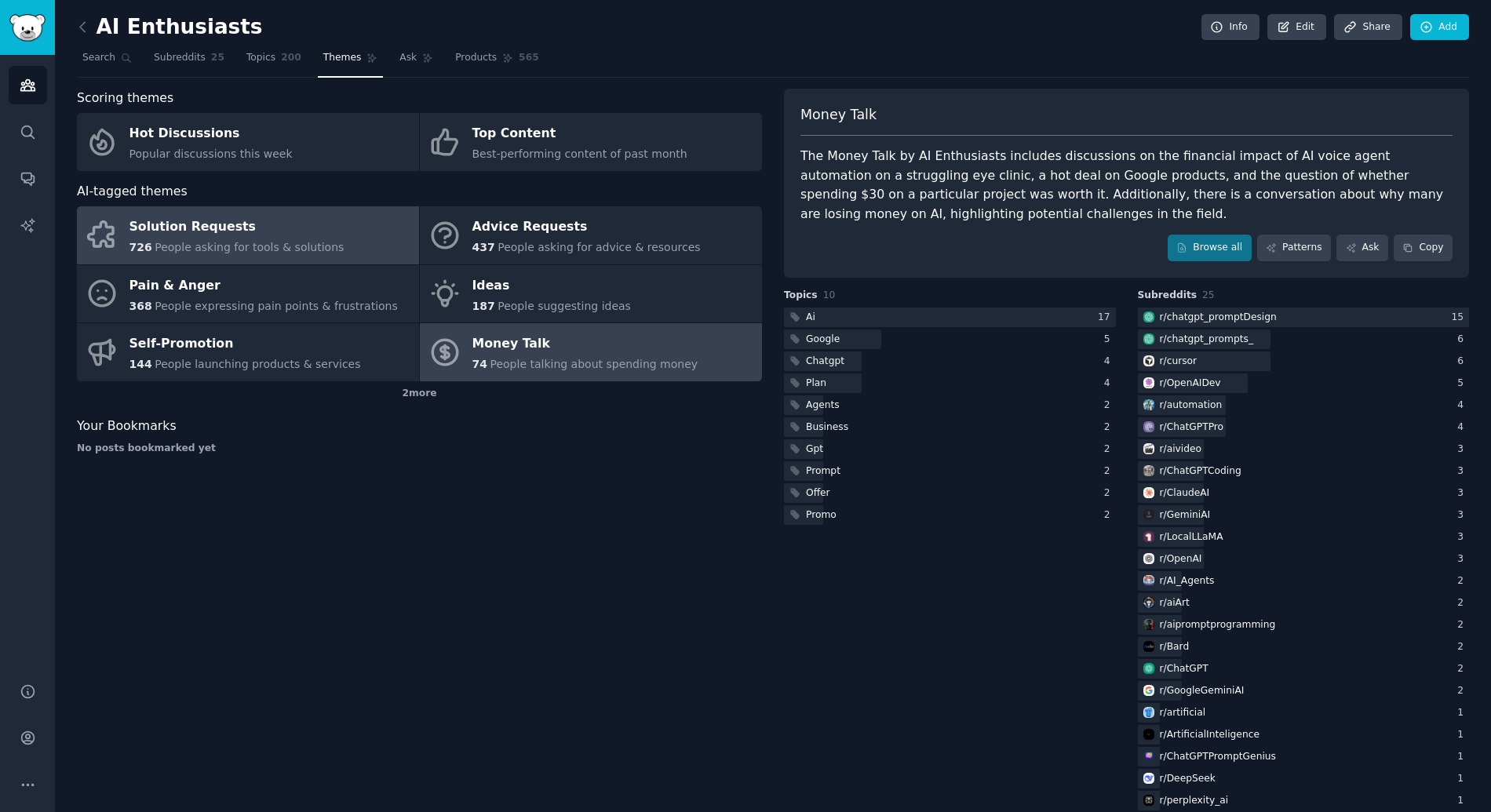
click at [221, 255] on div "726 People asking for tools & solutions" at bounding box center [236, 247] width 215 height 17
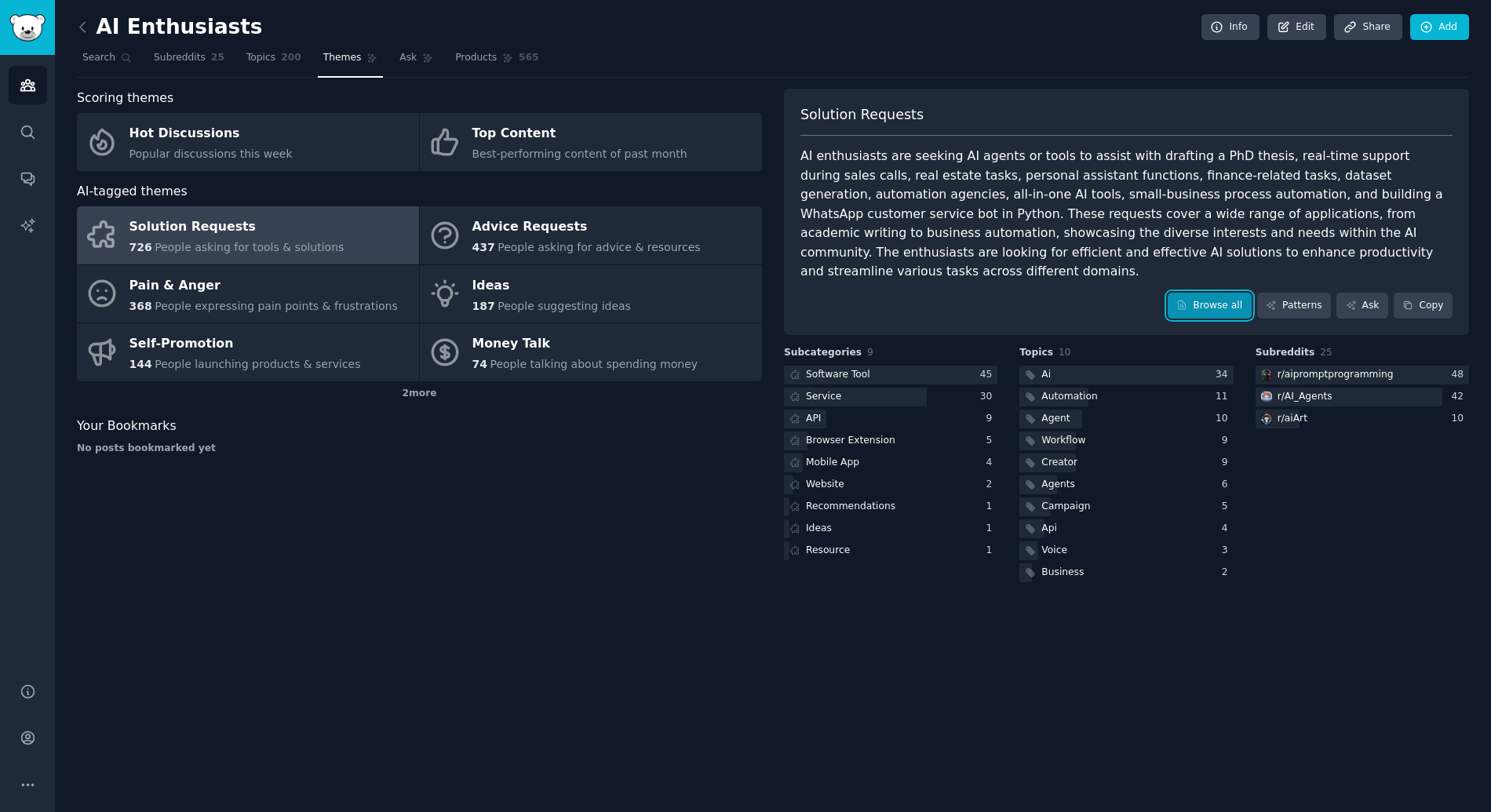
click at [1240, 293] on link "Browse all" at bounding box center [1209, 306] width 84 height 27
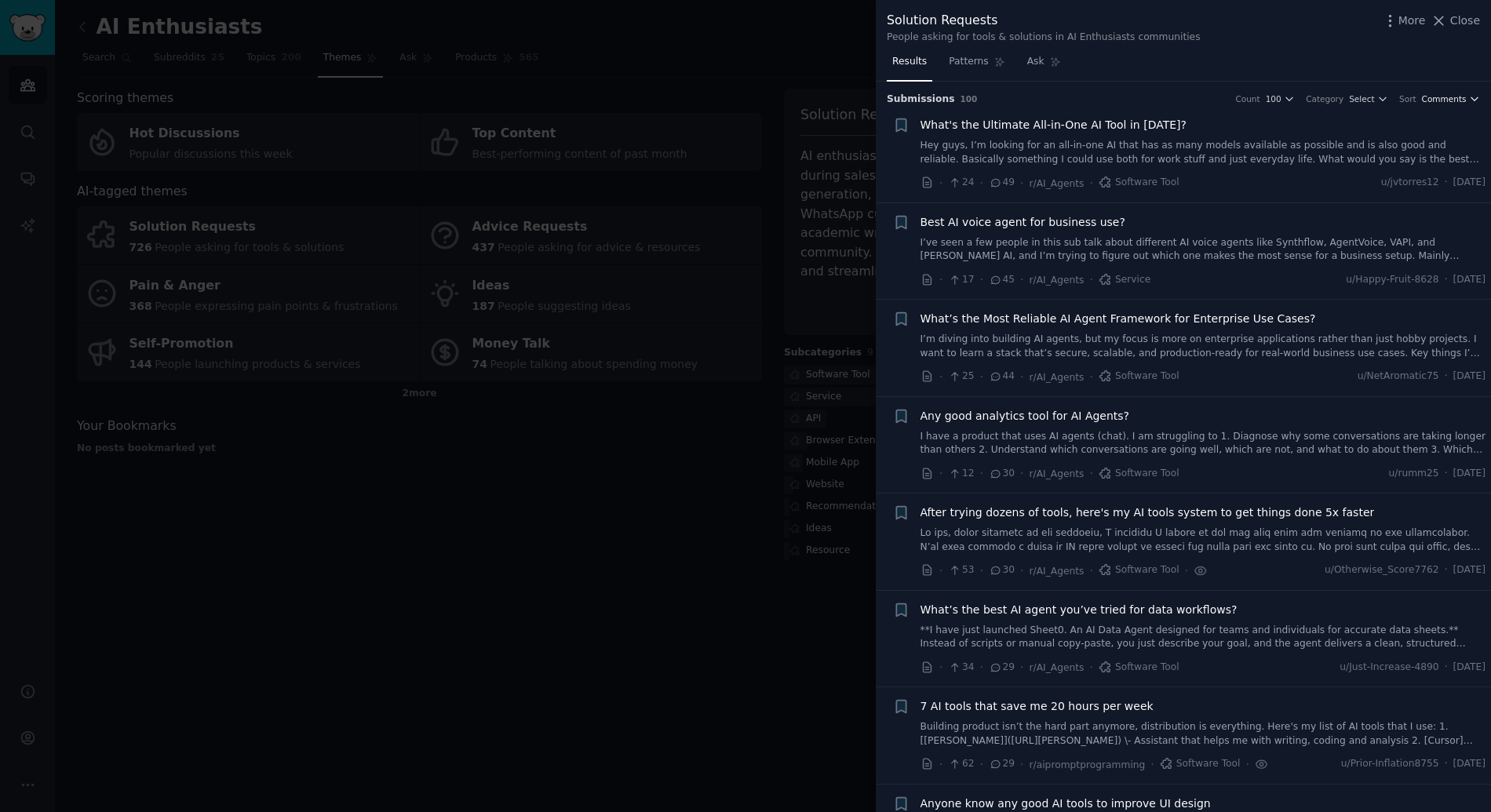
click at [1438, 96] on span "Comments" at bounding box center [1444, 99] width 44 height 11
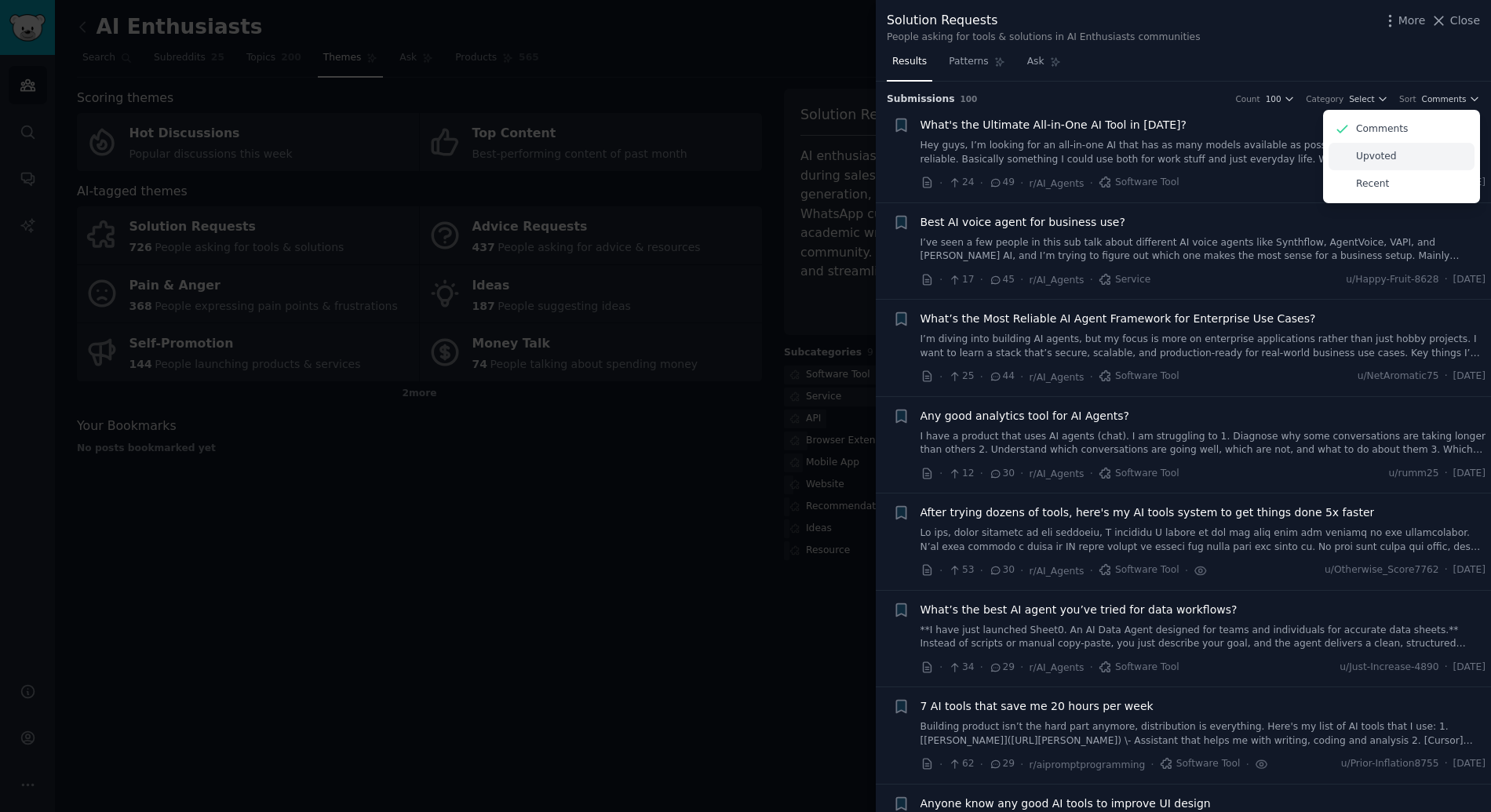
click at [1387, 162] on p "Upvoted" at bounding box center [1375, 157] width 40 height 14
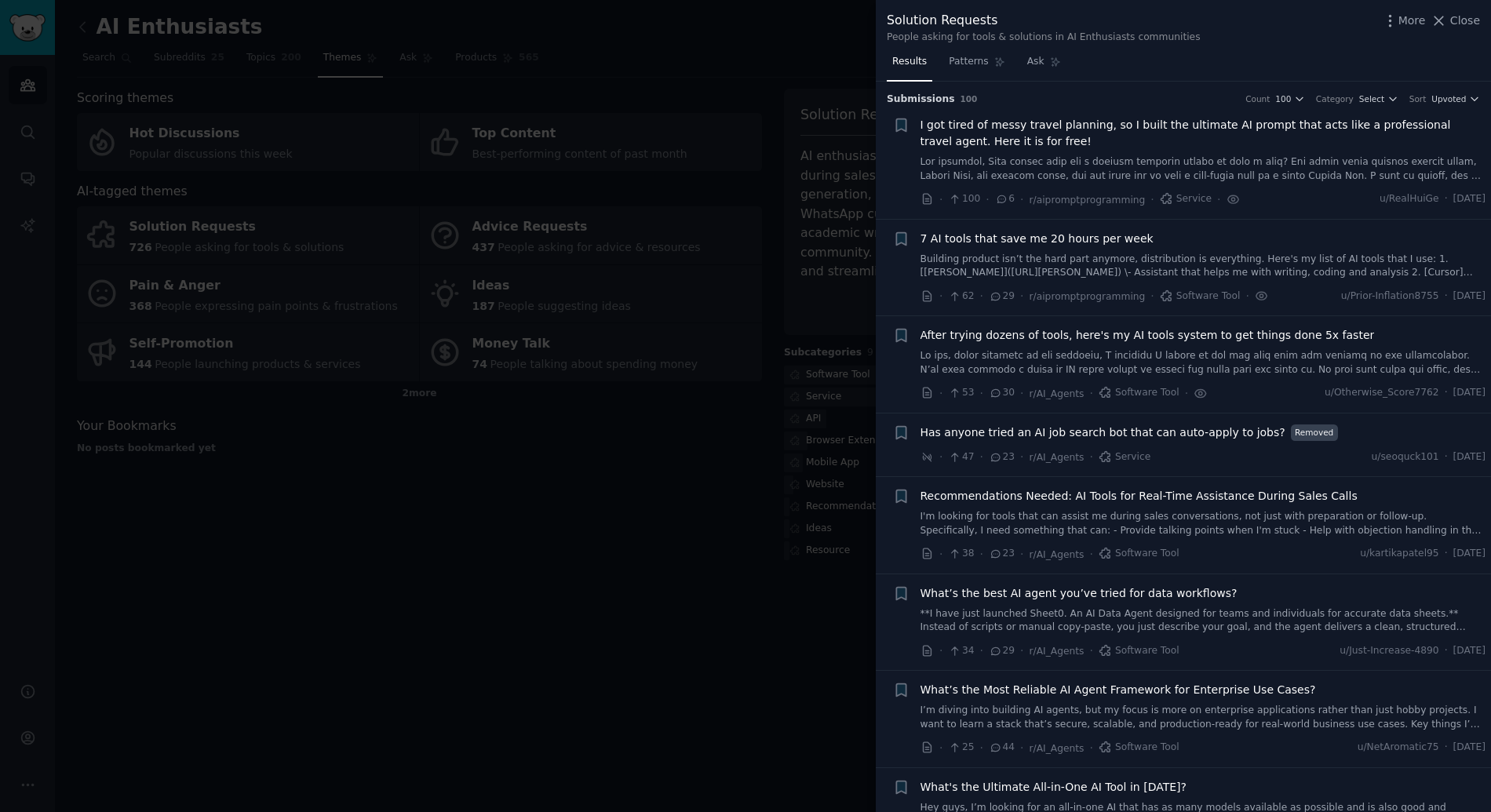
click at [651, 468] on div at bounding box center [746, 406] width 1491 height 812
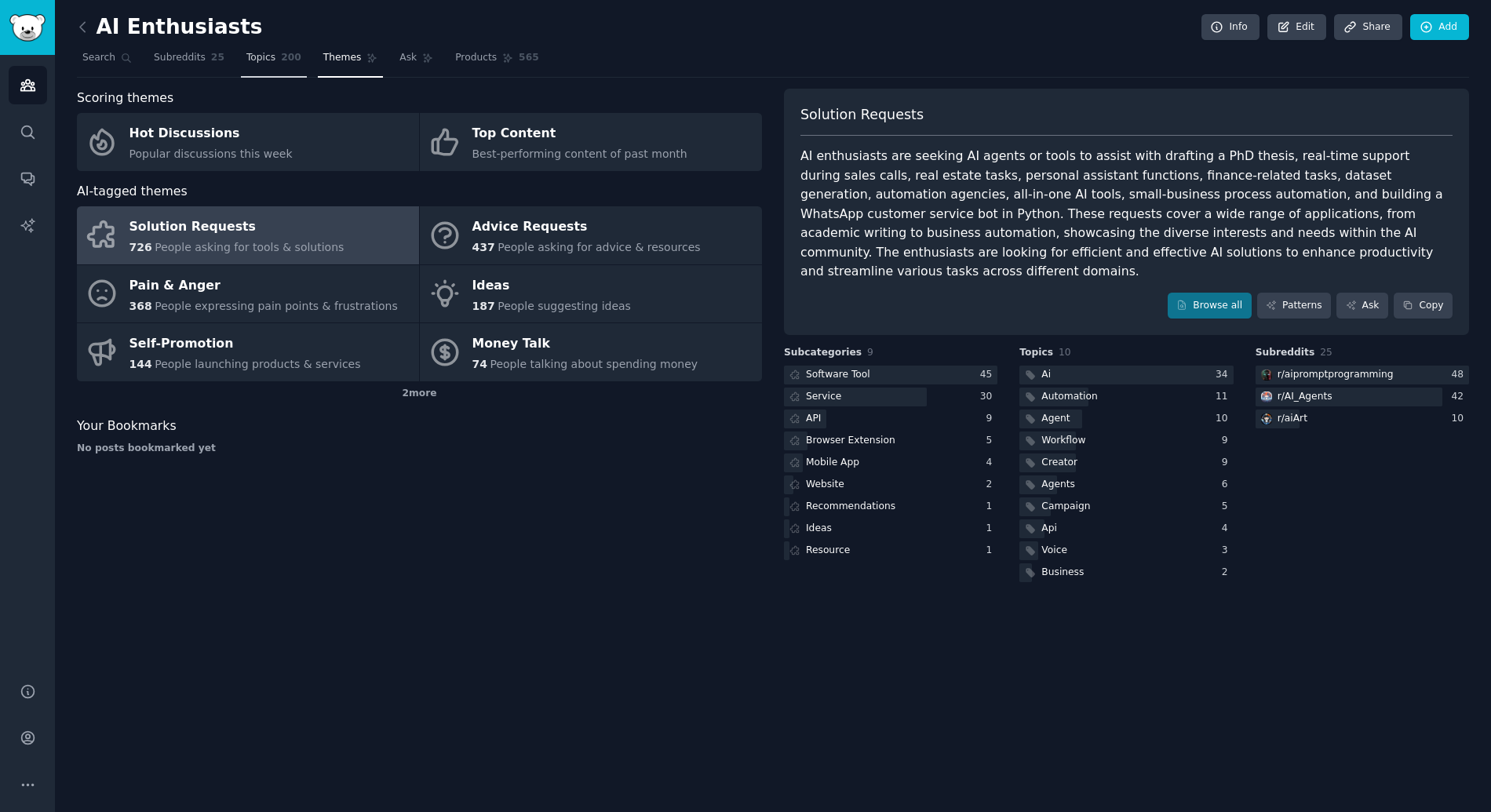
click at [281, 65] on link "Topics 200" at bounding box center [274, 61] width 66 height 33
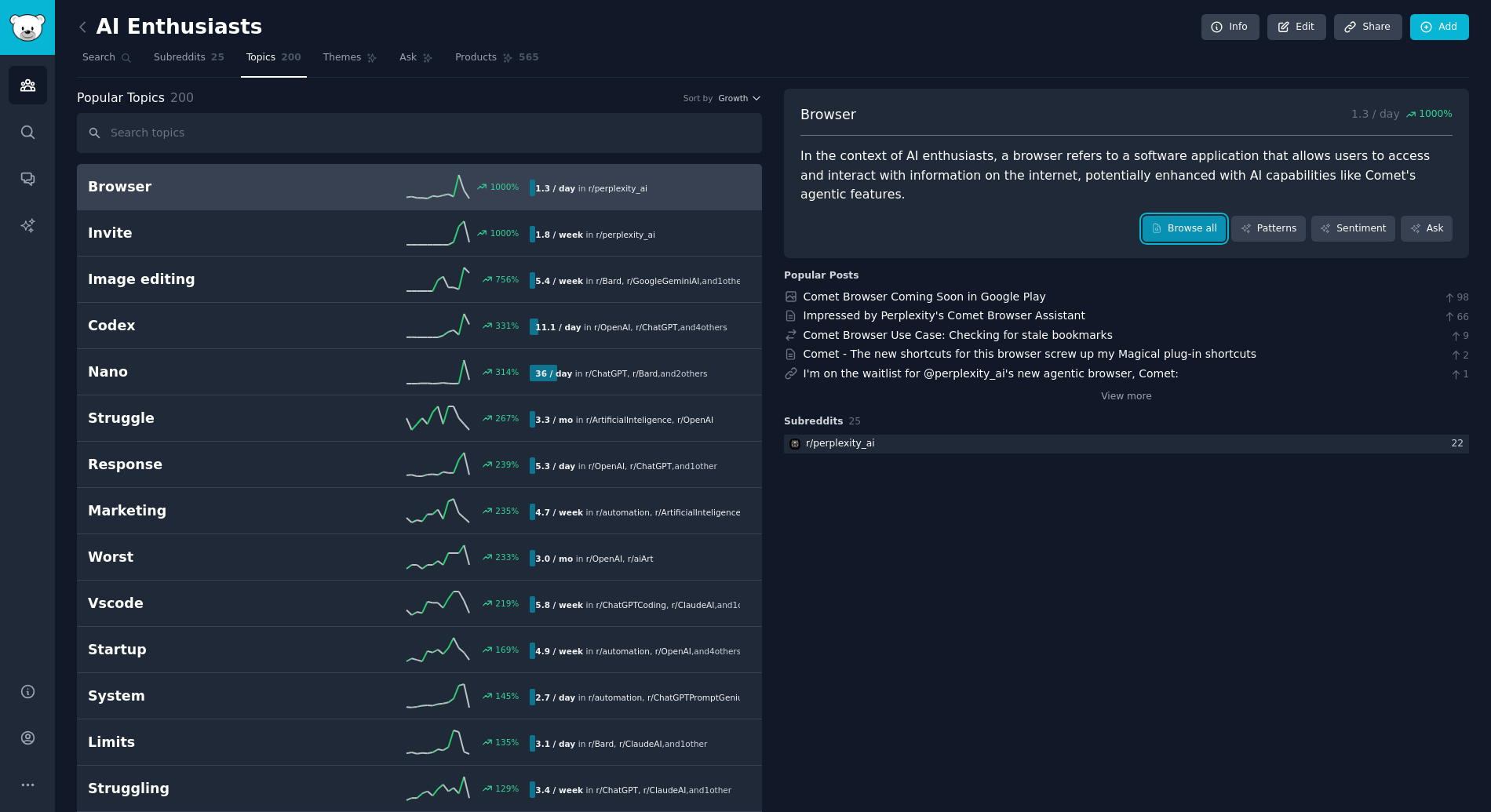
click at [1189, 216] on link "Browse all" at bounding box center [1184, 229] width 84 height 27
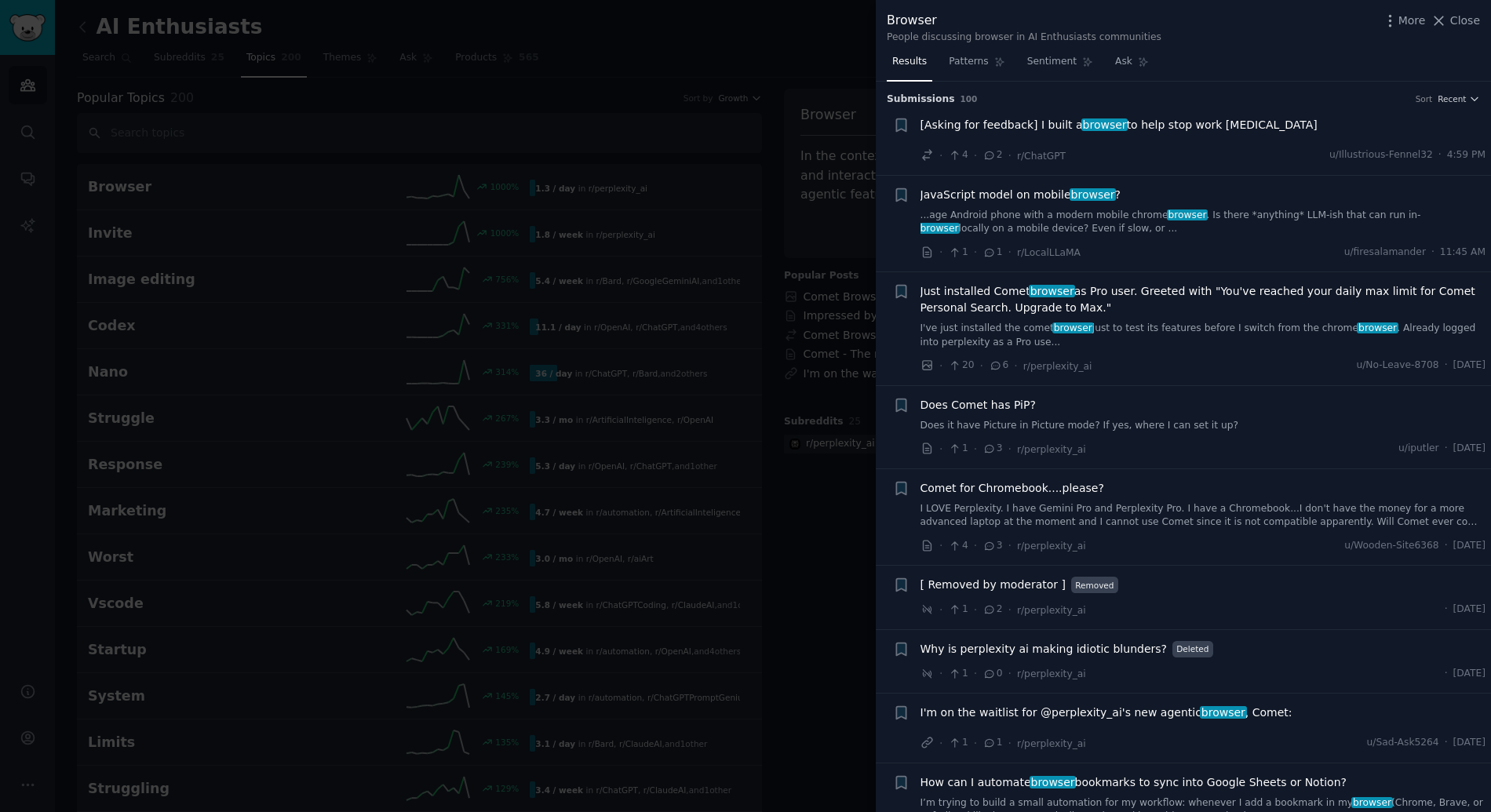
click at [1454, 107] on li "+ [Asking for feedback] I built a browser to help stop work stiffness · 4 · 2 ·…" at bounding box center [1183, 140] width 615 height 69
click at [1457, 98] on span "Recent" at bounding box center [1451, 99] width 29 height 11
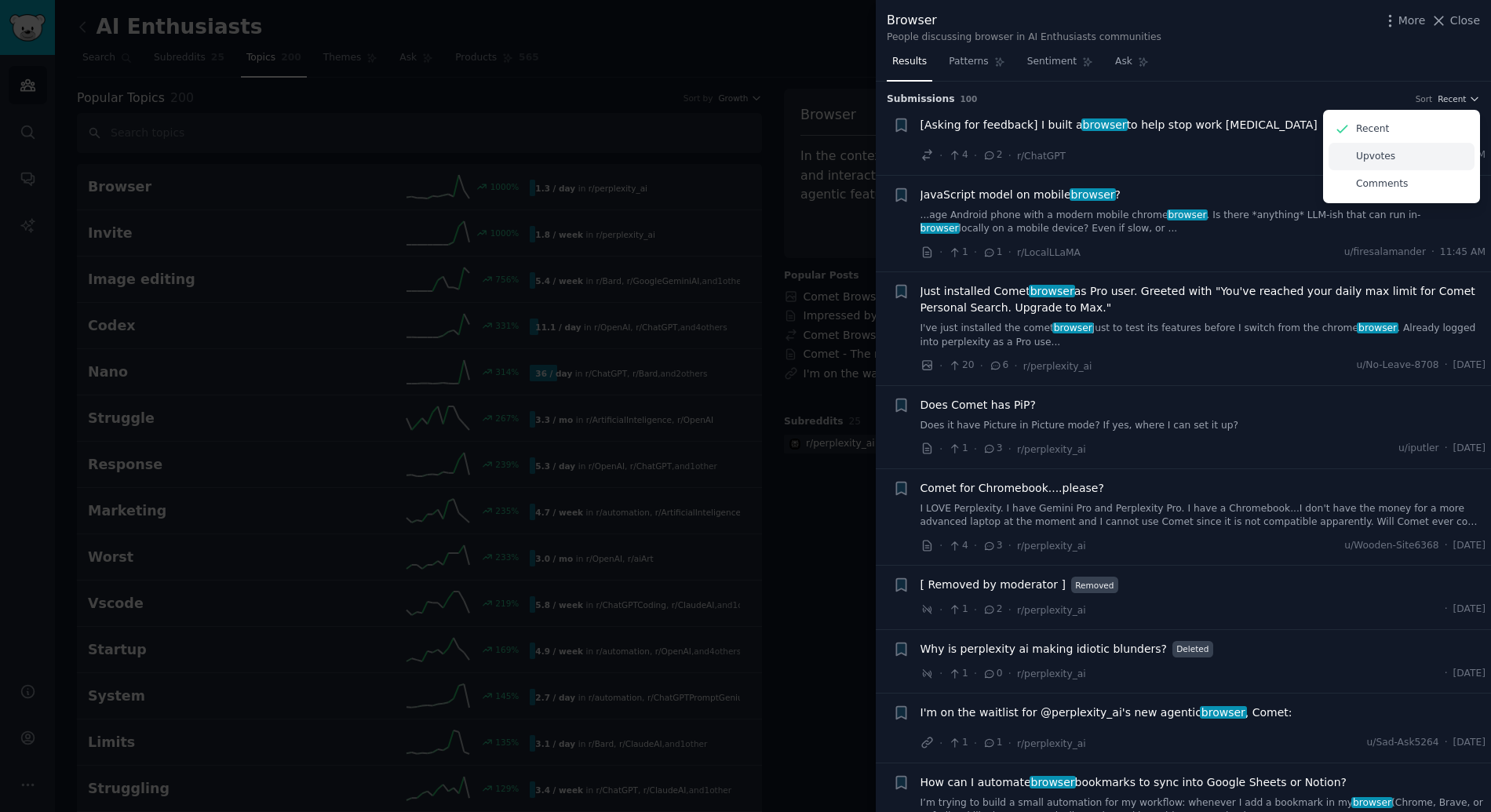
click at [1417, 161] on div "Upvotes" at bounding box center [1401, 156] width 146 height 28
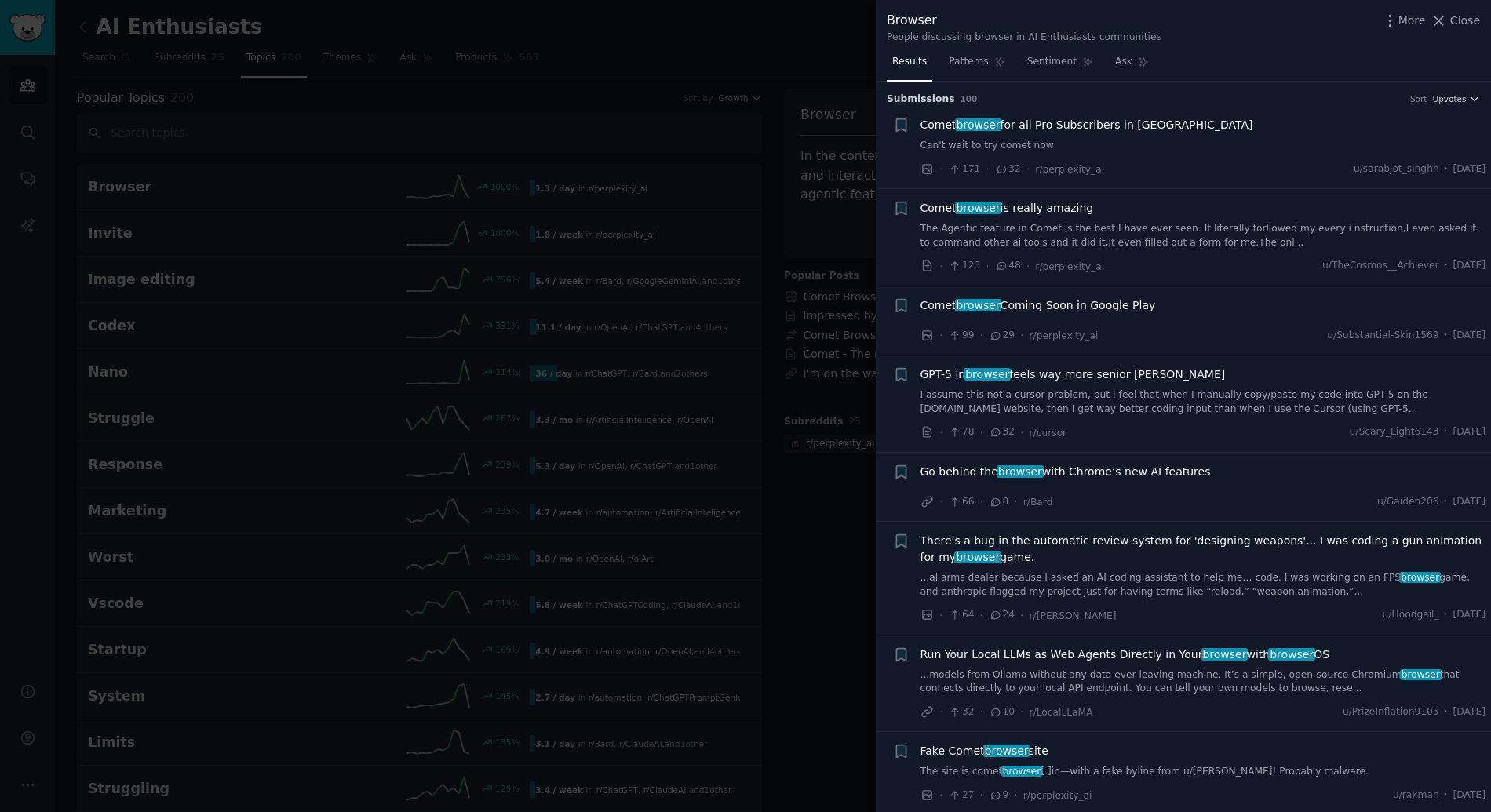
click at [1051, 129] on span "Comet browser for all Pro Subscribers in India" at bounding box center [1086, 124] width 332 height 17
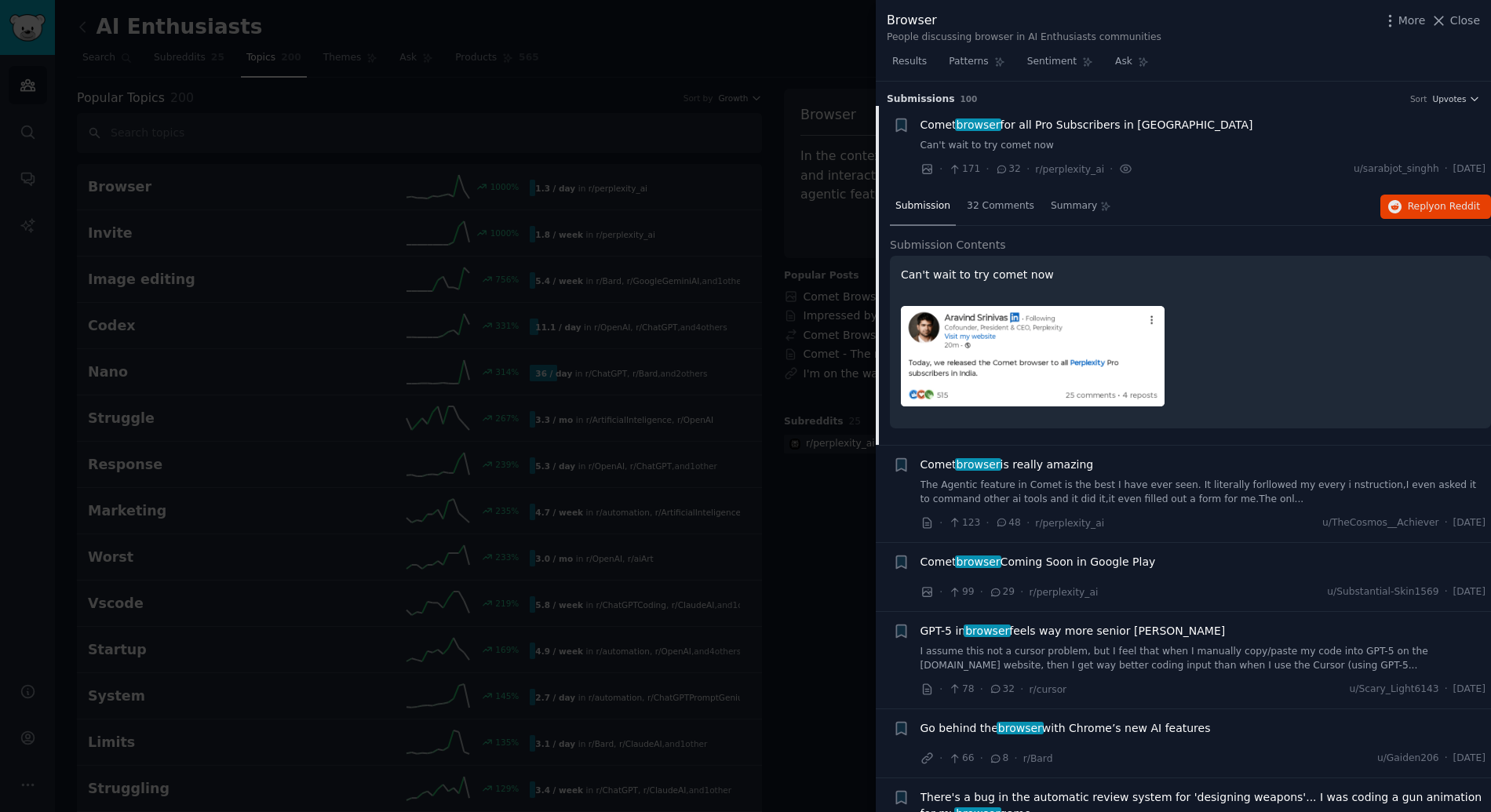
scroll to position [25, 0]
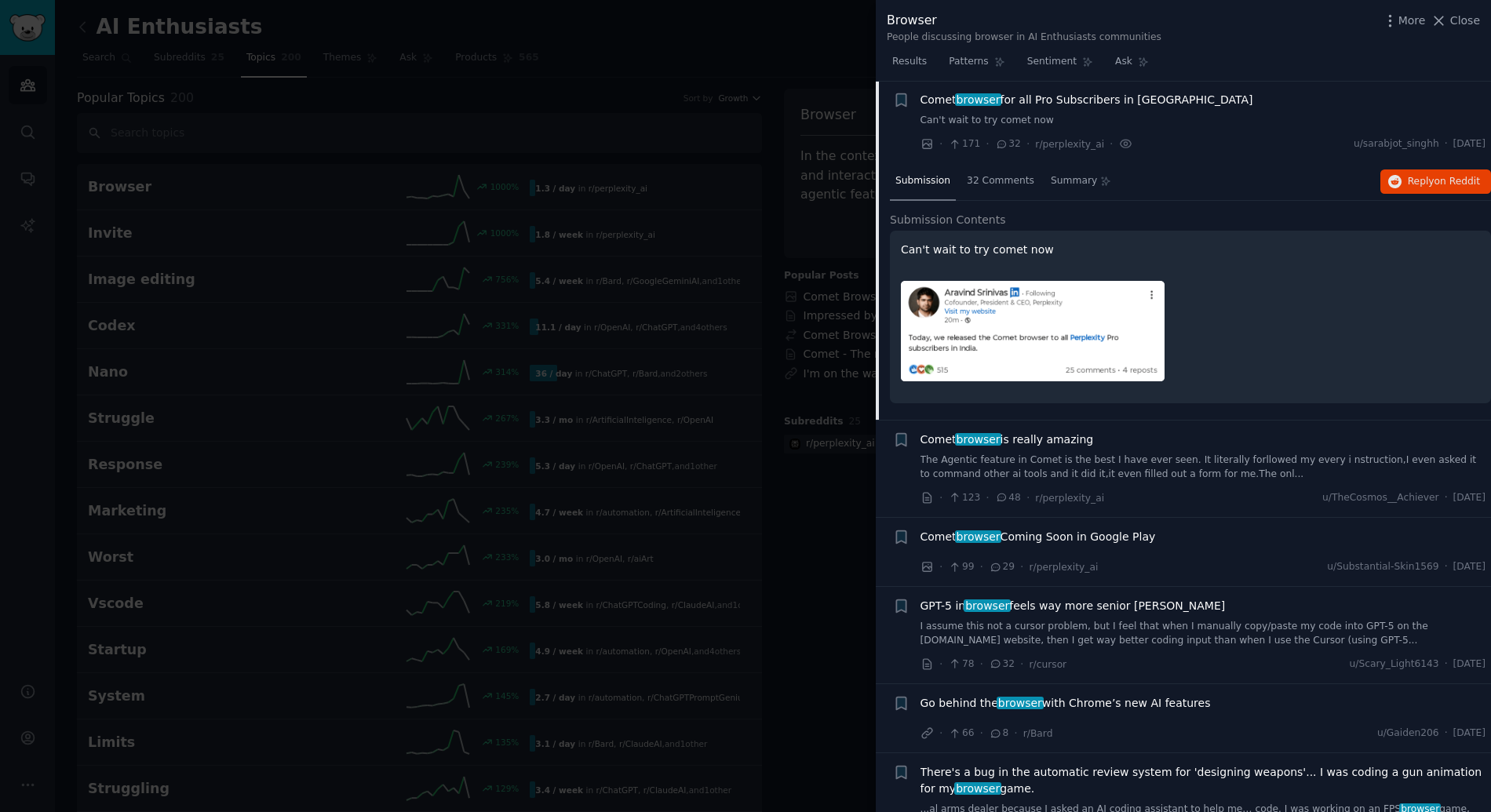
click at [1018, 443] on span "Comet browser is really amazing" at bounding box center [1006, 439] width 174 height 17
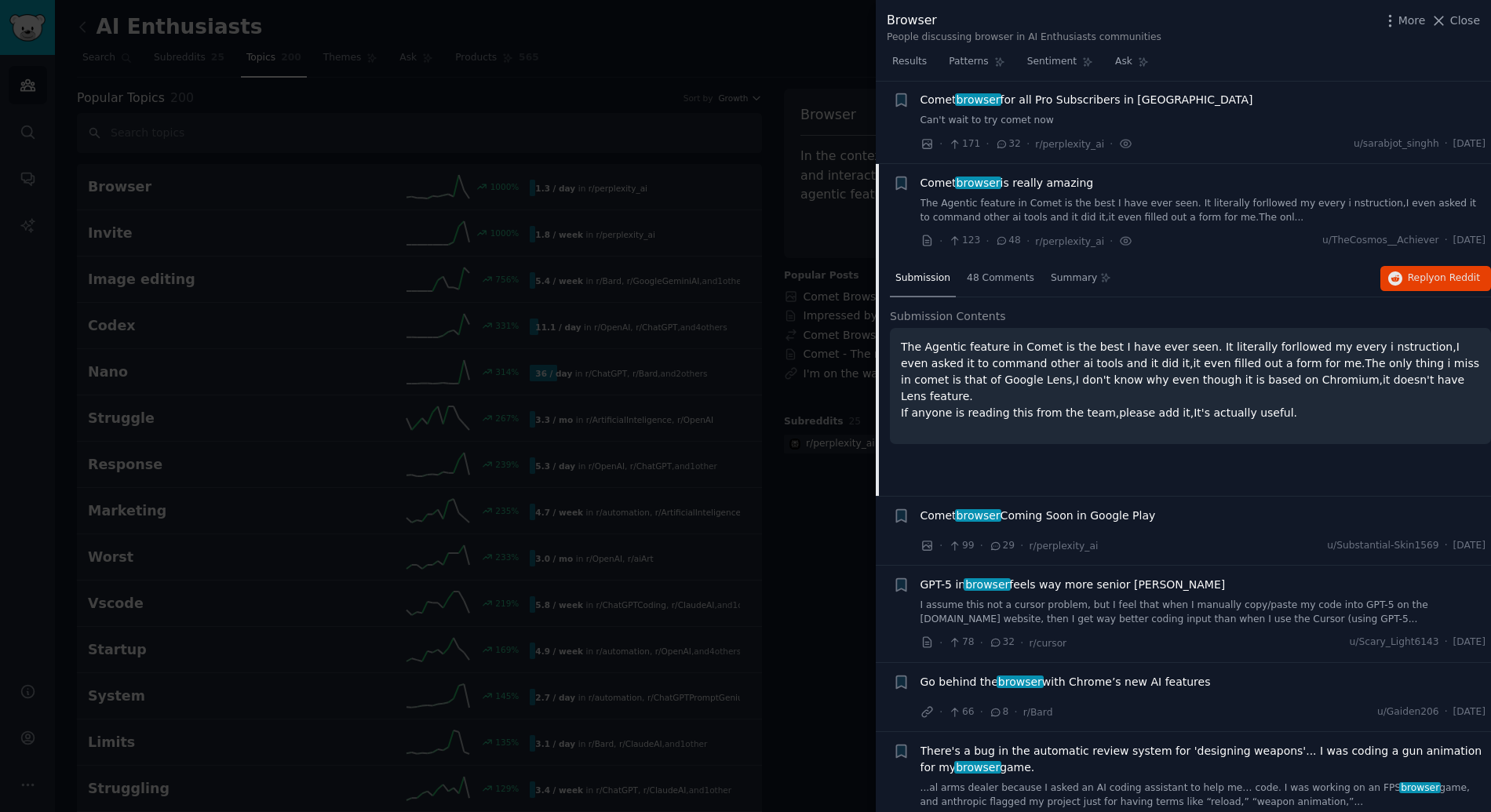
scroll to position [109, 0]
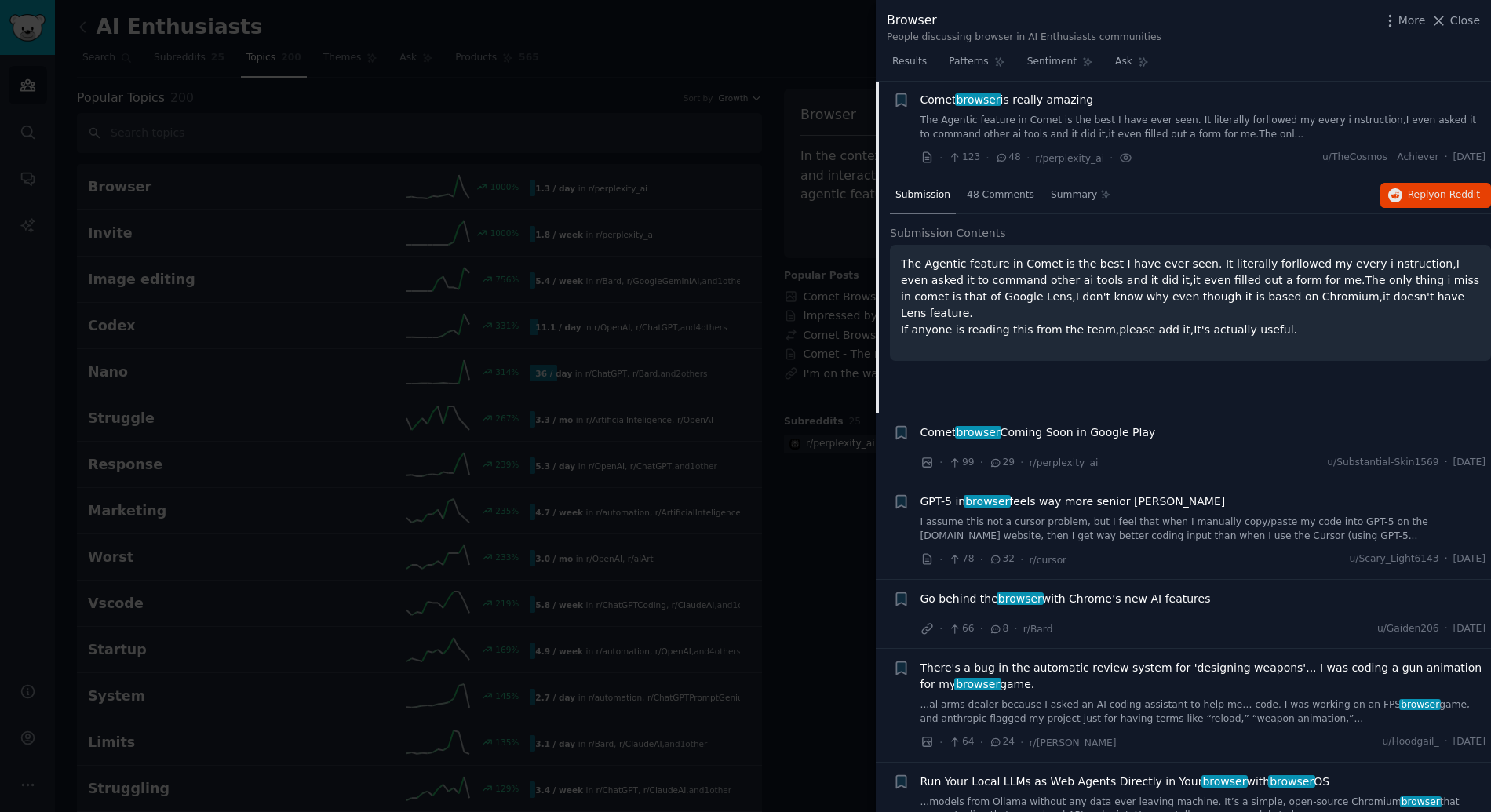
click at [743, 416] on div at bounding box center [746, 406] width 1491 height 812
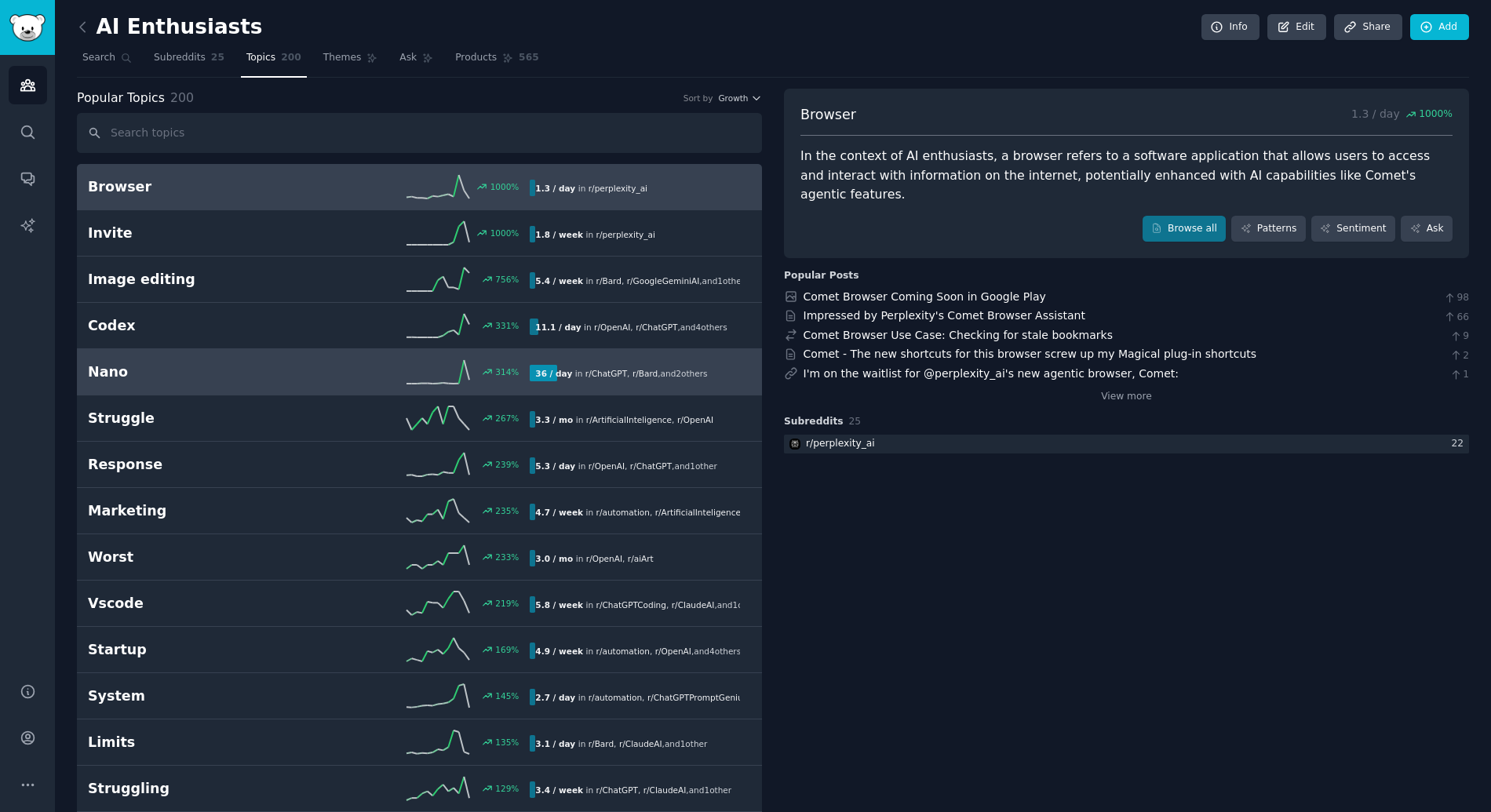
click at [270, 373] on h2 "Nano" at bounding box center [198, 372] width 221 height 20
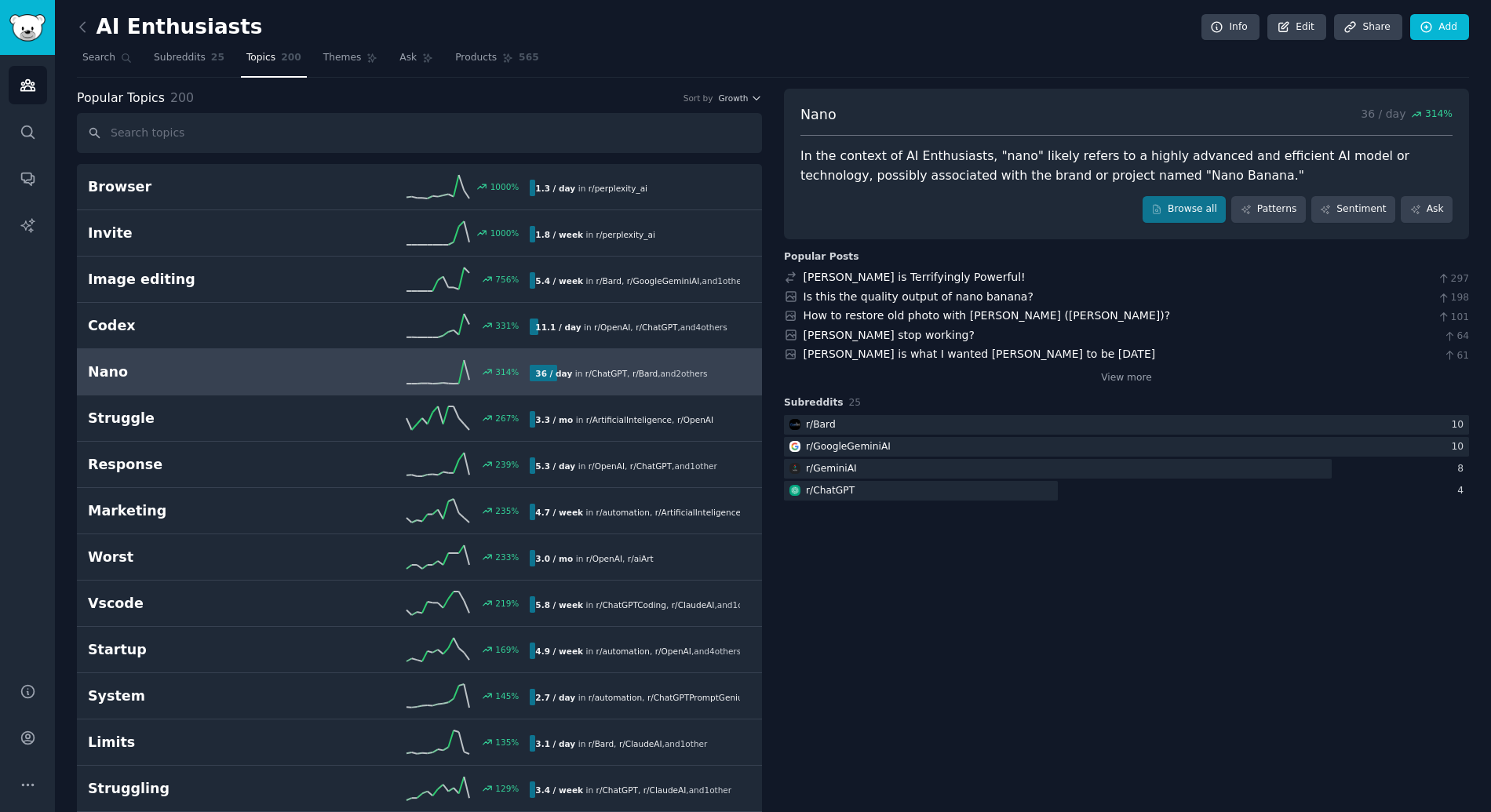
click at [77, 36] on link at bounding box center [86, 28] width 20 height 25
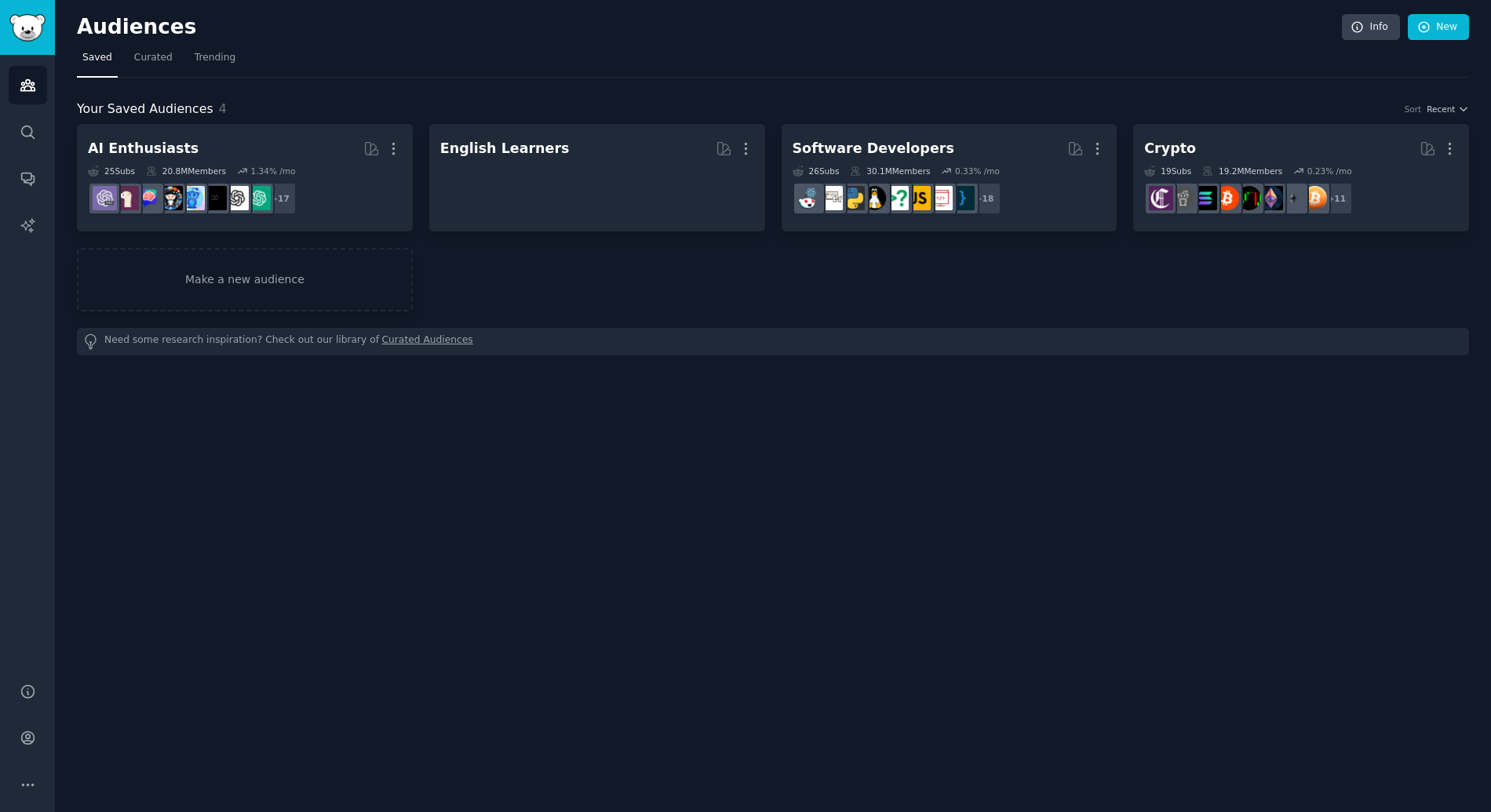
click at [79, 33] on h2 "Audiences" at bounding box center [709, 28] width 1265 height 25
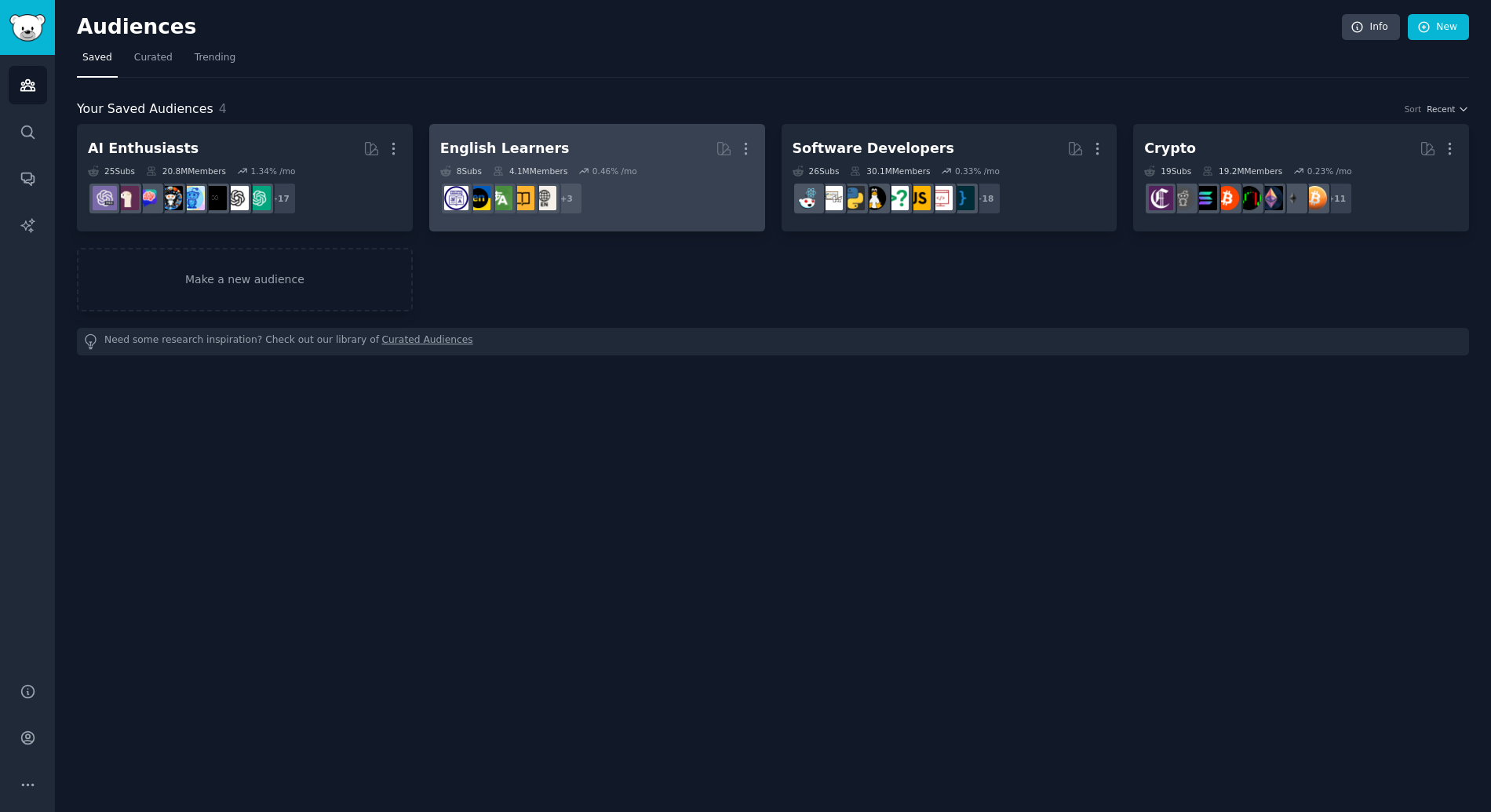
click at [571, 149] on h2 "English Learners More" at bounding box center [597, 148] width 314 height 28
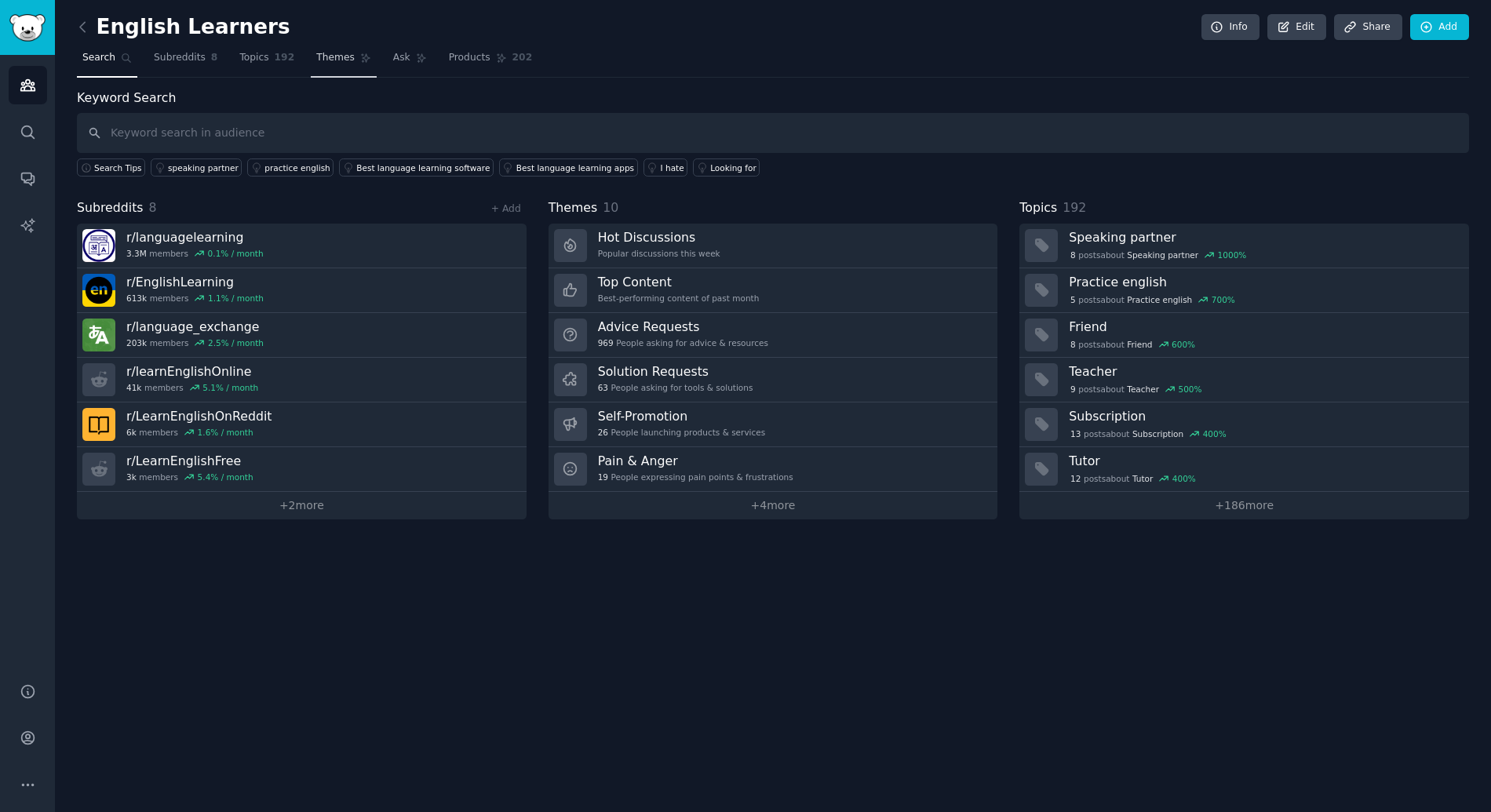
click at [335, 65] on link "Themes" at bounding box center [343, 61] width 66 height 33
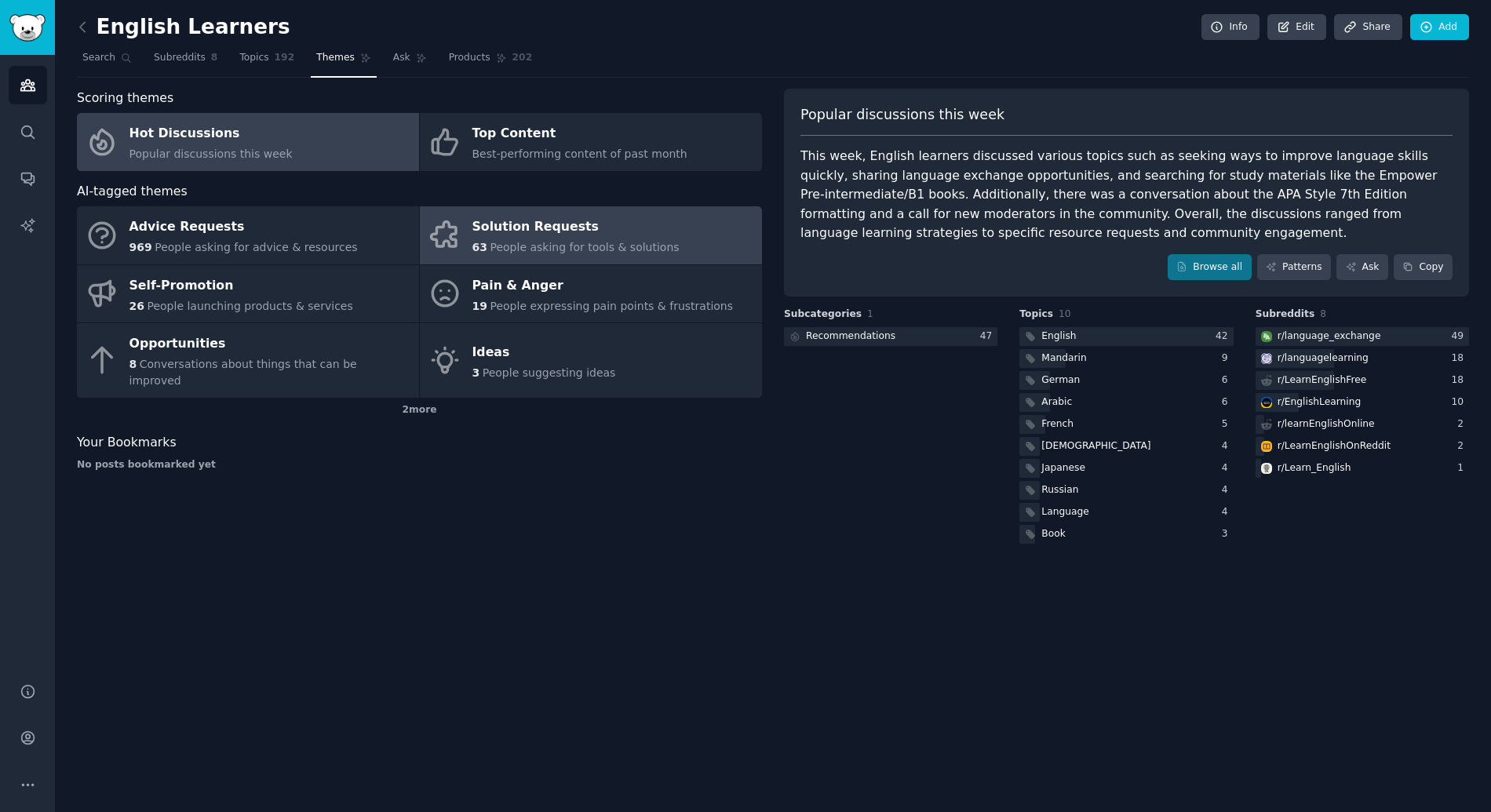
click at [511, 239] on div "63 People asking for tools & solutions" at bounding box center [576, 247] width 207 height 17
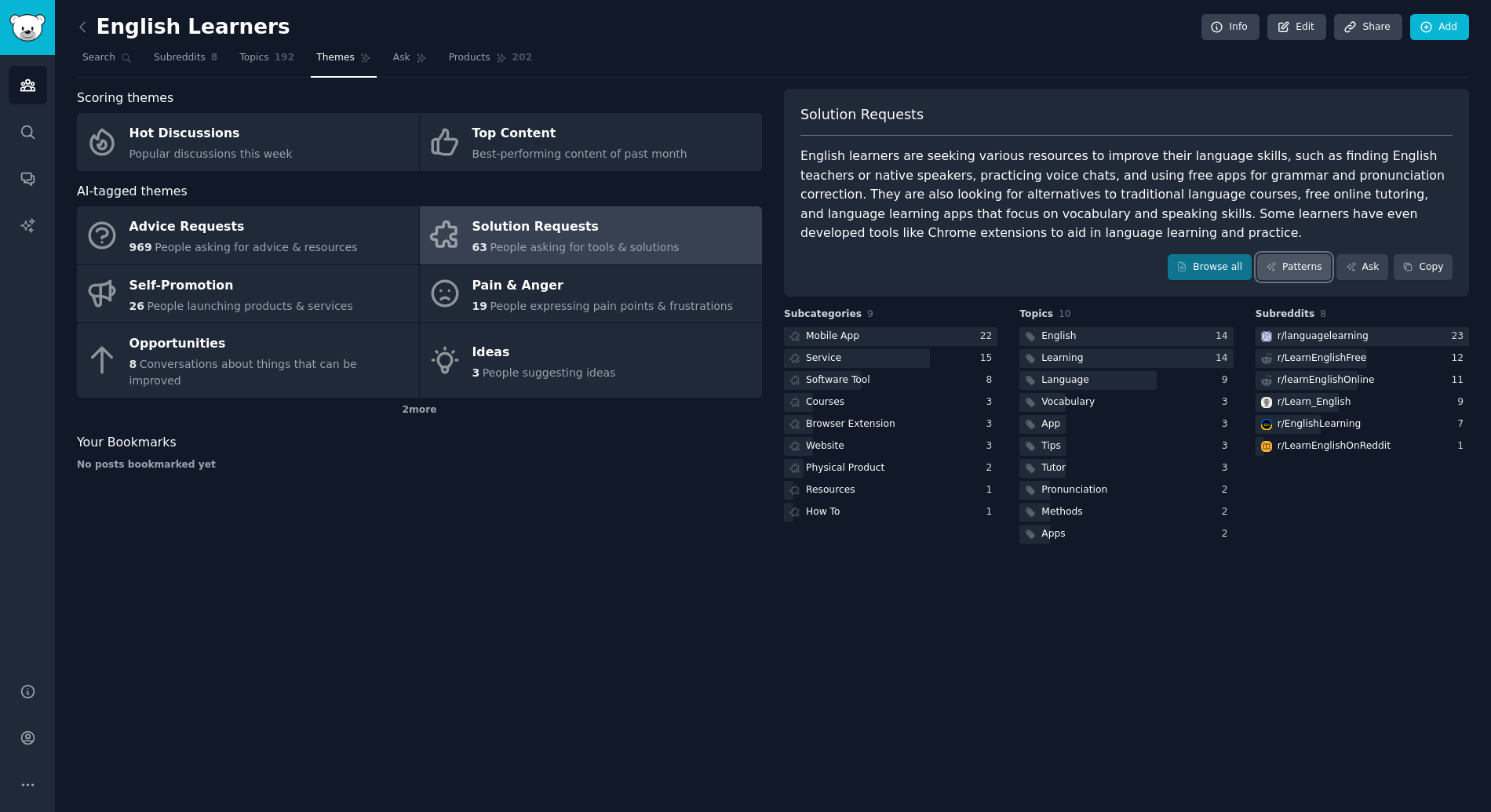
click at [1297, 265] on link "Patterns" at bounding box center [1294, 268] width 74 height 27
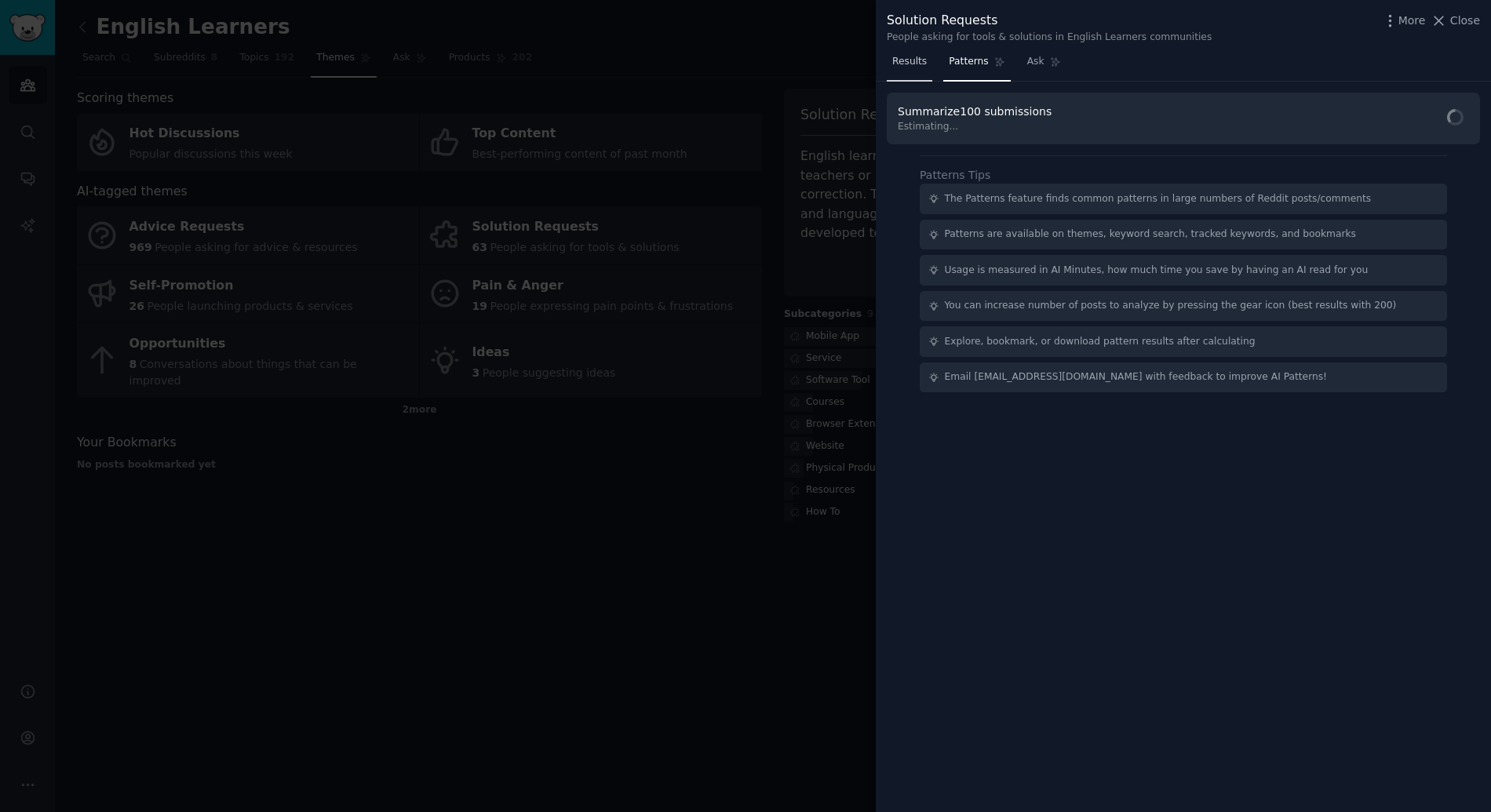
click at [927, 64] on link "Results" at bounding box center [909, 65] width 45 height 33
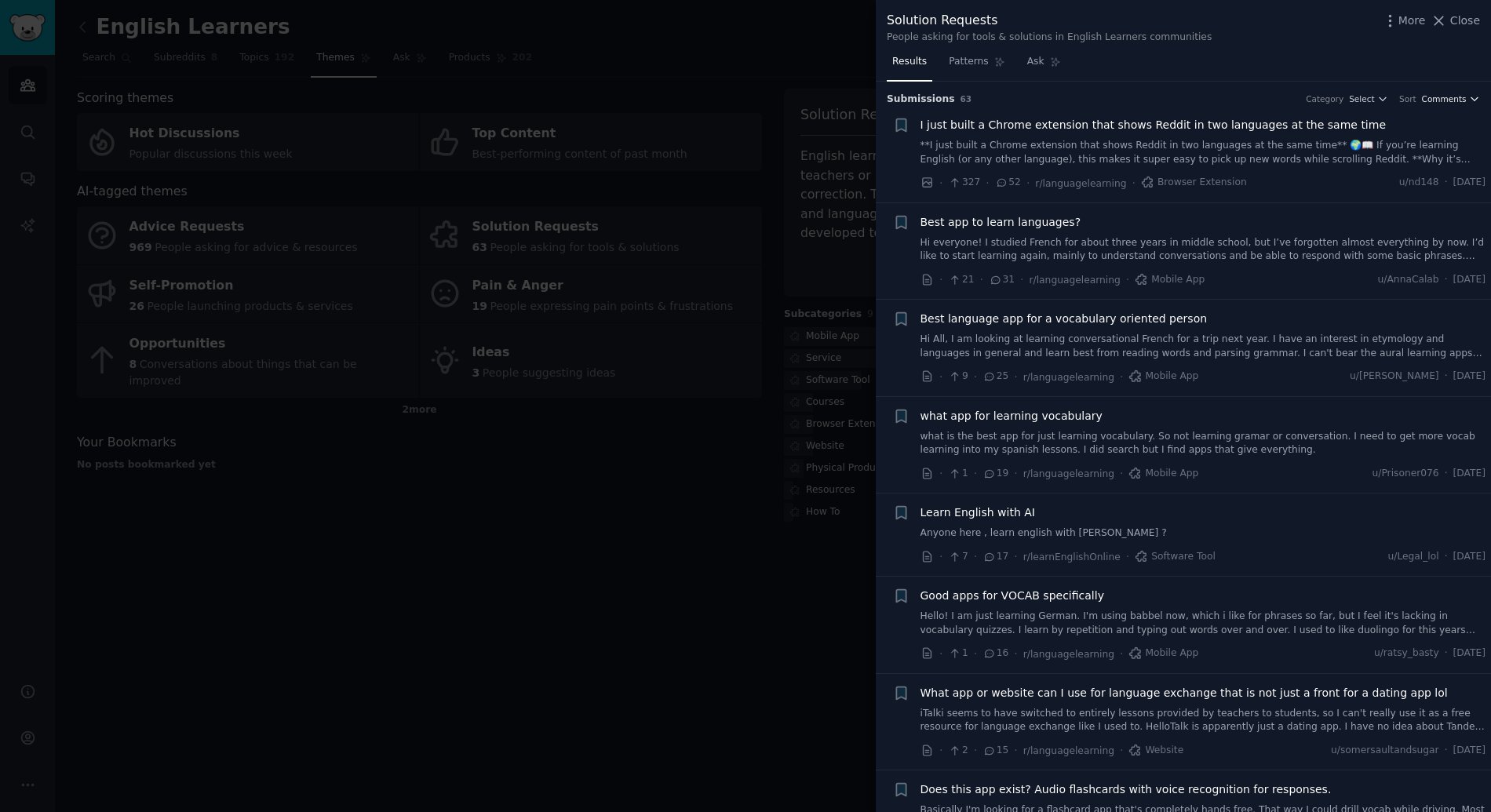
click at [1458, 101] on span "Comments" at bounding box center [1444, 99] width 44 height 11
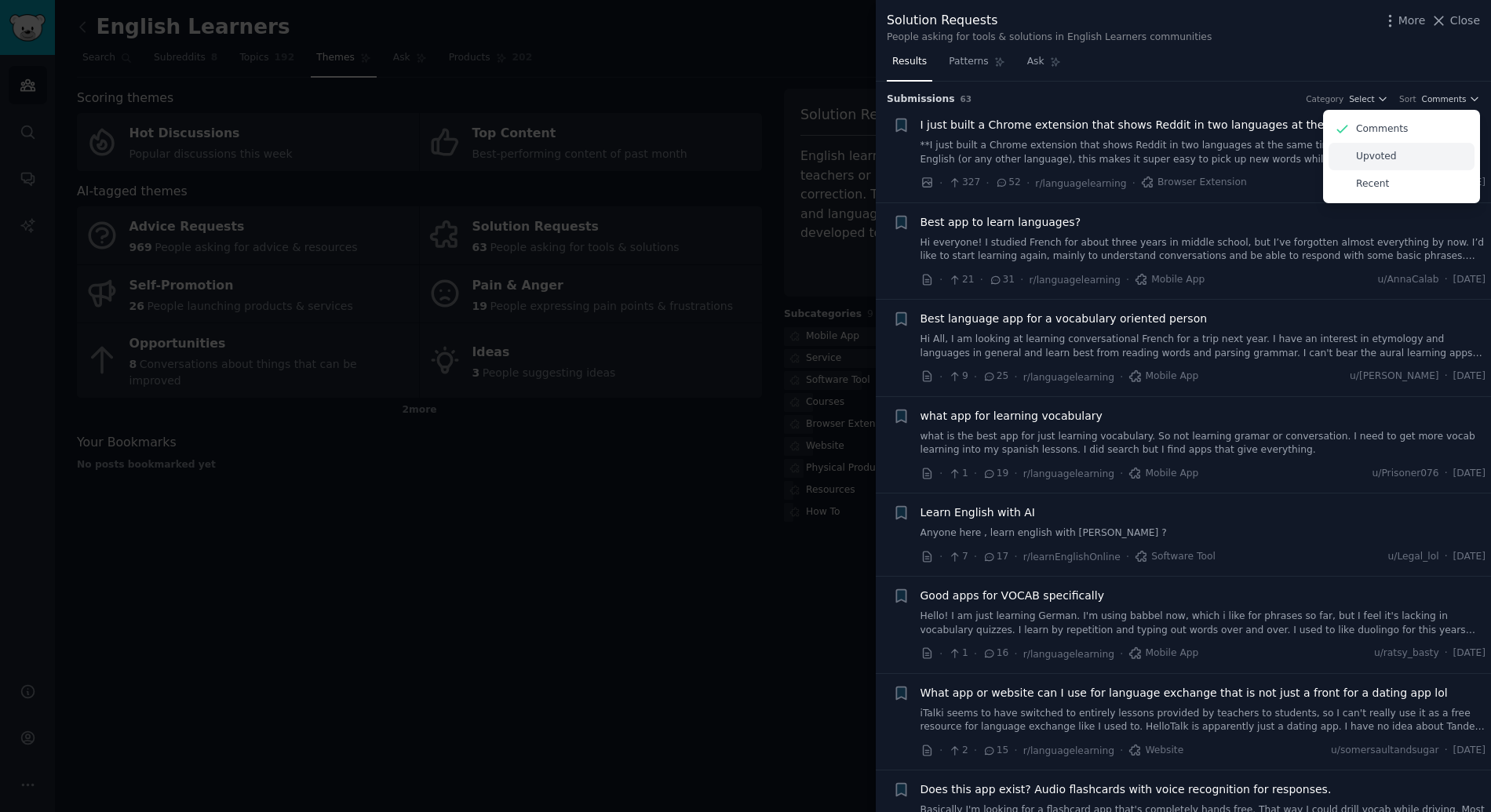
click at [1416, 151] on div "Upvoted" at bounding box center [1401, 156] width 146 height 28
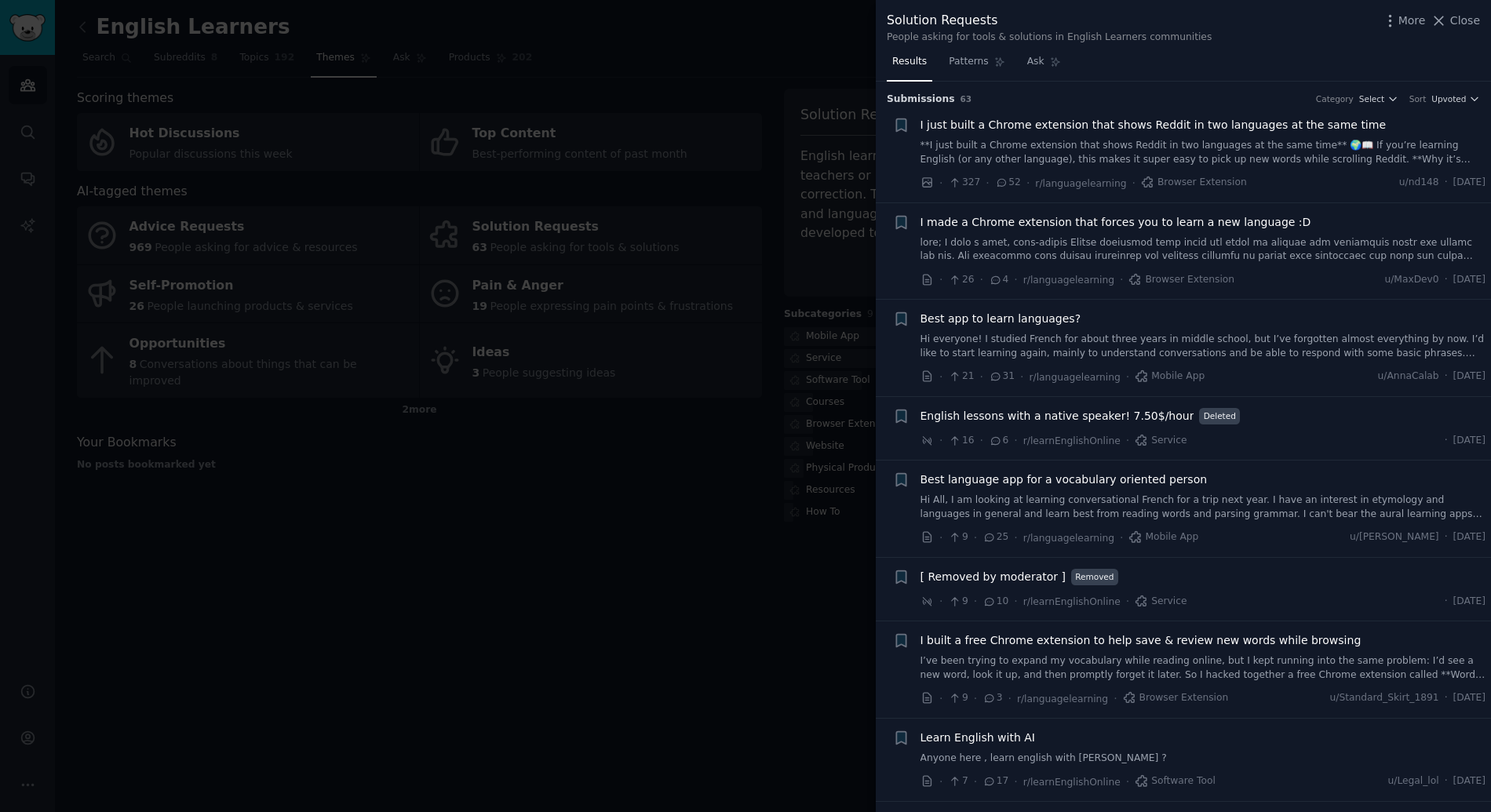
click at [739, 525] on div at bounding box center [746, 406] width 1491 height 812
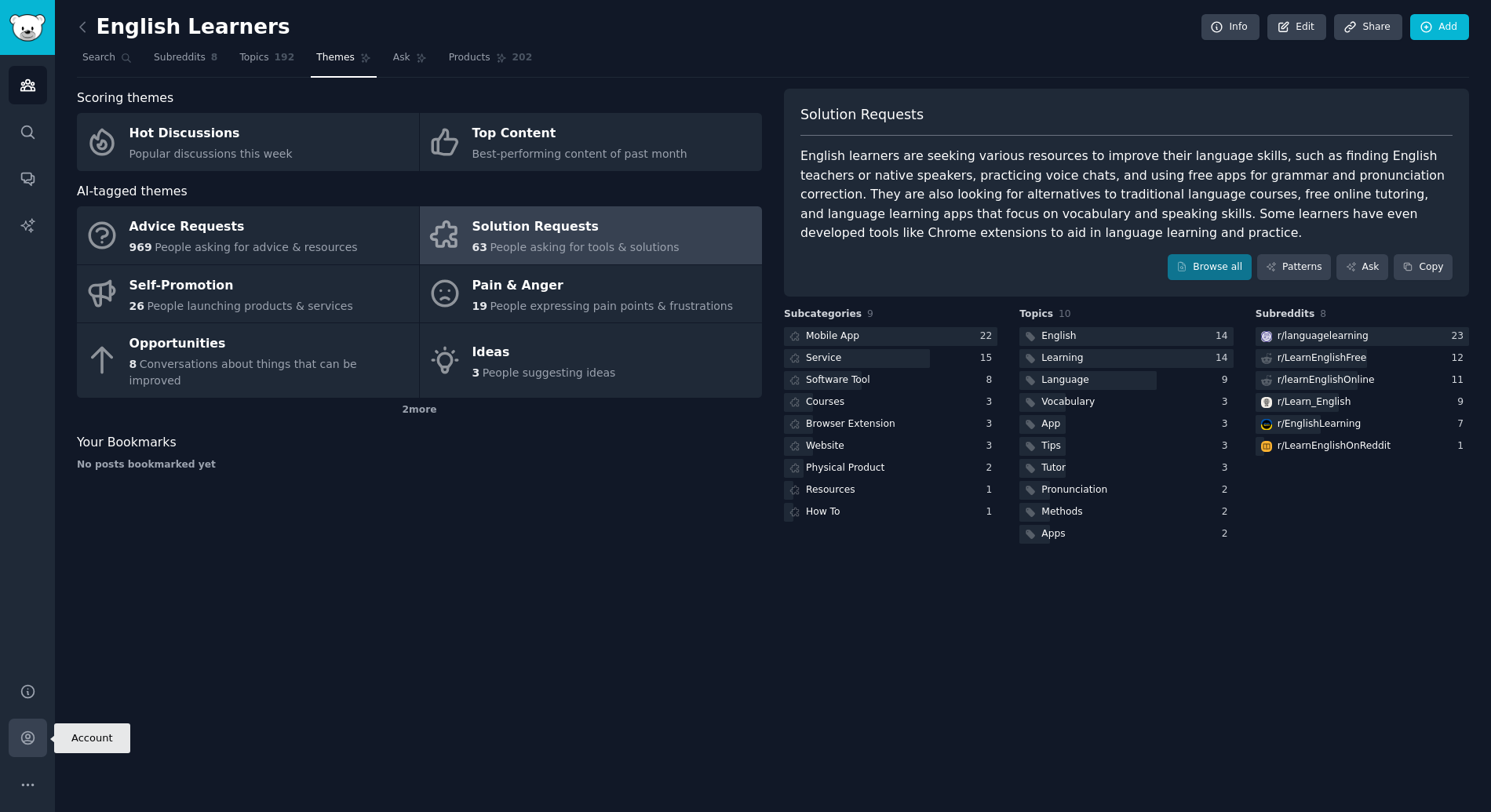
click at [41, 749] on link "Account" at bounding box center [28, 737] width 38 height 38
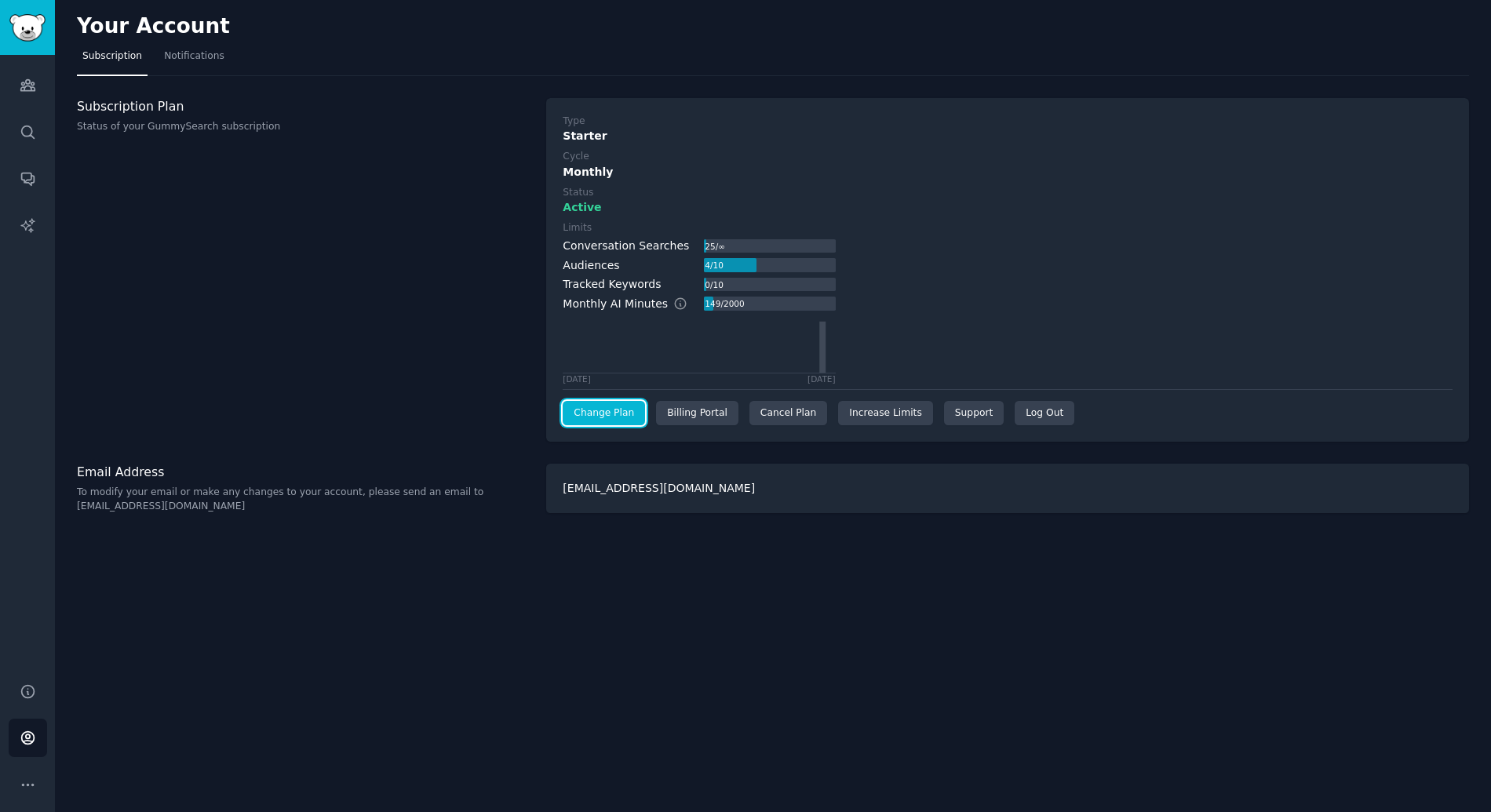
click at [631, 417] on link "Change Plan" at bounding box center [604, 414] width 82 height 25
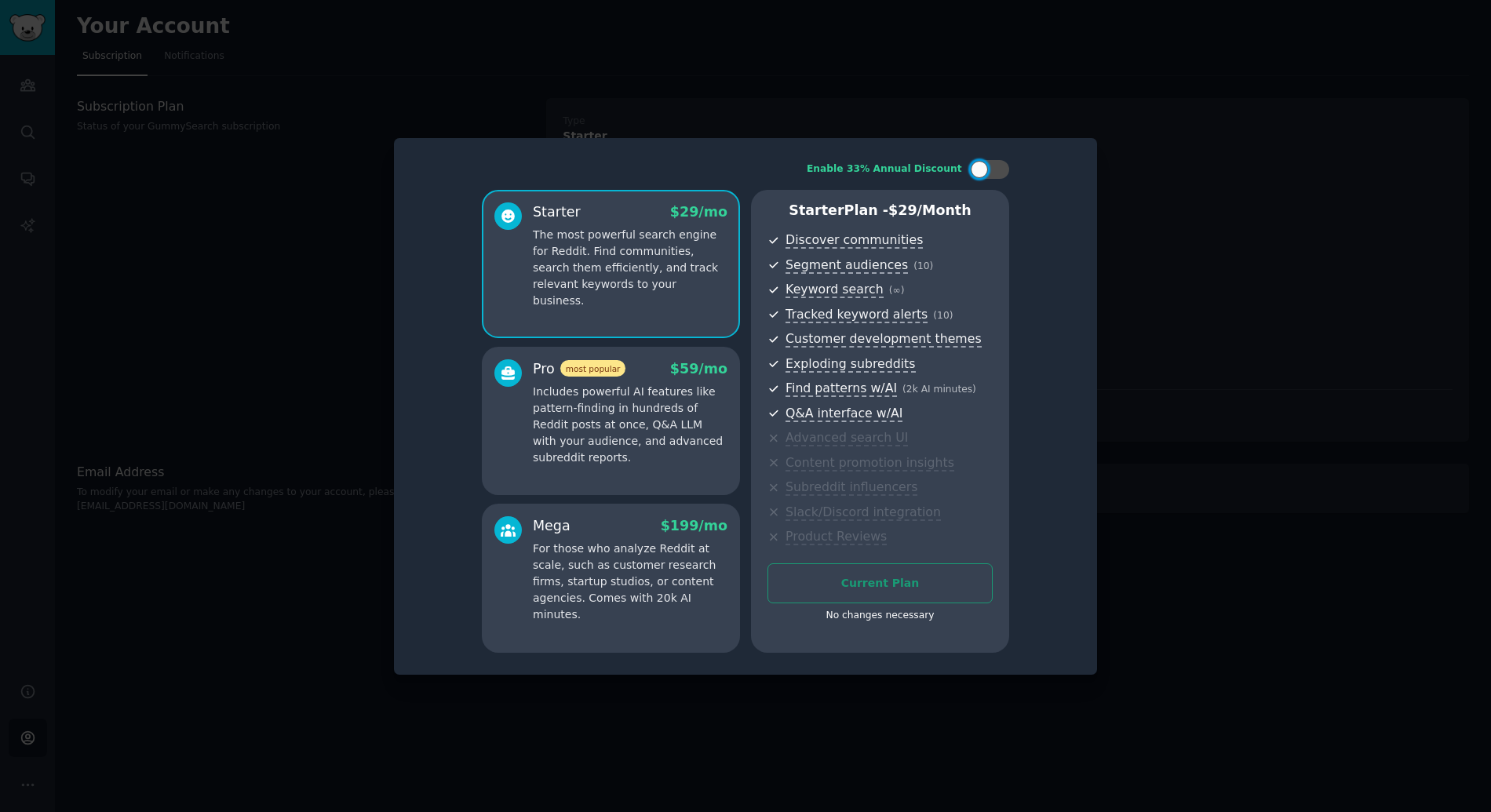
click at [1162, 242] on div at bounding box center [746, 406] width 1491 height 812
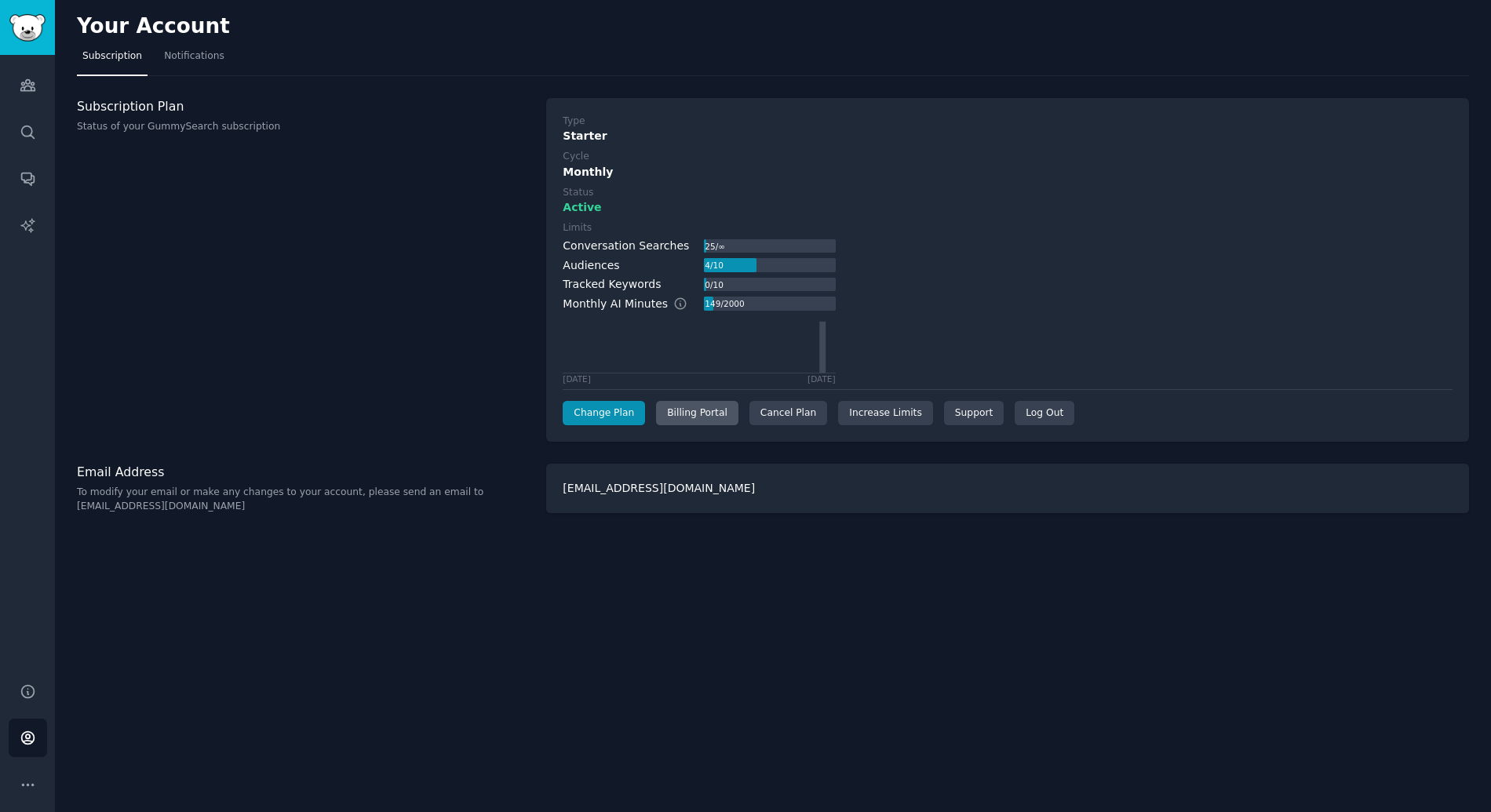
click at [705, 412] on div "Billing Portal" at bounding box center [697, 414] width 82 height 25
click at [799, 417] on div "Cancel Plan" at bounding box center [788, 414] width 78 height 25
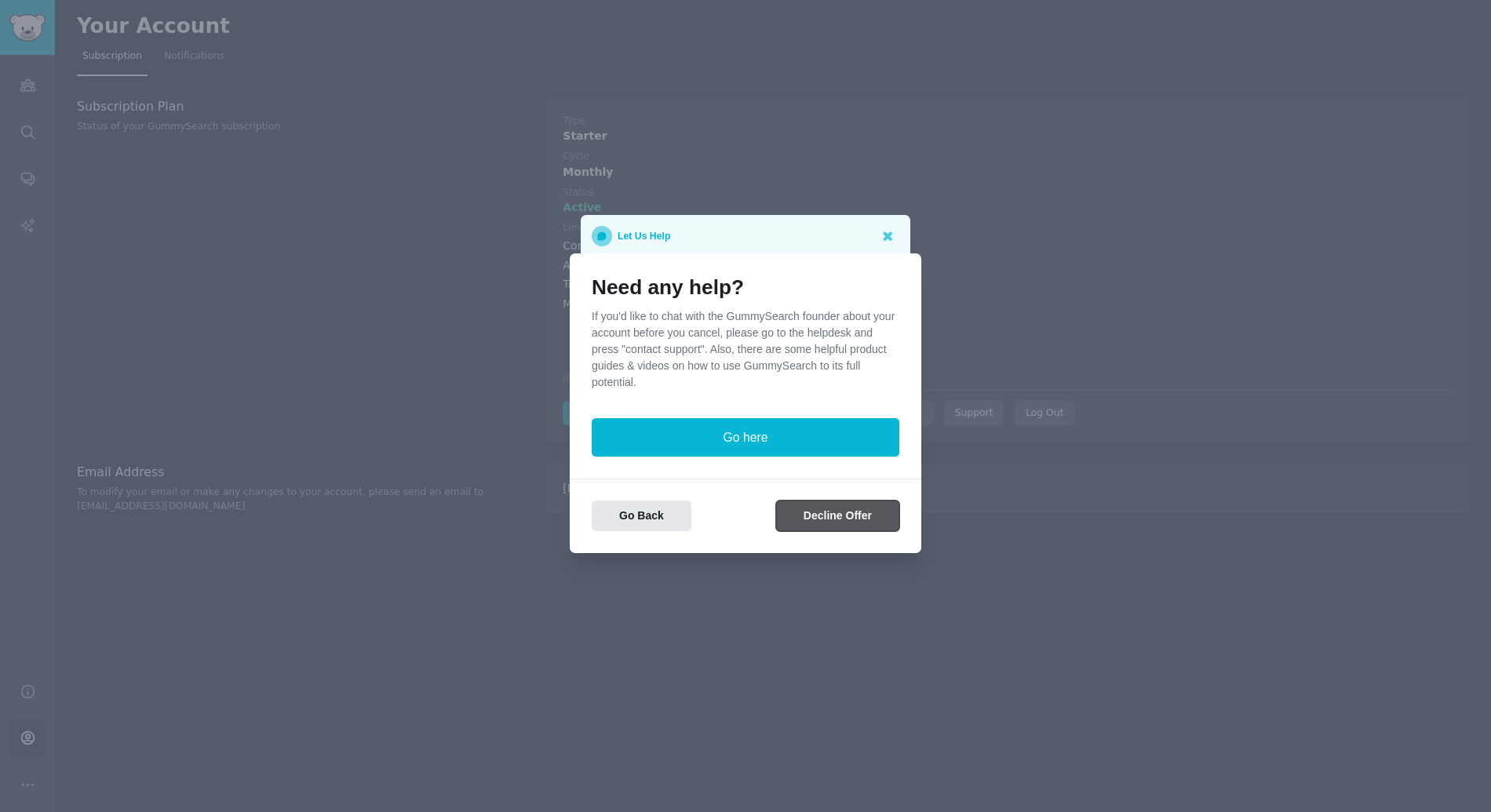
click at [833, 513] on button "Decline Offer" at bounding box center [837, 515] width 123 height 31
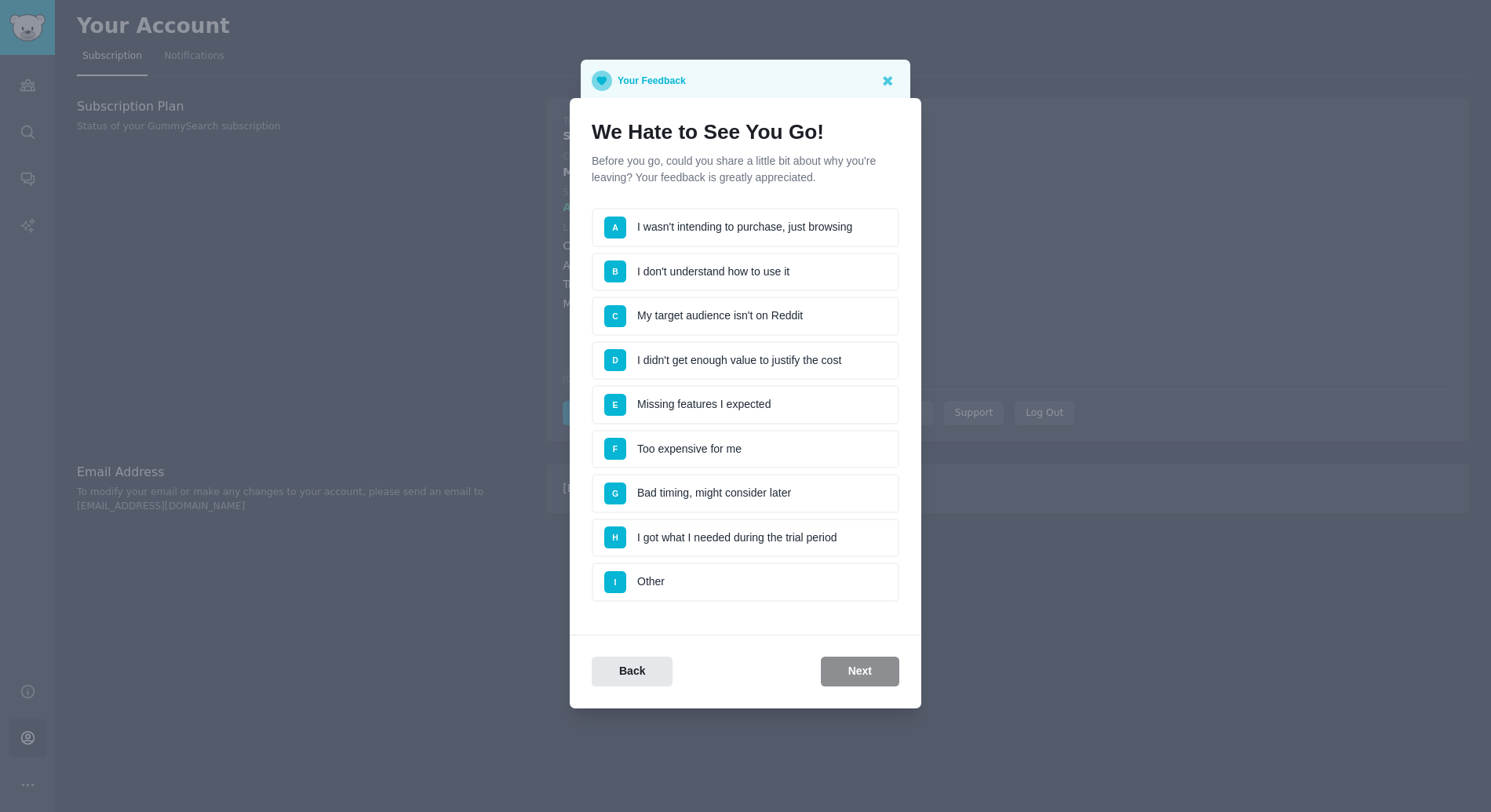
click at [771, 218] on li "A I wasn't intending to purchase, just browsing" at bounding box center [746, 227] width 308 height 39
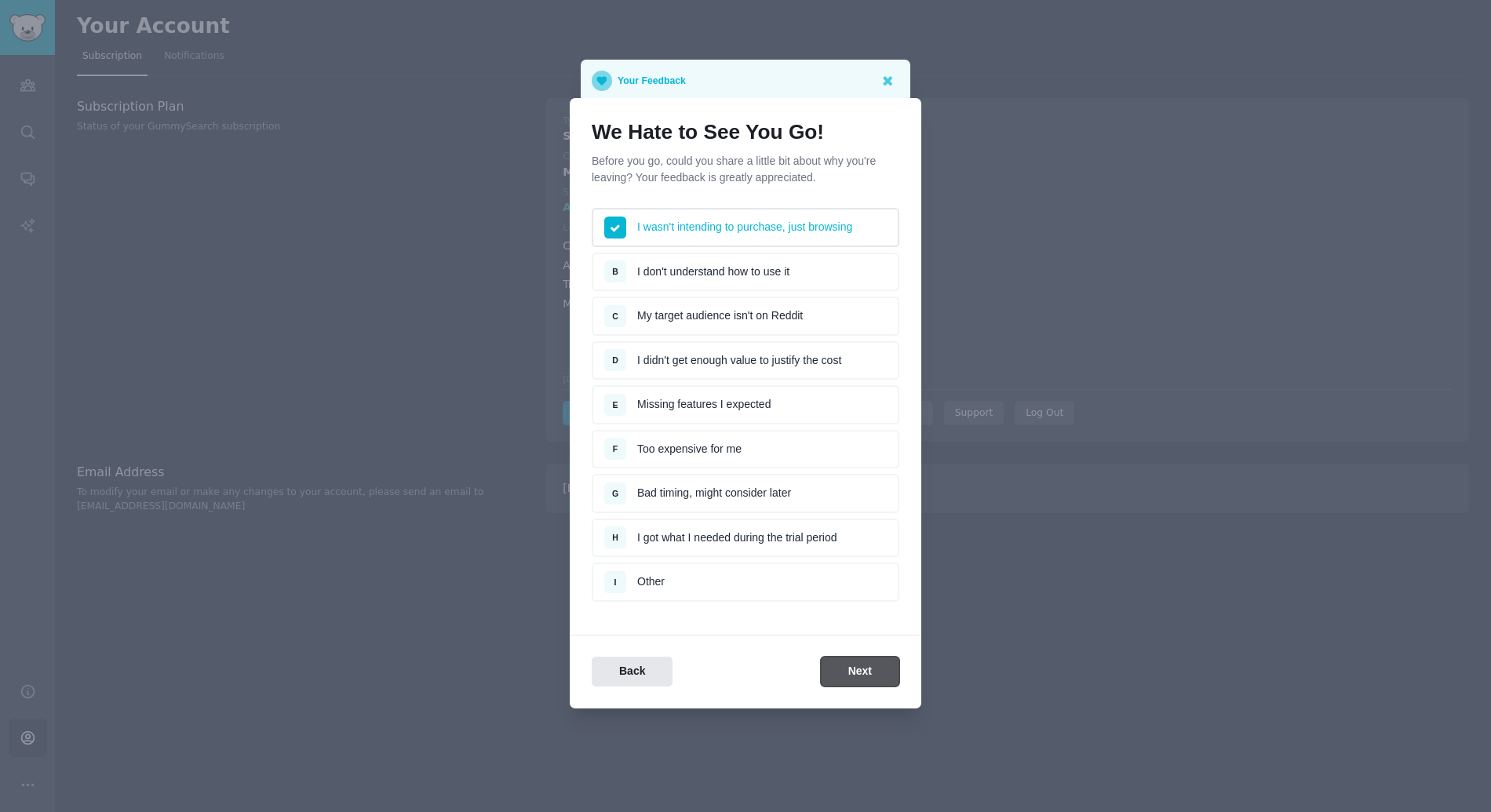
click at [846, 671] on button "Next" at bounding box center [860, 672] width 79 height 31
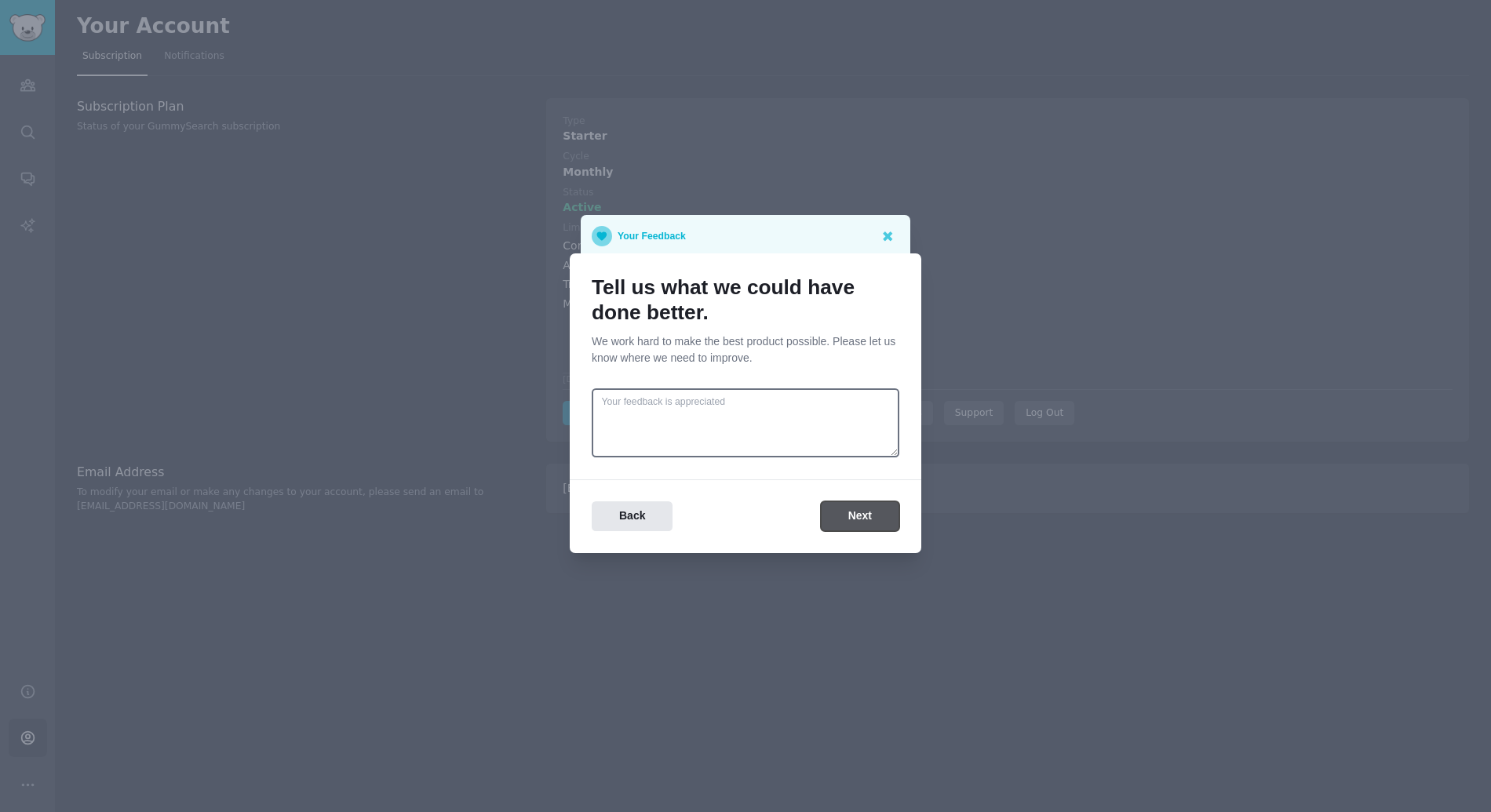
click at [849, 522] on button "Next" at bounding box center [860, 516] width 79 height 31
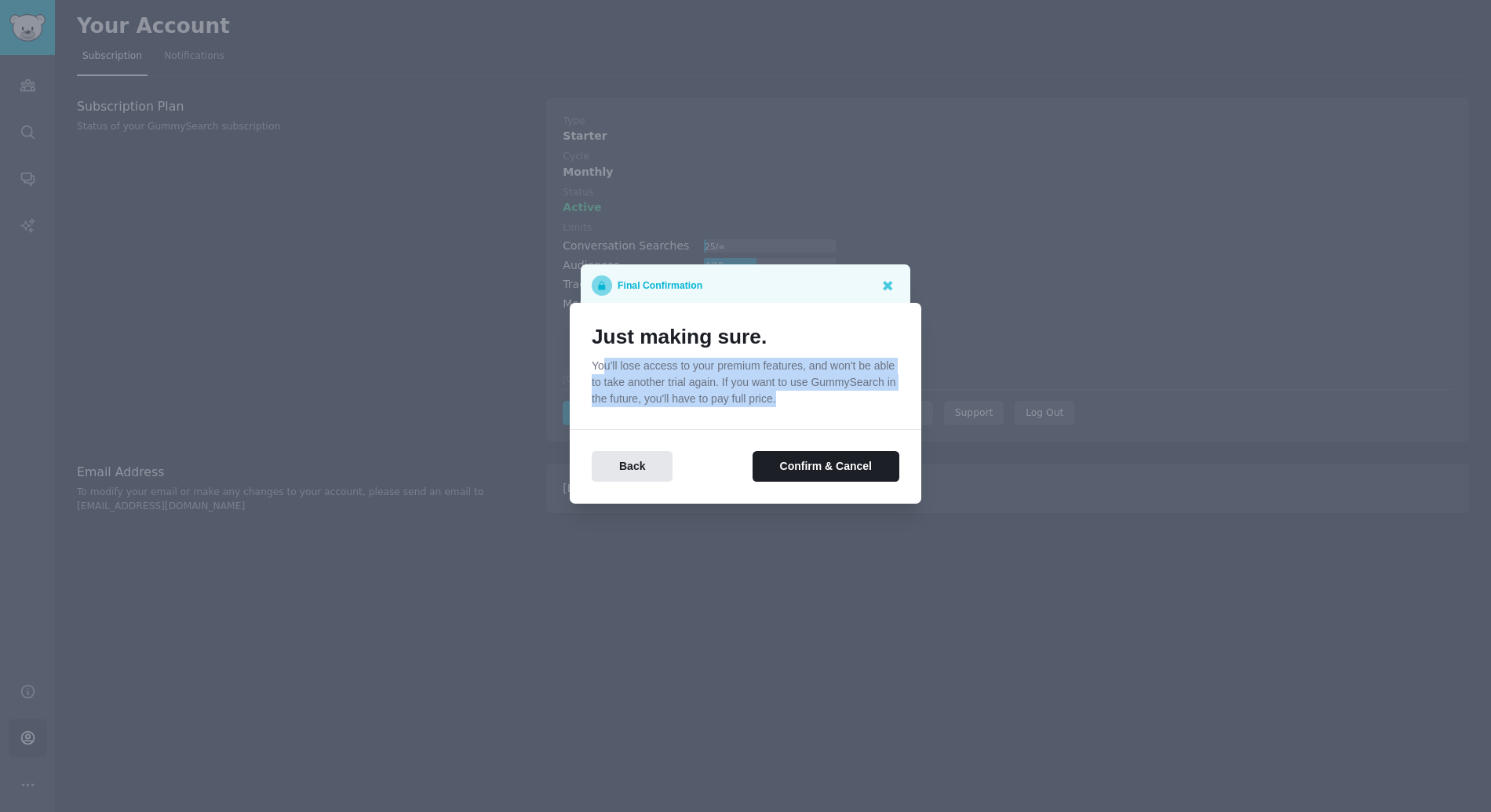
drag, startPoint x: 605, startPoint y: 367, endPoint x: 785, endPoint y: 400, distance: 183.0
click at [785, 400] on p "You'll lose access to your premium features, and won't be able to take another …" at bounding box center [746, 382] width 308 height 49
click at [790, 401] on p "You'll lose access to your premium features, and won't be able to take another …" at bounding box center [746, 382] width 308 height 49
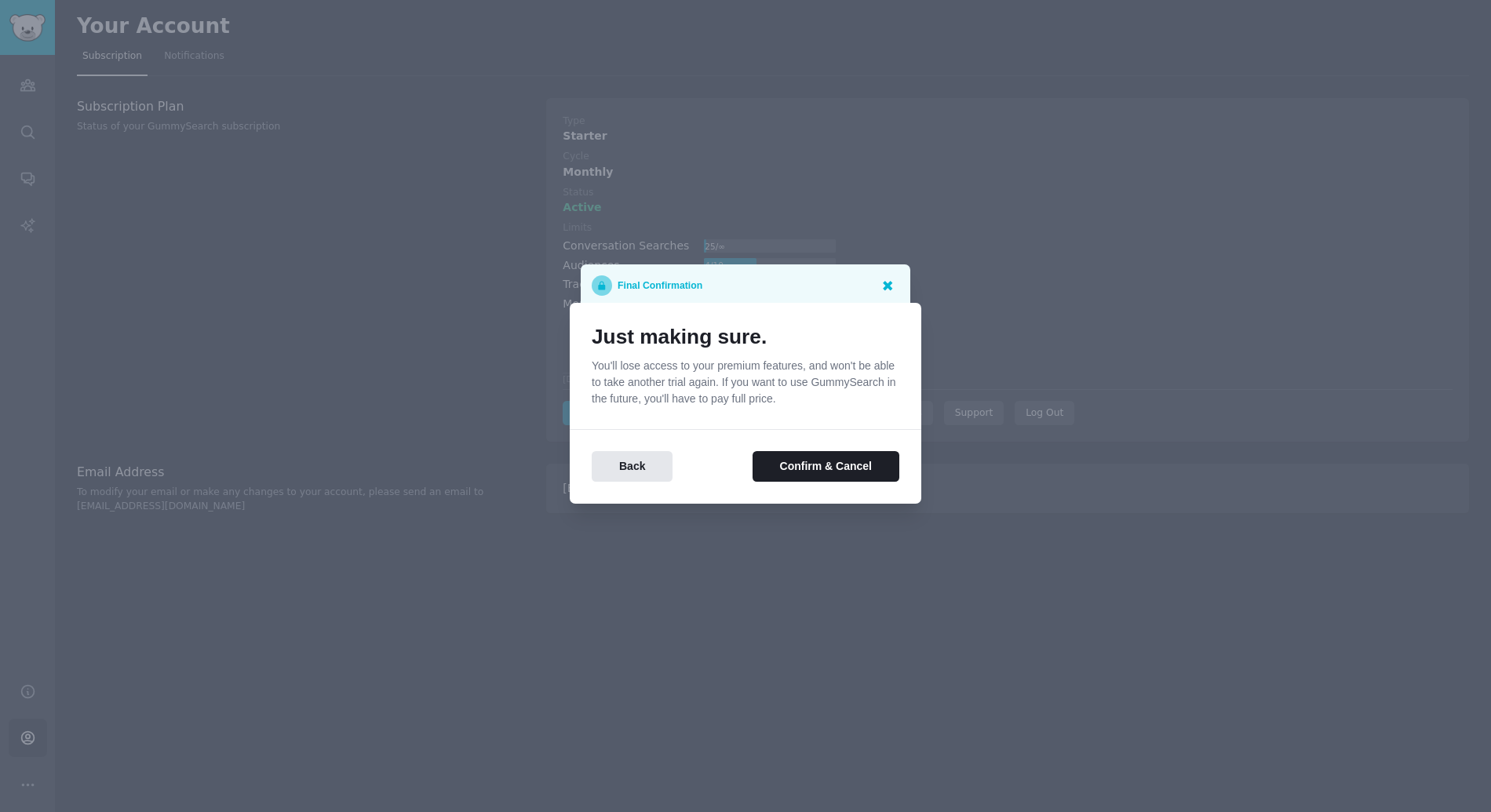
click at [884, 292] on icon at bounding box center [887, 285] width 17 height 17
click at [886, 289] on icon at bounding box center [887, 285] width 17 height 17
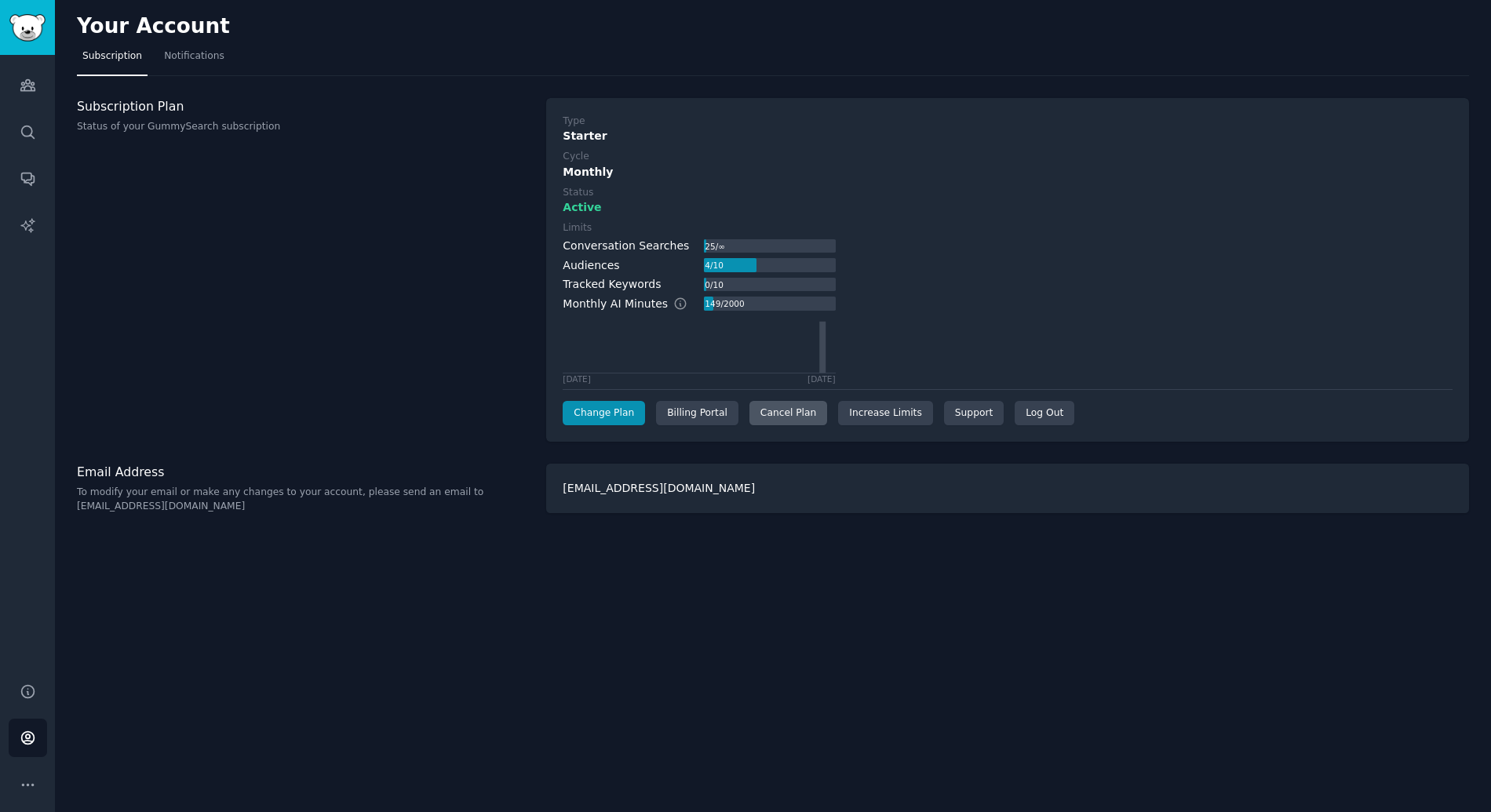
click at [795, 419] on div "Cancel Plan" at bounding box center [788, 414] width 78 height 25
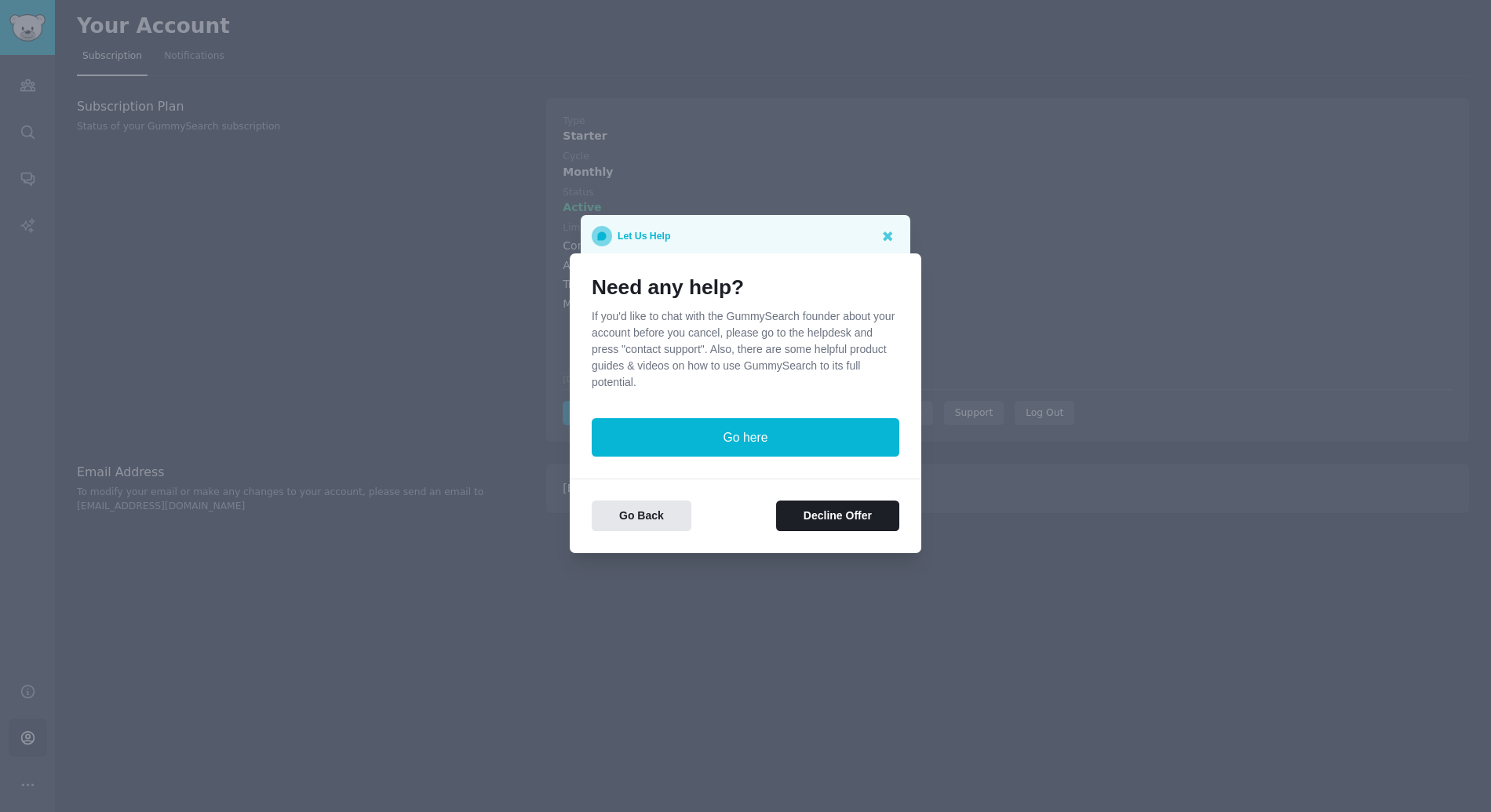
click at [990, 477] on div at bounding box center [746, 406] width 1491 height 812
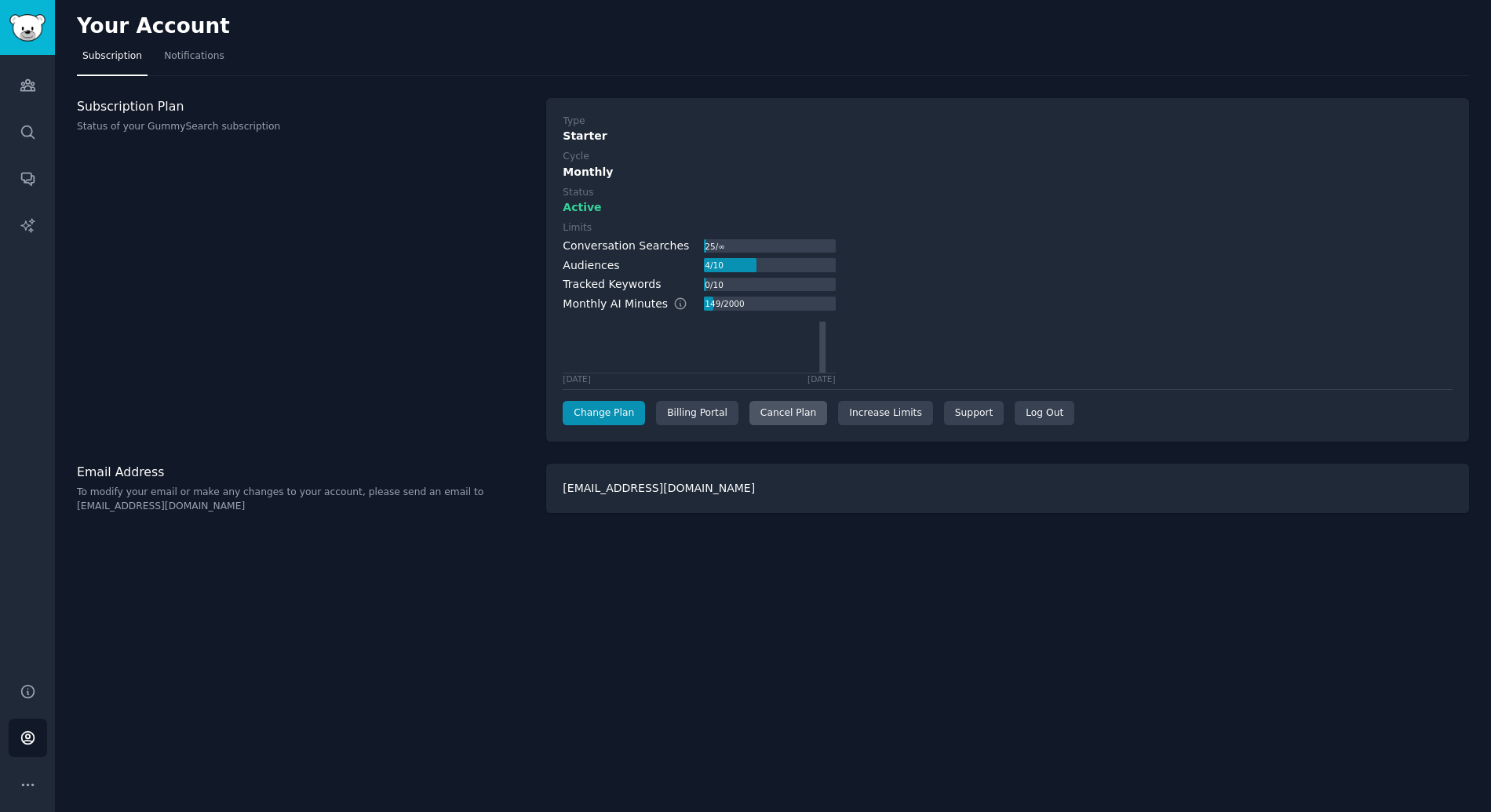
click at [755, 417] on div "Cancel Plan" at bounding box center [788, 414] width 78 height 25
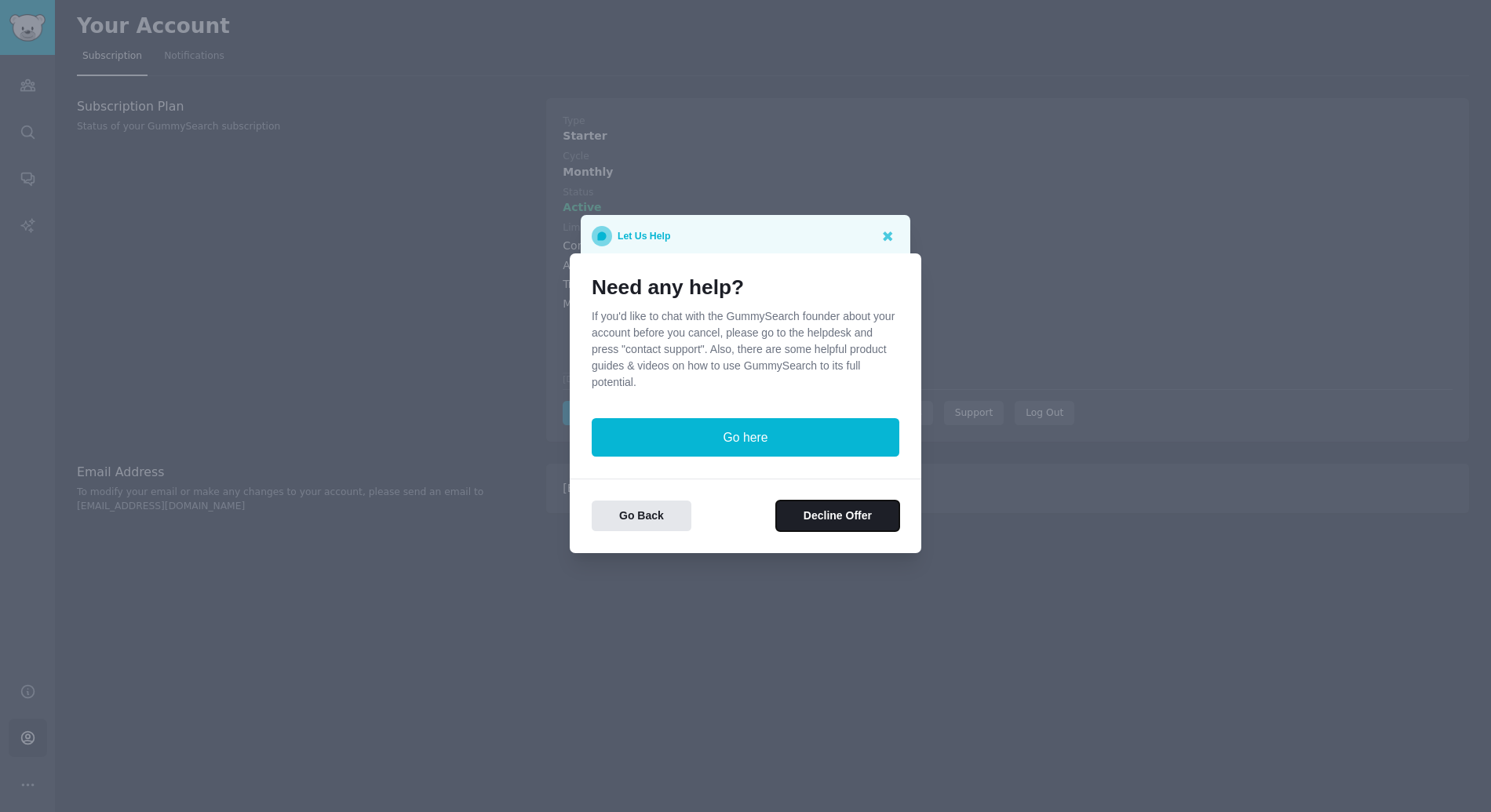
click at [831, 515] on button "Decline Offer" at bounding box center [837, 515] width 123 height 31
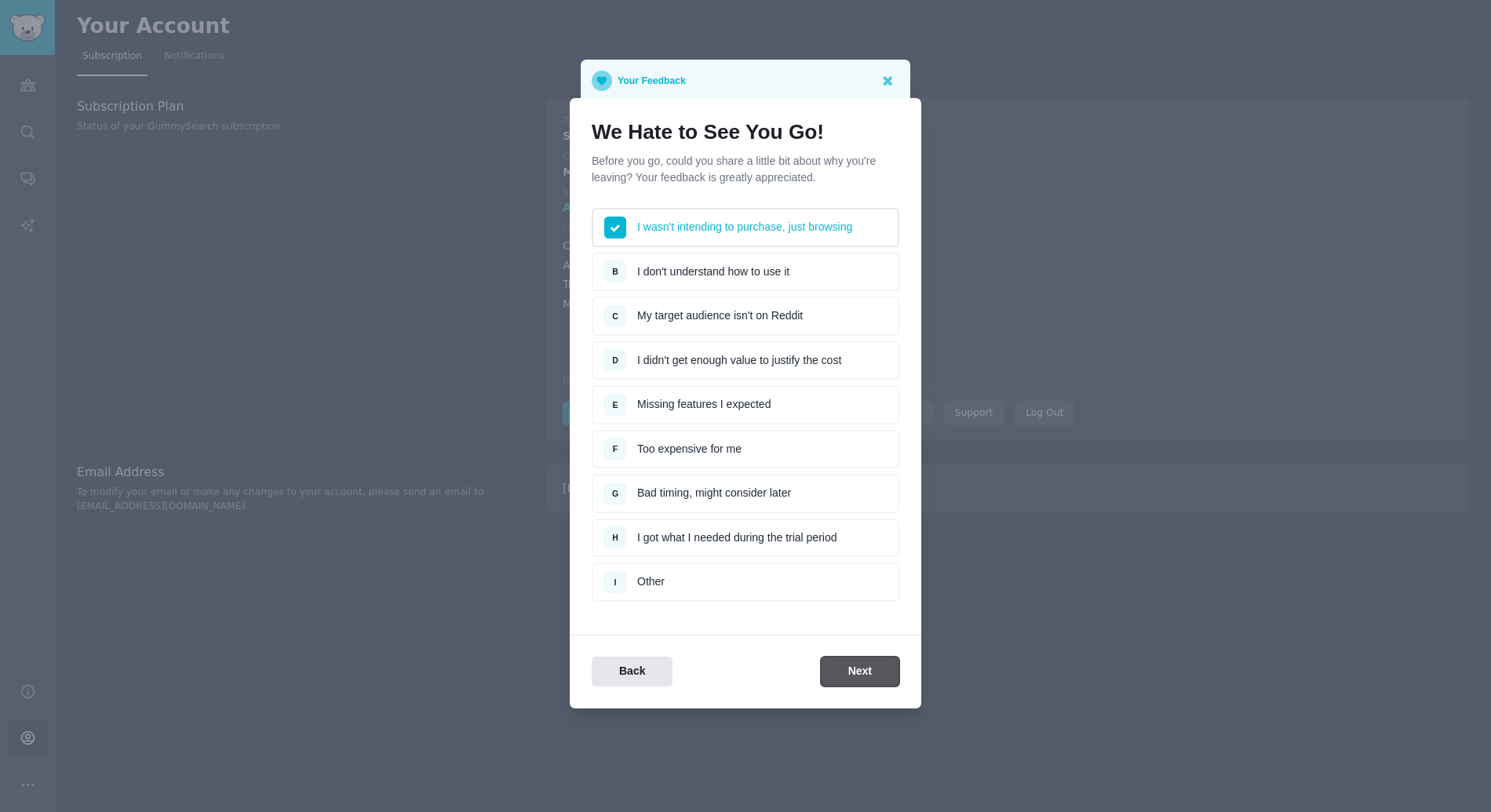
click at [830, 669] on button "Next" at bounding box center [860, 672] width 79 height 31
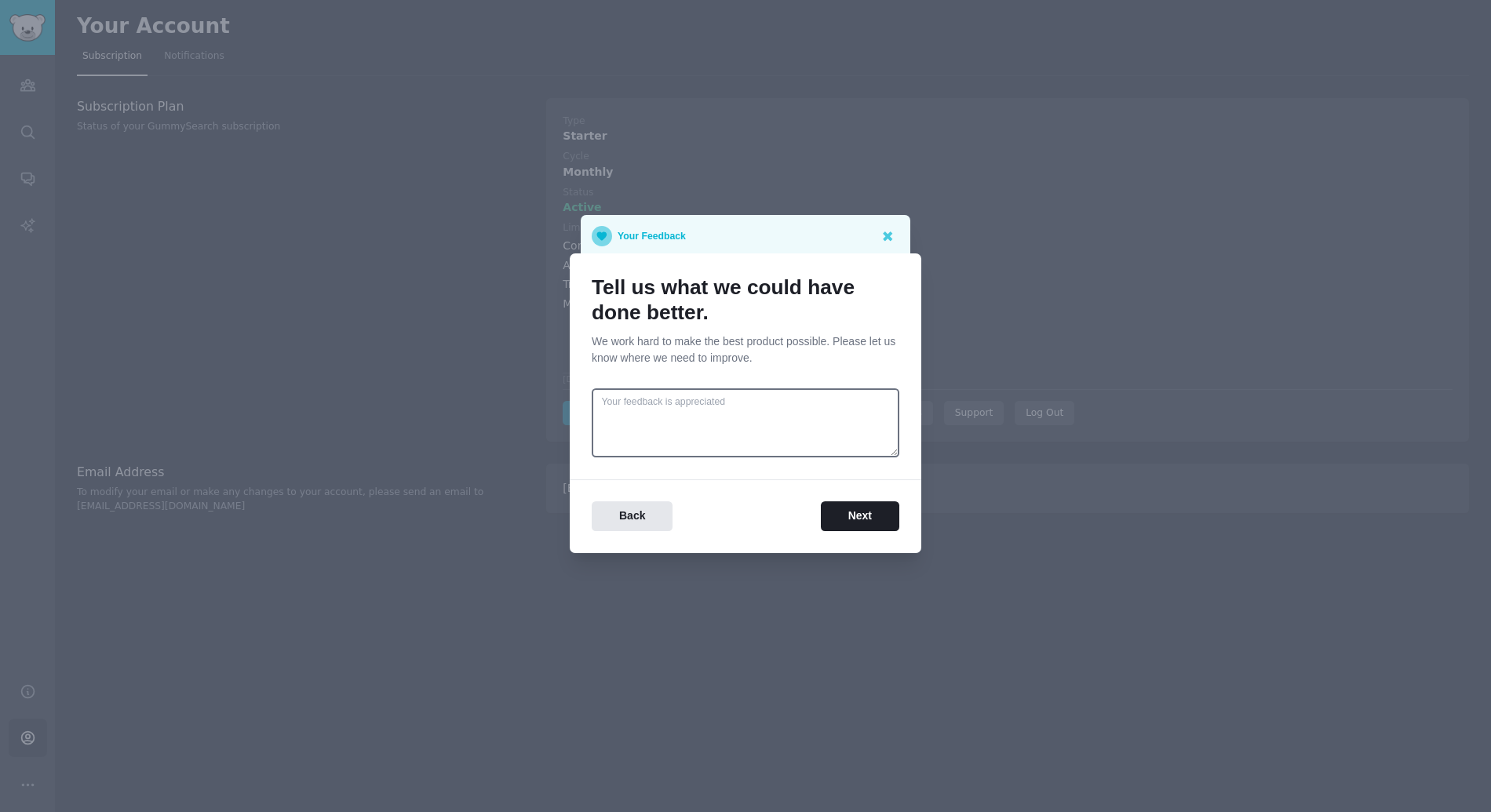
click at [853, 538] on div "Tell us what we could have done better. We work hard to make the best product p…" at bounding box center [745, 404] width 351 height 300
click at [859, 526] on button "Next" at bounding box center [860, 516] width 79 height 31
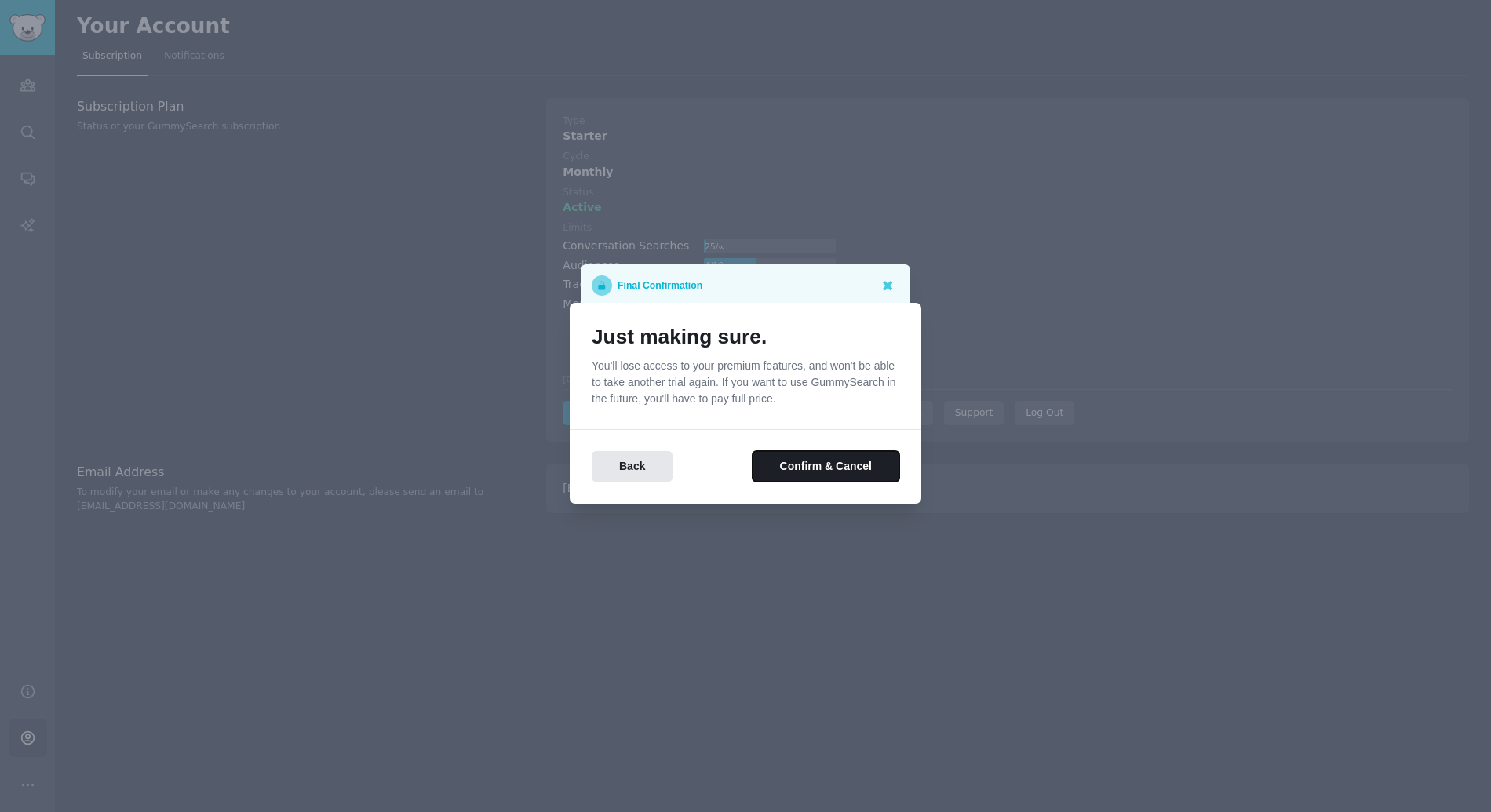
click at [828, 477] on button "Confirm & Cancel" at bounding box center [826, 466] width 147 height 31
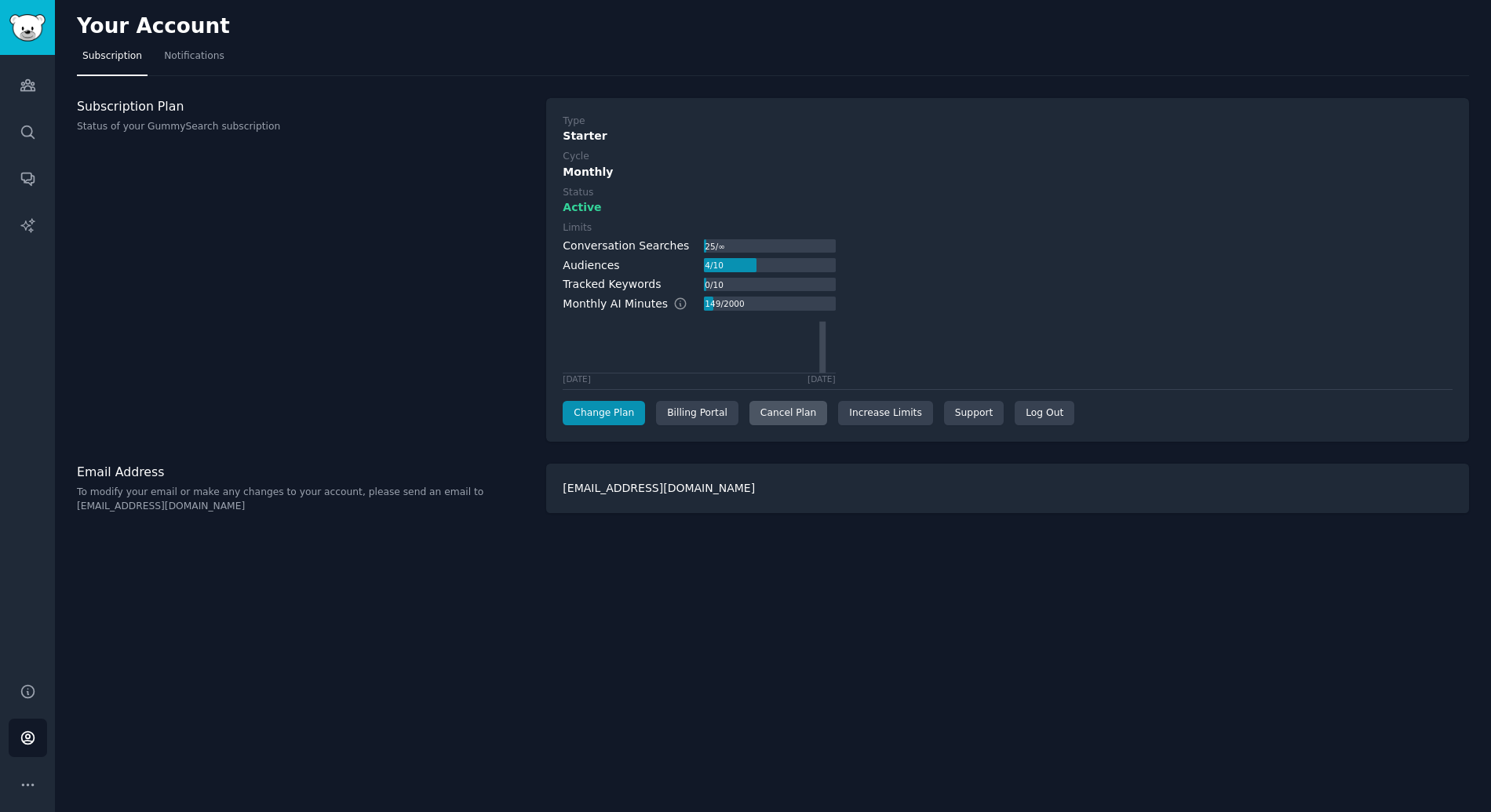
click at [791, 423] on div "Cancel Plan" at bounding box center [788, 414] width 78 height 25
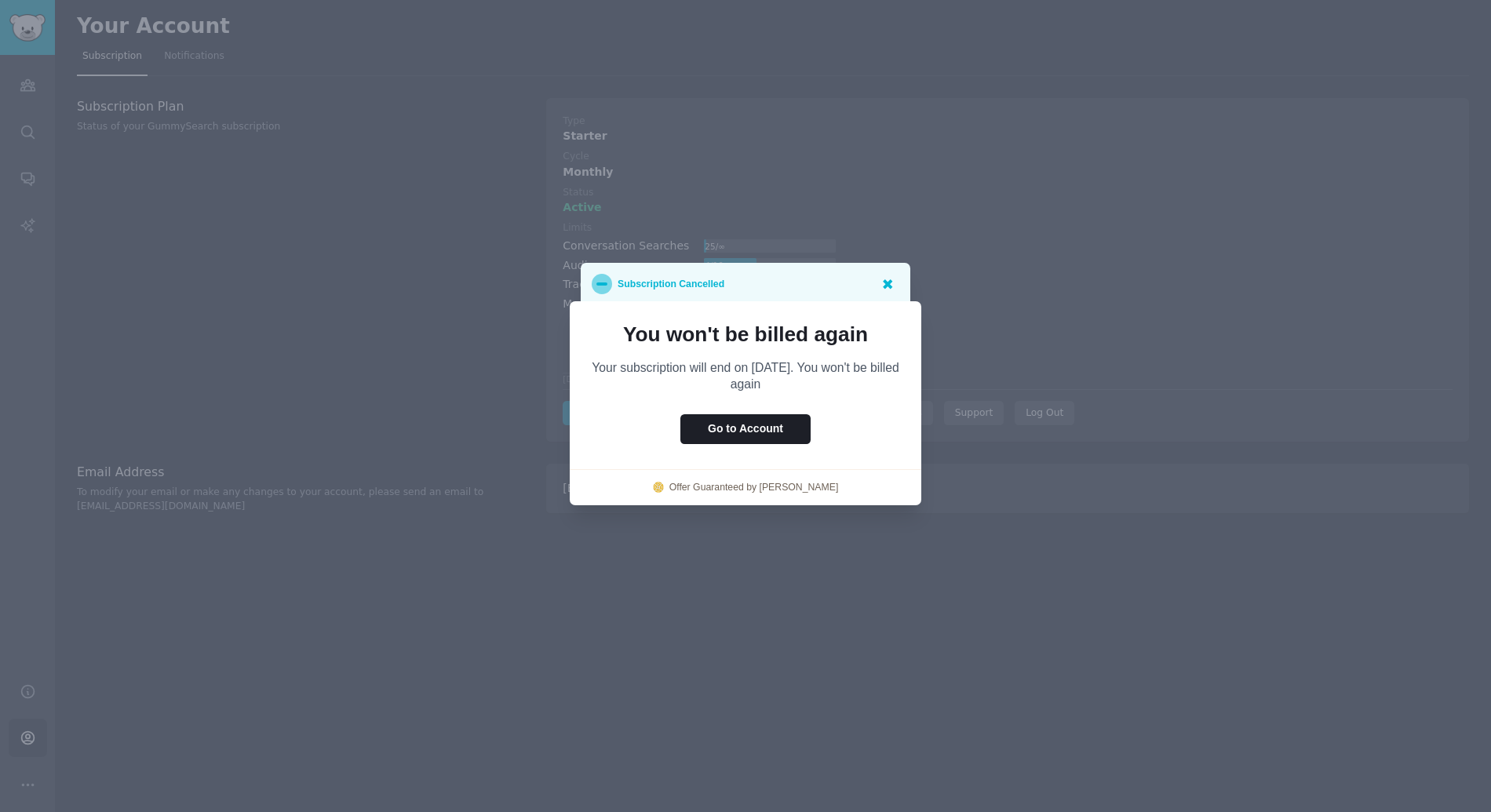
click at [890, 284] on icon at bounding box center [887, 283] width 17 height 17
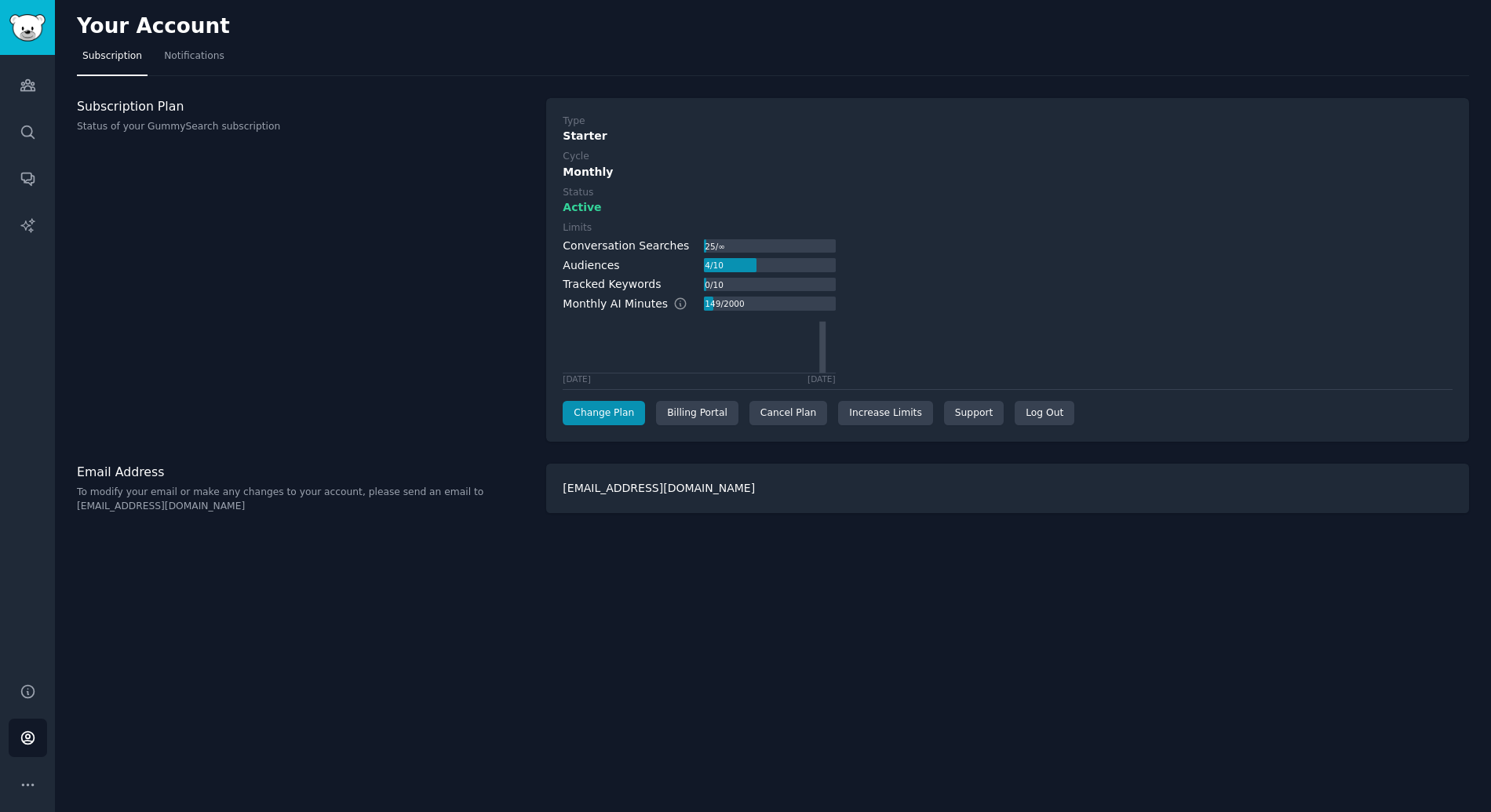
click at [985, 292] on div "Limits Conversation Searches 25 / ∞ Audiences 4 / 10 Tracked Keywords 0 / 10 Mo…" at bounding box center [1007, 302] width 890 height 163
